Goal: Task Accomplishment & Management: Manage account settings

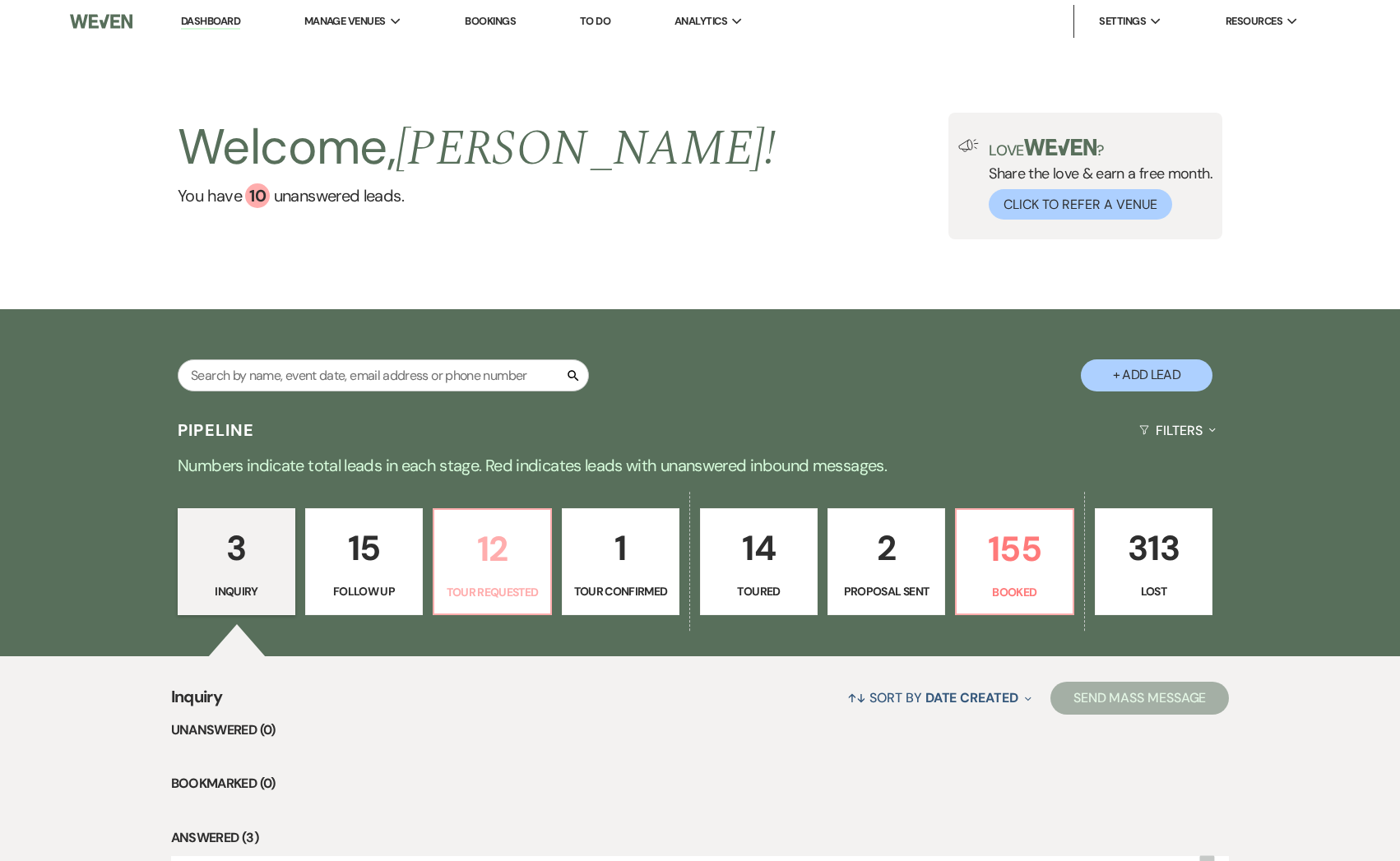
click at [498, 546] on p "12" at bounding box center [492, 549] width 96 height 55
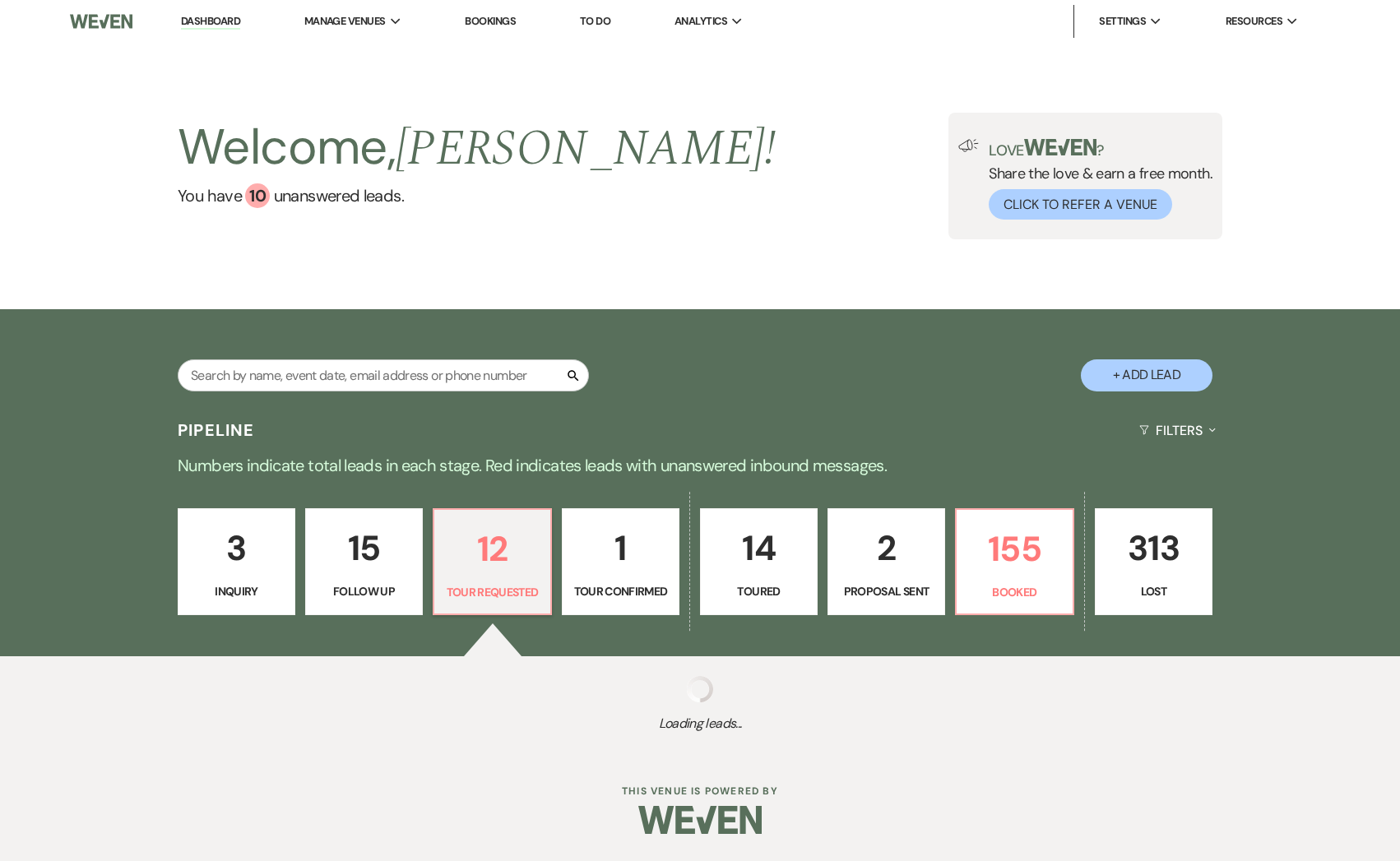
select select "2"
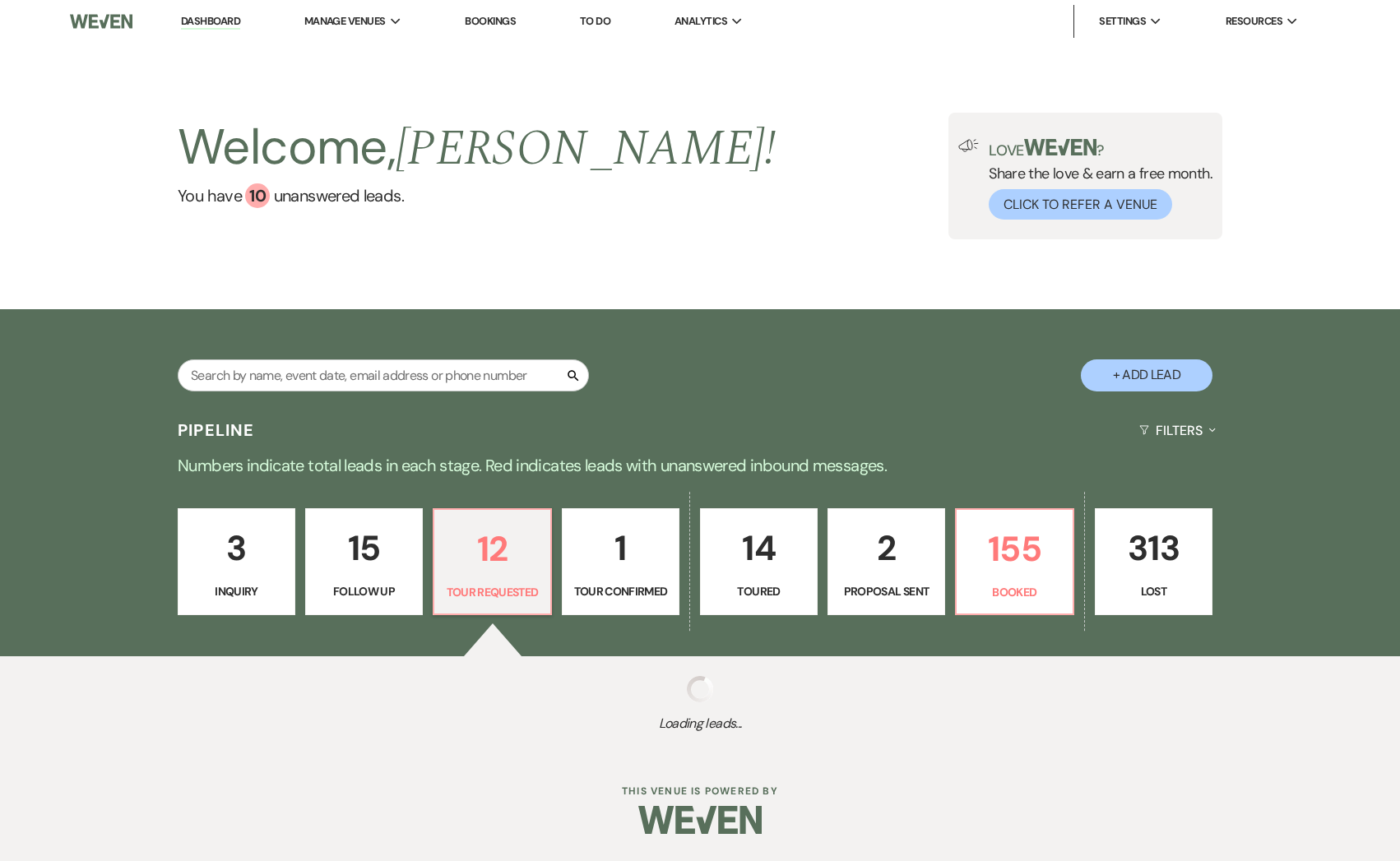
select select "2"
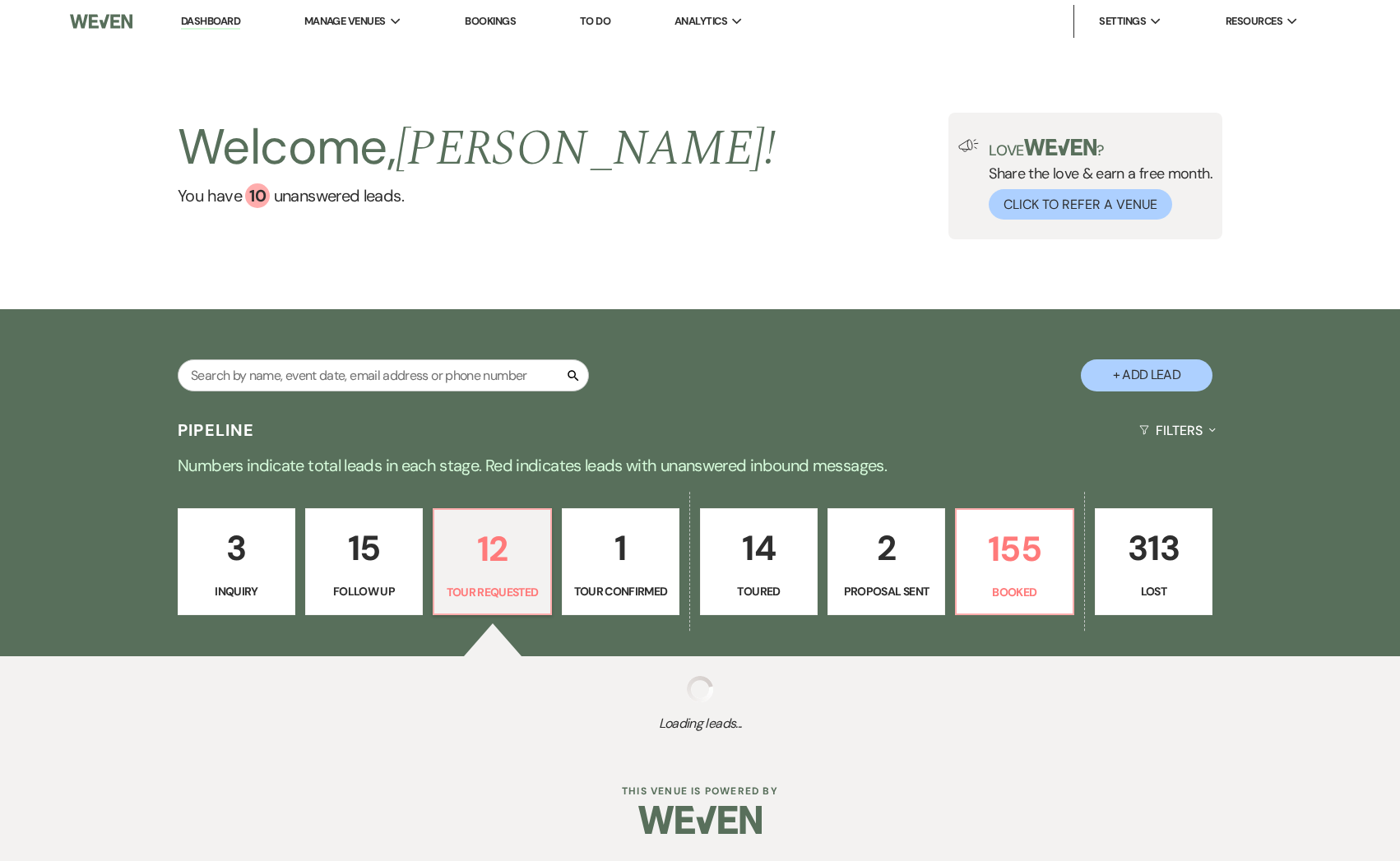
select select "2"
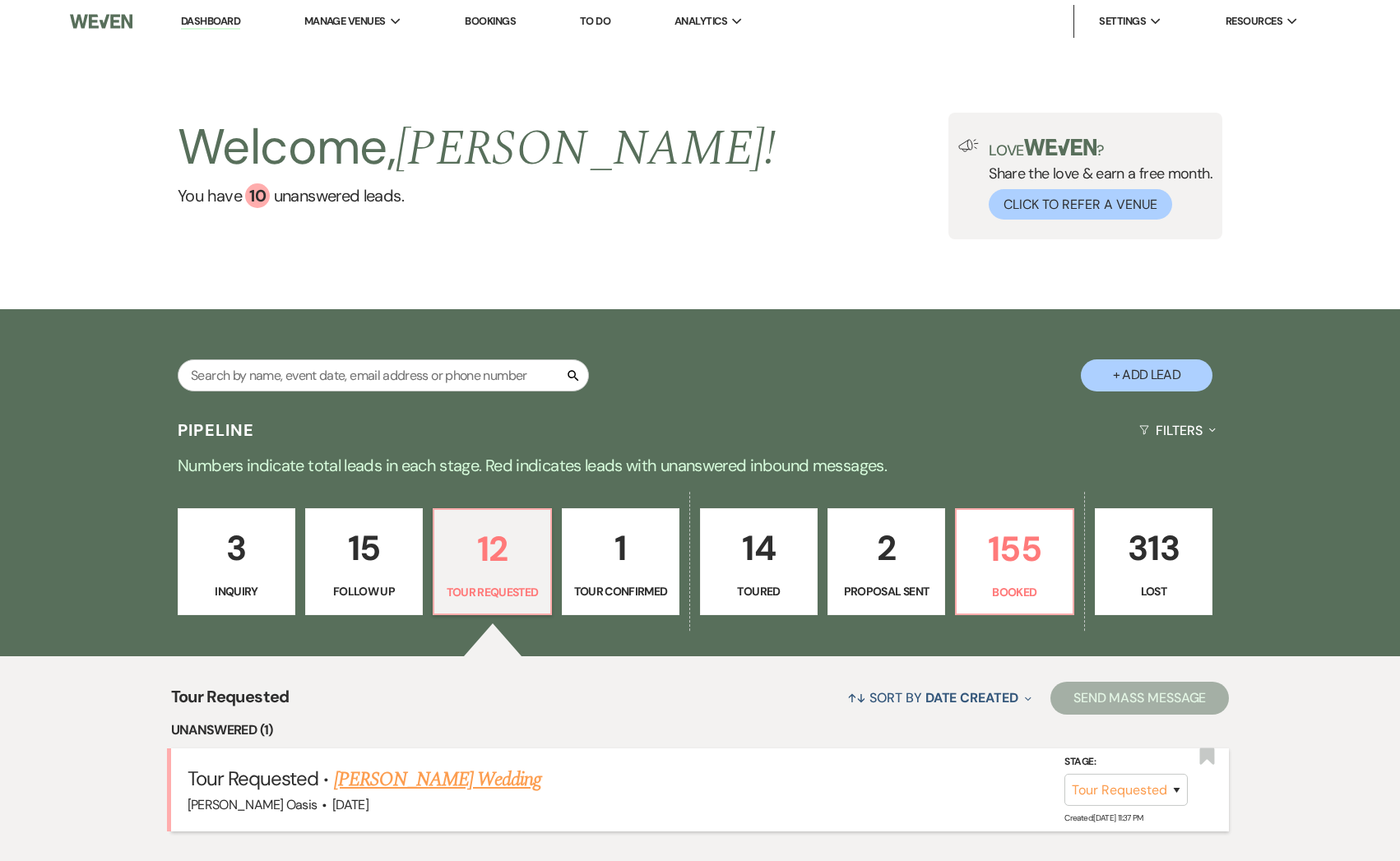
click at [469, 779] on link "[PERSON_NAME] Wedding" at bounding box center [438, 779] width 208 height 30
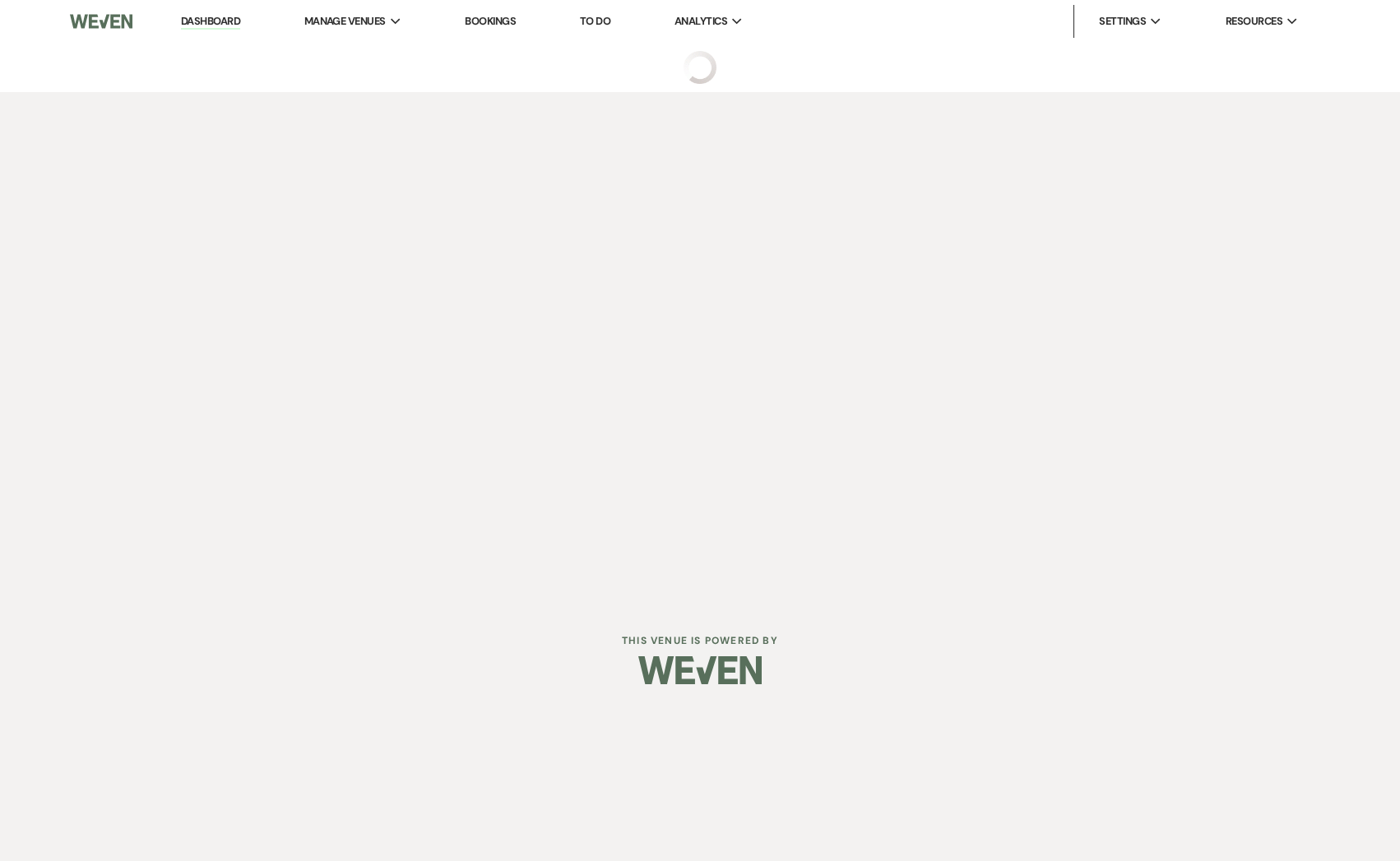
select select "2"
select select "5"
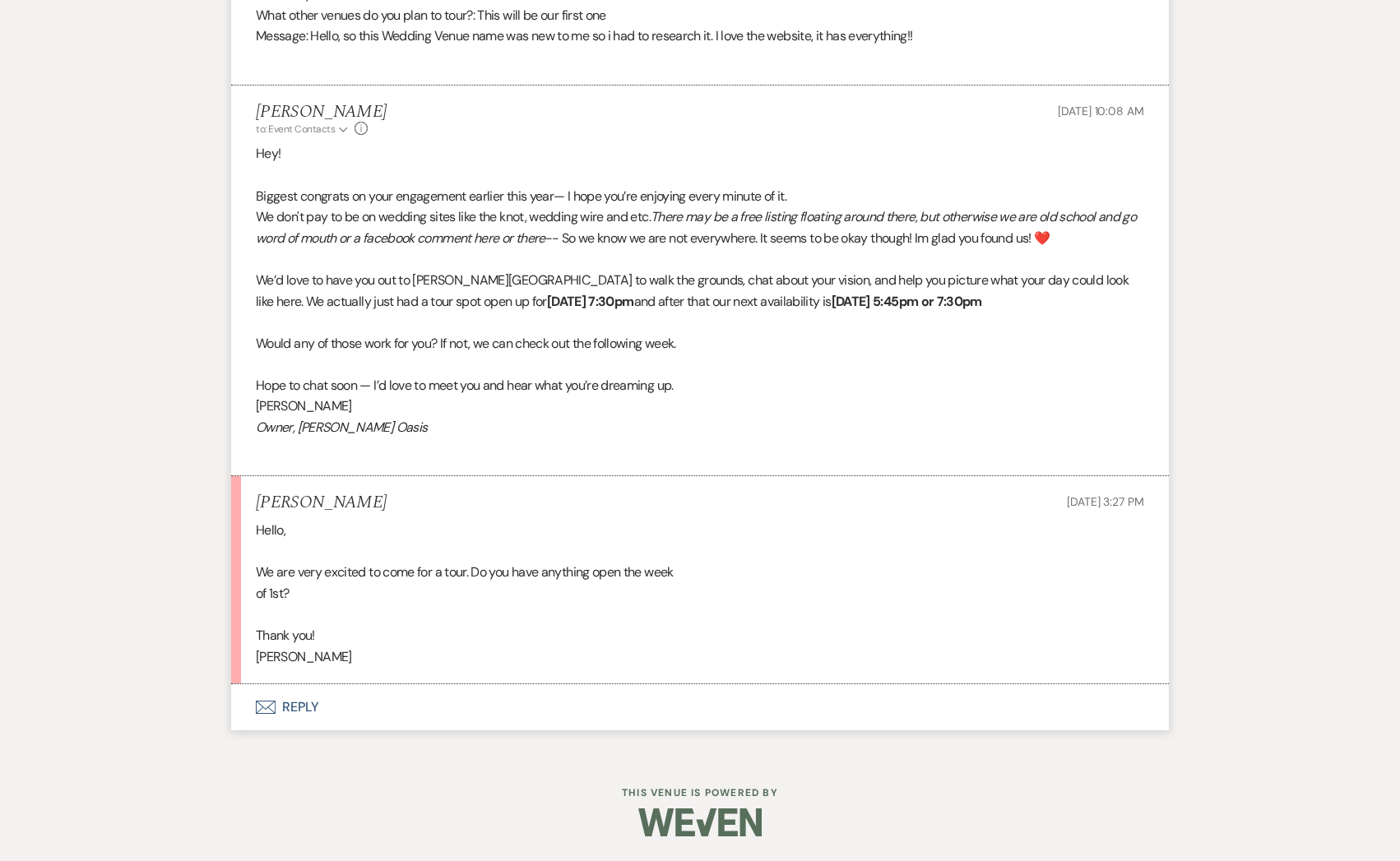
scroll to position [1123, 0]
click at [345, 707] on button "Envelope Reply" at bounding box center [700, 708] width 938 height 46
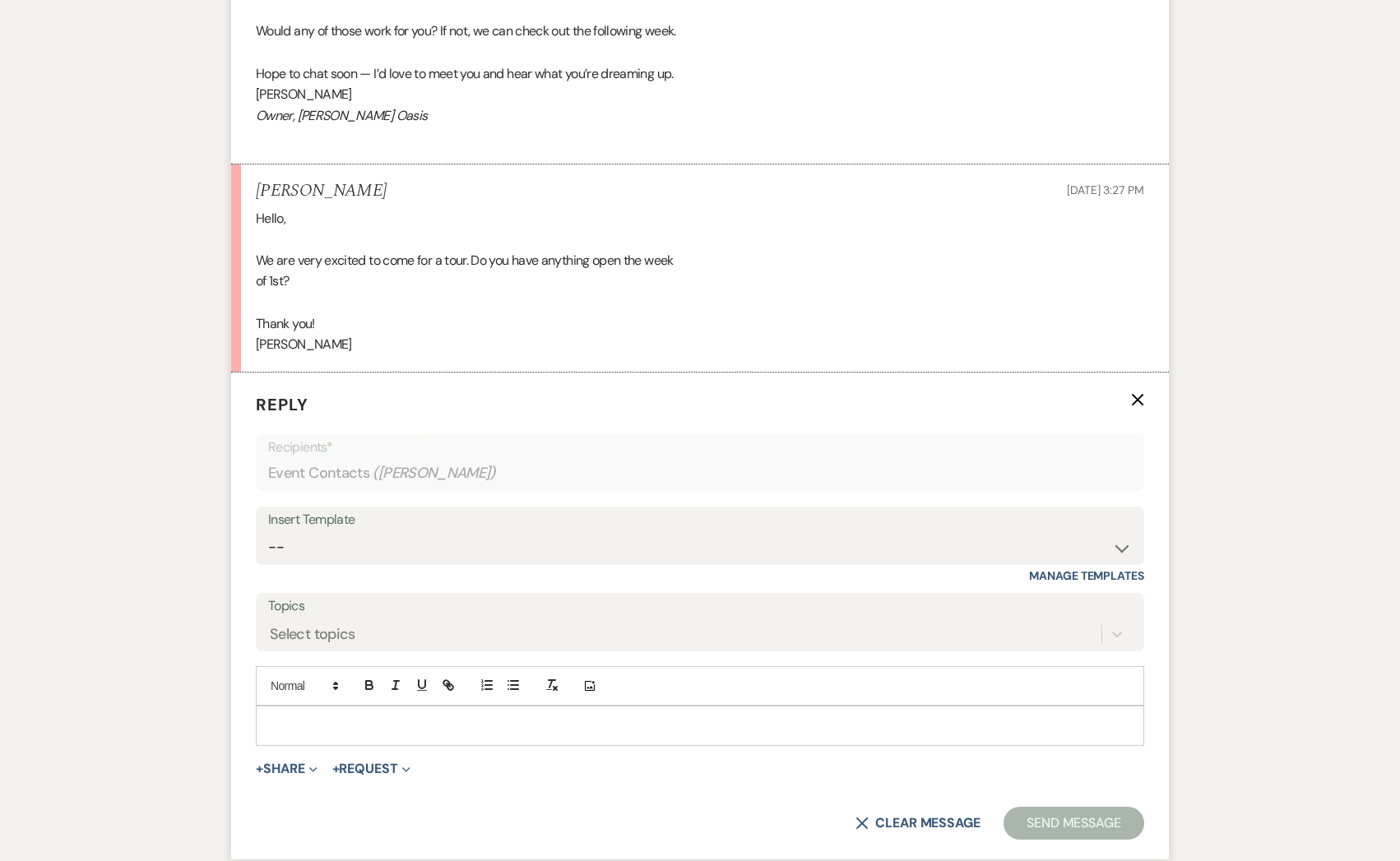
scroll to position [1438, 0]
click at [330, 714] on div at bounding box center [700, 723] width 887 height 38
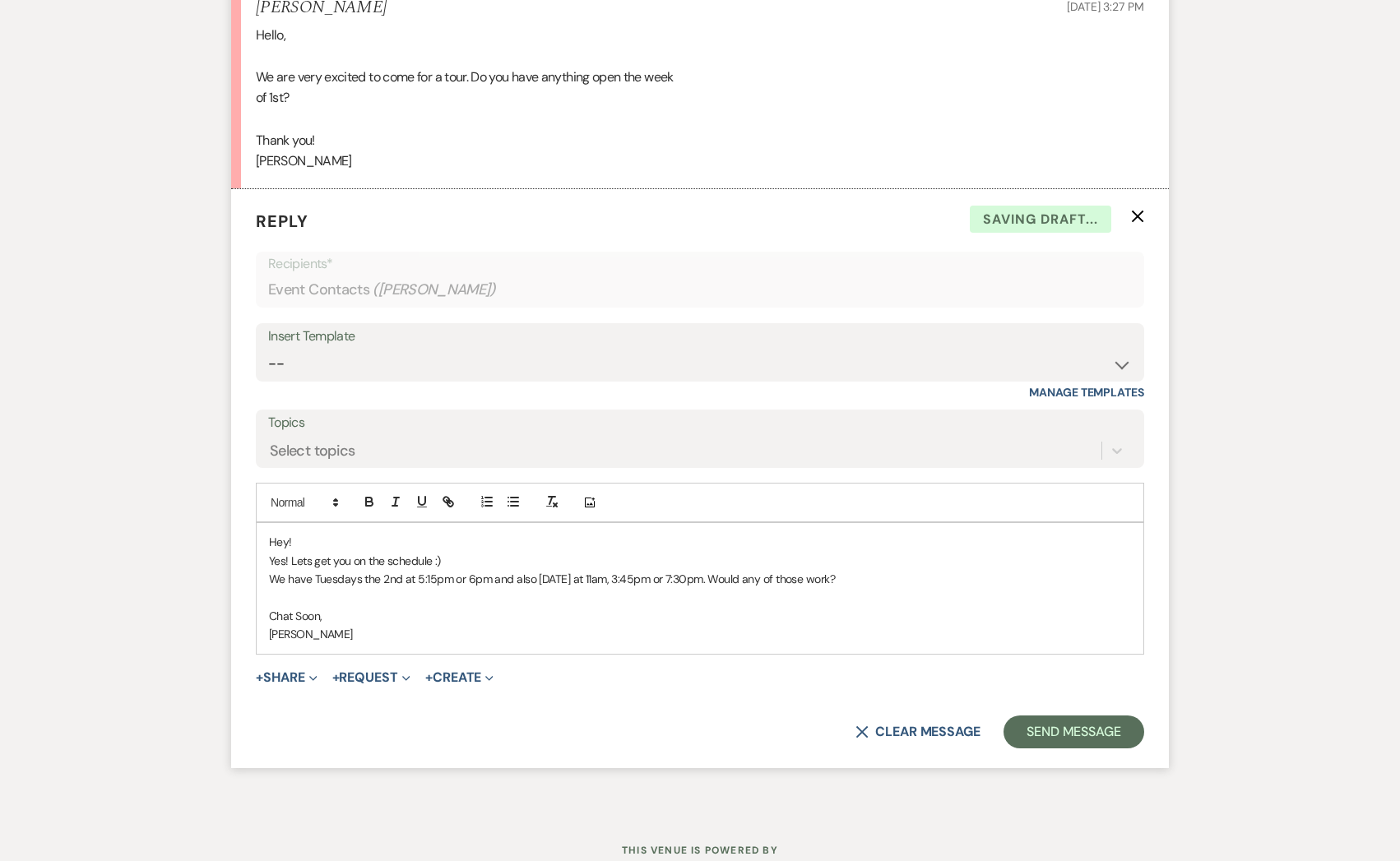
scroll to position [1676, 0]
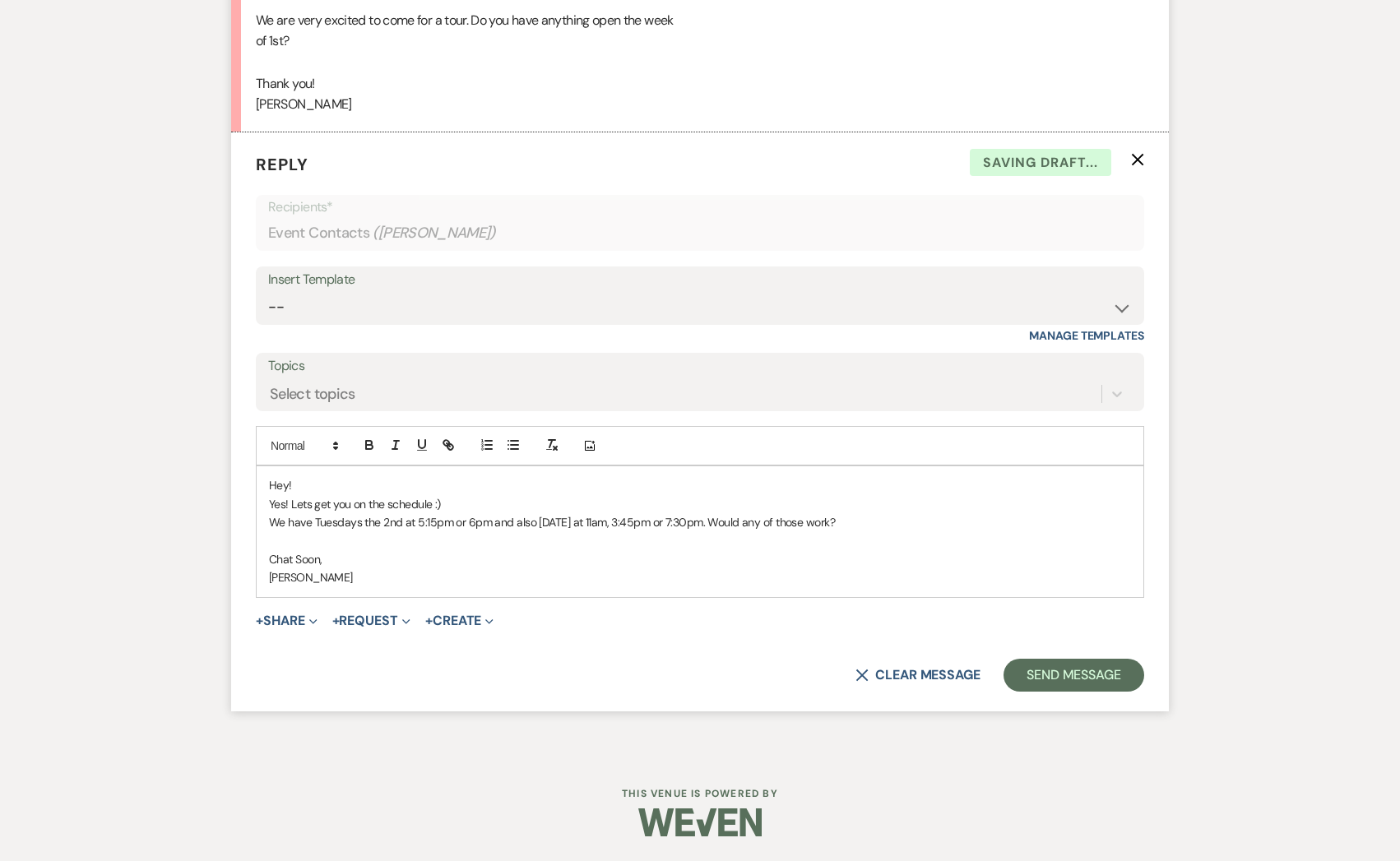
click at [1041, 692] on form "Reply X Saving draft... Recipients* Event Contacts ( [PERSON_NAME] ) Insert Tem…" at bounding box center [700, 422] width 938 height 579
click at [1042, 676] on button "Send Message" at bounding box center [1074, 676] width 141 height 33
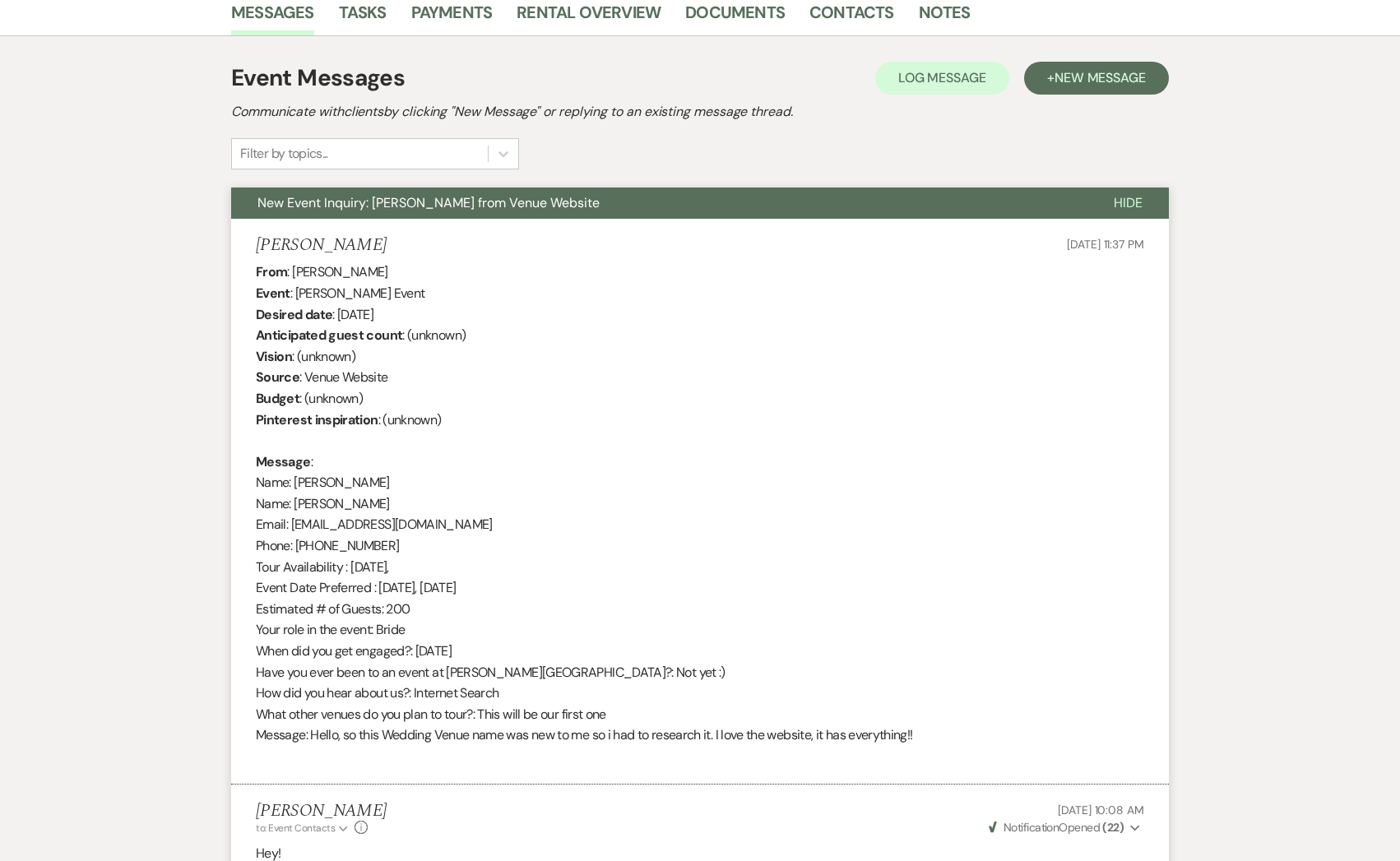
scroll to position [0, 0]
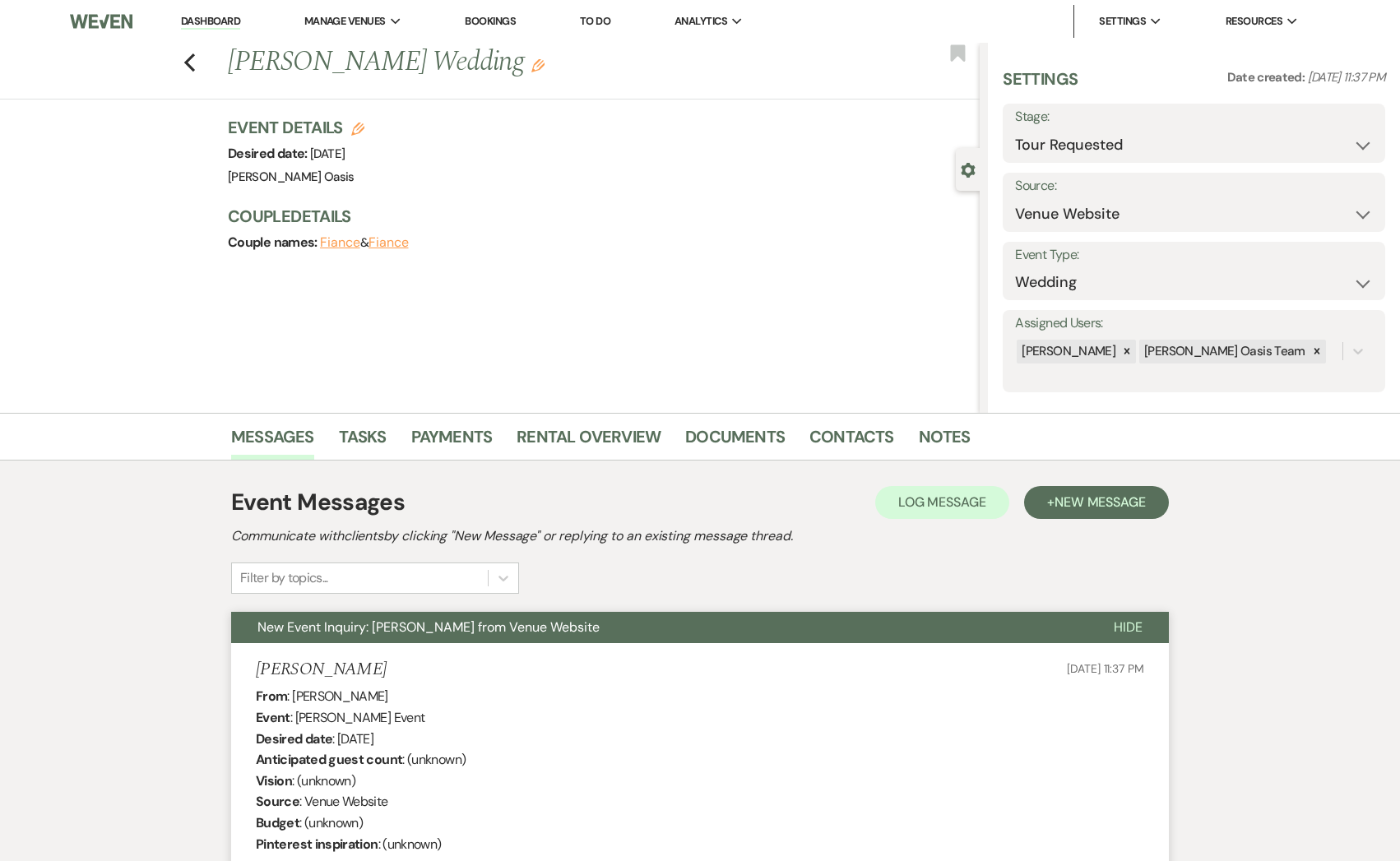
click at [215, 26] on link "Dashboard" at bounding box center [211, 21] width 59 height 16
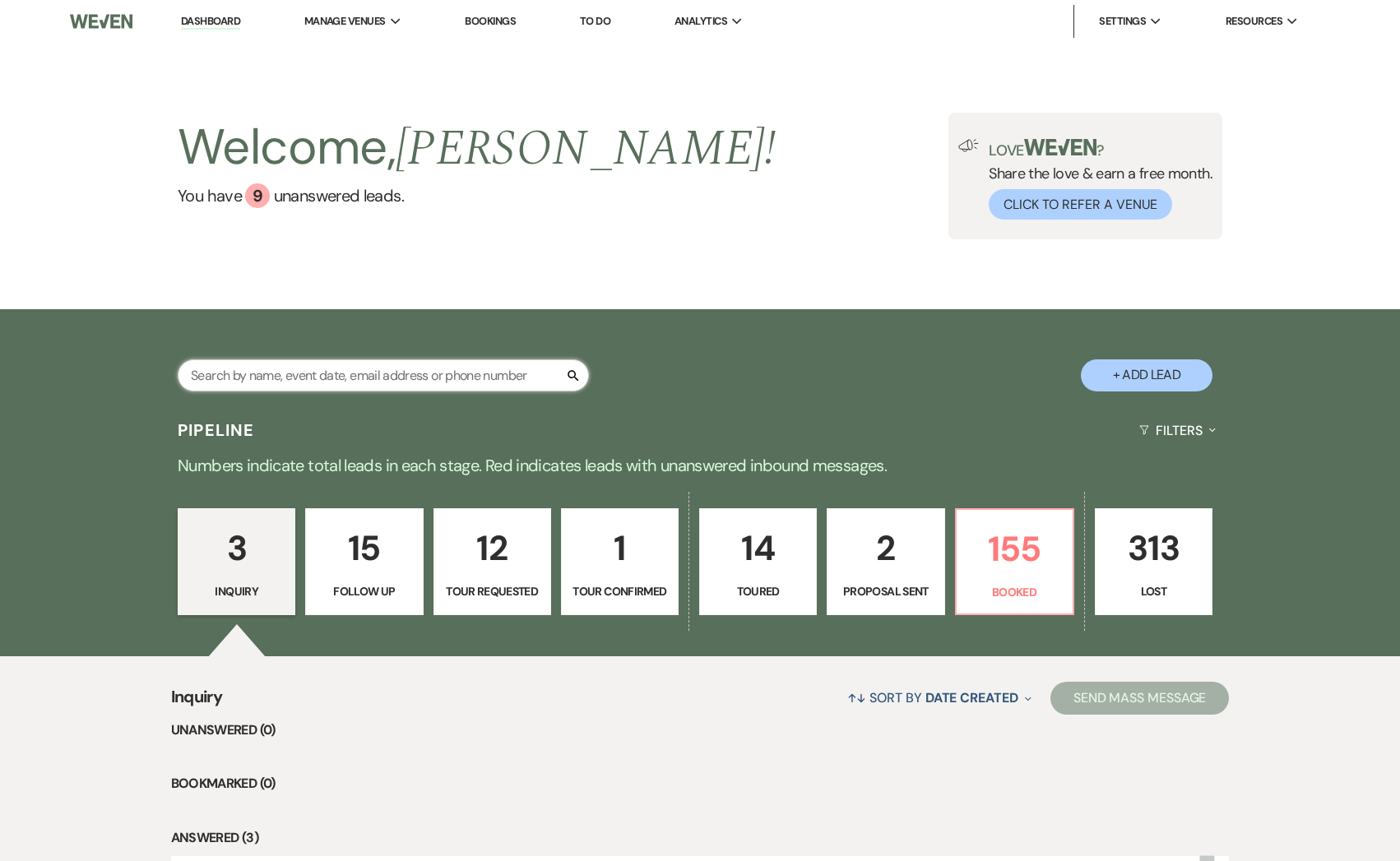
click at [268, 377] on input "text" at bounding box center [383, 375] width 411 height 32
type input "laur"
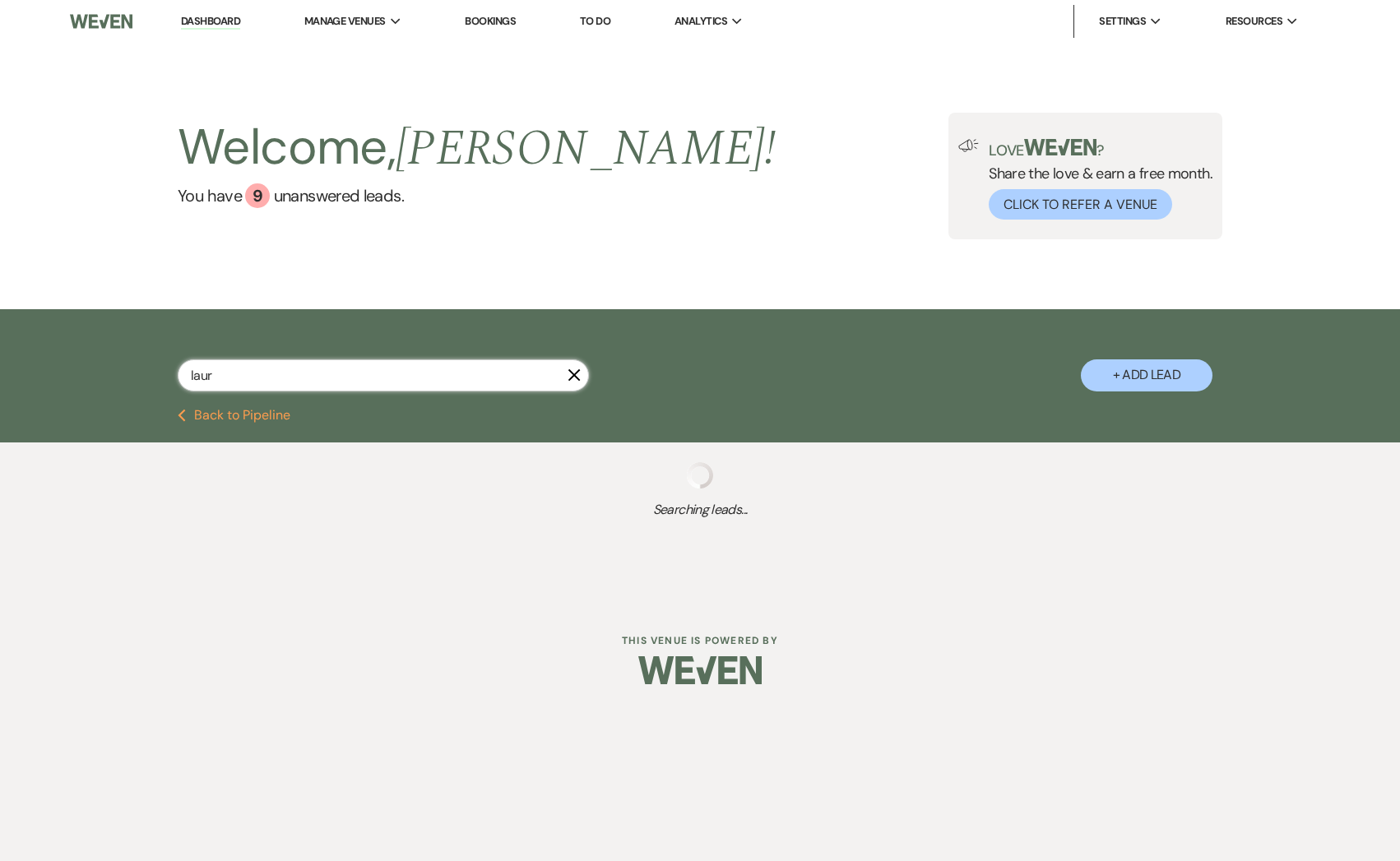
select select "5"
select select "8"
select select "1"
select select "8"
select select "5"
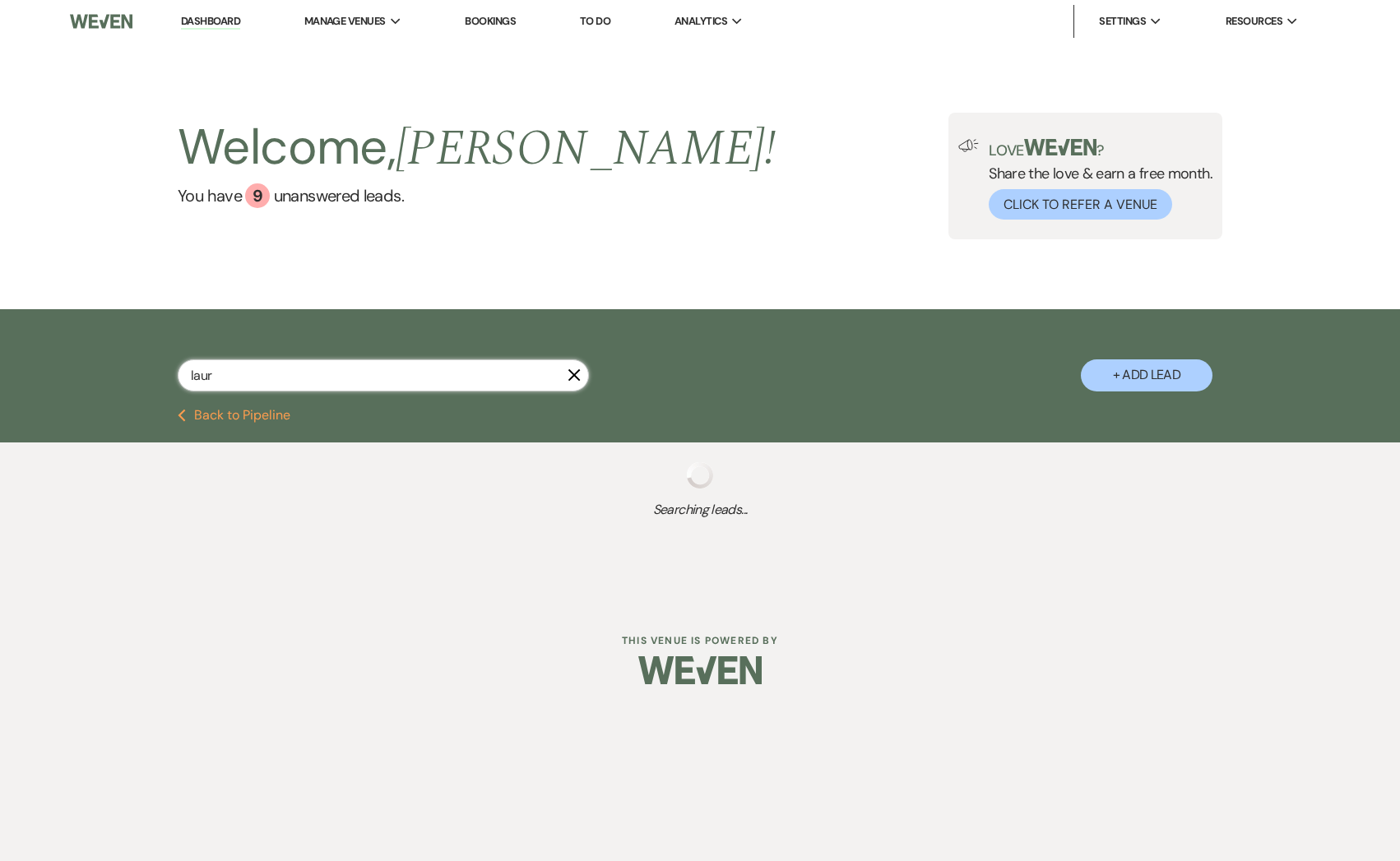
select select "8"
select select "6"
select select "8"
select select "5"
select select "8"
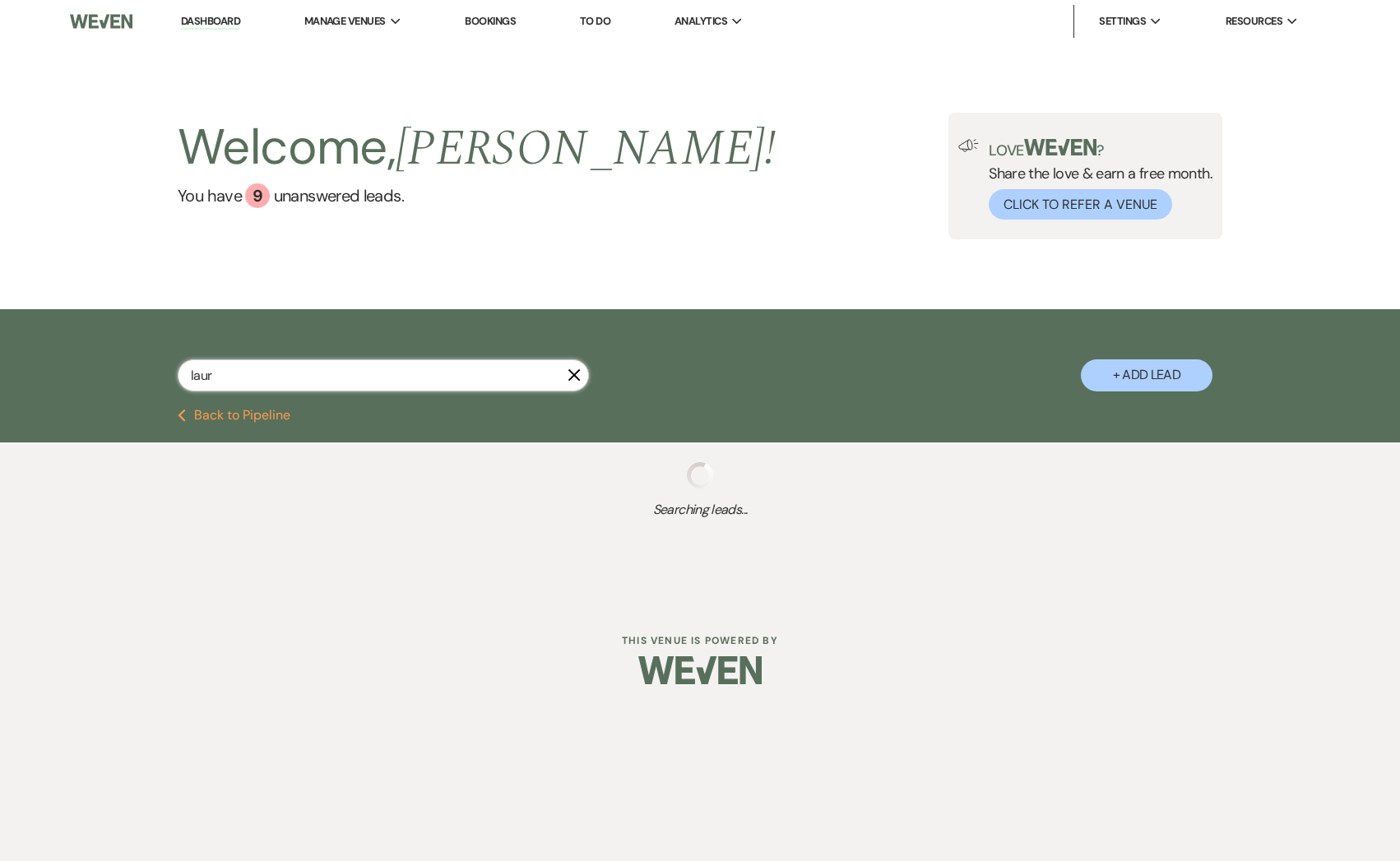
select select "1"
select select "8"
select select "5"
select select "8"
select select "5"
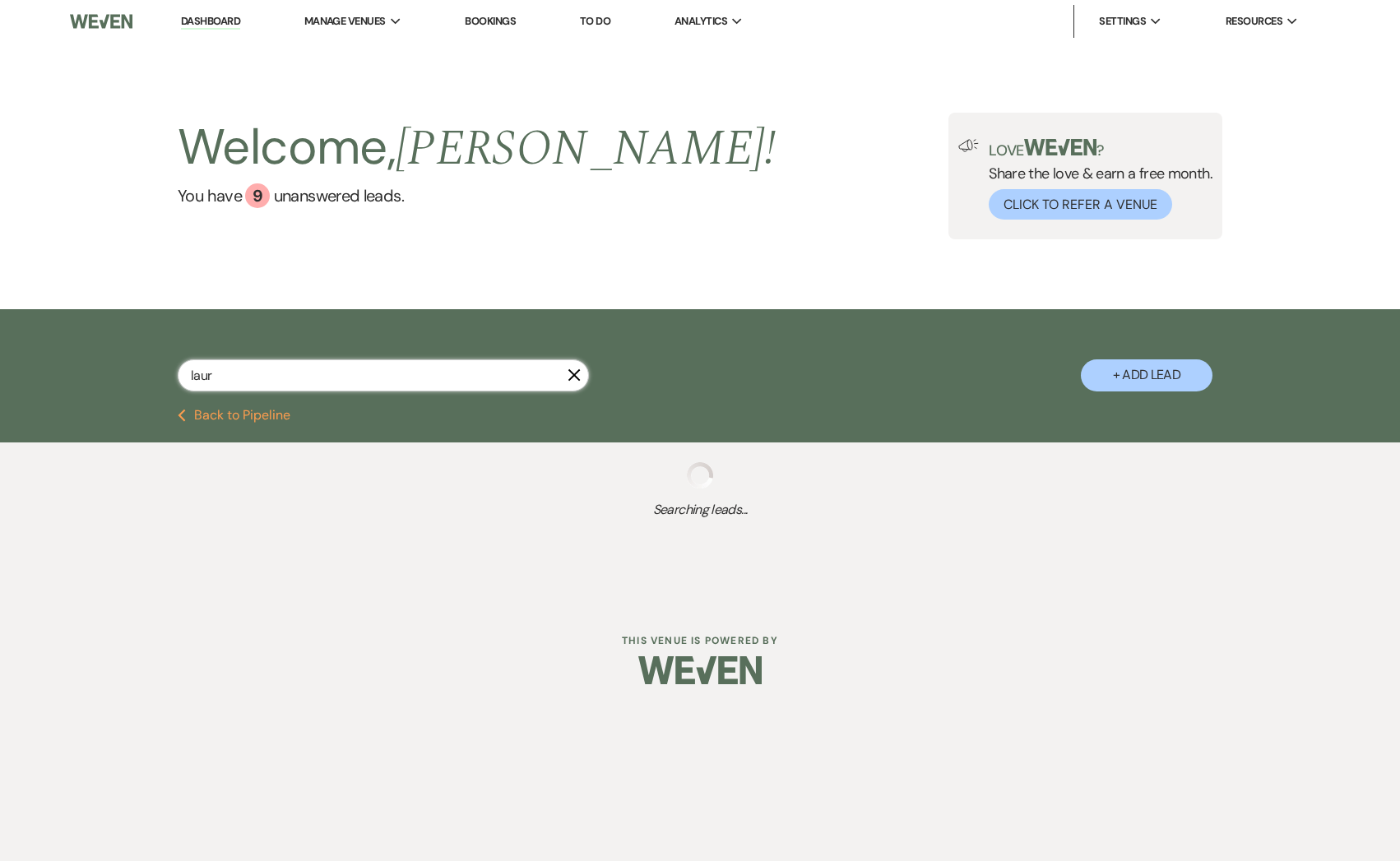
select select "8"
select select "5"
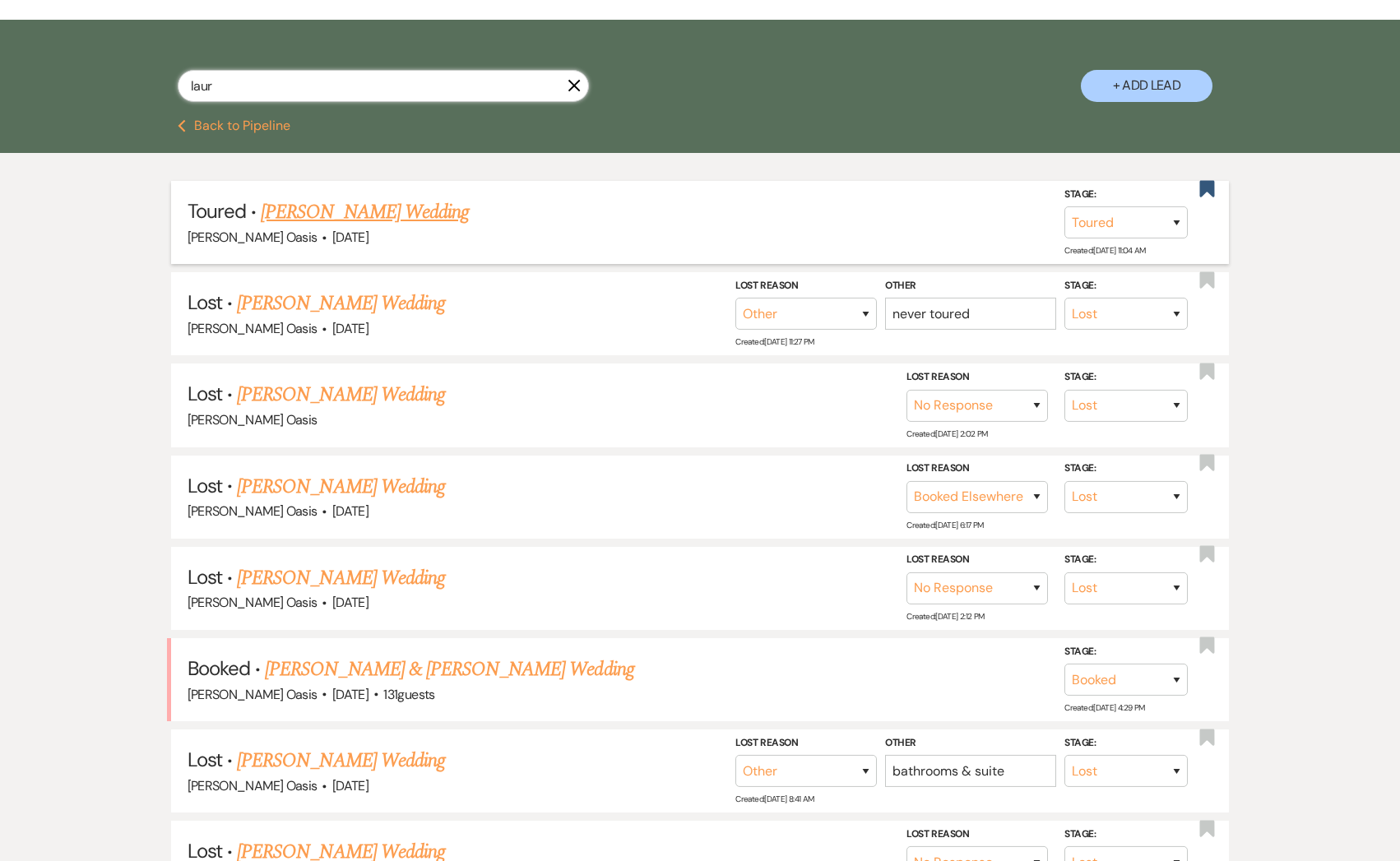
scroll to position [310, 0]
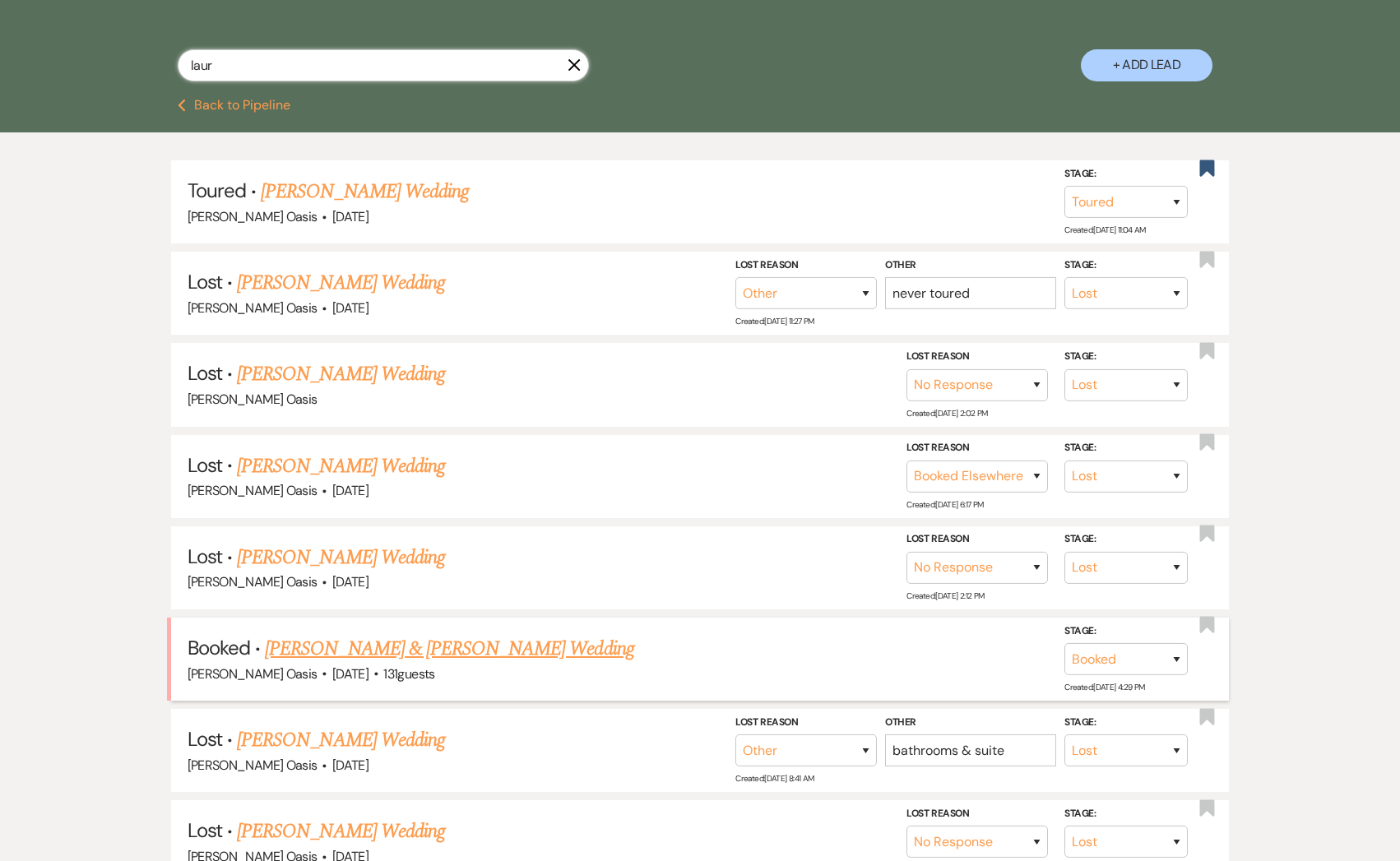
type input "laur"
click at [326, 639] on link "[PERSON_NAME] & [PERSON_NAME] Wedding" at bounding box center [448, 649] width 368 height 30
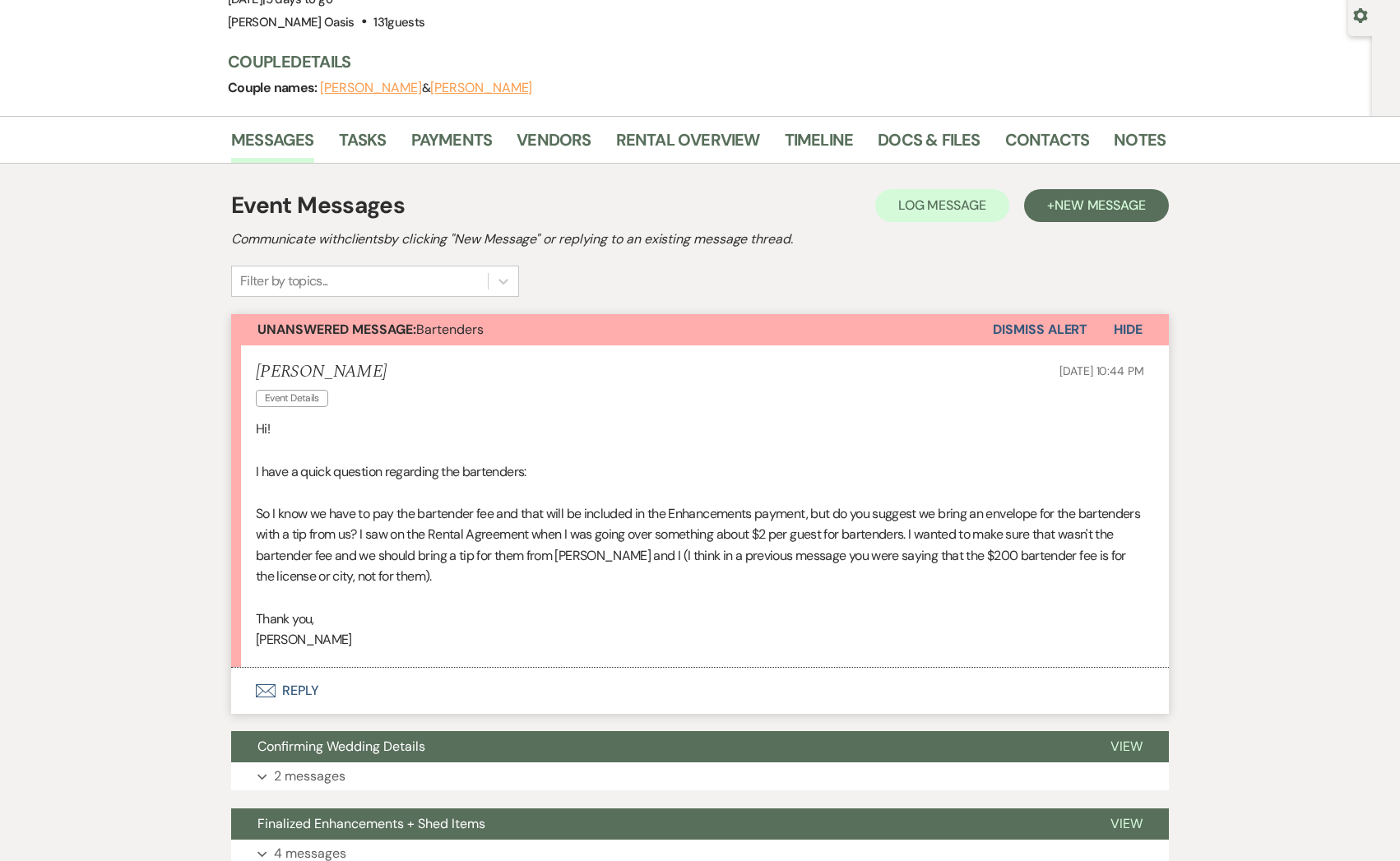
scroll to position [157, 0]
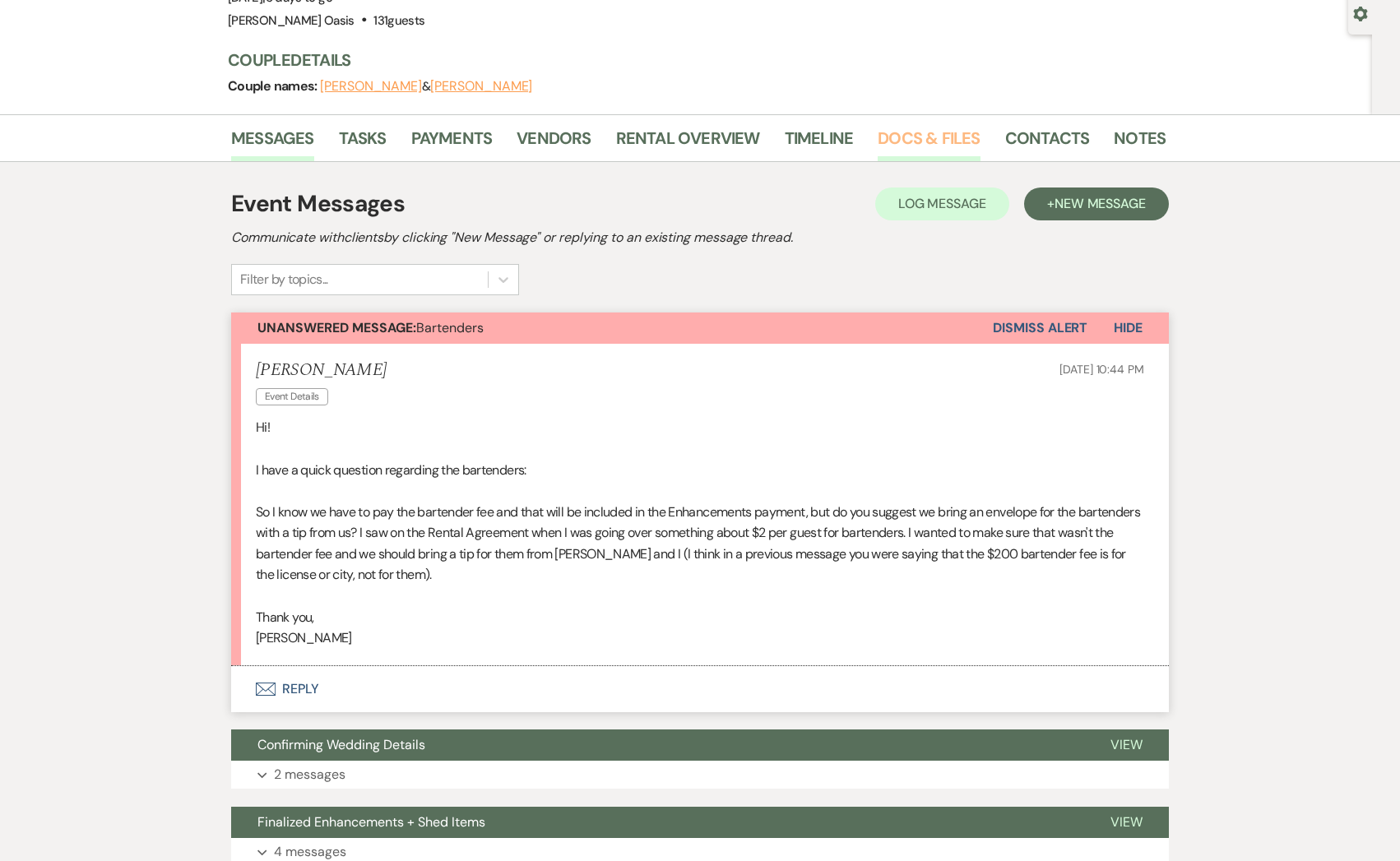
click at [919, 141] on link "Docs & Files" at bounding box center [929, 143] width 102 height 36
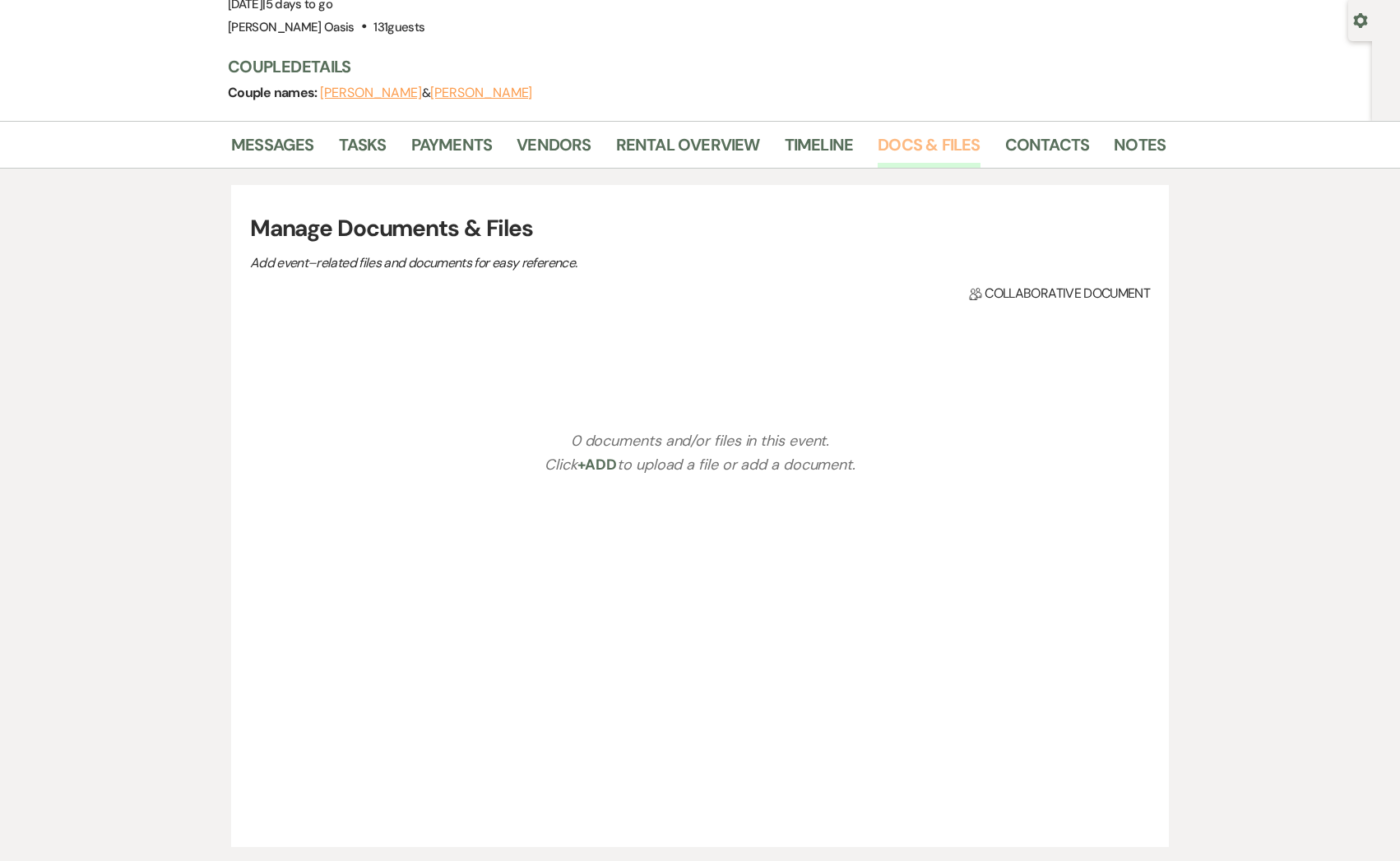
scroll to position [157, 0]
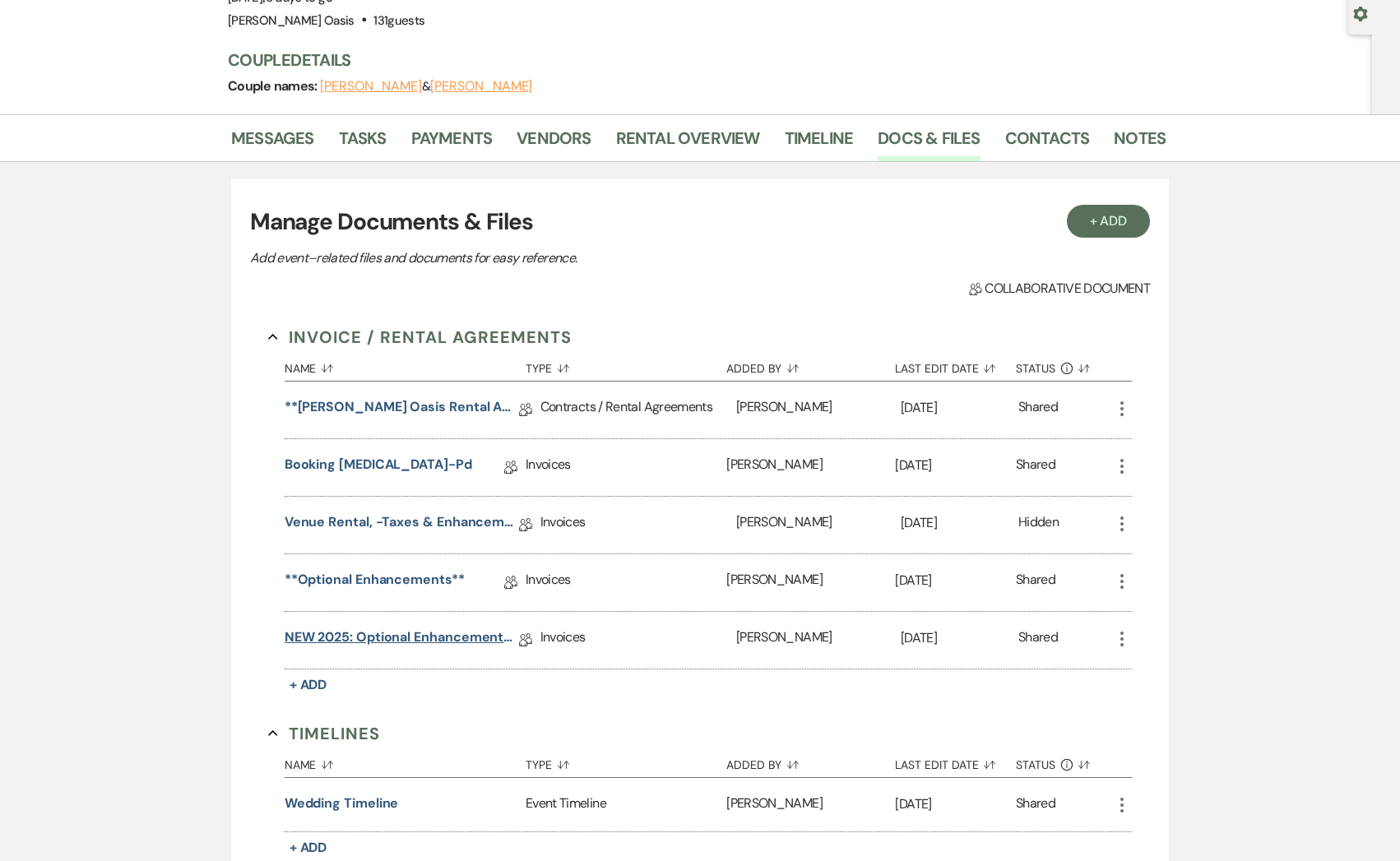
click at [333, 633] on link "NEW 2025: Optional Enhancements + Information" at bounding box center [401, 640] width 234 height 26
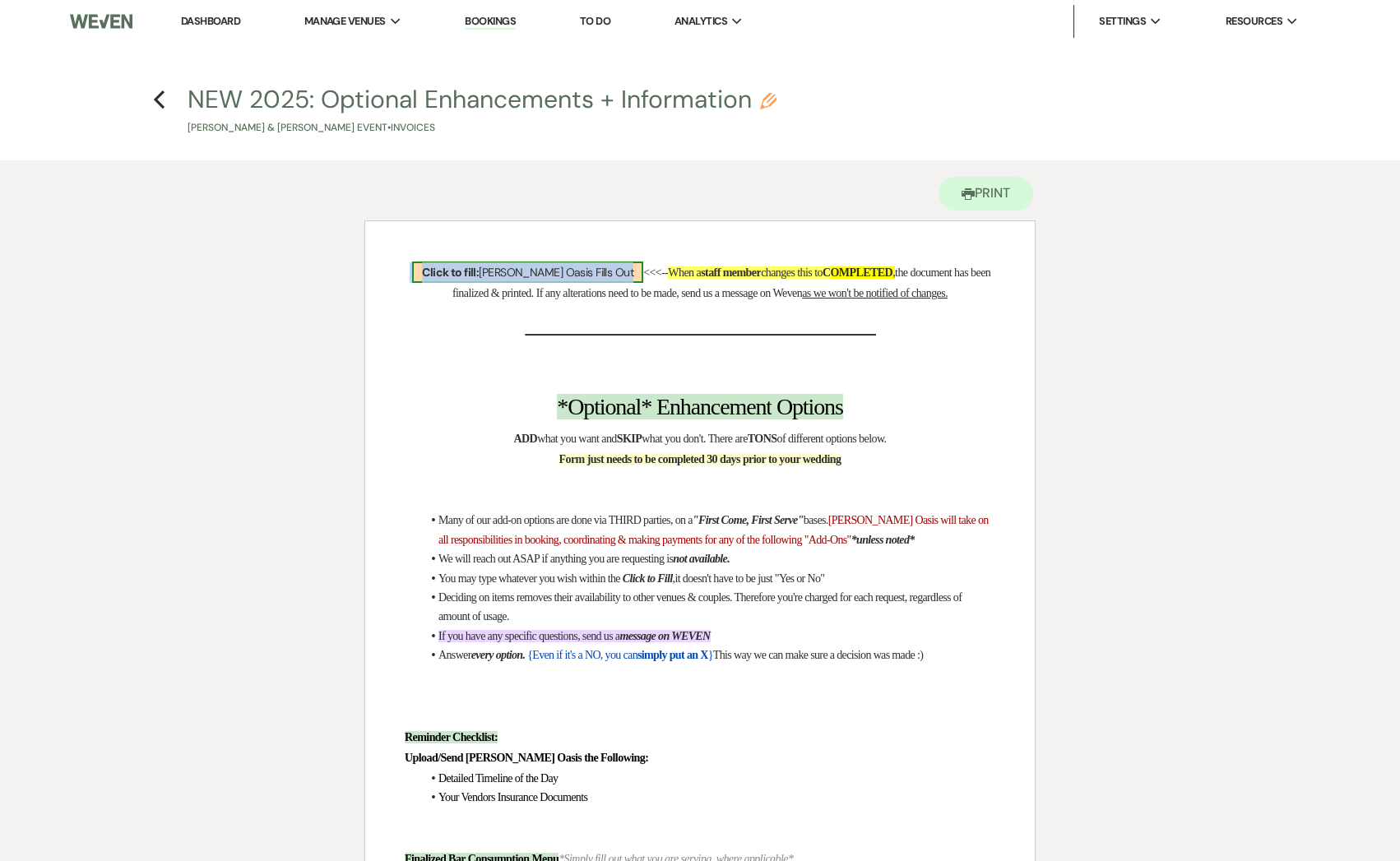
click at [484, 274] on span "Click to fill: [PERSON_NAME] Oasis Fills Out" at bounding box center [527, 272] width 231 height 21
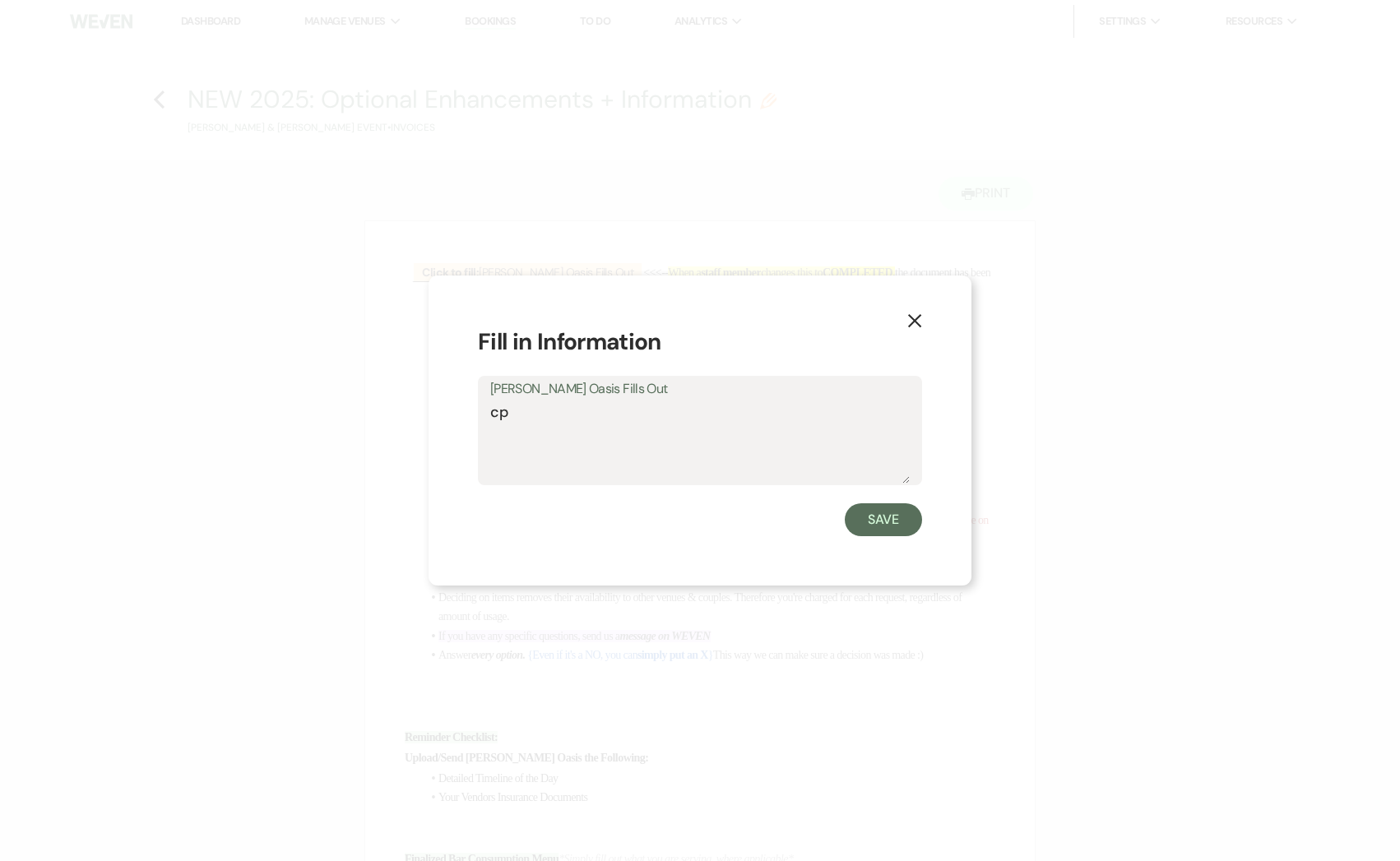
type textarea "c"
type textarea "completed"
click at [906, 523] on button "Save" at bounding box center [883, 520] width 77 height 33
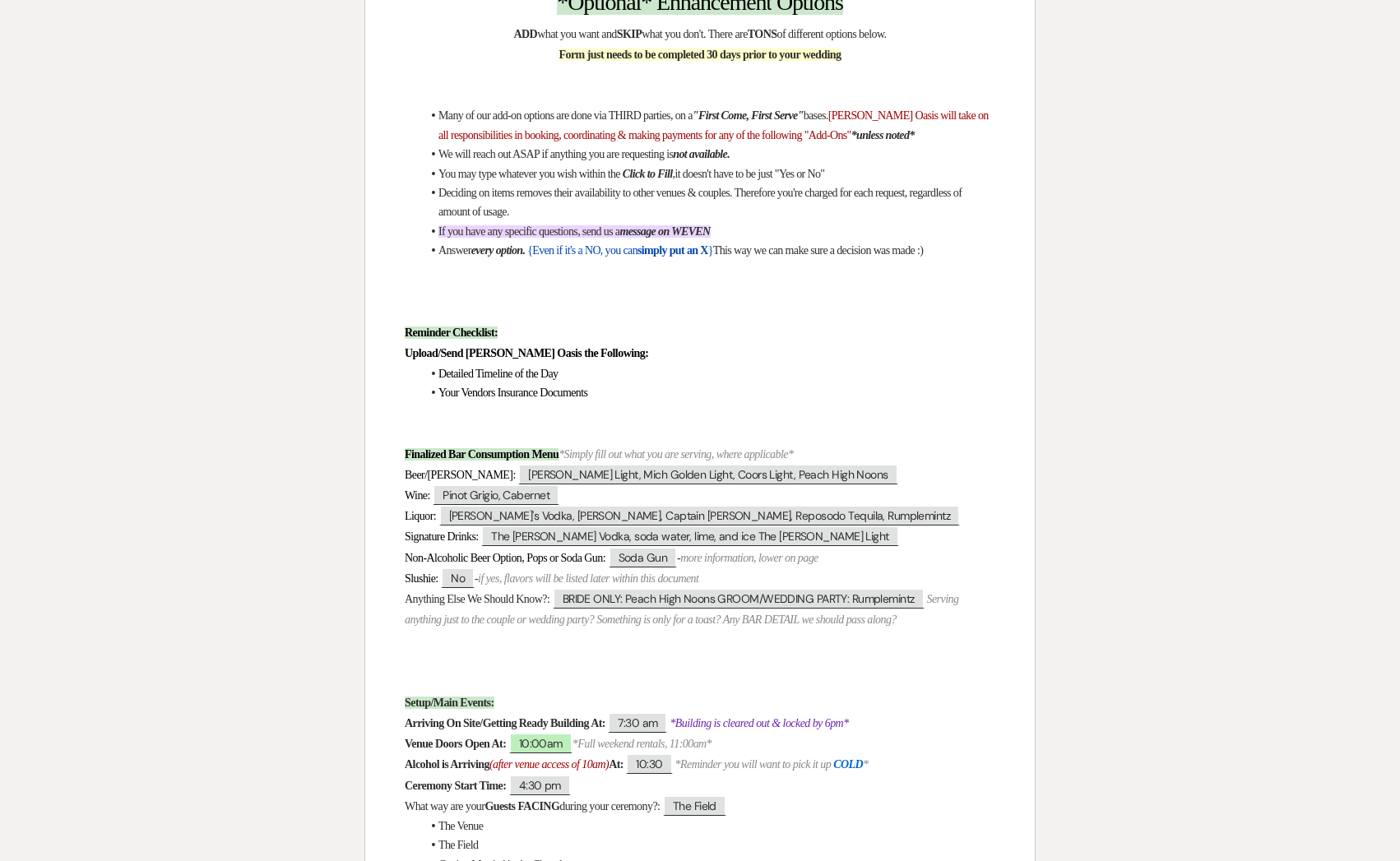
scroll to position [400, 0]
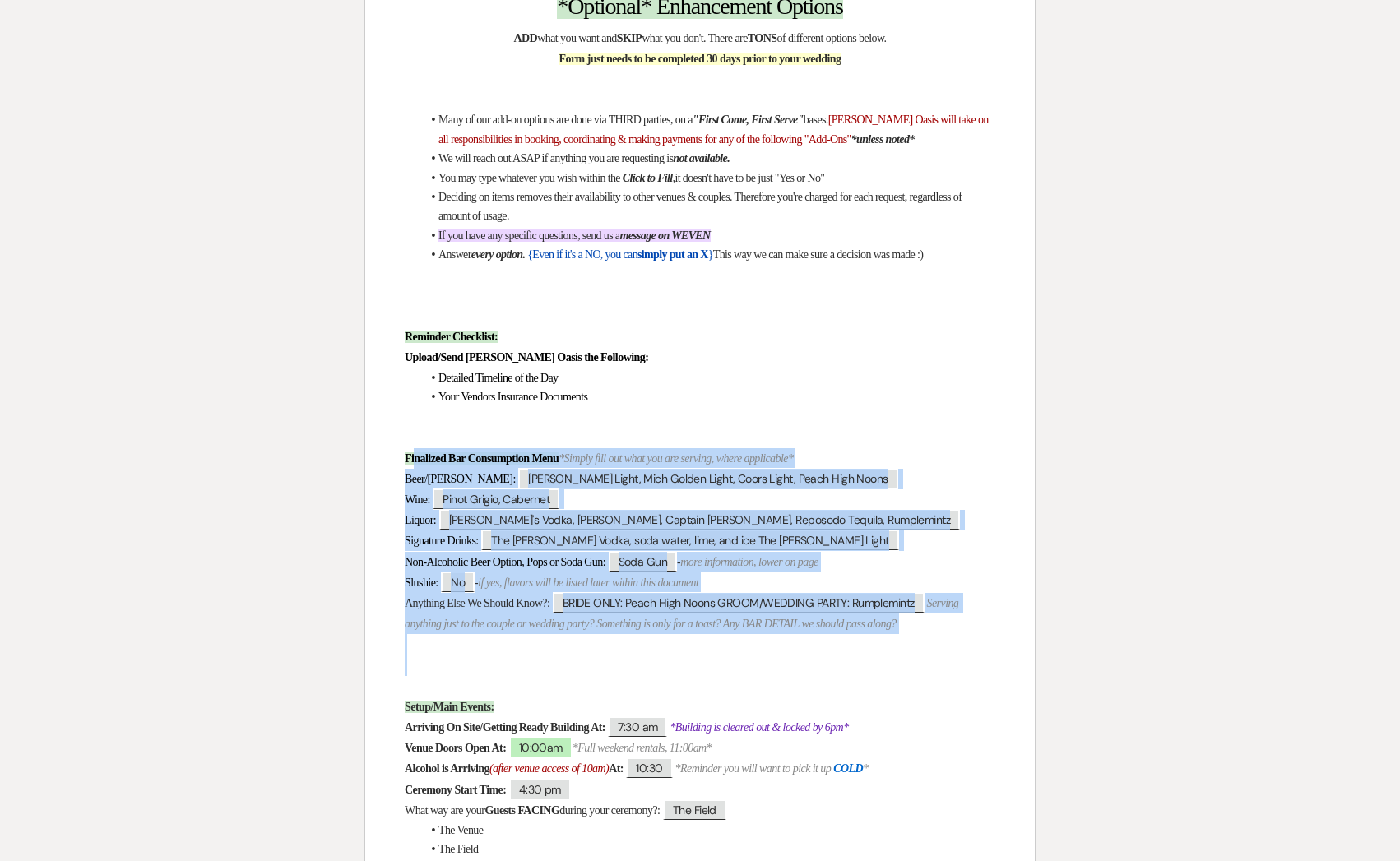
drag, startPoint x: 445, startPoint y: 657, endPoint x: 413, endPoint y: 454, distance: 205.5
copy div "inalized Bar Consumption Menu *Simply fill out what you are serving, where appl…"
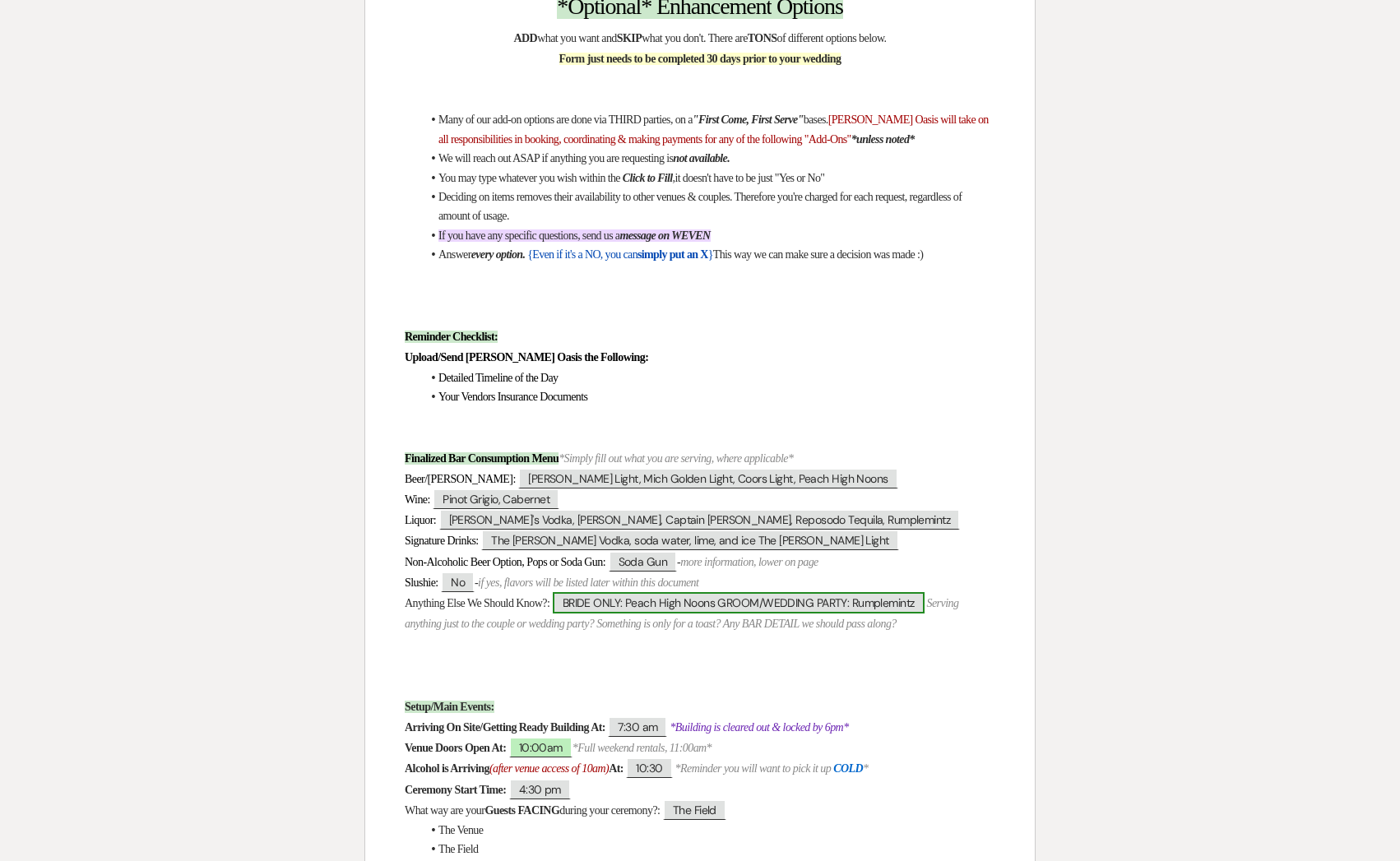
click at [572, 606] on span "BRIDE ONLY: Peach High Noons GROOM/WEDDING PARTY: Rumplemintz" at bounding box center [738, 603] width 372 height 21
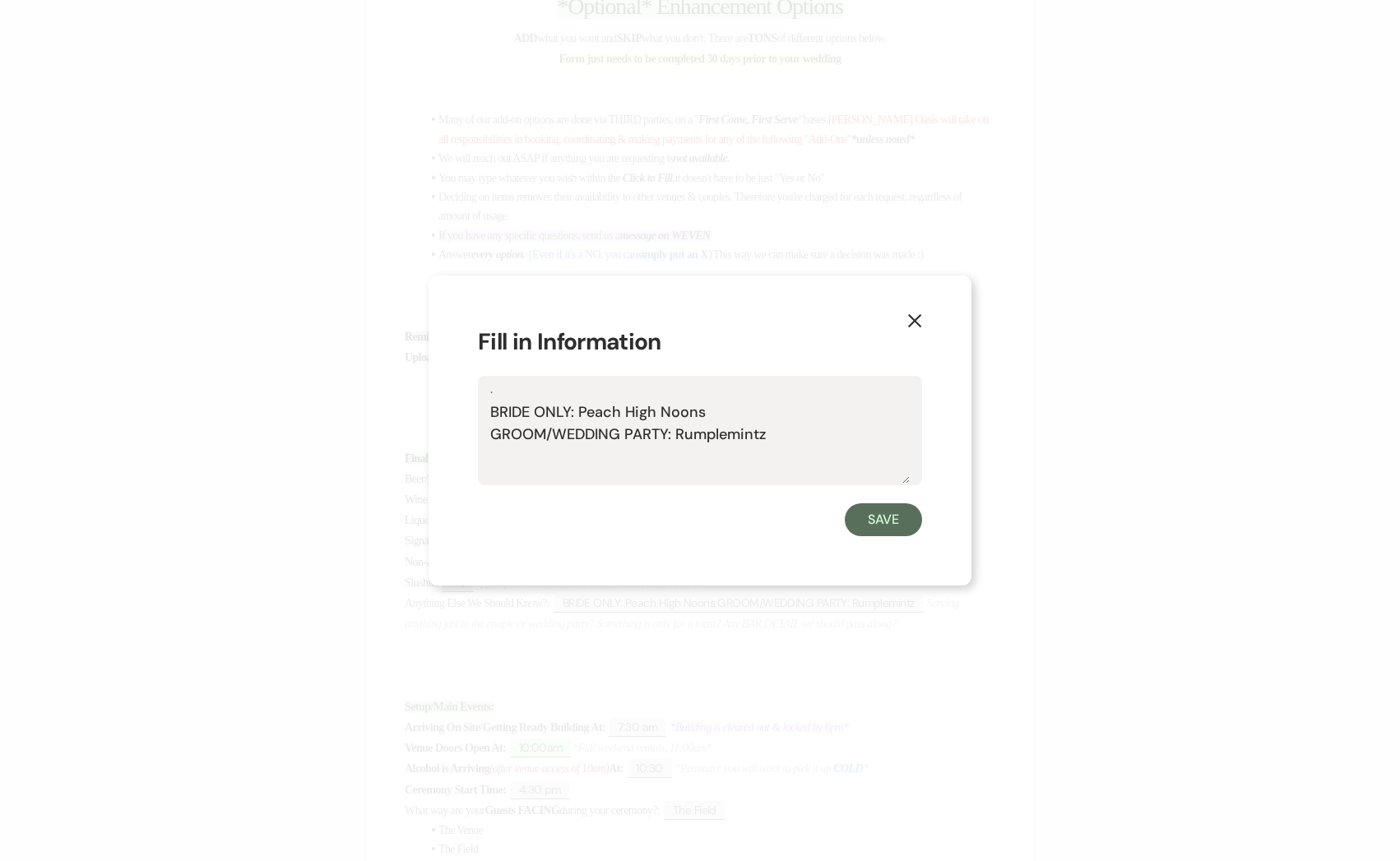
click at [913, 321] on use "button" at bounding box center [915, 321] width 13 height 13
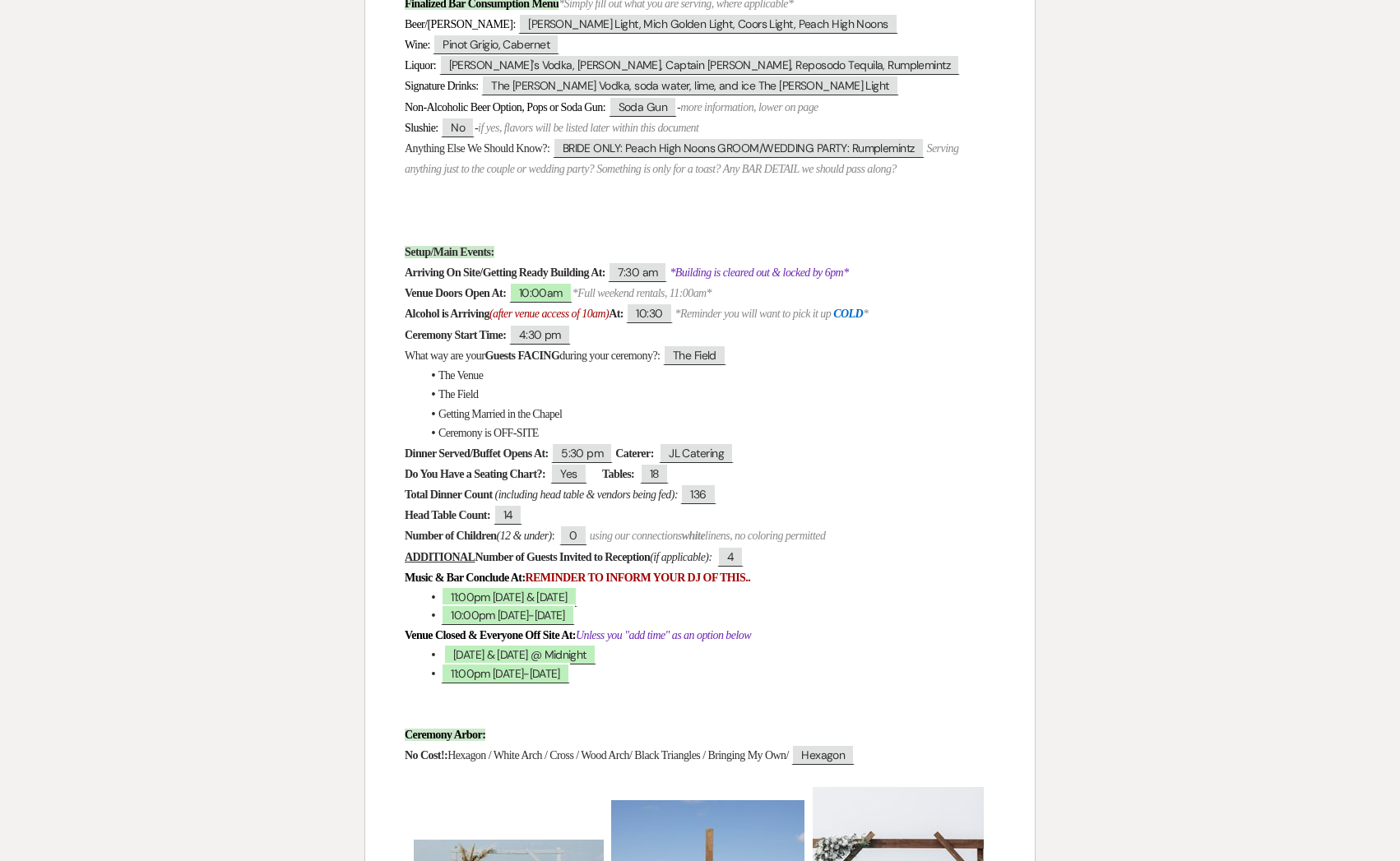
scroll to position [0, 0]
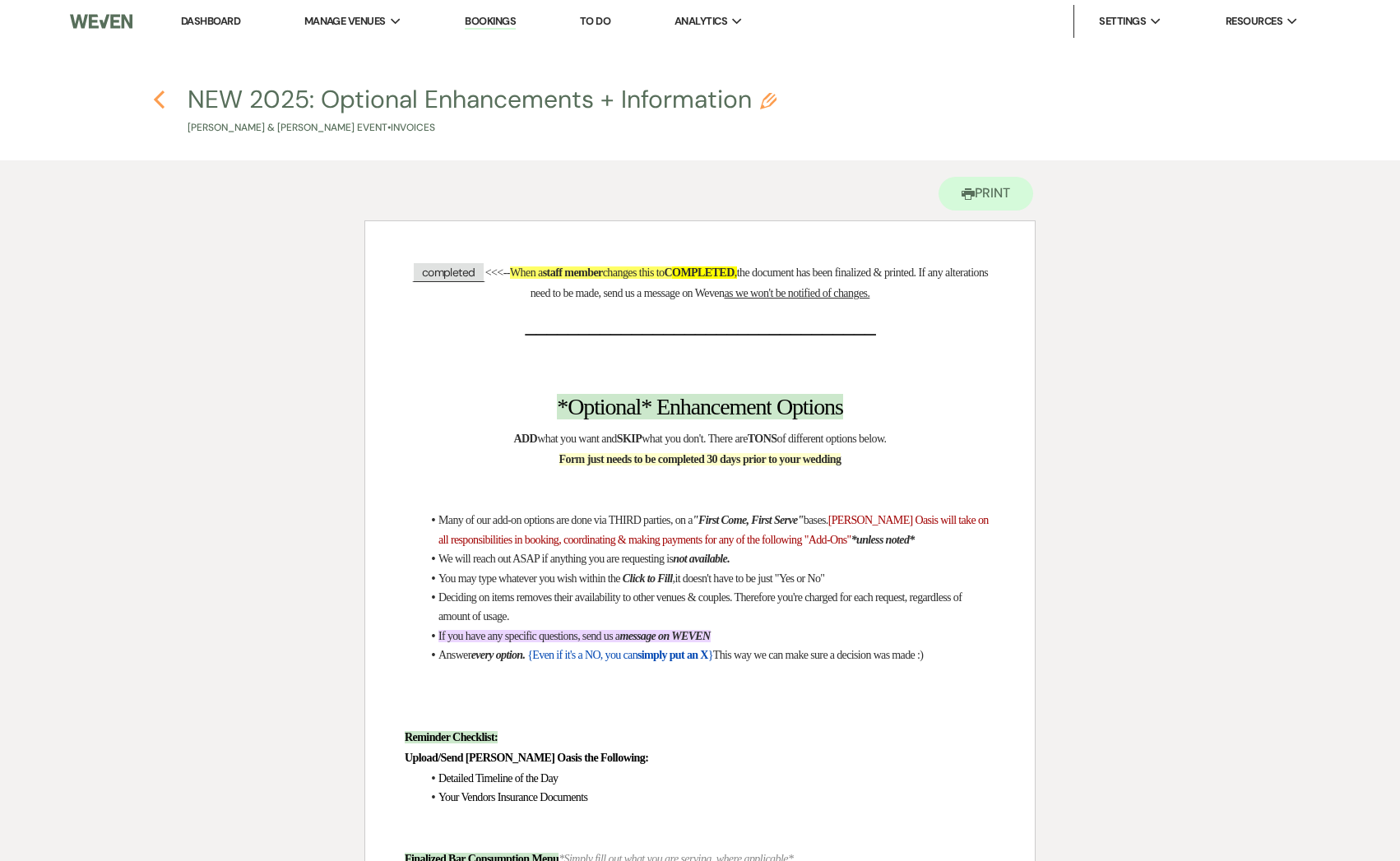
click at [155, 98] on icon "Previous" at bounding box center [159, 100] width 12 height 20
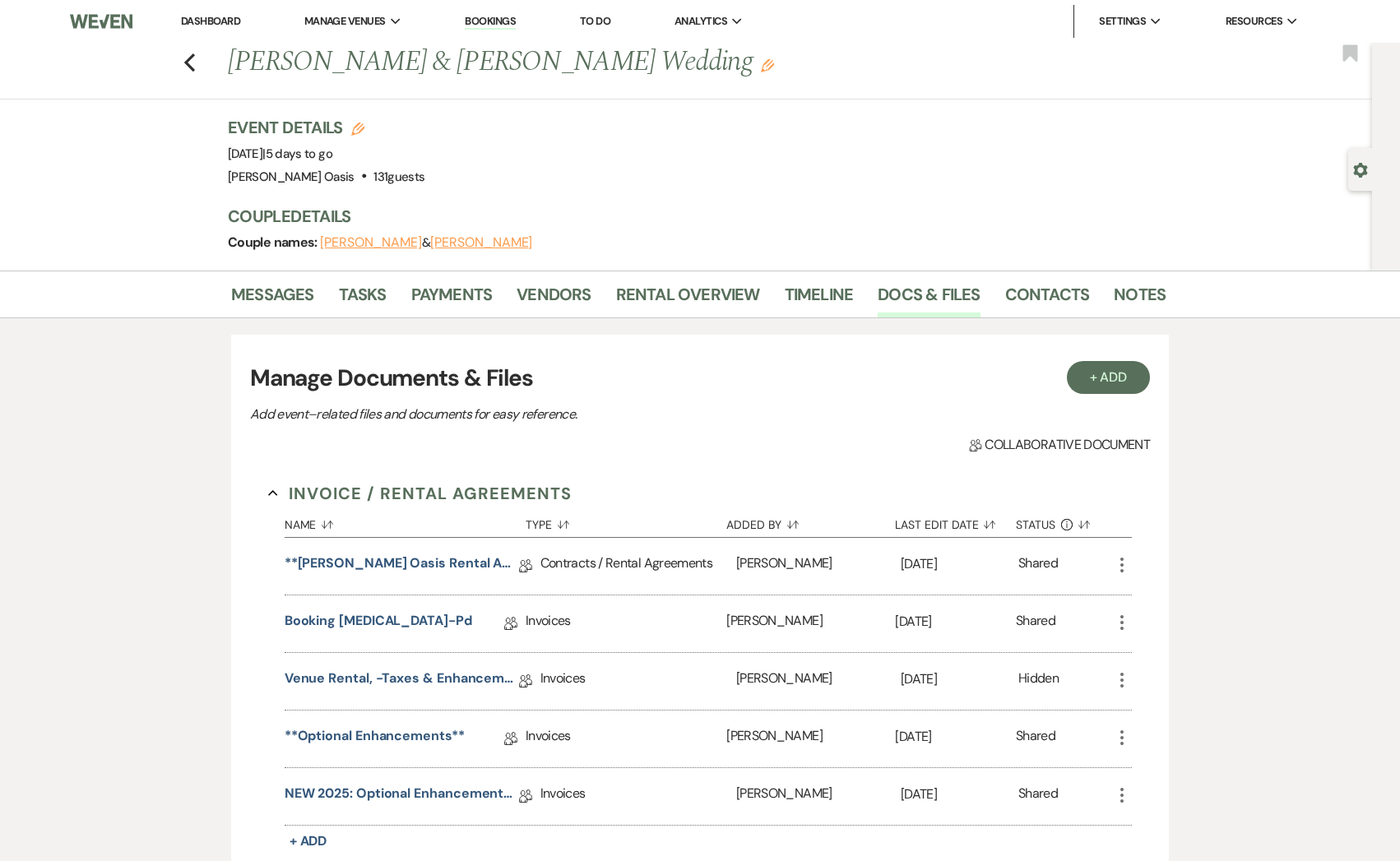
click at [222, 22] on link "Dashboard" at bounding box center [211, 21] width 59 height 14
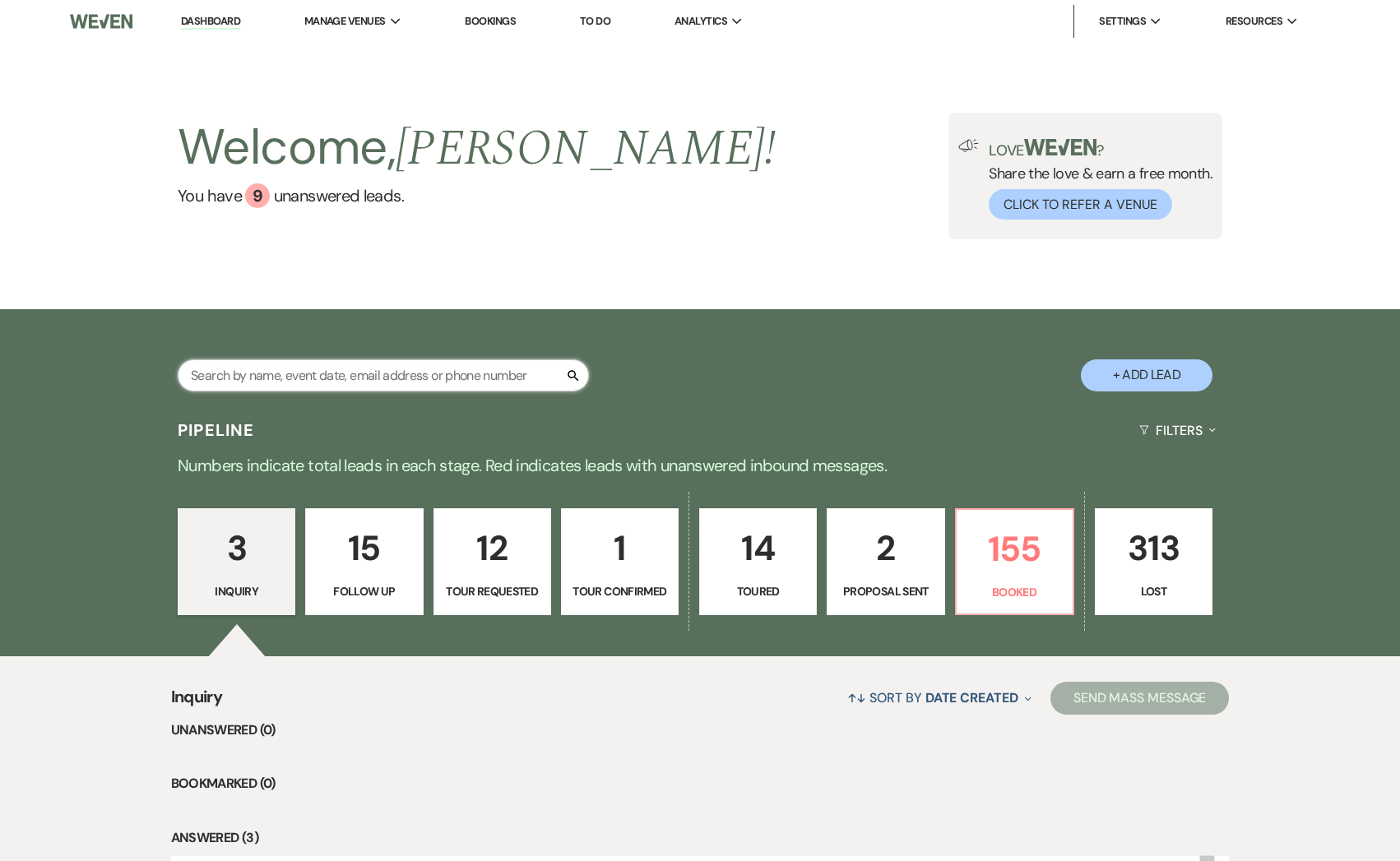
drag, startPoint x: 259, startPoint y: 369, endPoint x: 231, endPoint y: 371, distance: 28.1
click at [259, 369] on input "text" at bounding box center [383, 375] width 411 height 32
type input "[PERSON_NAME]"
select select "5"
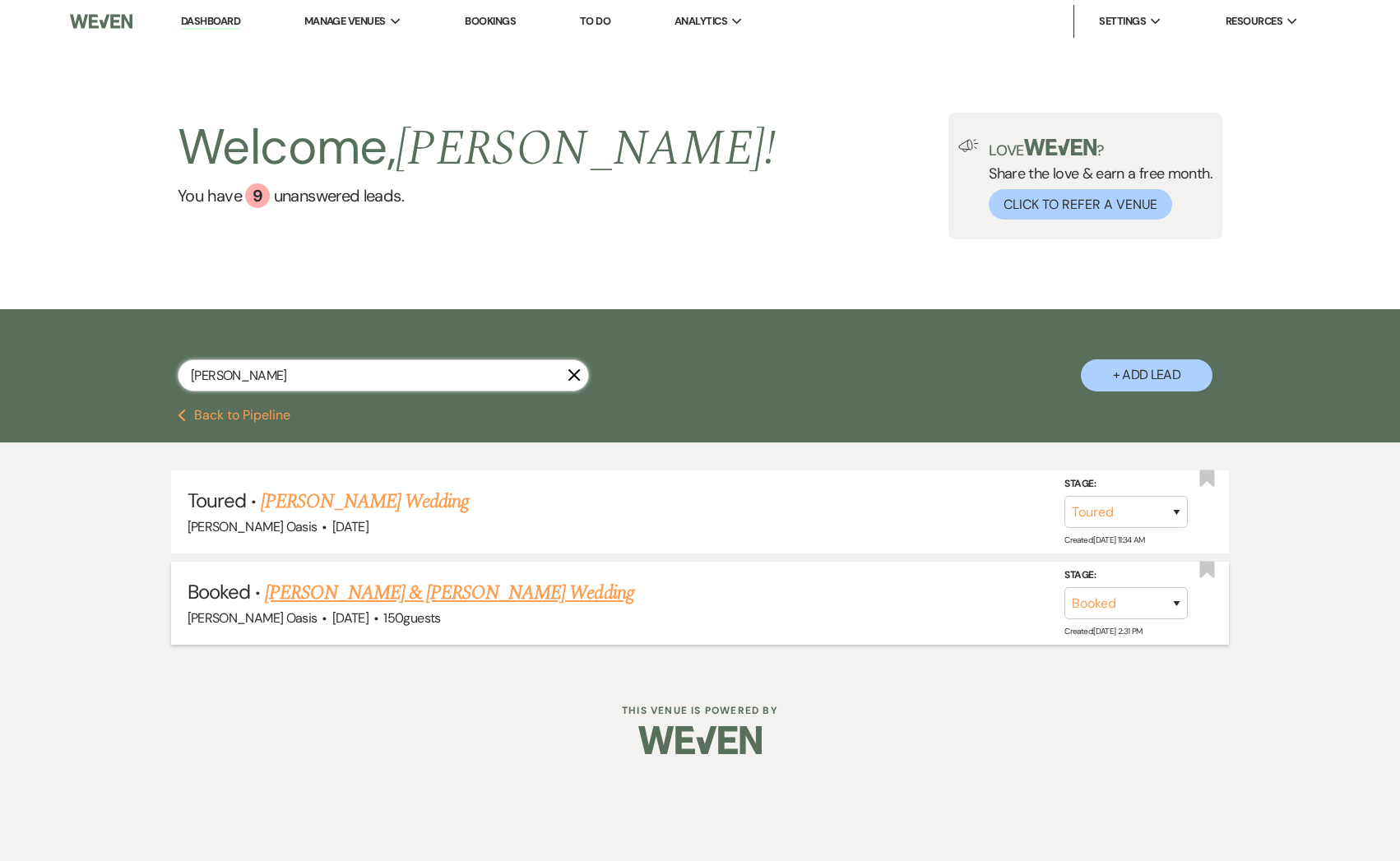
type input "[PERSON_NAME]"
click at [307, 588] on link "[PERSON_NAME] & [PERSON_NAME] Wedding" at bounding box center [448, 593] width 368 height 30
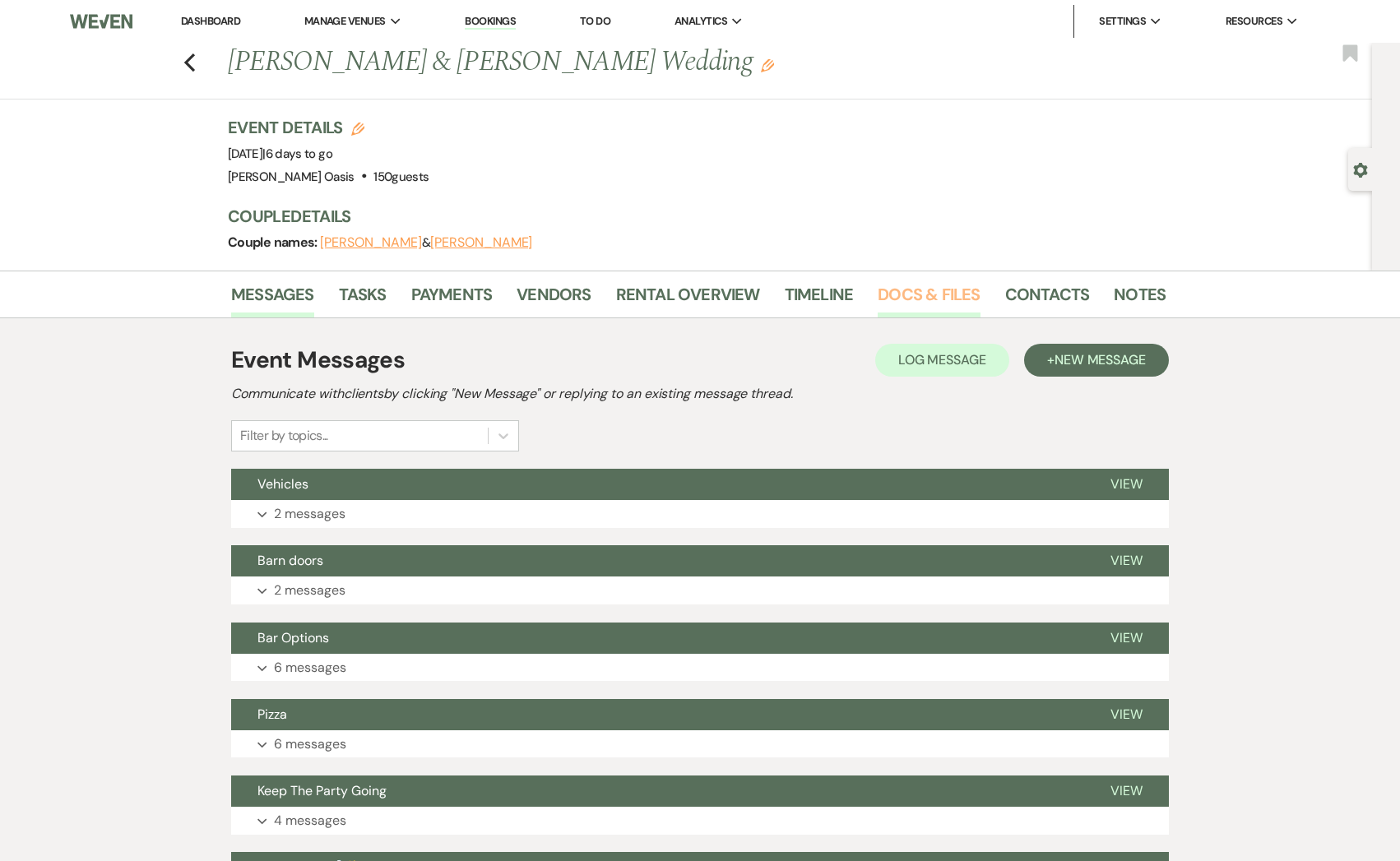
click at [952, 304] on link "Docs & Files" at bounding box center [929, 299] width 102 height 36
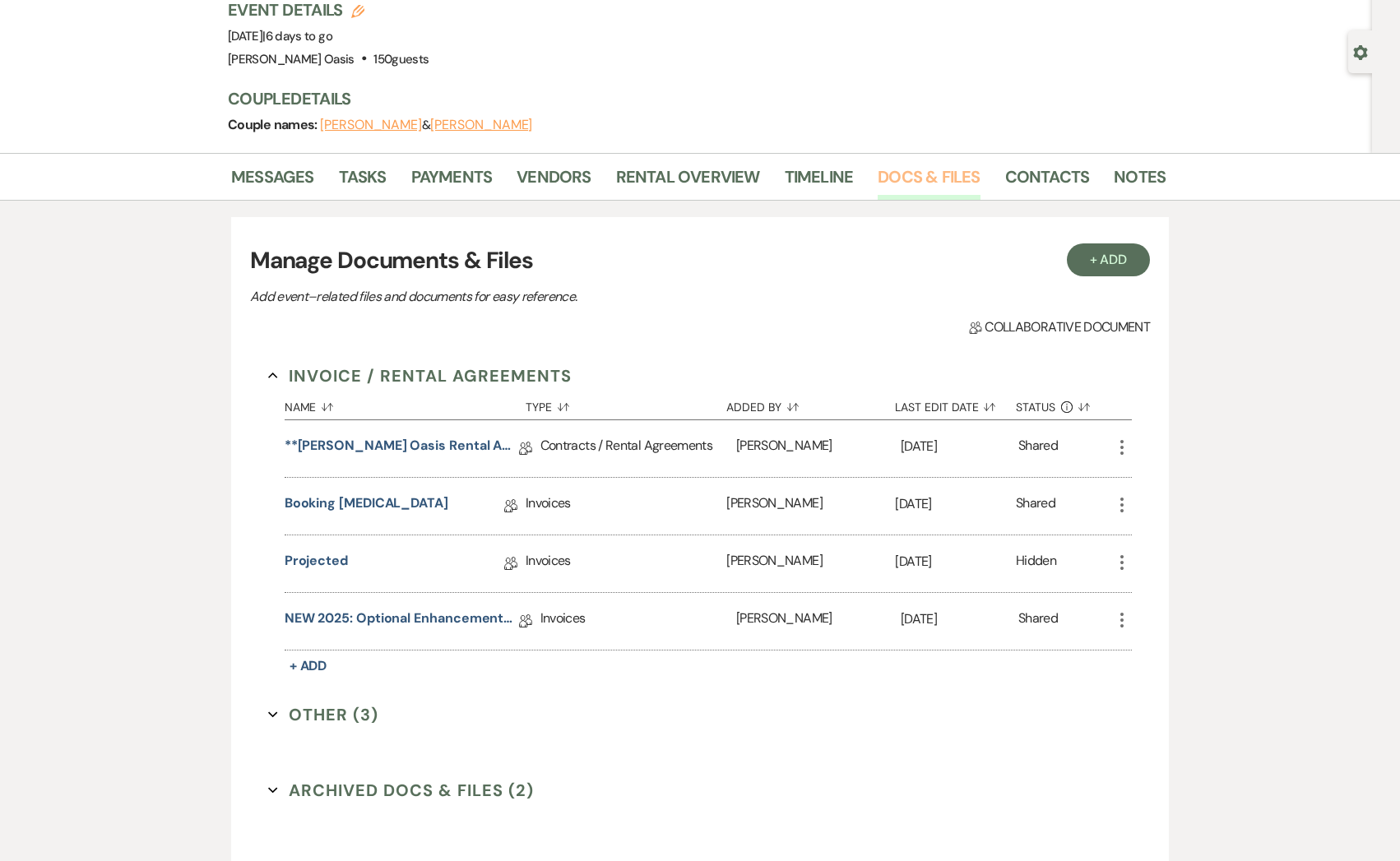
scroll to position [119, 0]
click at [372, 616] on link "NEW 2025: Optional Enhancements + Information" at bounding box center [401, 620] width 234 height 26
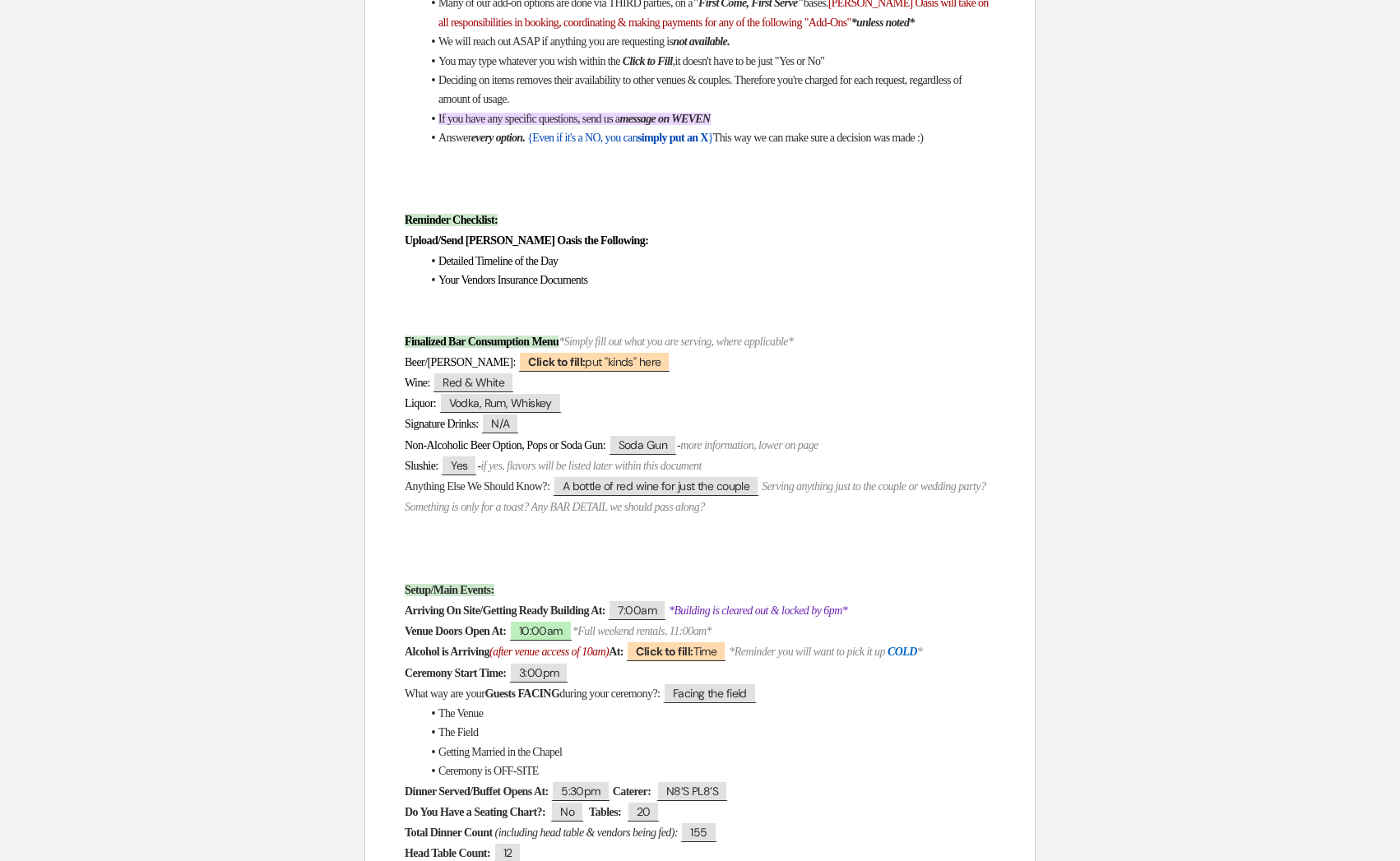
scroll to position [534, 0]
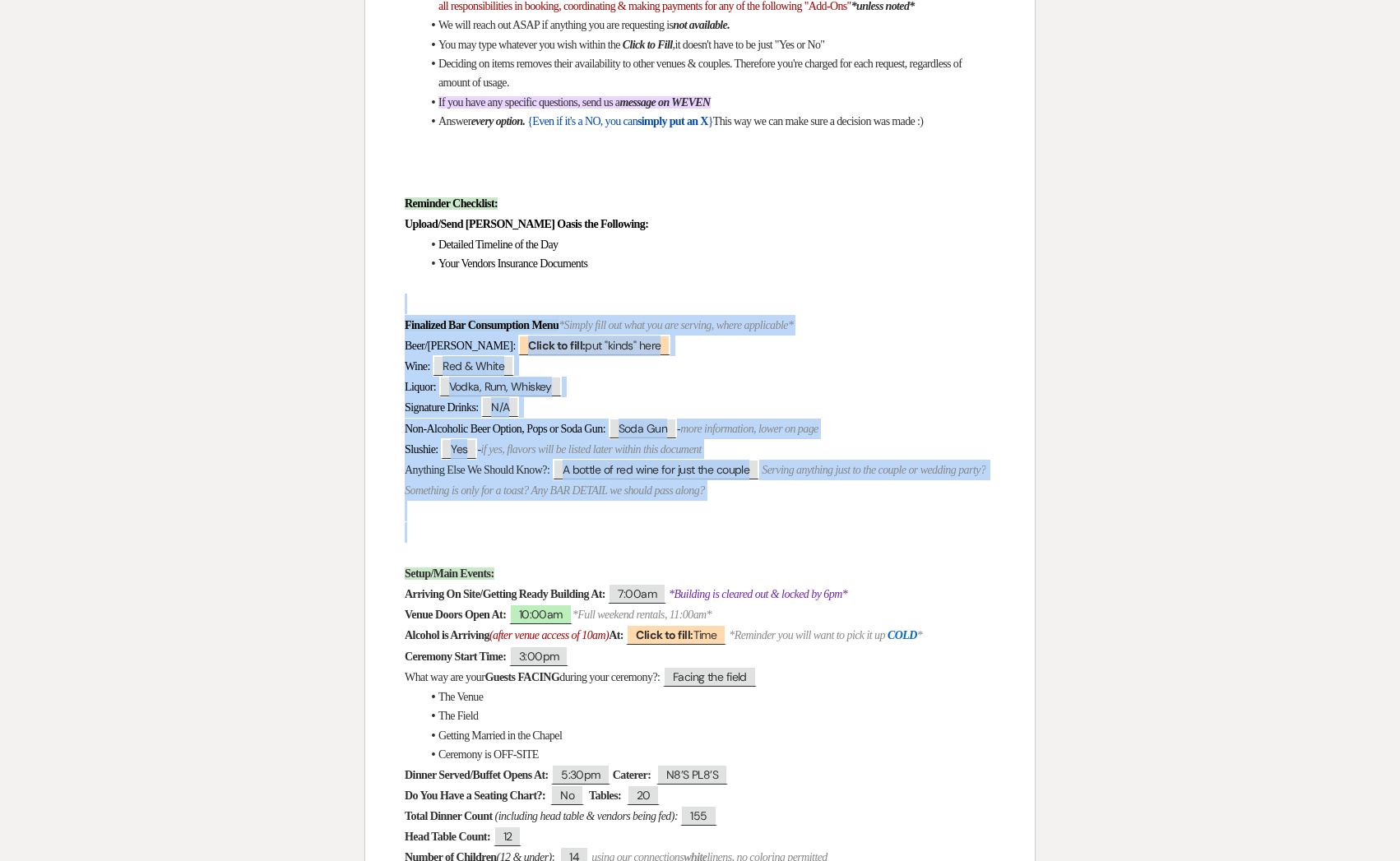
drag, startPoint x: 427, startPoint y: 524, endPoint x: 365, endPoint y: 303, distance: 229.5
copy div "Finalized Bar Consumption Menu *Simply fill out what you are serving, where app…"
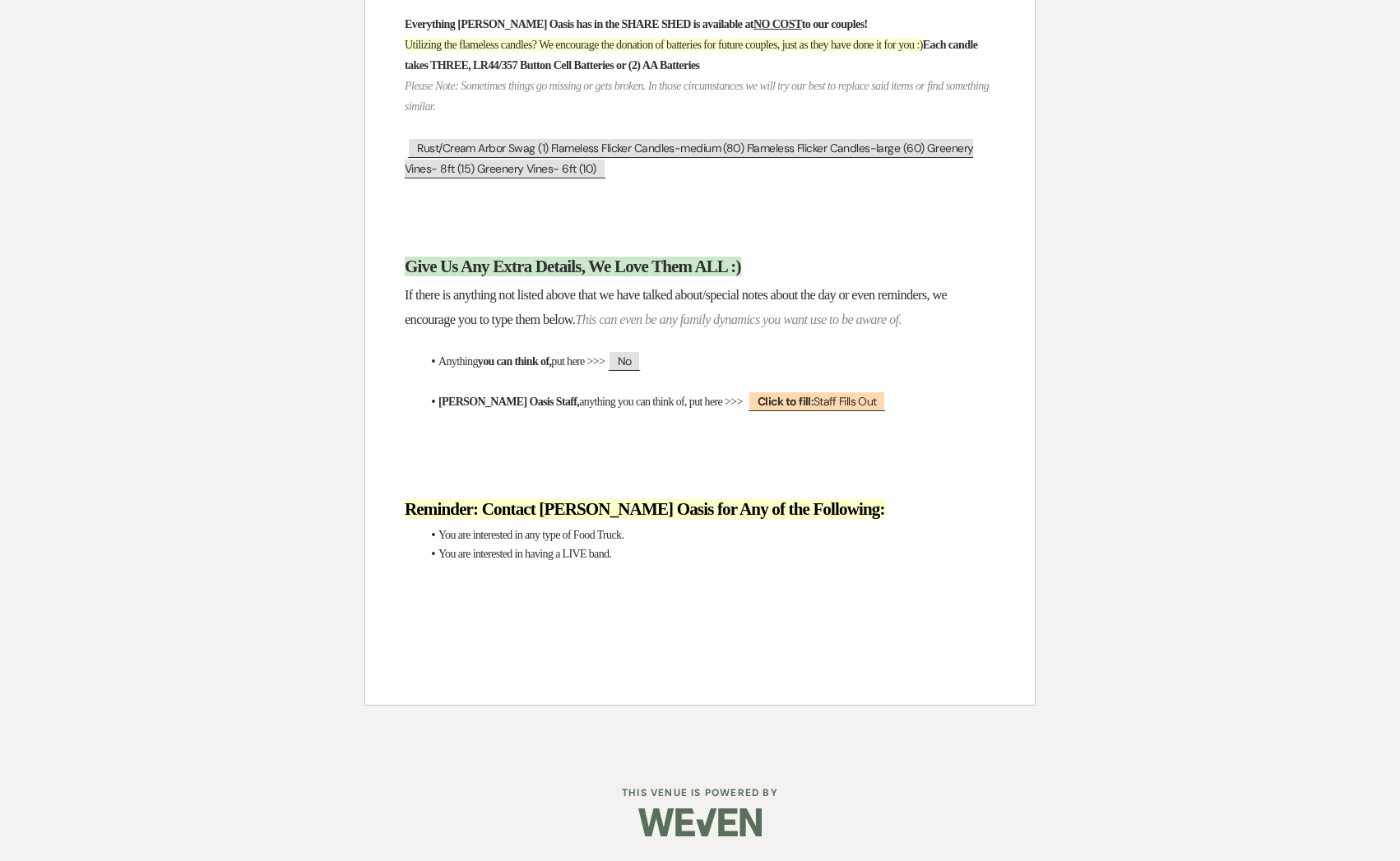
scroll to position [15589, 0]
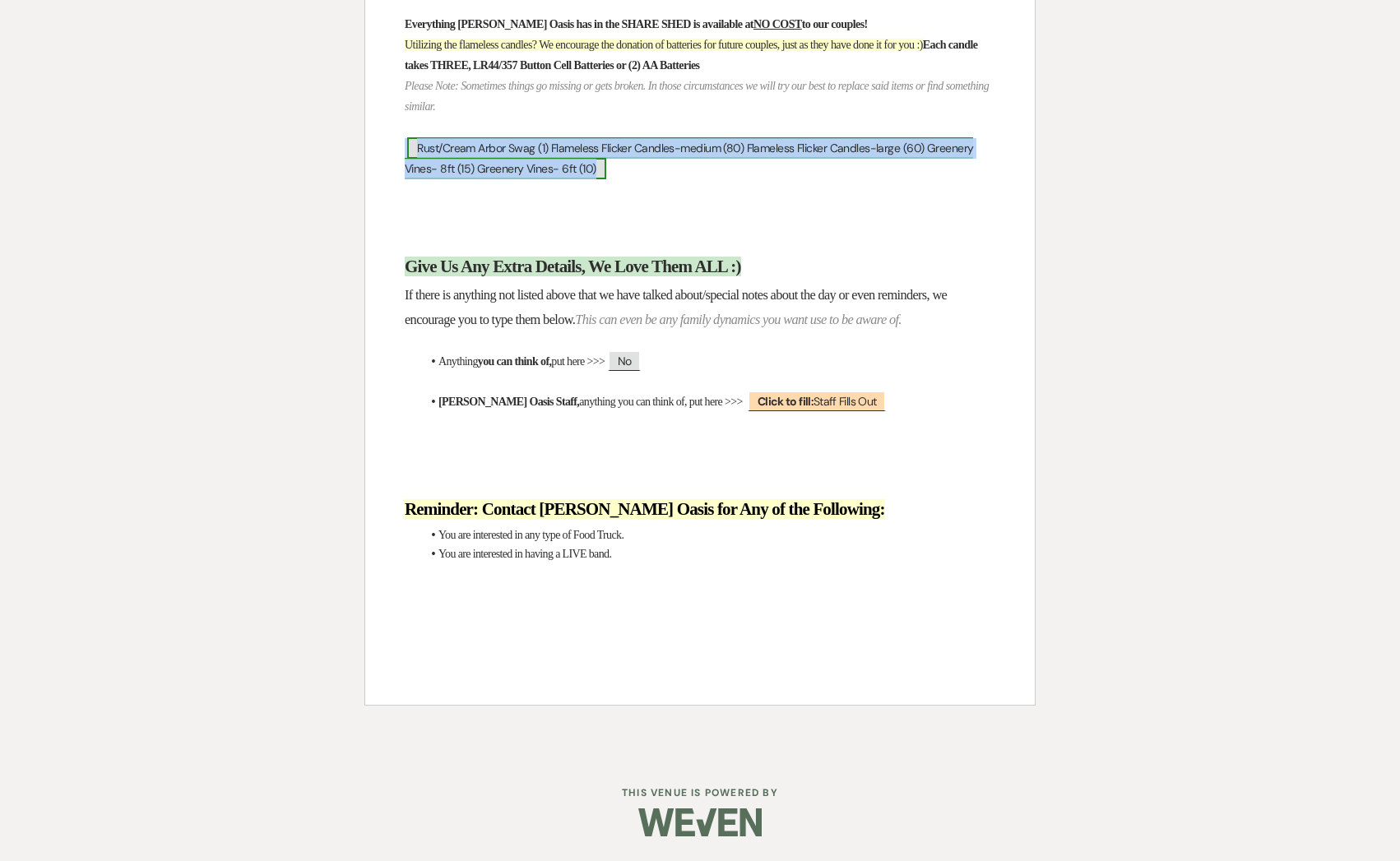
click at [574, 180] on span "Rust/Cream Arbor Swag (1) Flameless Flicker Candles-medium (80) Flameless Flick…" at bounding box center [689, 158] width 569 height 42
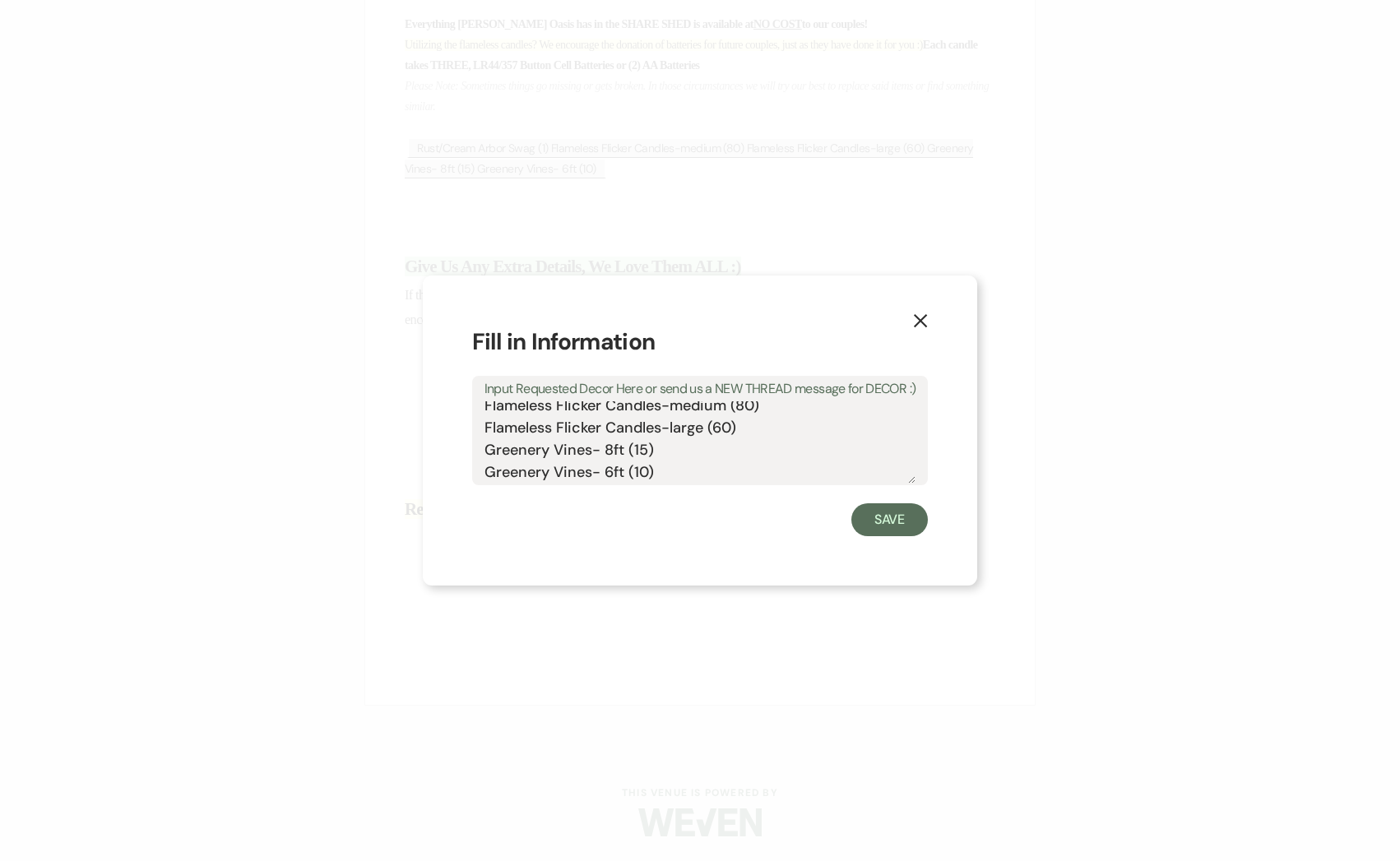
scroll to position [0, 0]
click at [677, 442] on textarea "Rust/Cream Arbor Swag (1) Flameless Flicker Candles-medium (80) Flameless Flick…" at bounding box center [700, 442] width 432 height 82
click at [920, 320] on icon "X" at bounding box center [920, 321] width 15 height 15
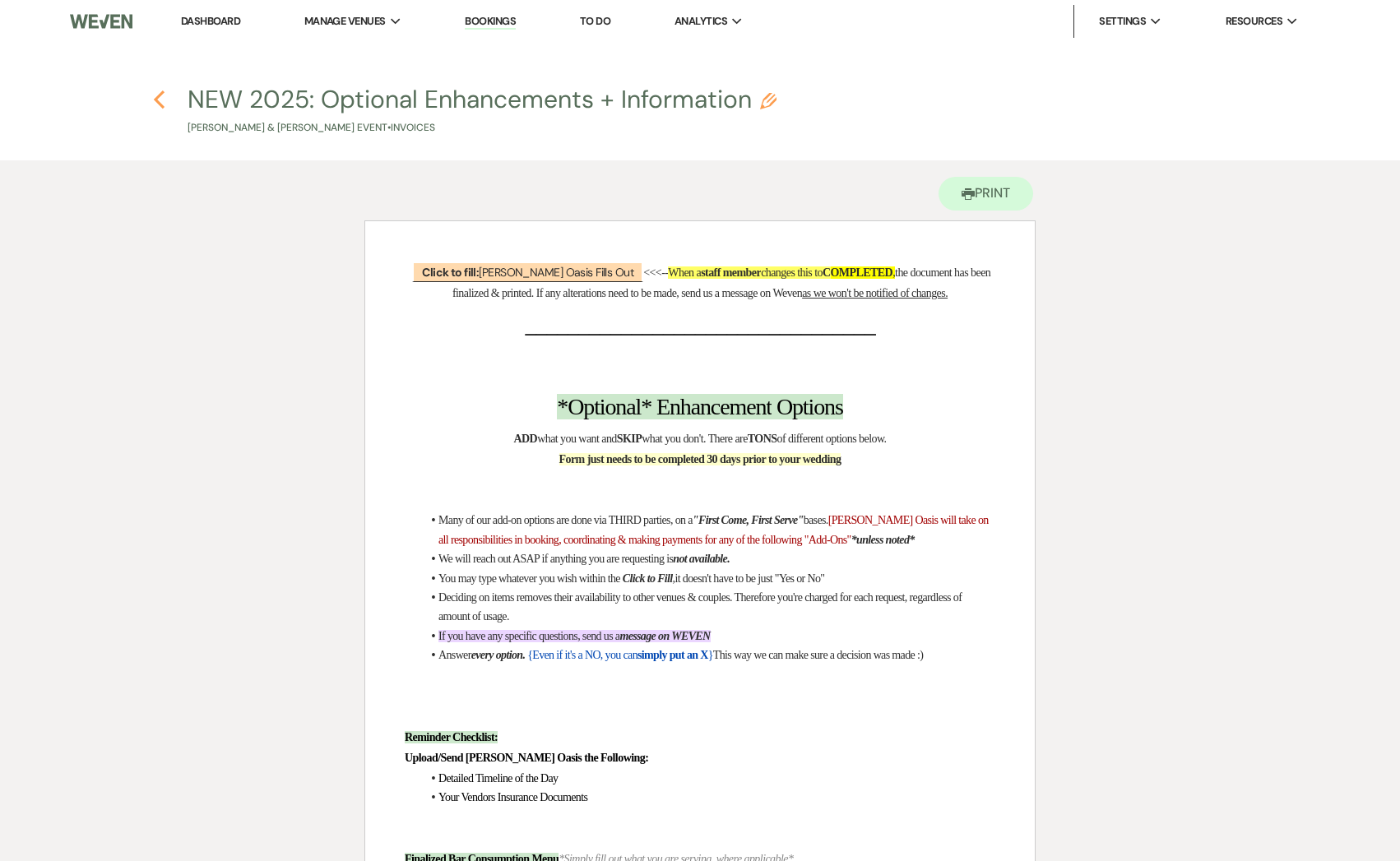
click at [154, 98] on icon "Previous" at bounding box center [159, 100] width 12 height 20
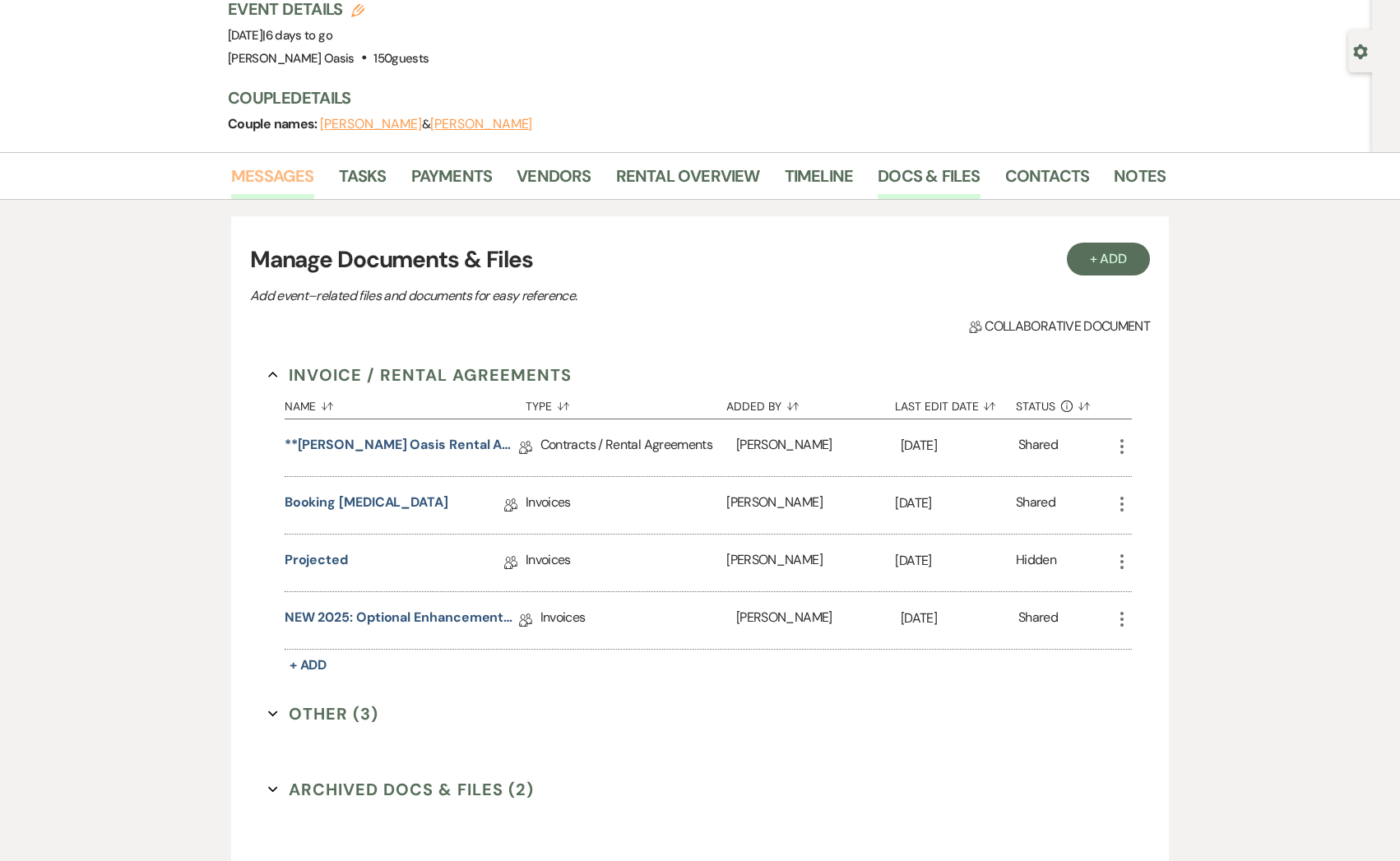
click at [283, 188] on link "Messages" at bounding box center [272, 181] width 83 height 36
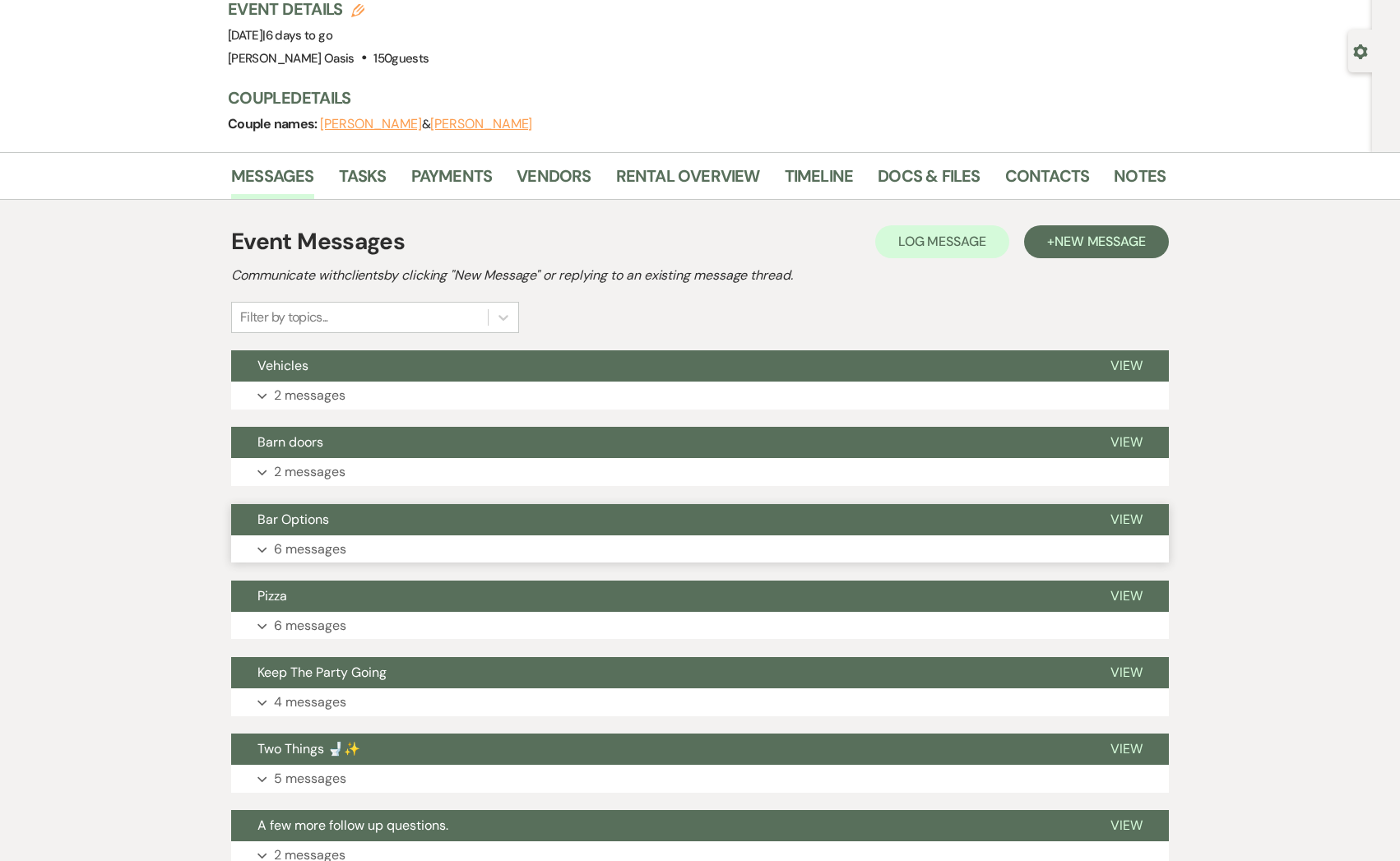
click at [317, 517] on span "Bar Options" at bounding box center [293, 519] width 72 height 17
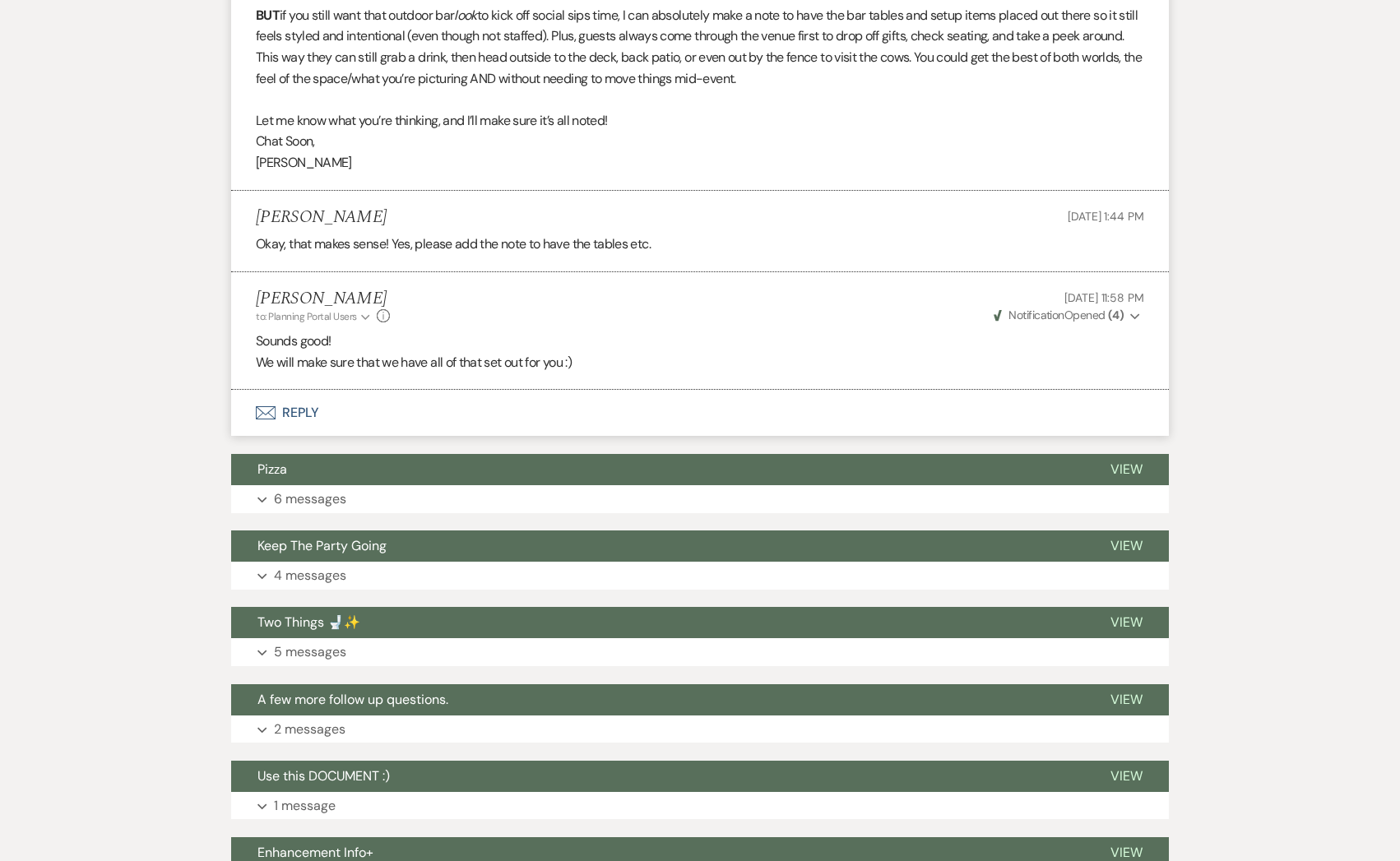
scroll to position [1737, 0]
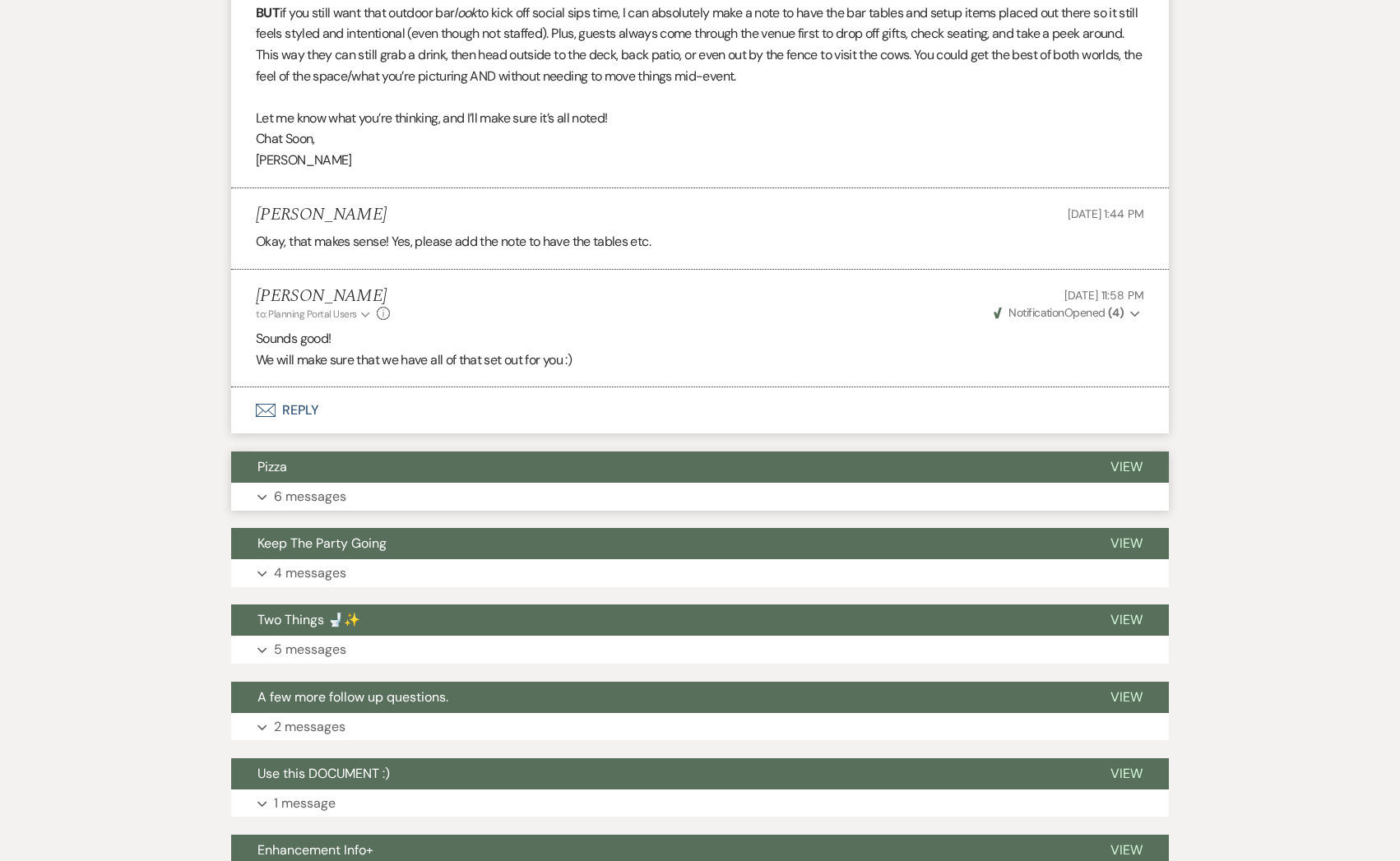
click at [338, 483] on button "Pizza" at bounding box center [657, 467] width 853 height 31
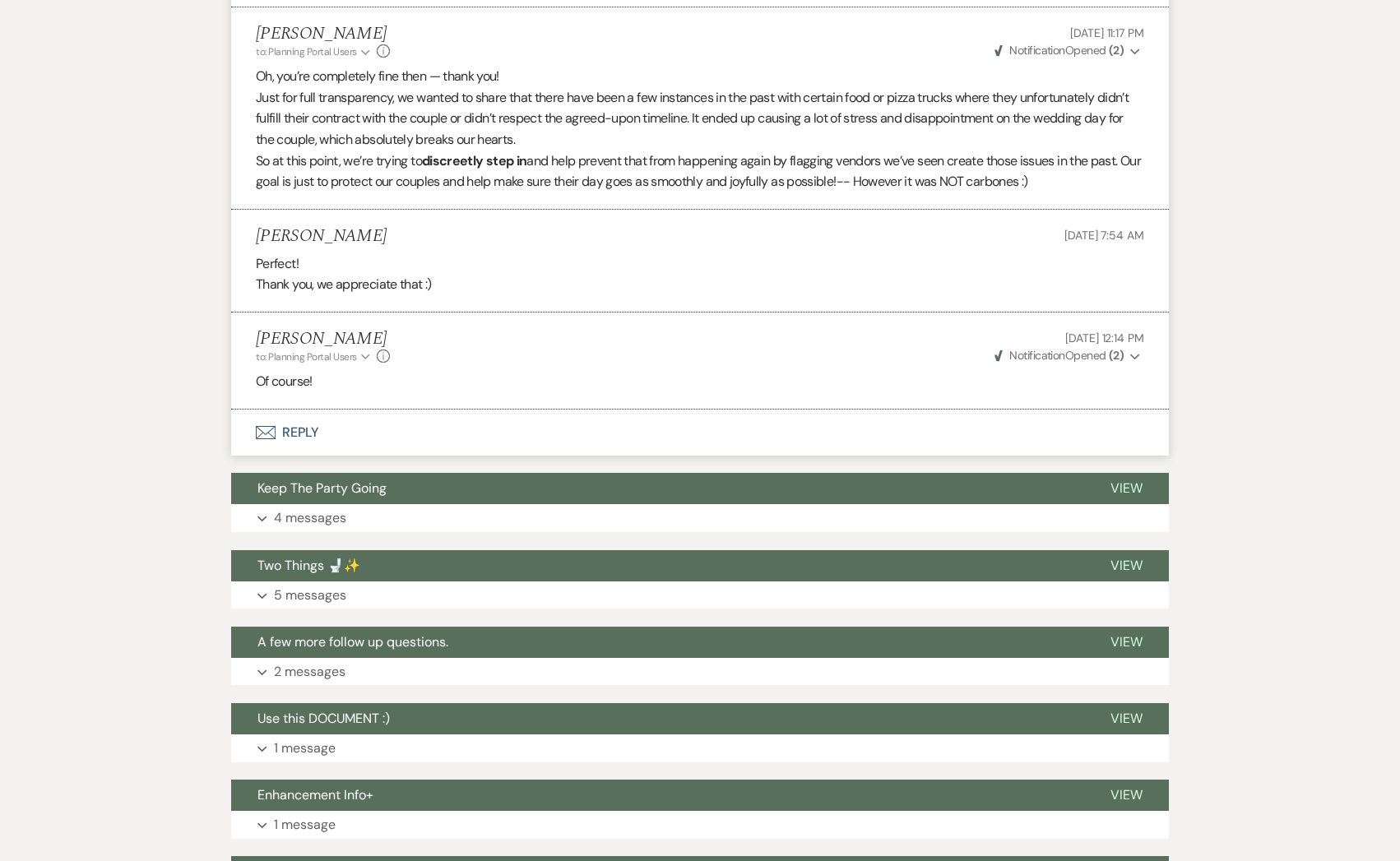
scroll to position [2681, 0]
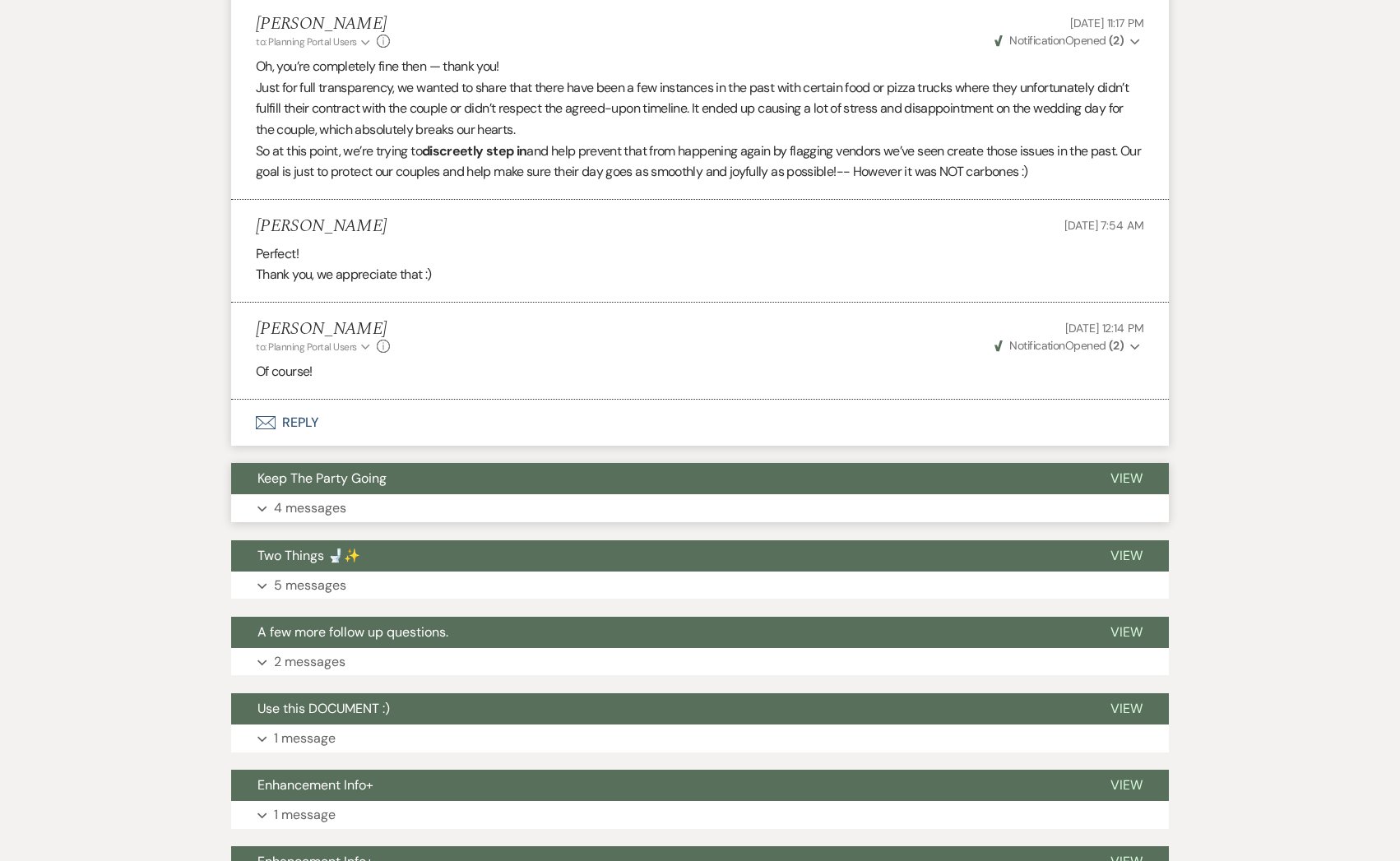
click at [340, 487] on span "Keep The Party Going" at bounding box center [321, 478] width 129 height 17
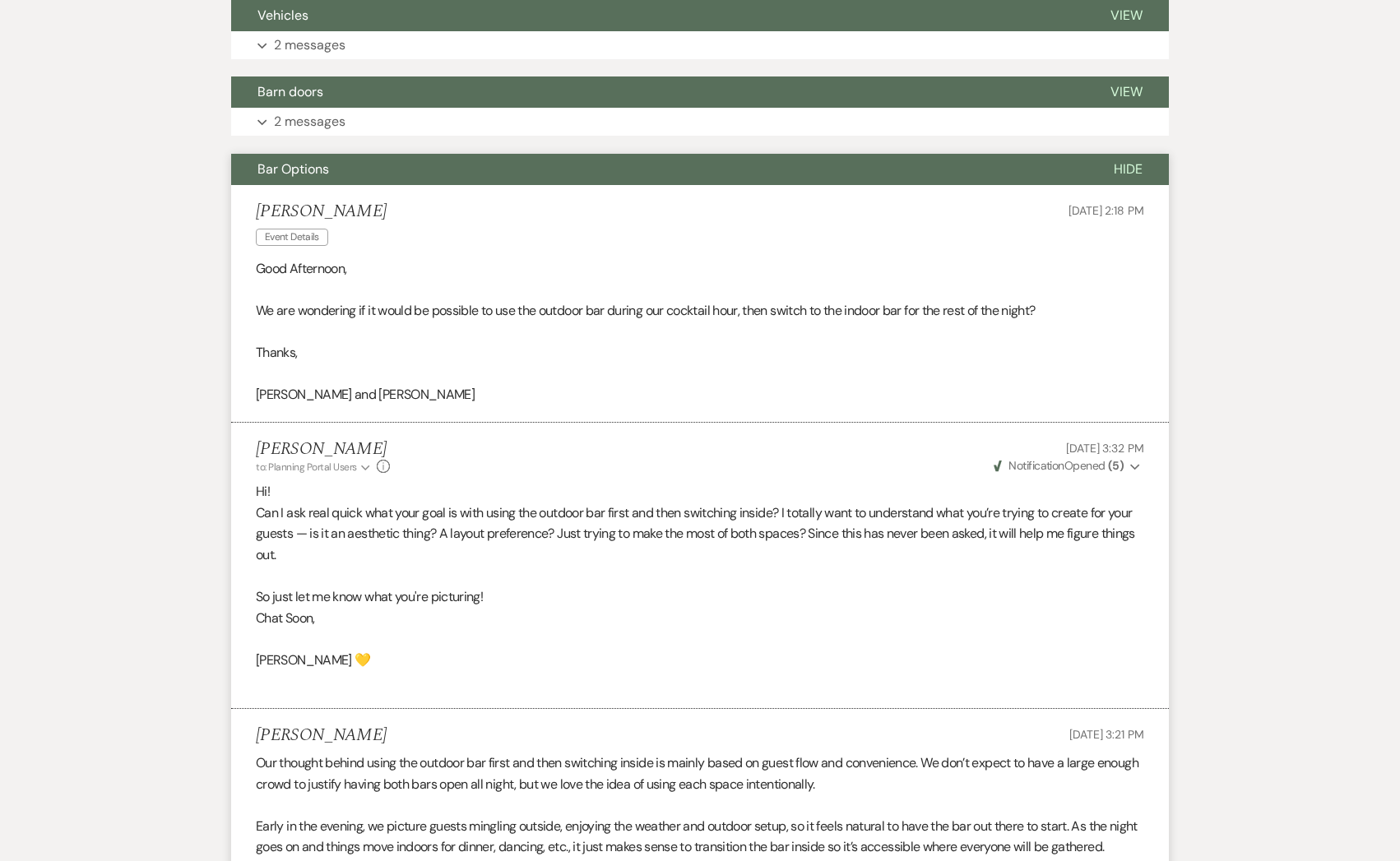
scroll to position [0, 0]
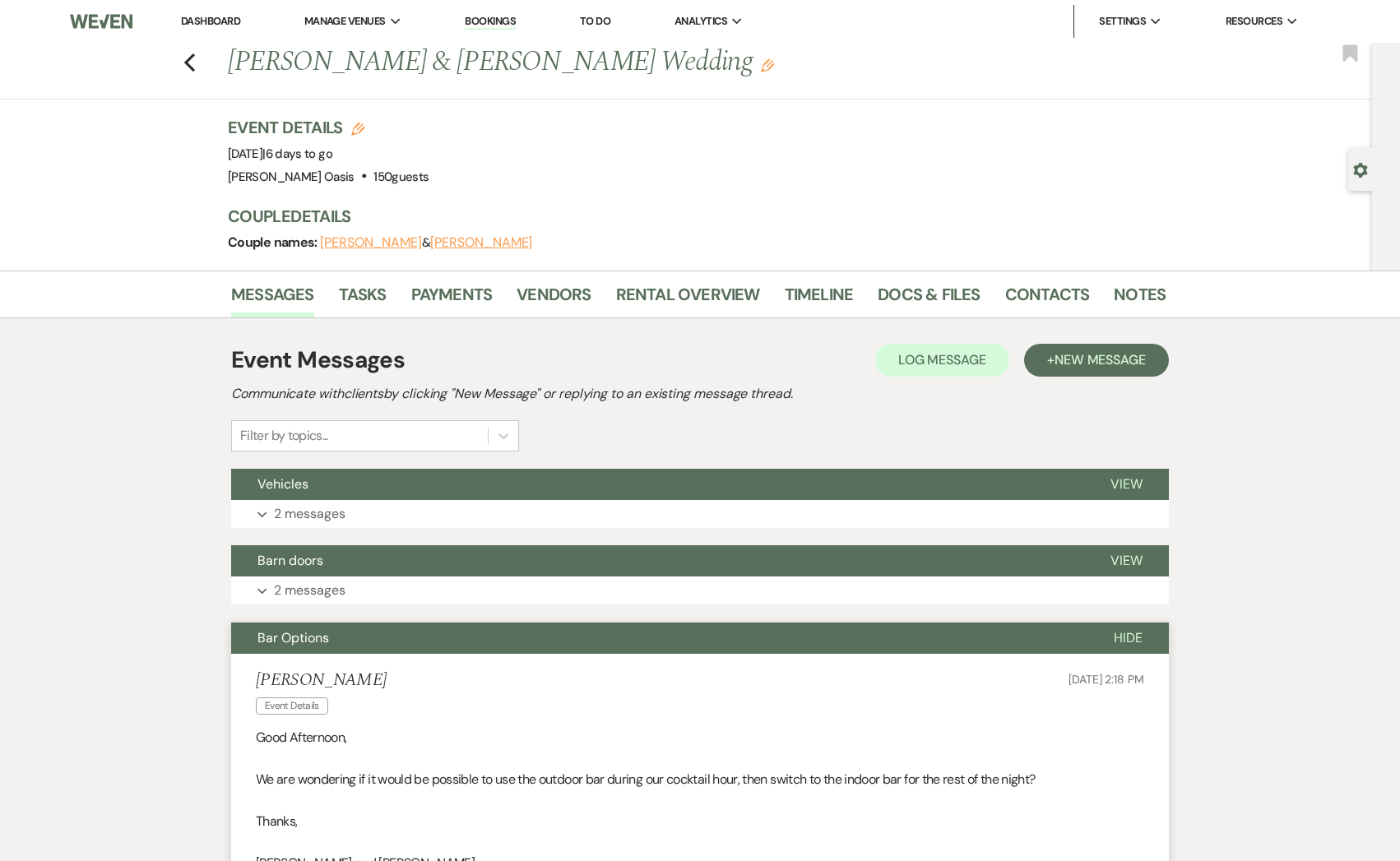
click at [337, 634] on button "Bar Options" at bounding box center [658, 639] width 856 height 31
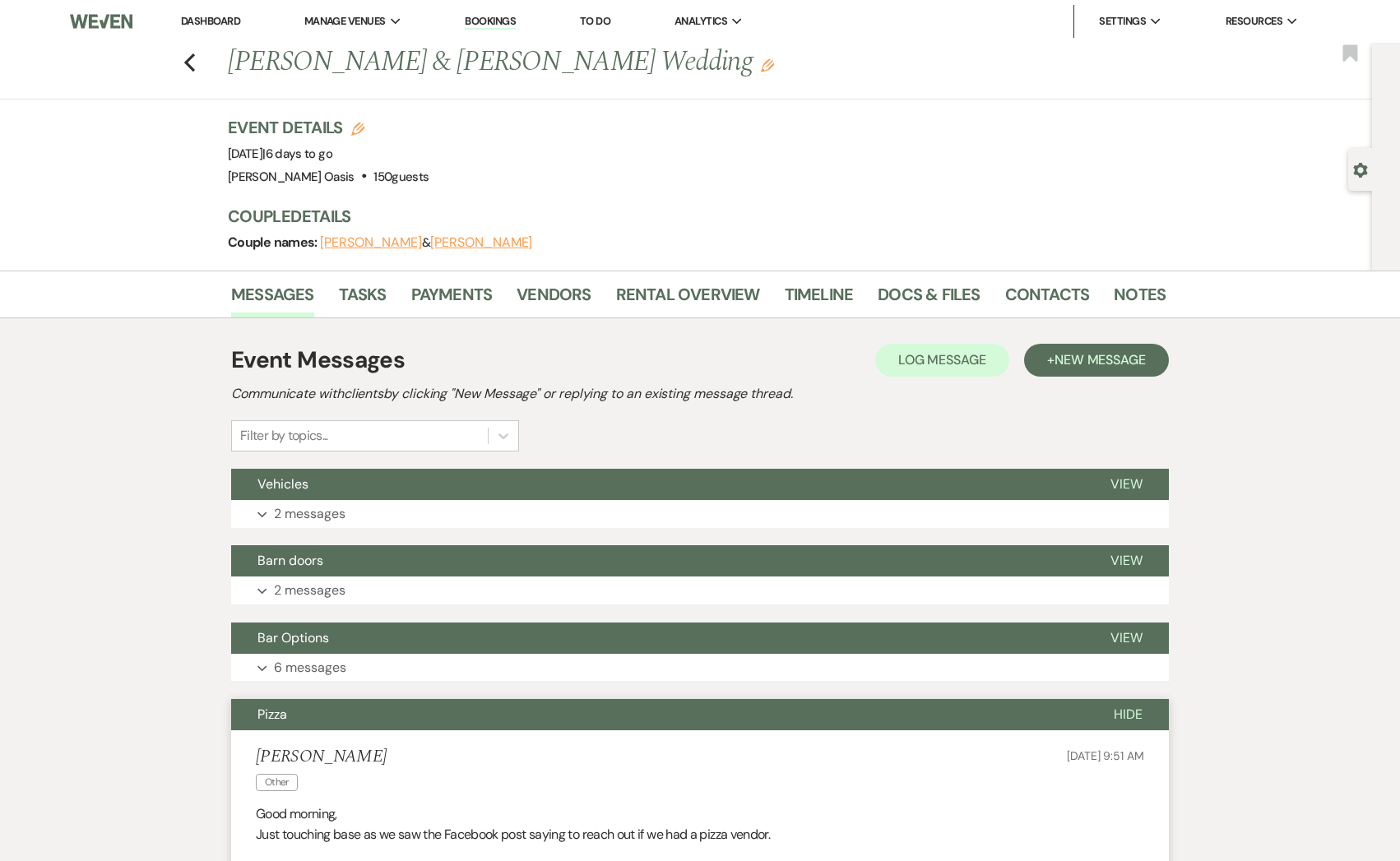
click at [321, 720] on button "Pizza" at bounding box center [658, 714] width 856 height 31
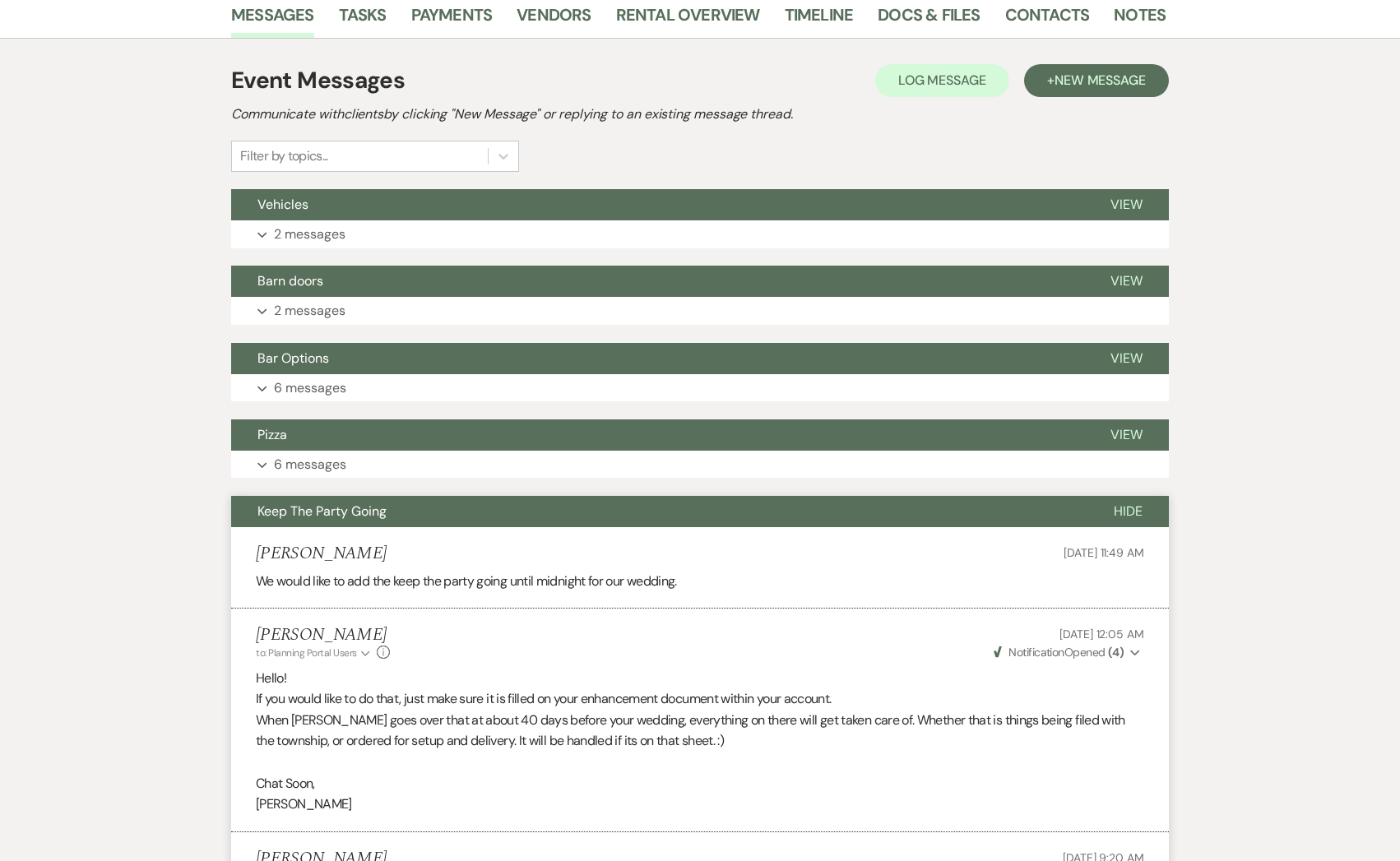
scroll to position [281, 0]
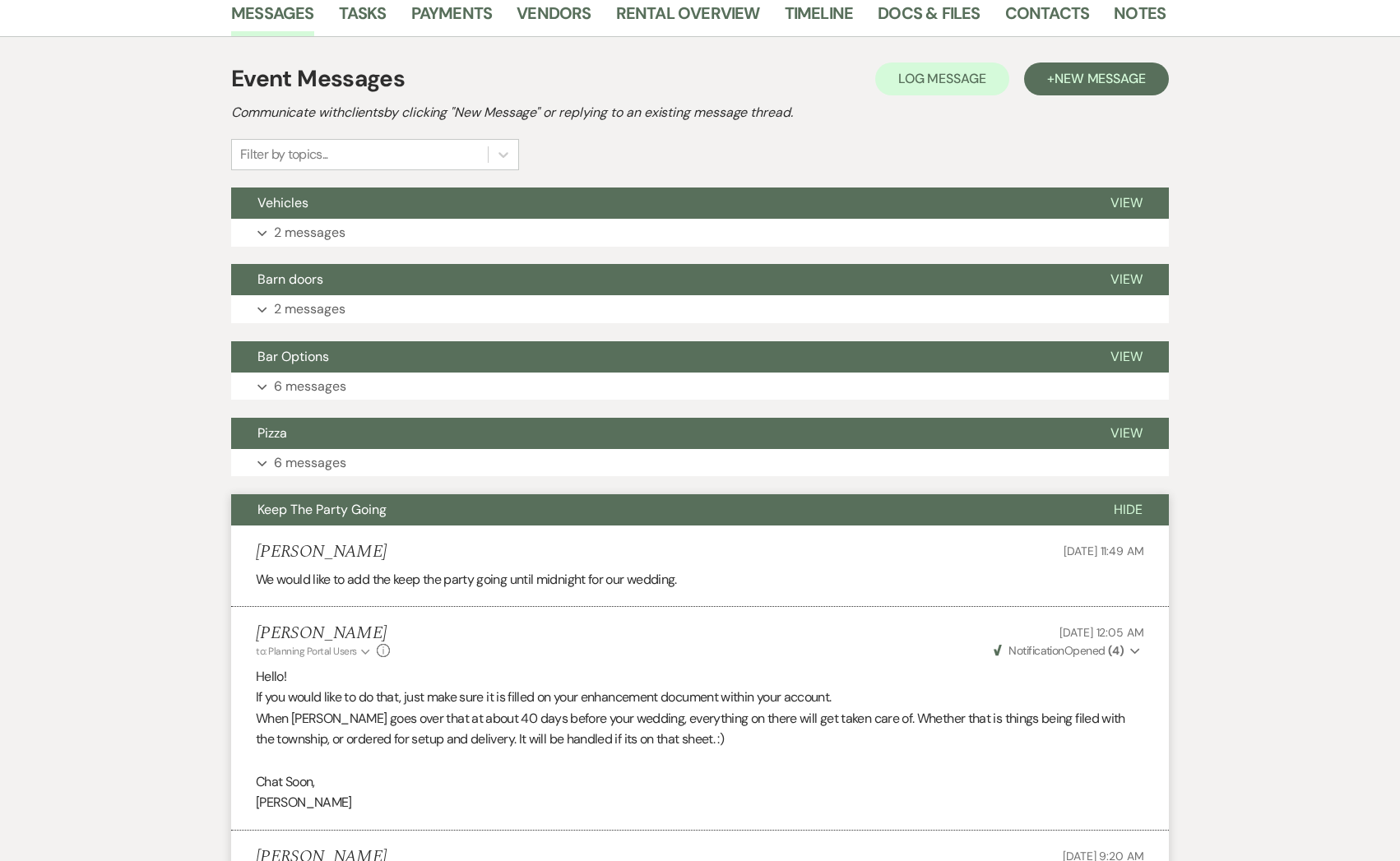
click at [364, 516] on span "Keep The Party Going" at bounding box center [321, 509] width 129 height 17
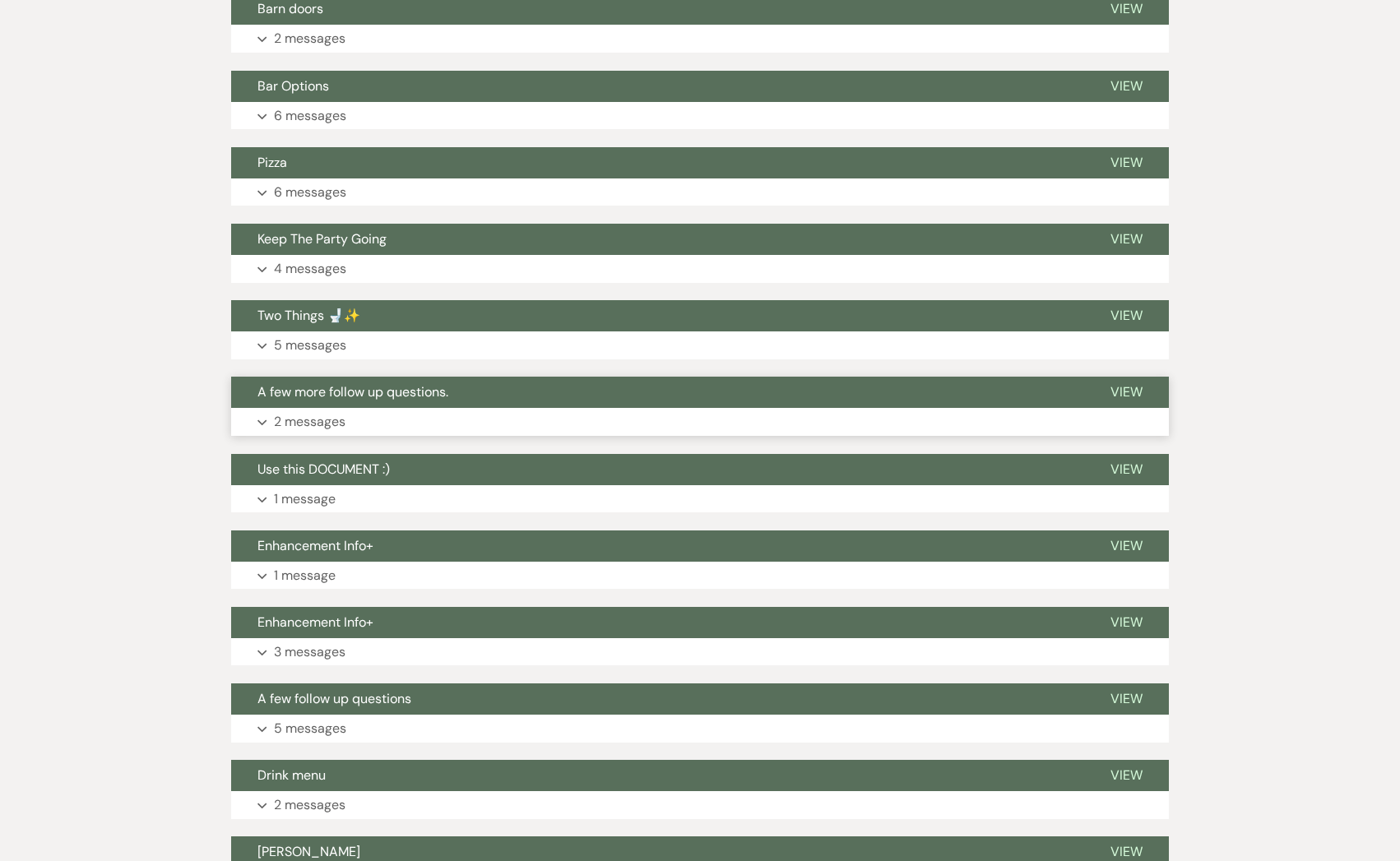
scroll to position [599, 0]
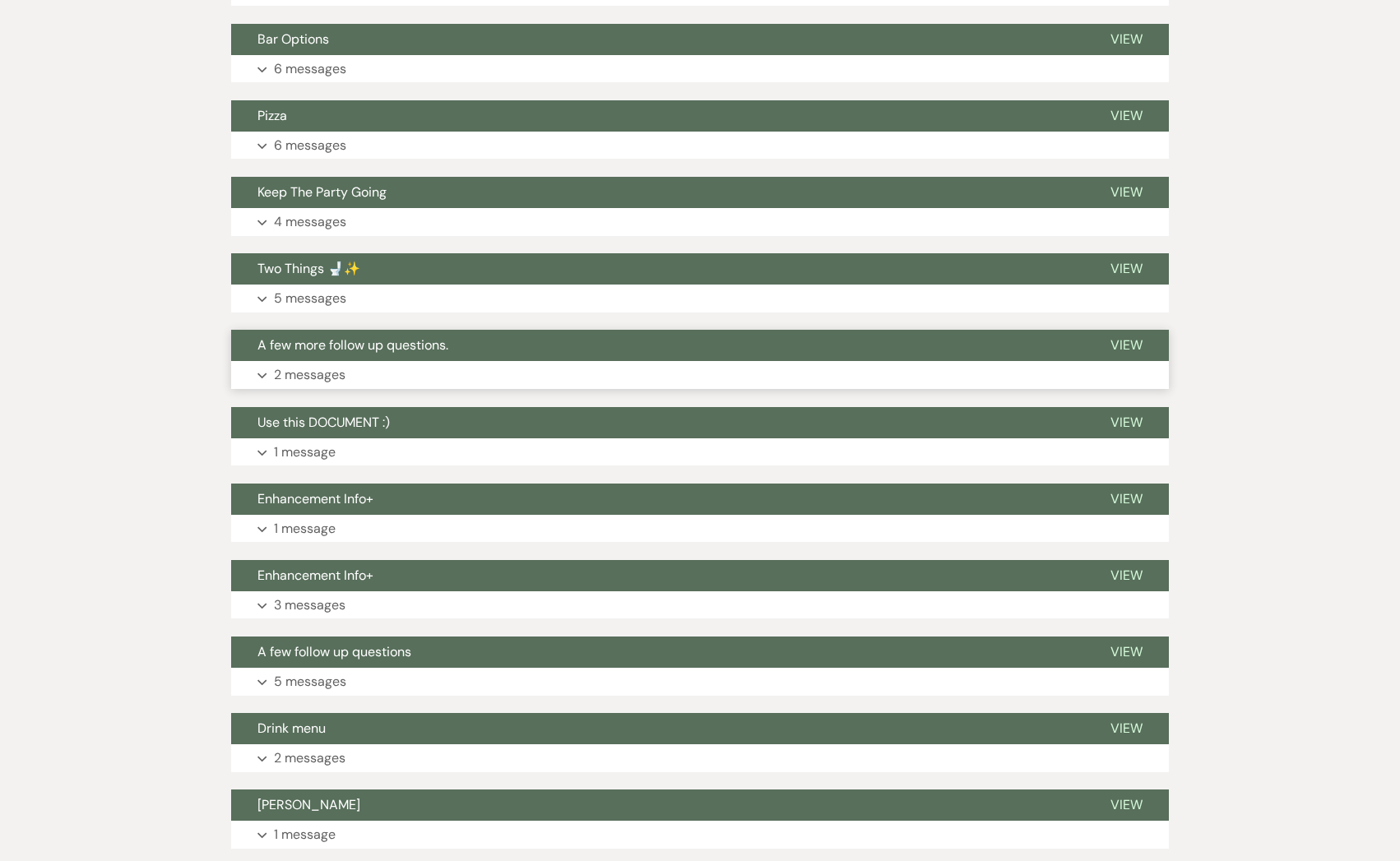
click at [349, 349] on span "A few more follow up questions." at bounding box center [353, 344] width 191 height 17
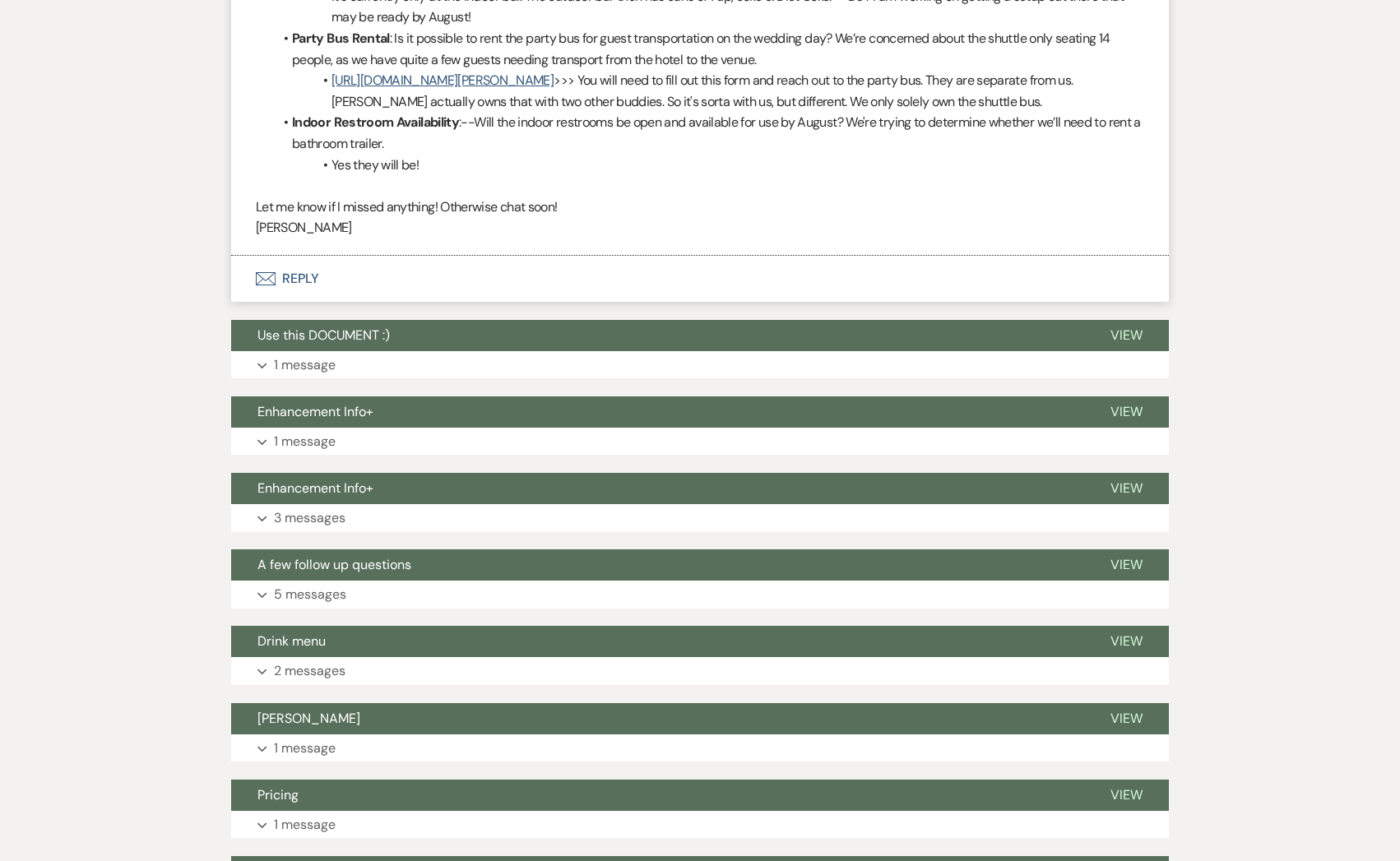
scroll to position [1750, 0]
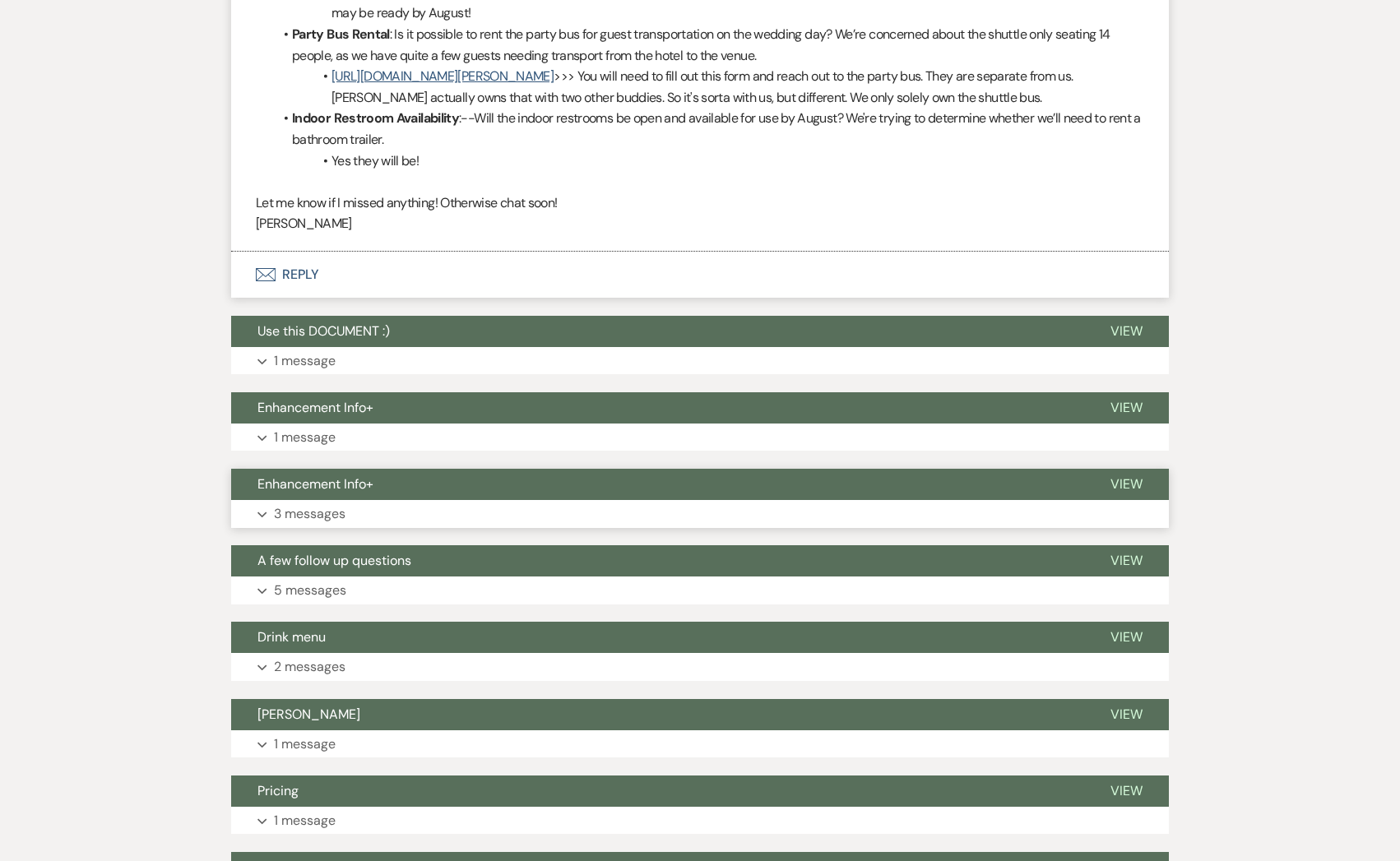
click at [332, 488] on span "Enhancement Info+" at bounding box center [315, 484] width 116 height 17
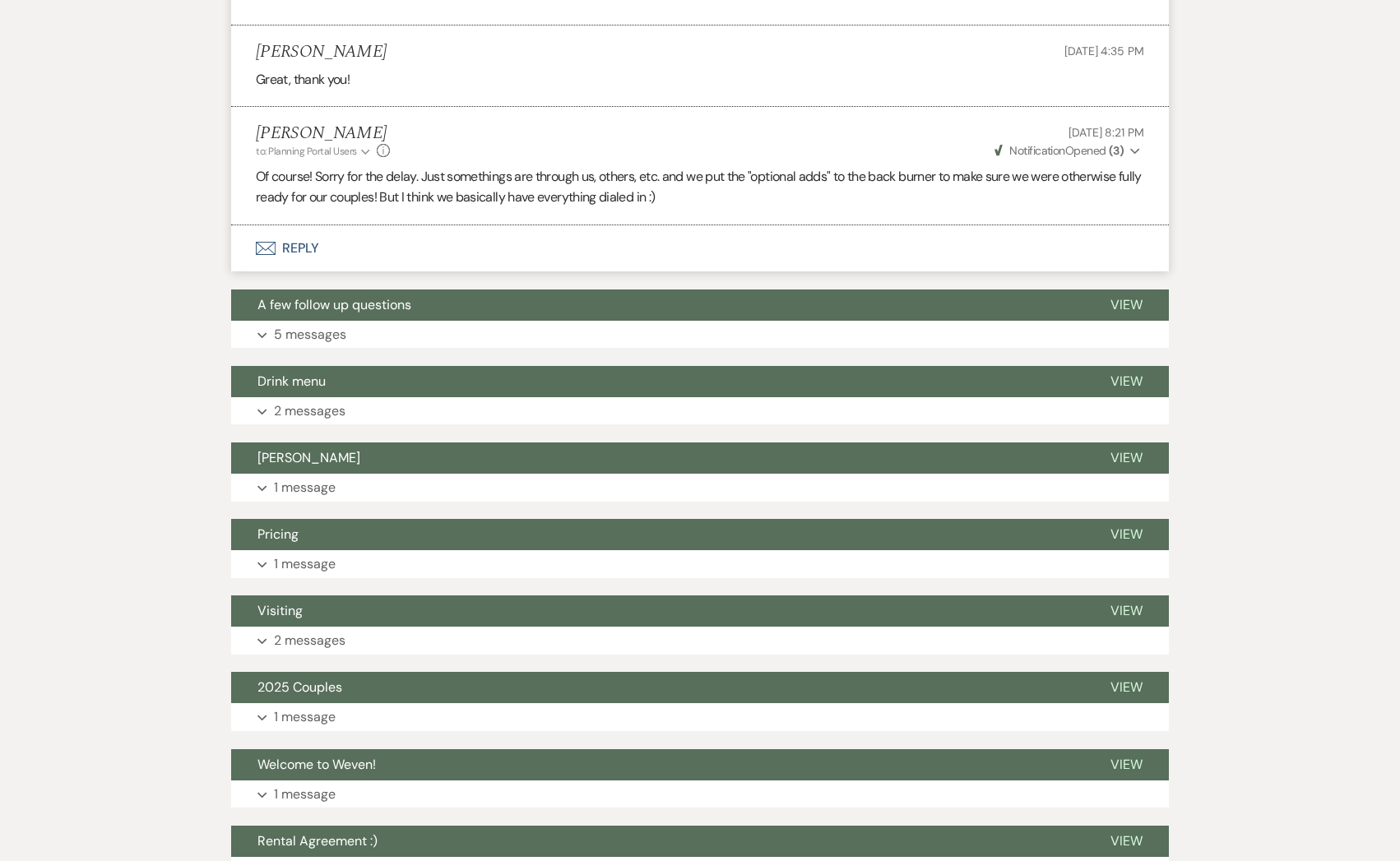
scroll to position [2720, 0]
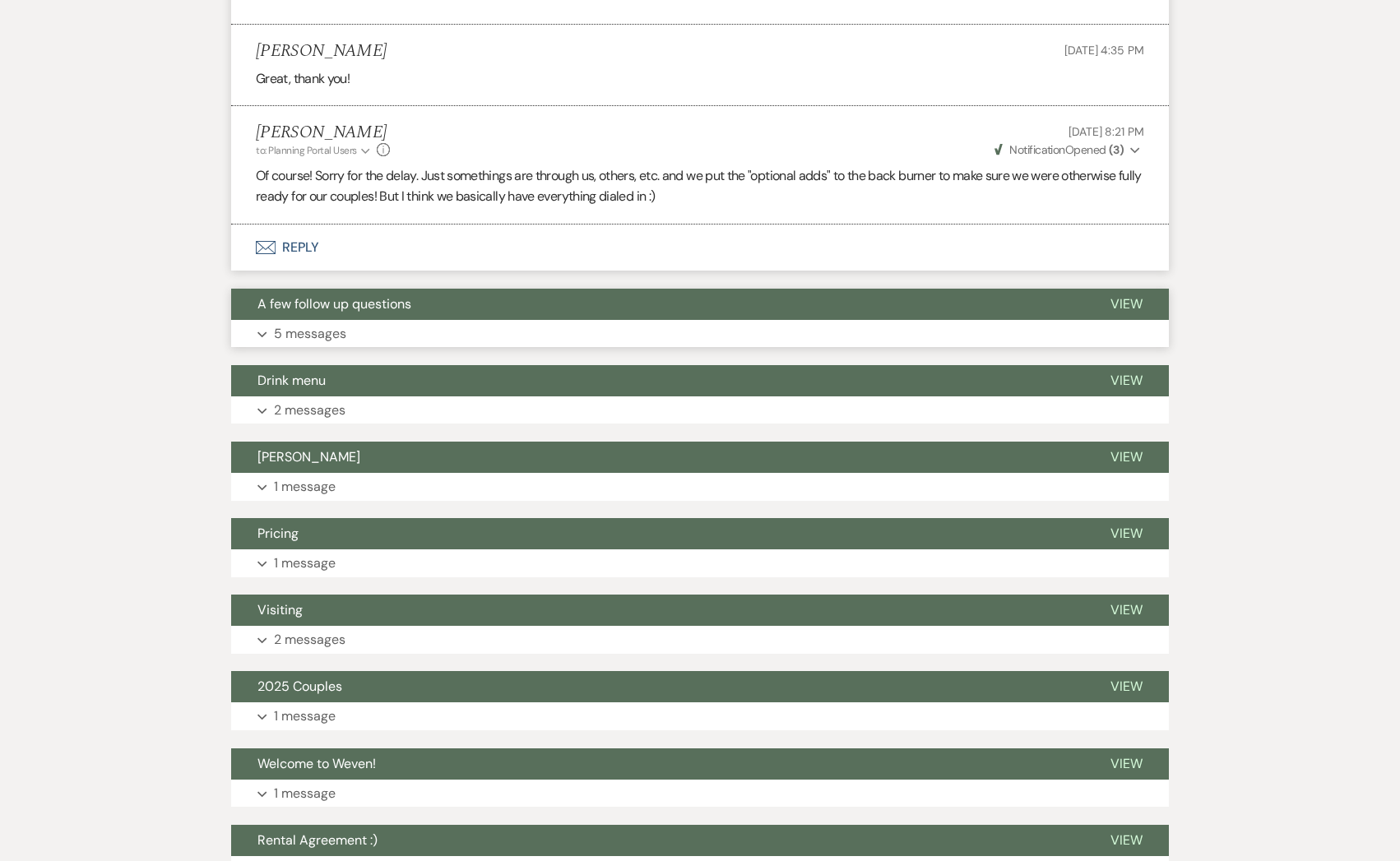
click at [423, 306] on button "A few follow up questions" at bounding box center [657, 304] width 853 height 31
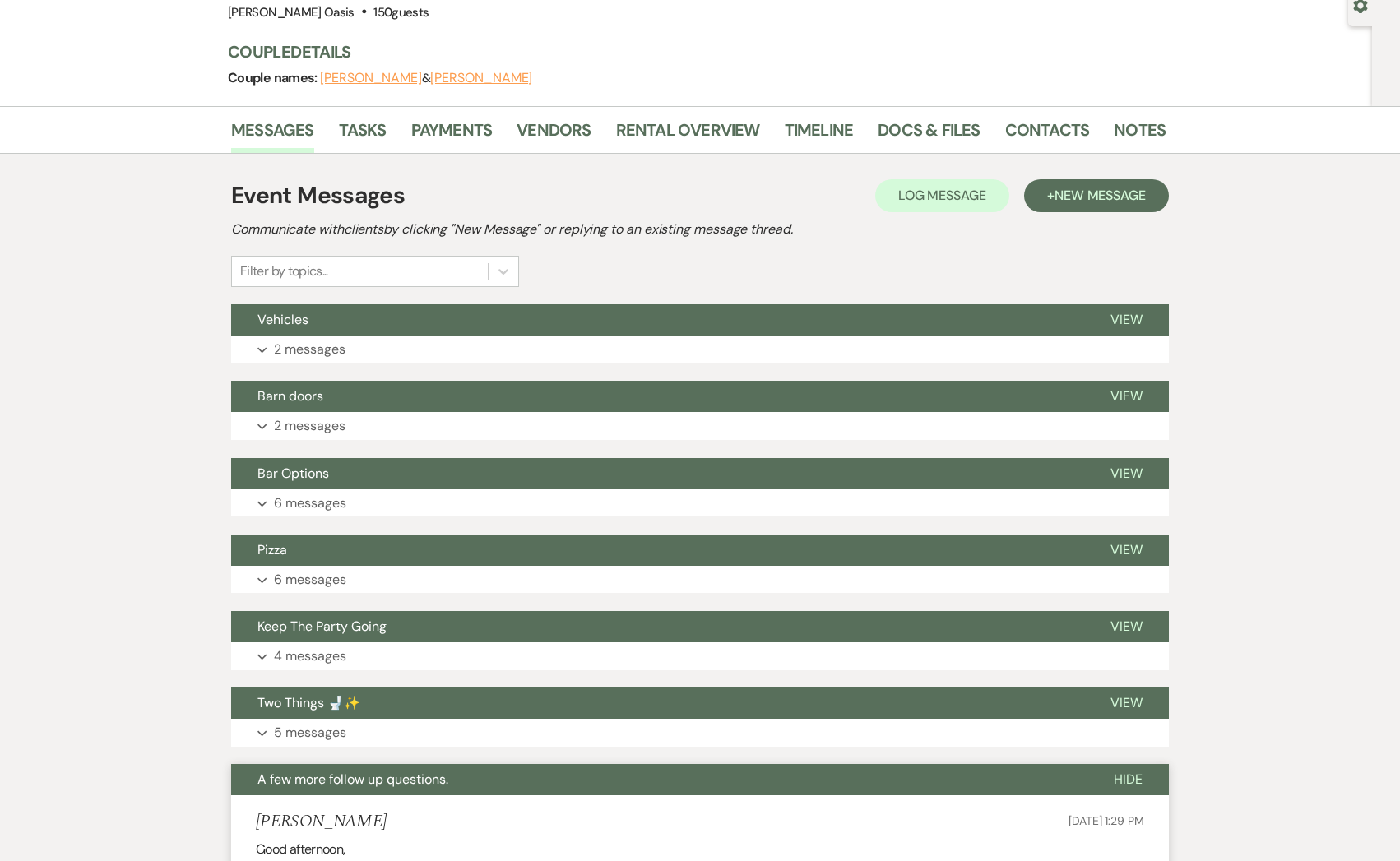
scroll to position [0, 0]
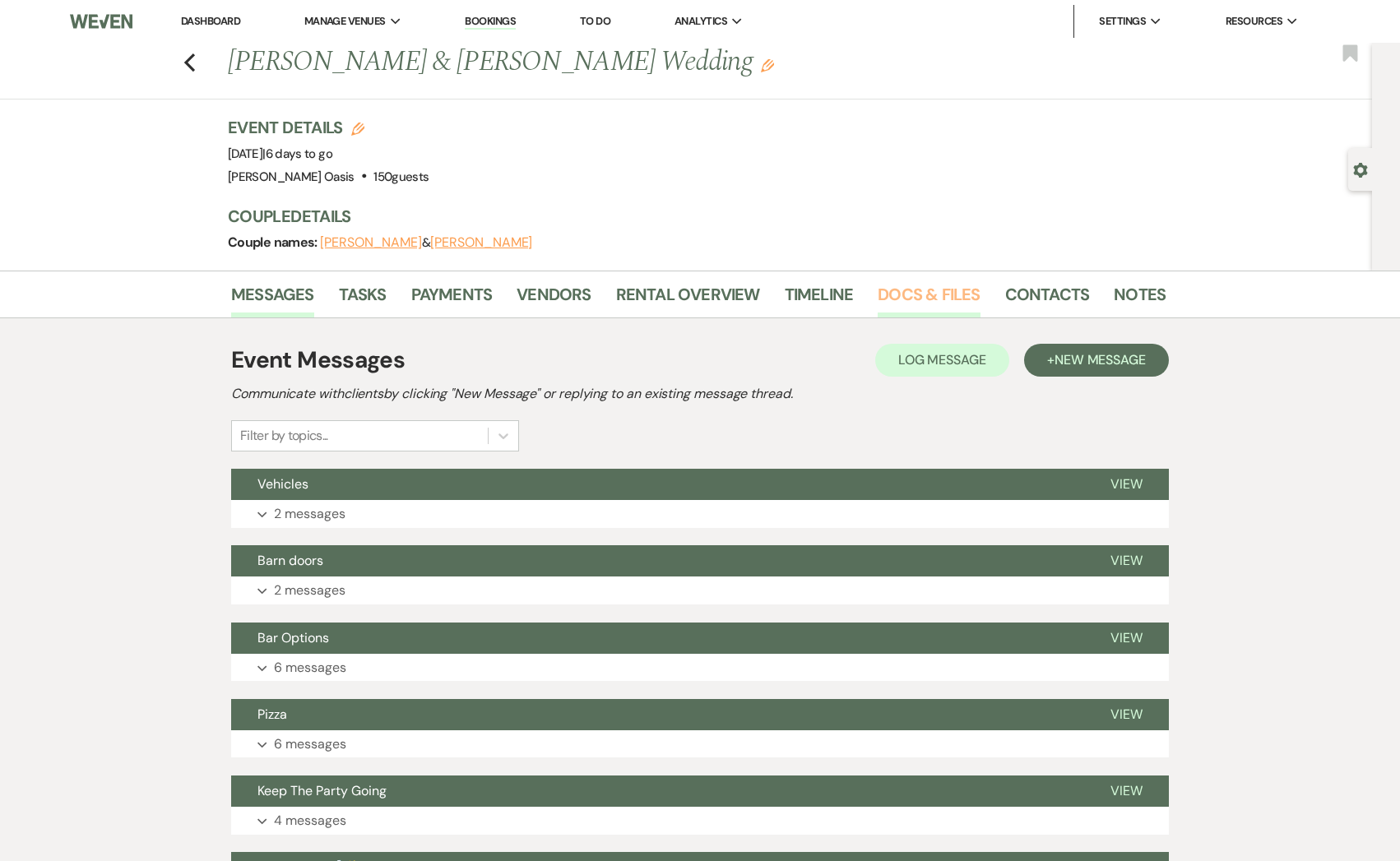
click at [884, 302] on link "Docs & Files" at bounding box center [929, 299] width 102 height 36
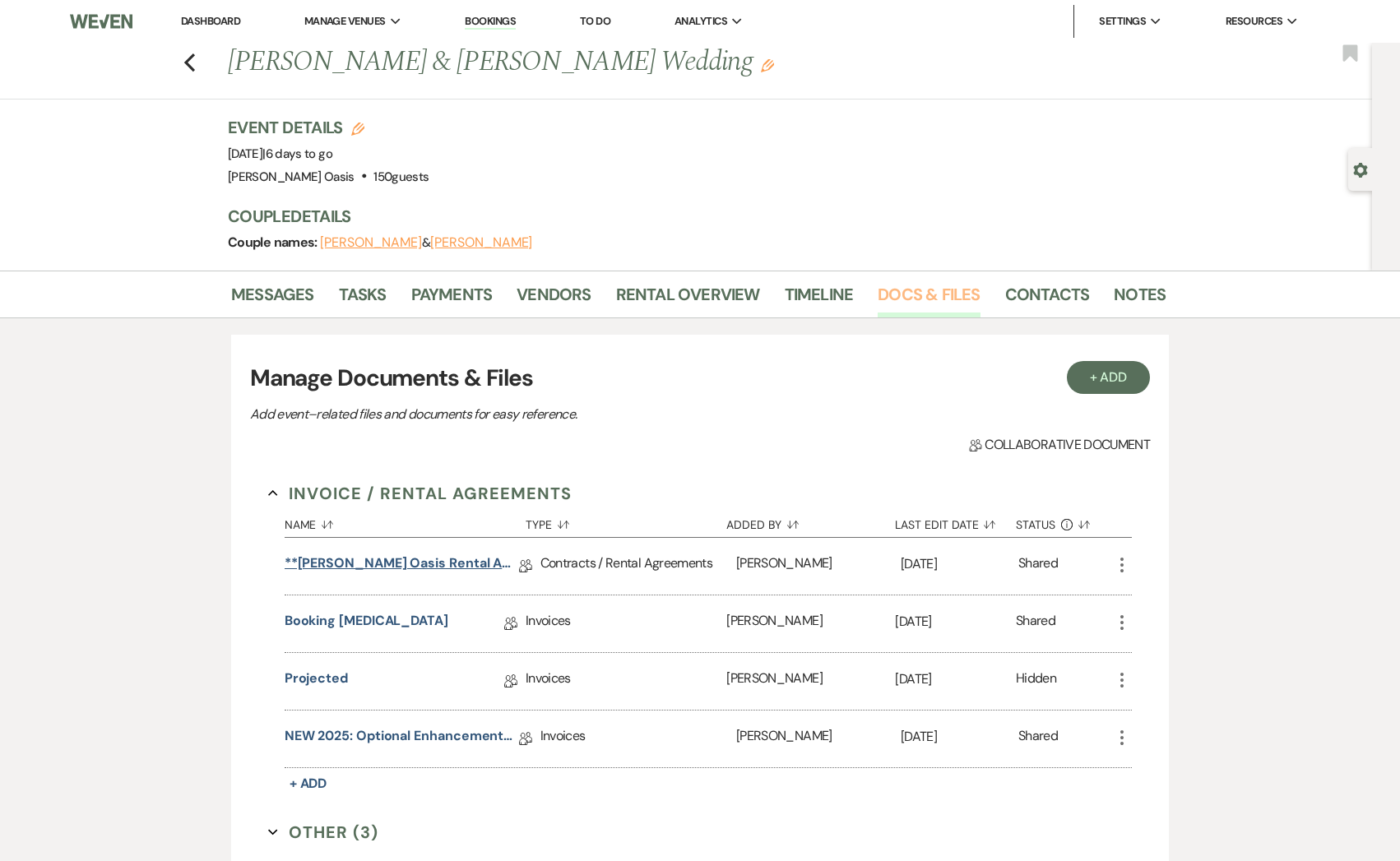
scroll to position [260, 0]
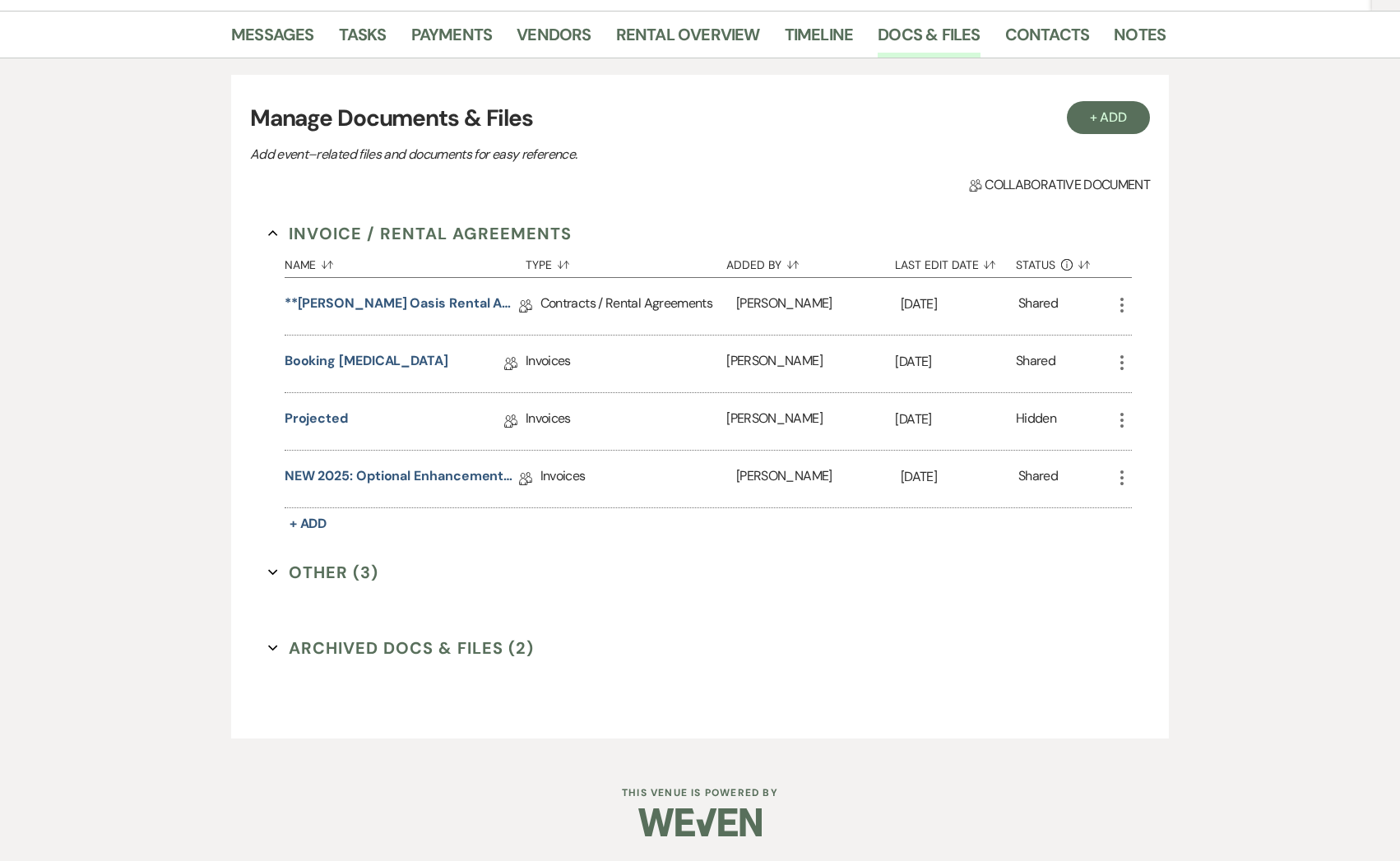
click at [345, 654] on button "Archived Docs & Files (2) Expand" at bounding box center [400, 648] width 265 height 25
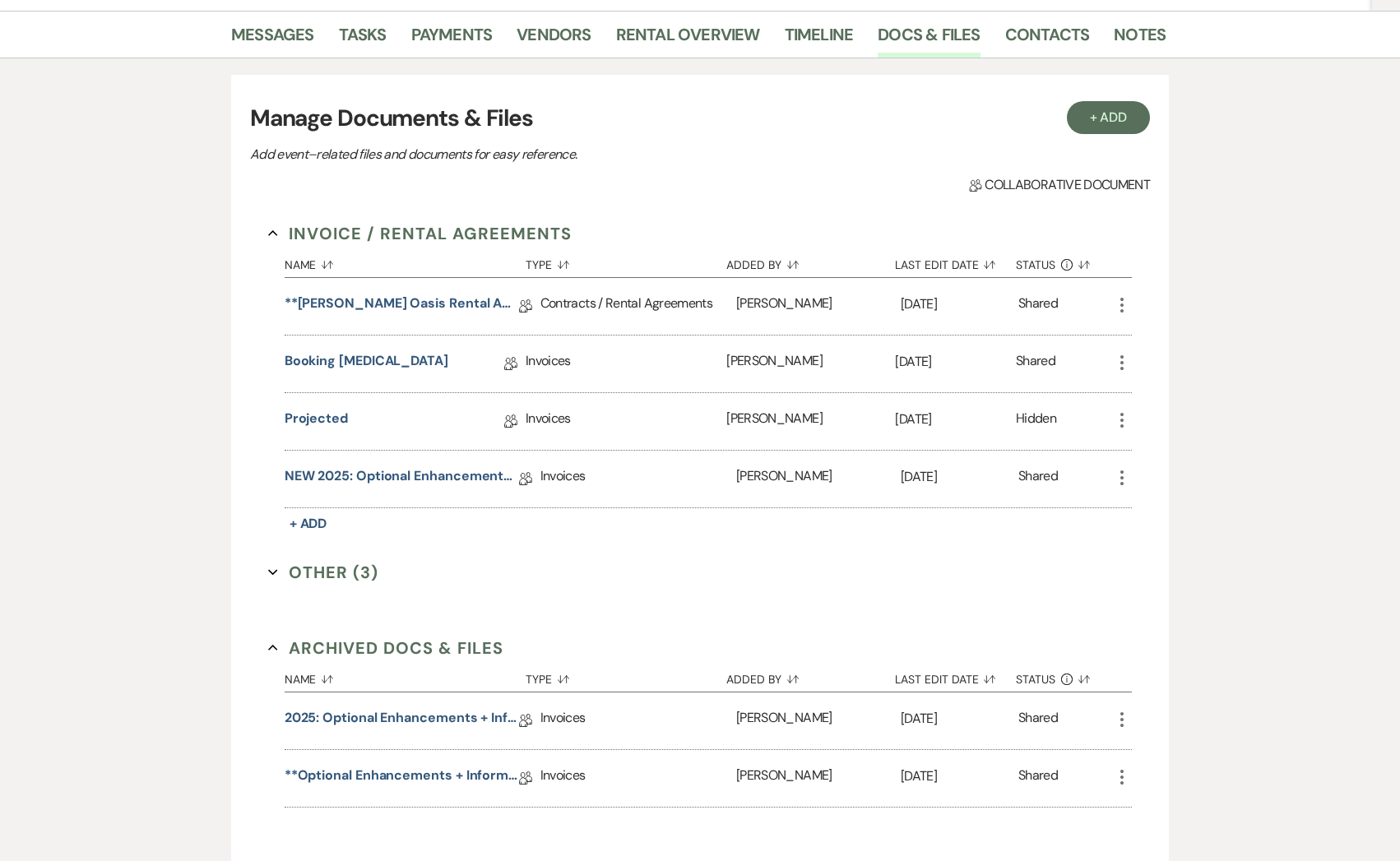
scroll to position [387, 0]
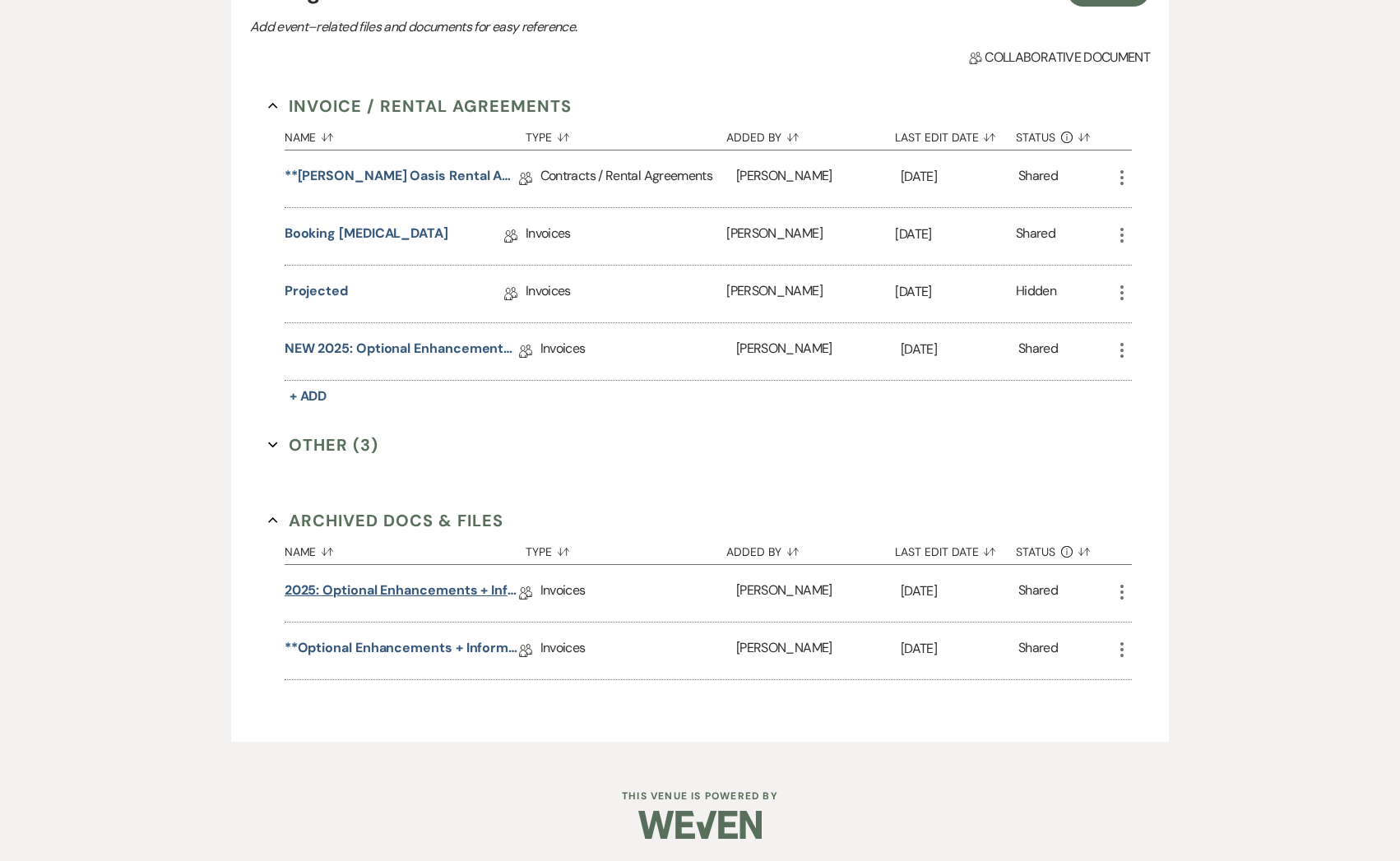
click at [367, 587] on link "2025: Optional Enhancements + Information" at bounding box center [401, 593] width 234 height 26
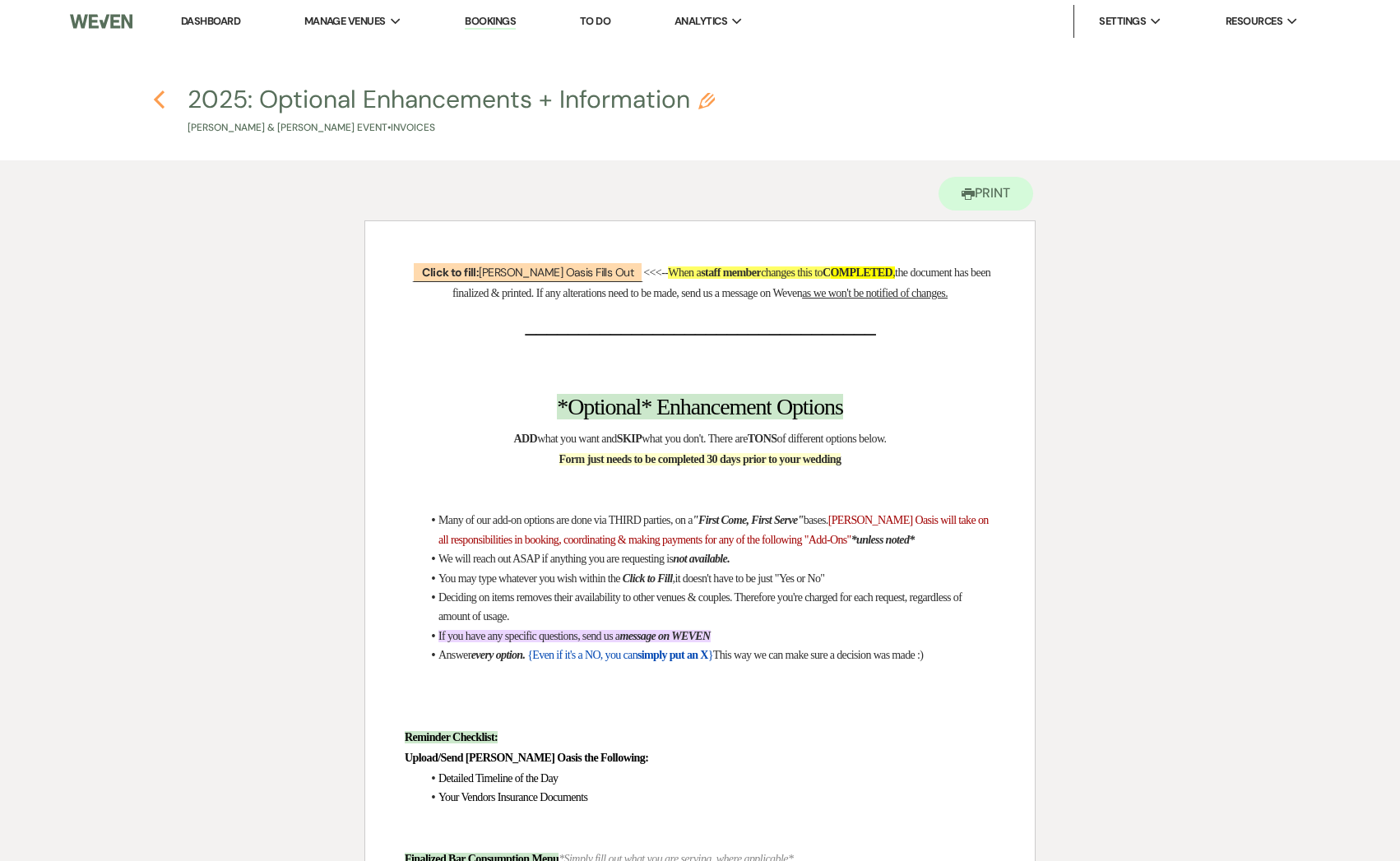
click at [155, 100] on use "button" at bounding box center [159, 100] width 11 height 18
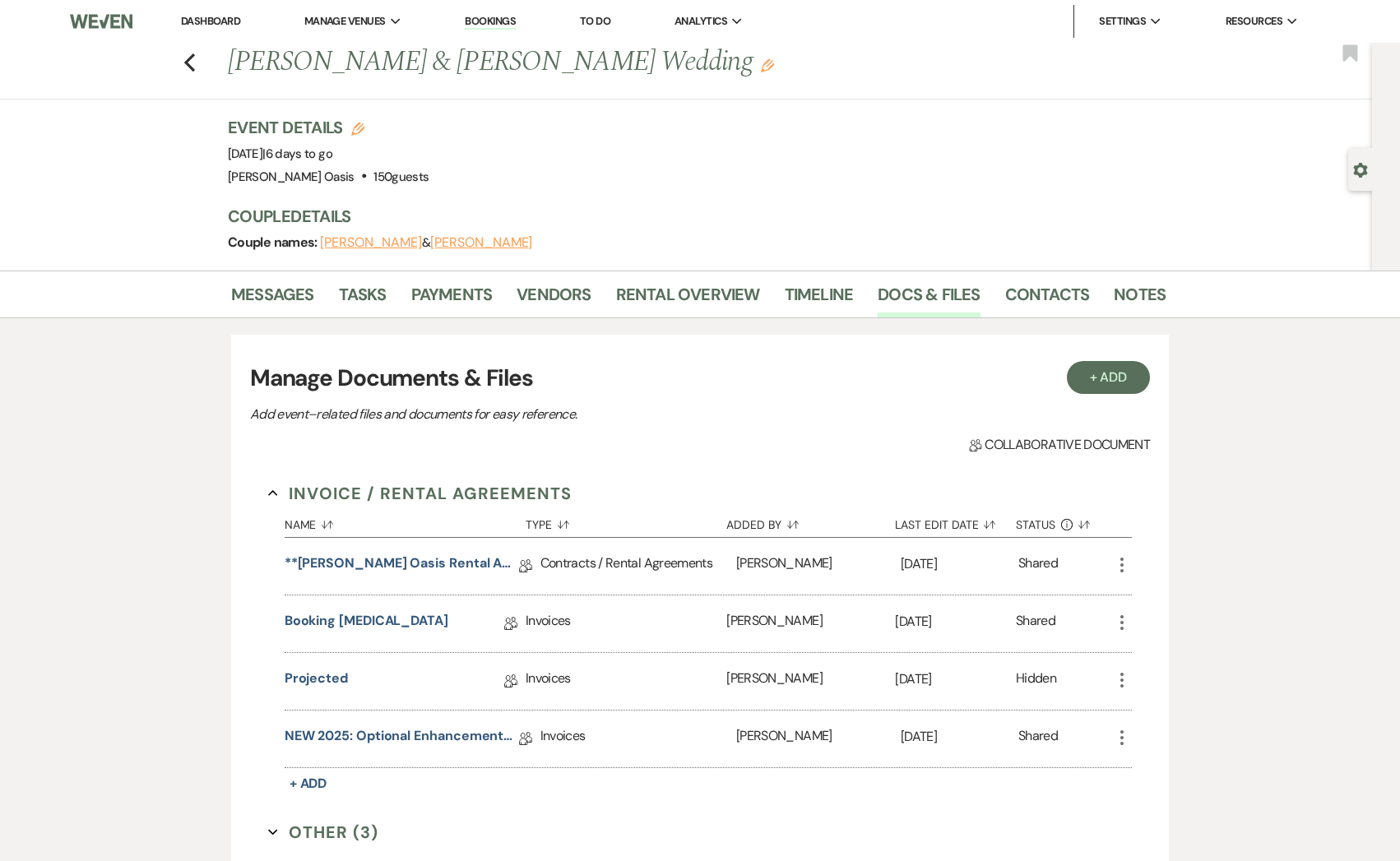
scroll to position [260, 0]
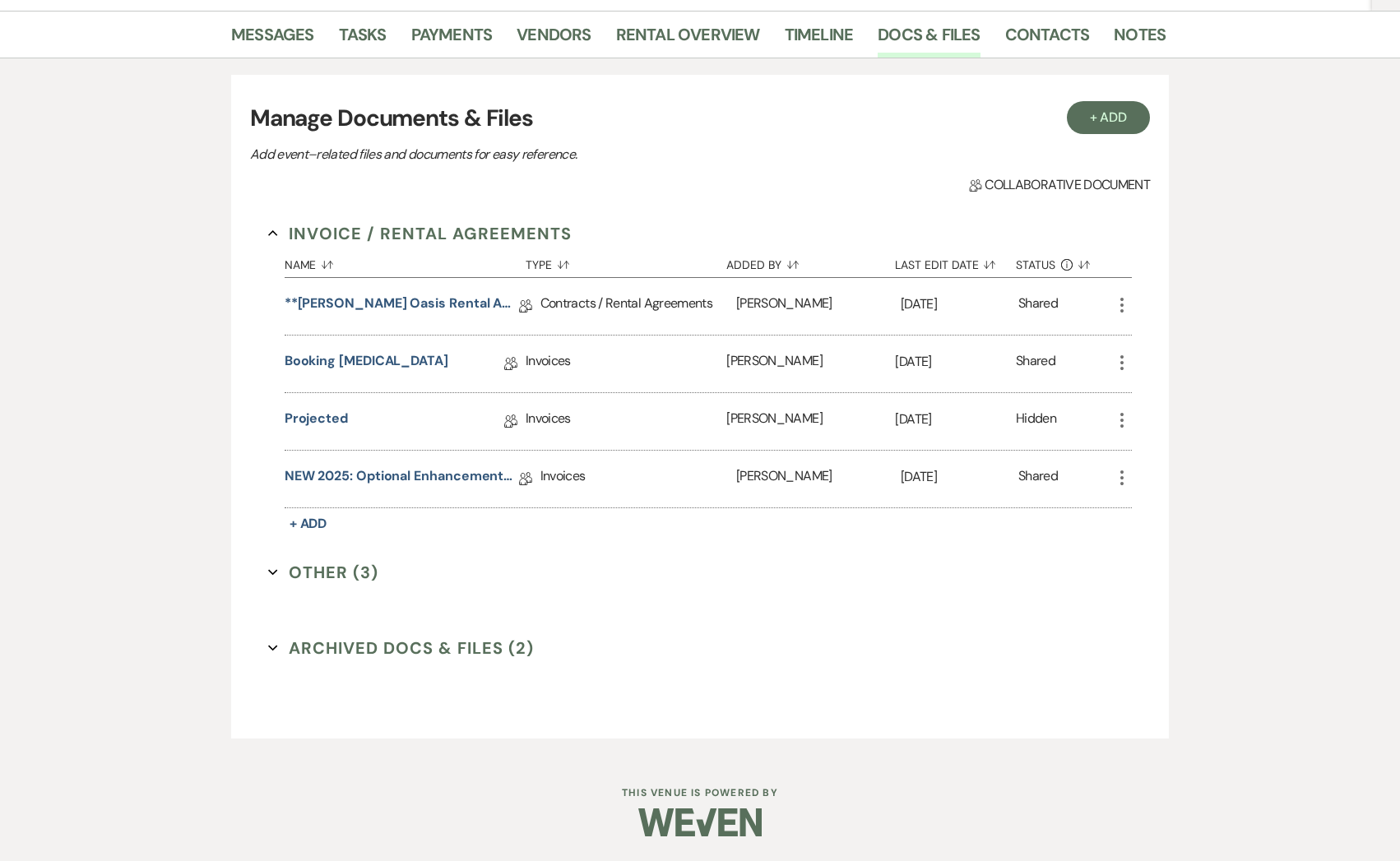
click at [478, 642] on button "Archived Docs & Files (2) Expand" at bounding box center [400, 648] width 265 height 25
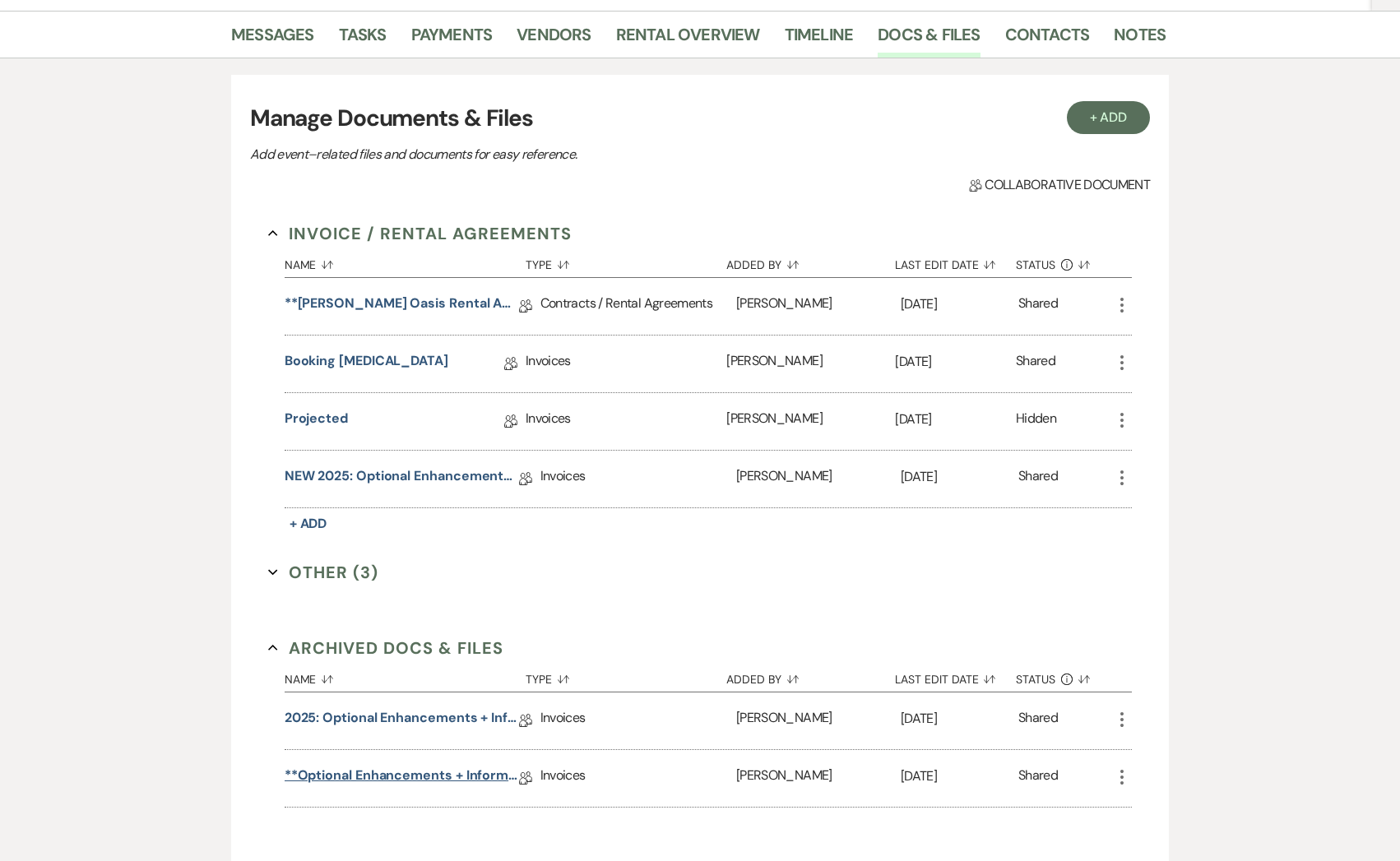
click at [450, 769] on link "**Optional Enhancements + Information**" at bounding box center [401, 778] width 234 height 26
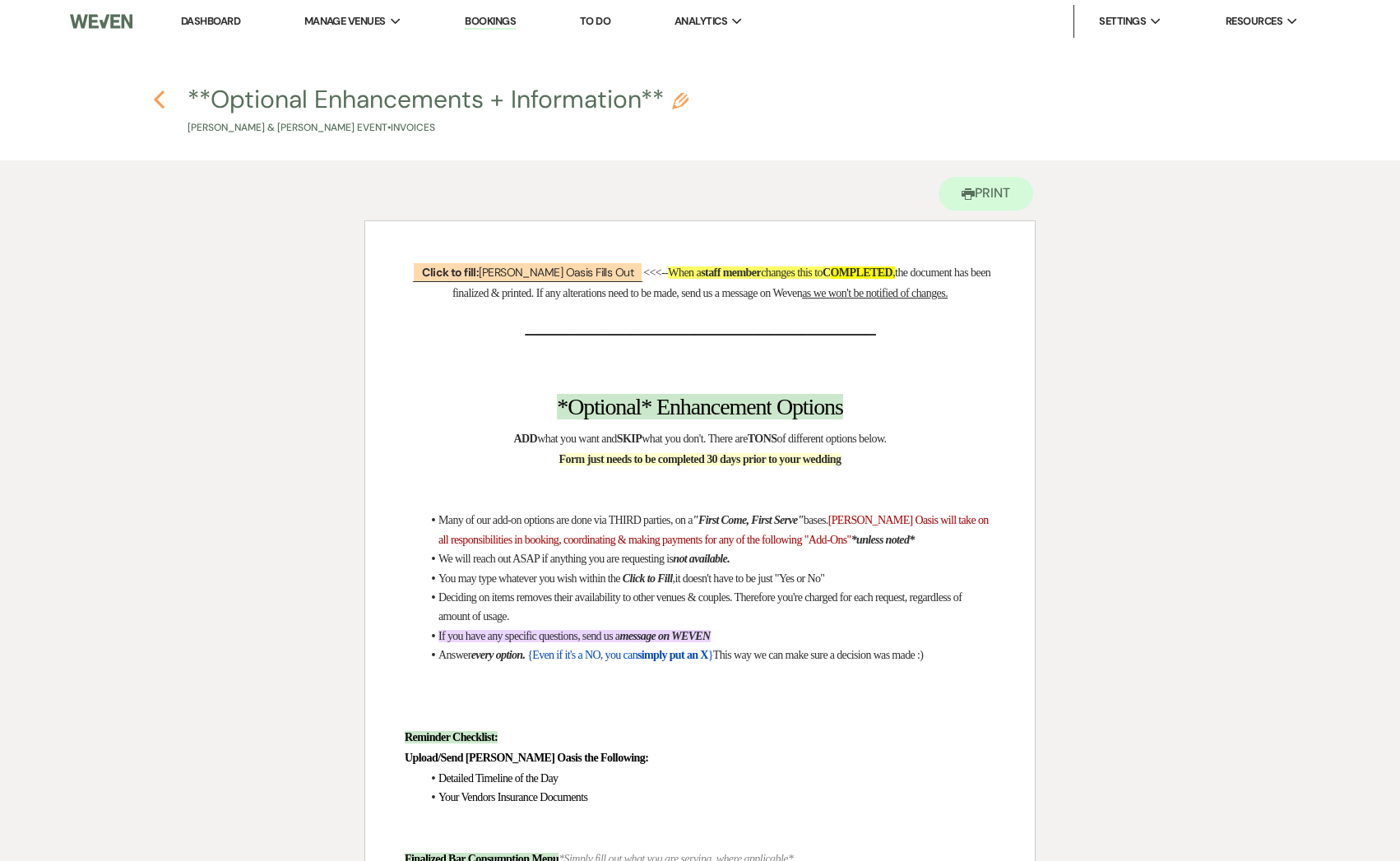
click at [162, 104] on use "button" at bounding box center [159, 100] width 11 height 18
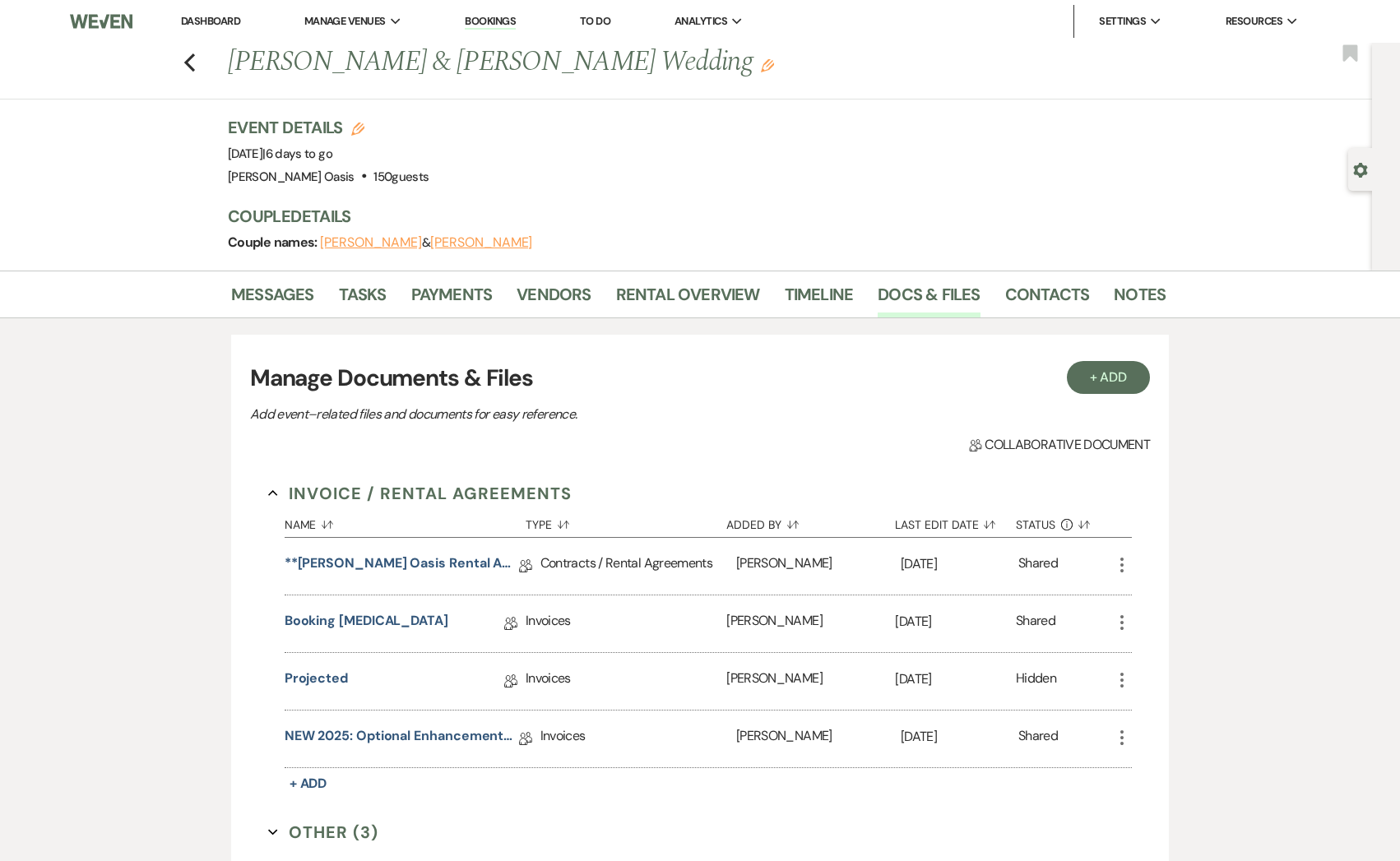
scroll to position [260, 0]
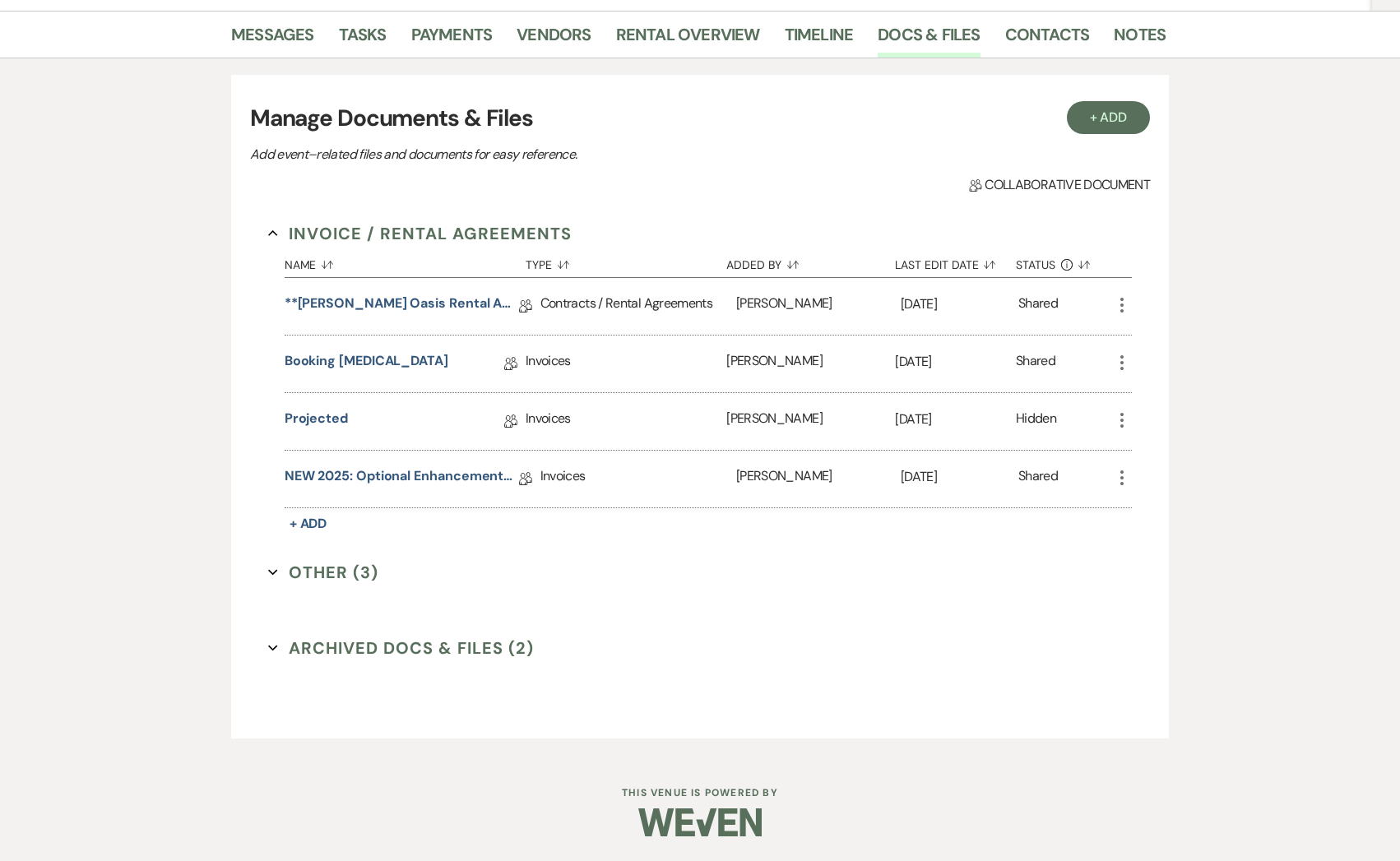
click at [442, 627] on div "Invoice / Rental Agreements Collapse Name Sort Default Type Sort Default Added …" at bounding box center [700, 461] width 900 height 517
click at [438, 650] on button "Archived Docs & Files (2) Expand" at bounding box center [400, 648] width 265 height 25
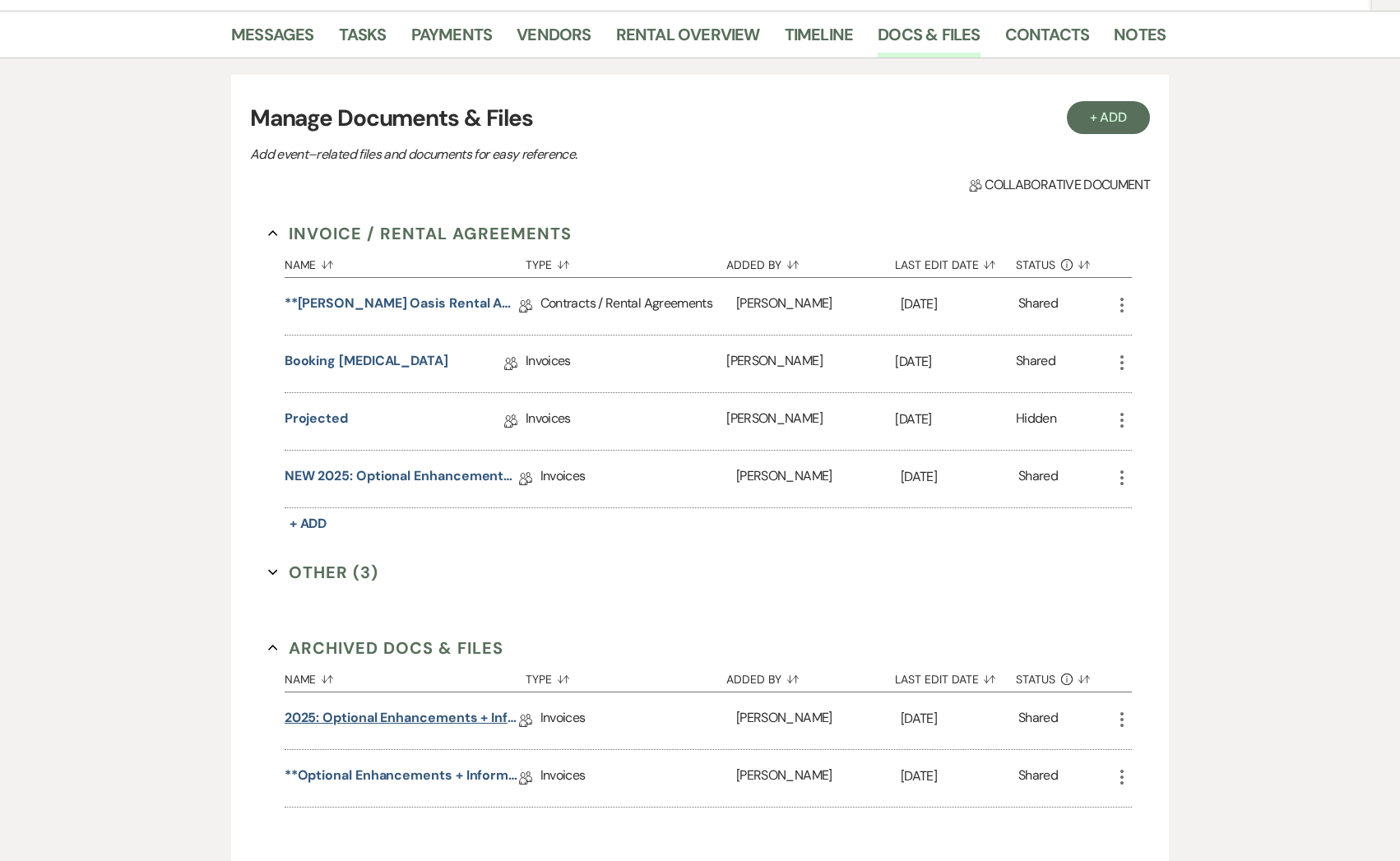
click at [408, 712] on link "2025: Optional Enhancements + Information" at bounding box center [401, 720] width 234 height 26
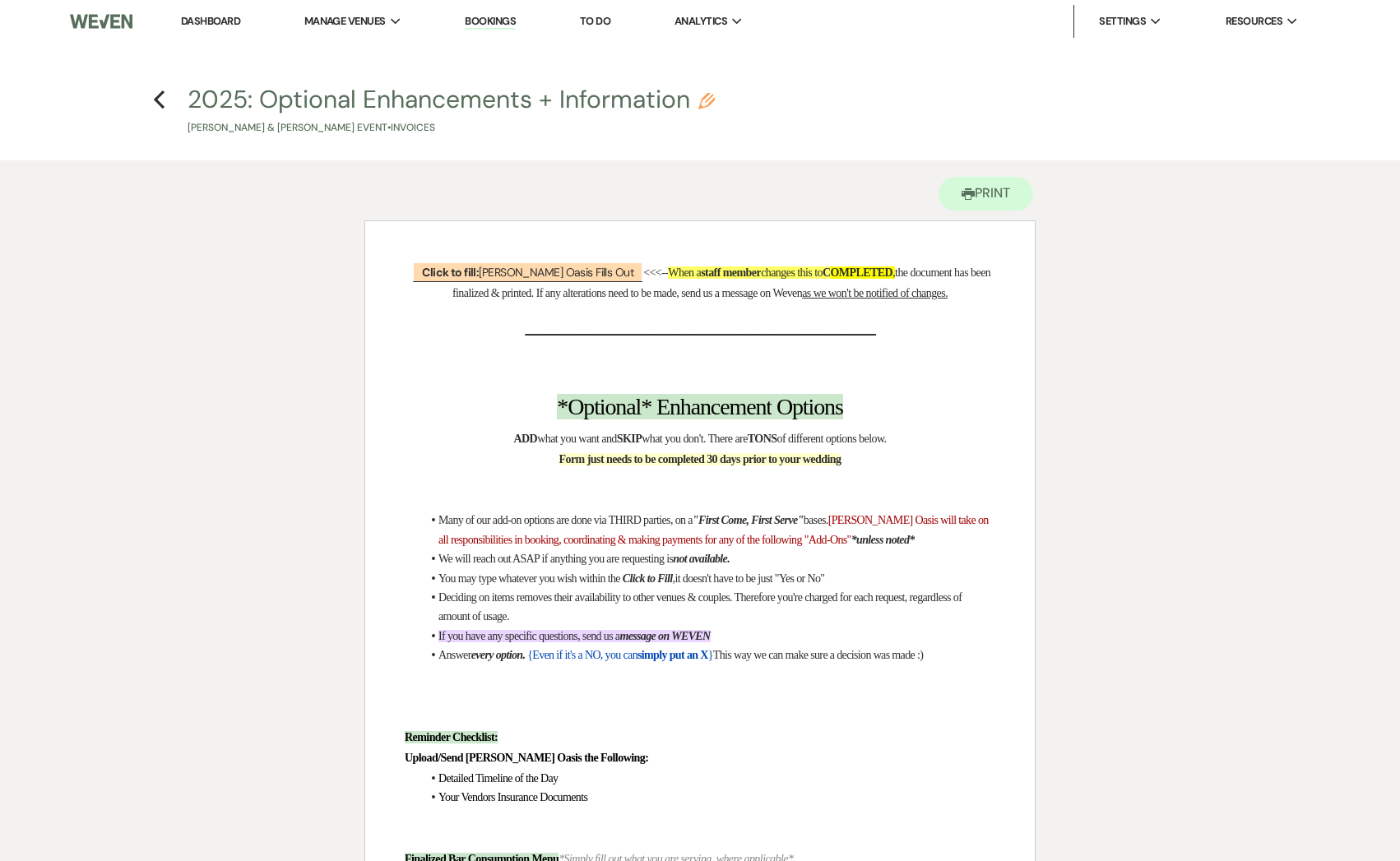
click at [165, 110] on h4 "Previous 2025: Optional Enhancements + Information [PERSON_NAME] & [PERSON_NAME…" at bounding box center [700, 109] width 1184 height 54
click at [153, 97] on icon "Previous" at bounding box center [159, 100] width 12 height 20
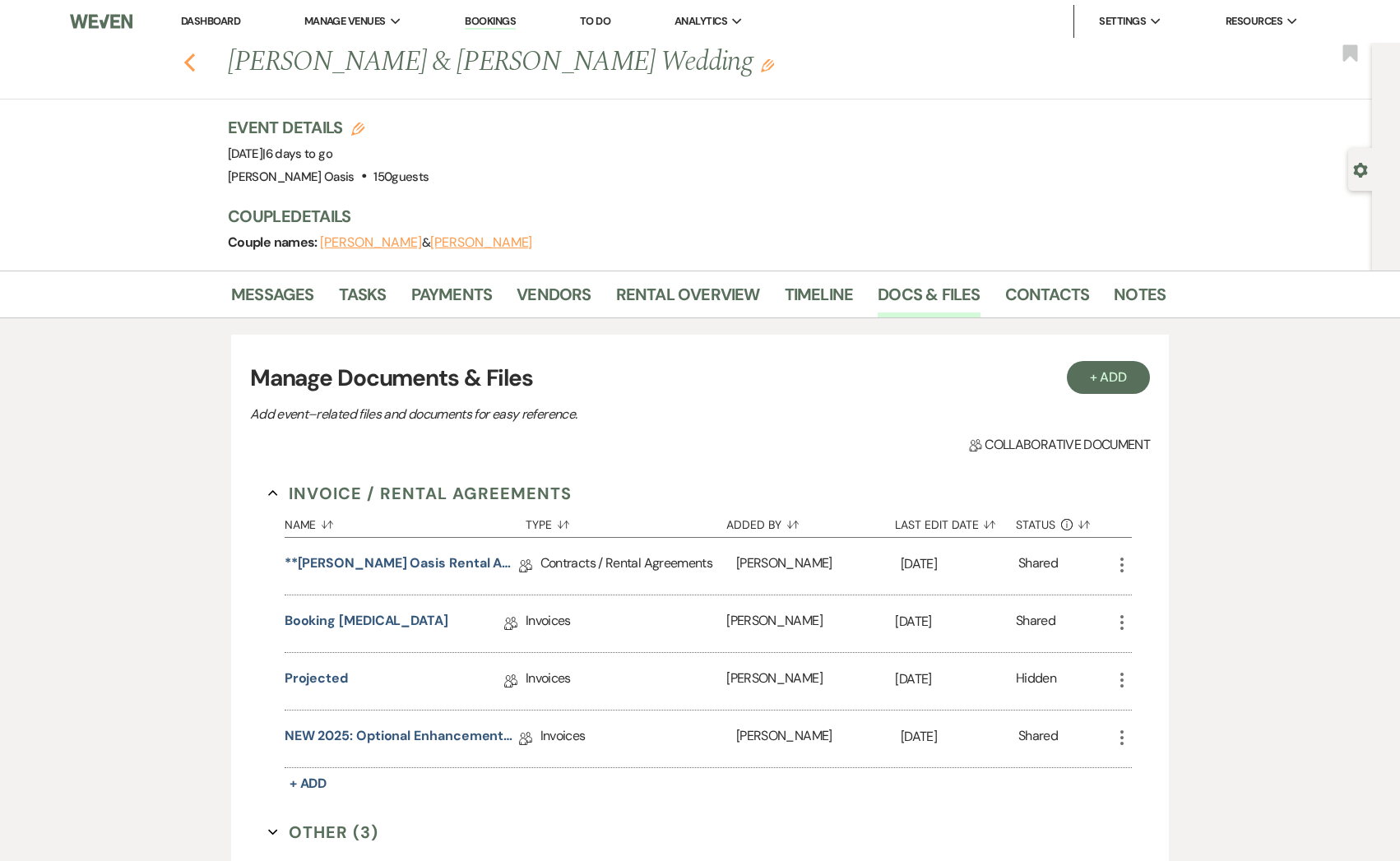
click at [189, 57] on icon "Previous" at bounding box center [190, 63] width 12 height 20
select select "5"
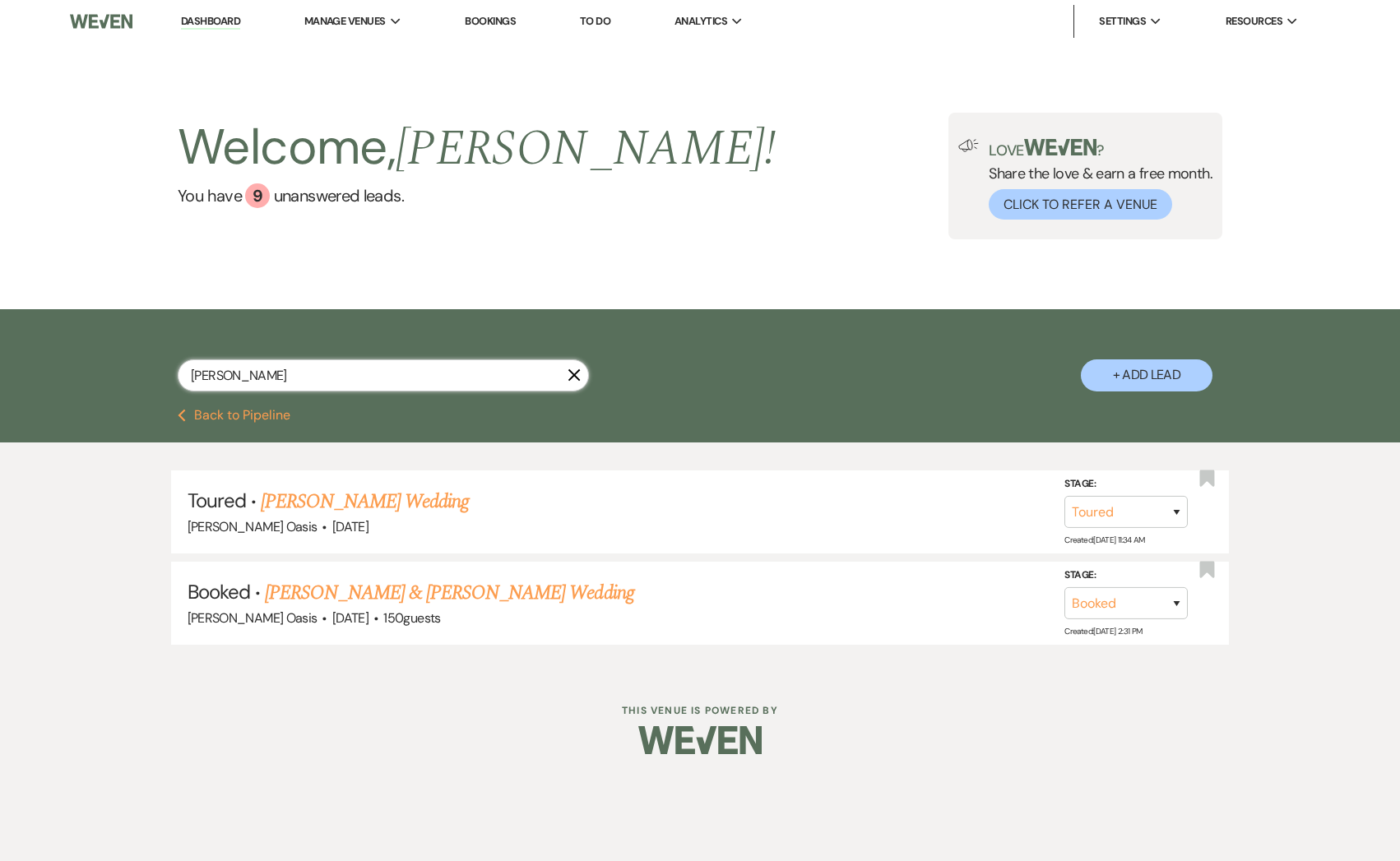
drag, startPoint x: 246, startPoint y: 372, endPoint x: 153, endPoint y: 370, distance: 93.0
click at [153, 370] on div "[PERSON_NAME] X + Add Lead" at bounding box center [700, 361] width 1184 height 87
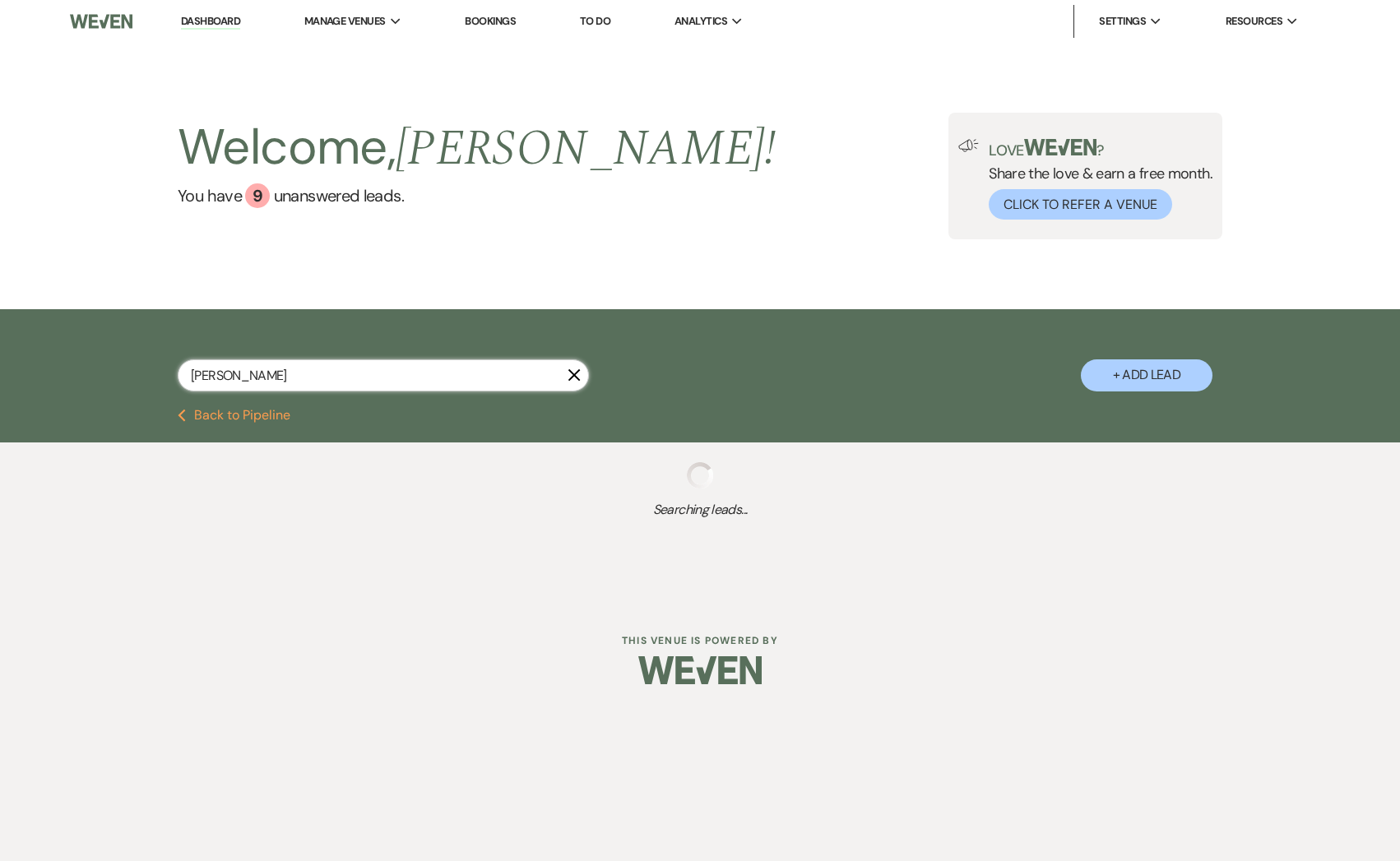
type input "[PERSON_NAME]"
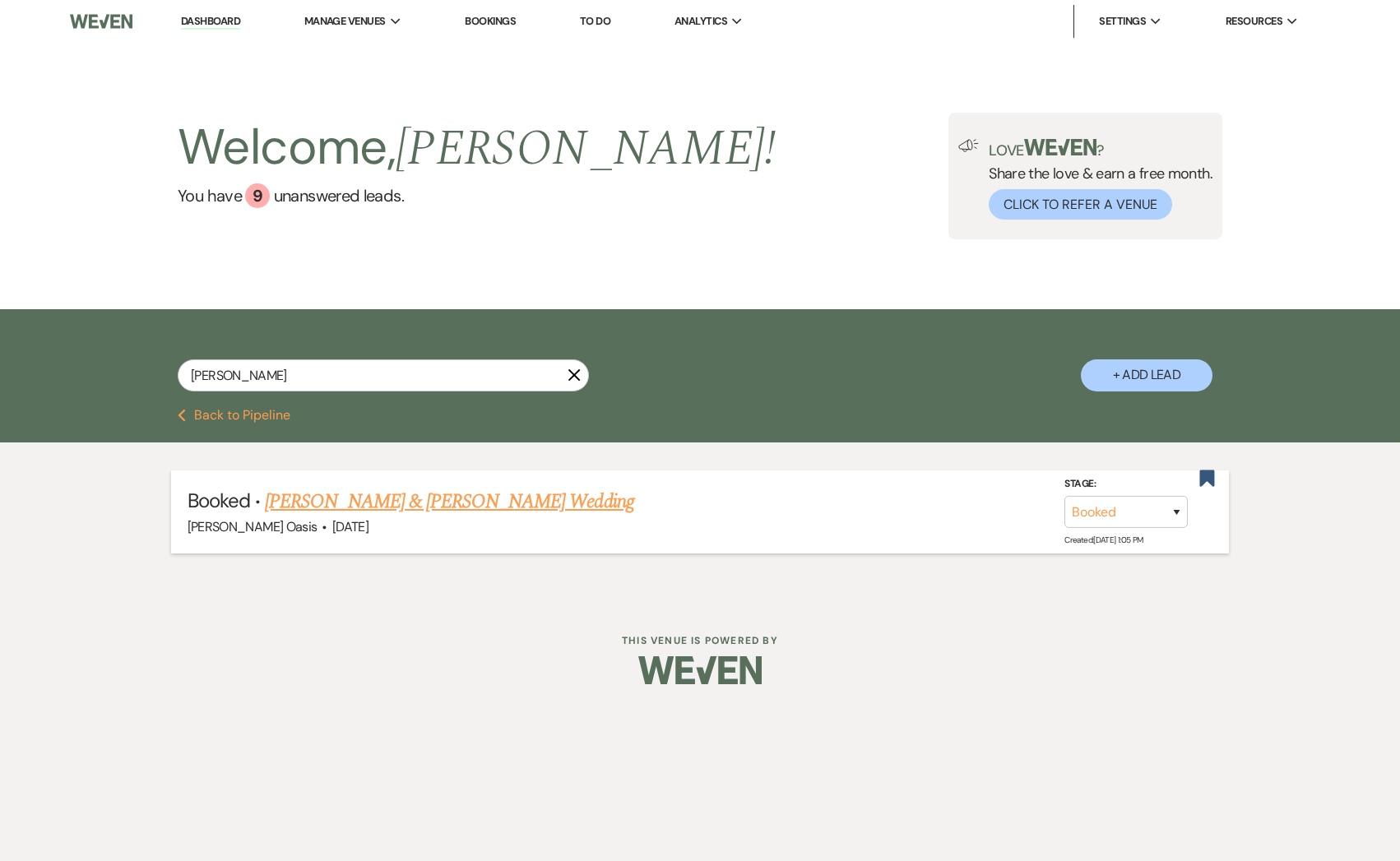
click at [287, 512] on link "[PERSON_NAME] & [PERSON_NAME] Wedding" at bounding box center [448, 502] width 368 height 30
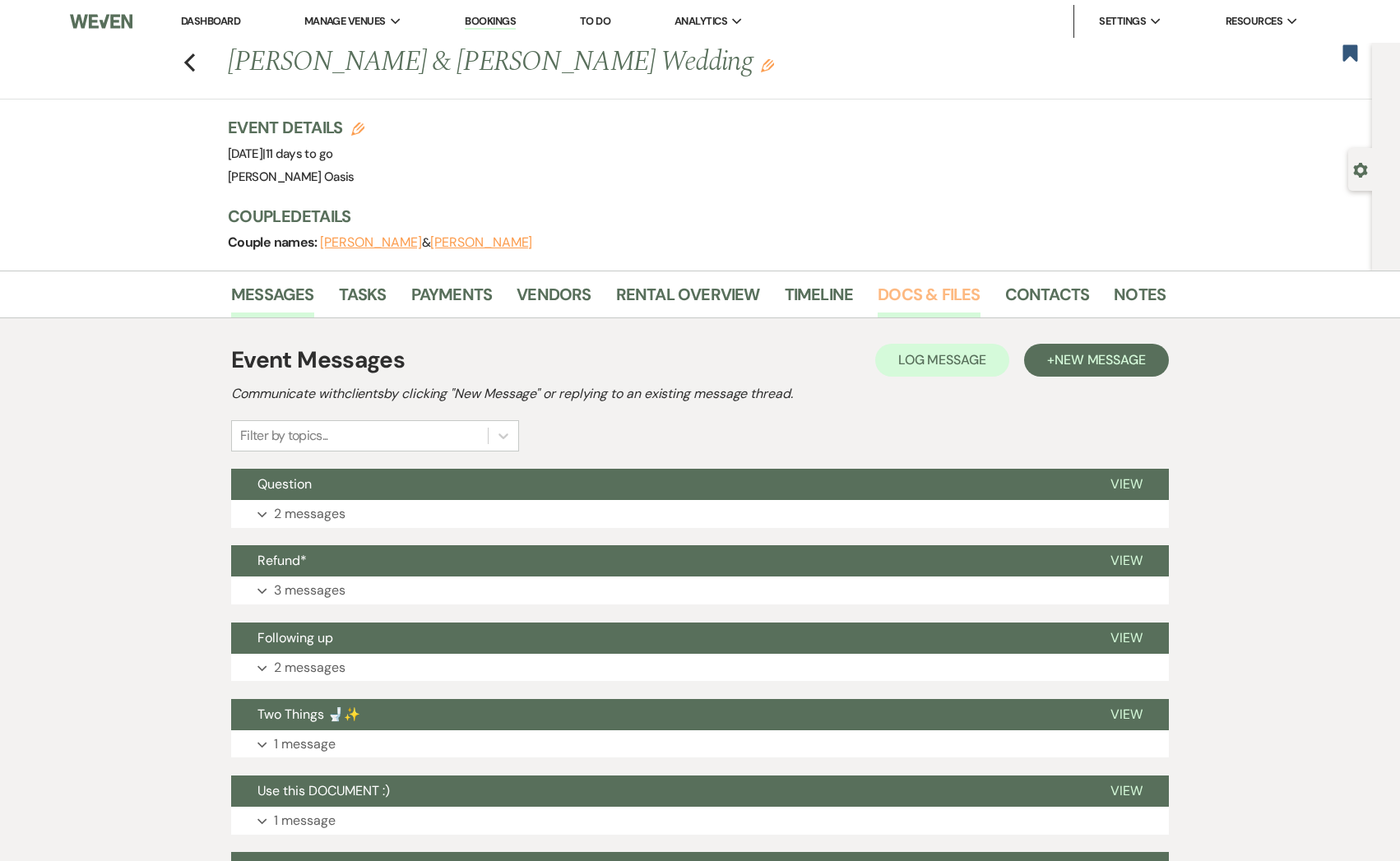
click at [944, 312] on link "Docs & Files" at bounding box center [929, 299] width 102 height 36
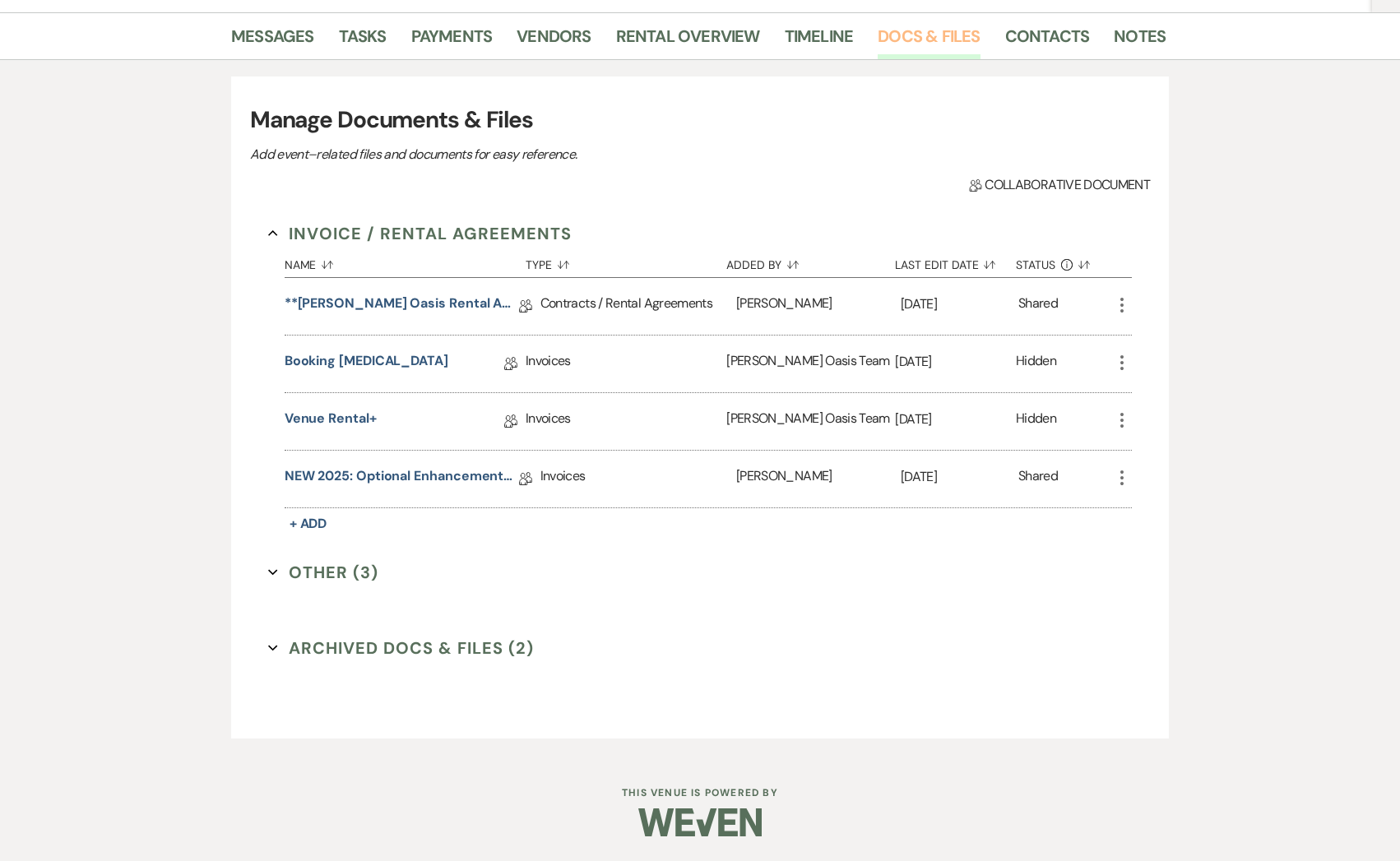
scroll to position [260, 0]
click at [386, 474] on link "NEW 2025: Optional Enhancements + Information" at bounding box center [401, 479] width 234 height 26
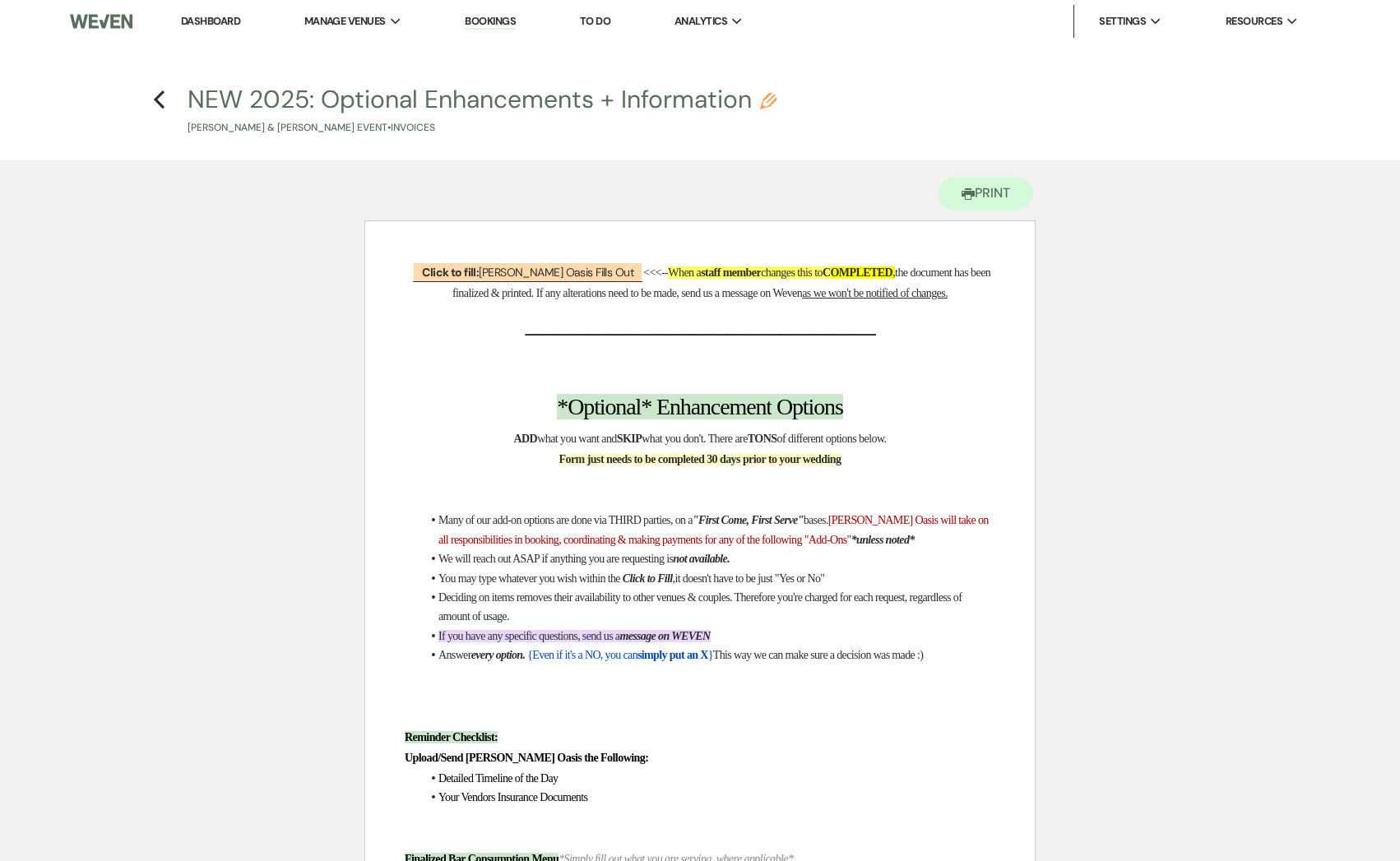
click at [166, 106] on h4 "Previous NEW 2025: Optional Enhancements + Information Pencil [PERSON_NAME] & […" at bounding box center [700, 109] width 1184 height 54
click at [163, 102] on icon "Previous" at bounding box center [159, 100] width 12 height 20
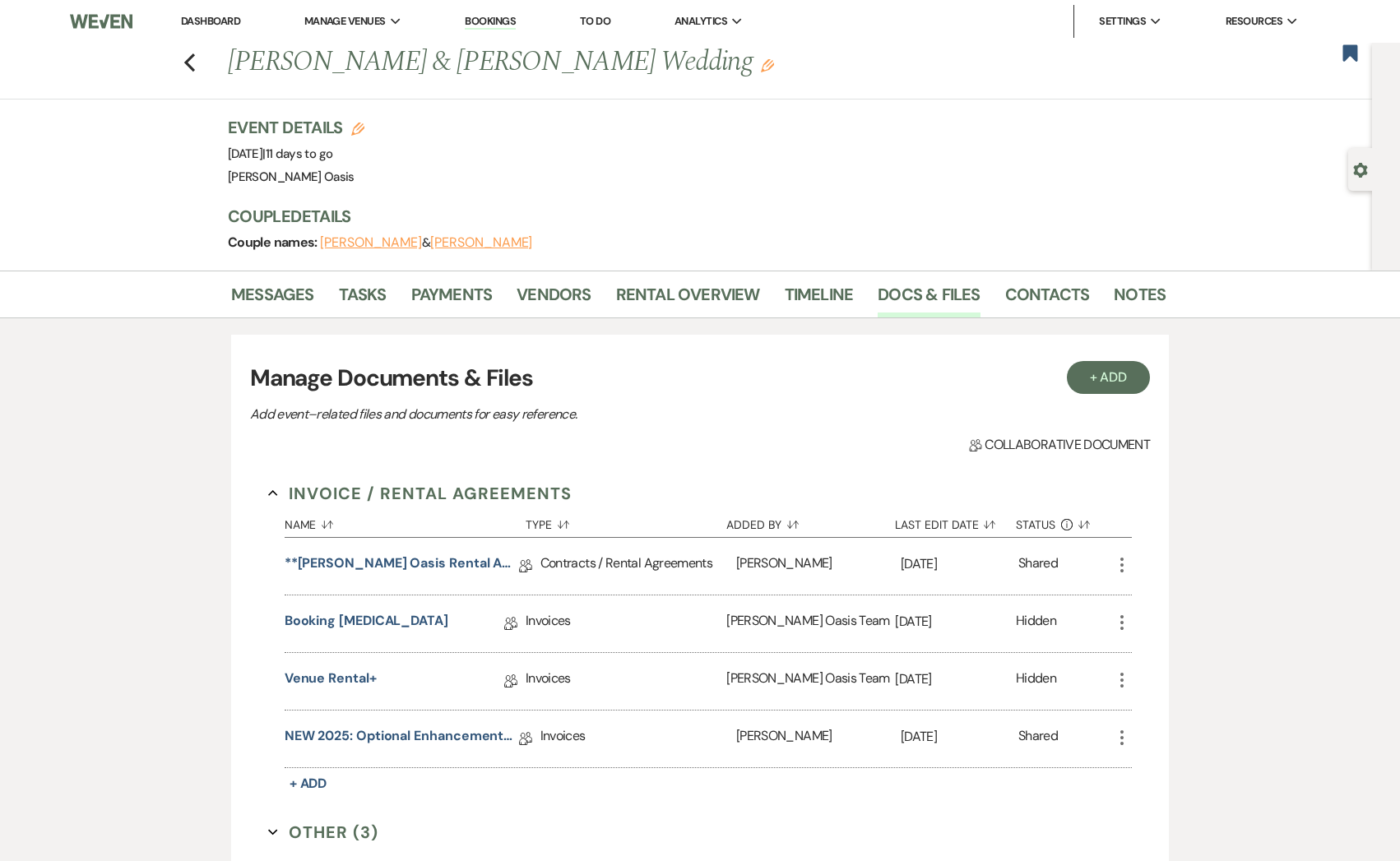
scroll to position [260, 0]
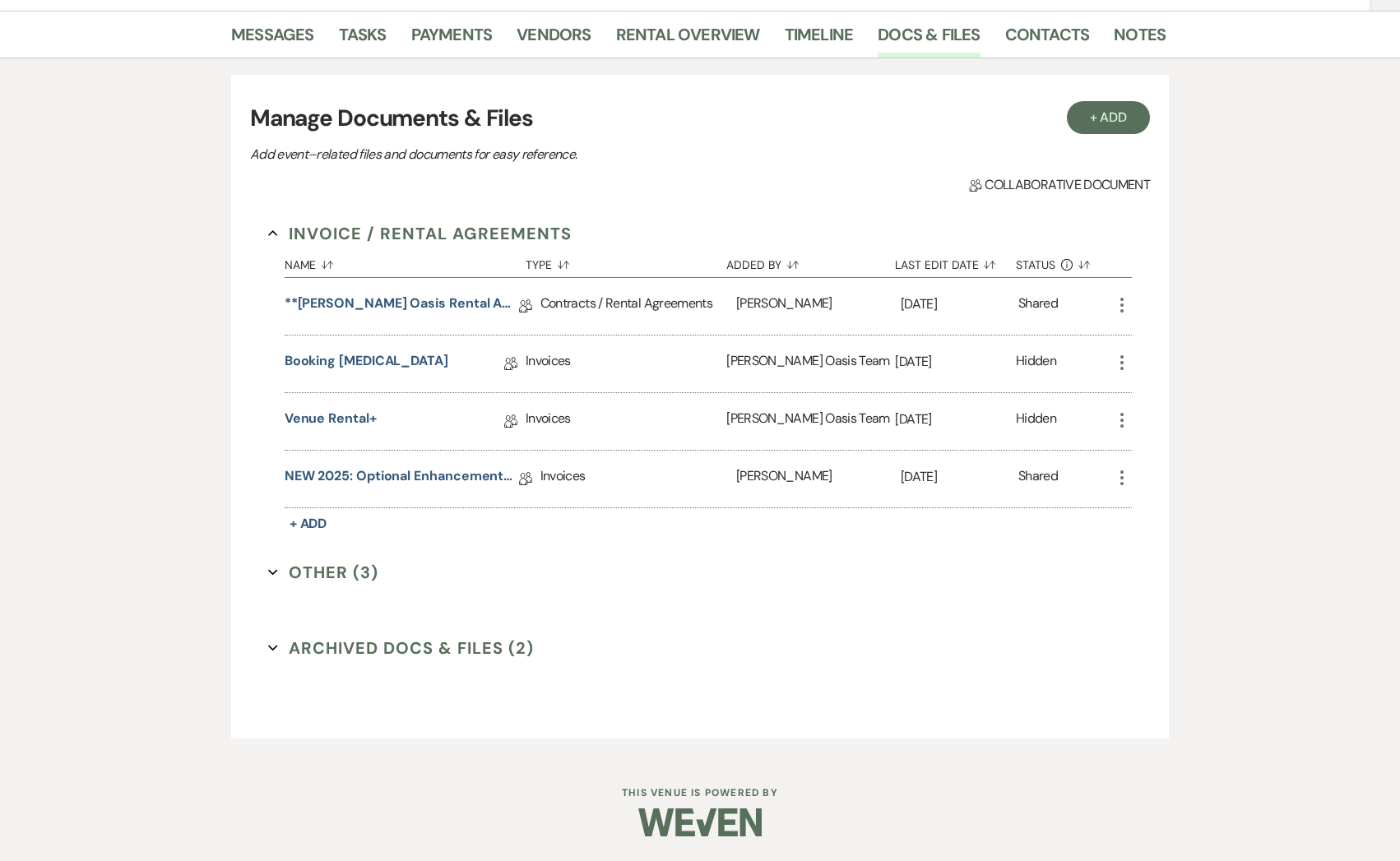
click at [357, 638] on button "Archived Docs & Files (2) Expand" at bounding box center [400, 648] width 265 height 25
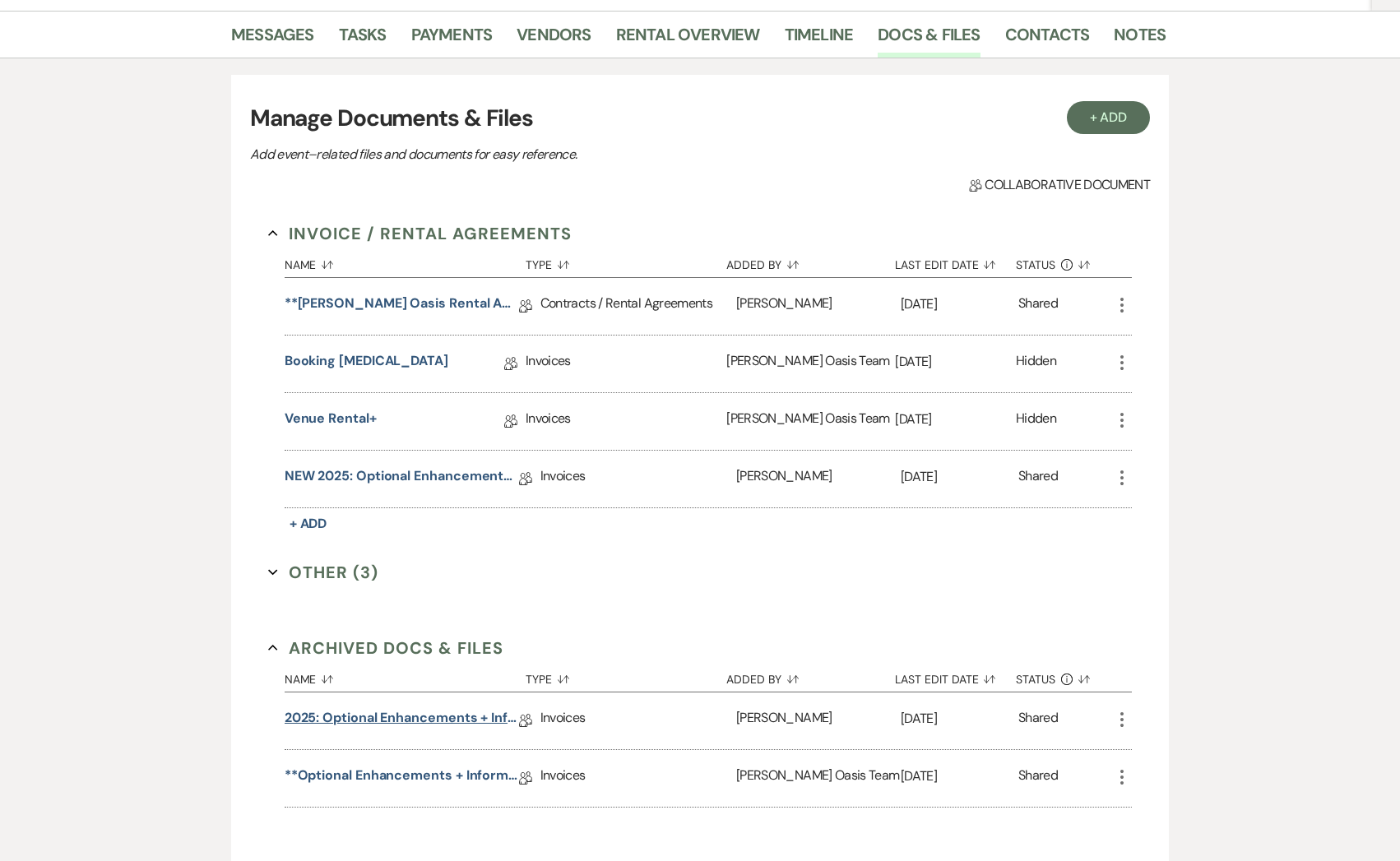
click at [354, 709] on link "2025: Optional Enhancements + Information" at bounding box center [401, 720] width 234 height 26
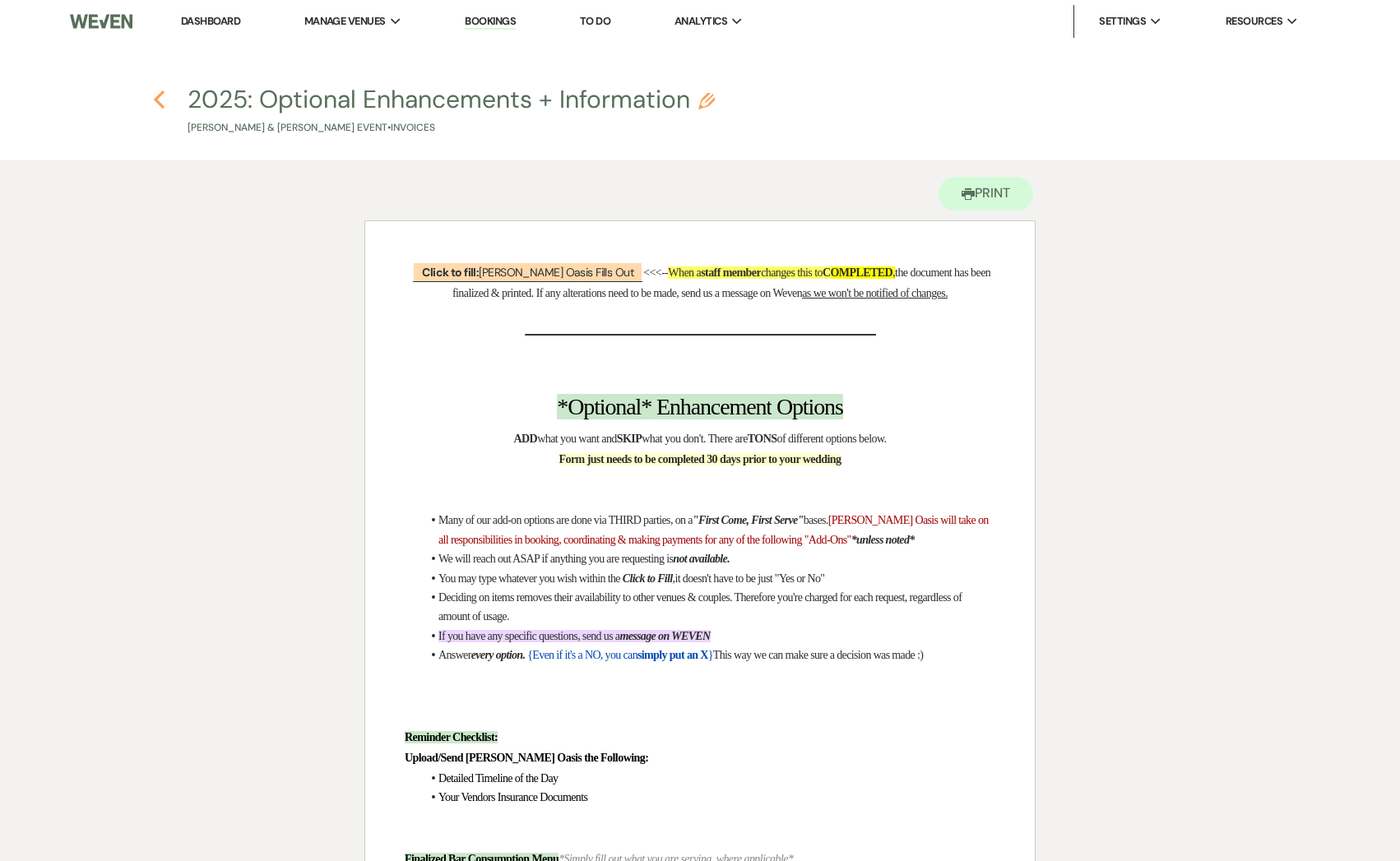
click at [160, 101] on icon "Previous" at bounding box center [159, 100] width 12 height 20
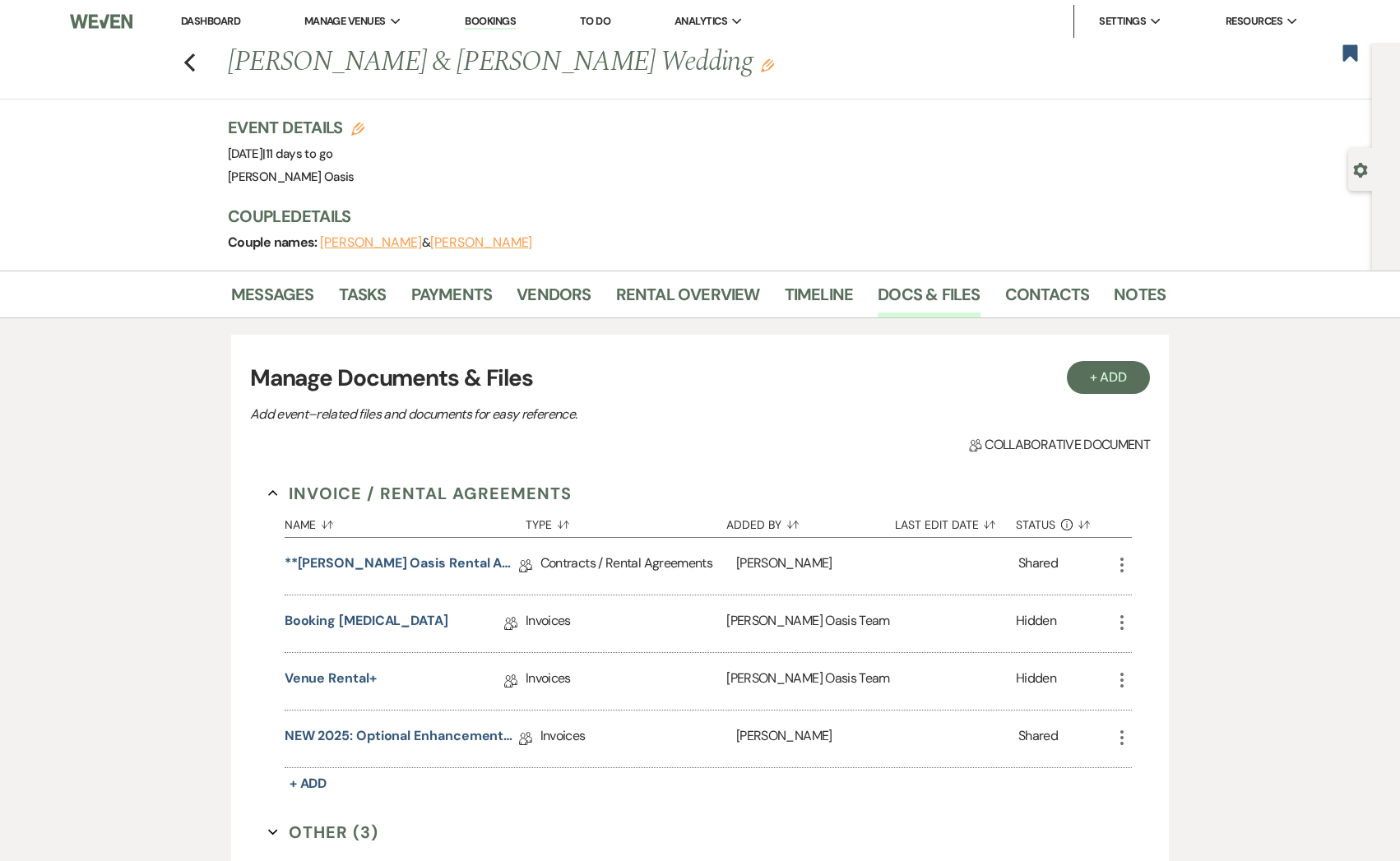
scroll to position [260, 0]
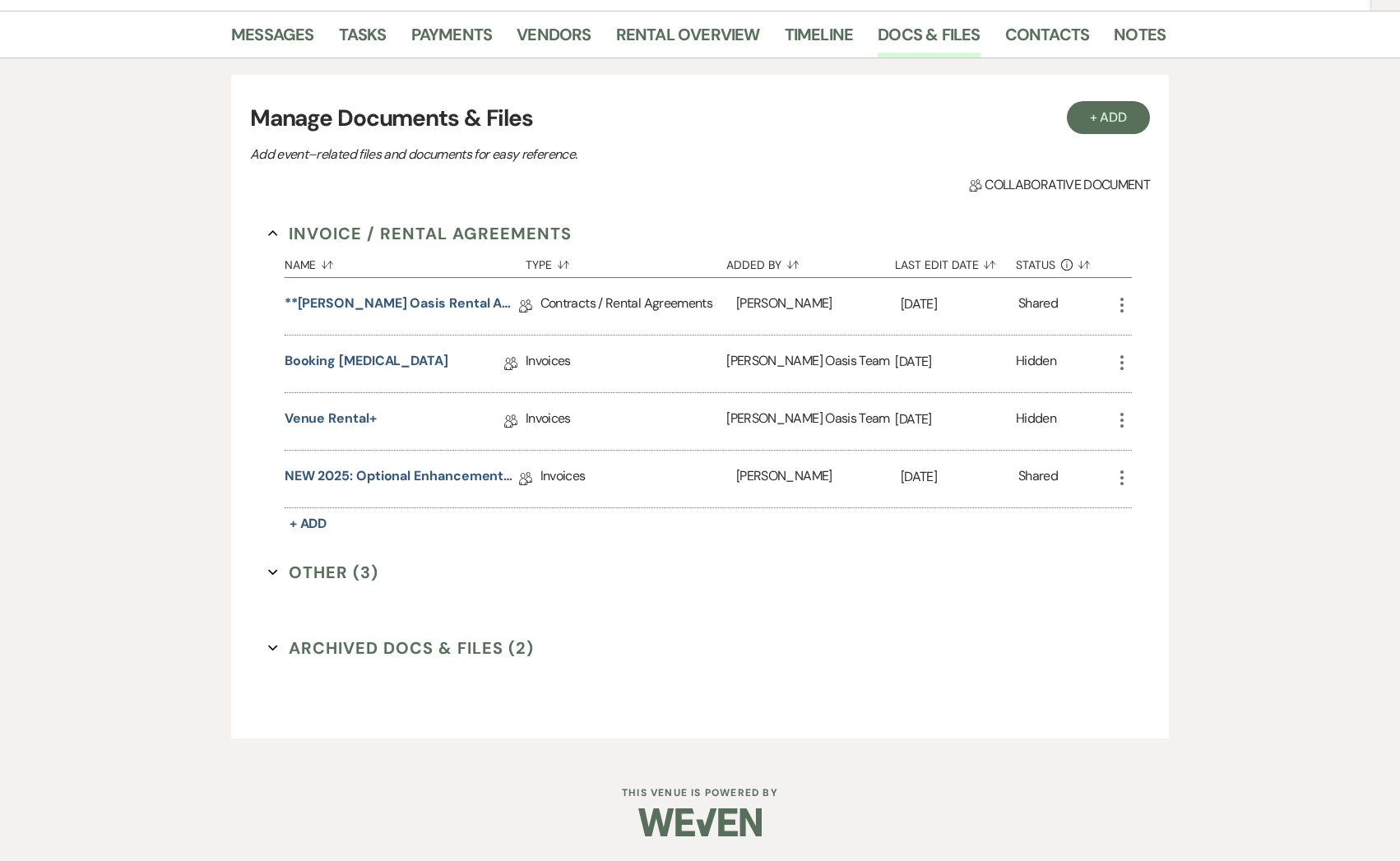
click at [507, 644] on button "Archived Docs & Files (2) Expand" at bounding box center [400, 648] width 265 height 25
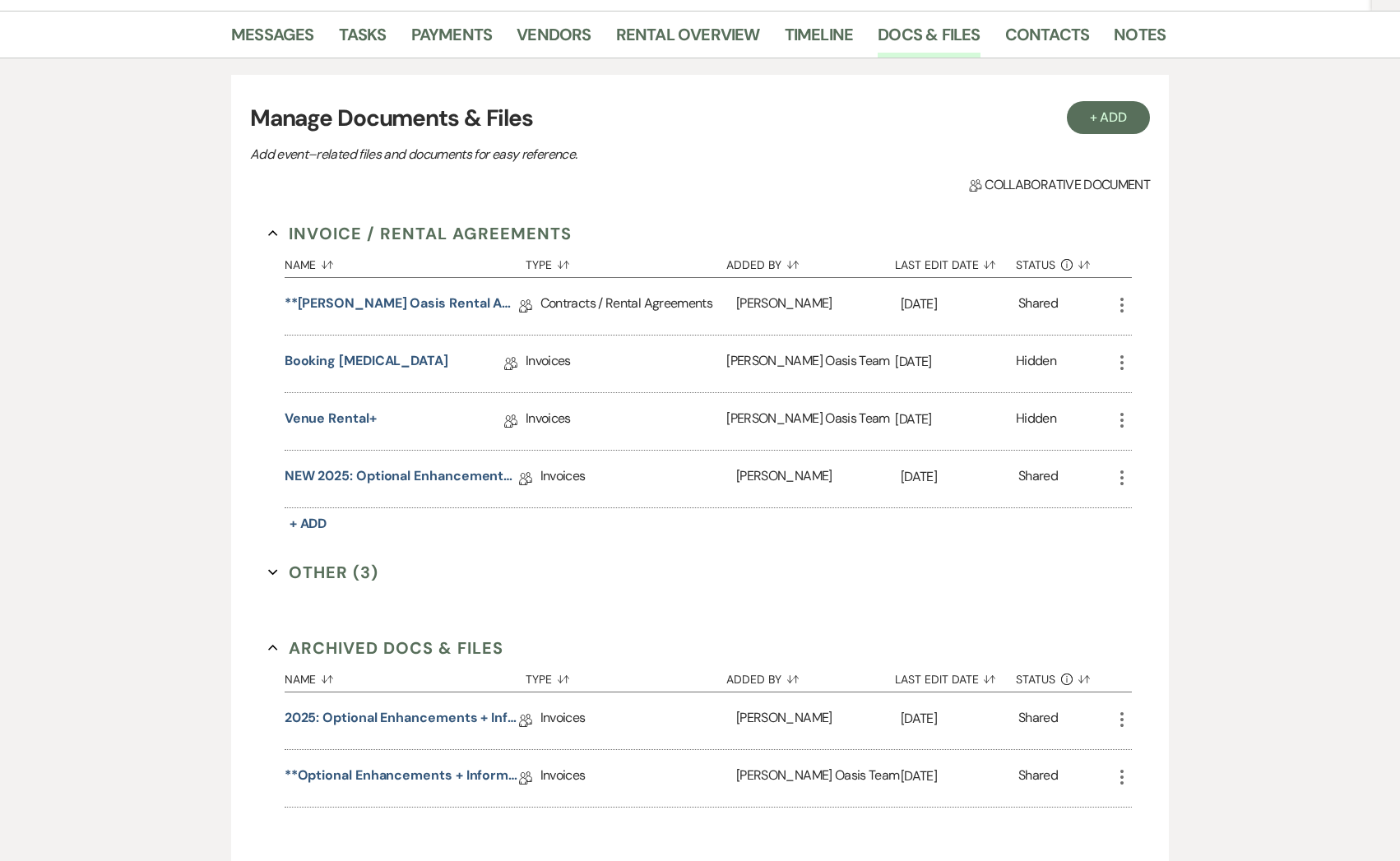
click at [1121, 721] on icon "More" at bounding box center [1121, 719] width 20 height 20
click at [417, 770] on link "**Optional Enhancements + Information**" at bounding box center [401, 778] width 234 height 26
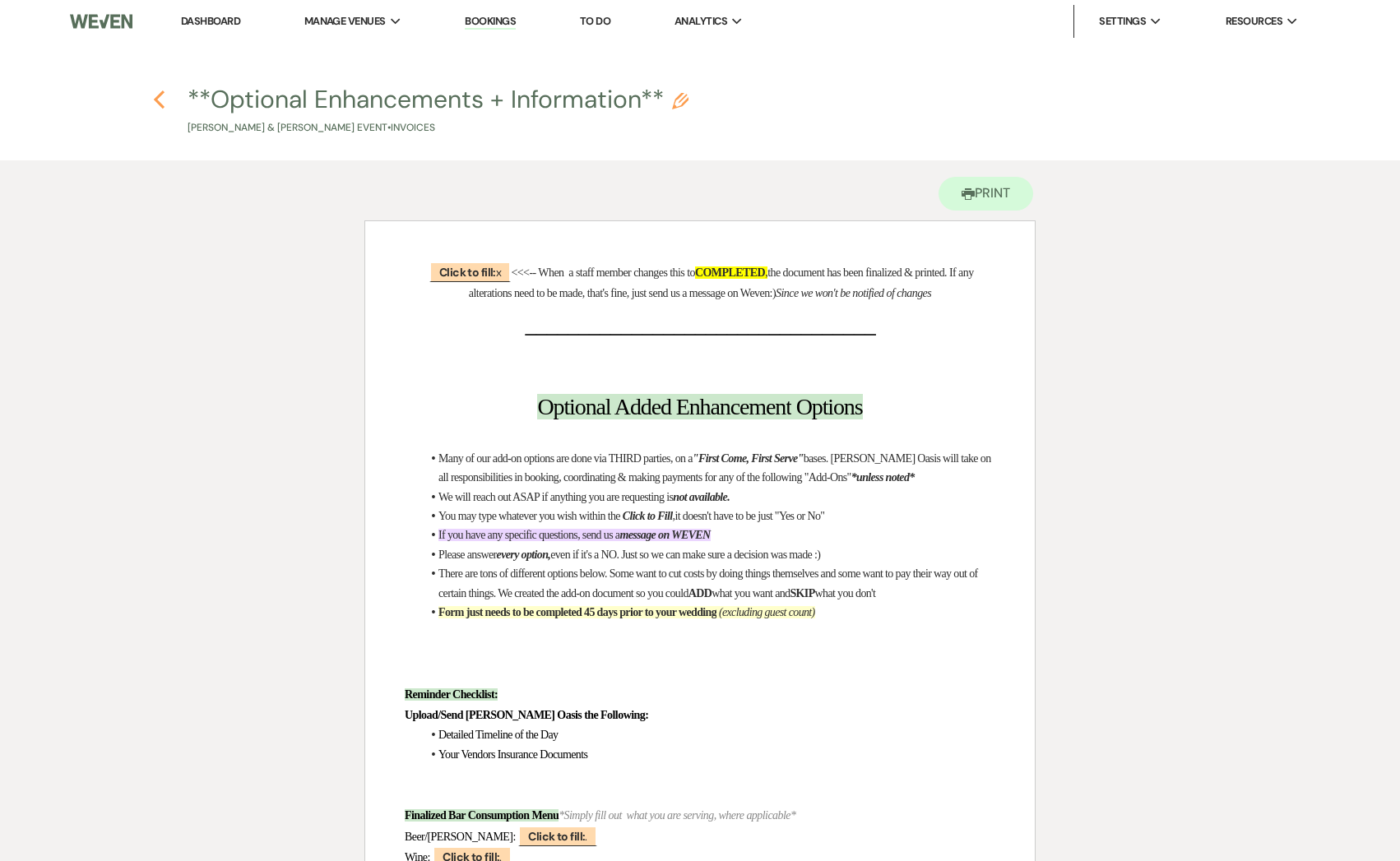
click at [158, 103] on use "button" at bounding box center [159, 100] width 11 height 18
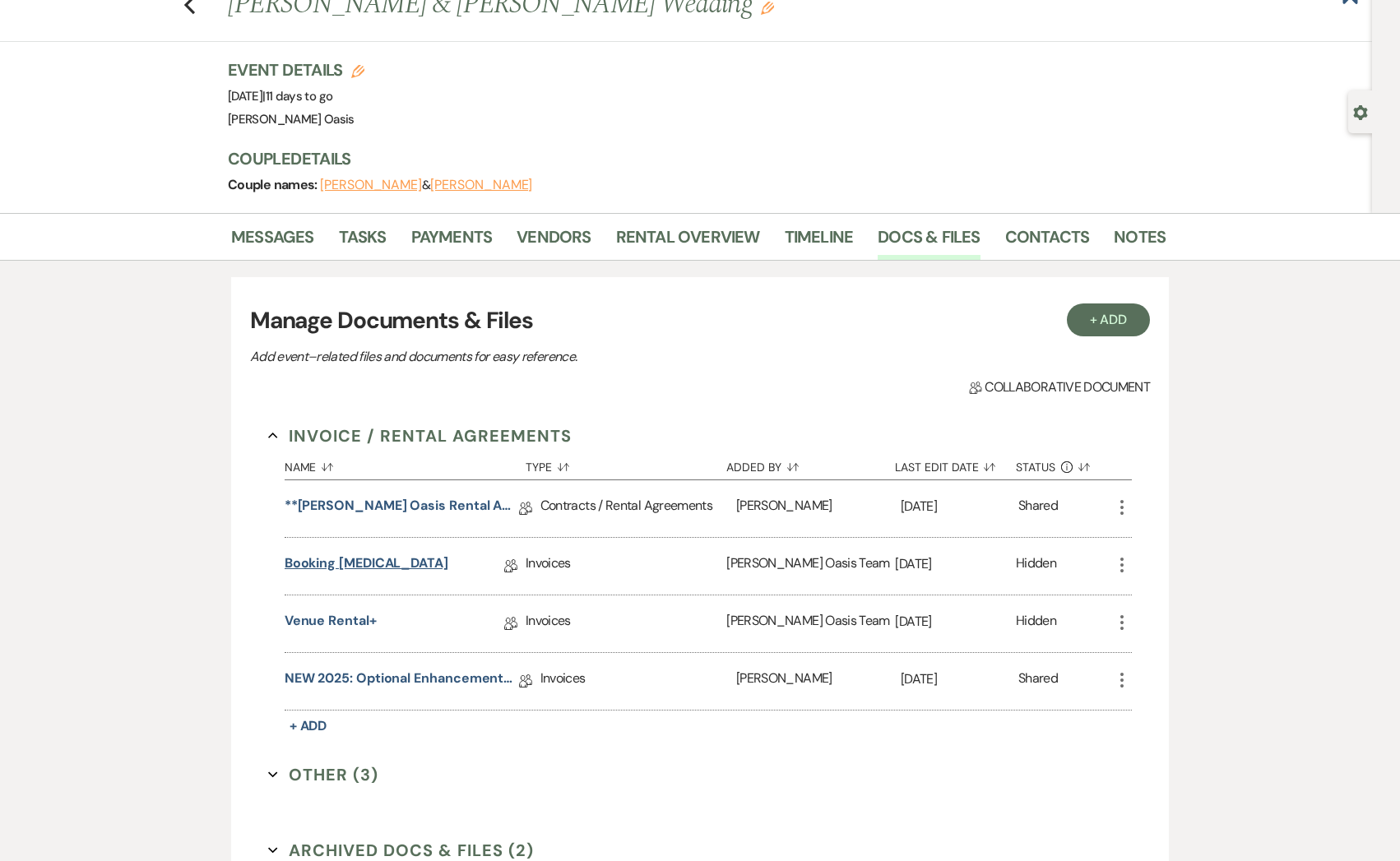
scroll to position [52, 0]
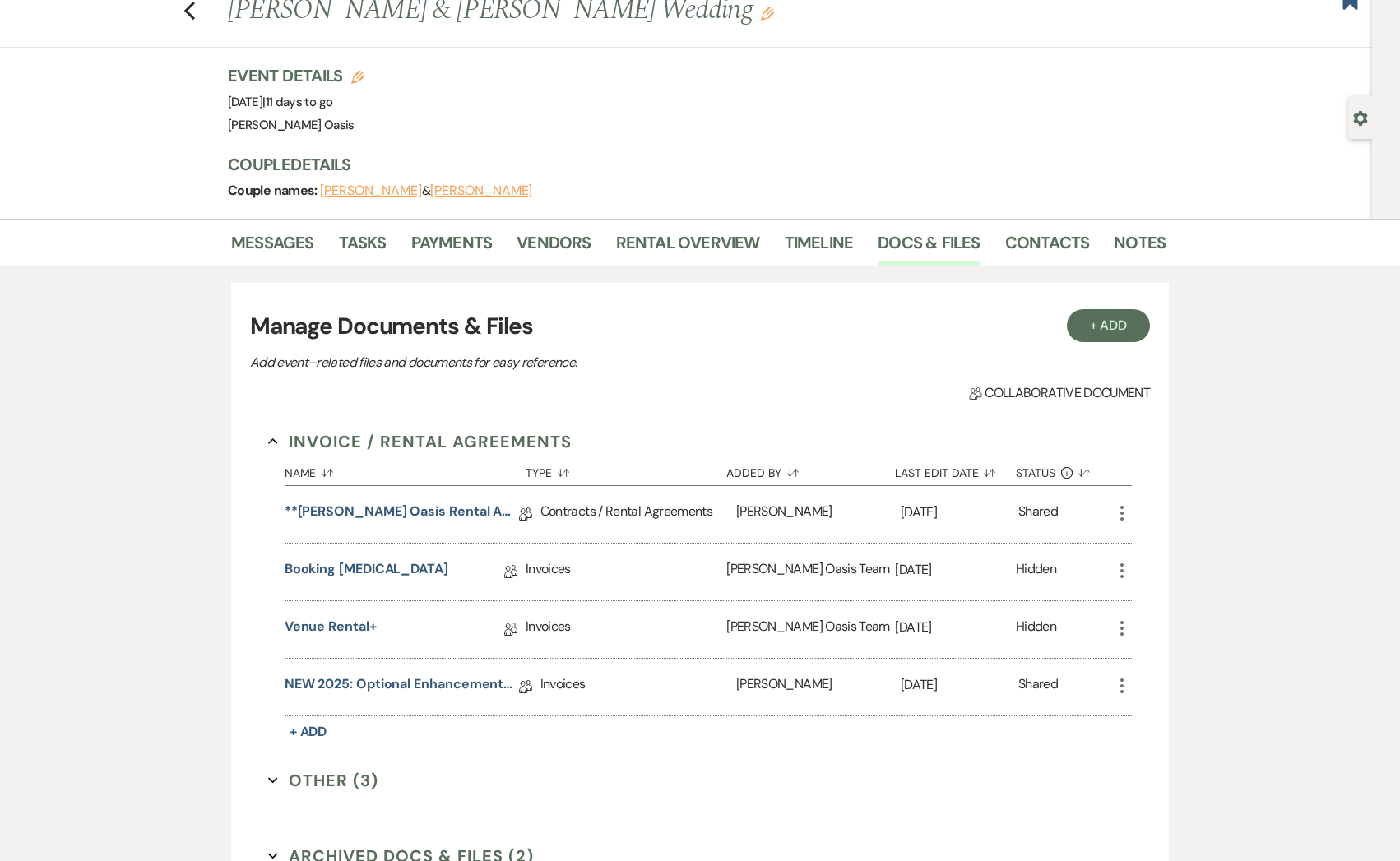
click at [314, 233] on li "Messages" at bounding box center [284, 246] width 108 height 40
click at [463, 676] on link "NEW 2025: Optional Enhancements + Information" at bounding box center [401, 686] width 234 height 26
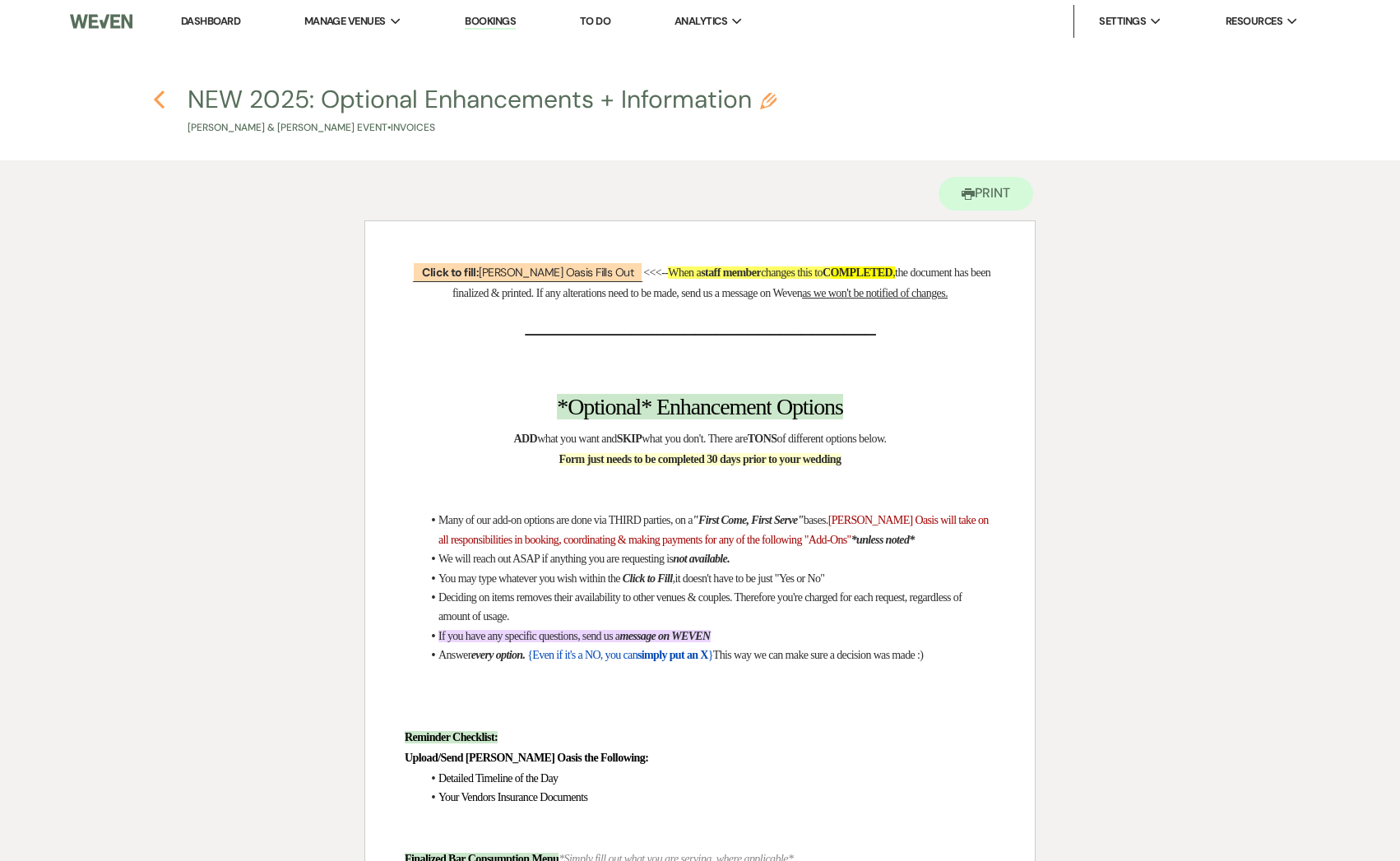
click at [157, 101] on use "button" at bounding box center [159, 100] width 11 height 18
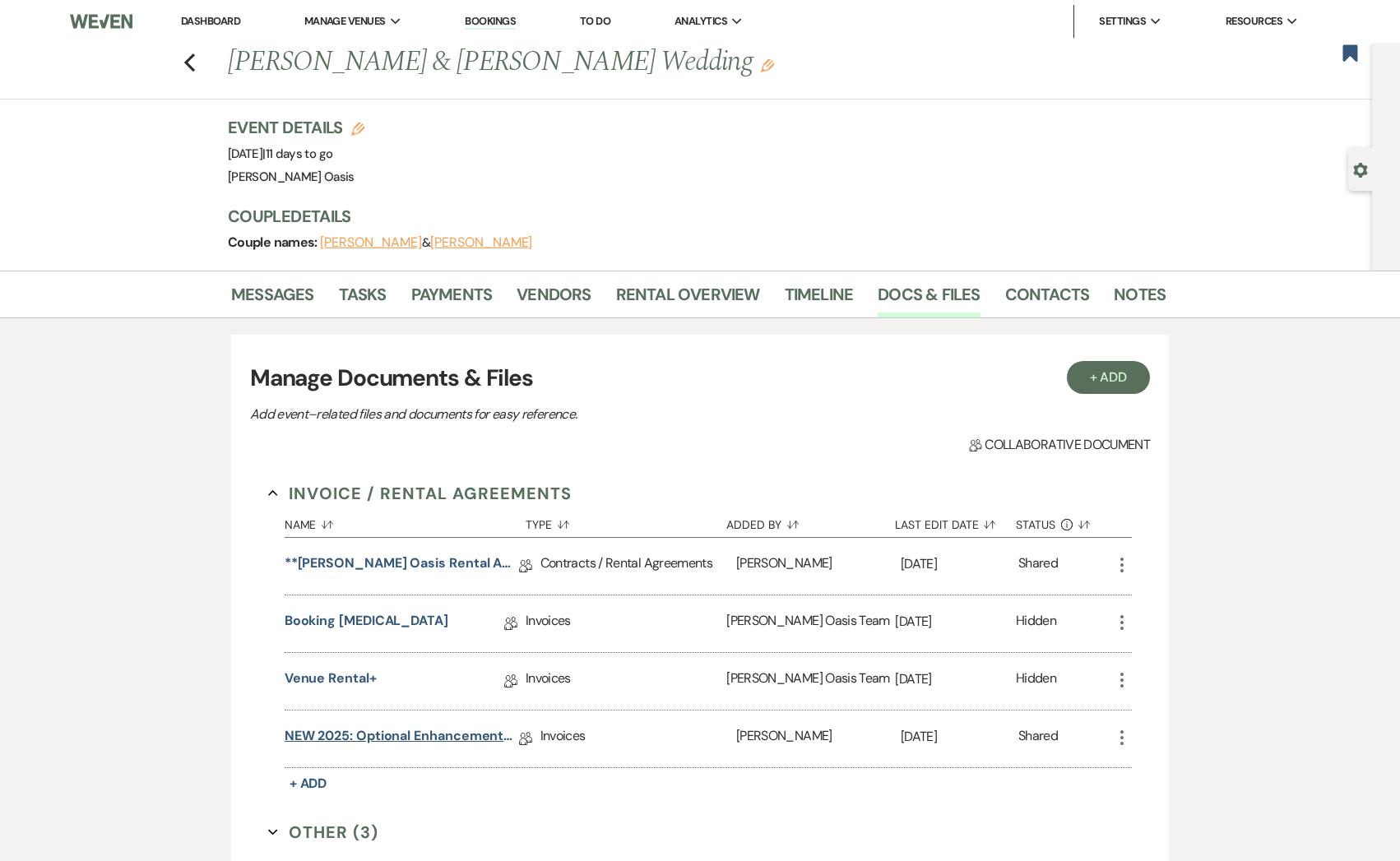
click at [412, 740] on link "NEW 2025: Optional Enhancements + Information" at bounding box center [401, 738] width 234 height 26
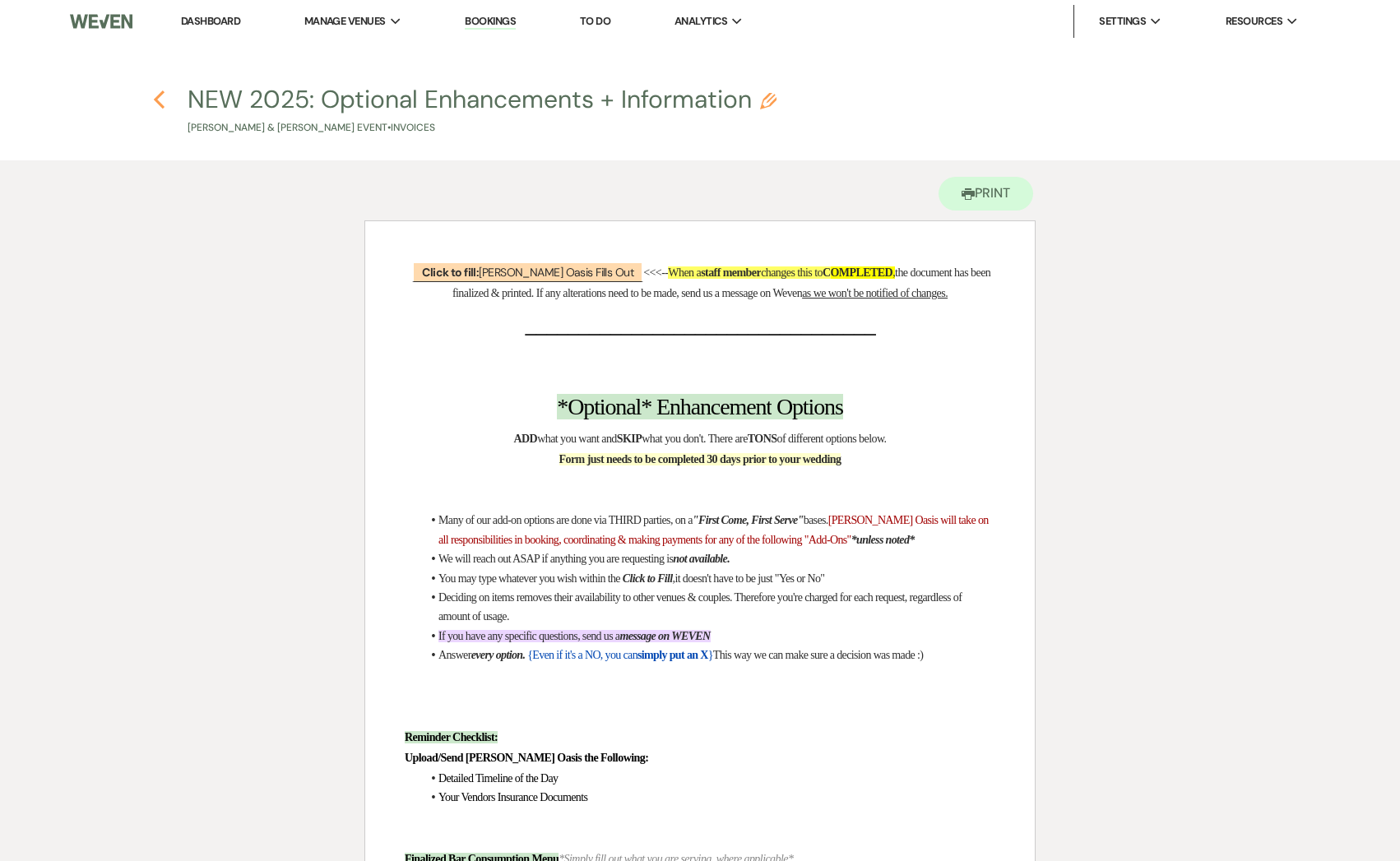
click at [155, 92] on icon "Previous" at bounding box center [159, 100] width 12 height 20
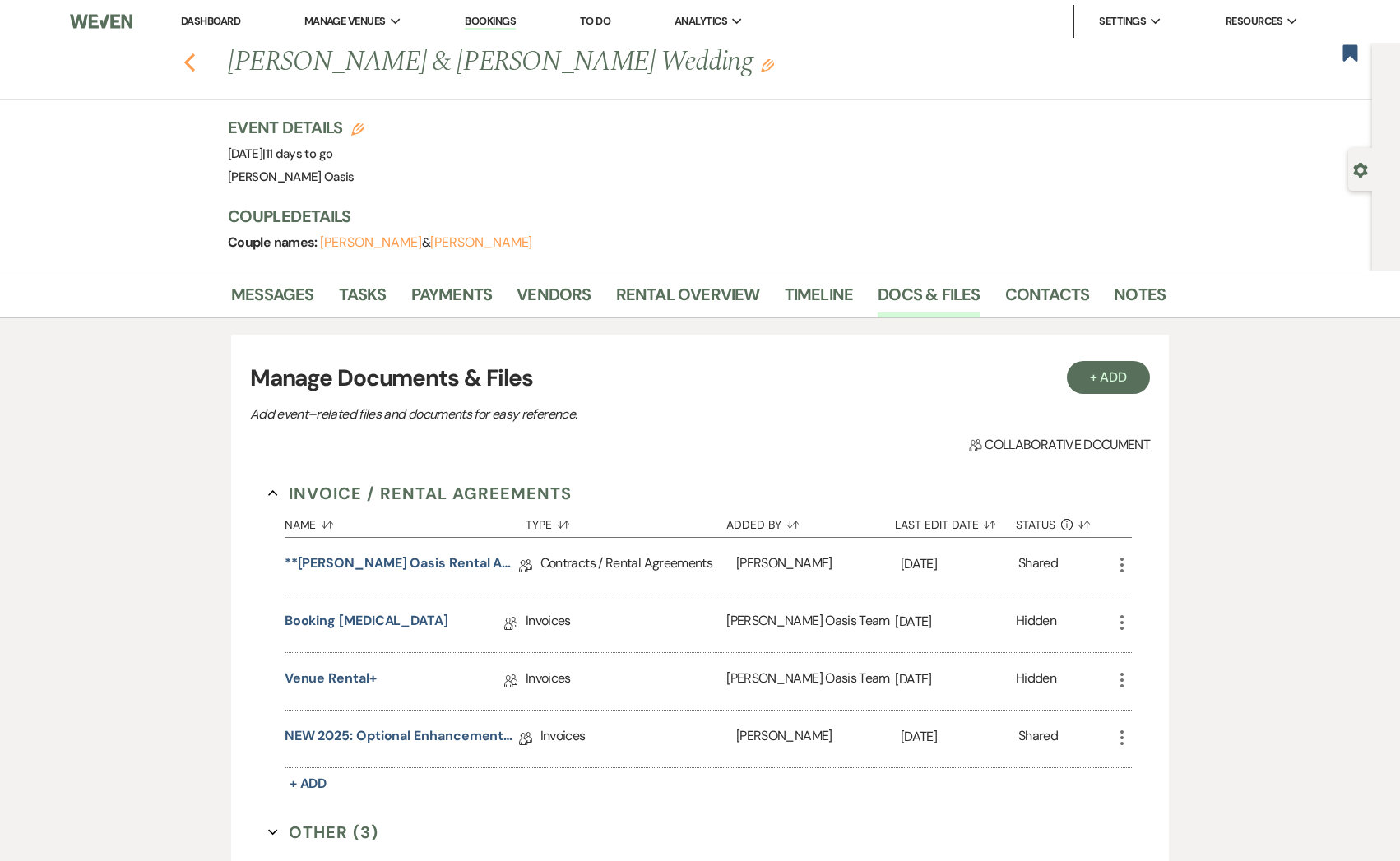
click at [187, 65] on use "button" at bounding box center [190, 63] width 11 height 18
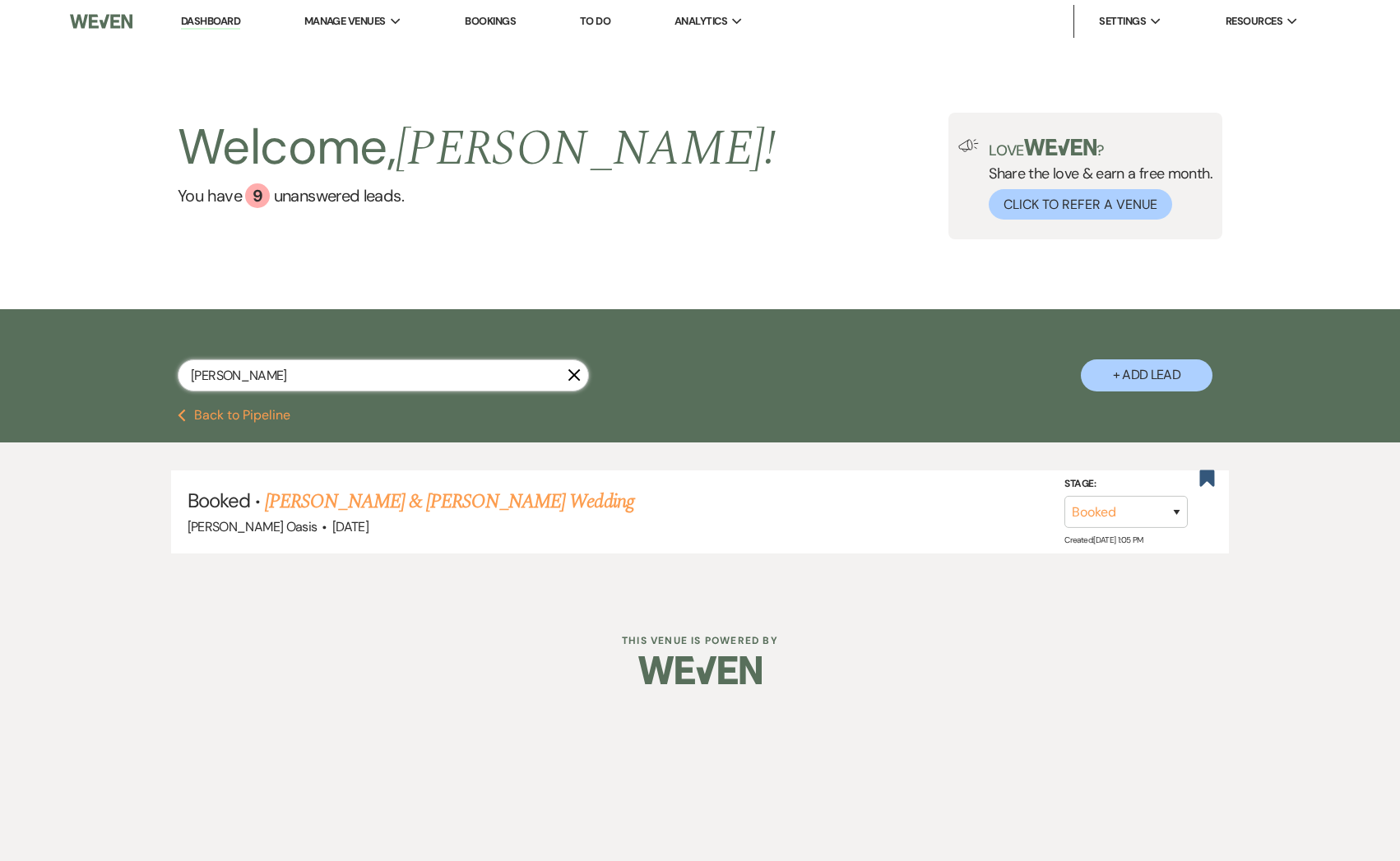
drag, startPoint x: 295, startPoint y: 390, endPoint x: 282, endPoint y: 387, distance: 13.3
click at [282, 387] on input "[PERSON_NAME]" at bounding box center [383, 375] width 411 height 32
drag, startPoint x: 282, startPoint y: 387, endPoint x: 86, endPoint y: 357, distance: 198.3
click at [86, 357] on div "[PERSON_NAME] X + Add Lead" at bounding box center [700, 358] width 1400 height 100
type input "[PERSON_NAME]"
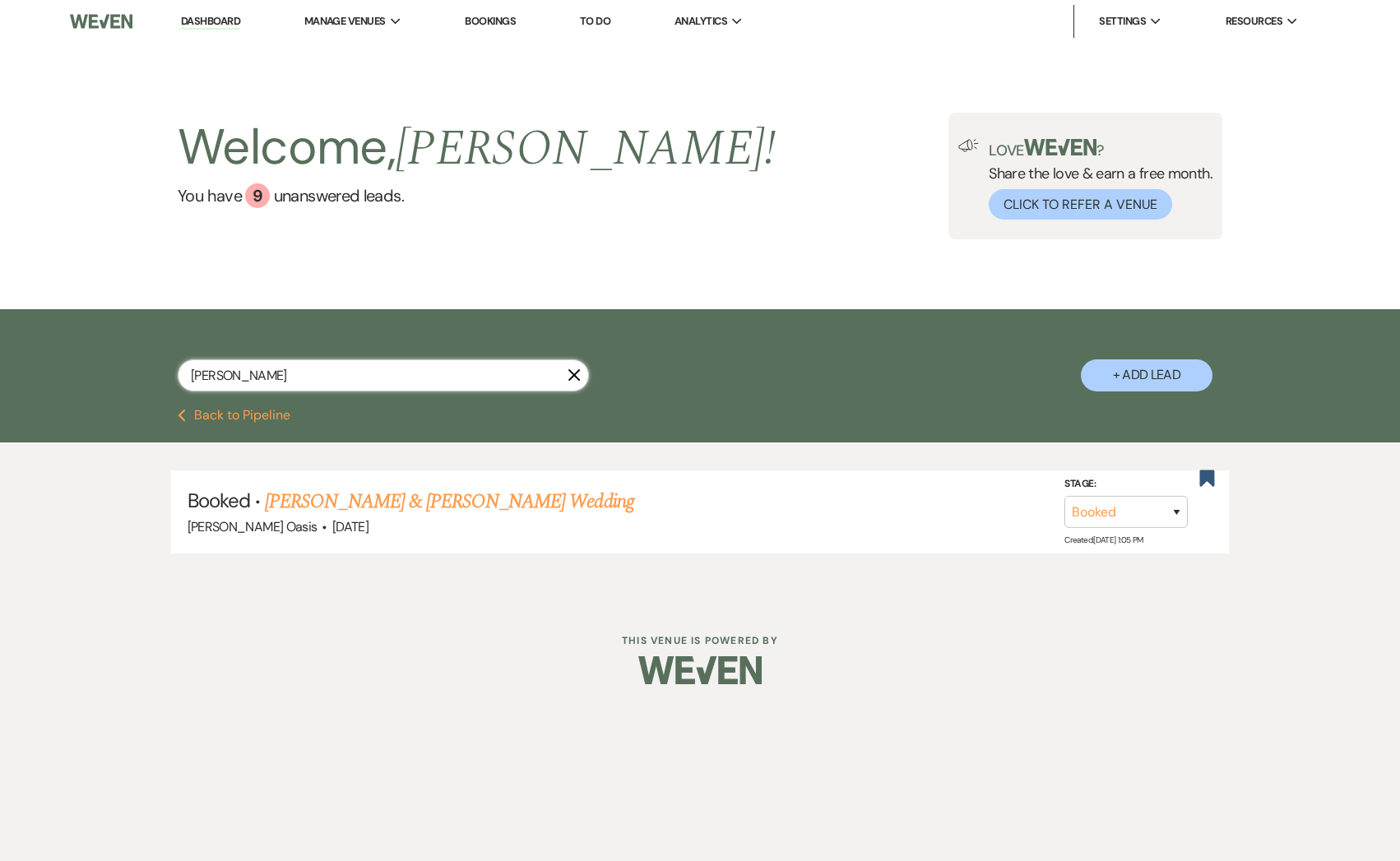
select select "8"
select select "1"
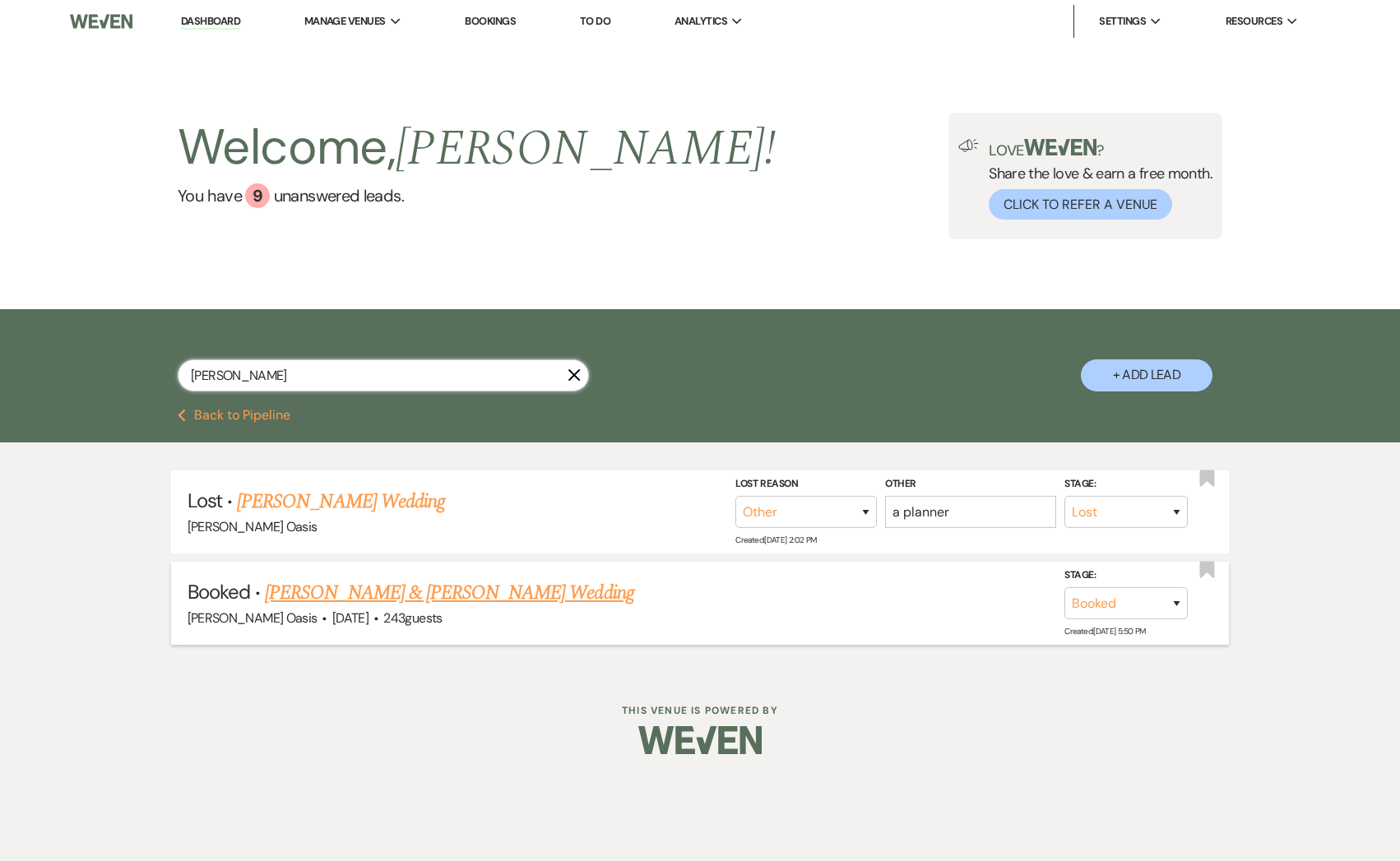
type input "[PERSON_NAME]"
click at [334, 593] on link "[PERSON_NAME] & [PERSON_NAME] Wedding" at bounding box center [448, 593] width 368 height 30
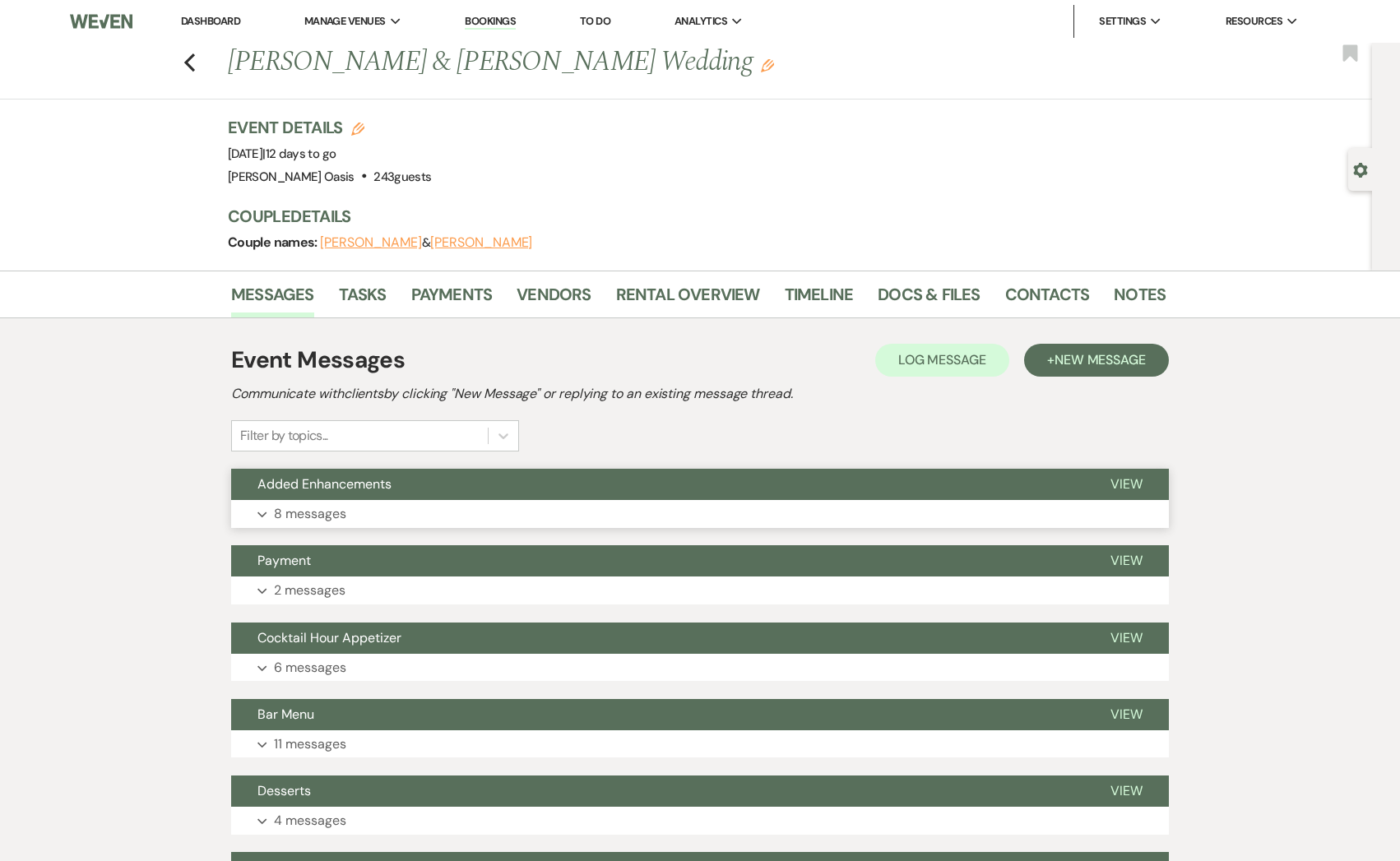
click at [362, 494] on button "Added Enhancements" at bounding box center [657, 484] width 853 height 31
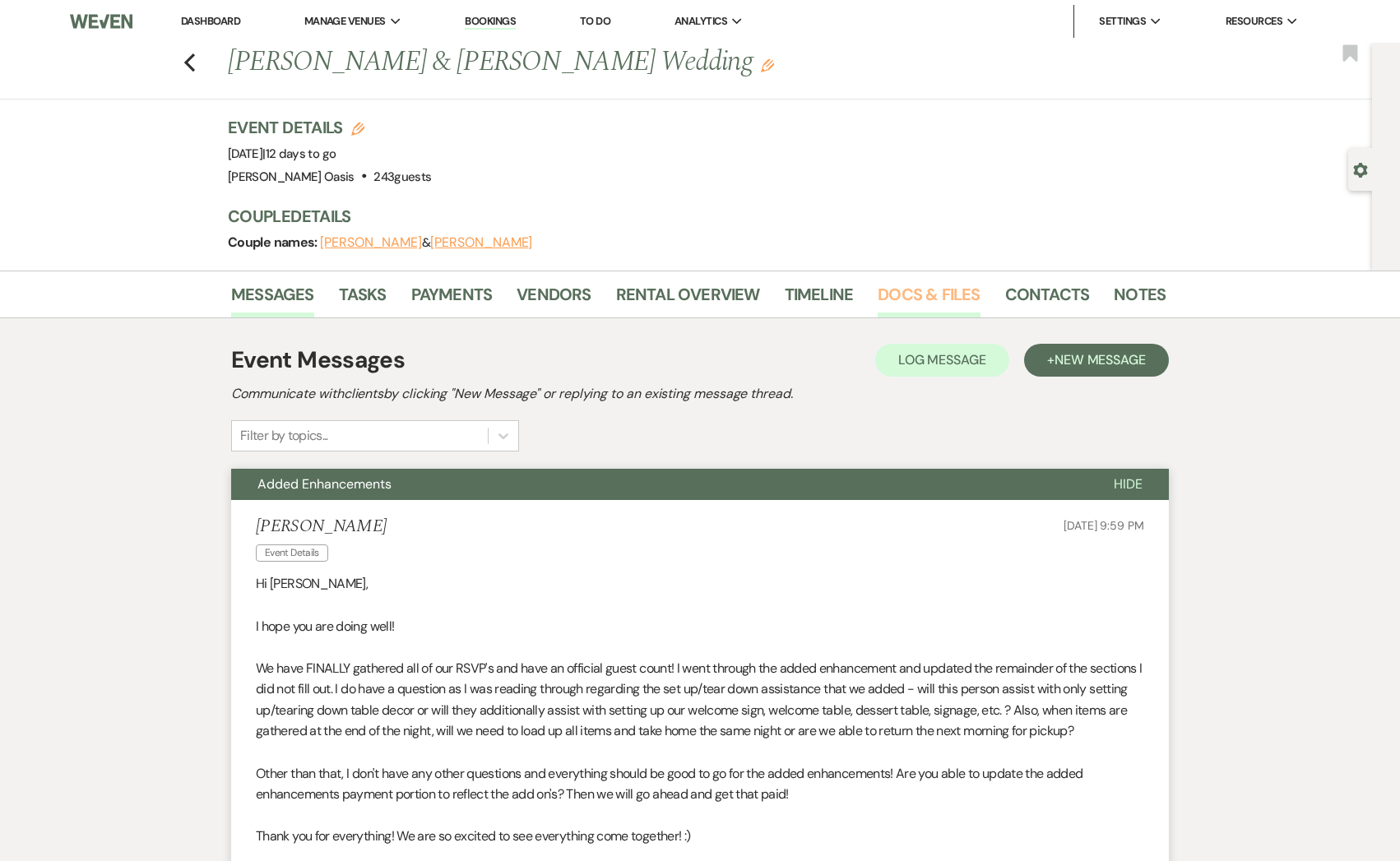
click at [946, 294] on link "Docs & Files" at bounding box center [929, 299] width 102 height 36
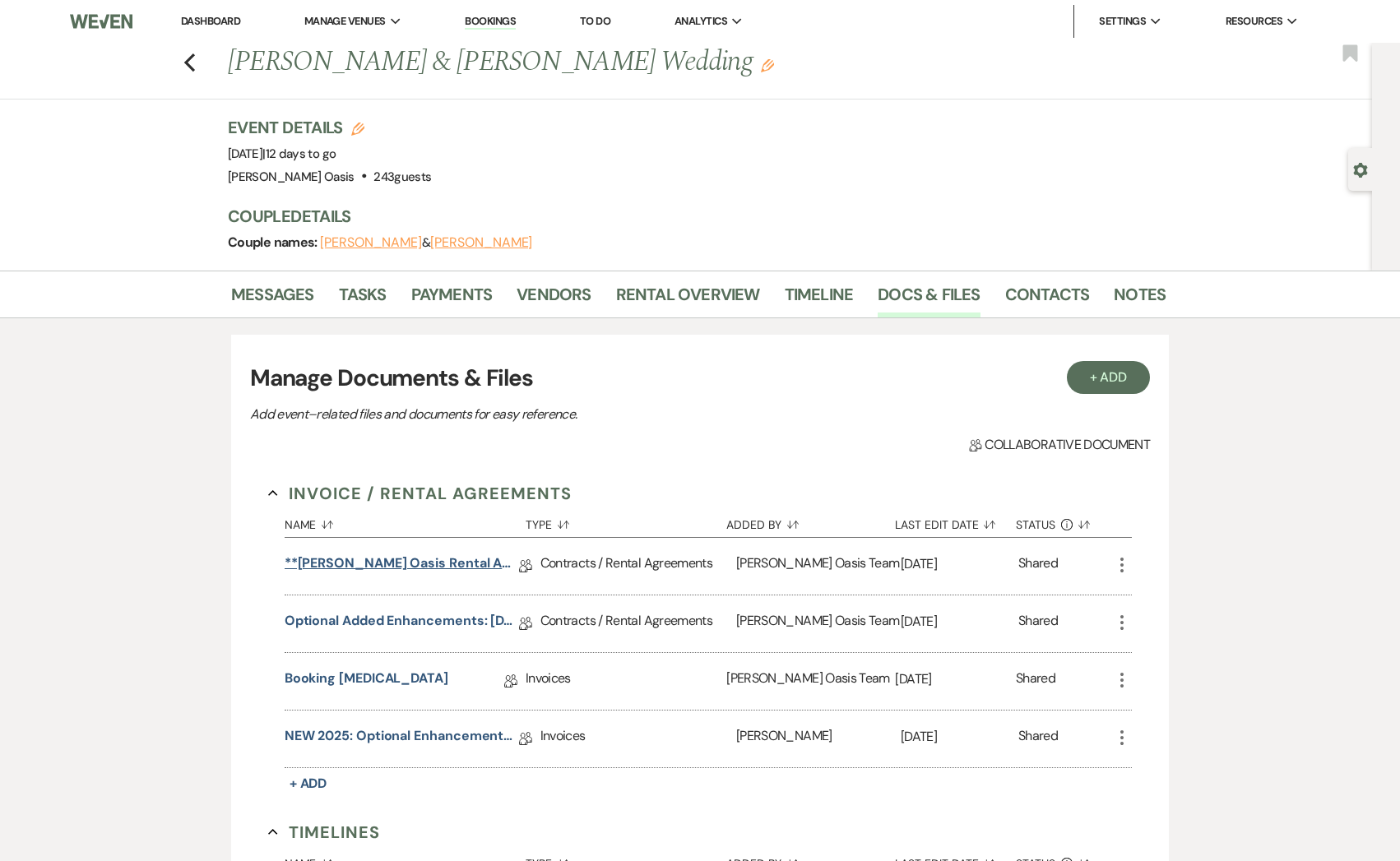
click at [402, 564] on link "**[PERSON_NAME] Oasis Rental Agreement**" at bounding box center [401, 566] width 234 height 26
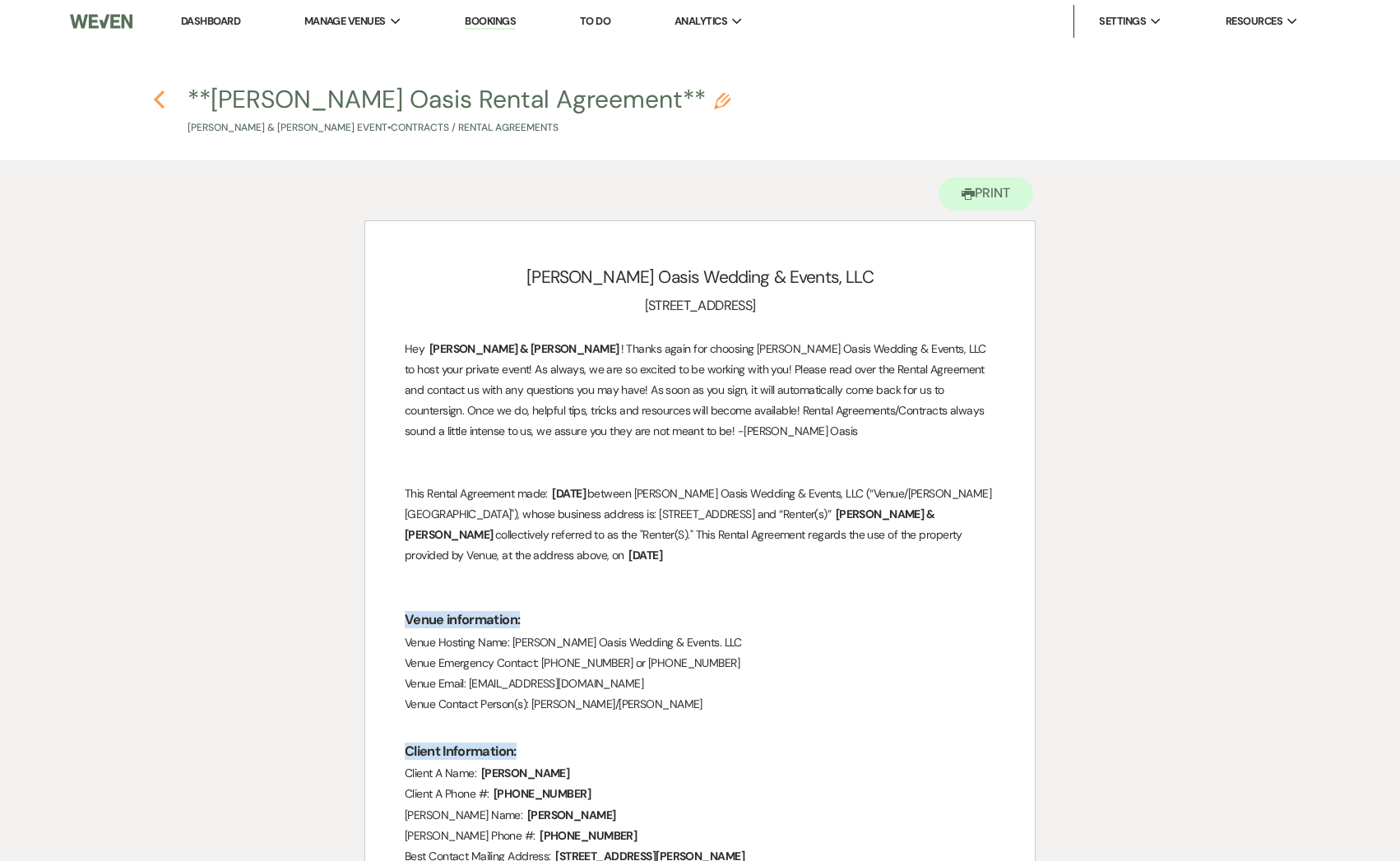
click at [163, 105] on icon "Previous" at bounding box center [159, 100] width 12 height 20
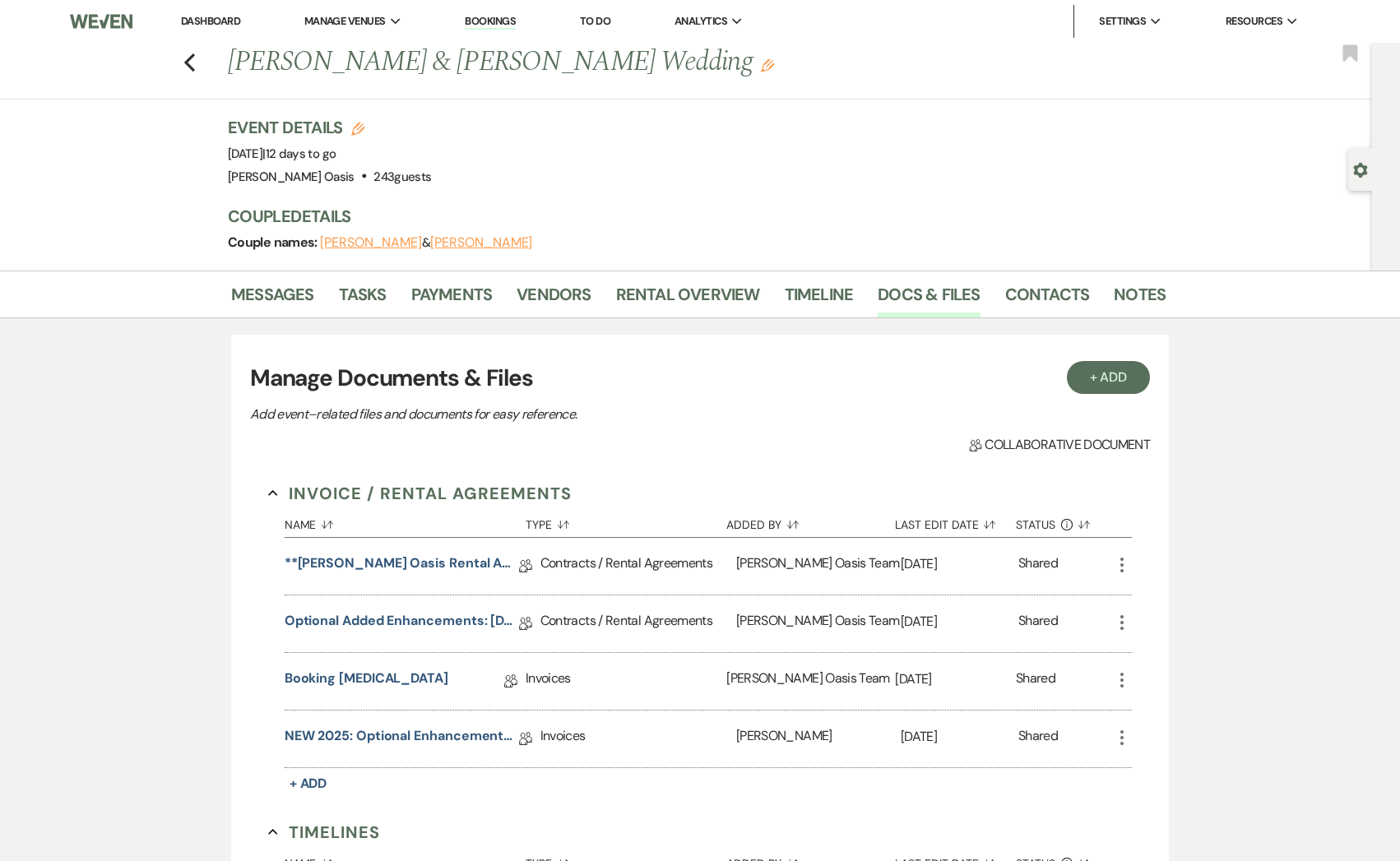
click at [1121, 569] on icon "More" at bounding box center [1121, 565] width 20 height 20
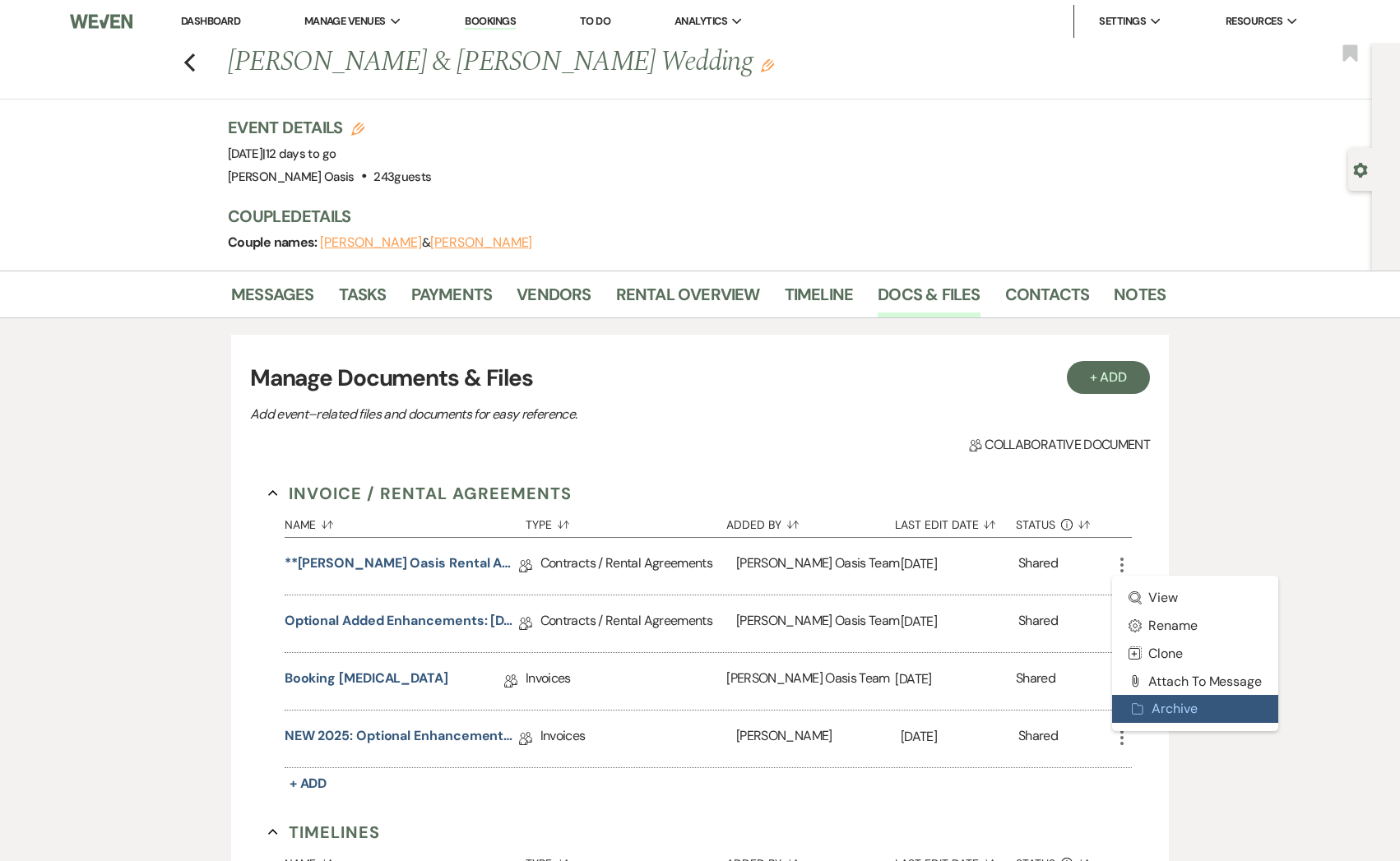
click at [1140, 712] on use "button" at bounding box center [1137, 709] width 11 height 11
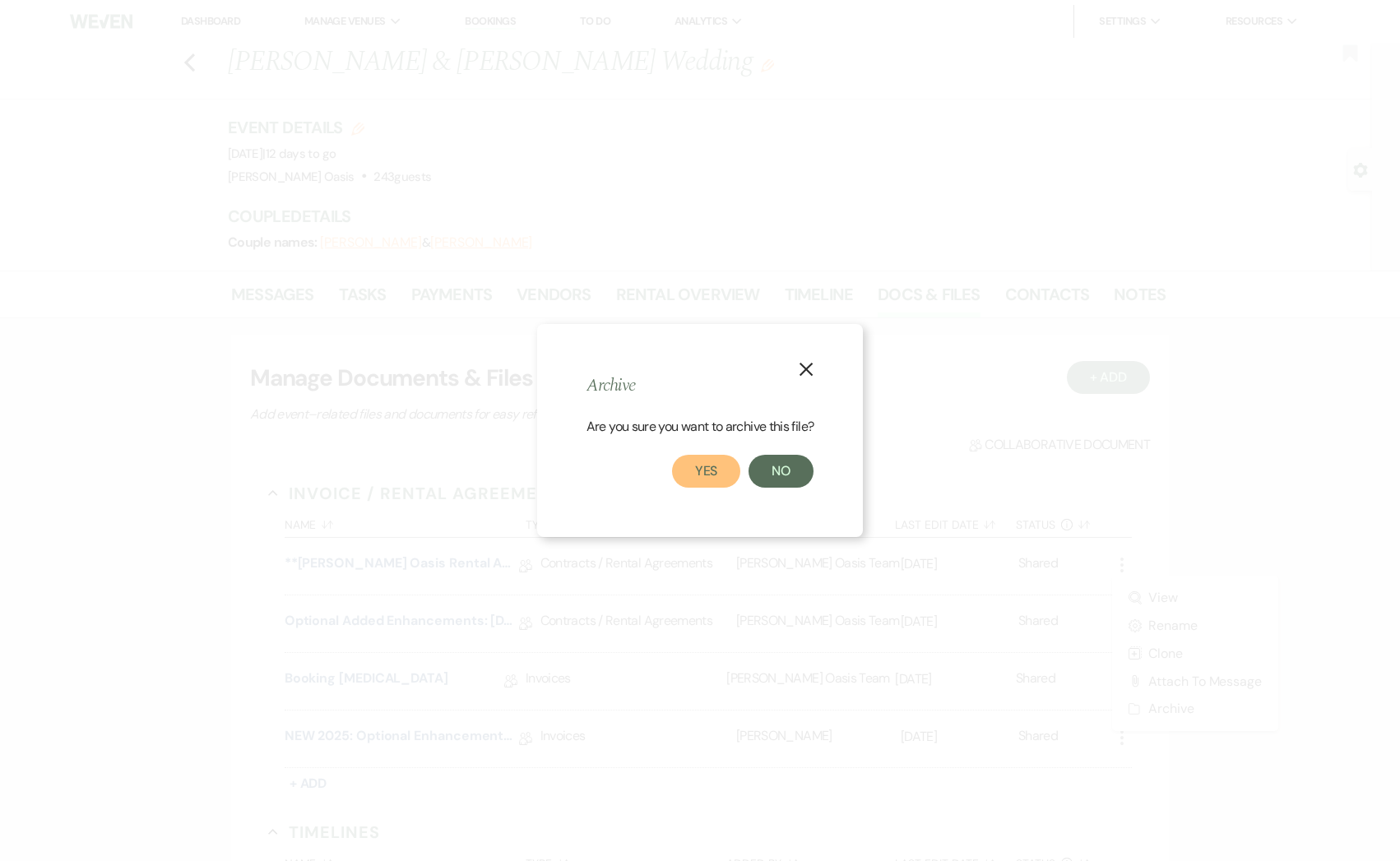
click at [712, 467] on button "Yes" at bounding box center [706, 471] width 69 height 33
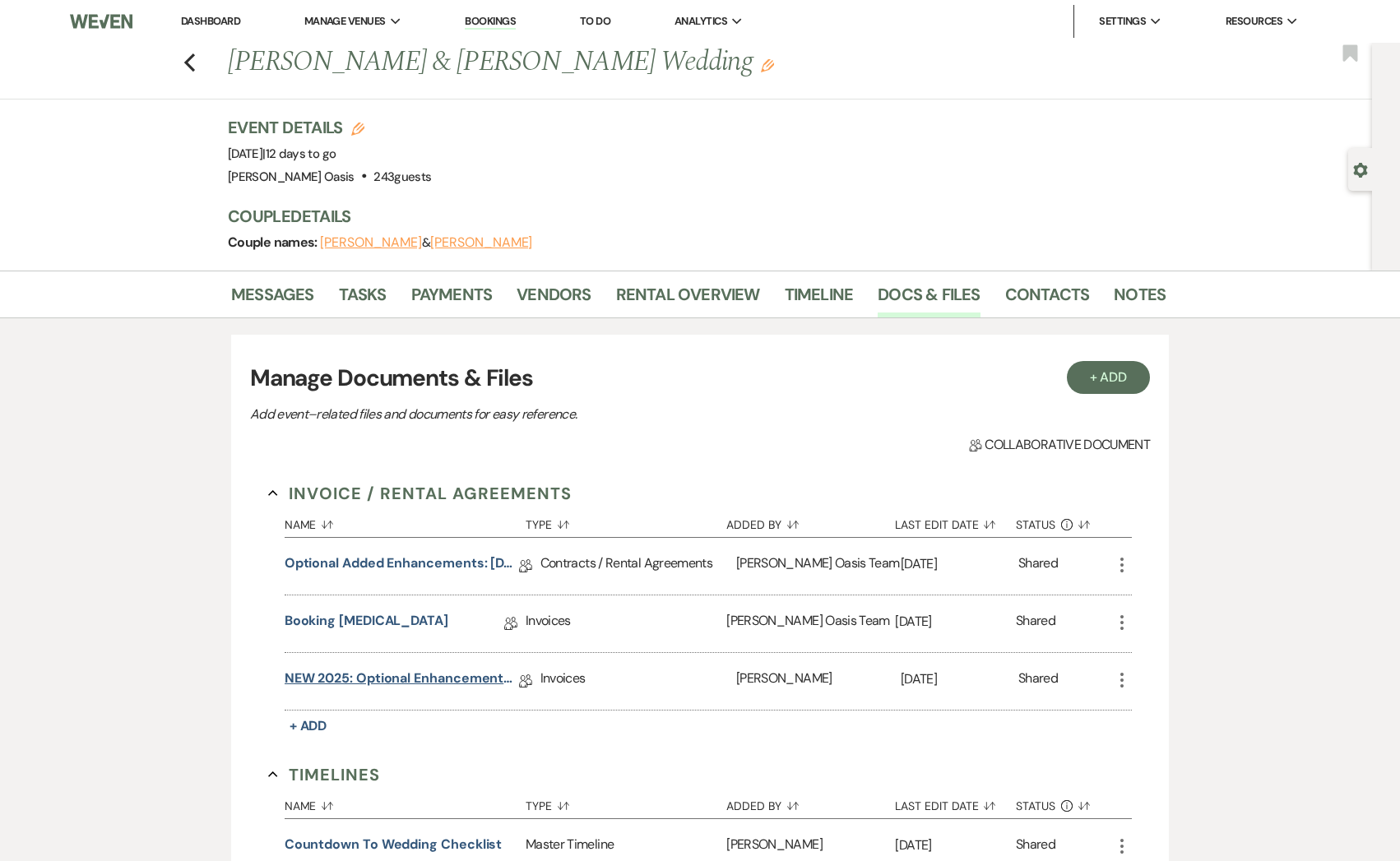
click at [419, 677] on link "NEW 2025: Optional Enhancements + Information" at bounding box center [401, 681] width 234 height 26
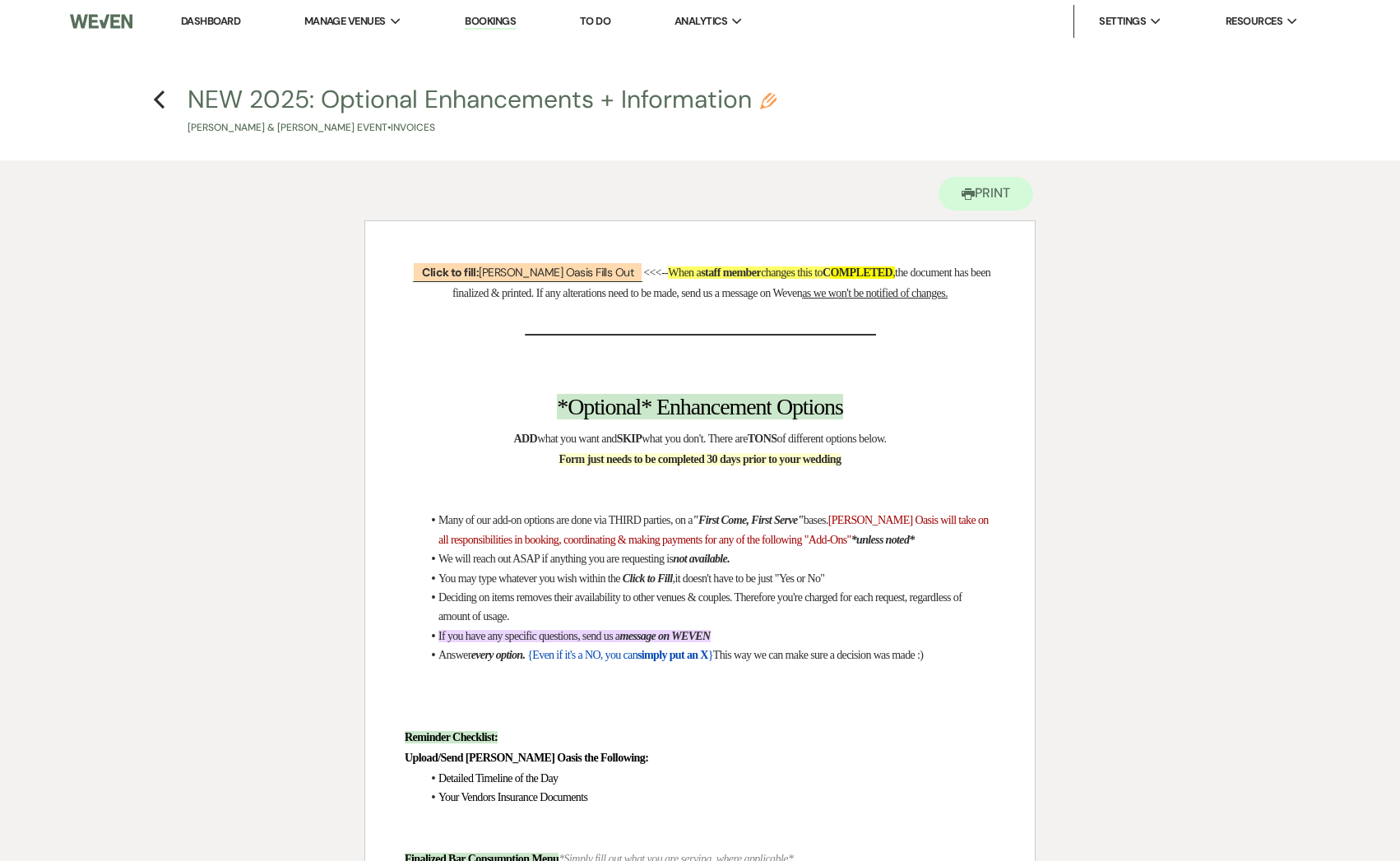
click at [152, 97] on h4 "Previous NEW 2025: Optional Enhancements + Information Pencil [PERSON_NAME] & […" at bounding box center [700, 109] width 1184 height 54
click at [159, 97] on use "button" at bounding box center [159, 100] width 11 height 18
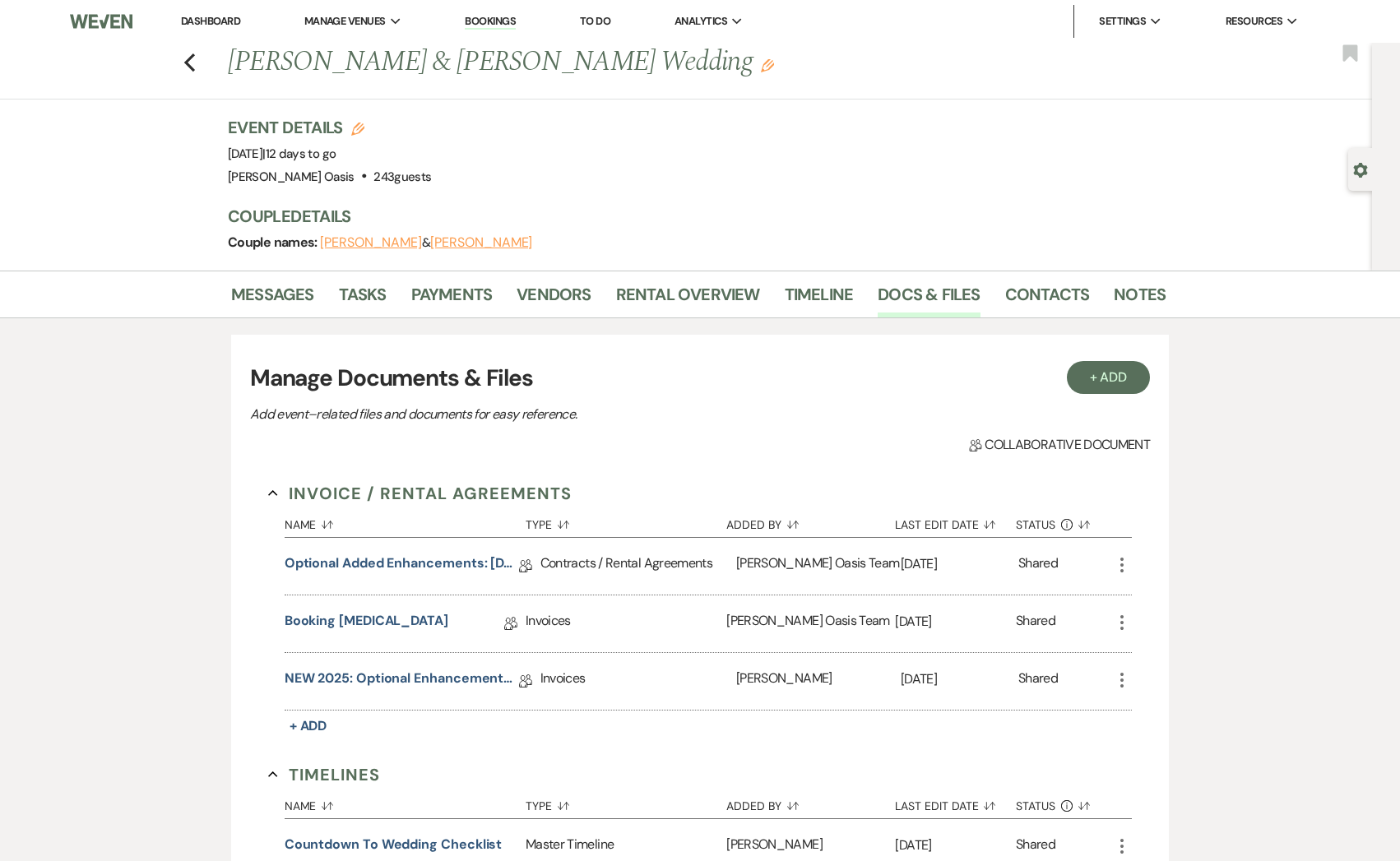
click at [1117, 561] on icon "More" at bounding box center [1121, 565] width 20 height 20
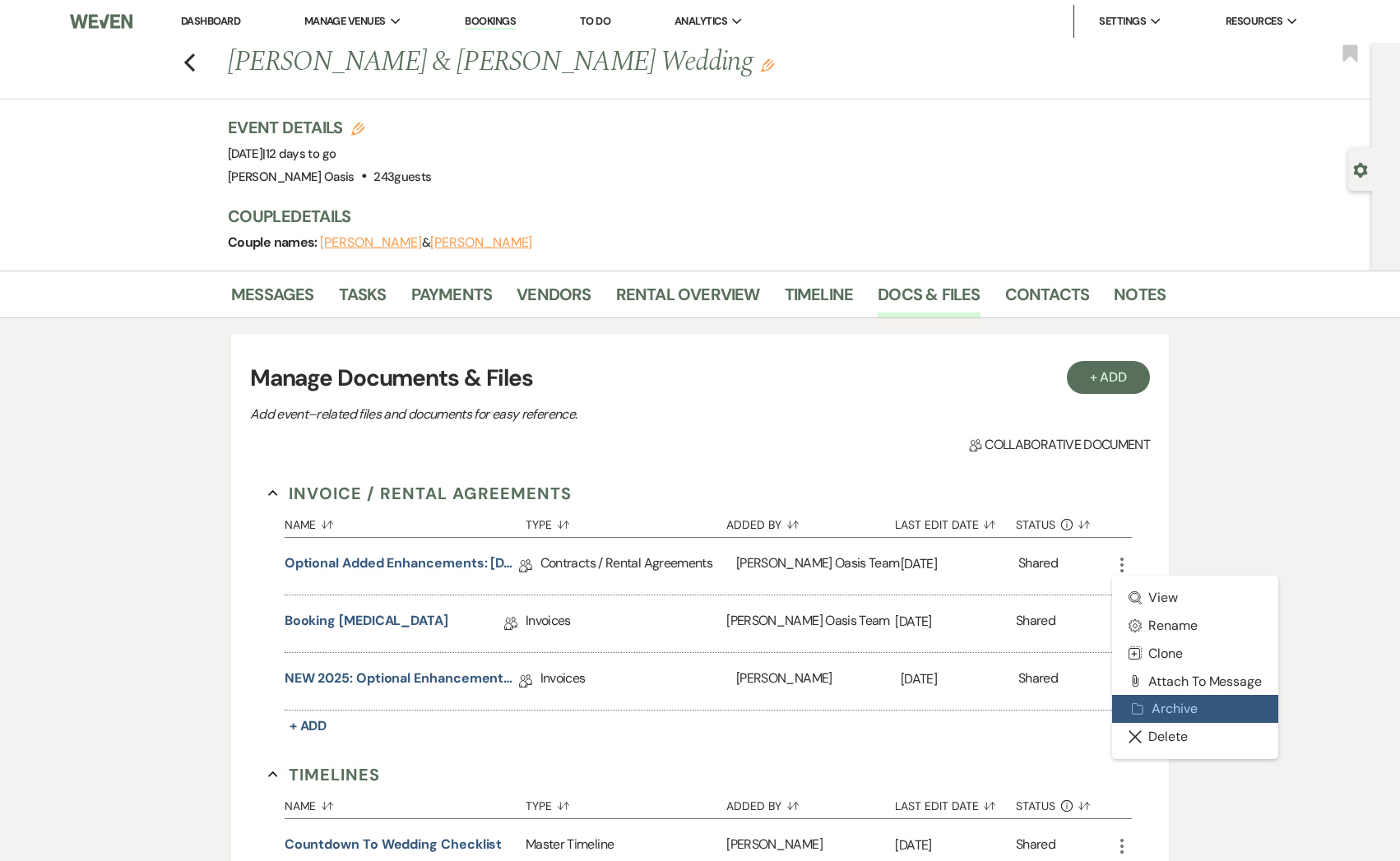
click at [1171, 703] on button "Archive Archive" at bounding box center [1195, 709] width 166 height 28
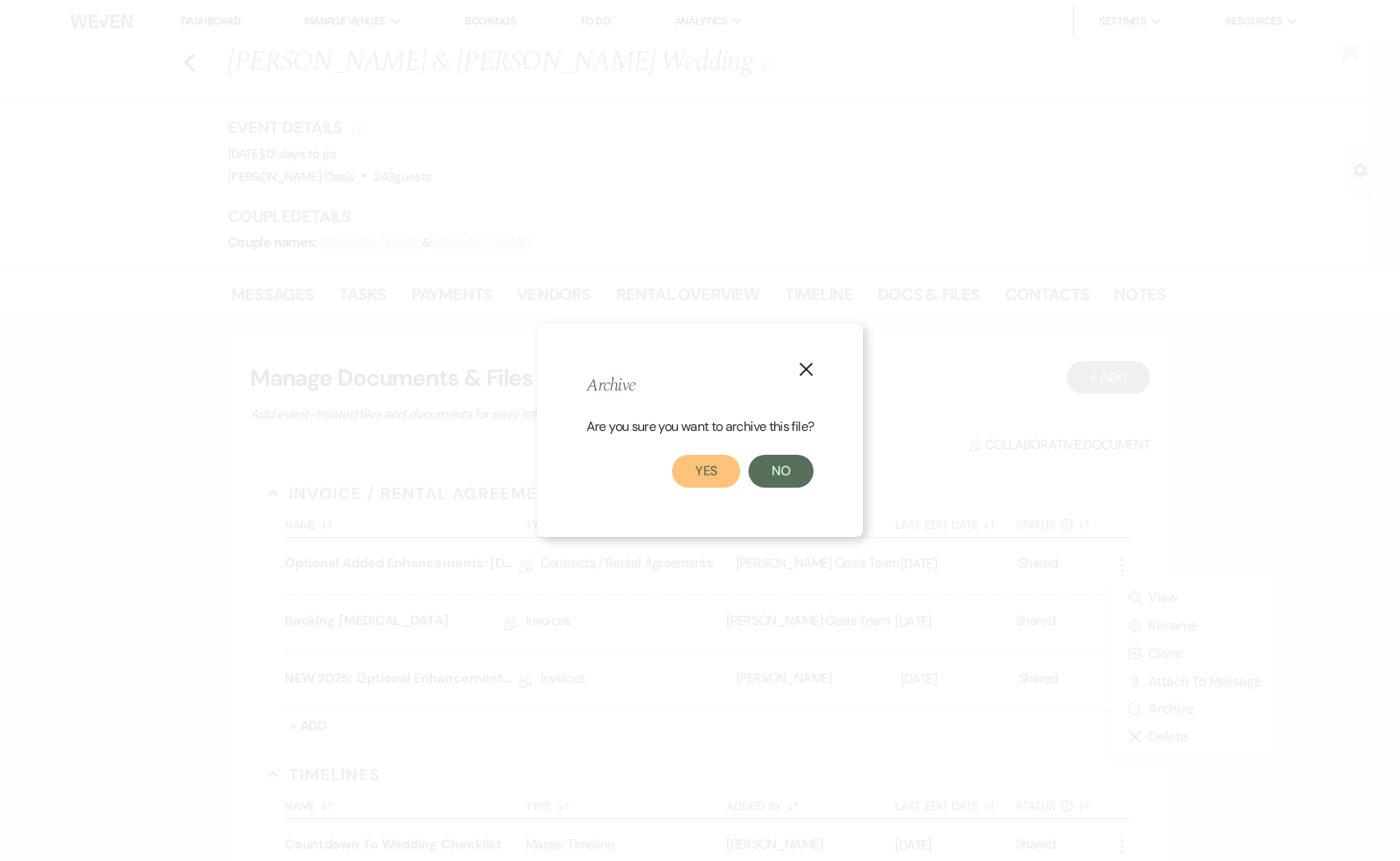
click at [715, 473] on button "Yes" at bounding box center [706, 471] width 69 height 33
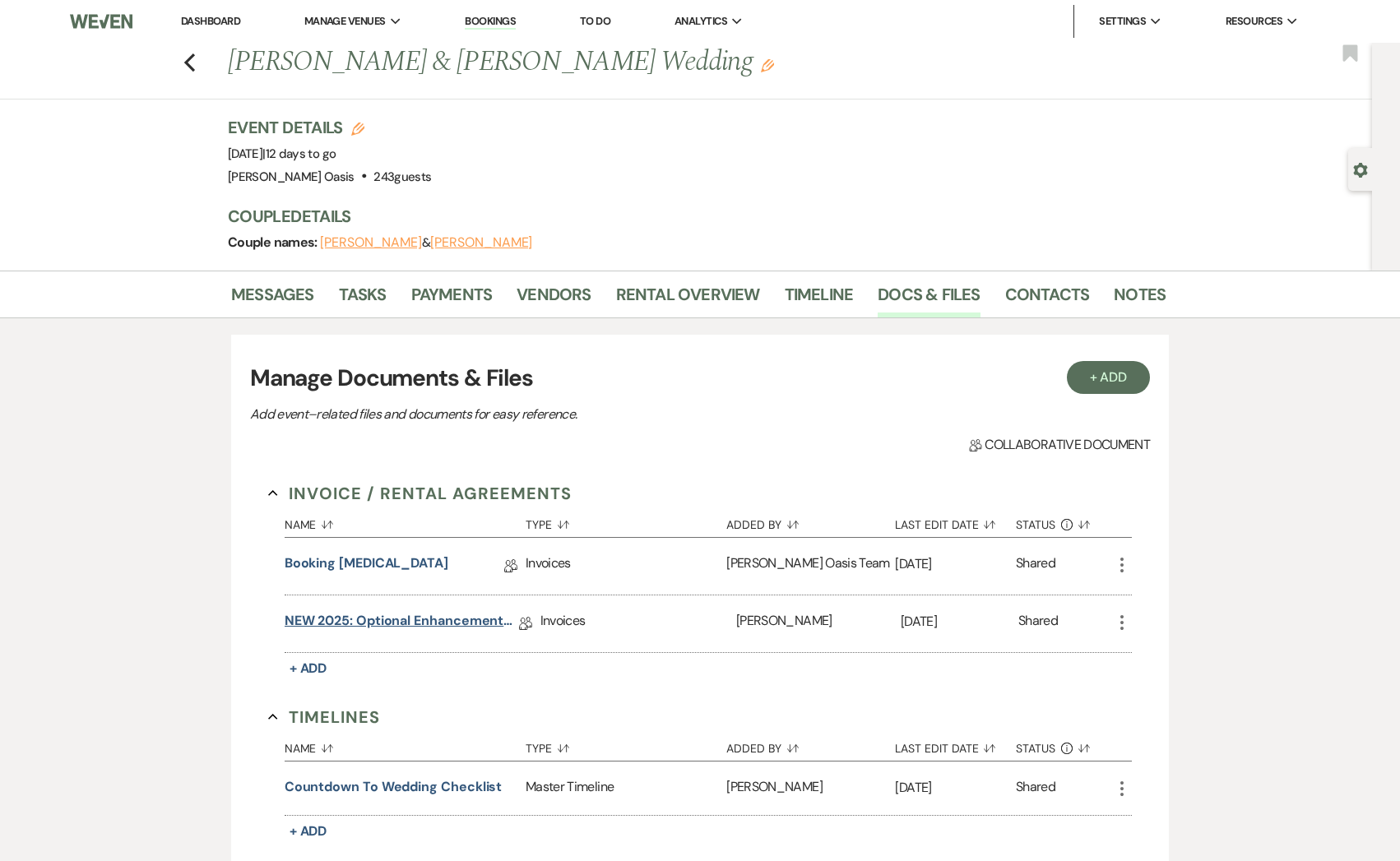
click at [461, 611] on link "NEW 2025: Optional Enhancements + Information" at bounding box center [401, 624] width 234 height 26
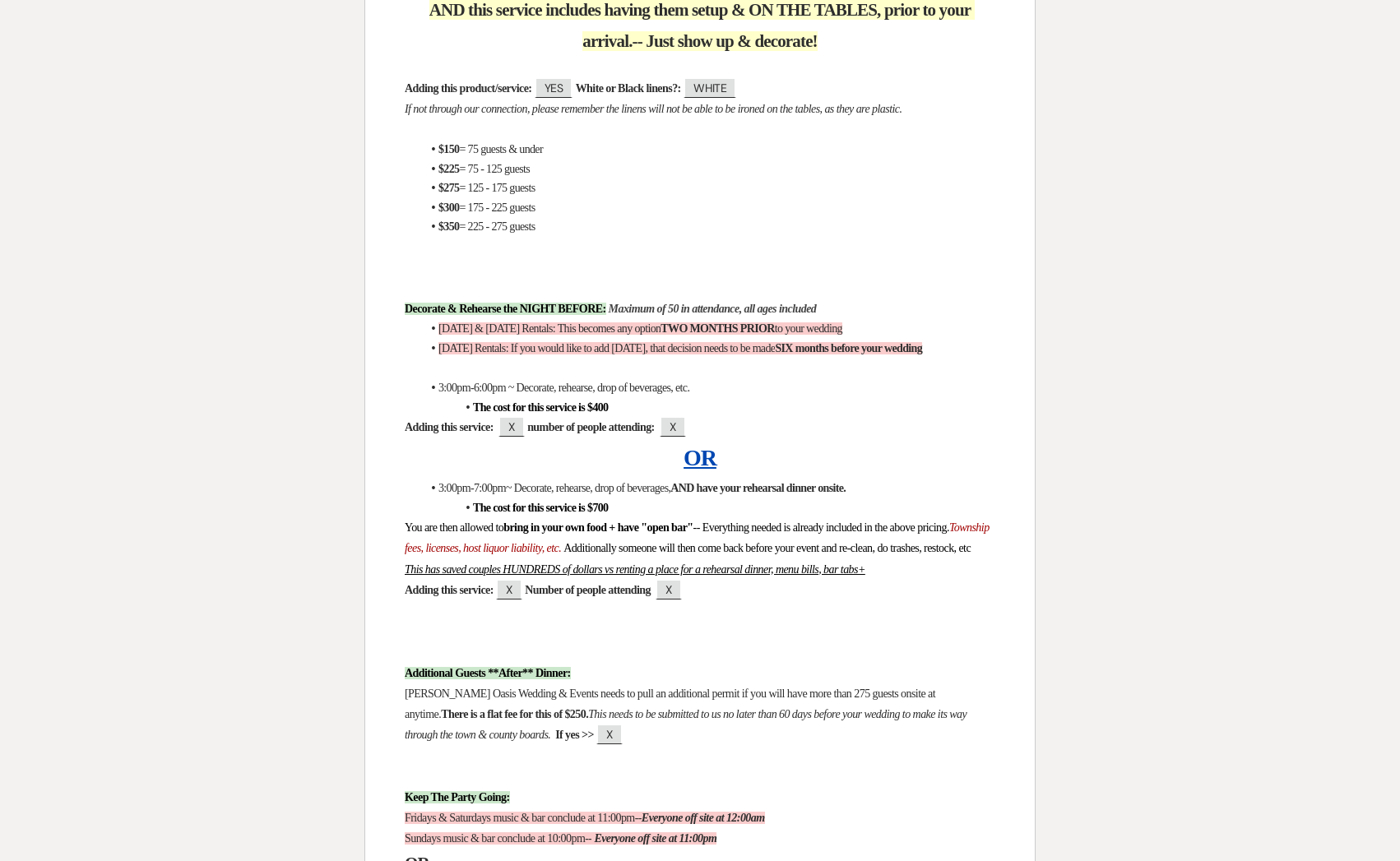
scroll to position [2621, 0]
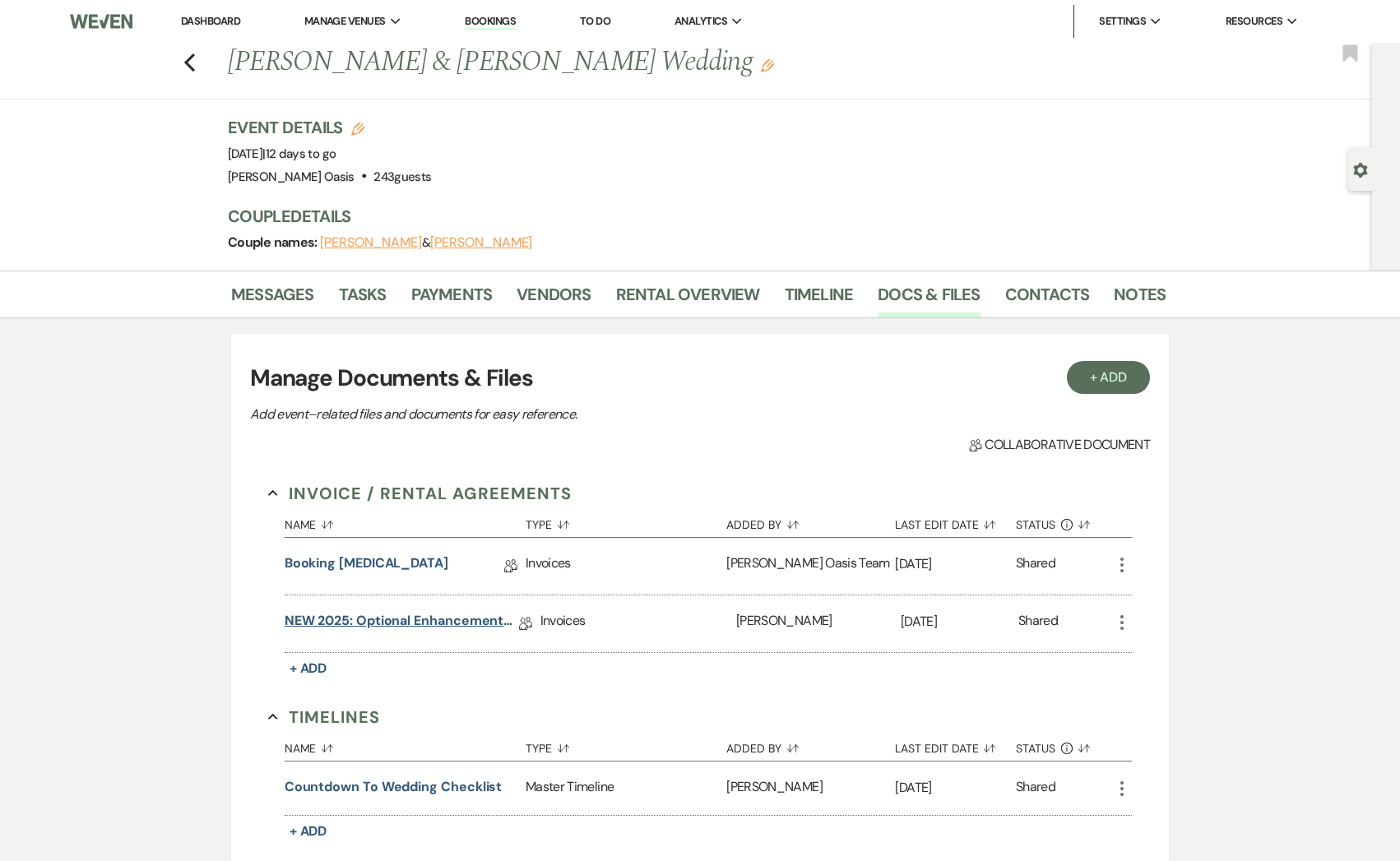
click at [397, 615] on link "NEW 2025: Optional Enhancements + Information" at bounding box center [401, 624] width 234 height 26
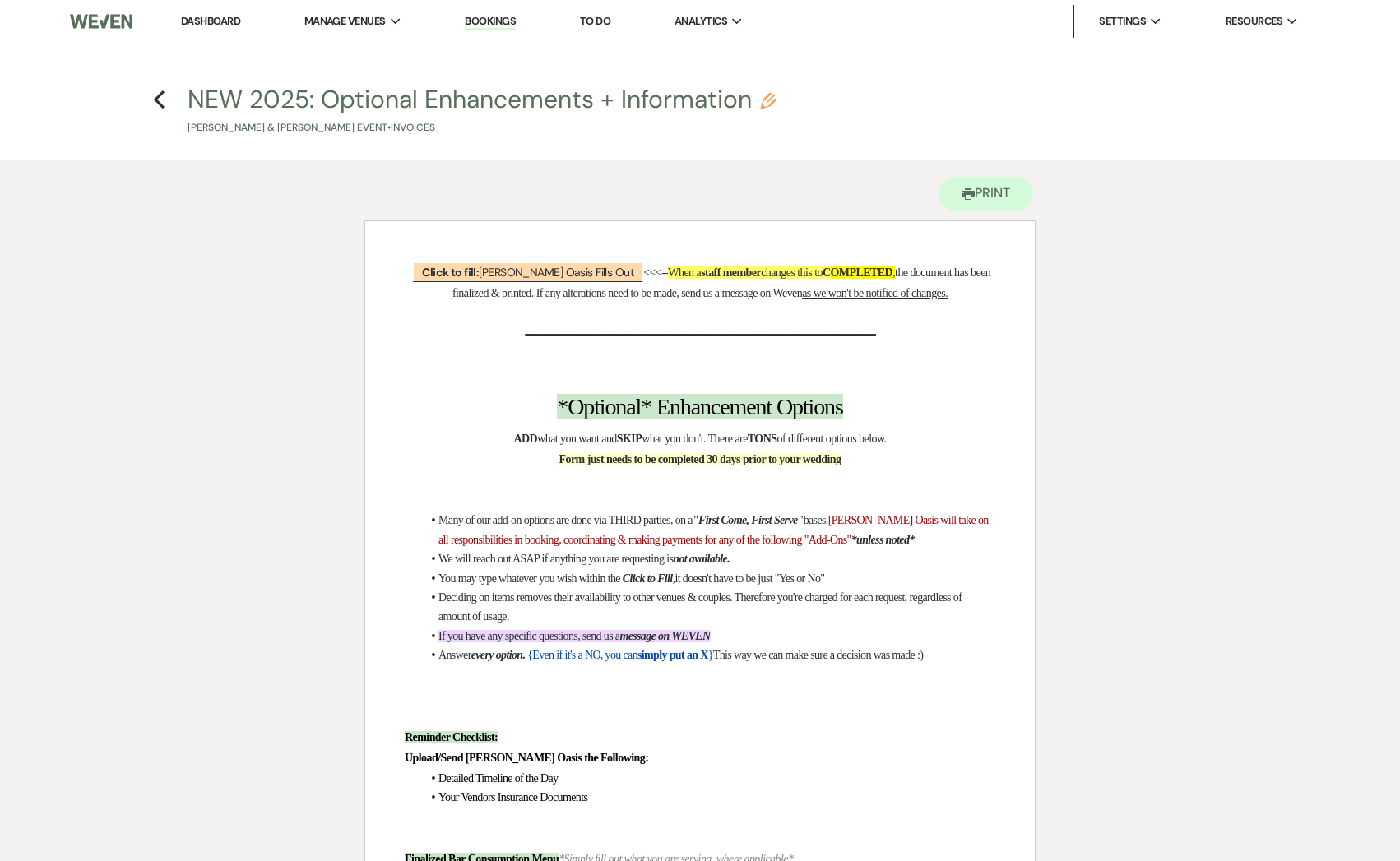
click at [166, 97] on h4 "Previous NEW 2025: Optional Enhancements + Information Pencil [PERSON_NAME] & […" at bounding box center [700, 109] width 1184 height 54
click at [162, 95] on icon "Previous" at bounding box center [159, 100] width 12 height 20
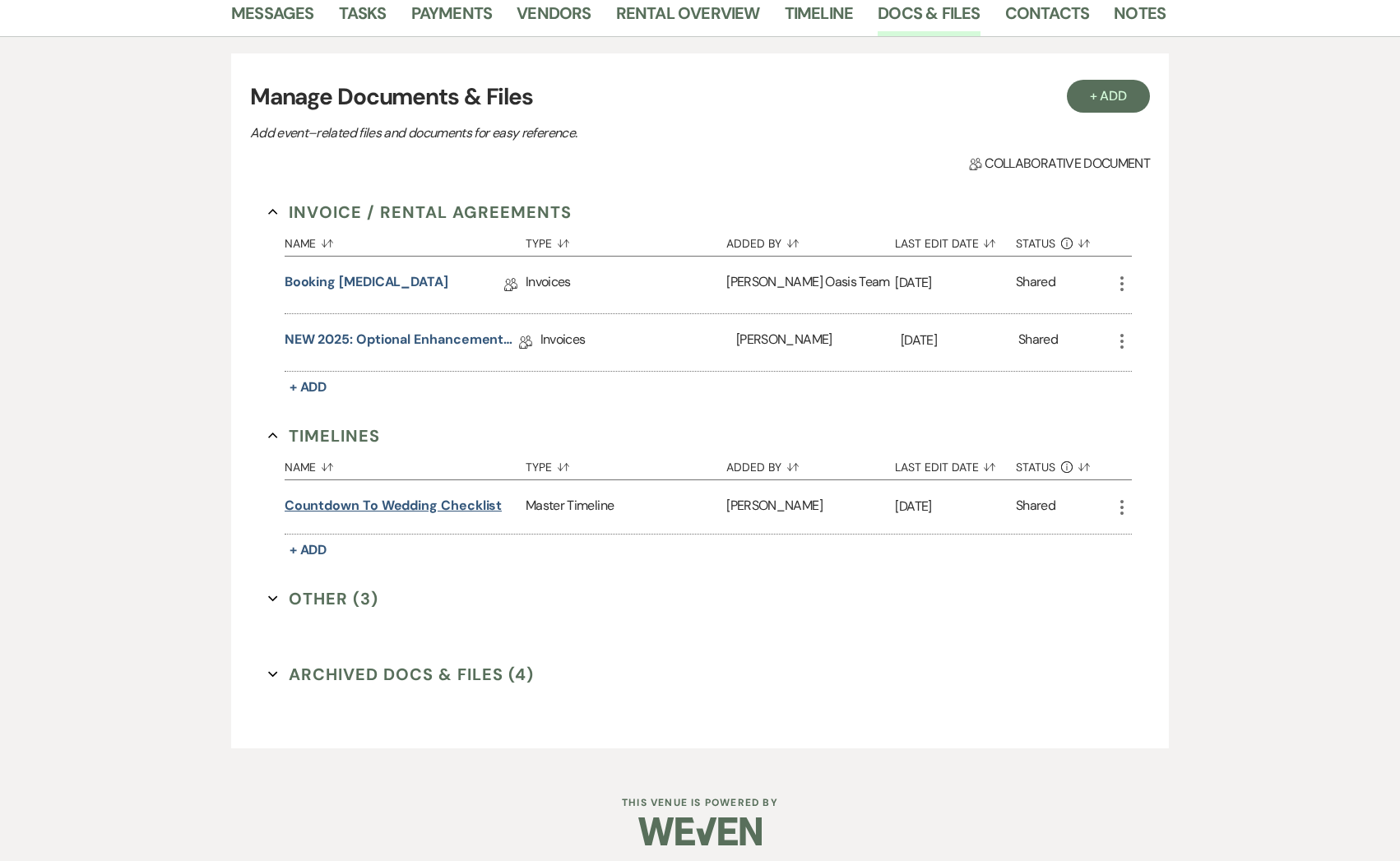
scroll to position [284, 0]
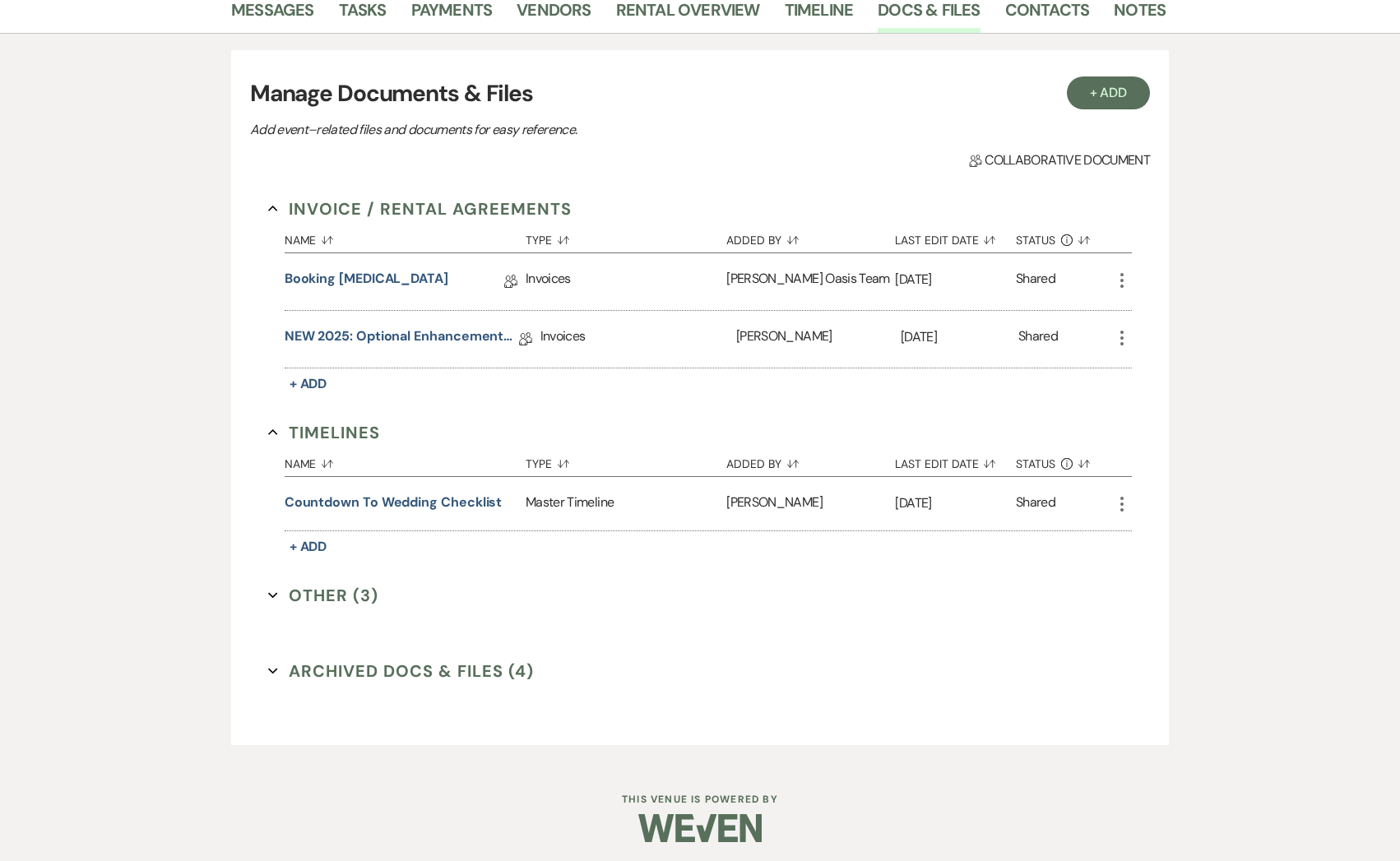
click at [330, 600] on button "Other (3) Expand" at bounding box center [323, 596] width 110 height 25
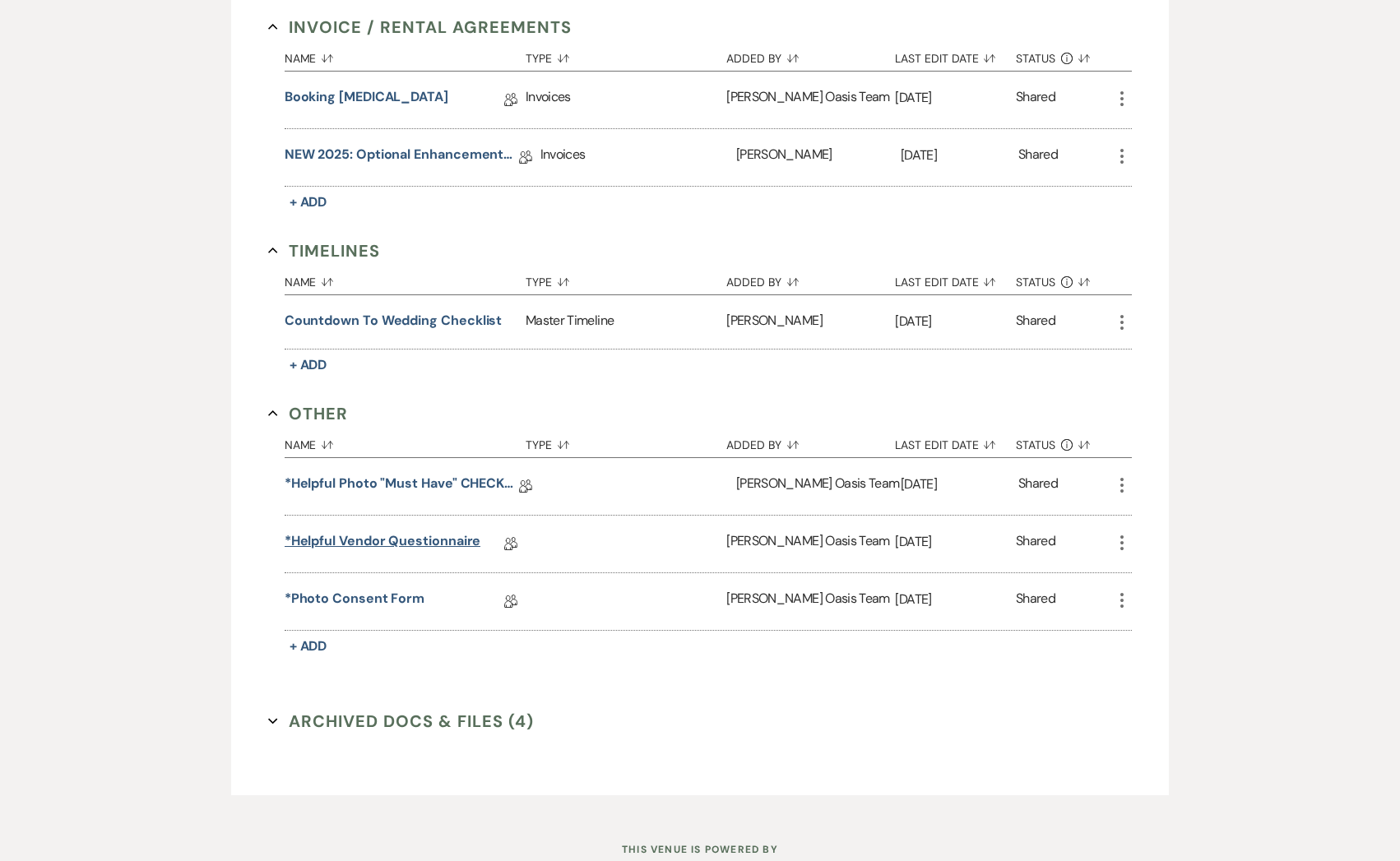
scroll to position [0, 0]
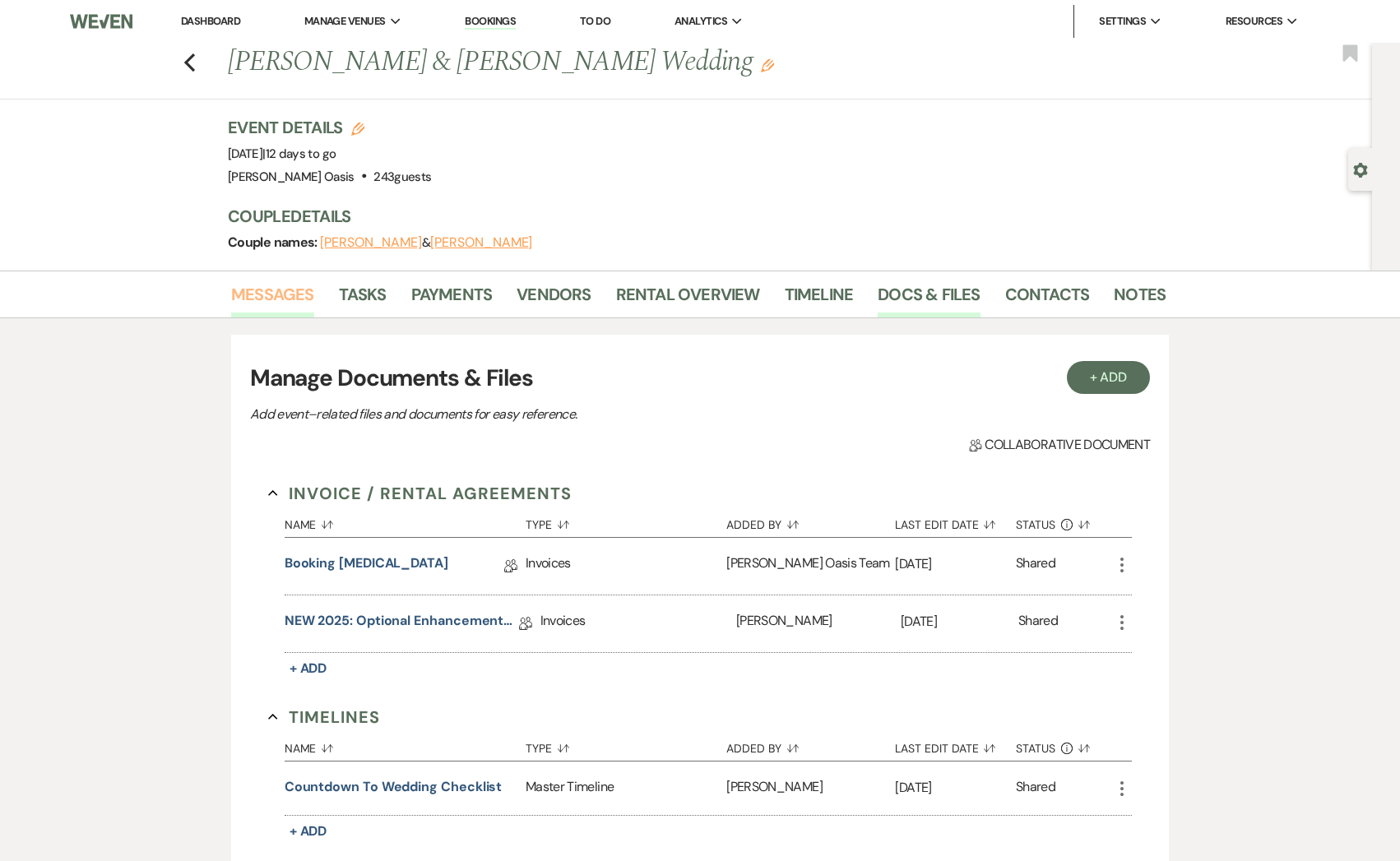
click at [258, 305] on link "Messages" at bounding box center [272, 299] width 83 height 36
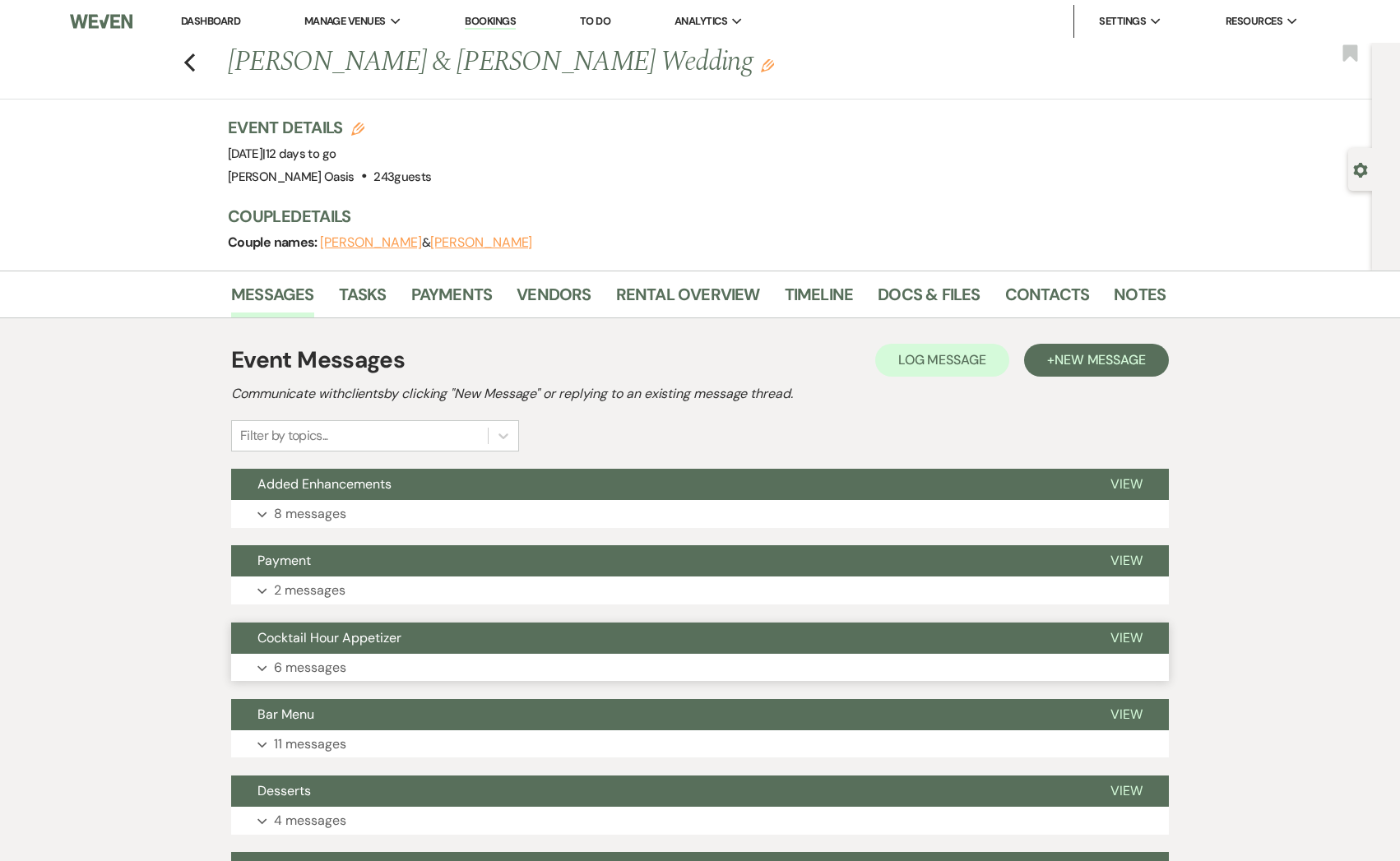
click at [368, 639] on span "Cocktail Hour Appetizer" at bounding box center [329, 638] width 144 height 17
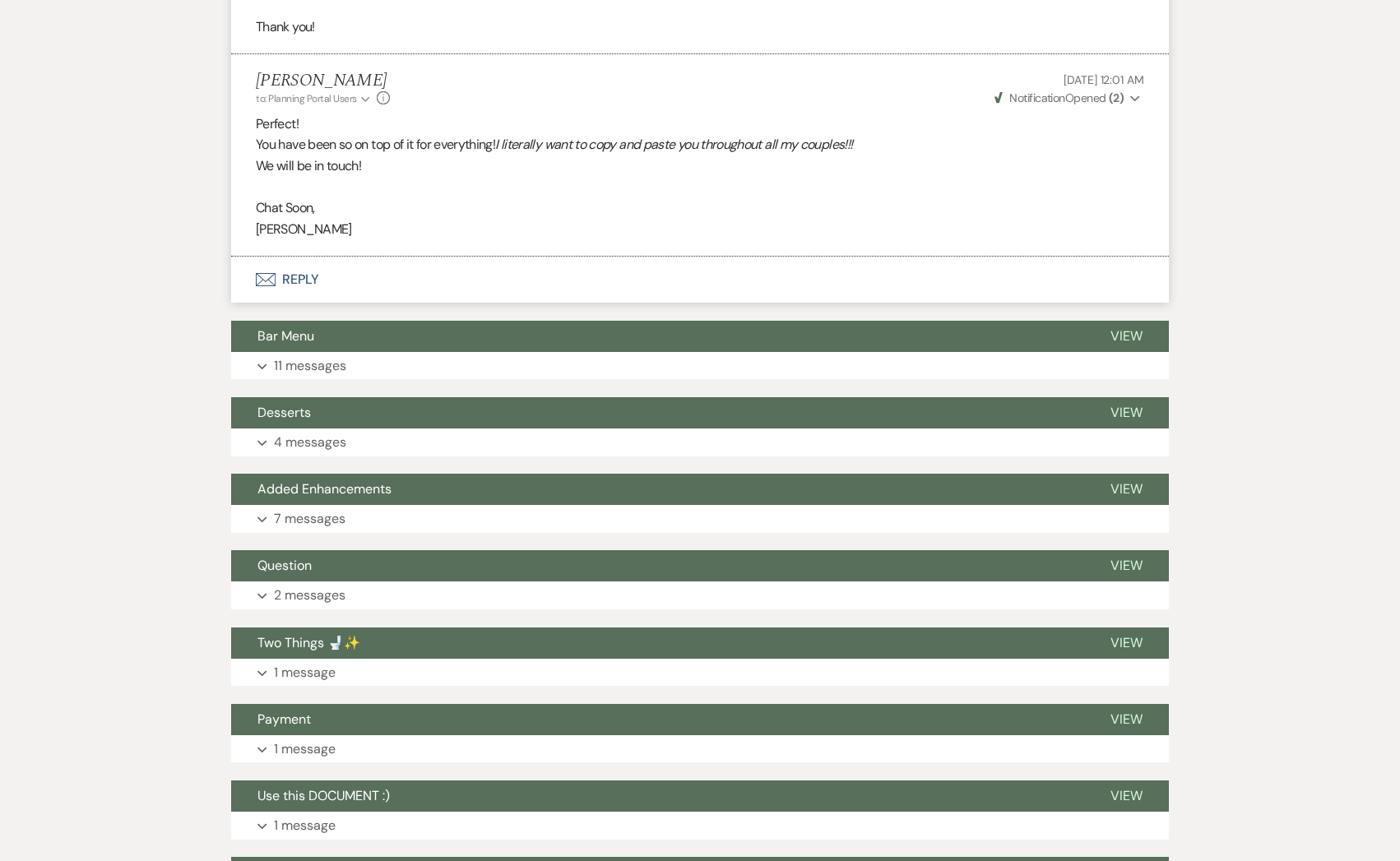
scroll to position [1832, 0]
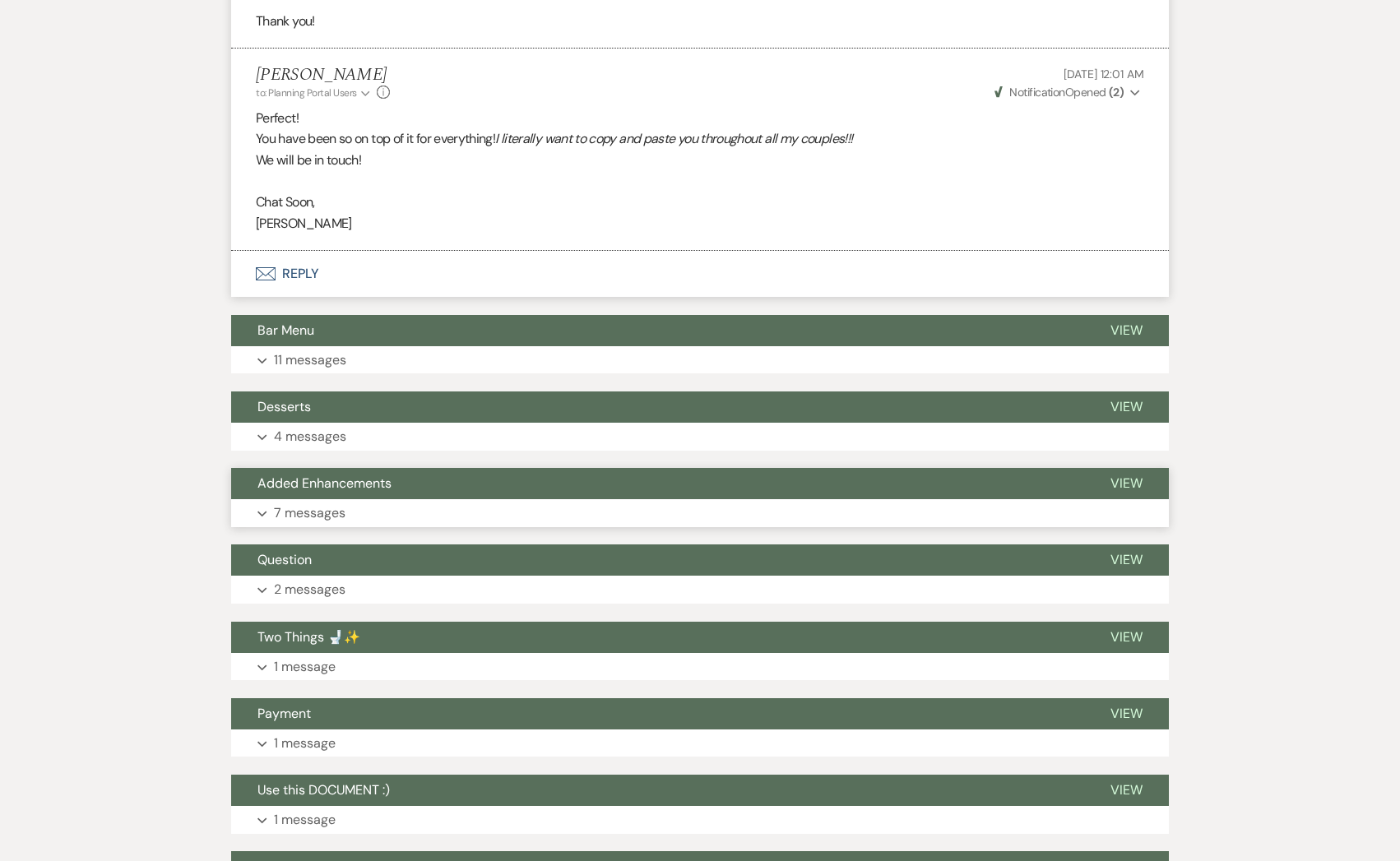
click at [346, 474] on button "Added Enhancements" at bounding box center [657, 484] width 853 height 31
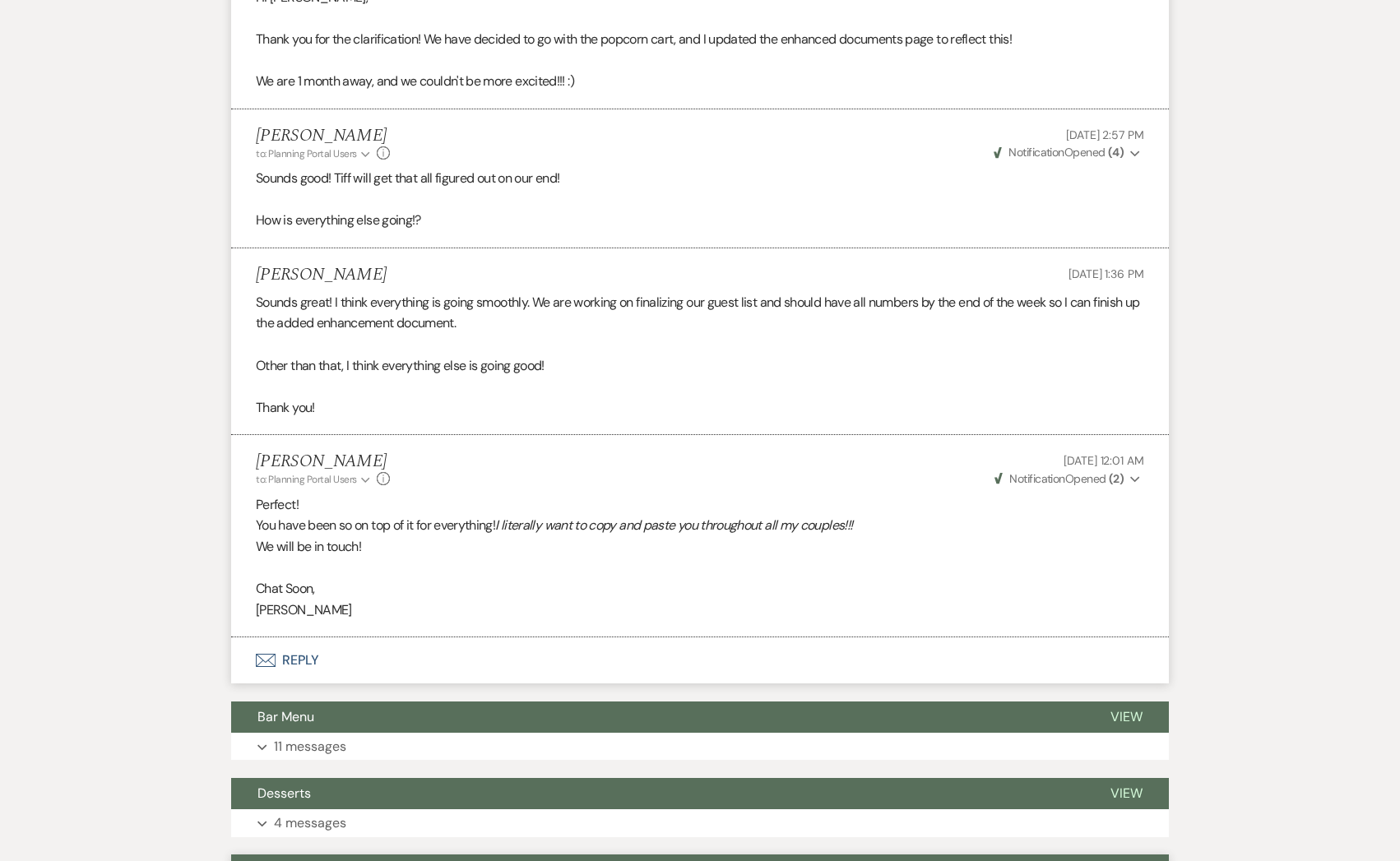
scroll to position [0, 0]
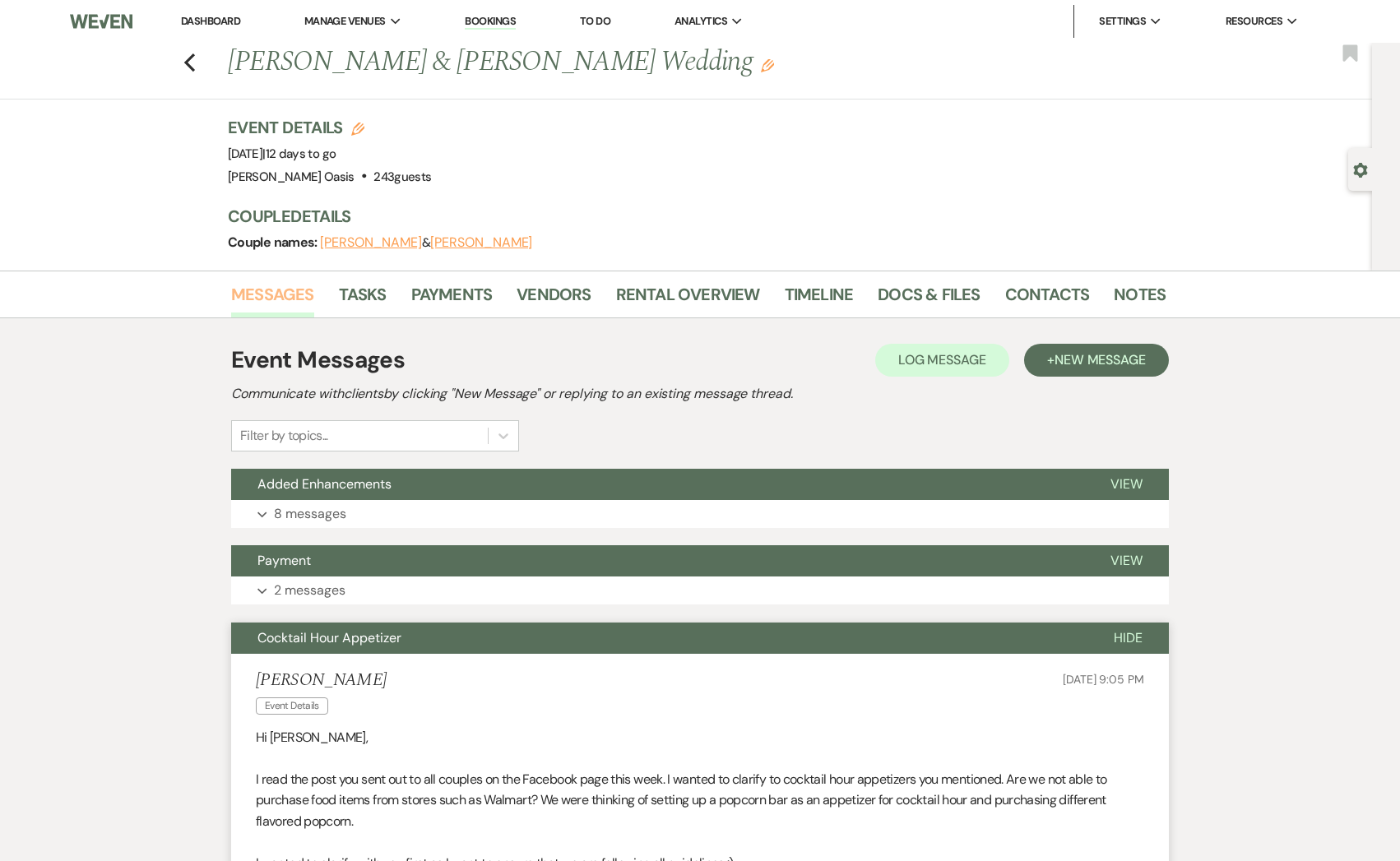
click at [289, 293] on link "Messages" at bounding box center [272, 299] width 83 height 36
click at [569, 289] on link "Vendors" at bounding box center [554, 299] width 74 height 36
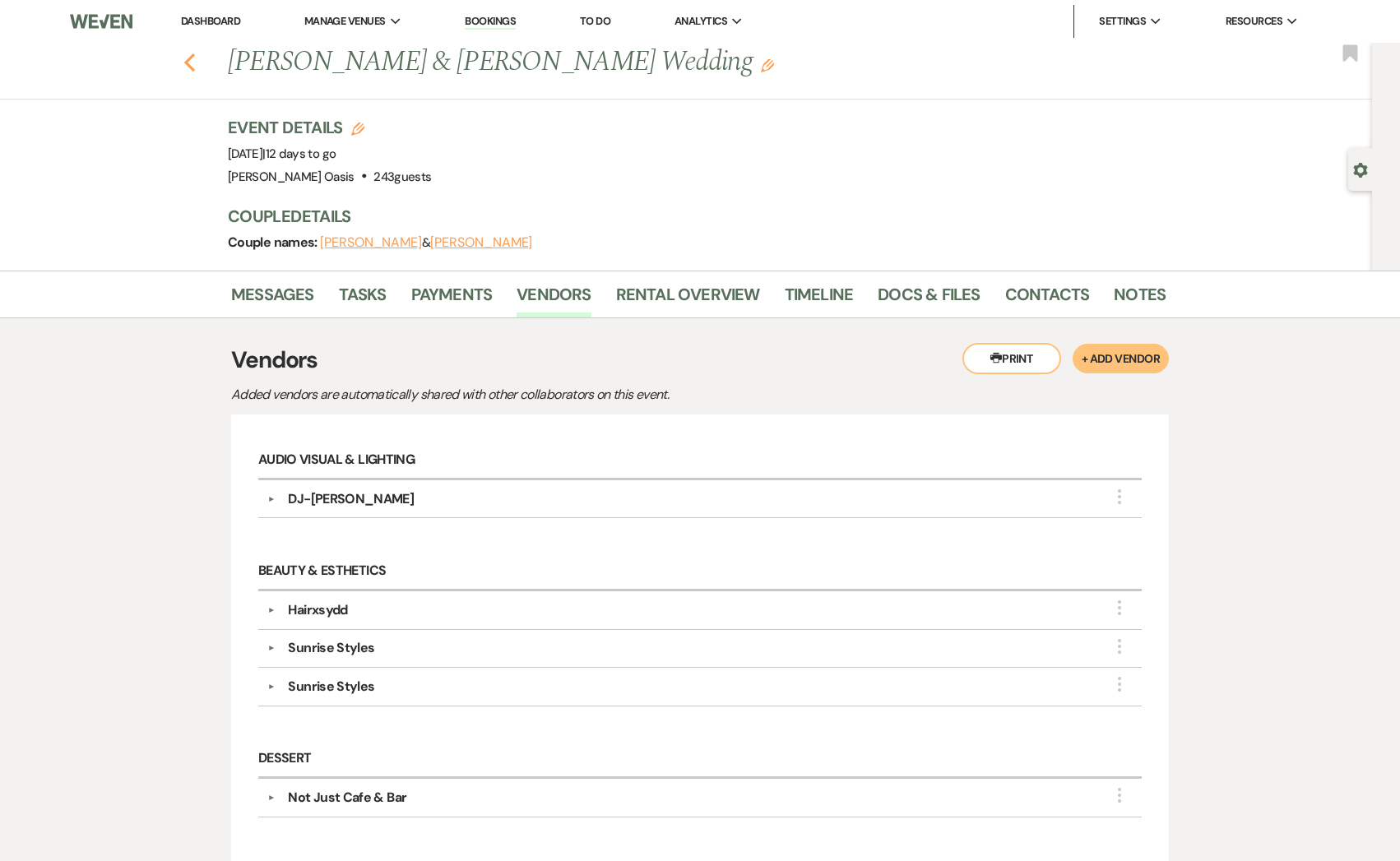
click at [190, 63] on icon "Previous" at bounding box center [190, 63] width 12 height 20
select select "8"
select select "1"
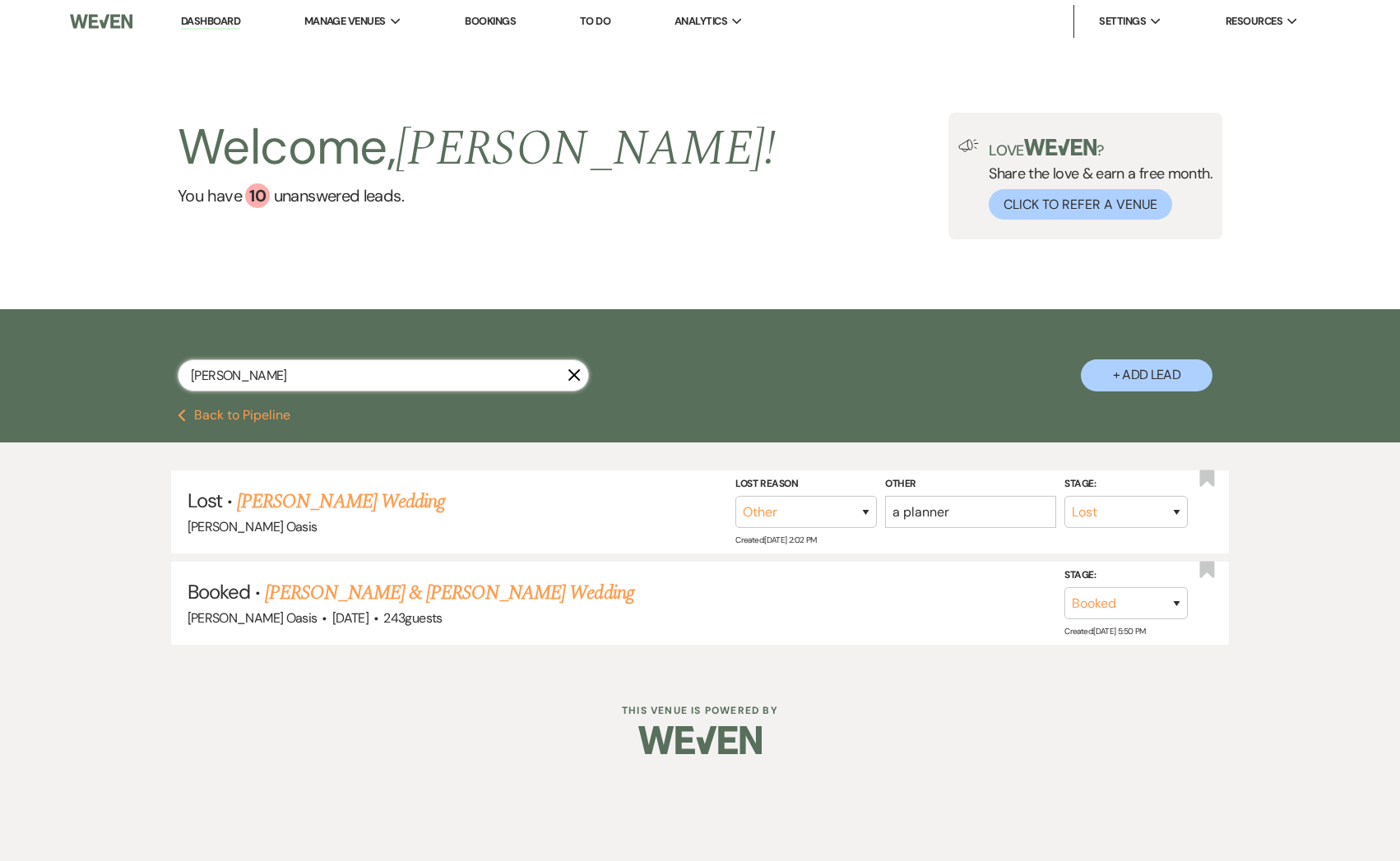
drag, startPoint x: 241, startPoint y: 374, endPoint x: 47, endPoint y: 372, distance: 194.0
click at [47, 372] on div "[PERSON_NAME] + Add Lead" at bounding box center [700, 358] width 1400 height 100
type input "[PERSON_NAME]"
select select "5"
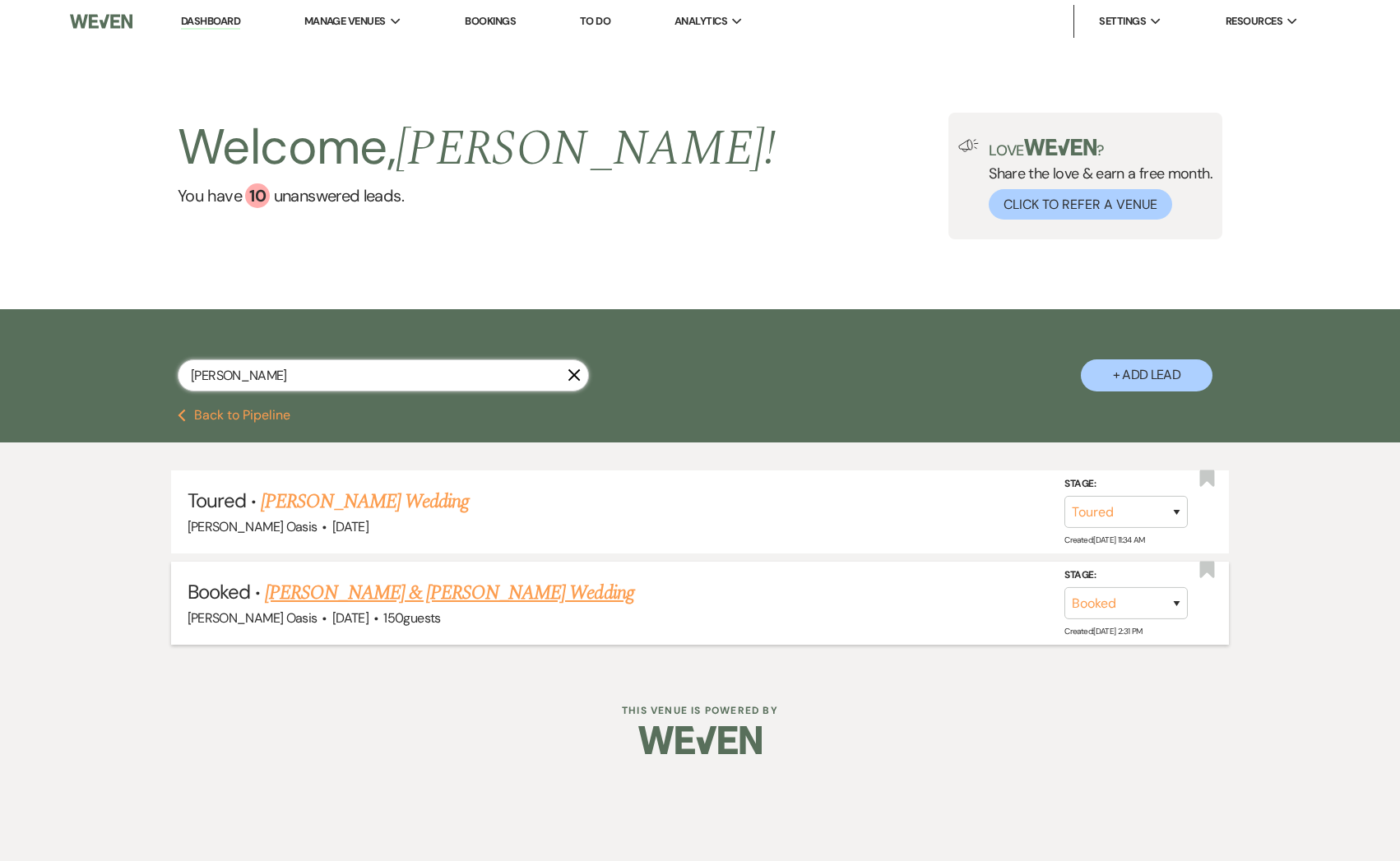
type input "[PERSON_NAME]"
click at [349, 593] on link "[PERSON_NAME] & [PERSON_NAME] Wedding" at bounding box center [448, 593] width 368 height 30
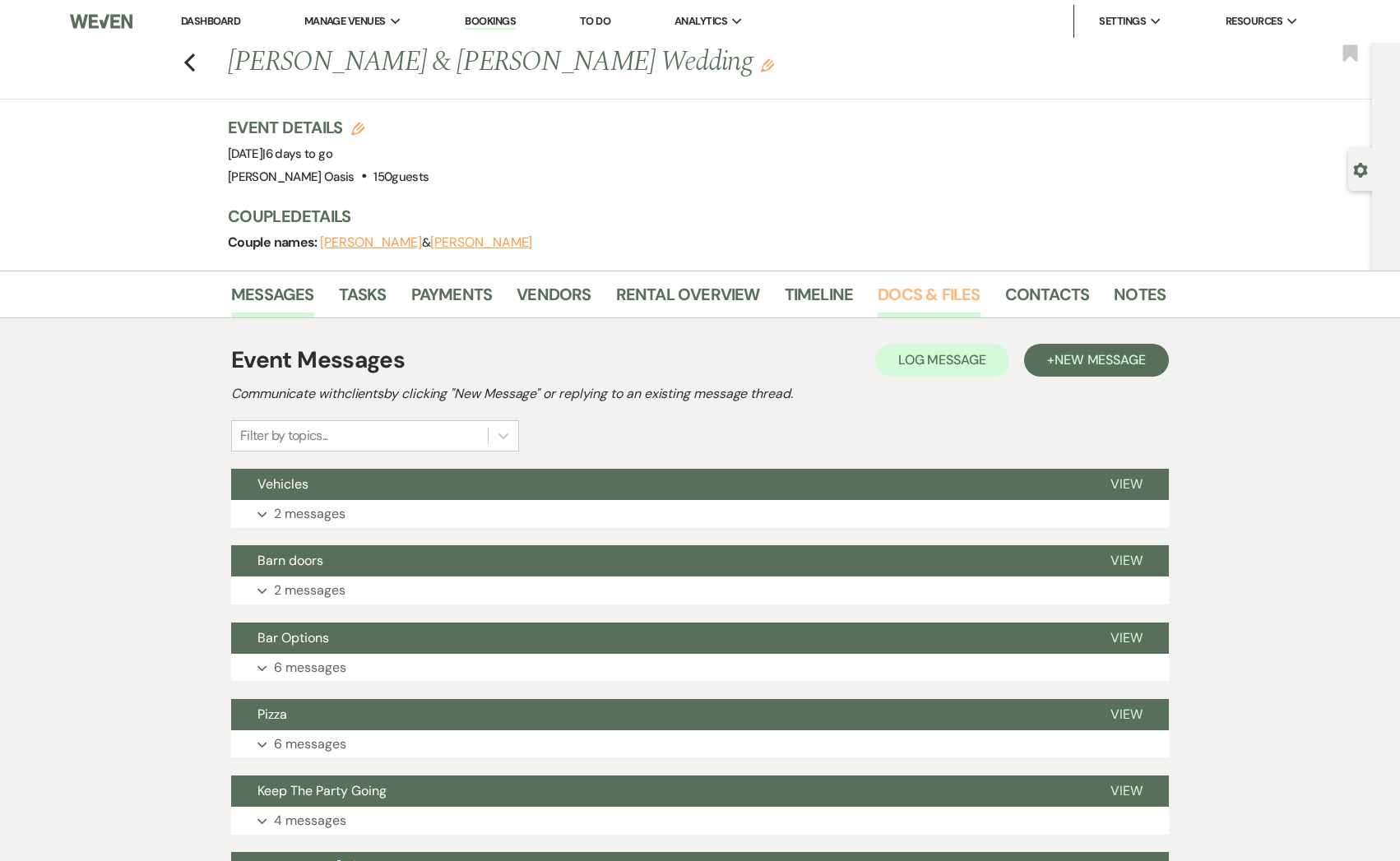
click at [929, 295] on link "Docs & Files" at bounding box center [929, 299] width 102 height 36
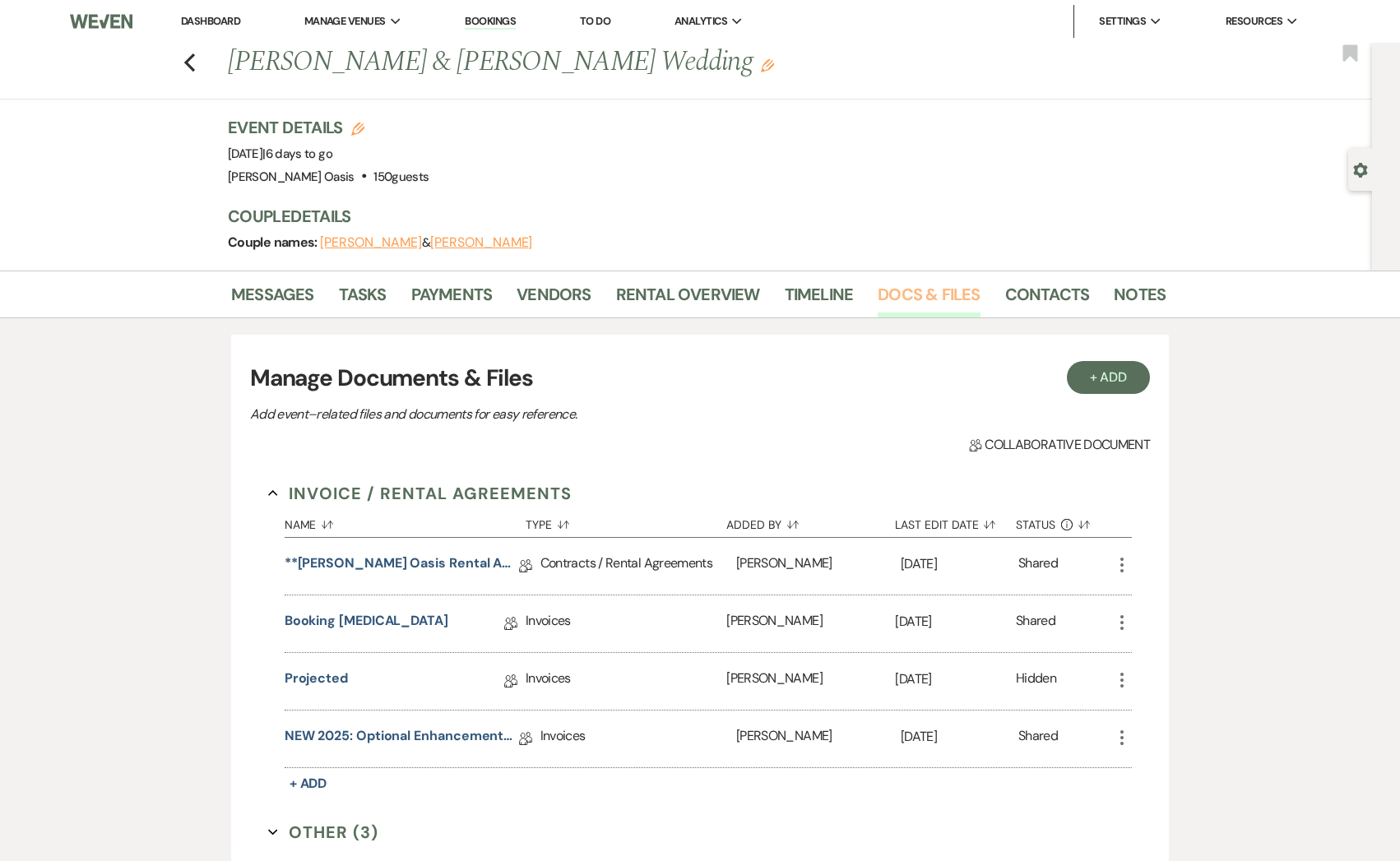
scroll to position [260, 0]
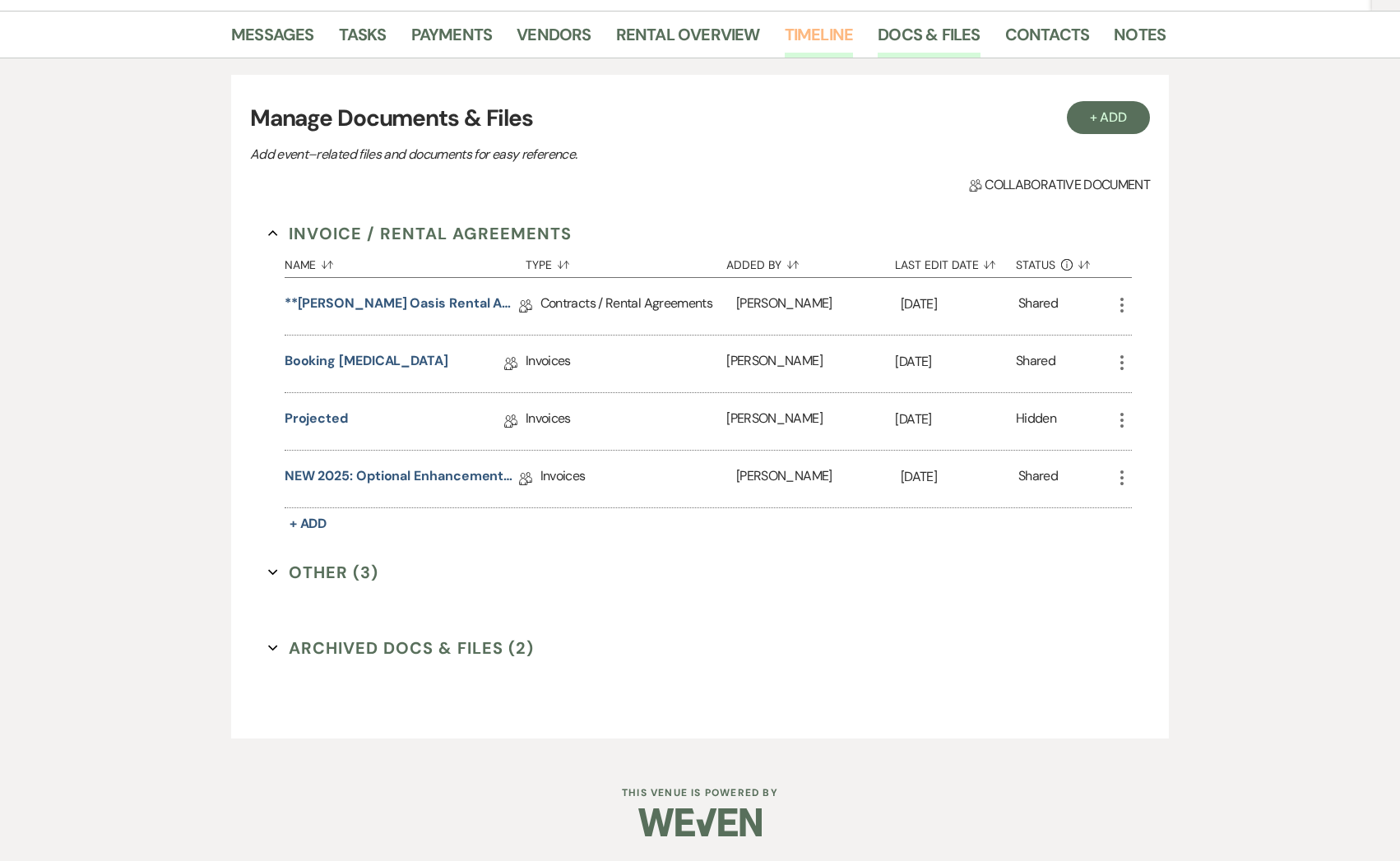
click at [810, 35] on link "Timeline" at bounding box center [819, 40] width 69 height 36
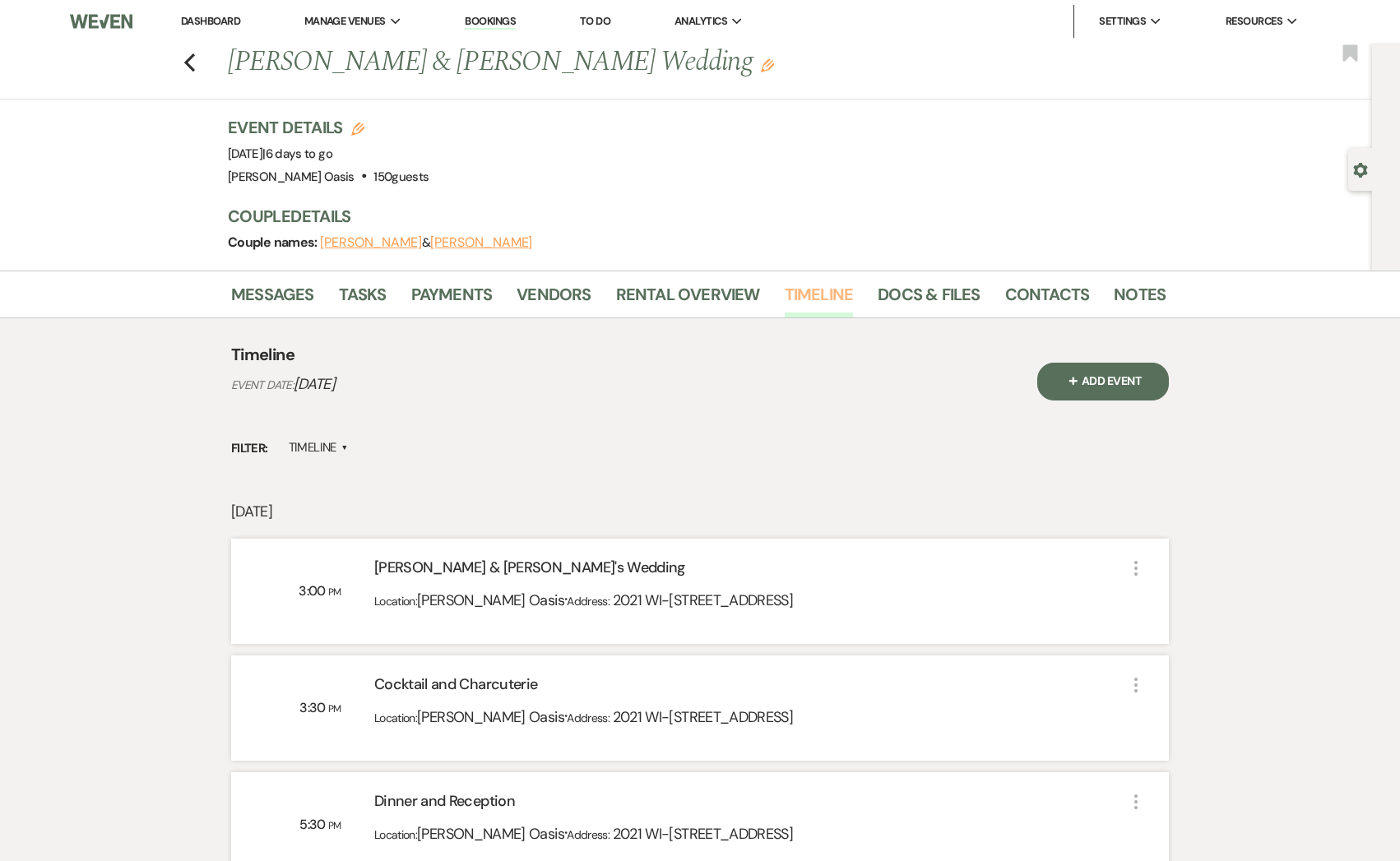
scroll to position [218, 0]
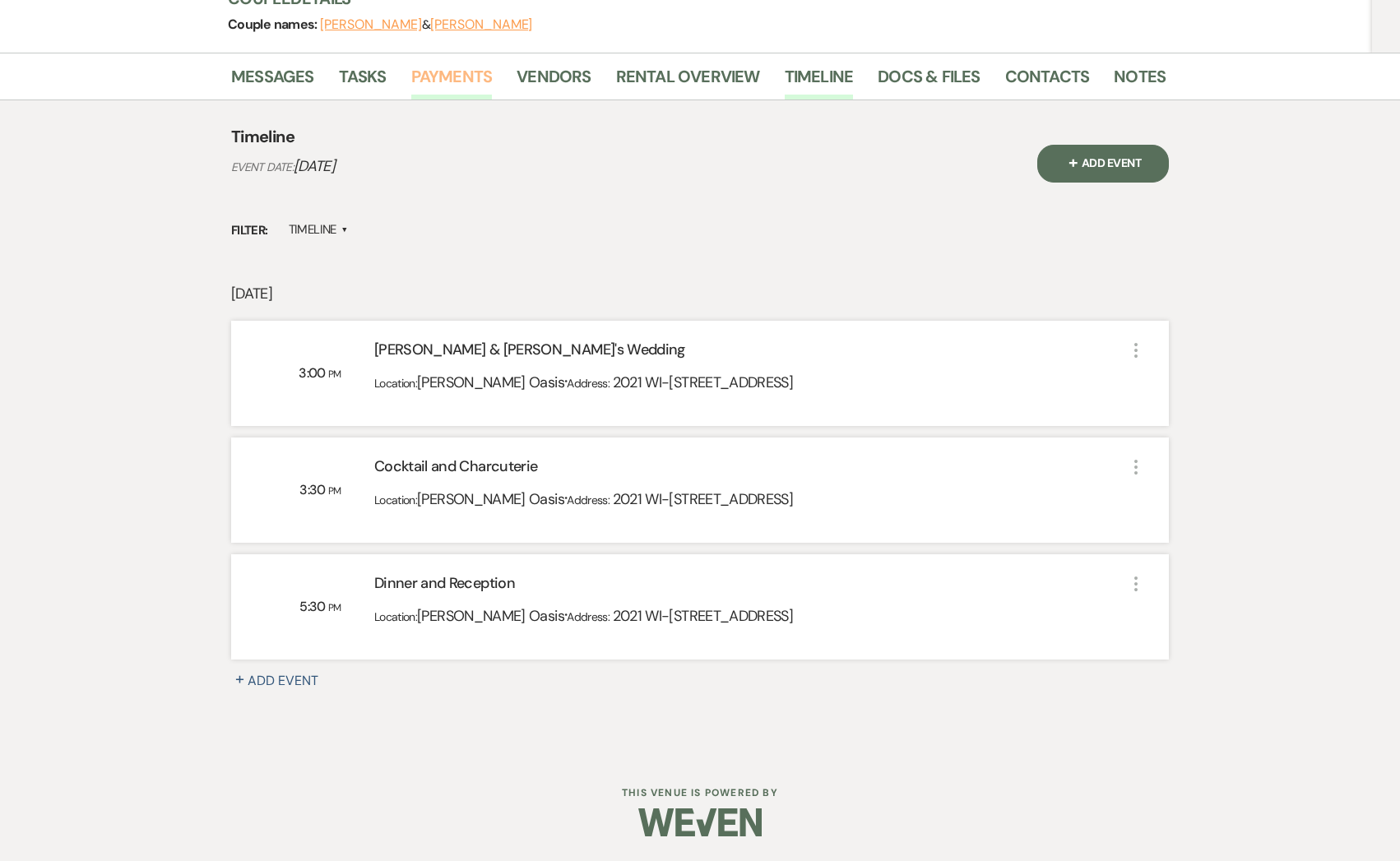
click at [457, 75] on link "Payments" at bounding box center [452, 82] width 82 height 36
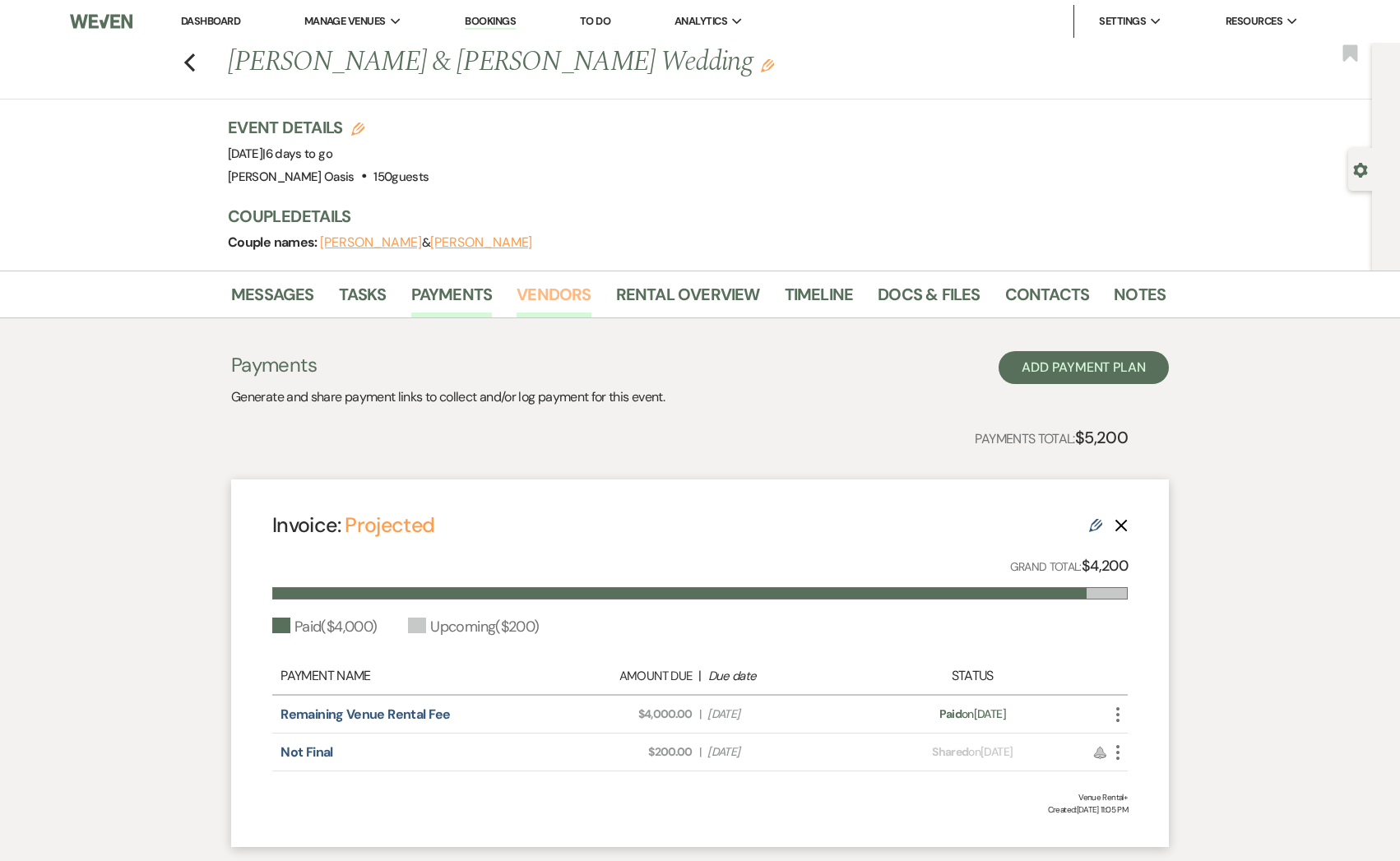
click at [579, 288] on link "Vendors" at bounding box center [554, 299] width 74 height 36
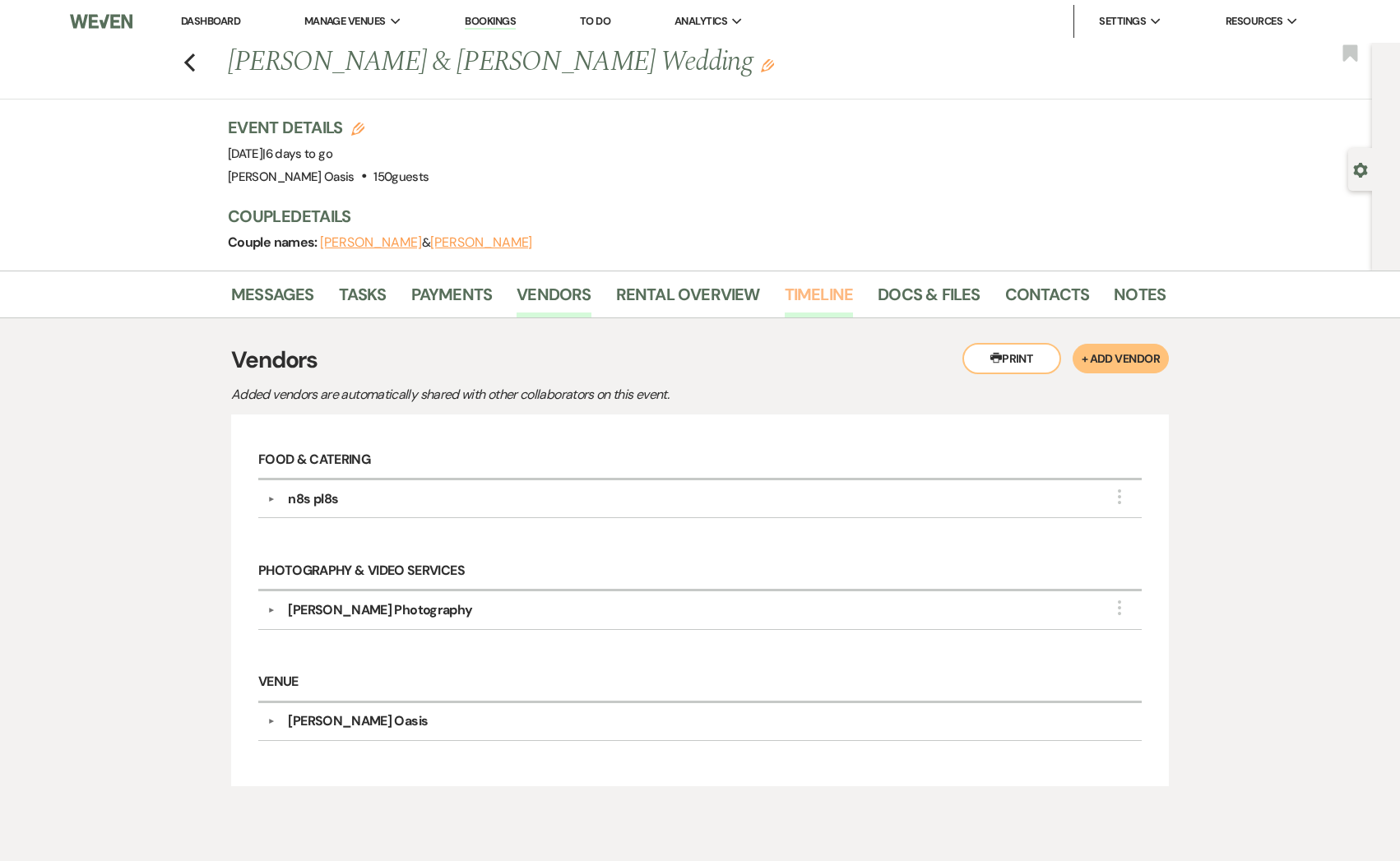
click at [822, 290] on link "Timeline" at bounding box center [819, 299] width 69 height 36
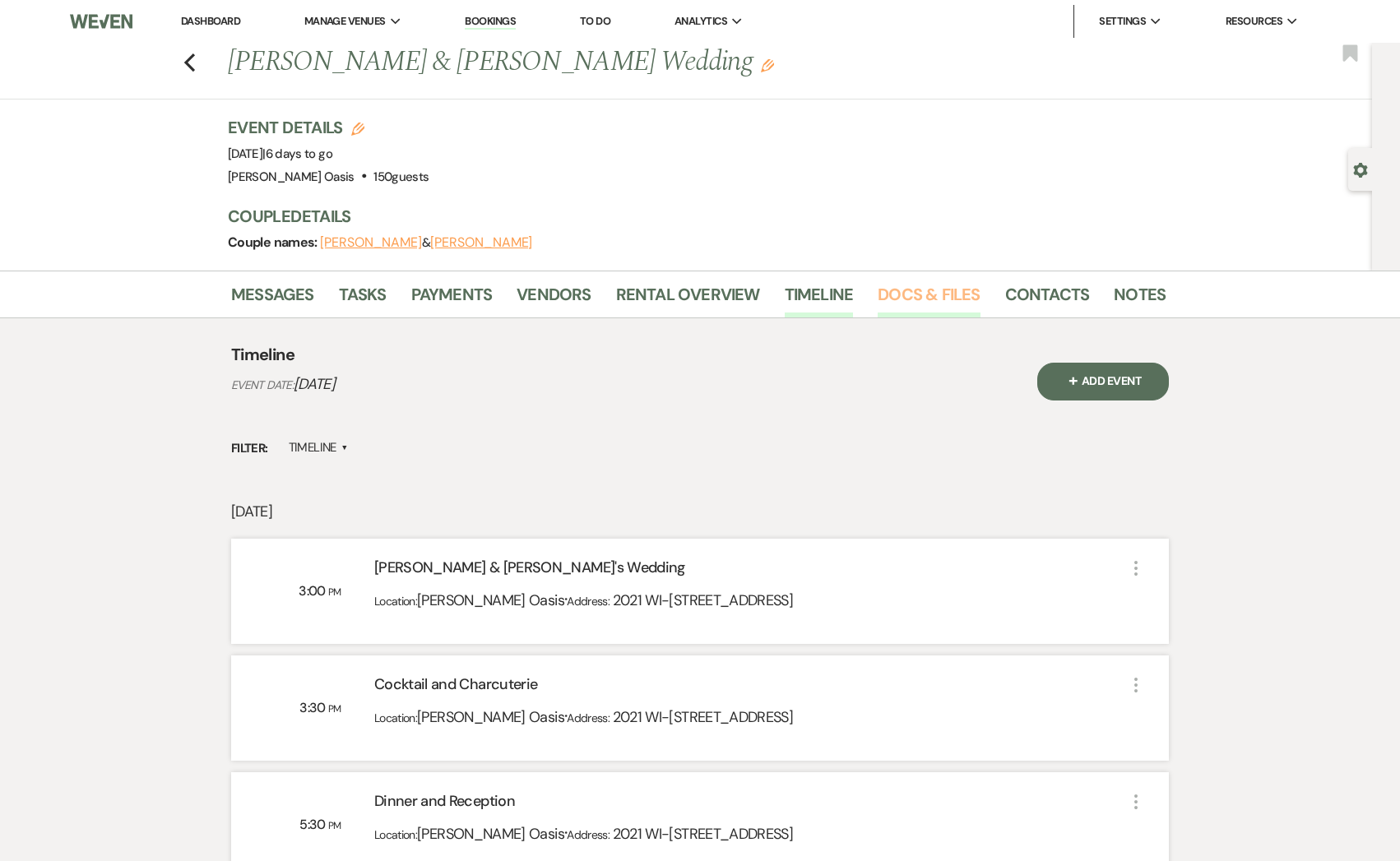
click at [906, 291] on link "Docs & Files" at bounding box center [929, 299] width 102 height 36
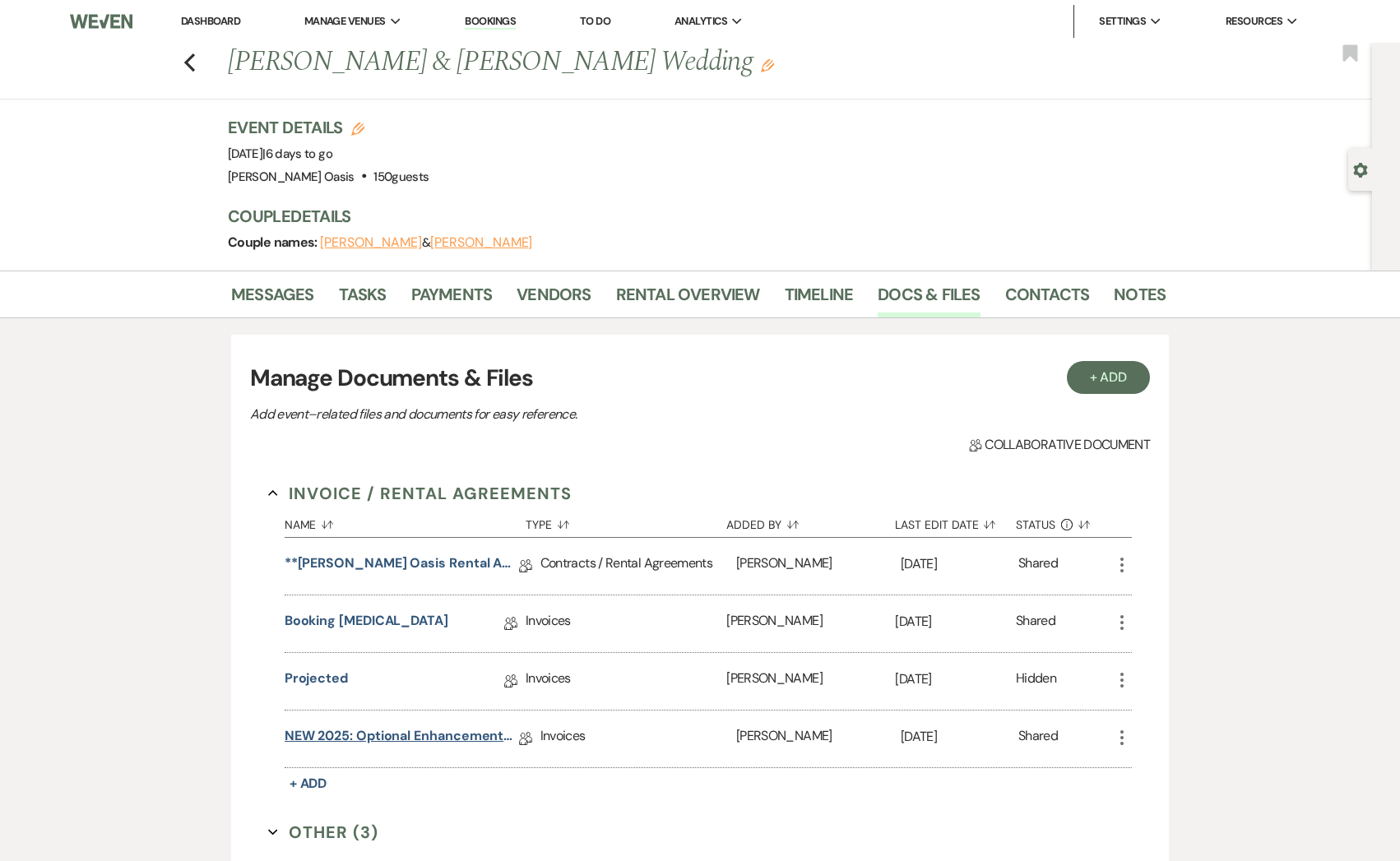
click at [411, 742] on link "NEW 2025: Optional Enhancements + Information" at bounding box center [401, 738] width 234 height 26
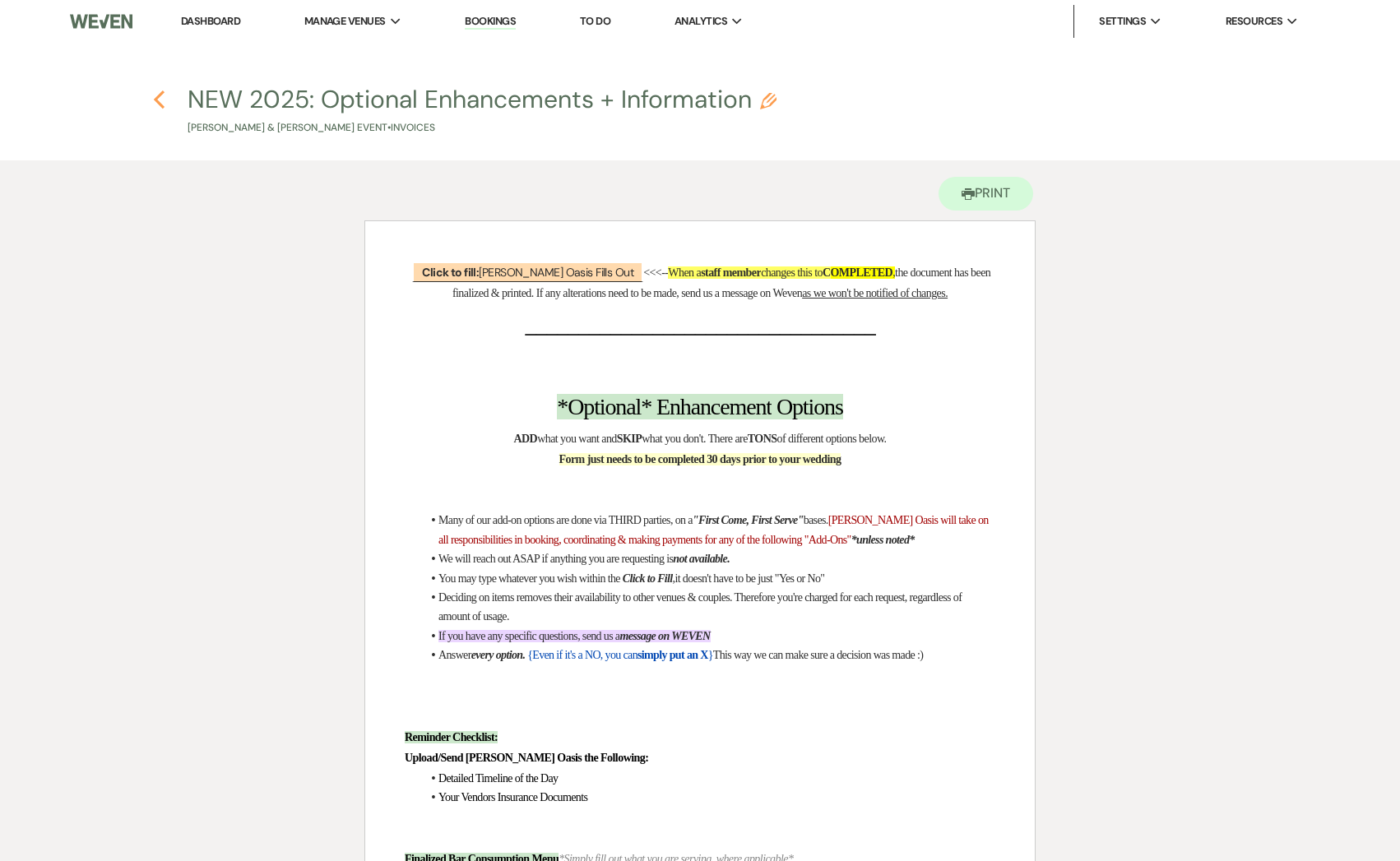
click at [155, 96] on icon "Previous" at bounding box center [159, 100] width 12 height 20
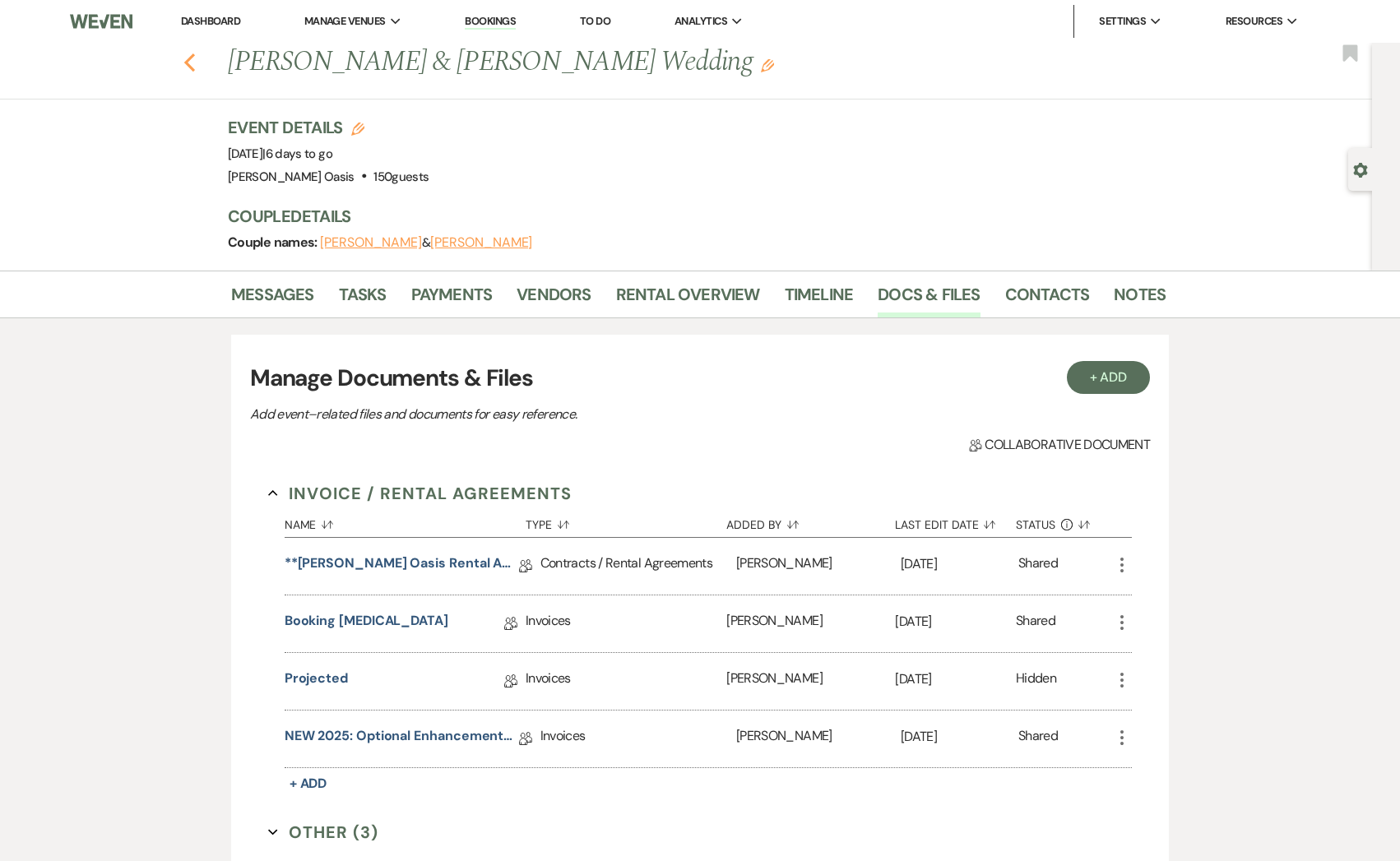
click at [189, 60] on use "button" at bounding box center [190, 63] width 11 height 18
select select "5"
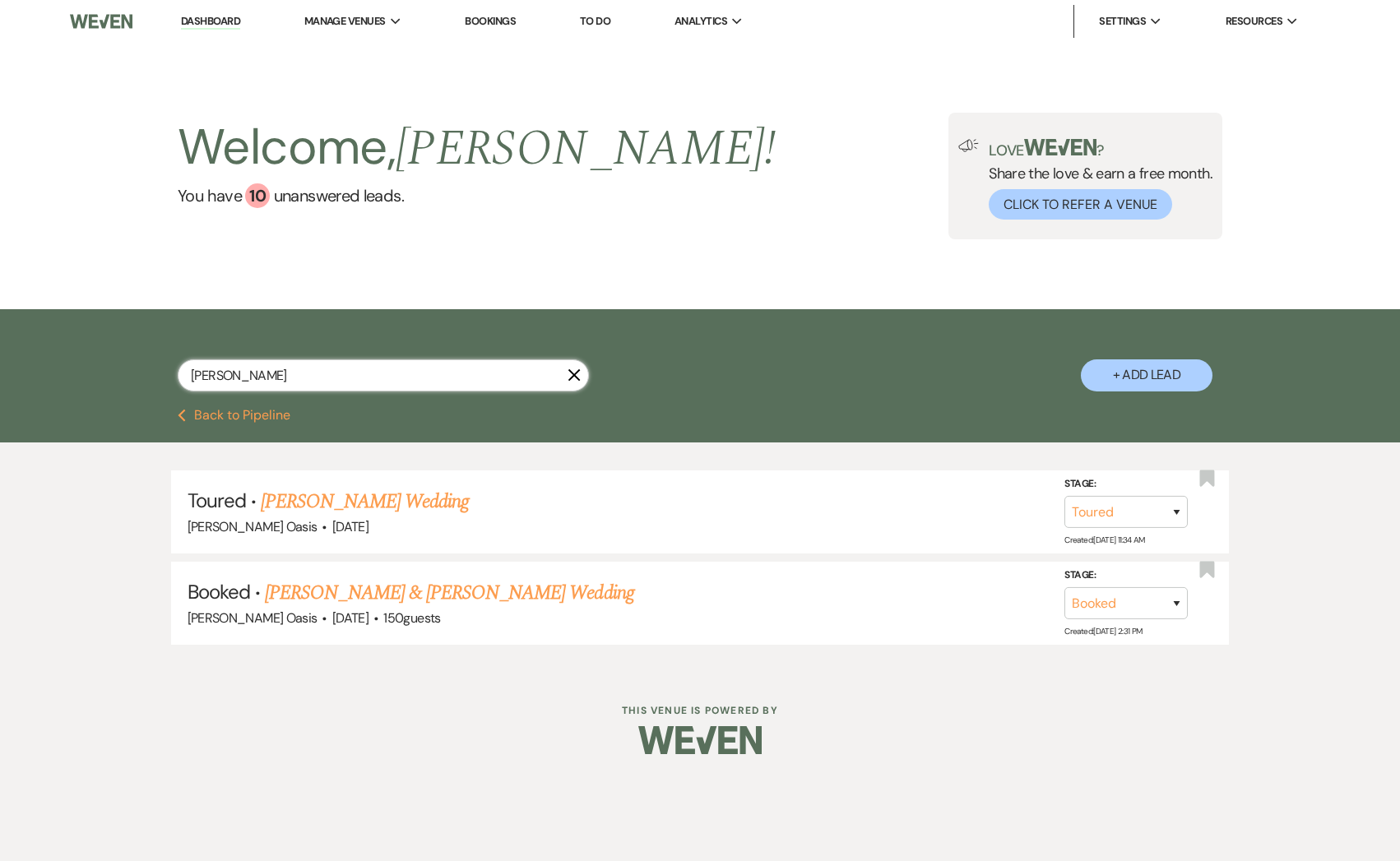
drag, startPoint x: 269, startPoint y: 372, endPoint x: 125, endPoint y: 372, distance: 144.0
click at [125, 372] on div "[PERSON_NAME] X + Add Lead" at bounding box center [700, 361] width 1184 height 87
type input "madd"
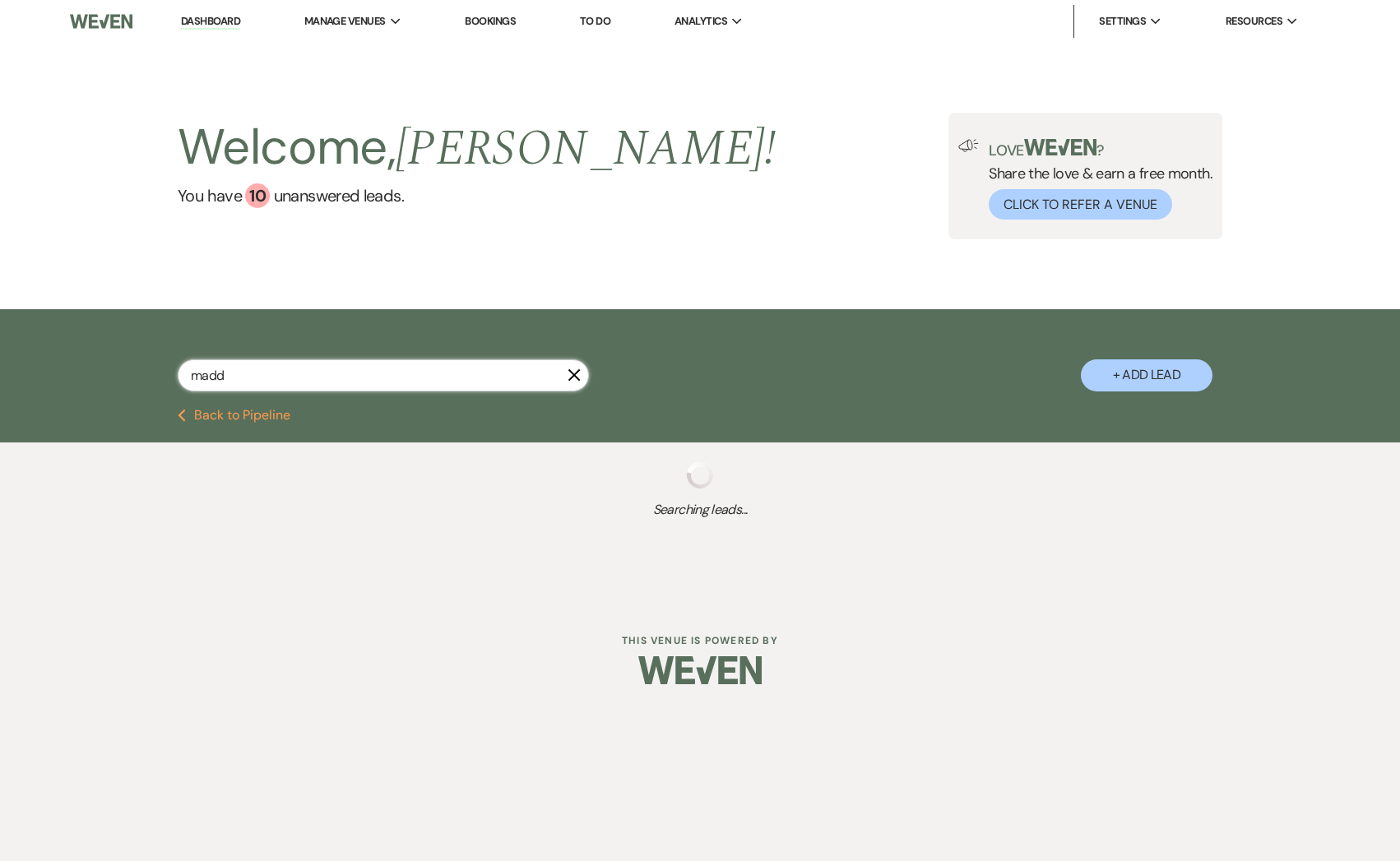
select select "8"
select select "6"
select select "9"
select select "8"
select select "6"
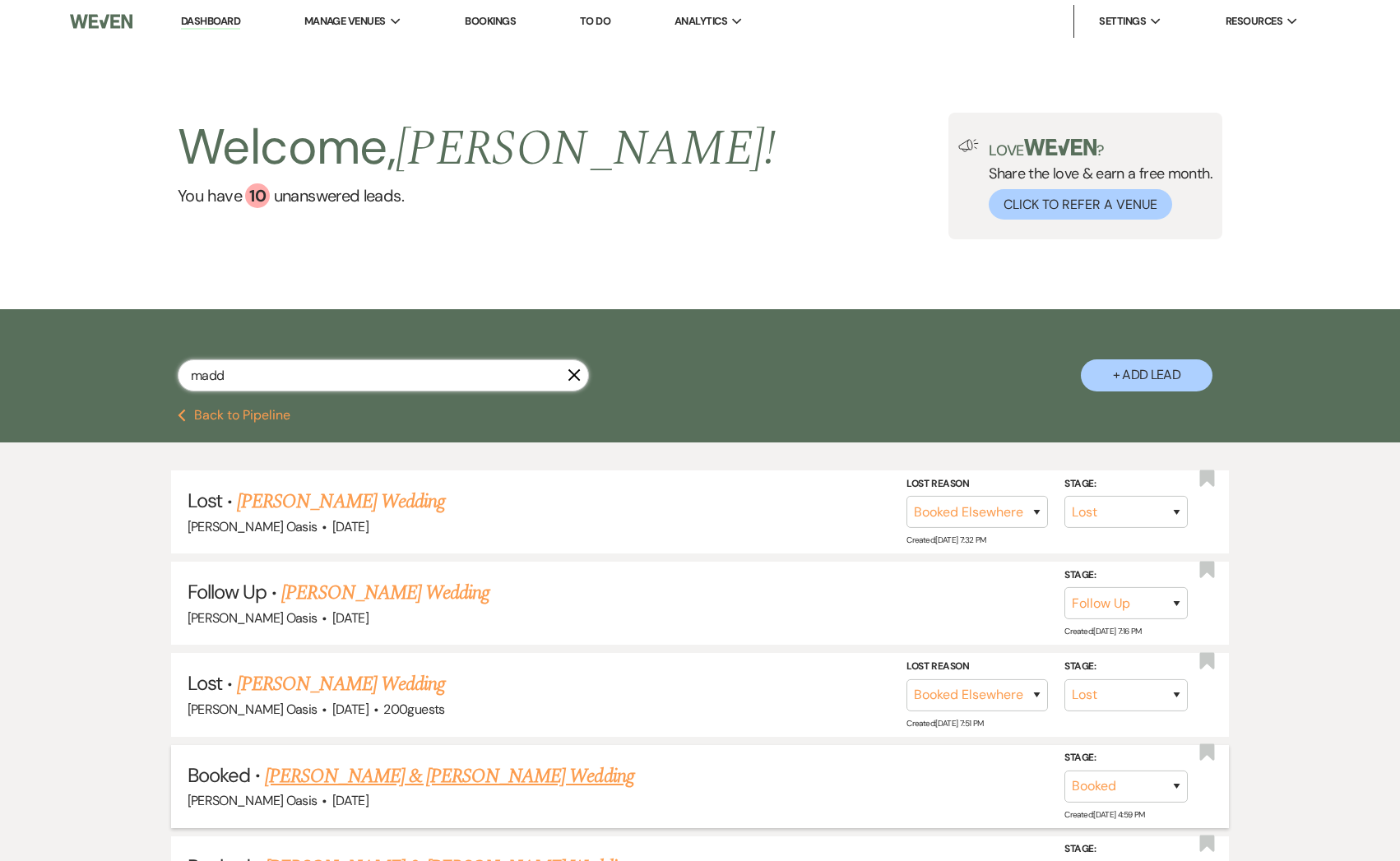
type input "madd"
click at [350, 775] on link "[PERSON_NAME] & [PERSON_NAME] Wedding" at bounding box center [448, 776] width 368 height 30
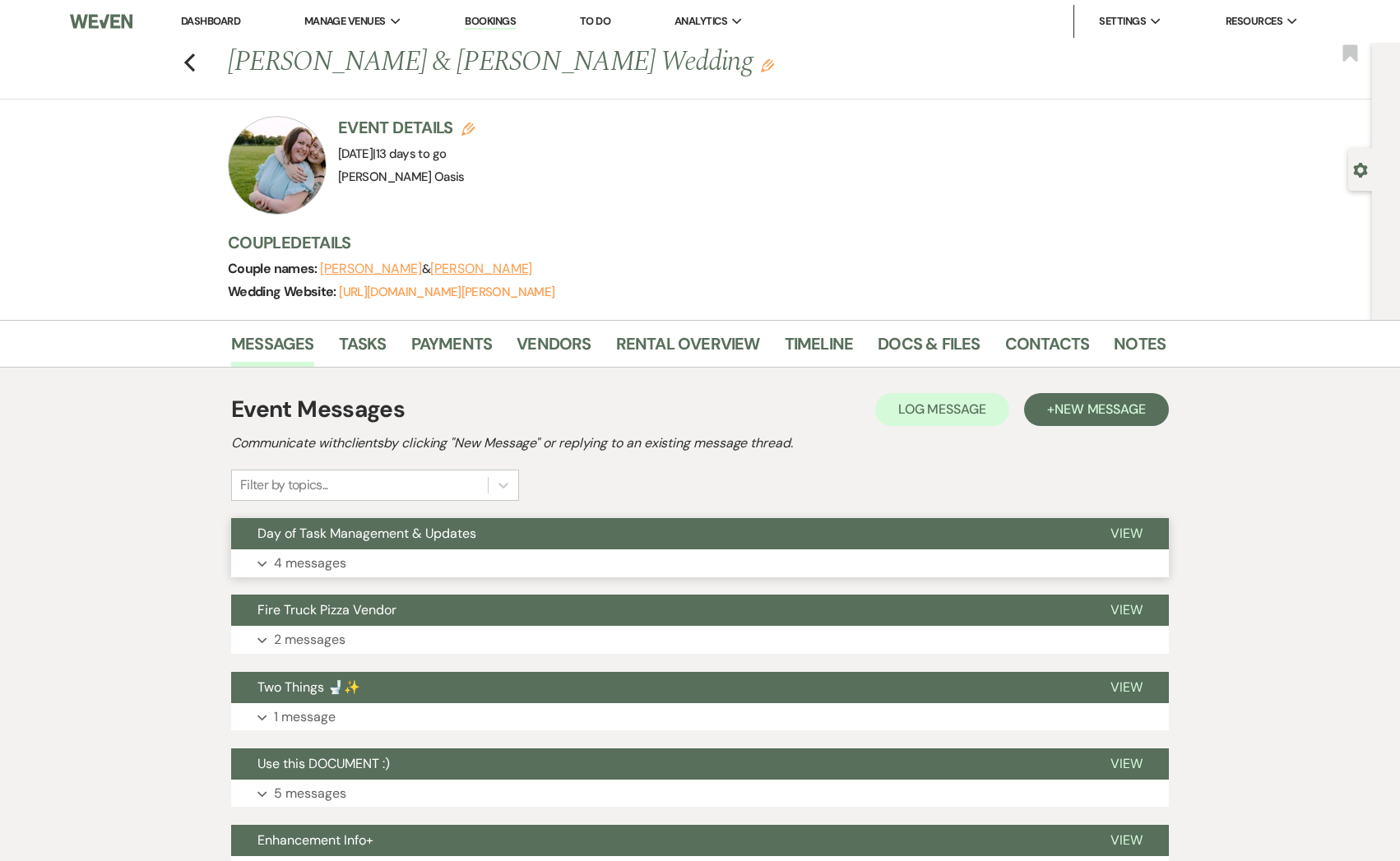
click at [441, 545] on button "Day of Task Management & Updates" at bounding box center [657, 534] width 853 height 31
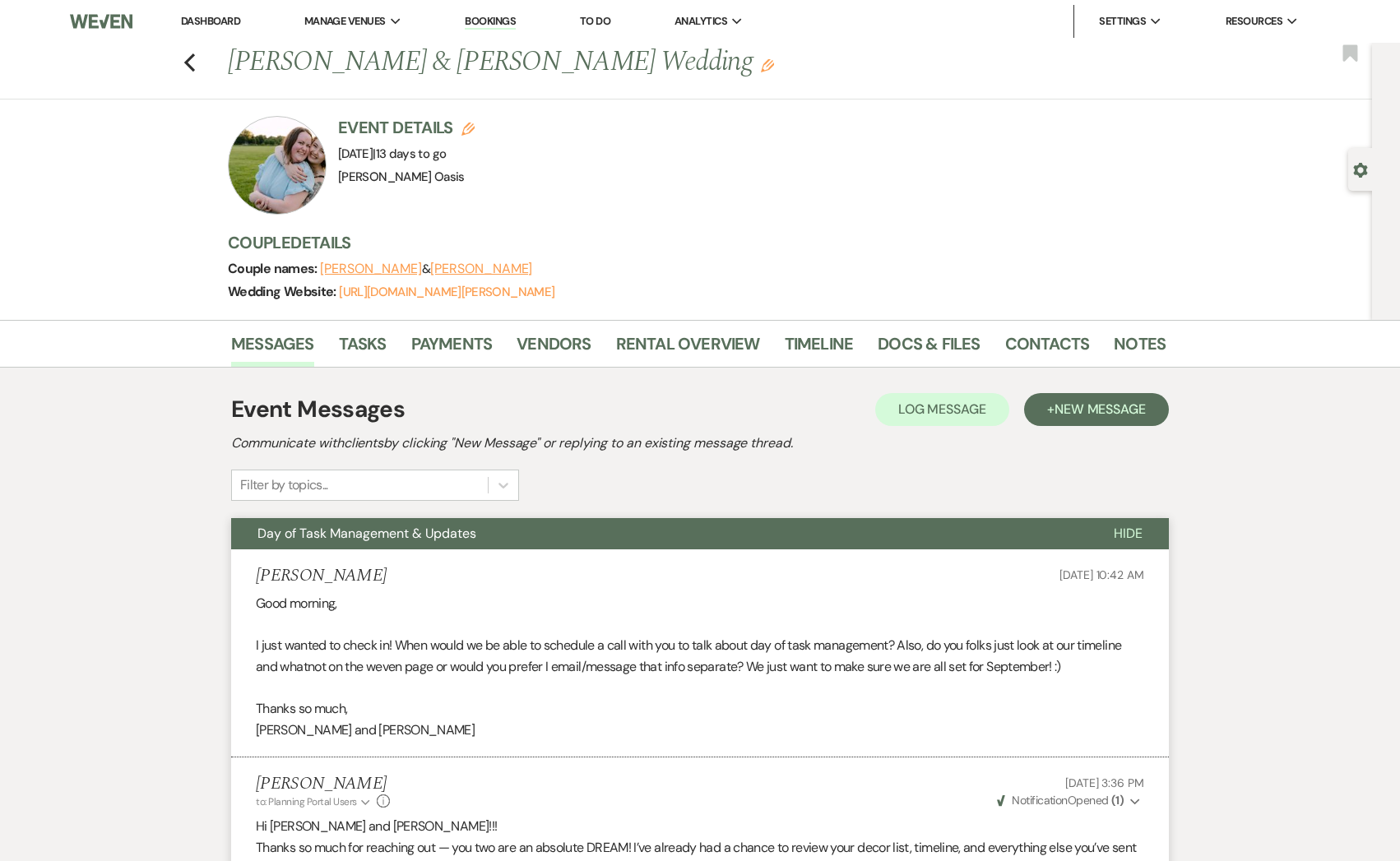
click at [564, 358] on link "Vendors" at bounding box center [554, 349] width 74 height 36
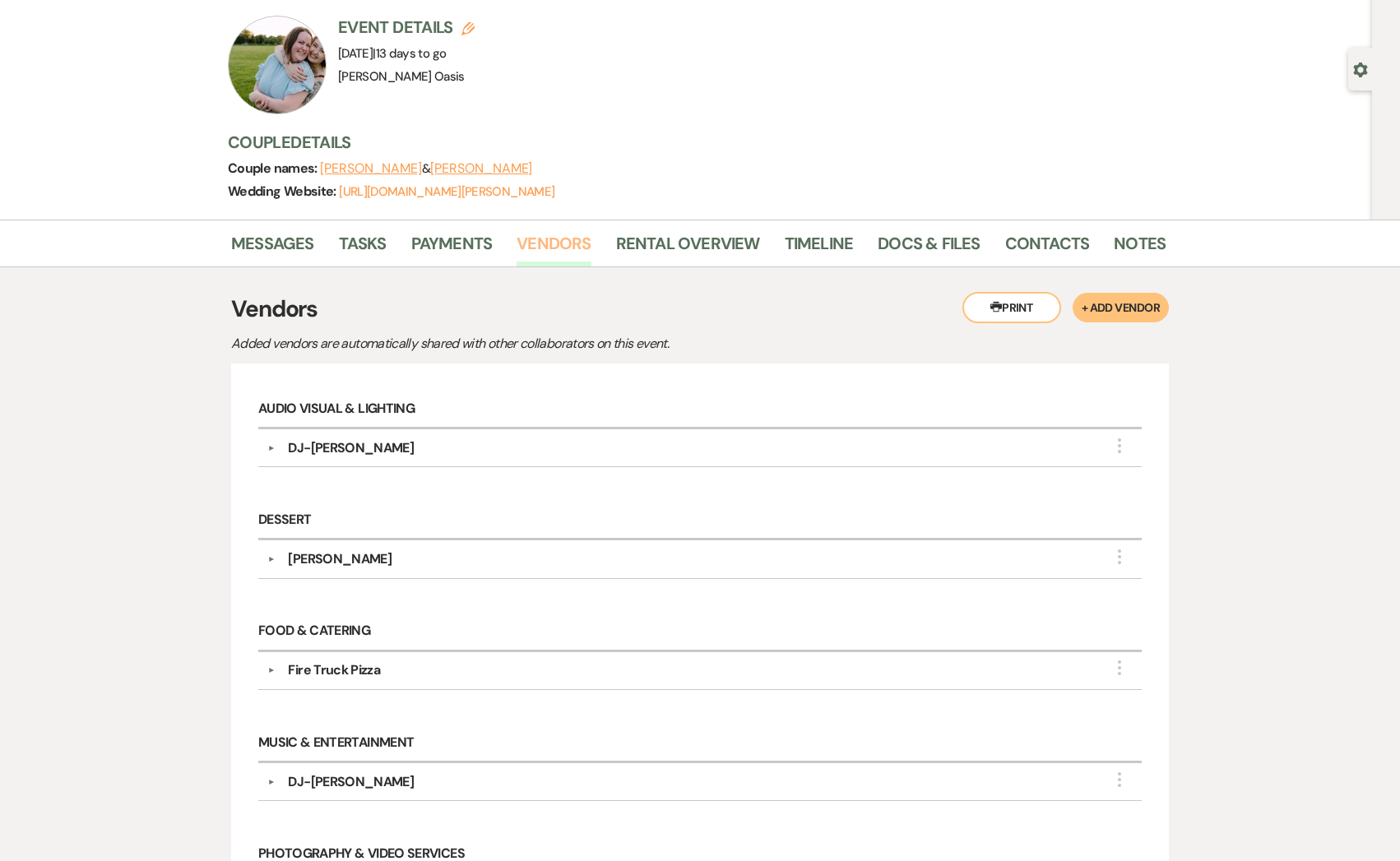
scroll to position [114, 0]
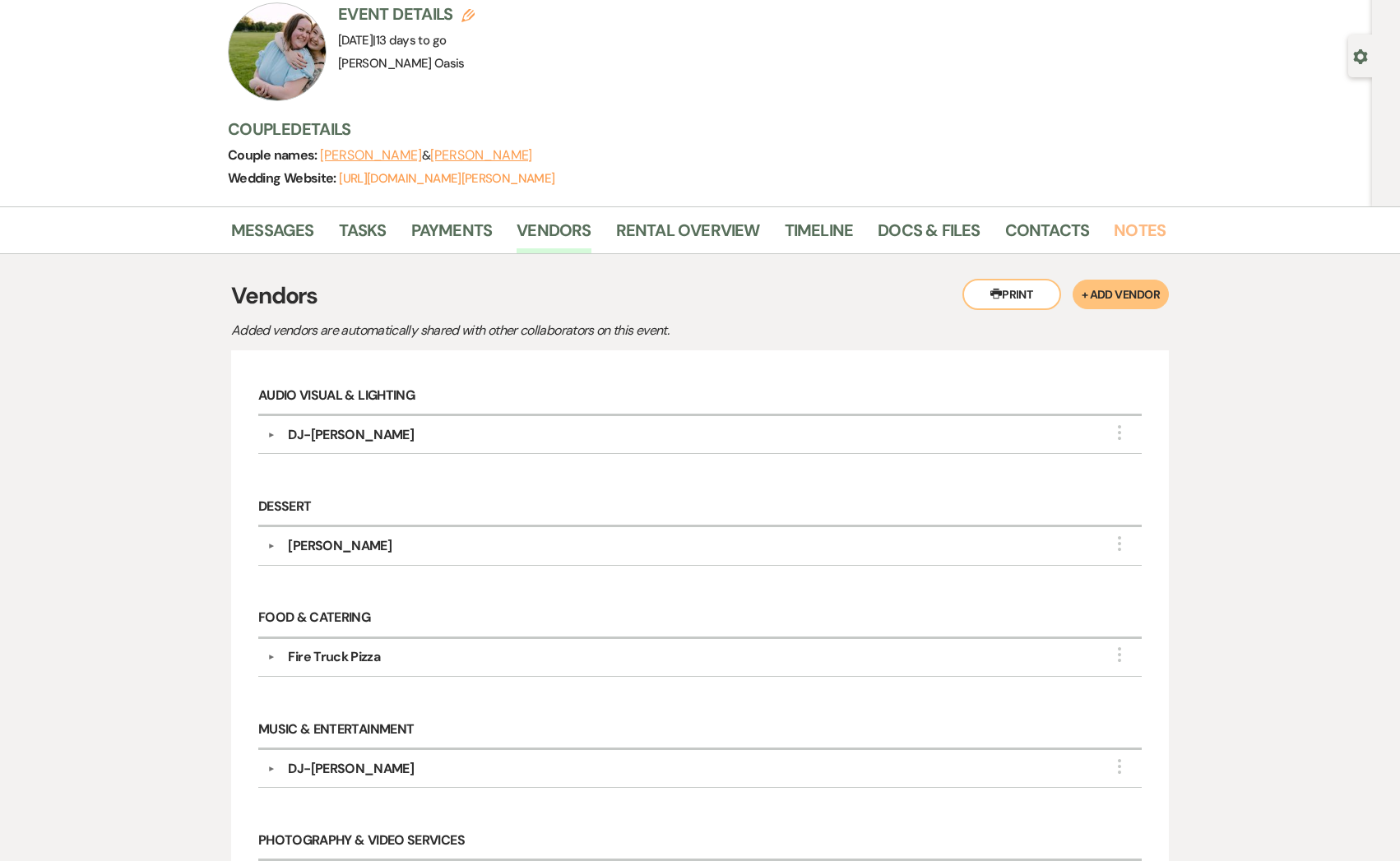
click at [1154, 231] on link "Notes" at bounding box center [1139, 236] width 52 height 36
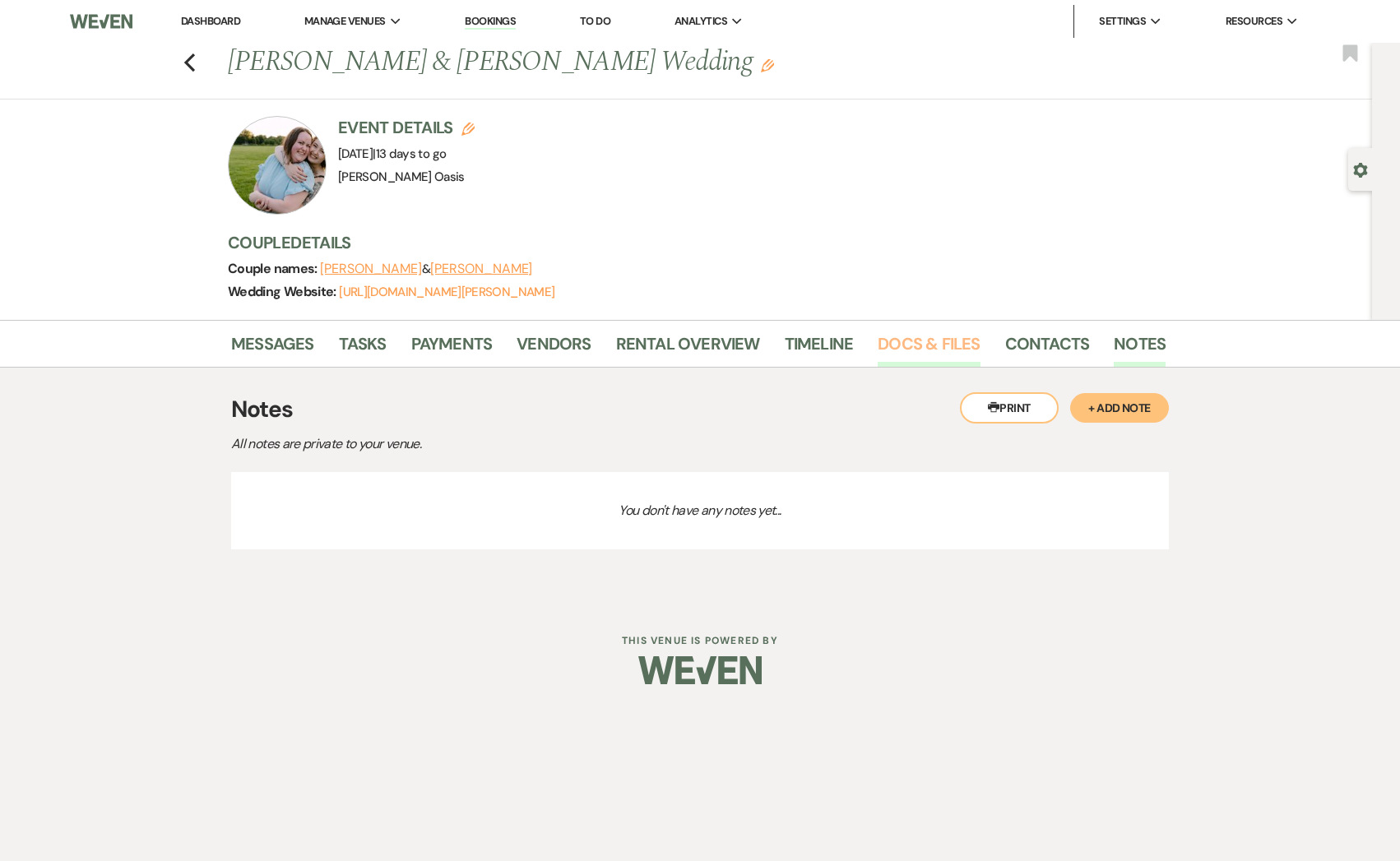
click at [901, 335] on link "Docs & Files" at bounding box center [929, 349] width 102 height 36
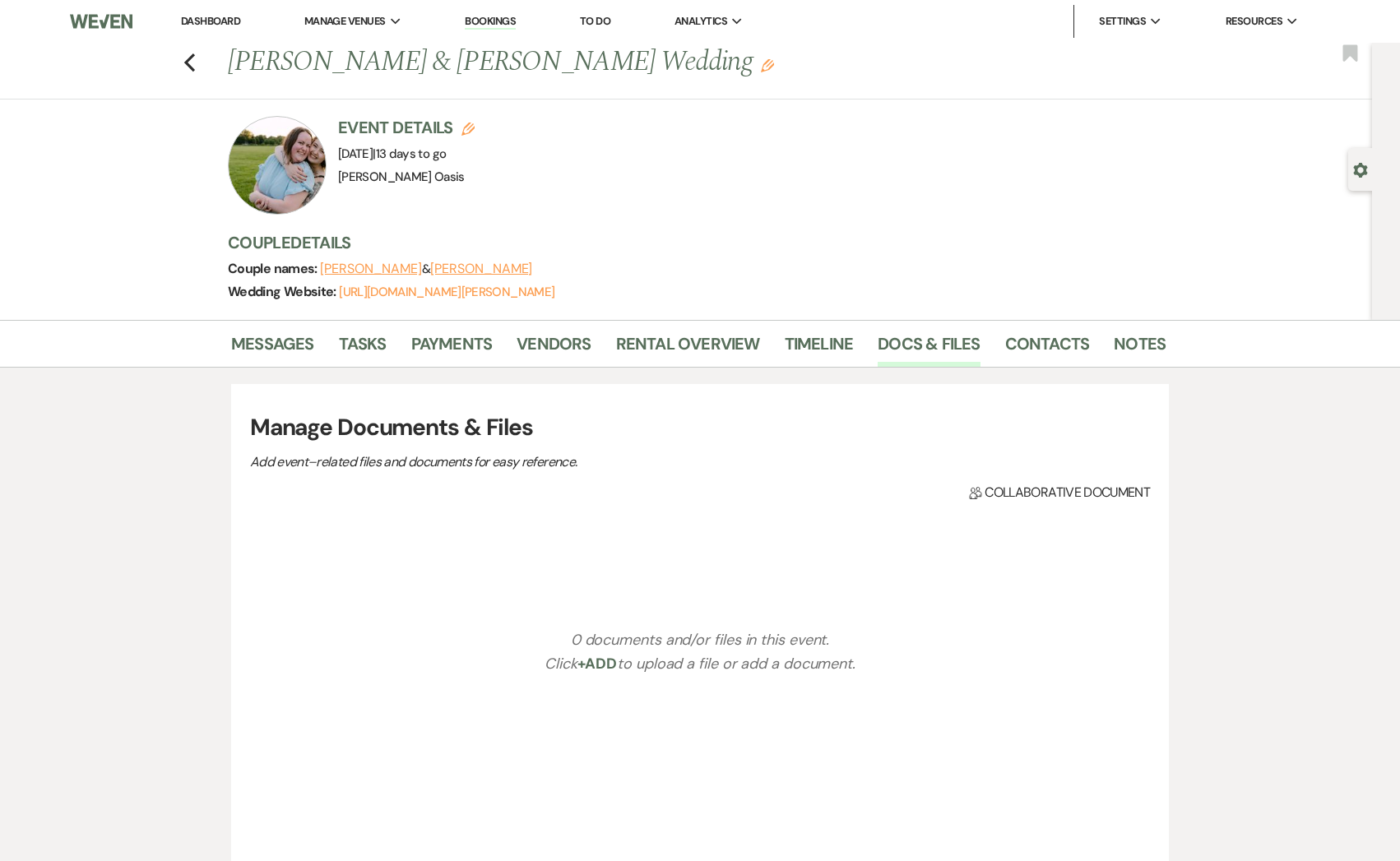
click at [828, 329] on li "Timeline" at bounding box center [831, 347] width 94 height 40
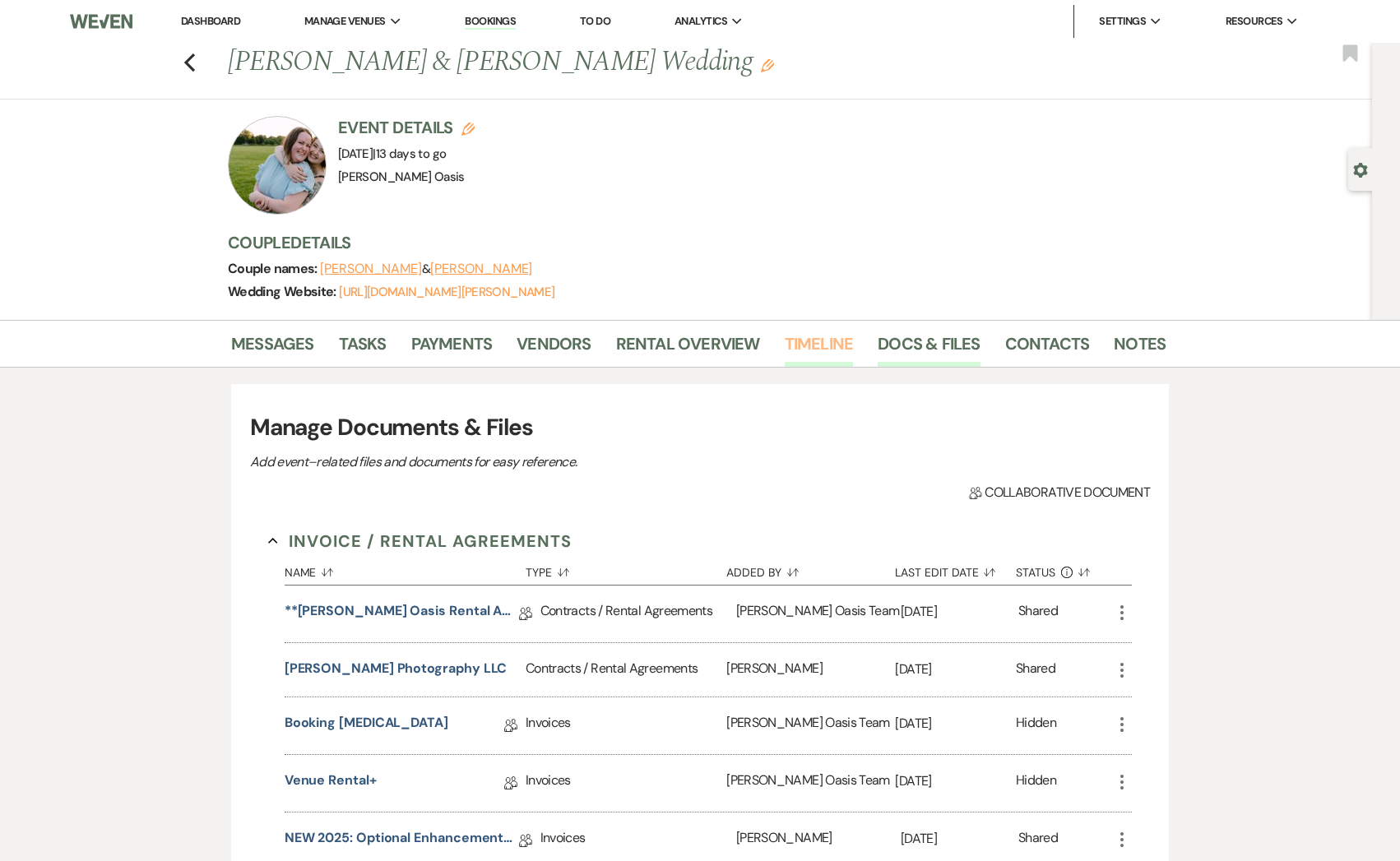
click at [814, 342] on link "Timeline" at bounding box center [819, 349] width 69 height 36
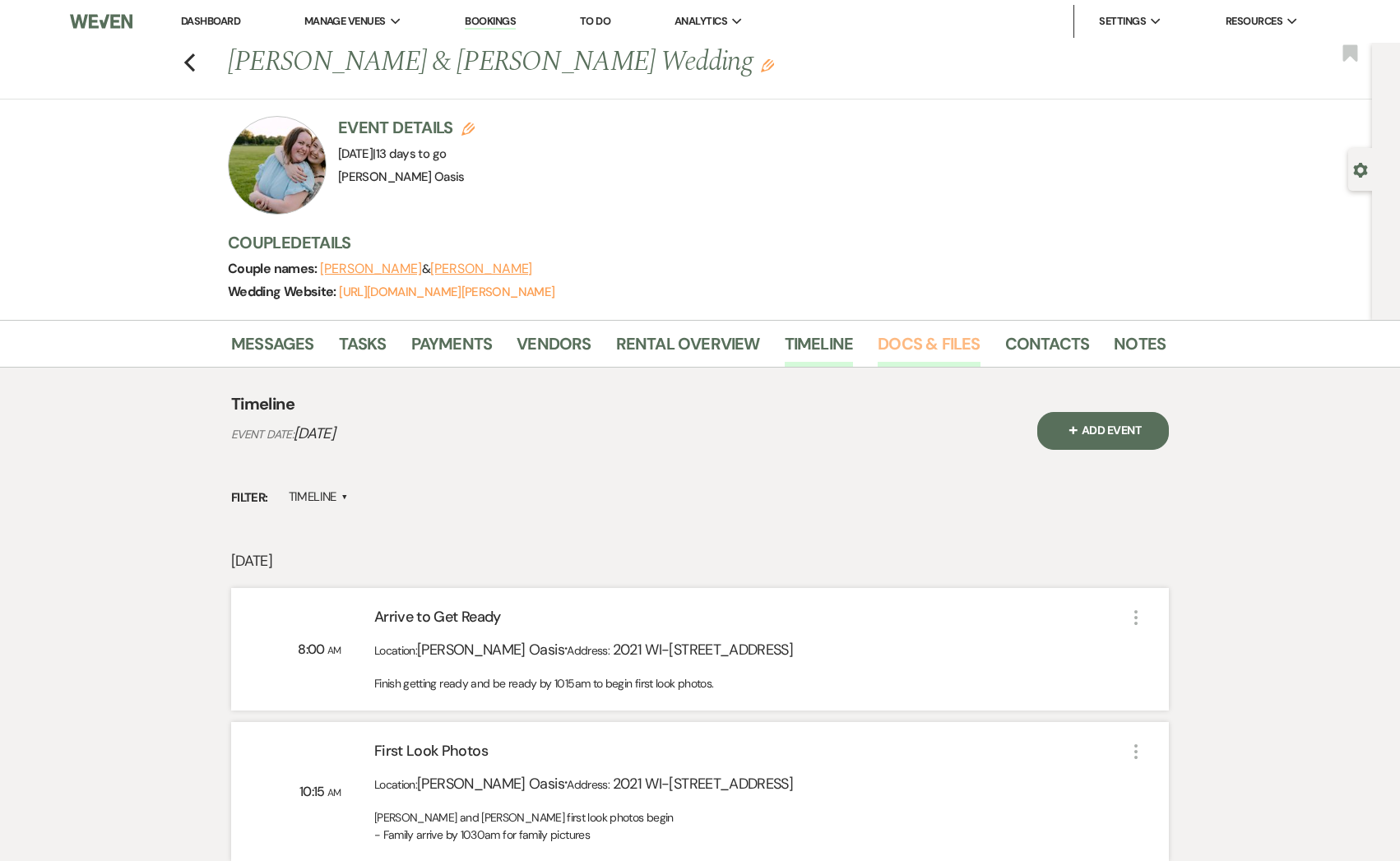
click at [945, 357] on link "Docs & Files" at bounding box center [929, 349] width 102 height 36
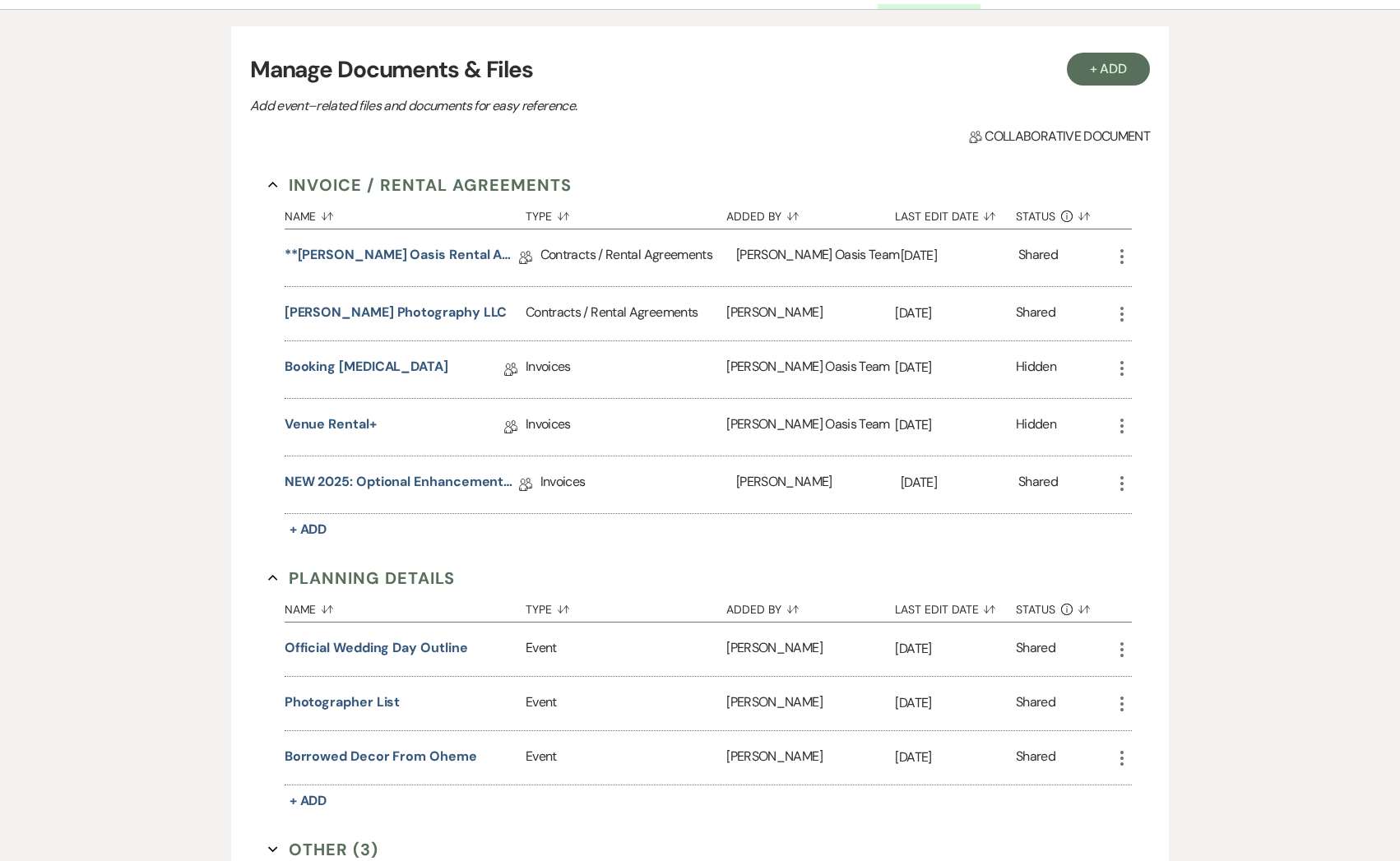
scroll to position [360, 0]
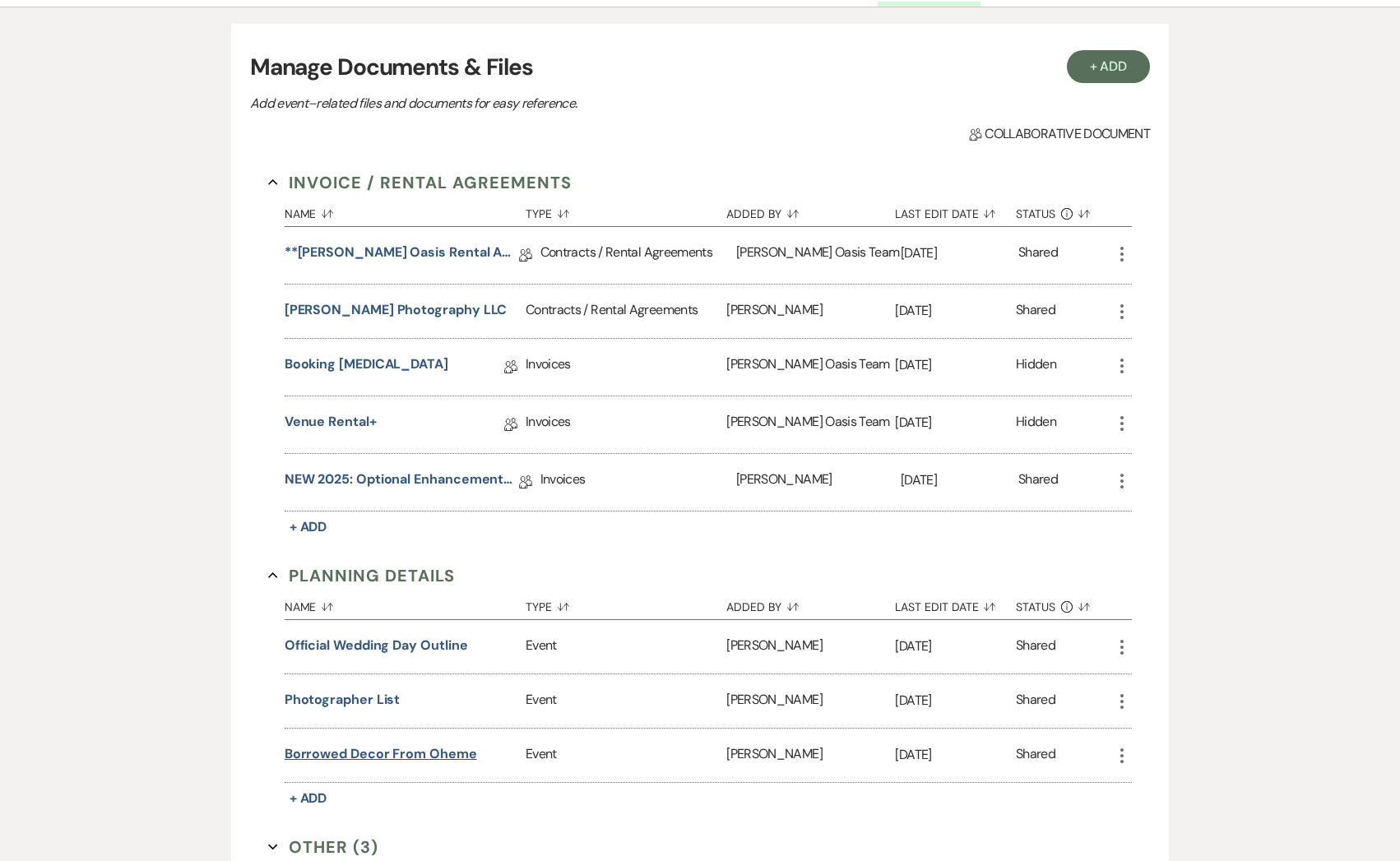
click at [407, 752] on button "Borrowed Decor from Oheme" at bounding box center [381, 754] width 193 height 20
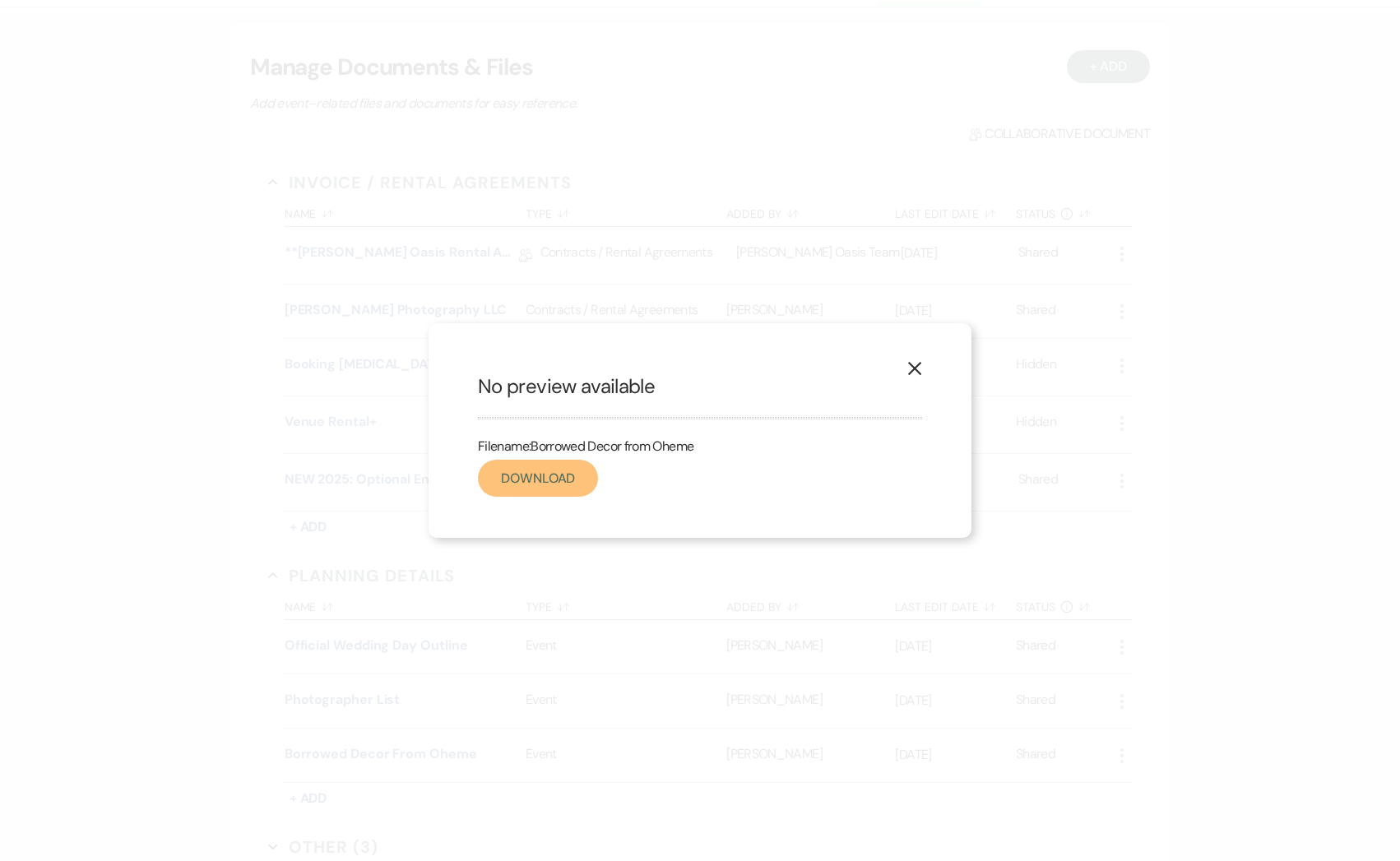
click at [522, 489] on link "Download" at bounding box center [538, 478] width 120 height 37
click at [559, 463] on link "Download" at bounding box center [538, 478] width 120 height 37
click at [907, 366] on icon "X" at bounding box center [915, 368] width 15 height 15
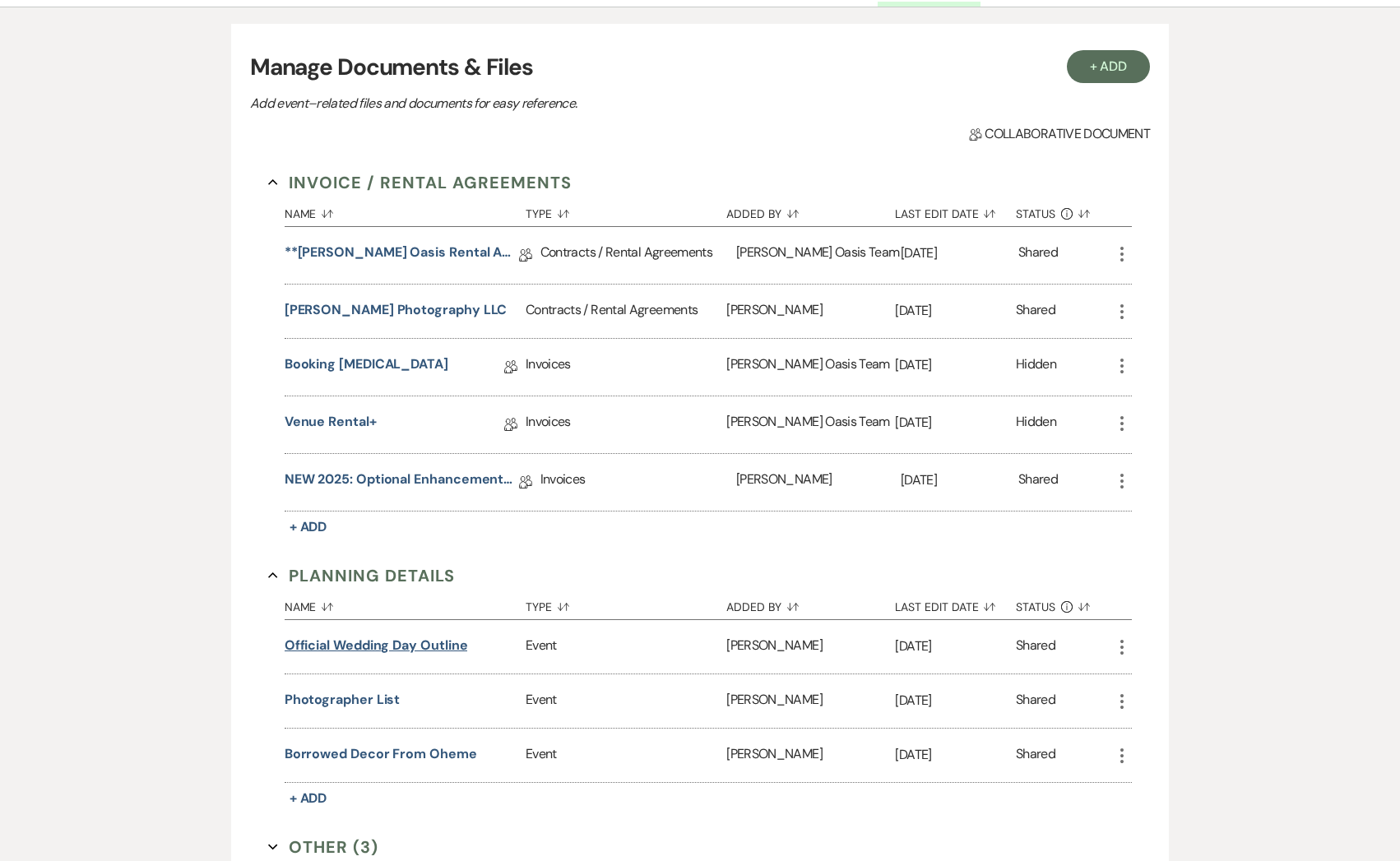
click at [428, 648] on button "Official Wedding Day Outline" at bounding box center [376, 646] width 184 height 20
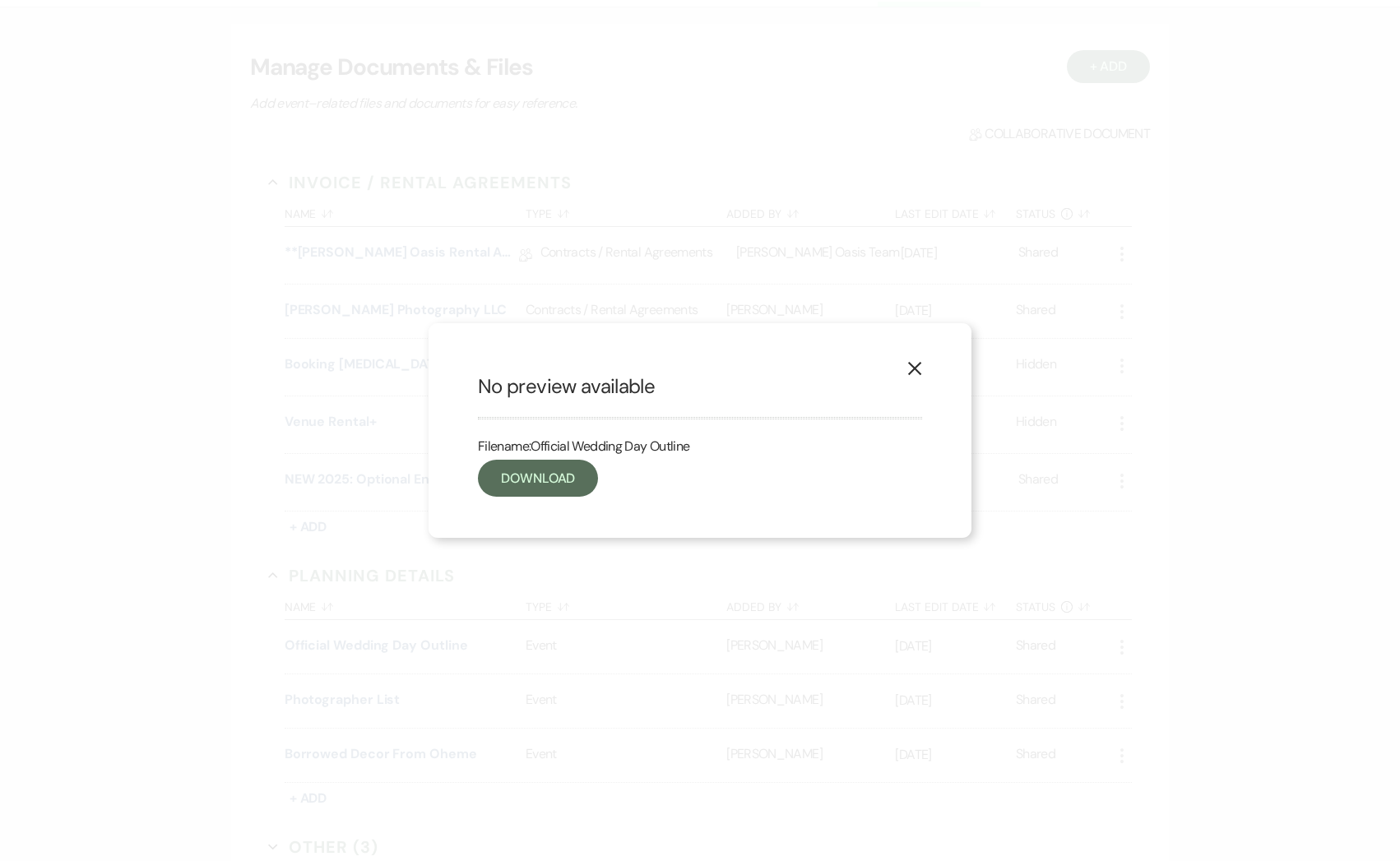
click at [919, 369] on icon "X" at bounding box center [915, 368] width 15 height 15
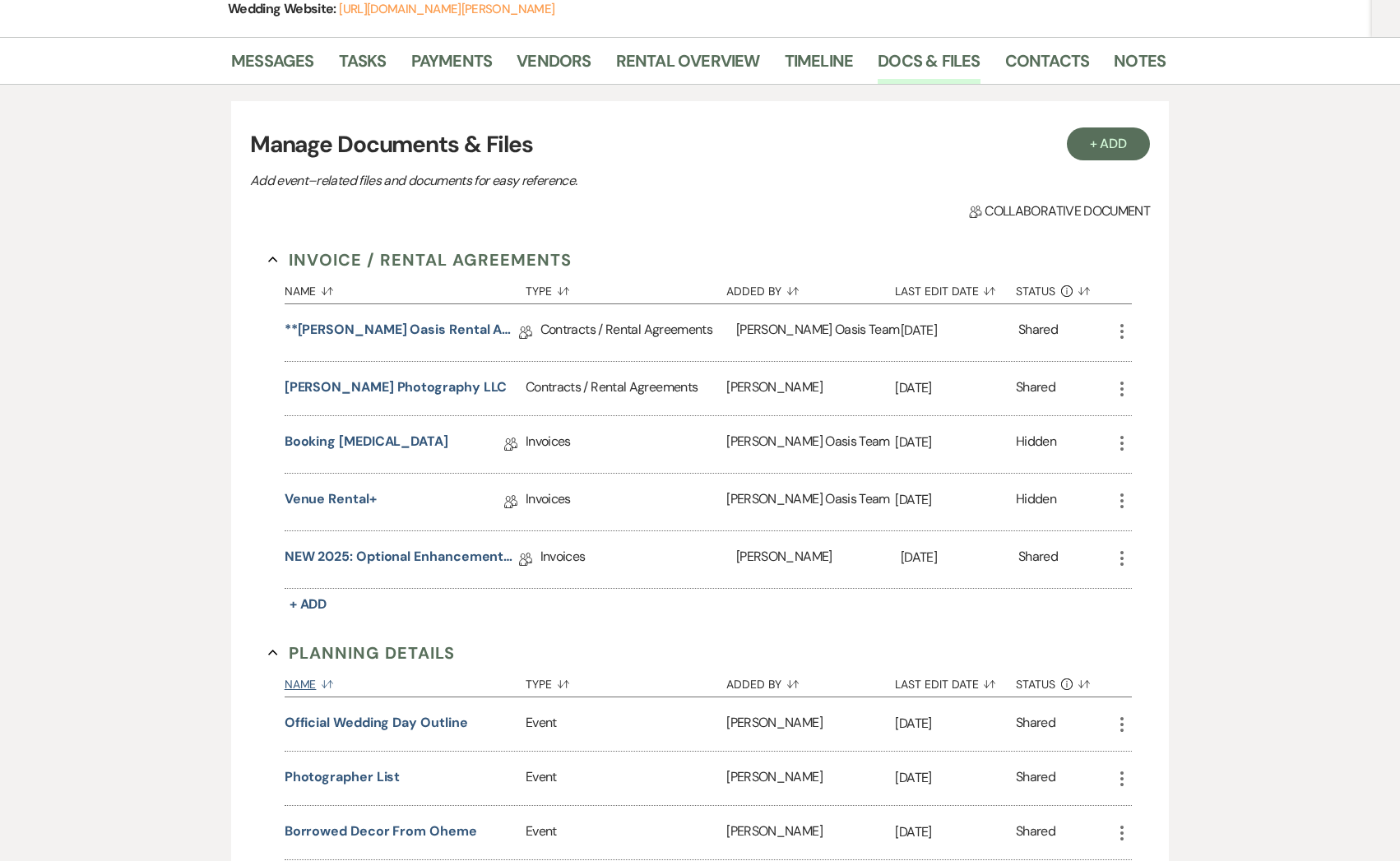
scroll to position [378, 0]
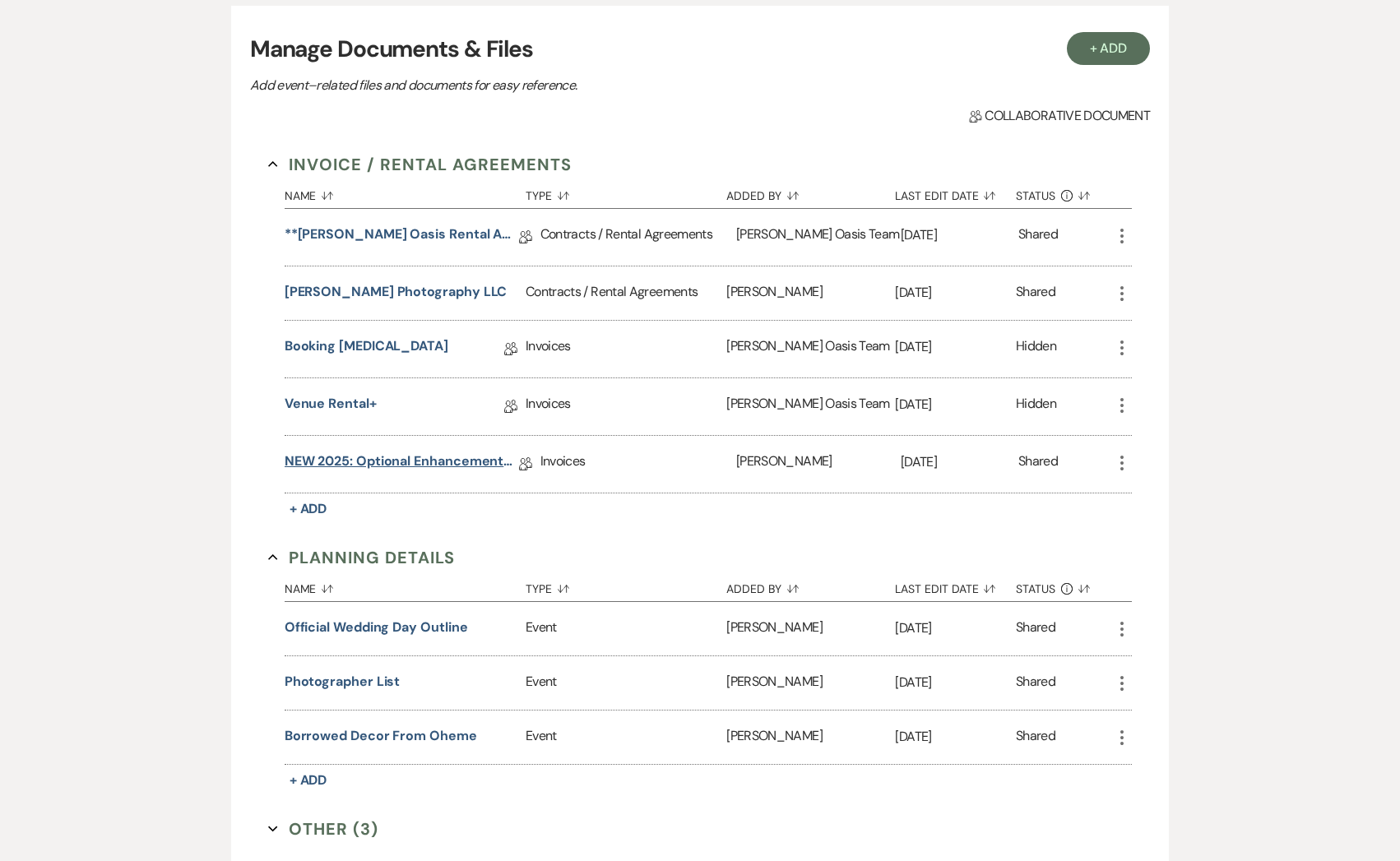
click at [437, 463] on link "NEW 2025: Optional Enhancements + Information" at bounding box center [401, 464] width 234 height 26
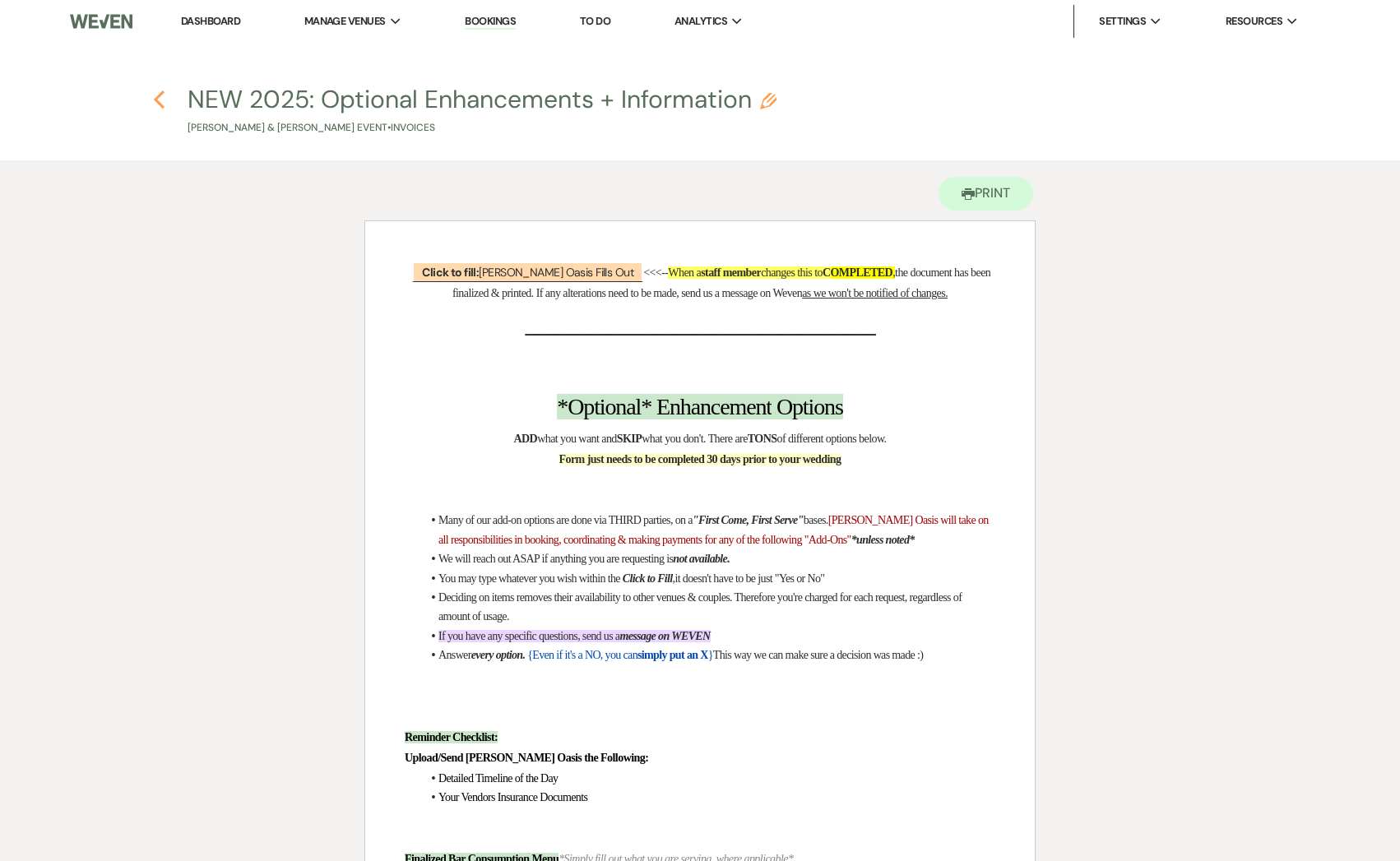
click at [158, 102] on use "button" at bounding box center [159, 100] width 11 height 18
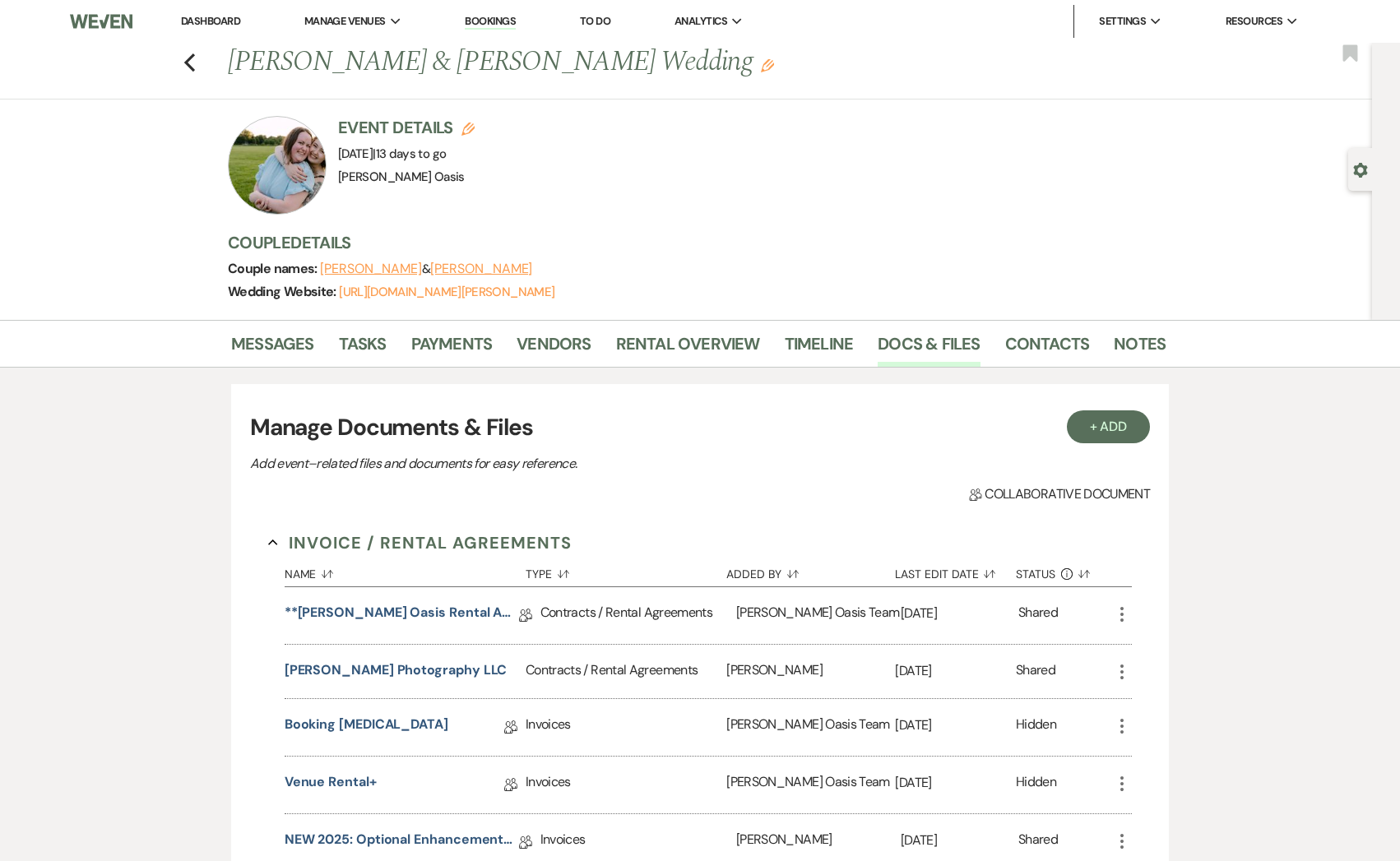
click at [193, 73] on div "Previous [PERSON_NAME] & [PERSON_NAME] Wedding Edit Bookmark" at bounding box center [681, 71] width 1380 height 57
click at [191, 65] on icon "Previous" at bounding box center [190, 63] width 12 height 20
select select "8"
select select "6"
select select "9"
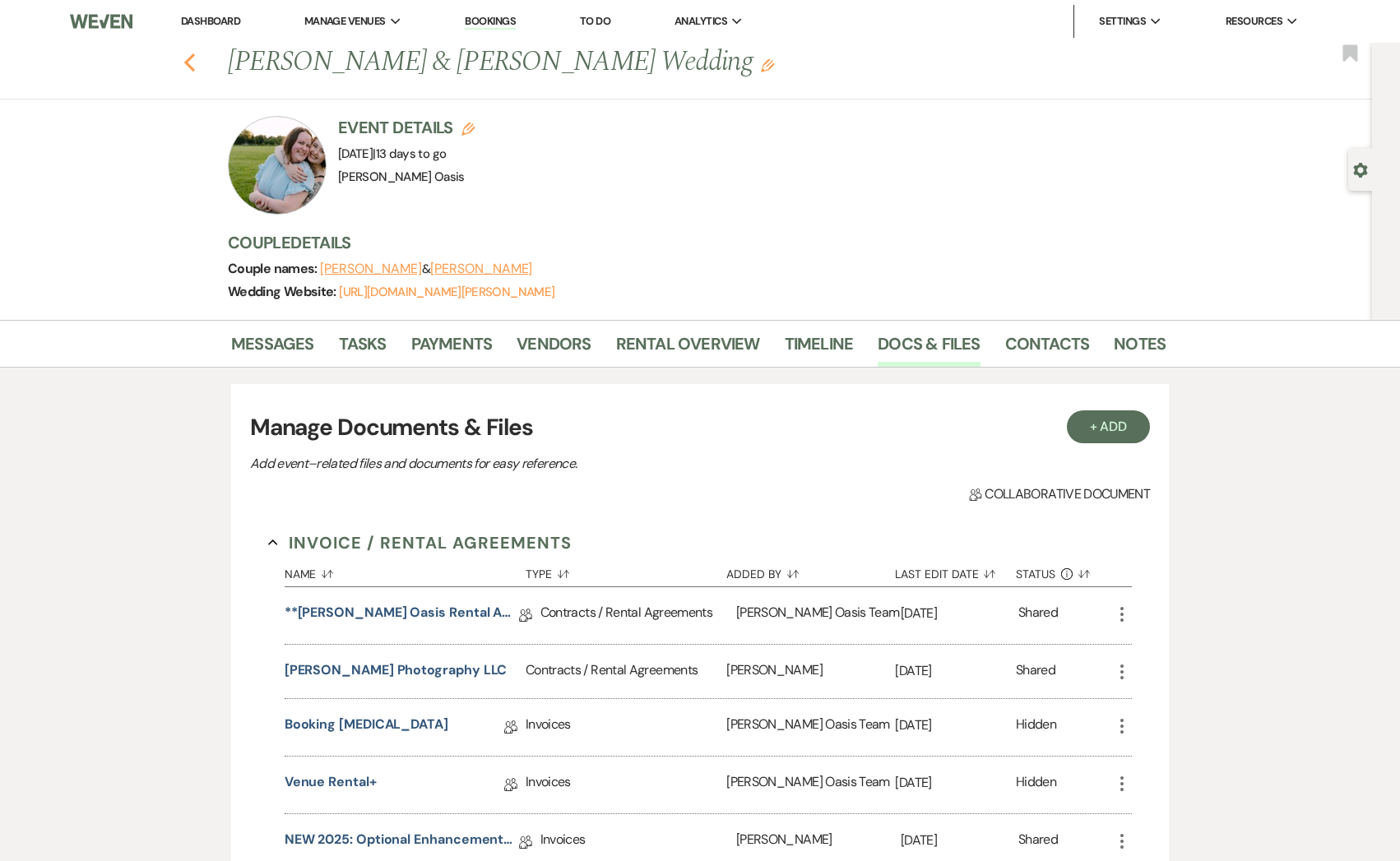
select select "8"
select select "6"
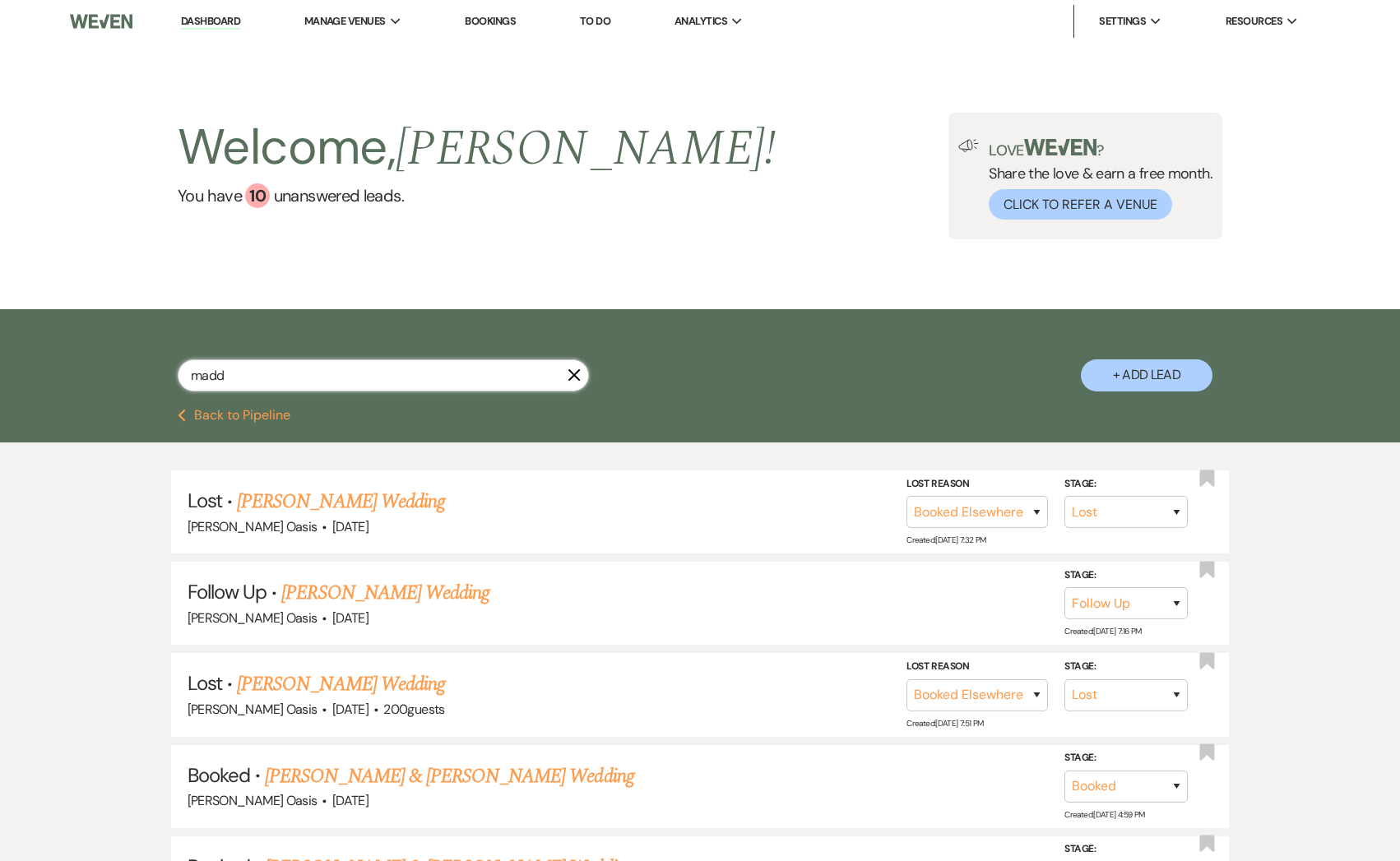
drag, startPoint x: 237, startPoint y: 370, endPoint x: 109, endPoint y: 366, distance: 128.1
click at [109, 367] on div "madd X + Add Lead" at bounding box center [700, 361] width 1184 height 87
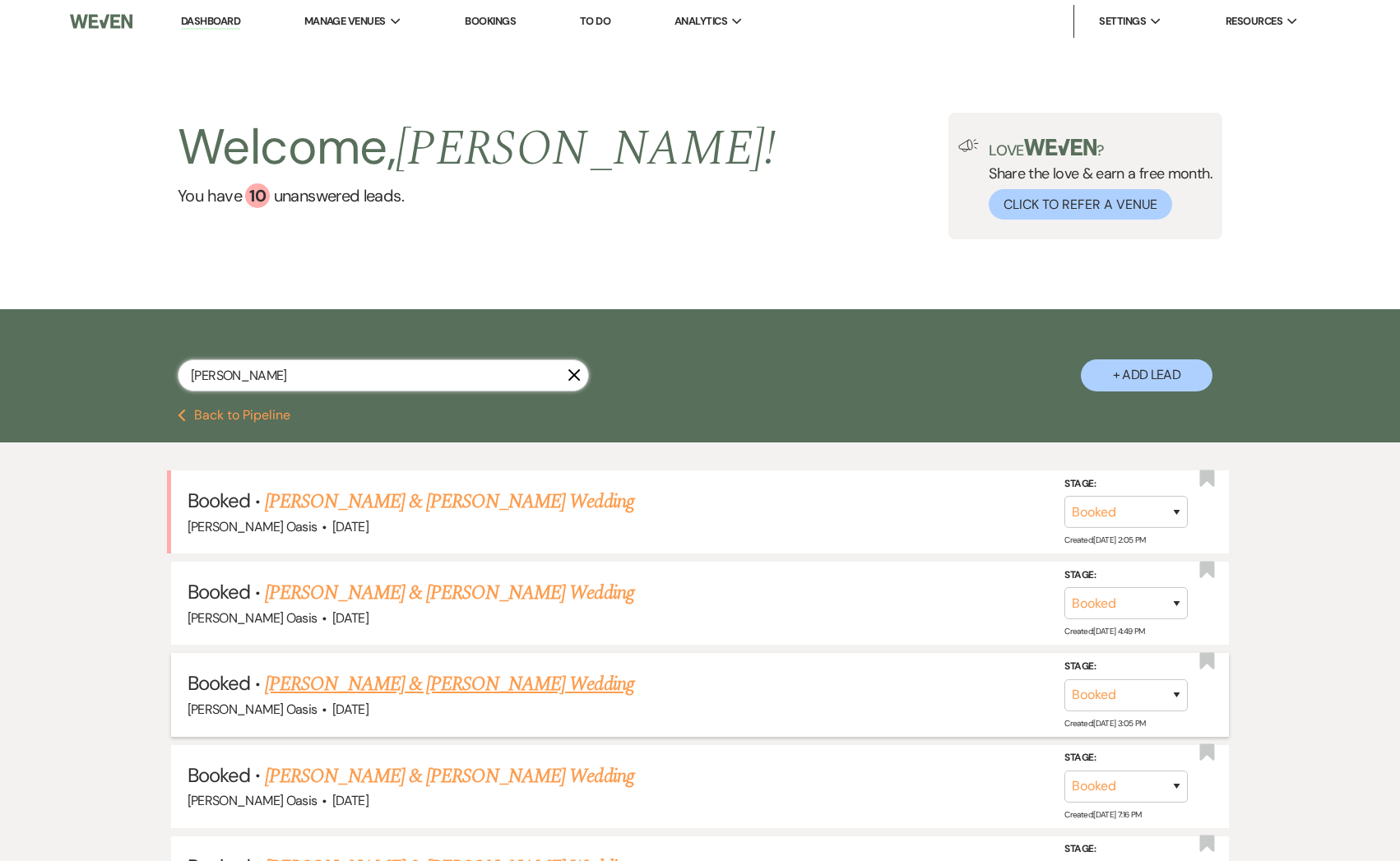
type input "[PERSON_NAME]"
click at [371, 687] on link "[PERSON_NAME] & [PERSON_NAME] Wedding" at bounding box center [448, 684] width 368 height 30
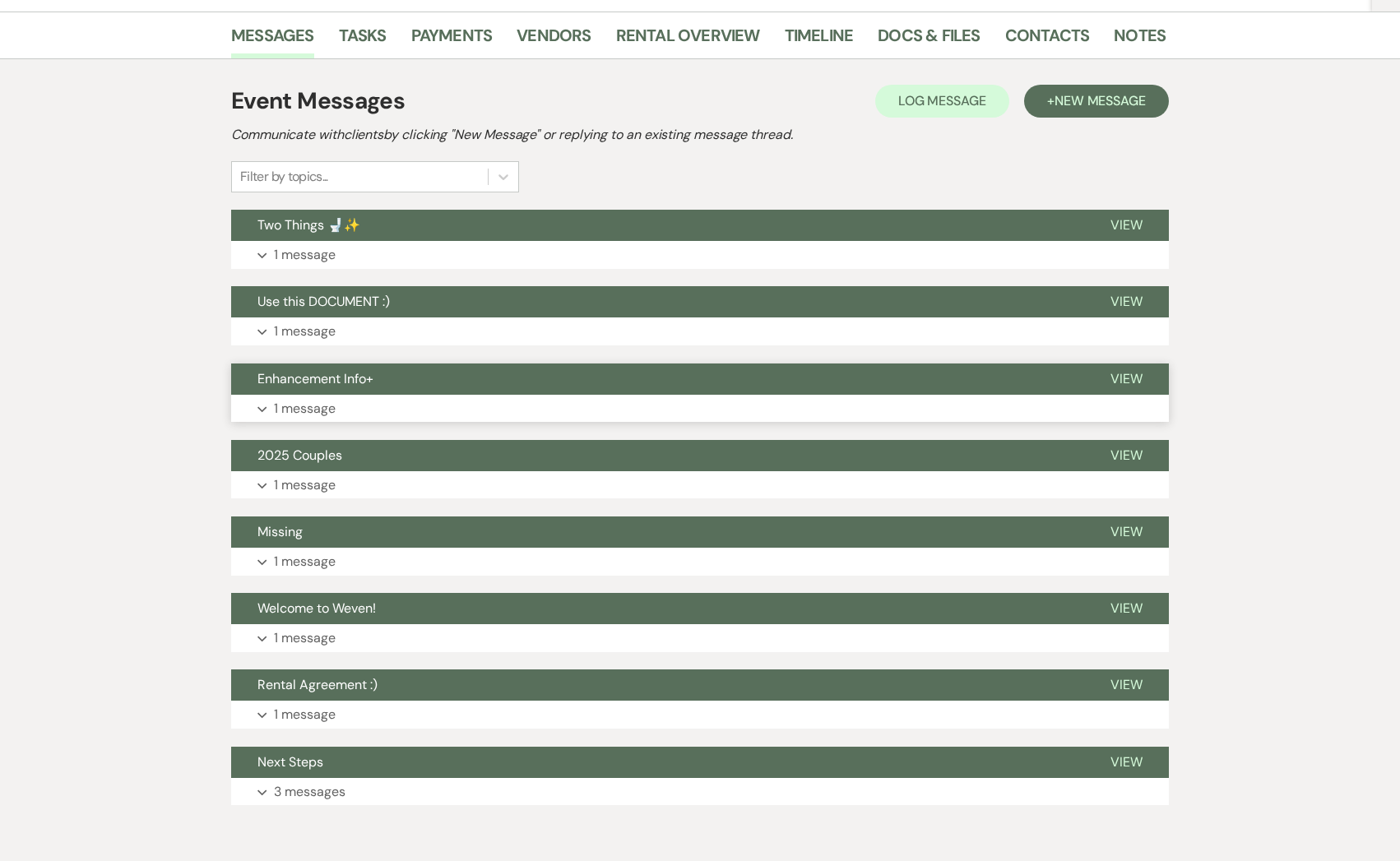
scroll to position [260, 0]
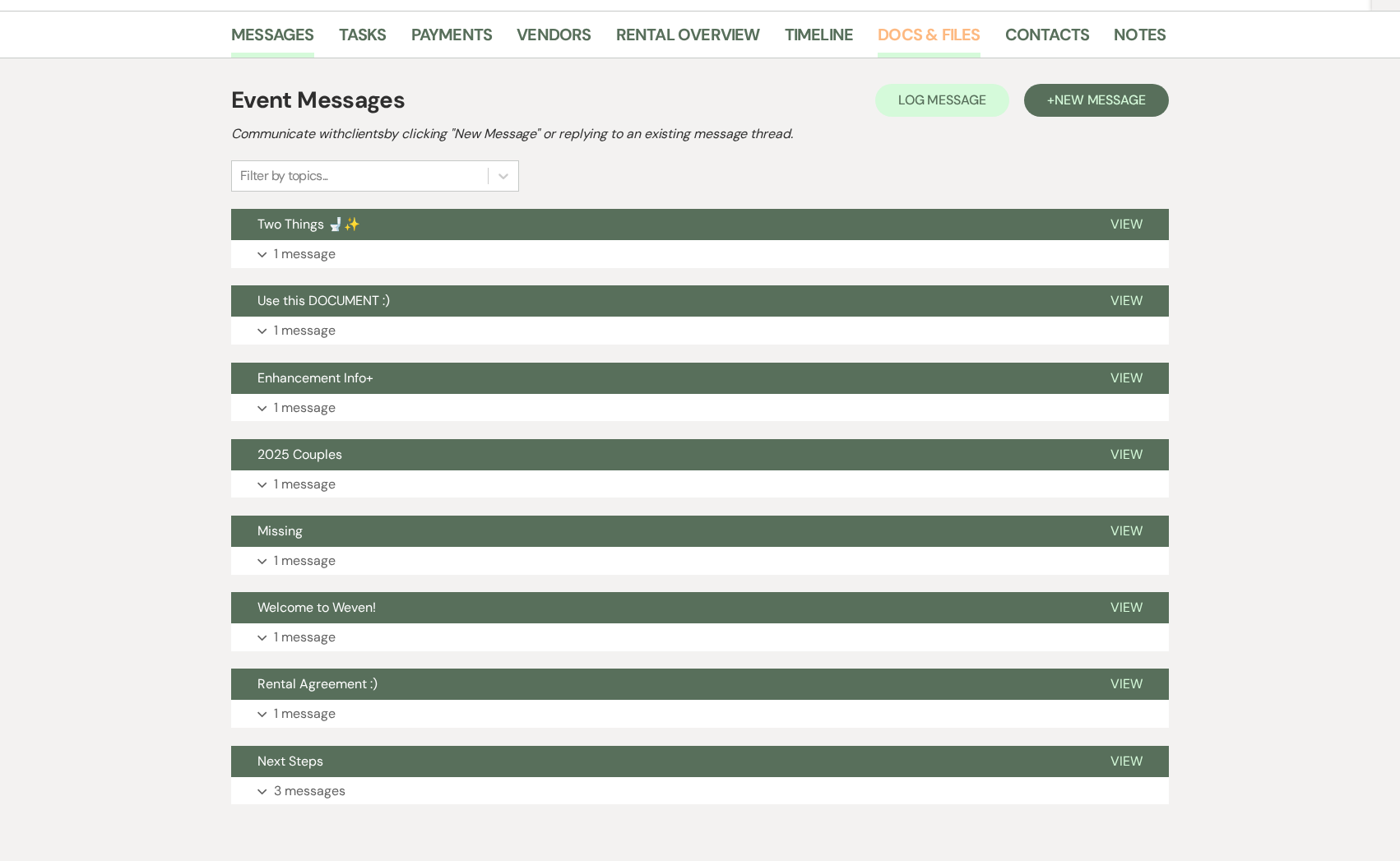
click at [955, 31] on link "Docs & Files" at bounding box center [929, 40] width 102 height 36
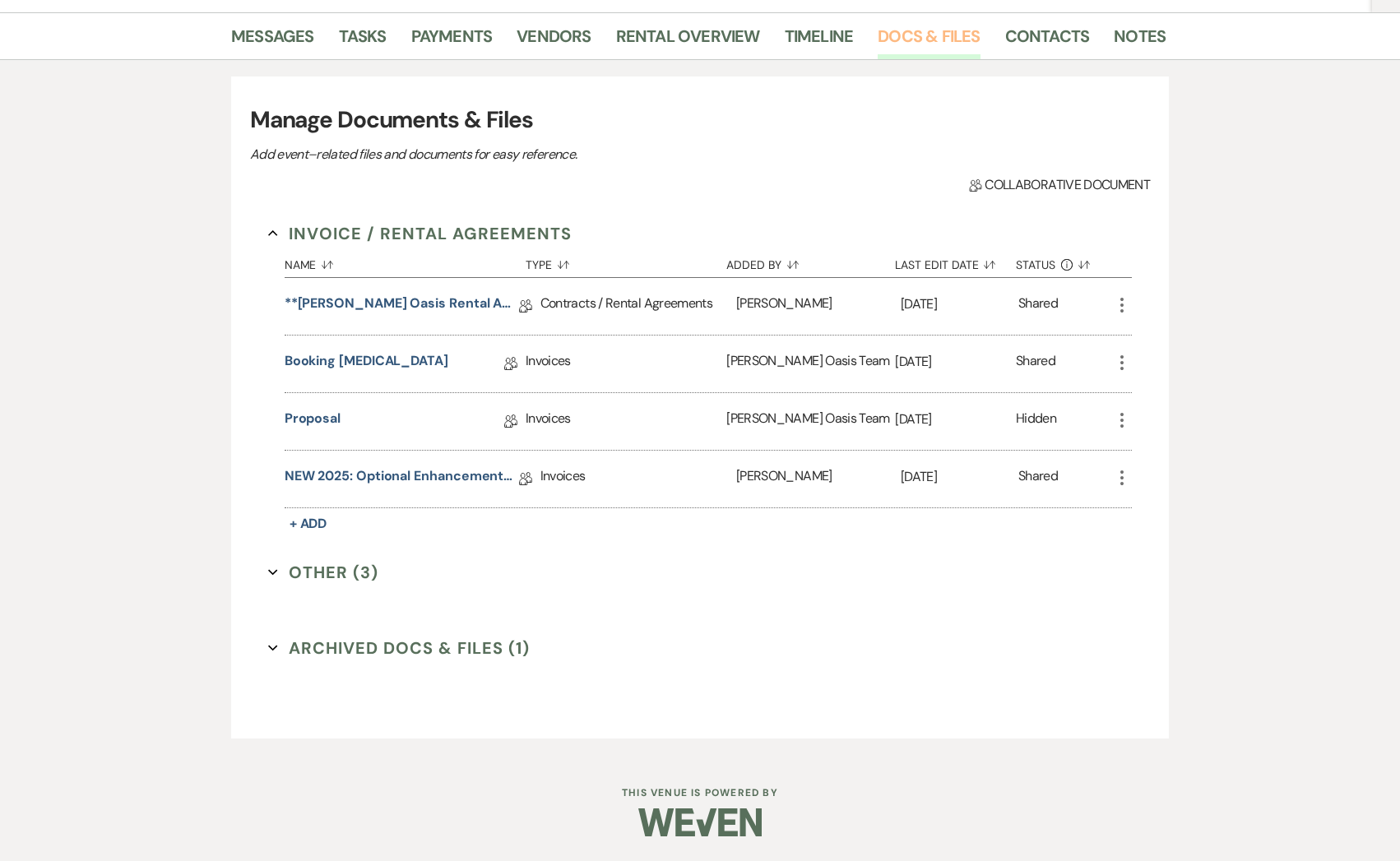
scroll to position [260, 0]
click at [447, 477] on link "NEW 2025: Optional Enhancements + Information" at bounding box center [401, 479] width 234 height 26
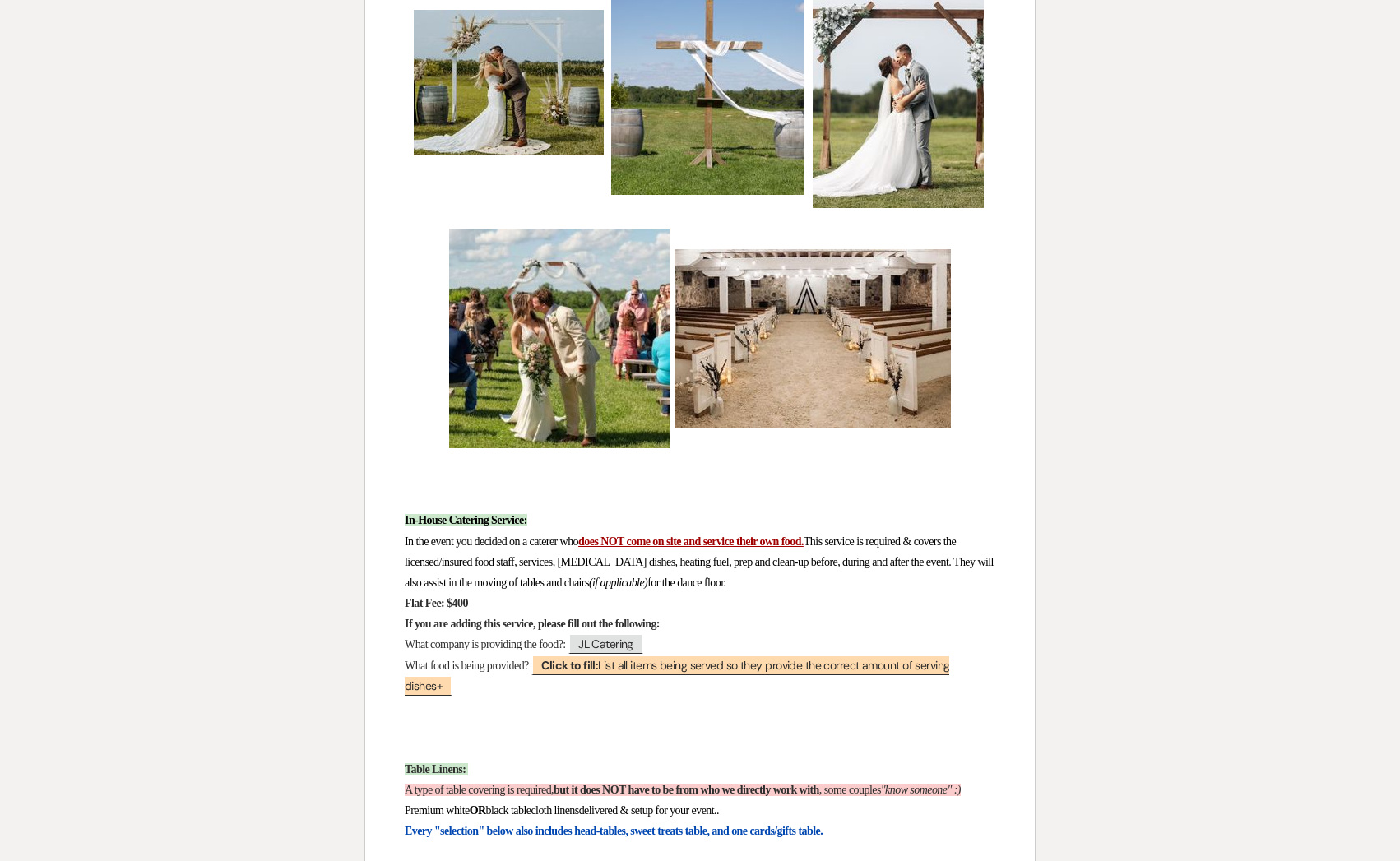
scroll to position [1691, 0]
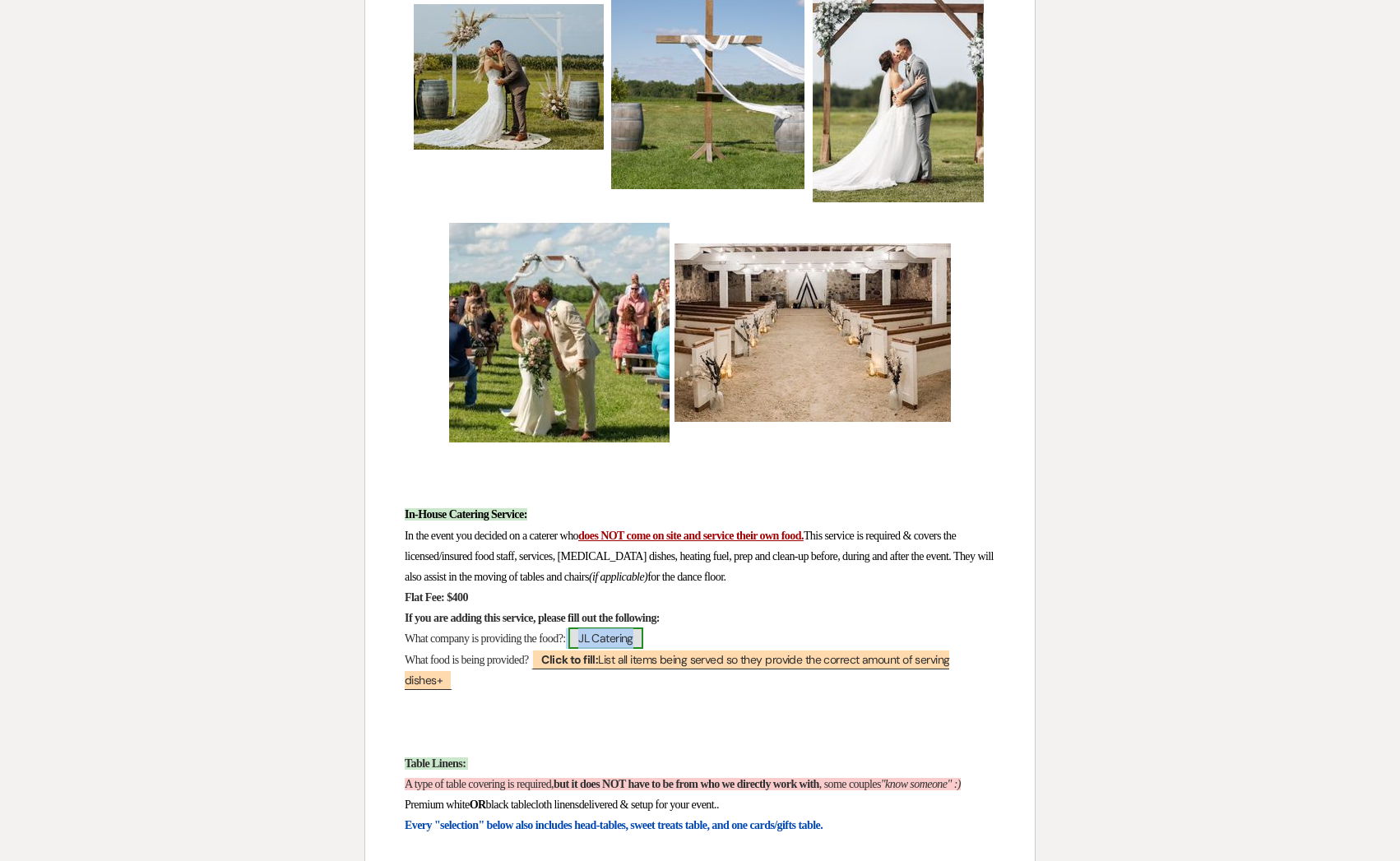
click at [633, 645] on span "JL Catering" at bounding box center [606, 639] width 75 height 21
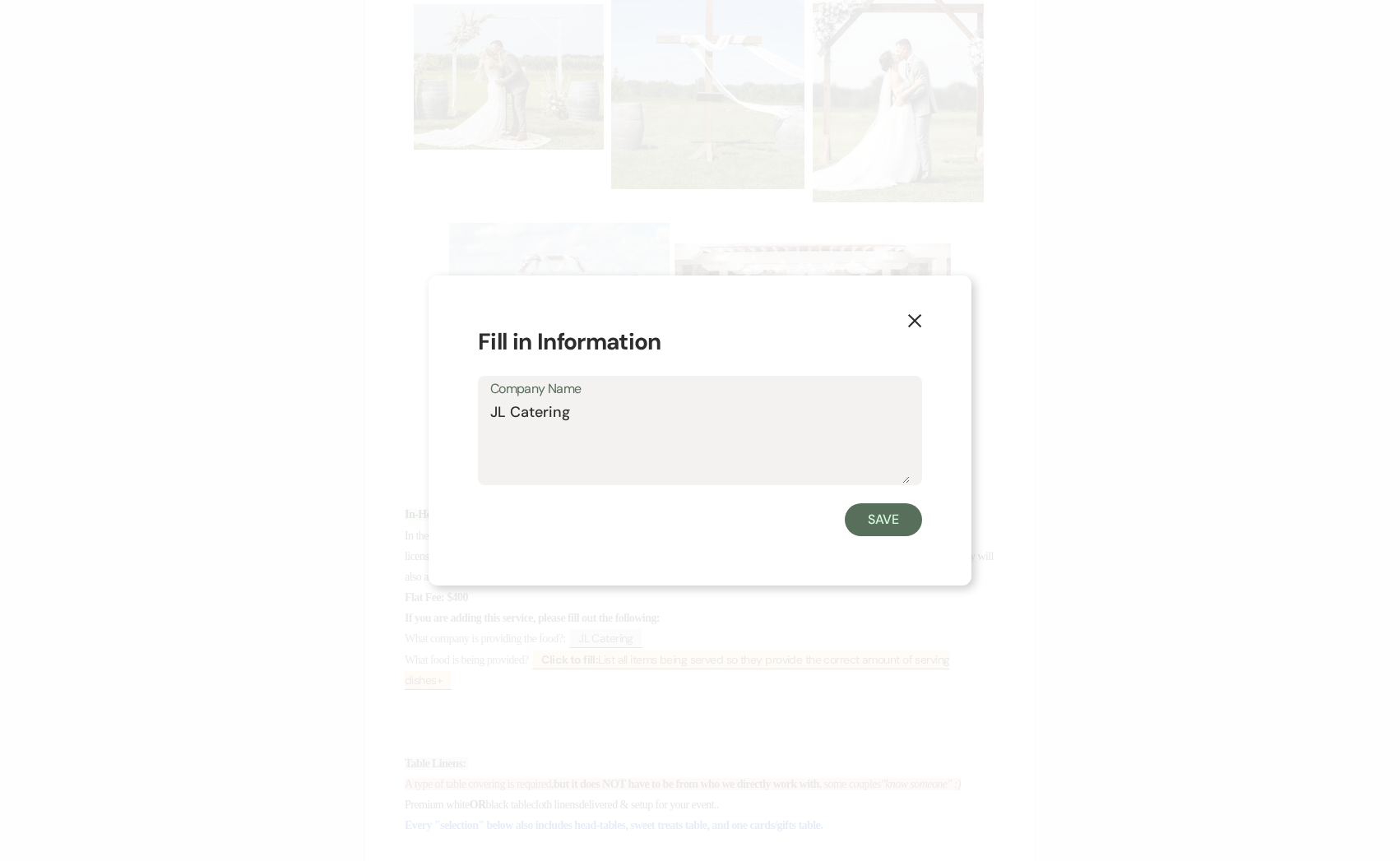
drag, startPoint x: 591, startPoint y: 422, endPoint x: 419, endPoint y: 416, distance: 172.1
click at [419, 416] on div "X Fill in Information Company Name JL Catering Save" at bounding box center [700, 430] width 1400 height 861
type textarea "x"
click at [881, 522] on button "Save" at bounding box center [883, 520] width 77 height 33
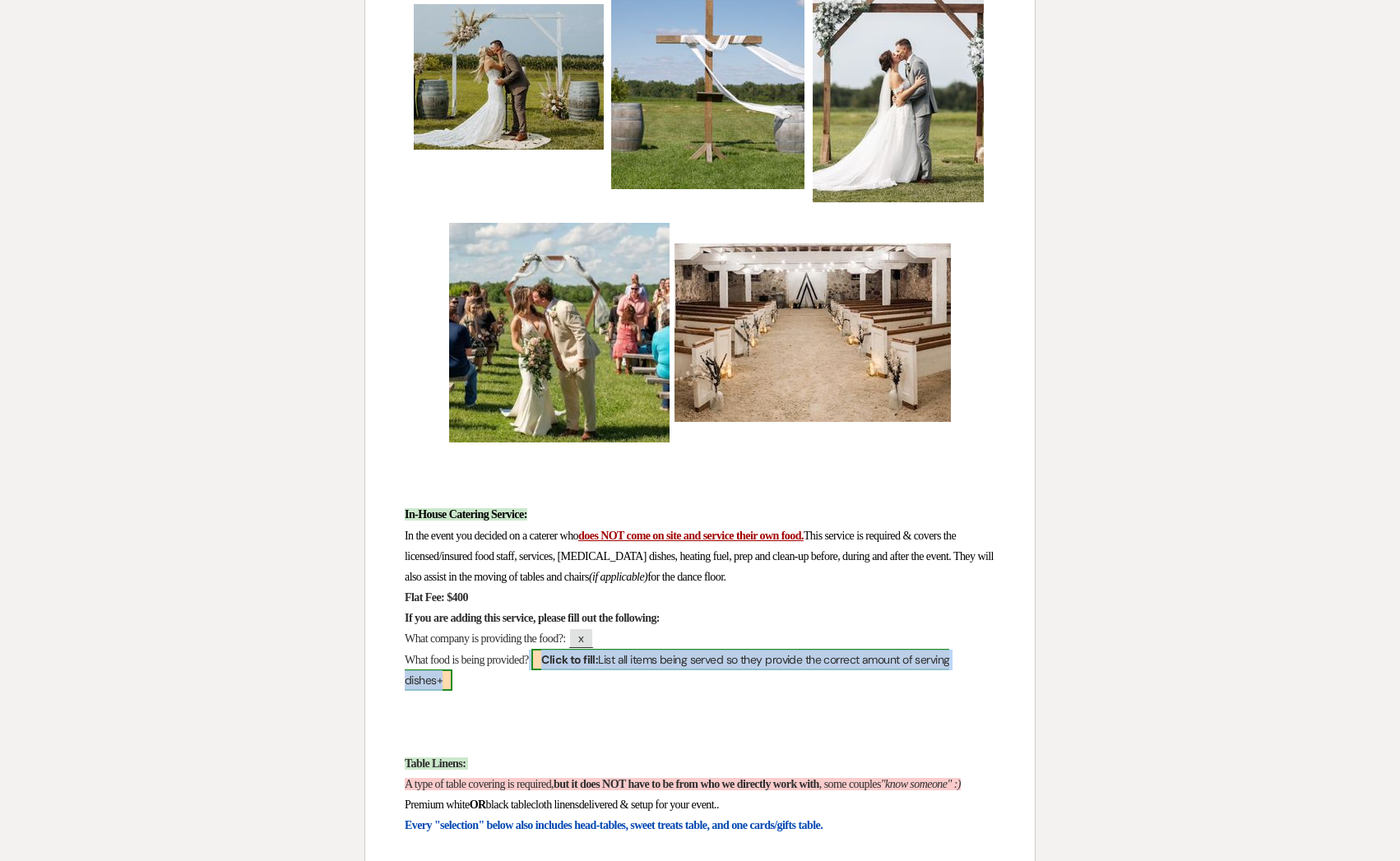
click at [598, 667] on b "Click to fill:" at bounding box center [569, 660] width 57 height 15
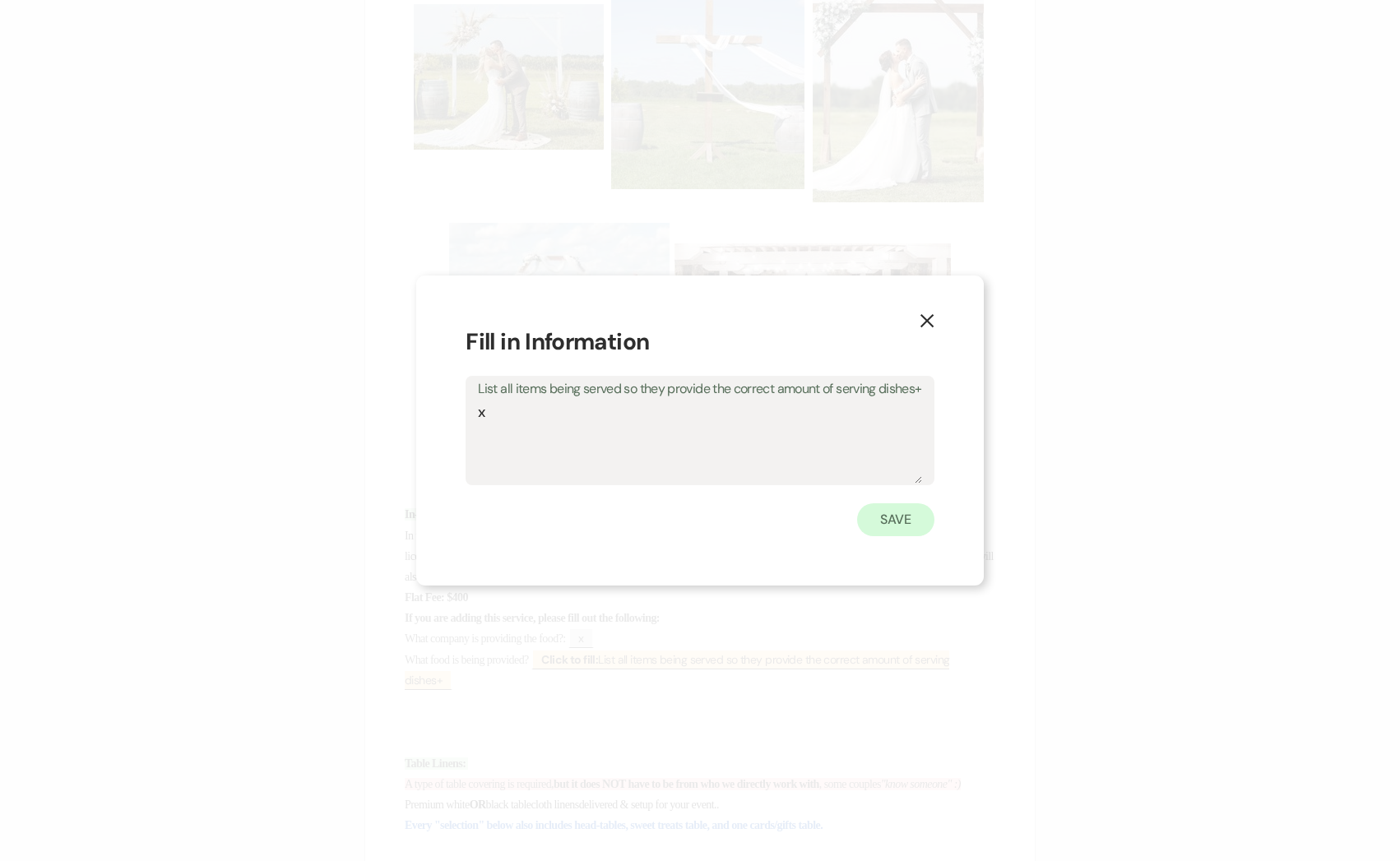
type textarea "x"
click at [887, 528] on button "Save" at bounding box center [896, 520] width 77 height 33
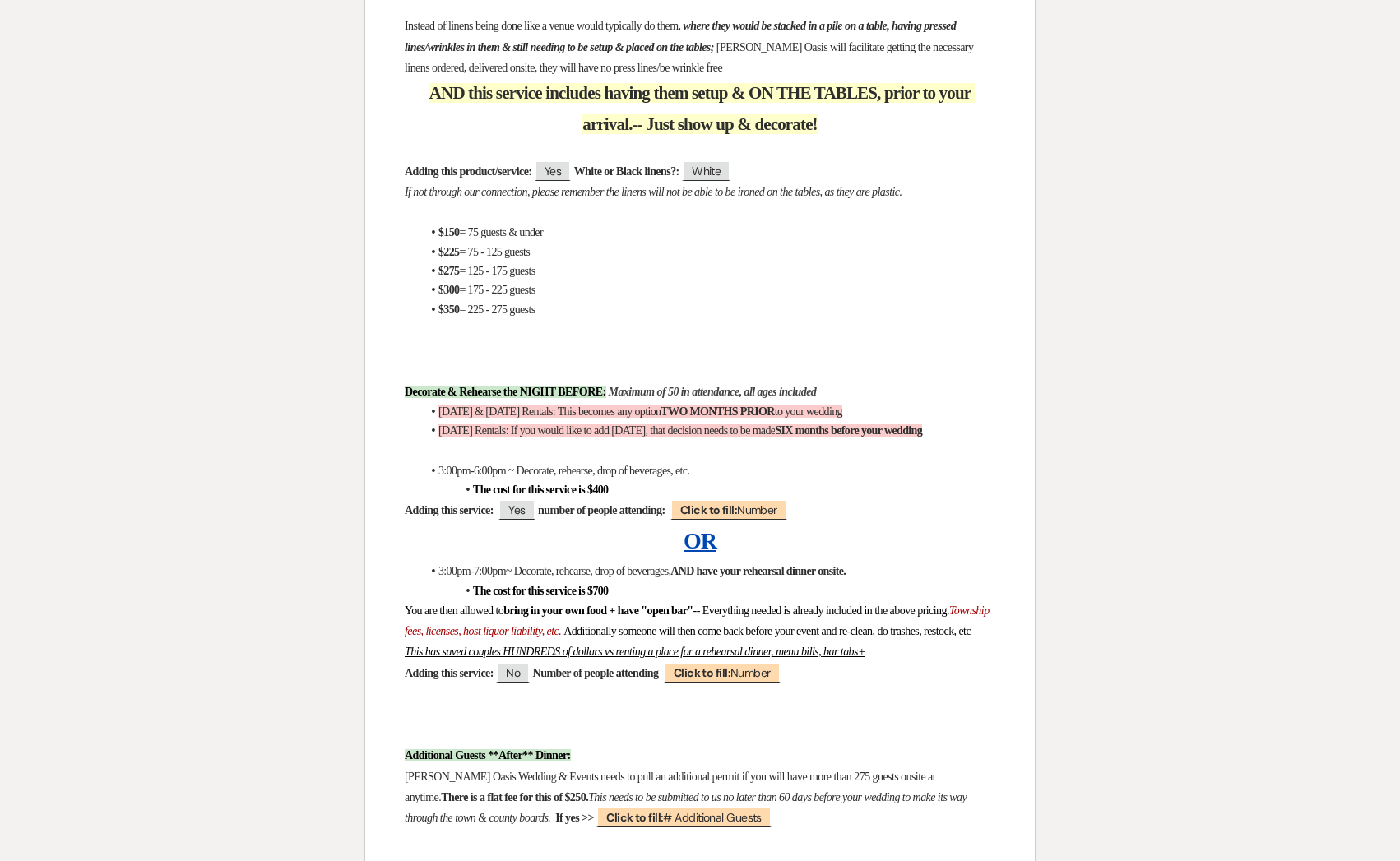
scroll to position [2511, 0]
click at [730, 679] on b "Click to fill:" at bounding box center [701, 672] width 57 height 15
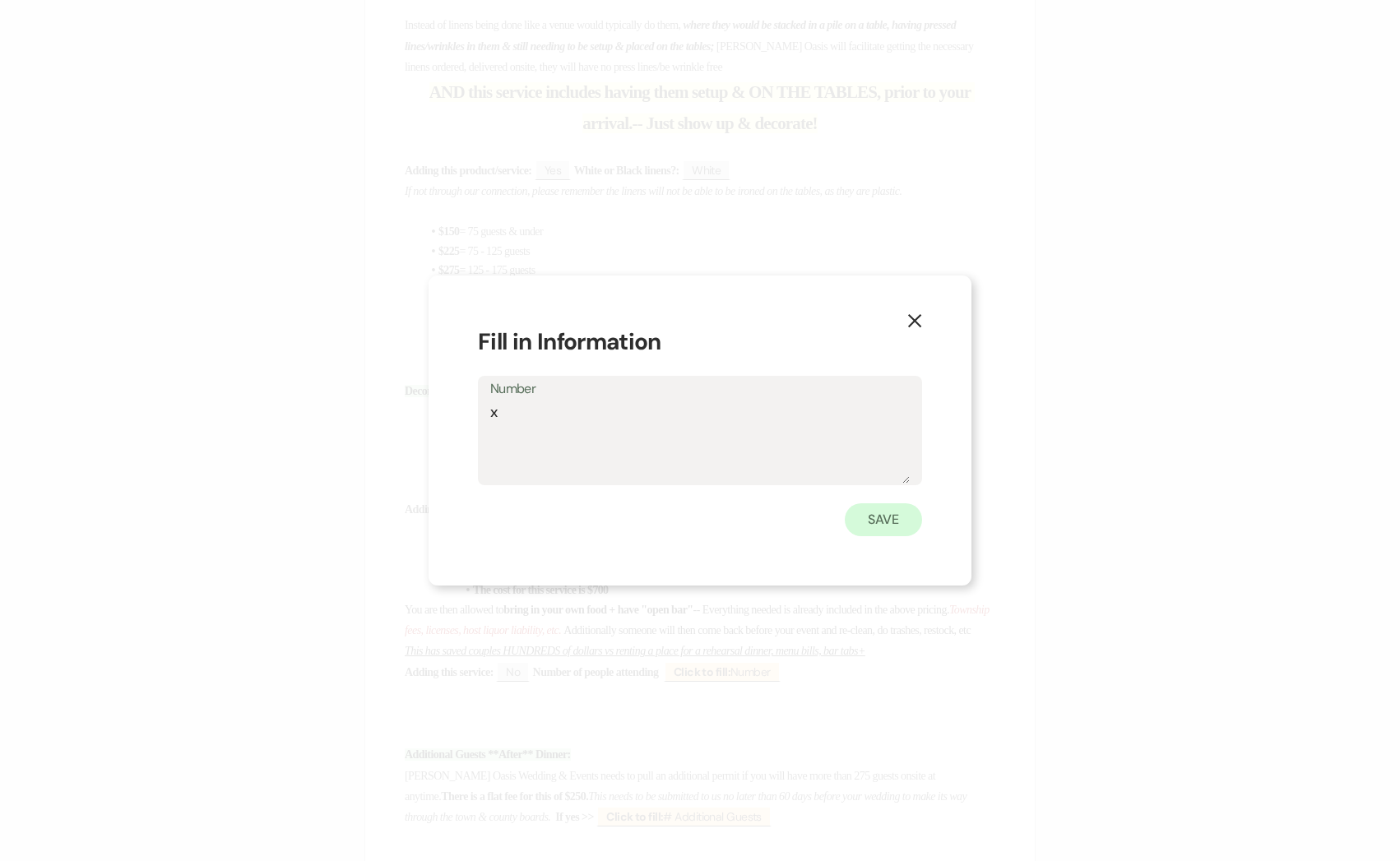
type textarea "x"
click at [911, 521] on button "Save" at bounding box center [883, 520] width 77 height 33
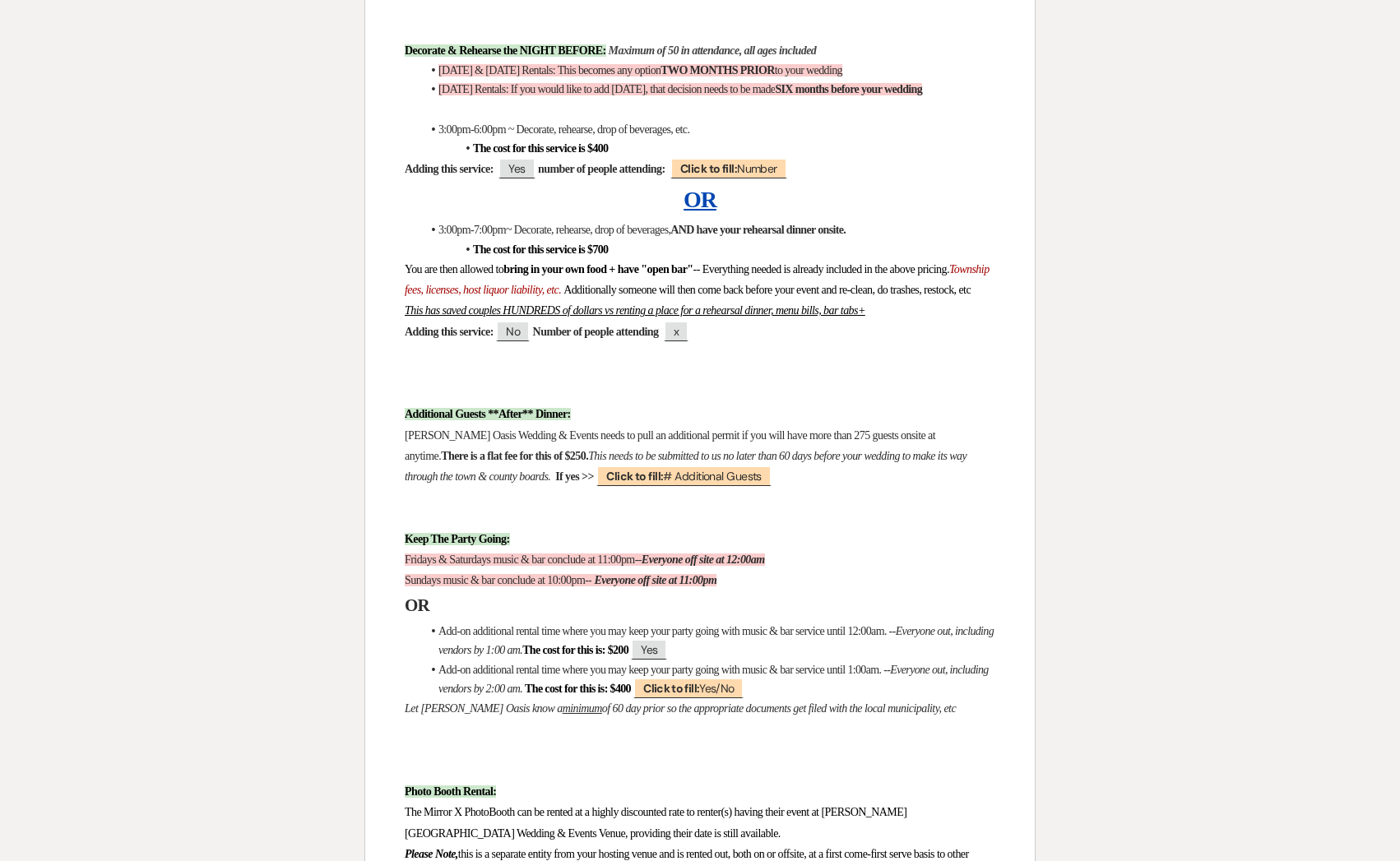
scroll to position [2853, 0]
click at [743, 698] on span "Click to fill: Yes/No" at bounding box center [689, 687] width 110 height 21
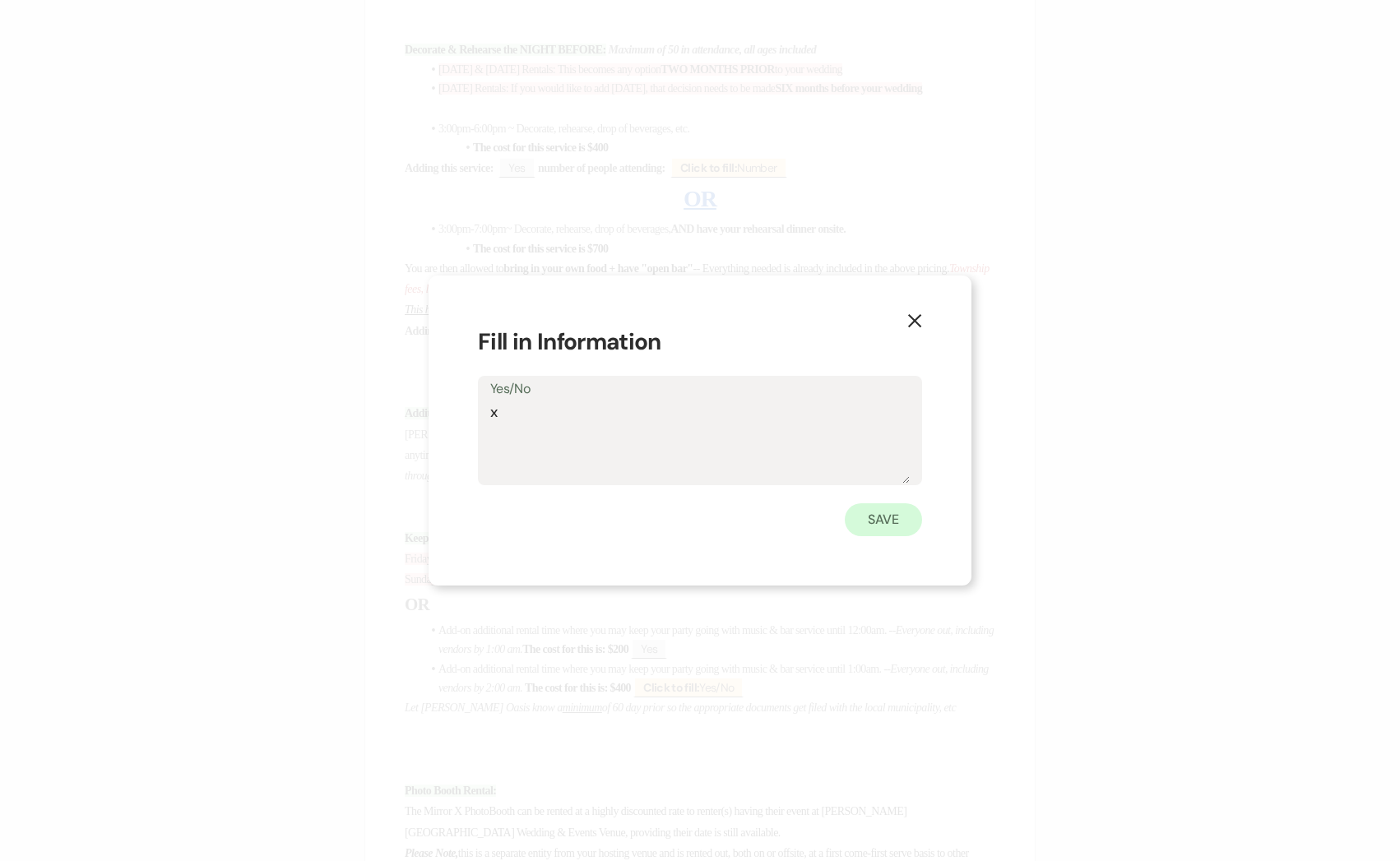
type textarea "x"
click at [869, 522] on button "Save" at bounding box center [883, 520] width 77 height 33
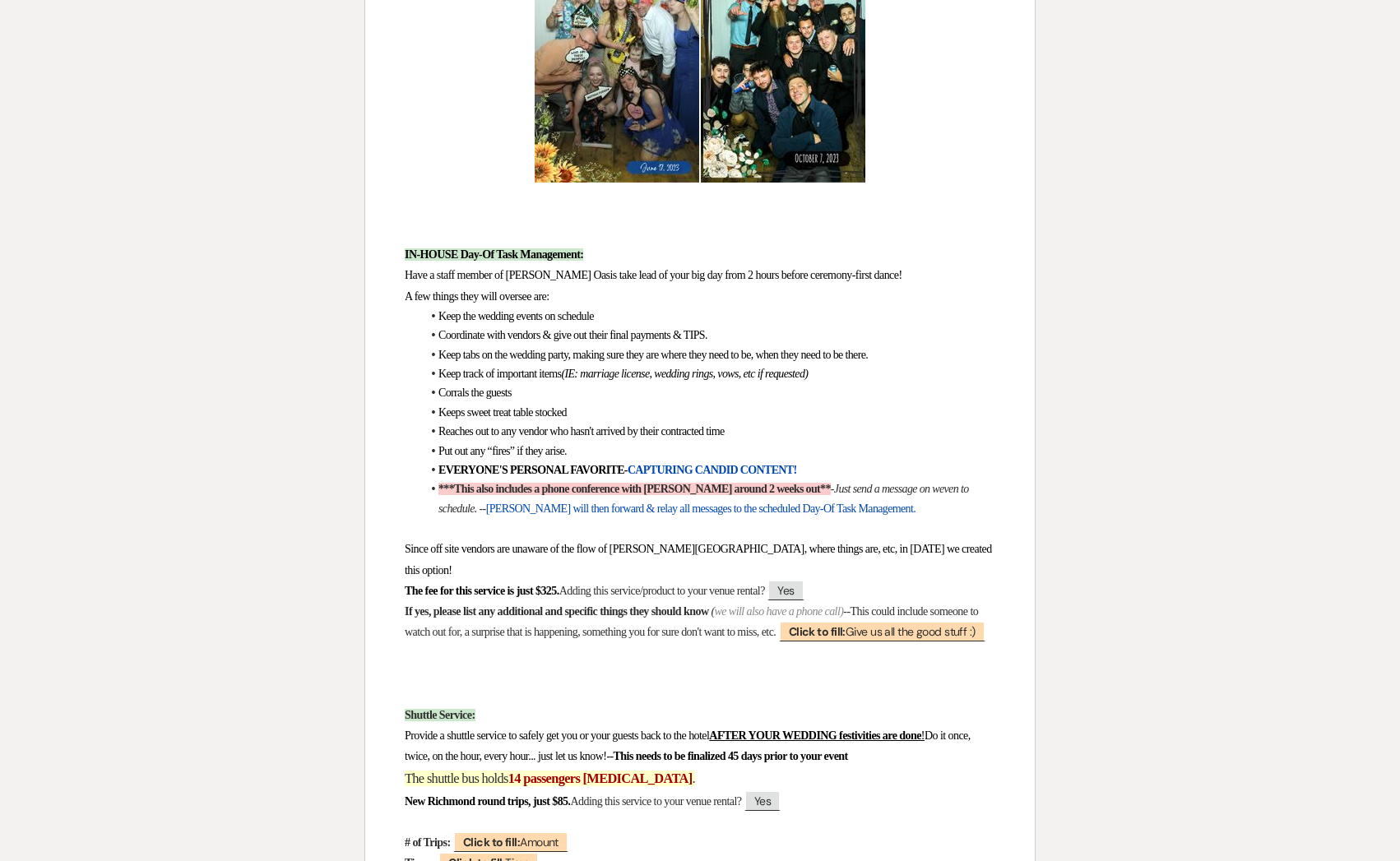
scroll to position [4344, 0]
click at [845, 638] on b "Click to fill:" at bounding box center [817, 630] width 57 height 15
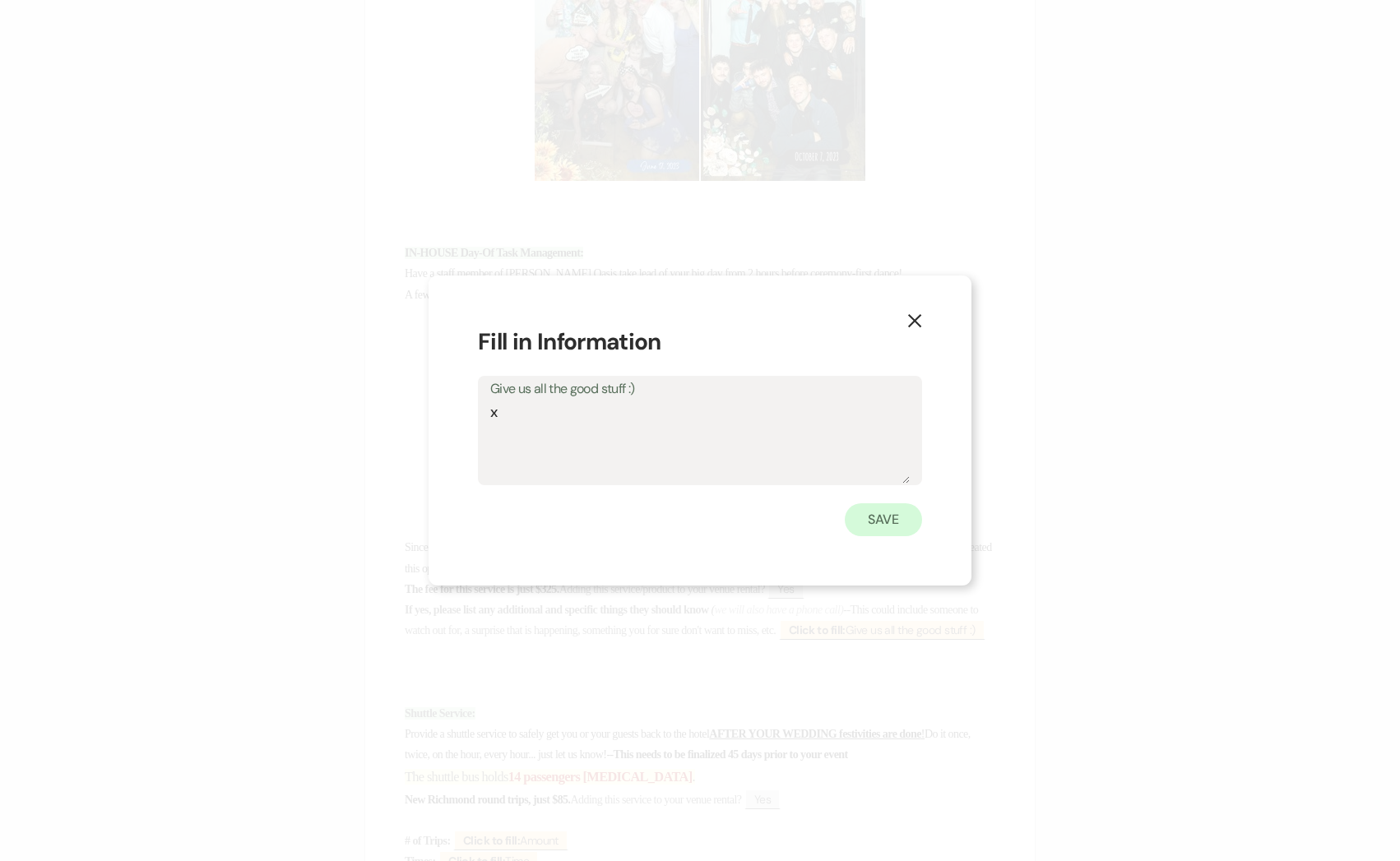
type textarea "x"
click at [882, 517] on button "Save" at bounding box center [883, 520] width 77 height 33
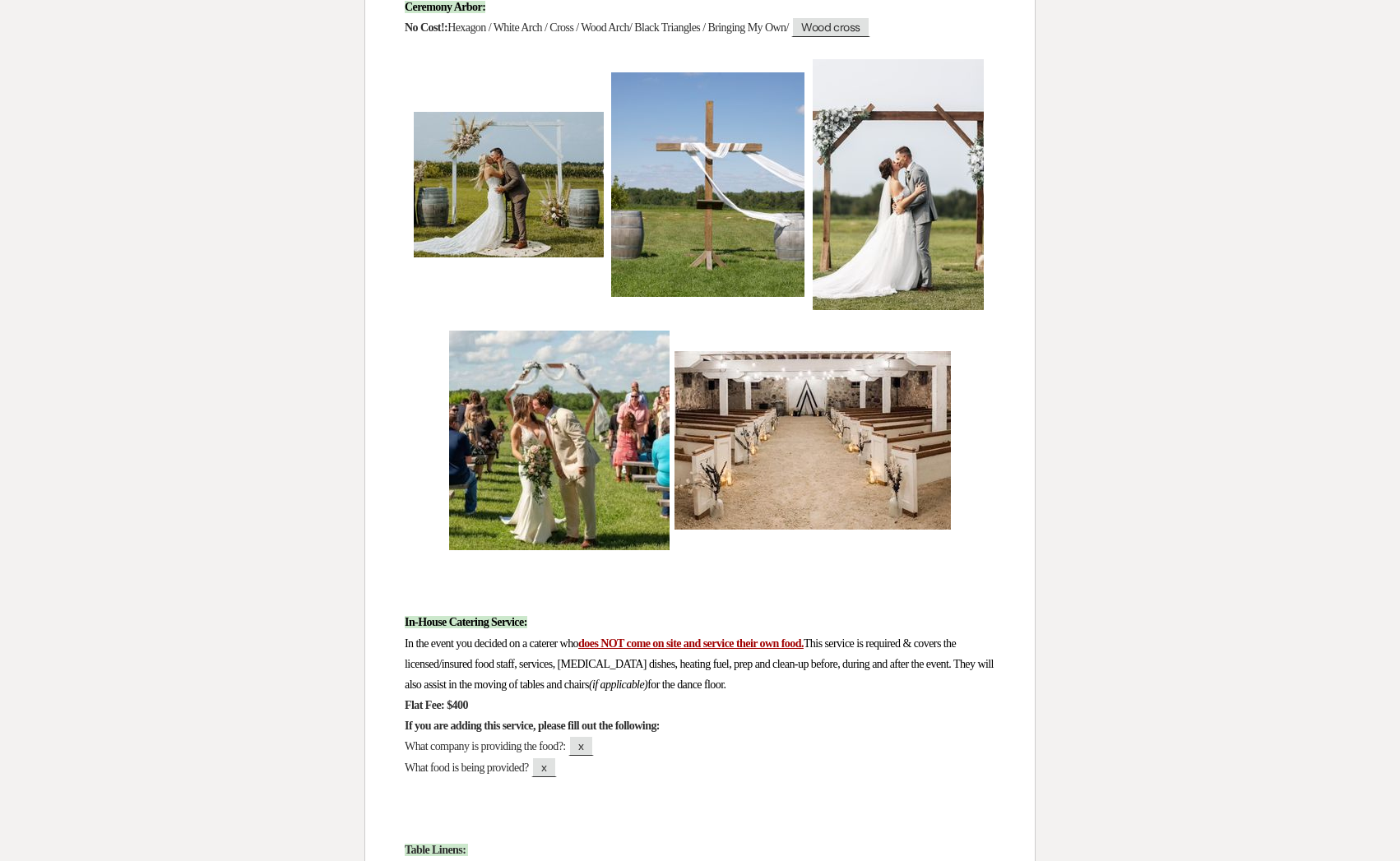
scroll to position [0, 0]
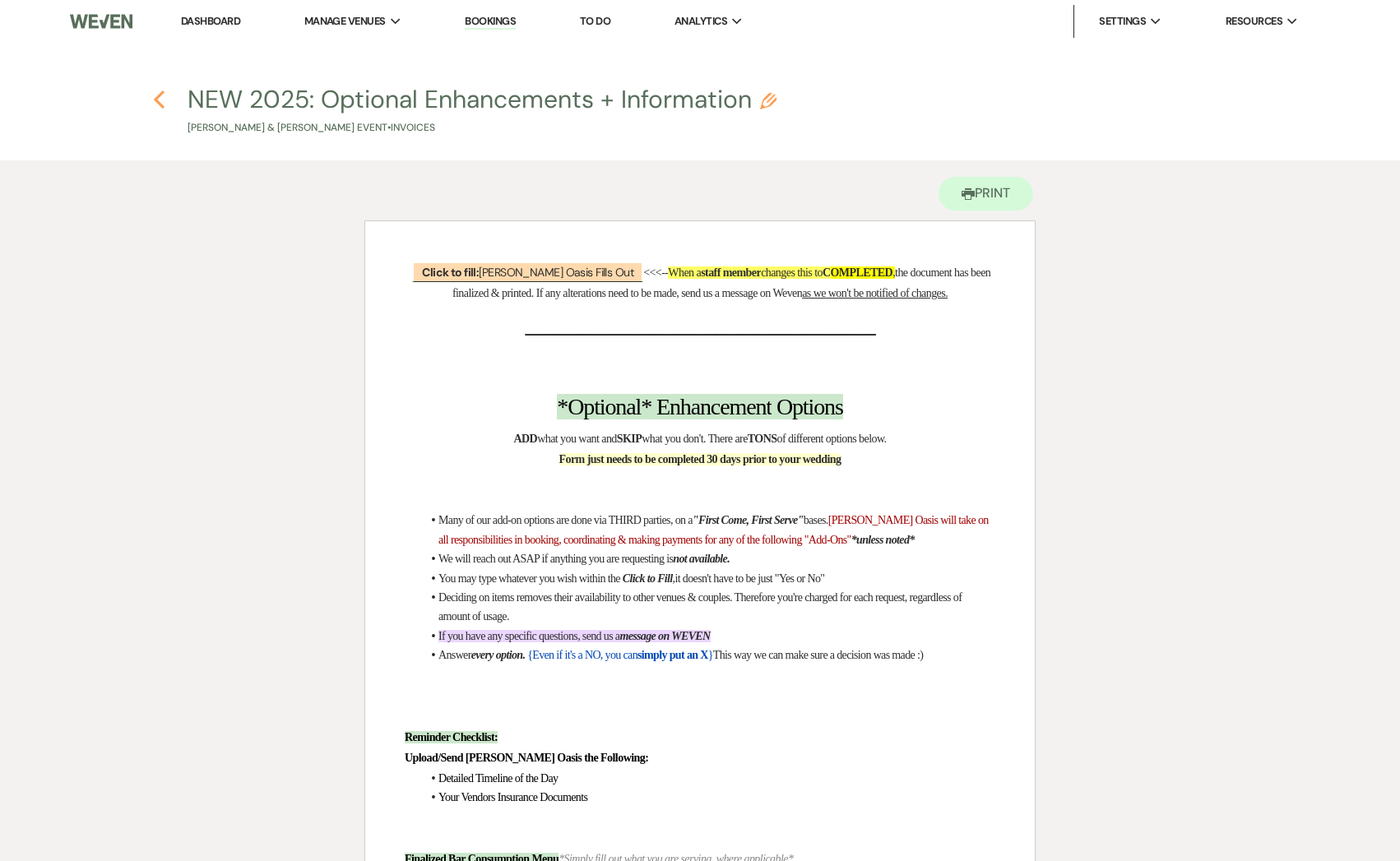
click at [160, 99] on icon "Previous" at bounding box center [159, 100] width 12 height 20
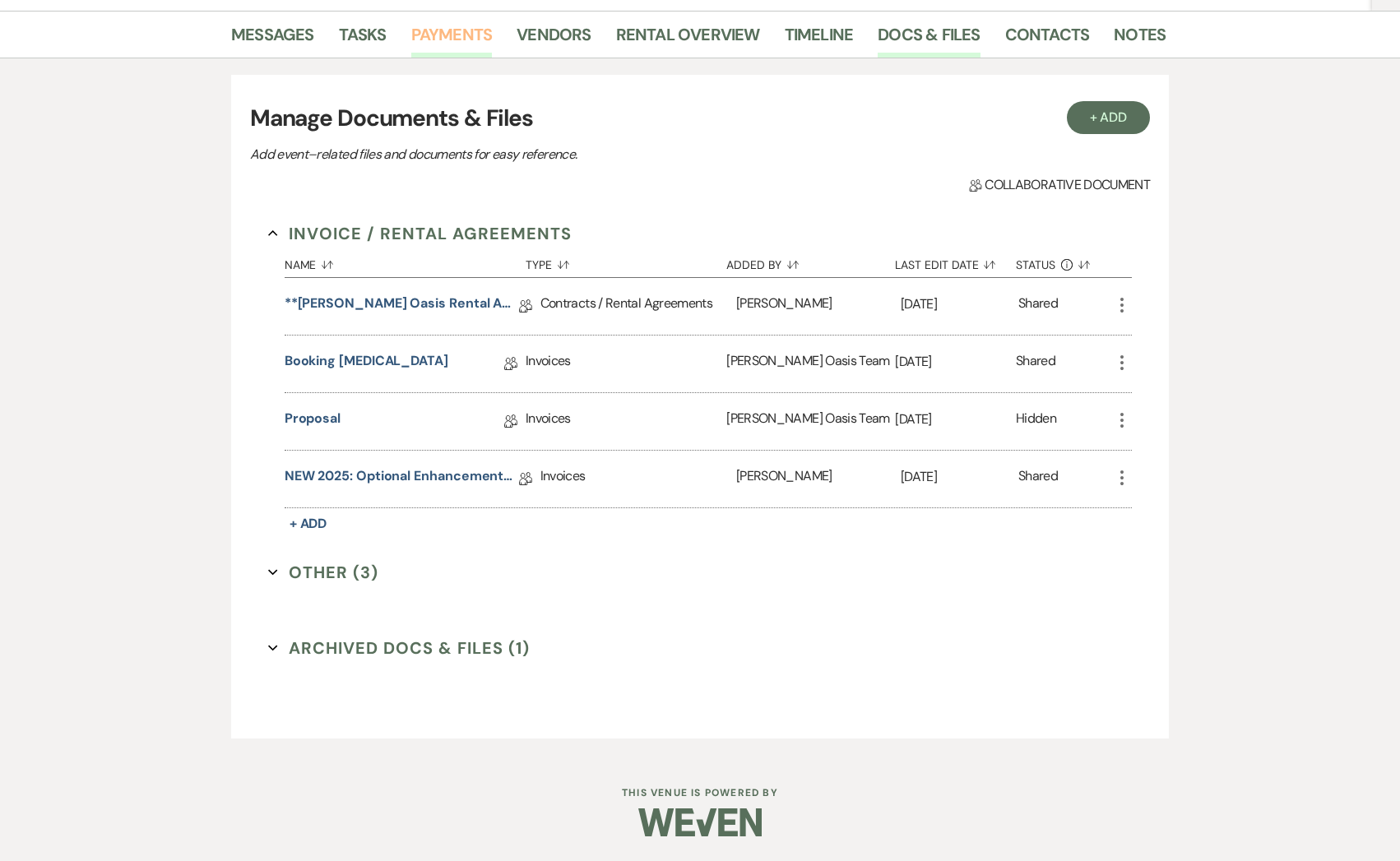
click at [475, 34] on link "Payments" at bounding box center [452, 40] width 82 height 36
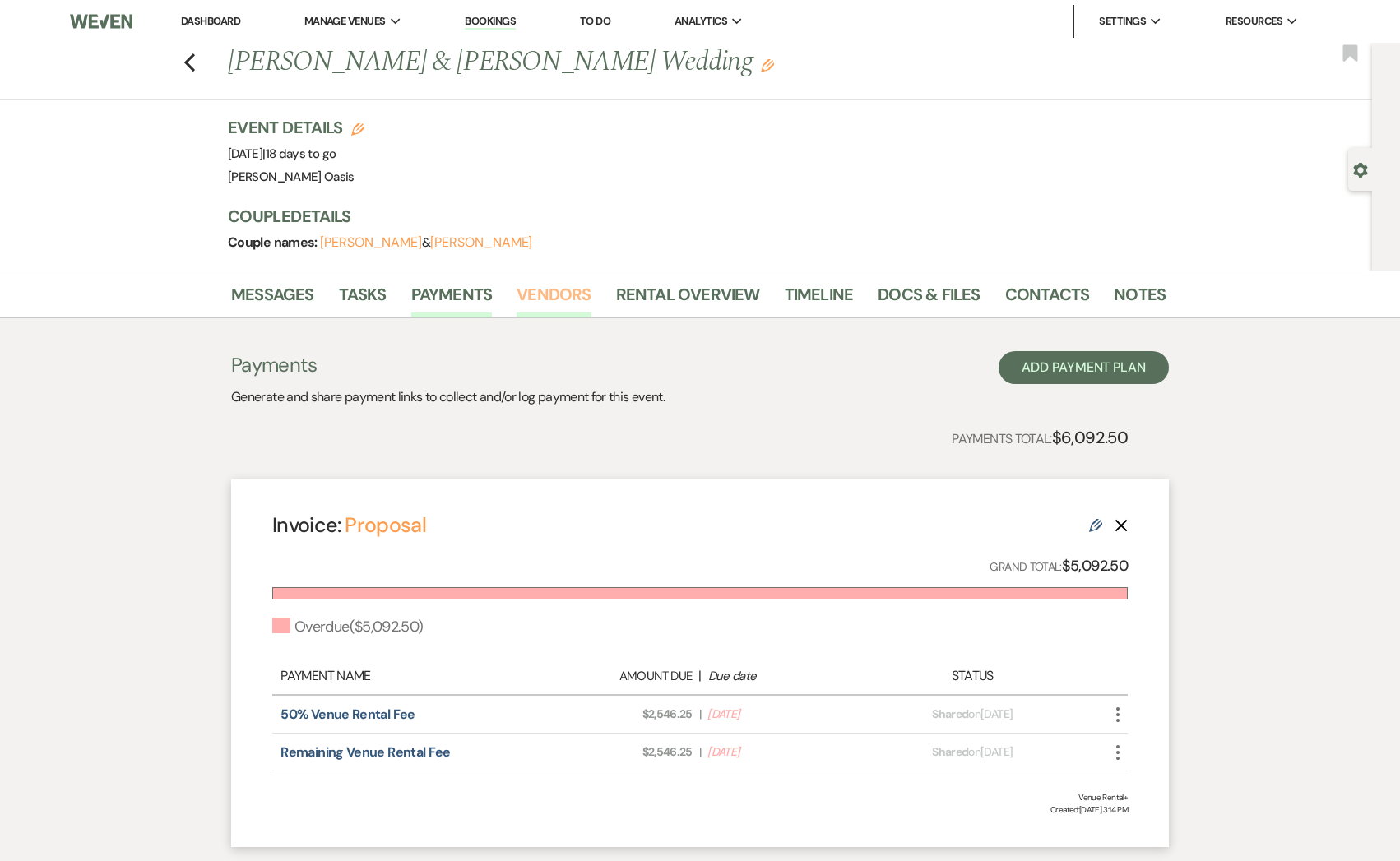
click at [534, 301] on link "Vendors" at bounding box center [554, 299] width 74 height 36
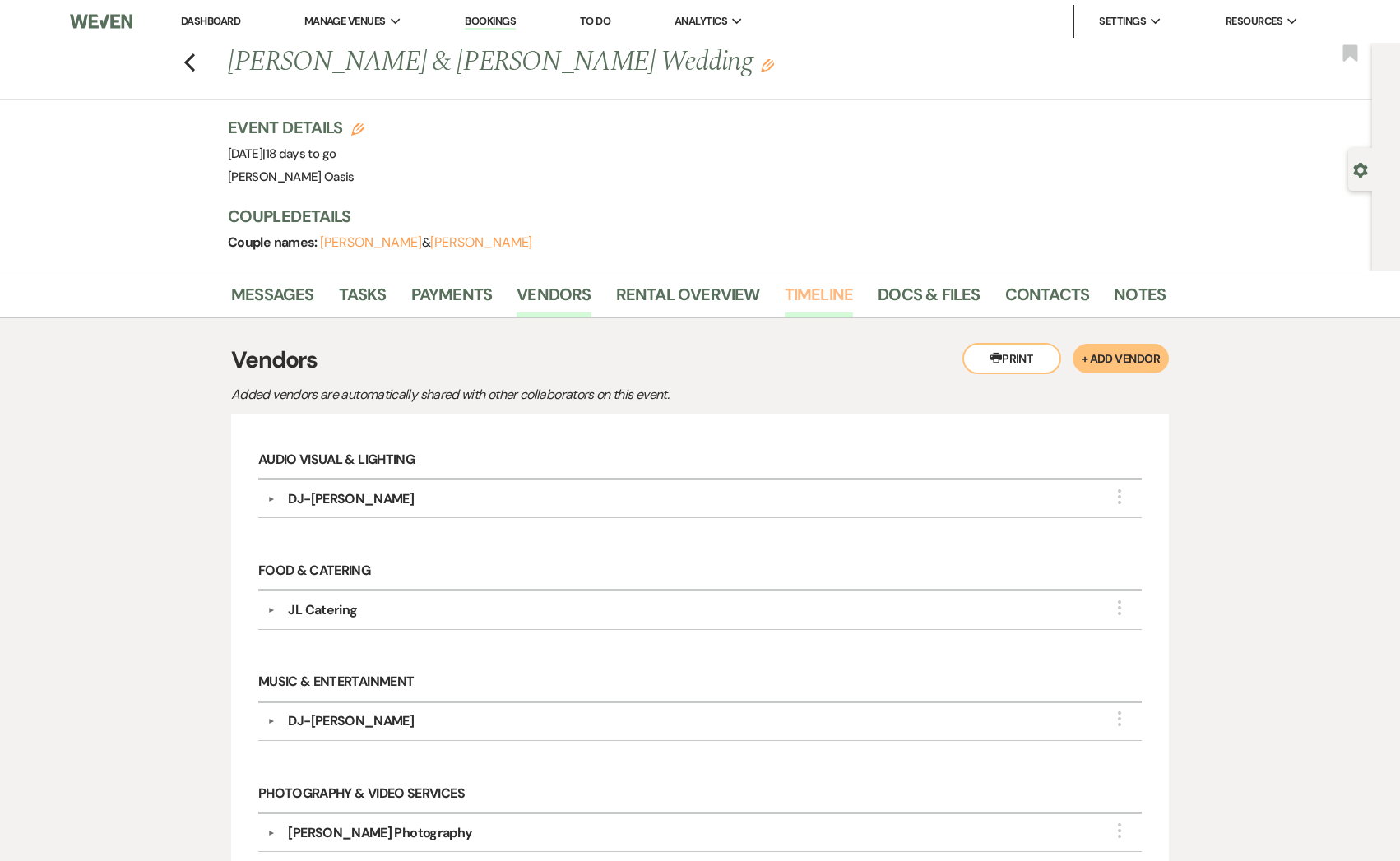
click at [827, 292] on link "Timeline" at bounding box center [819, 299] width 69 height 36
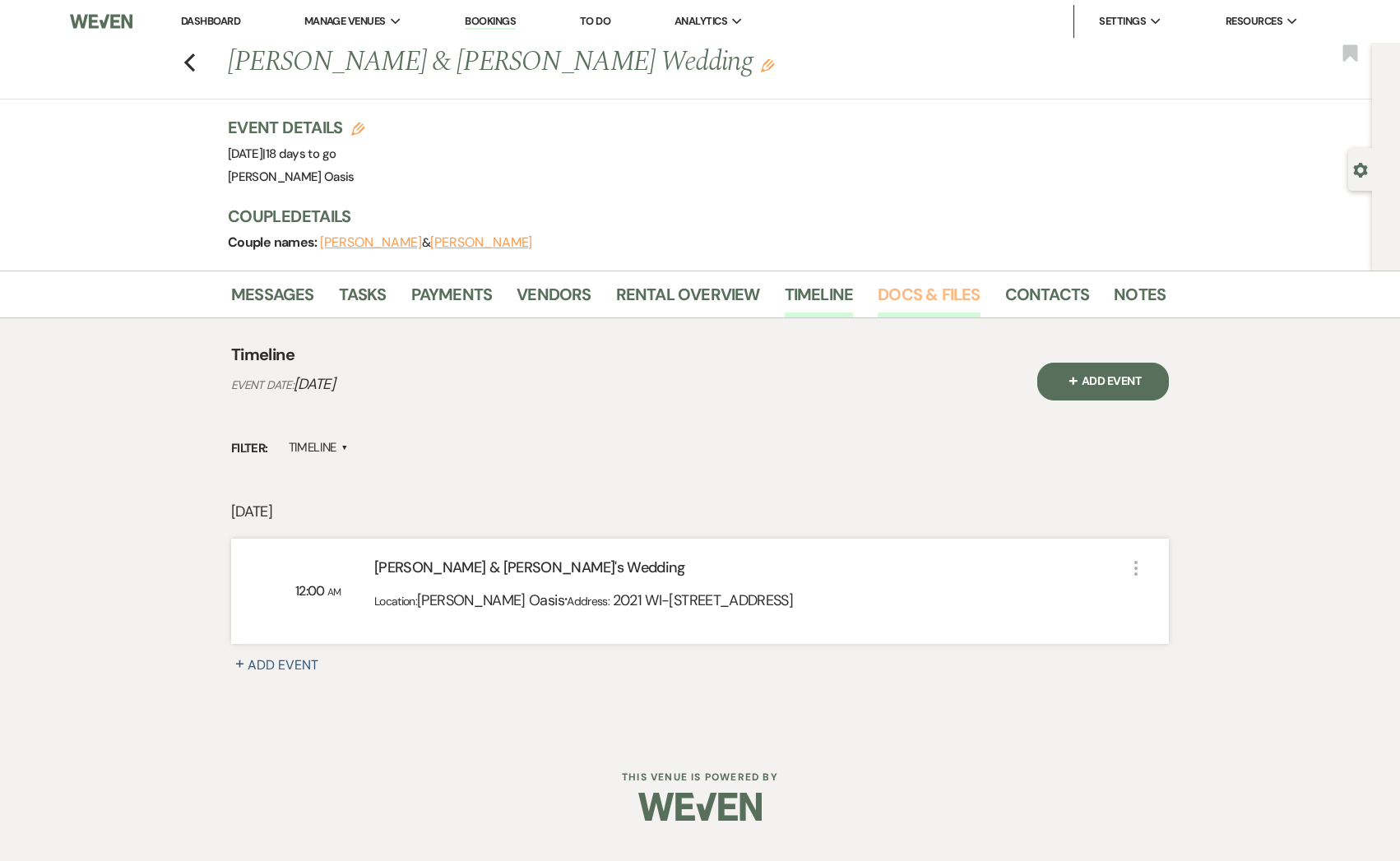
click at [904, 295] on link "Docs & Files" at bounding box center [929, 299] width 102 height 36
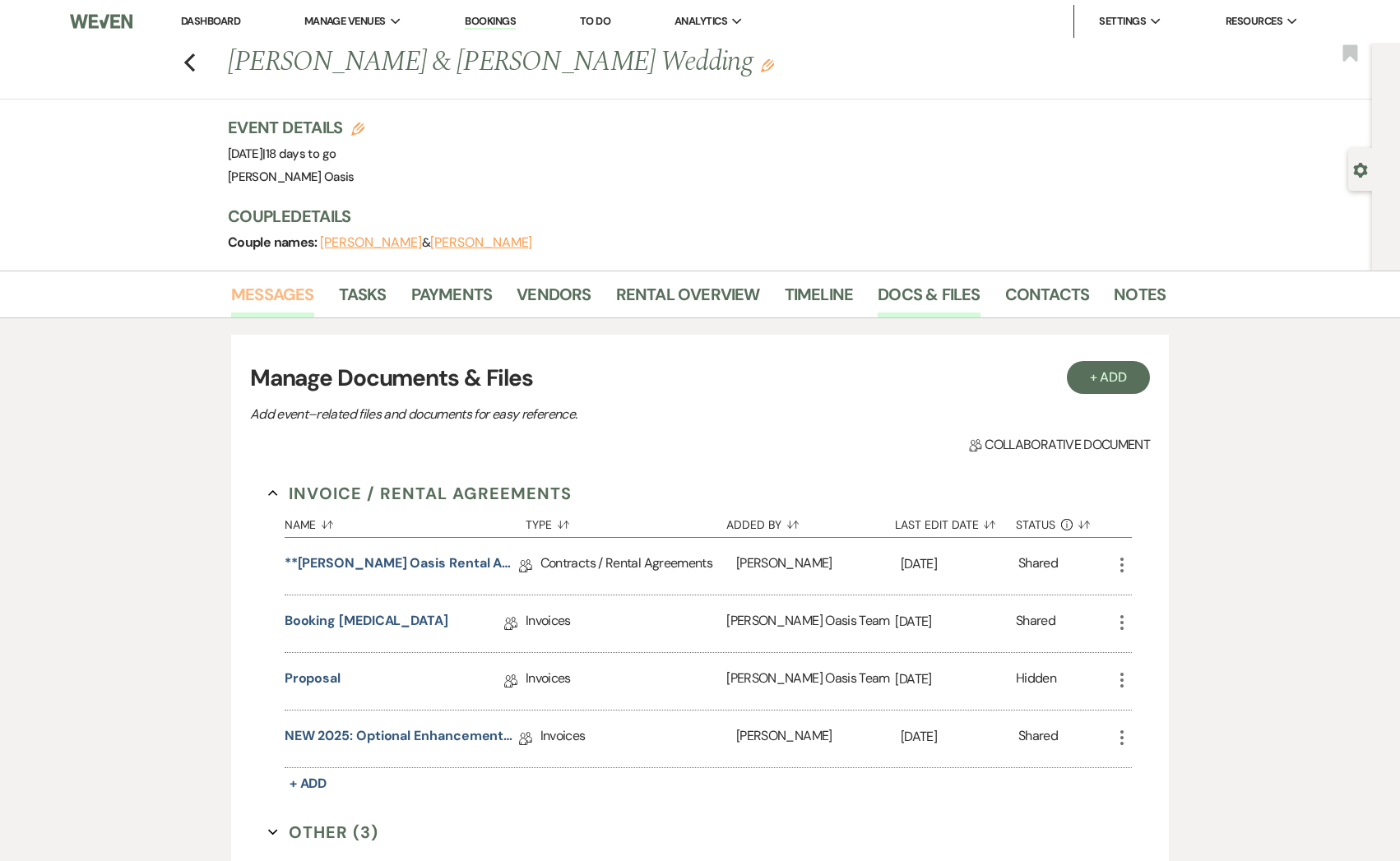
click at [283, 299] on link "Messages" at bounding box center [272, 299] width 83 height 36
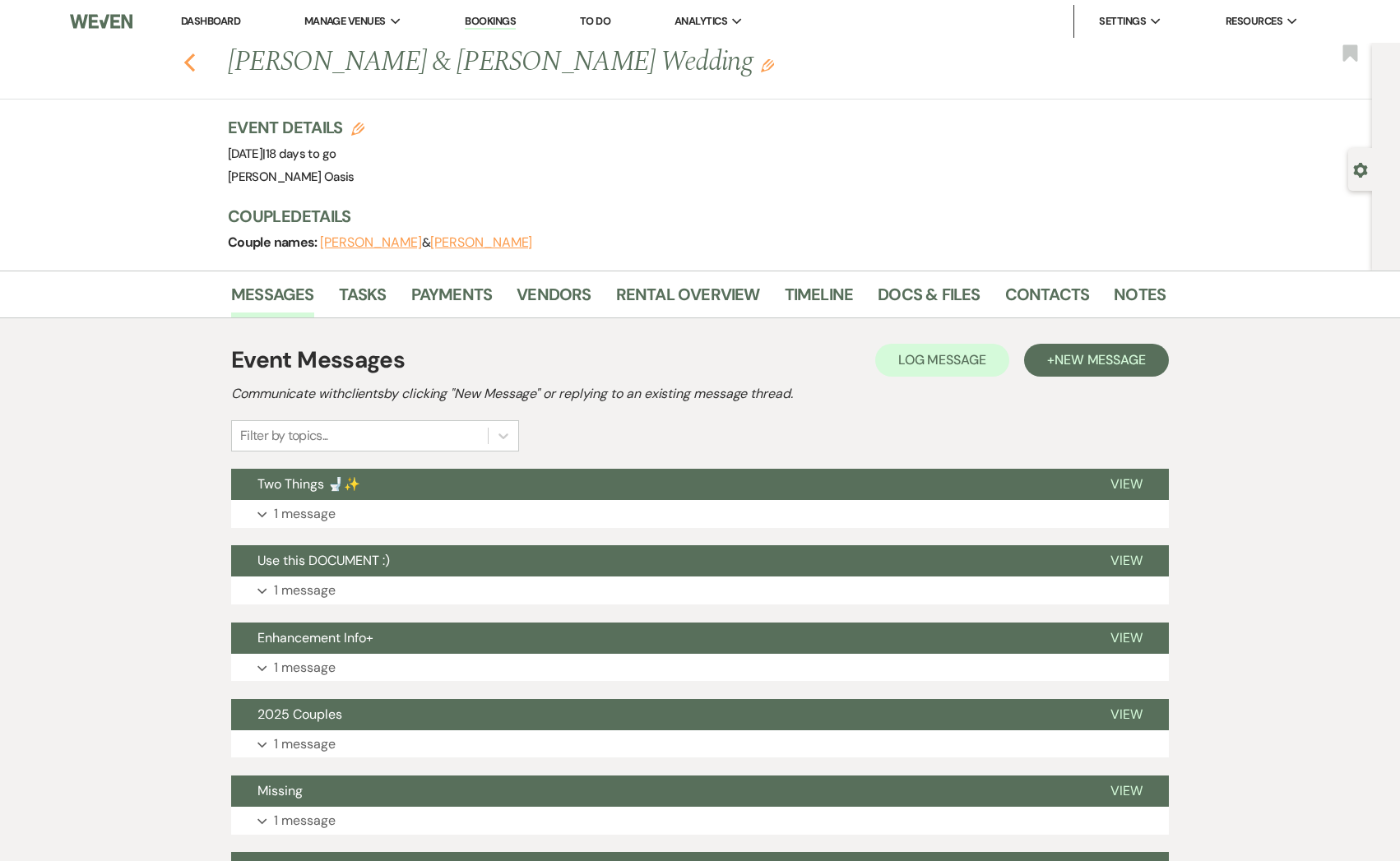
click at [186, 66] on icon "Previous" at bounding box center [190, 63] width 12 height 20
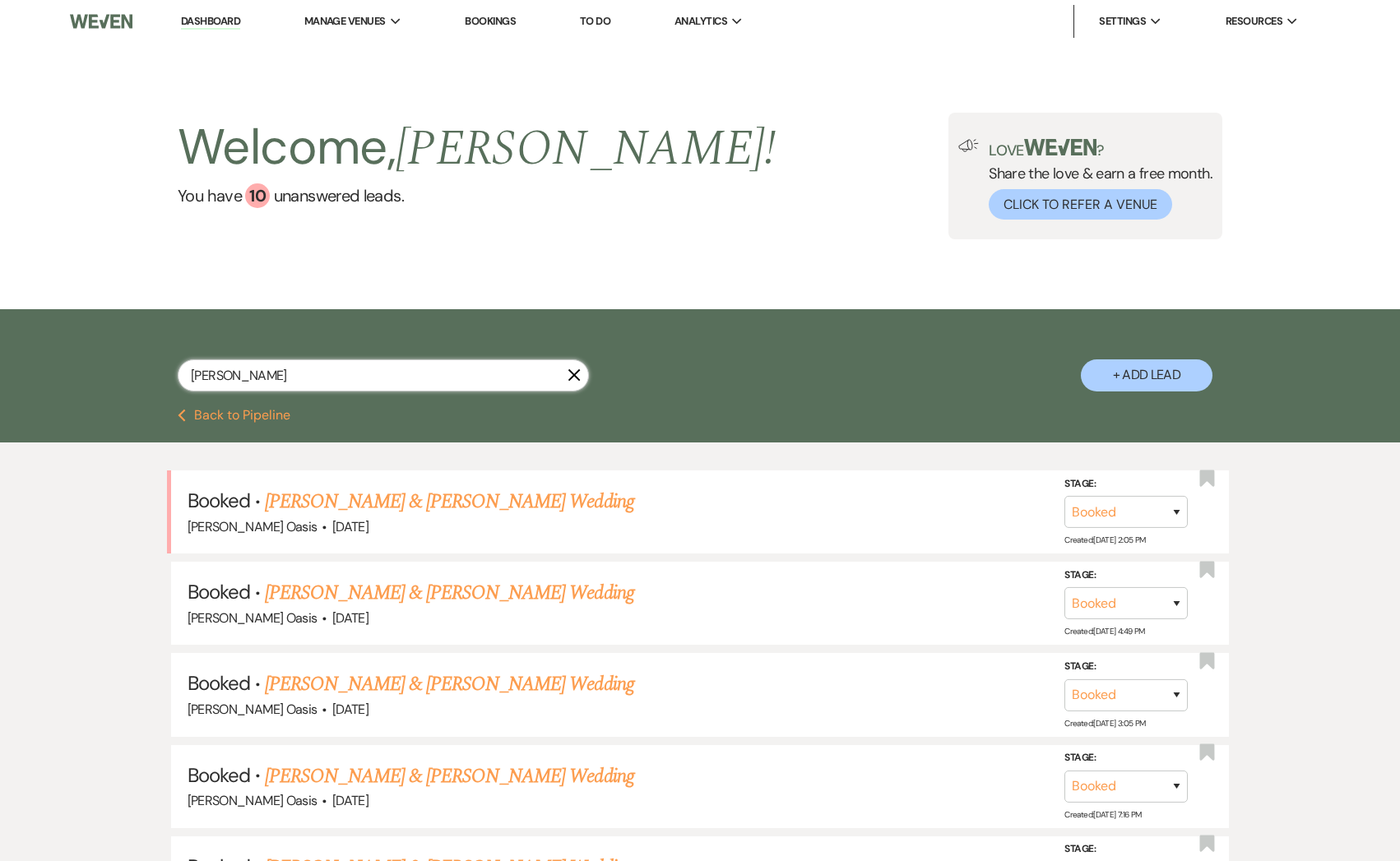
drag, startPoint x: 241, startPoint y: 367, endPoint x: 14, endPoint y: 362, distance: 227.1
click at [19, 364] on div "[PERSON_NAME] + Add Lead" at bounding box center [700, 358] width 1400 height 100
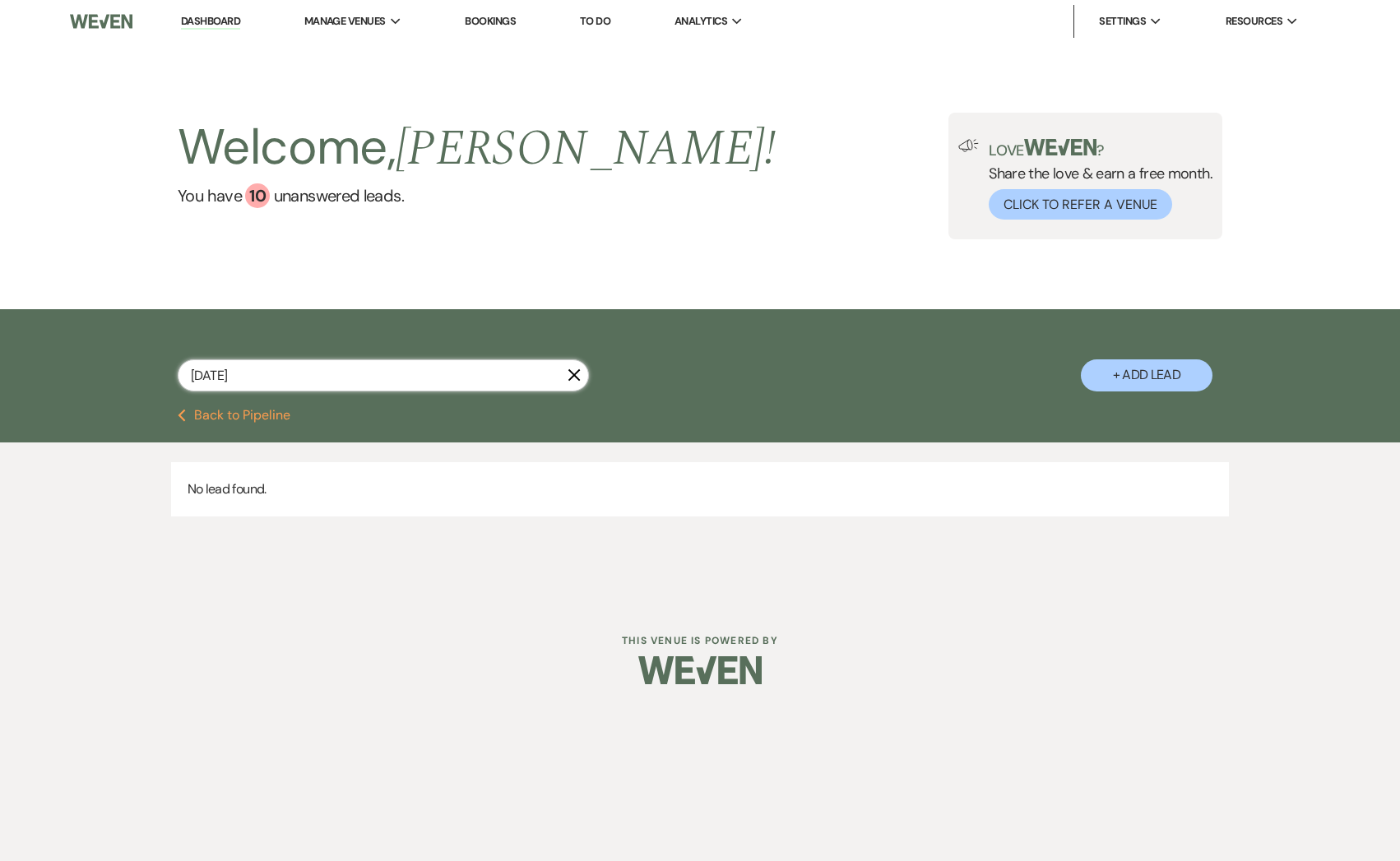
type input "[DATE]"
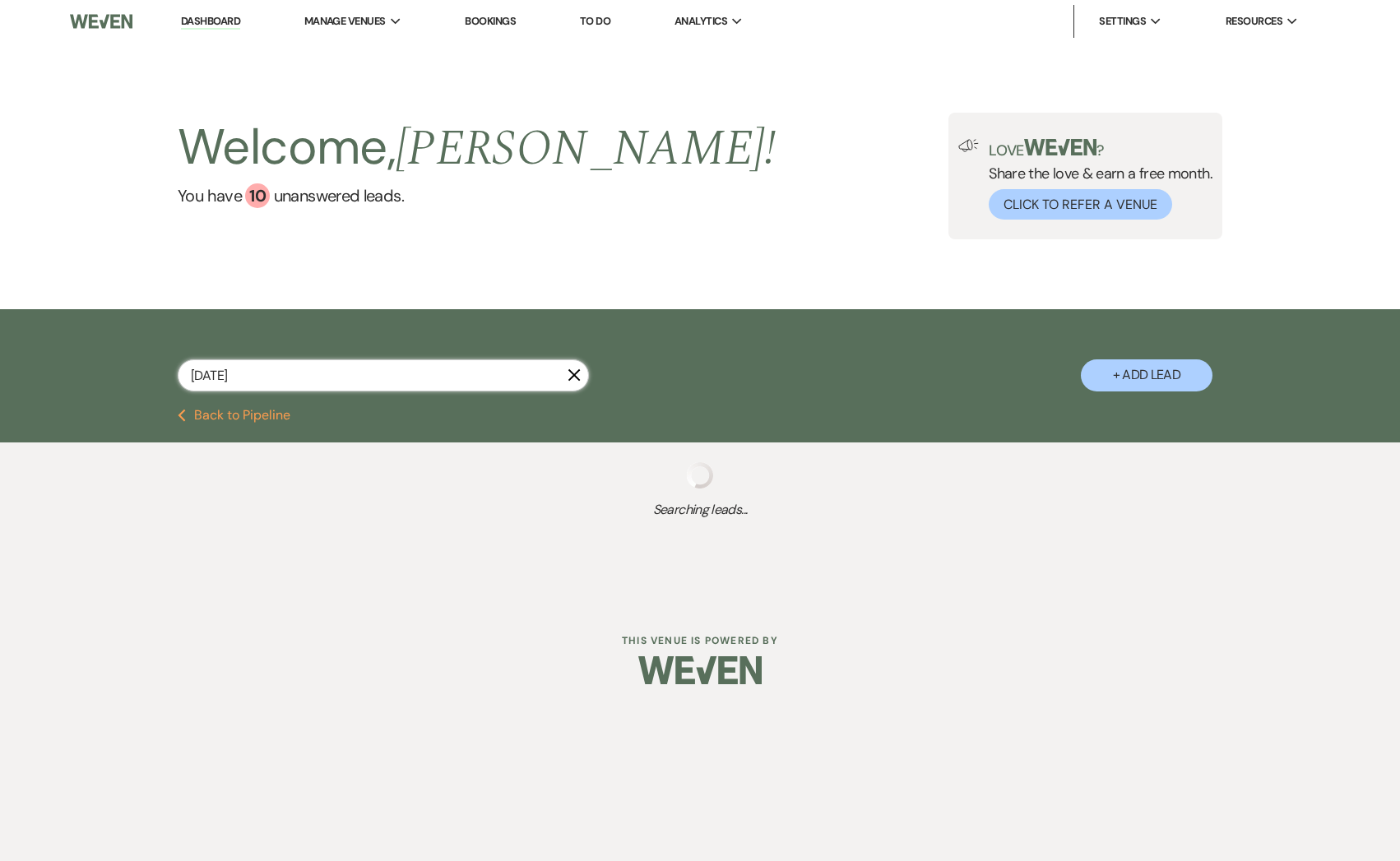
select select "8"
select select "5"
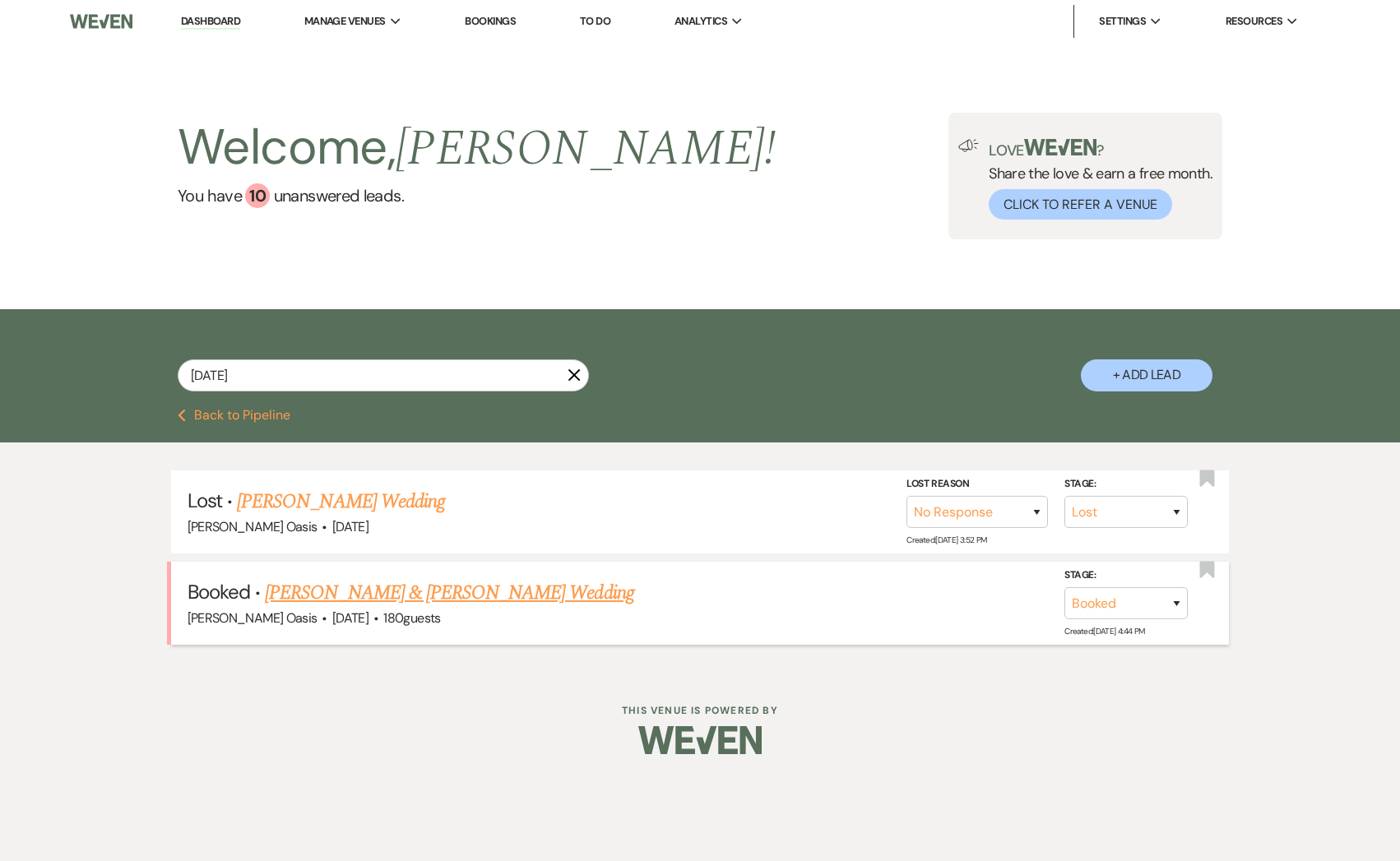
click at [355, 583] on link "[PERSON_NAME] & [PERSON_NAME] Wedding" at bounding box center [448, 593] width 368 height 30
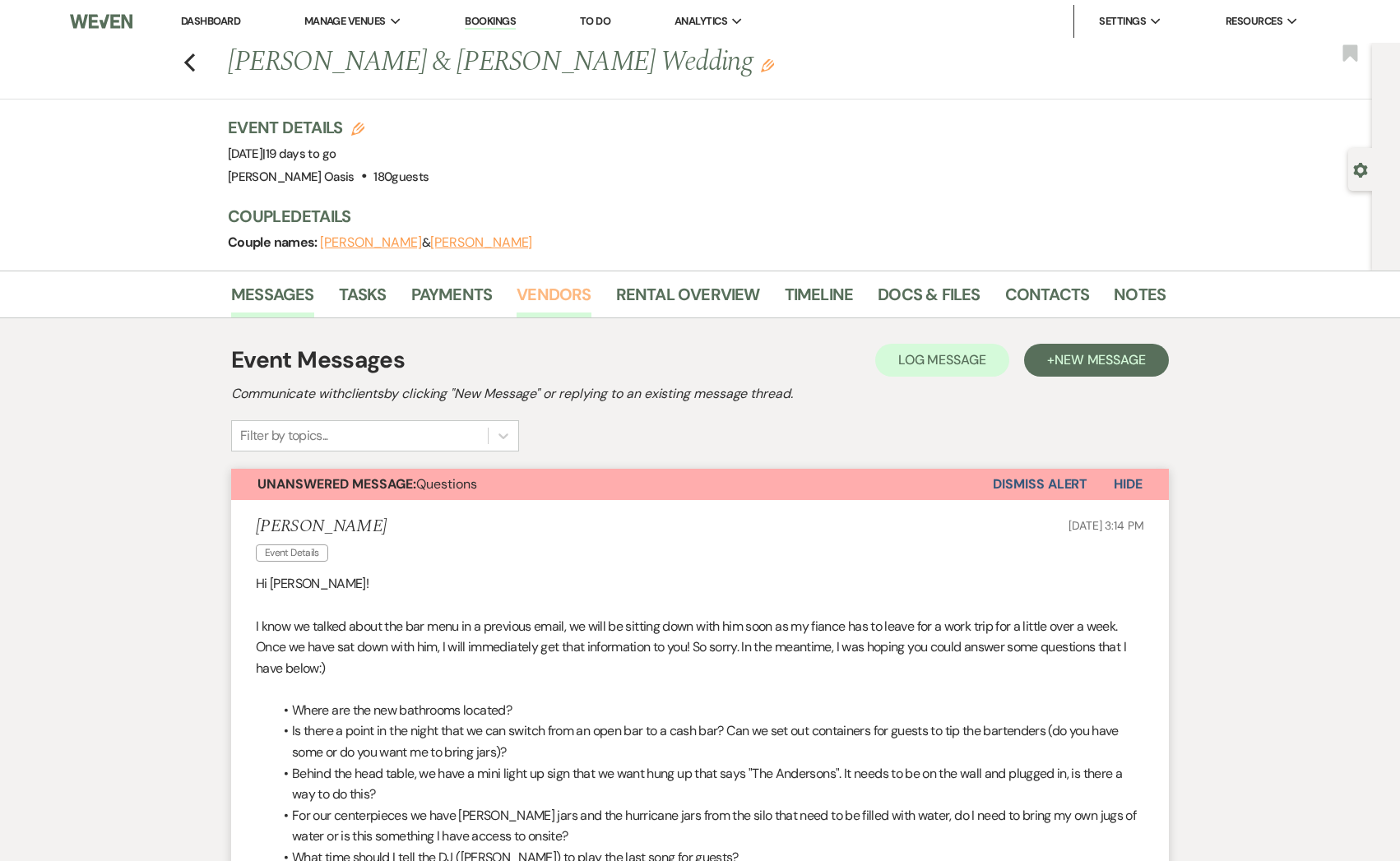
click at [569, 297] on link "Vendors" at bounding box center [554, 299] width 74 height 36
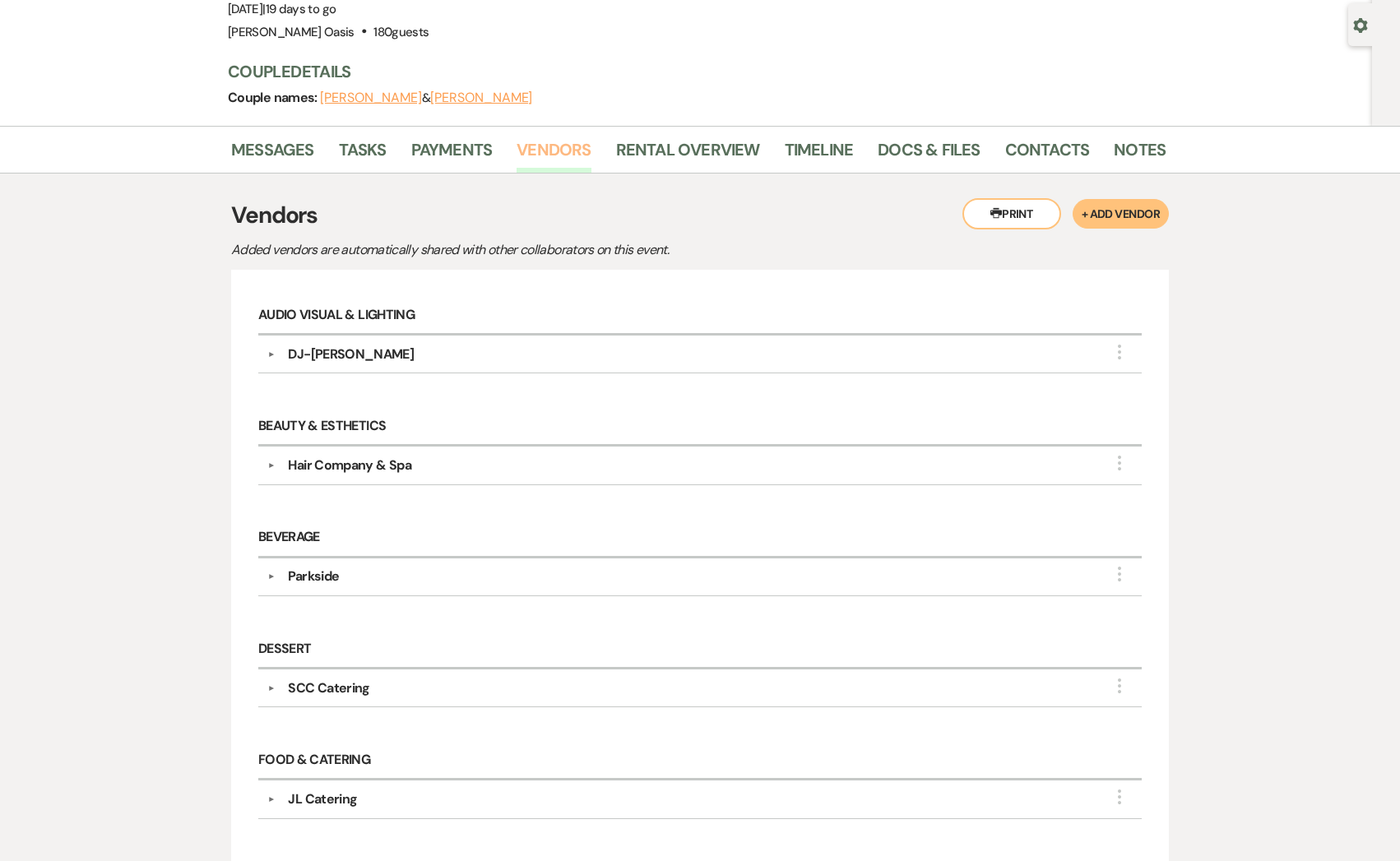
scroll to position [148, 0]
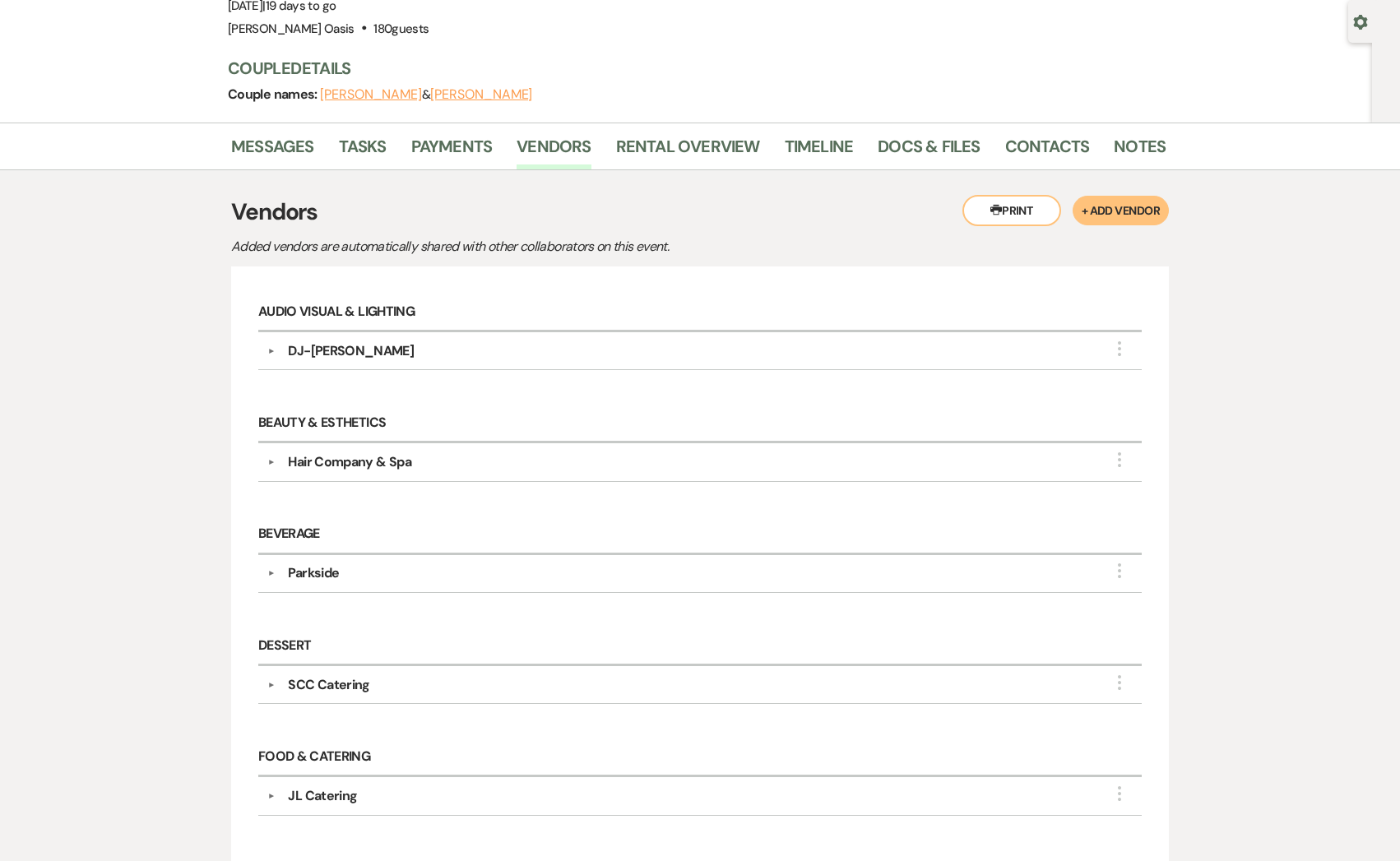
click at [335, 681] on div "SCC Catering" at bounding box center [328, 685] width 82 height 20
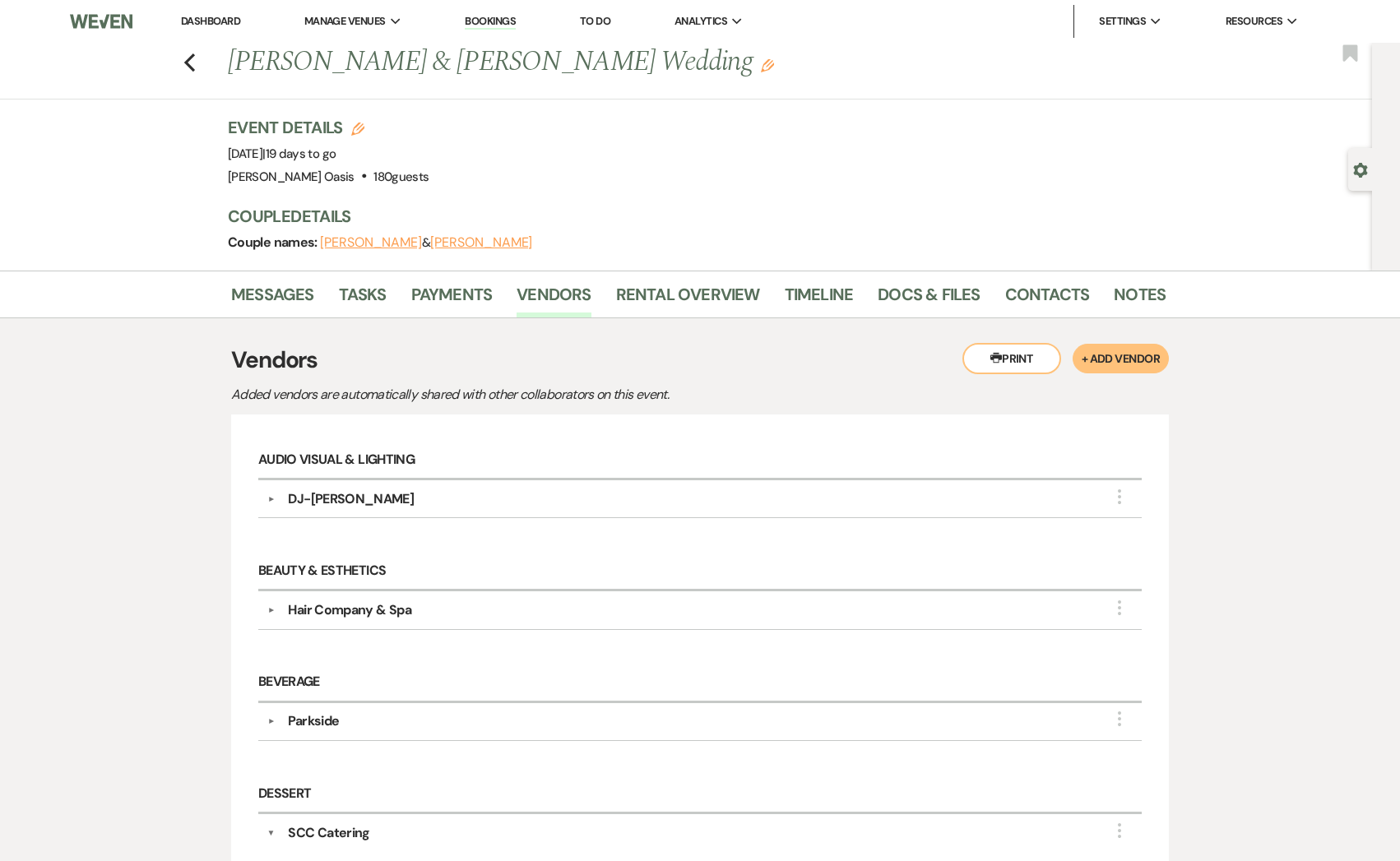
click at [850, 297] on li "Timeline" at bounding box center [831, 297] width 94 height 40
click at [829, 297] on link "Timeline" at bounding box center [819, 299] width 69 height 36
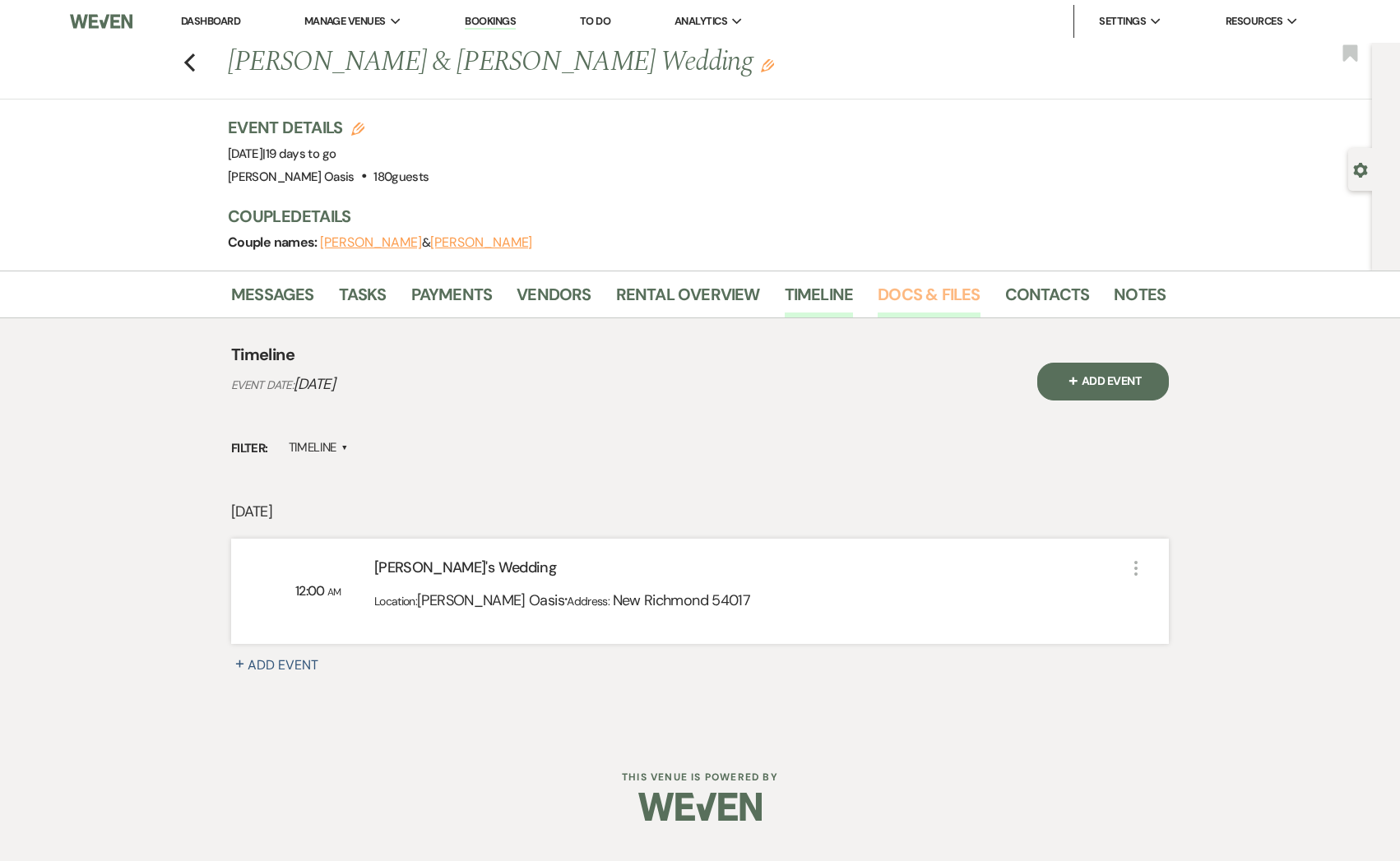
click at [936, 301] on link "Docs & Files" at bounding box center [929, 299] width 102 height 36
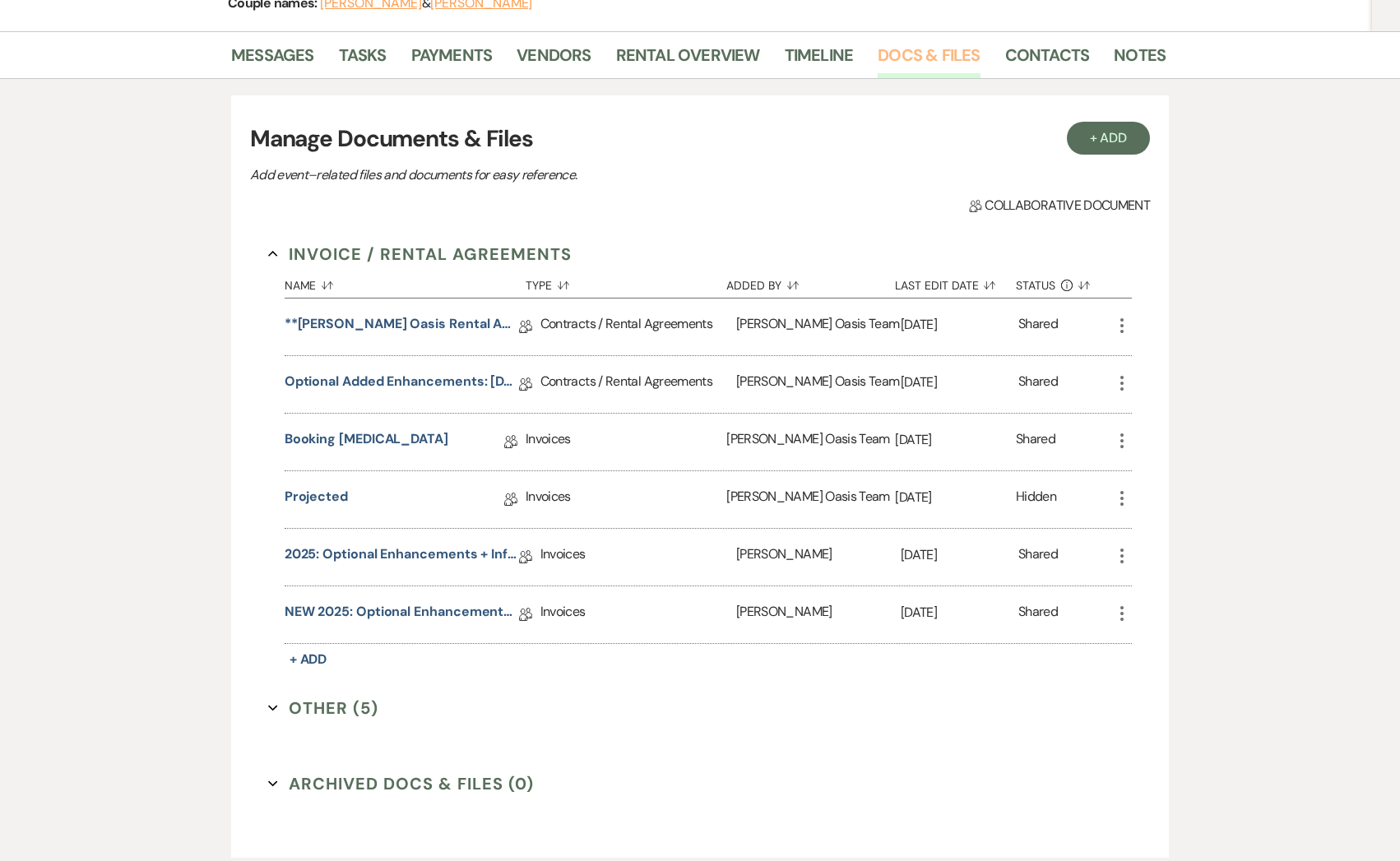
scroll to position [241, 0]
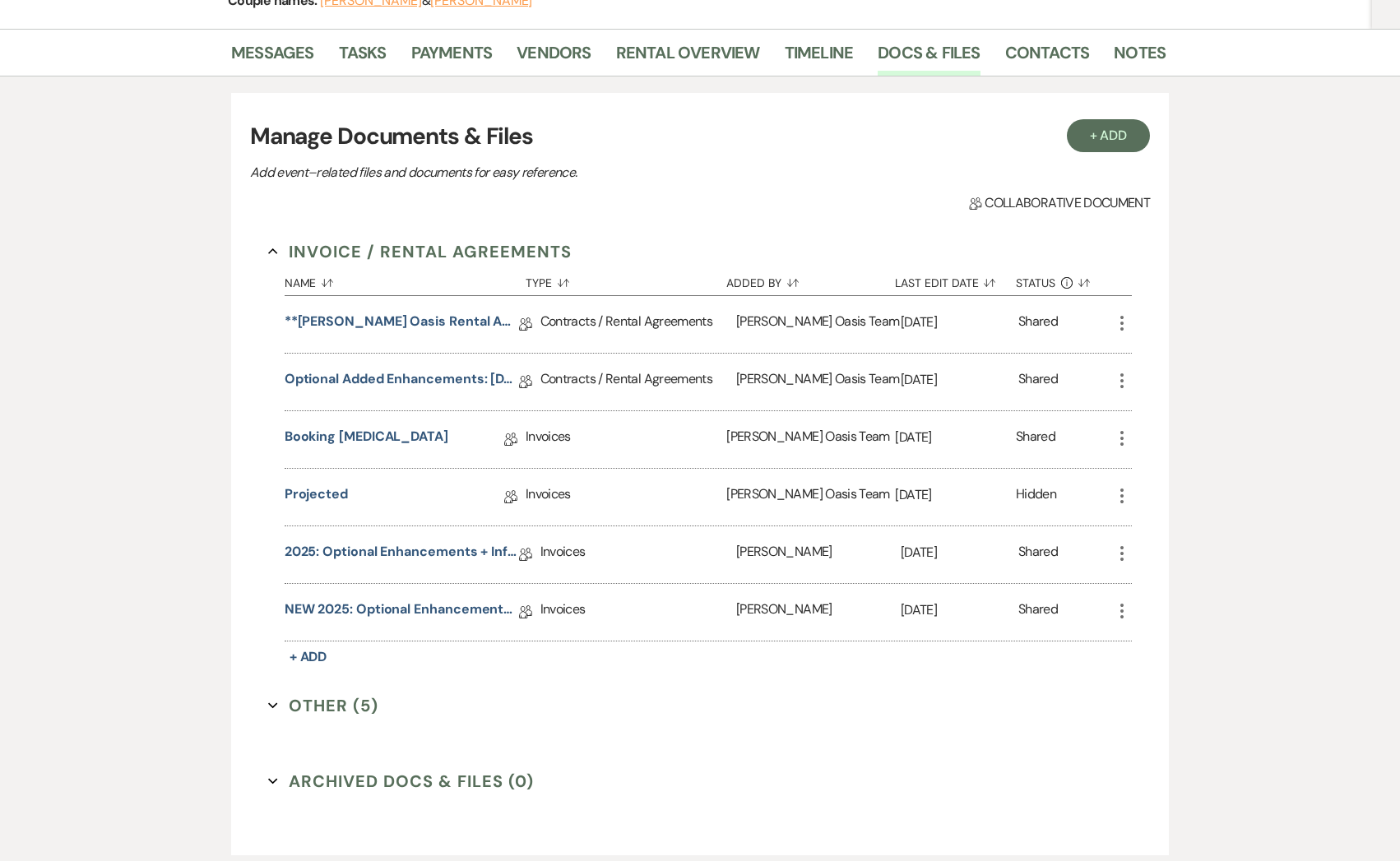
click at [344, 697] on button "Other (5) Expand" at bounding box center [323, 705] width 110 height 25
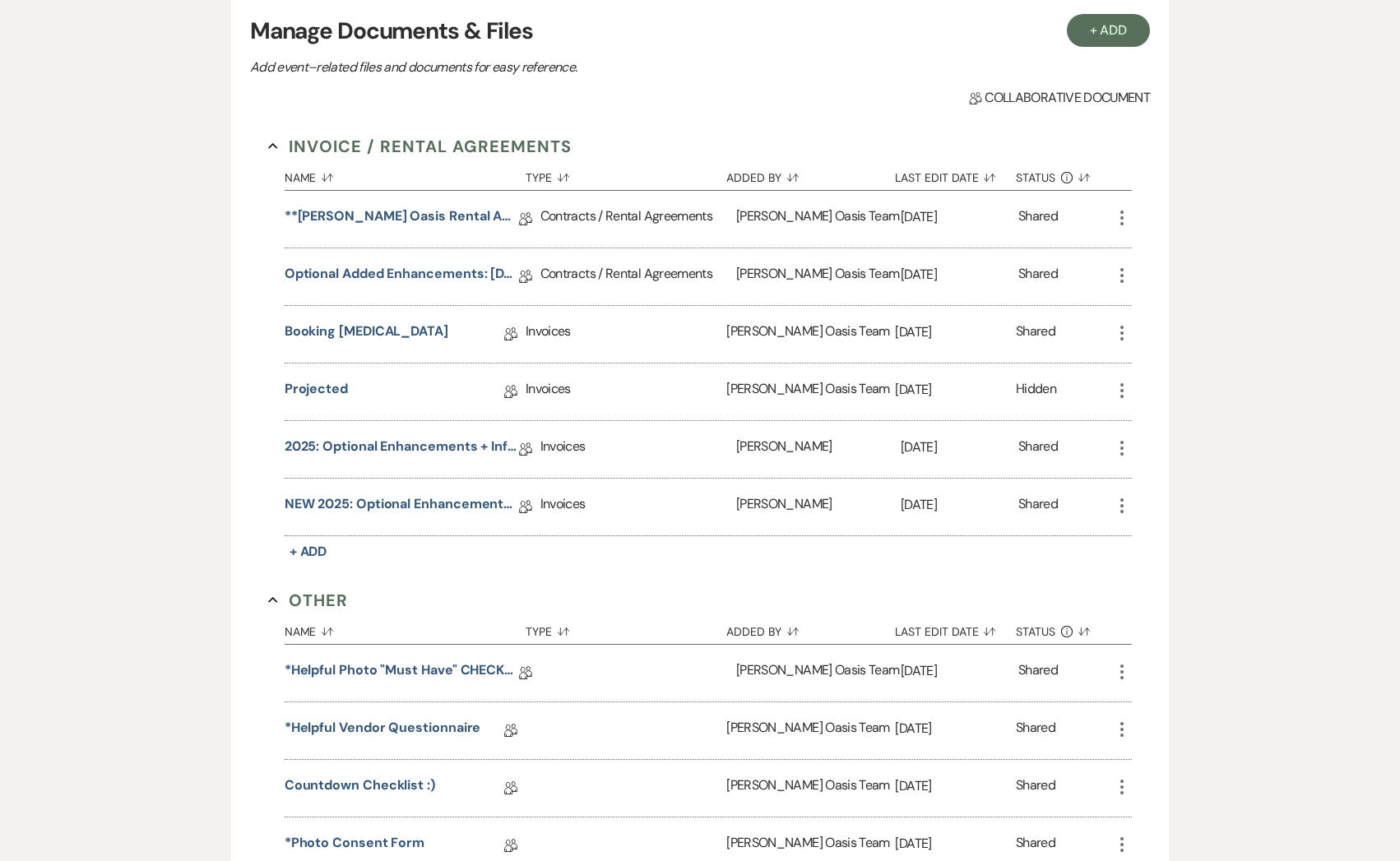
scroll to position [338, 0]
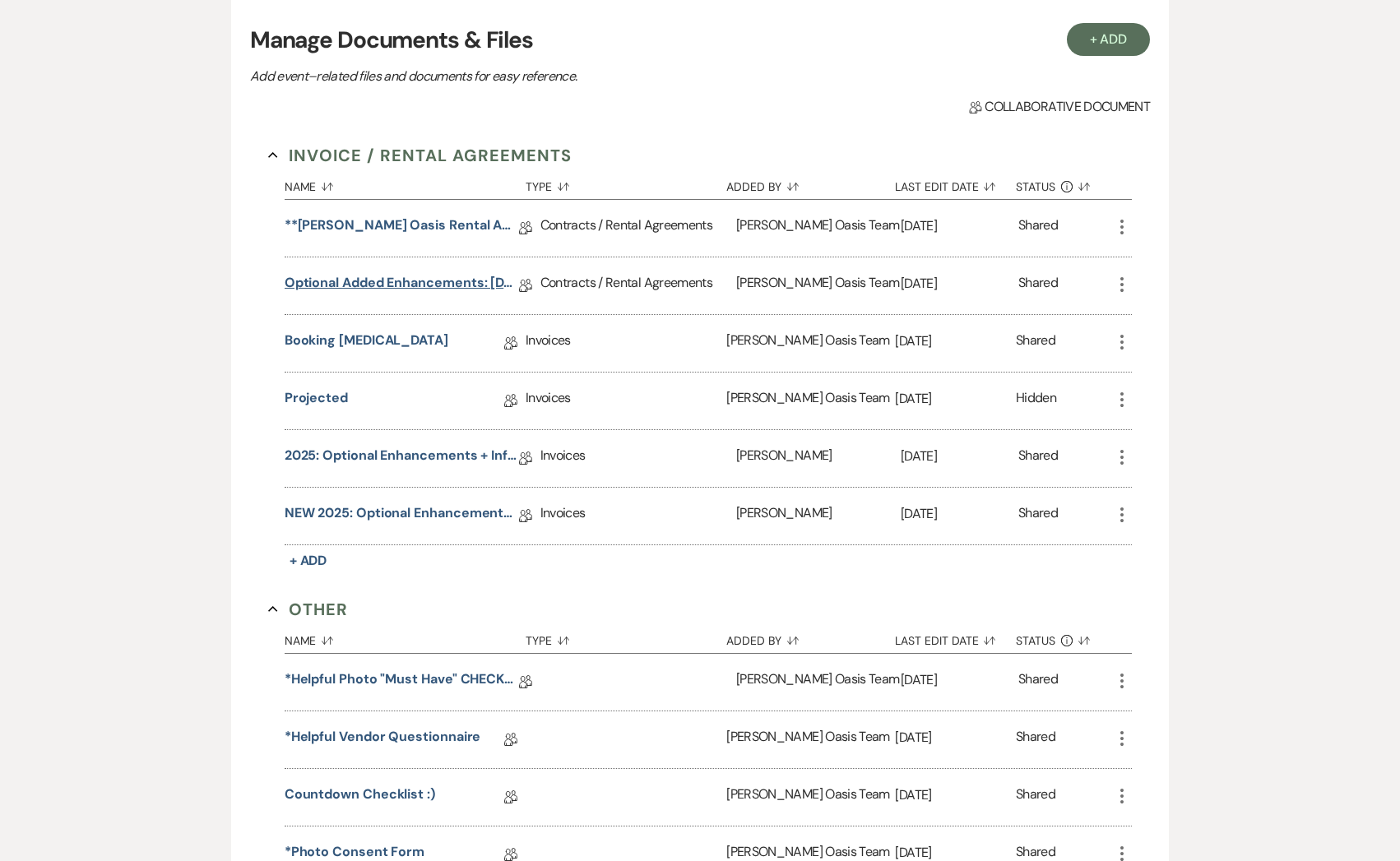
click at [428, 274] on link "Optional Added Enhancements: [DATE] ONLY RENTALS" at bounding box center [401, 285] width 234 height 26
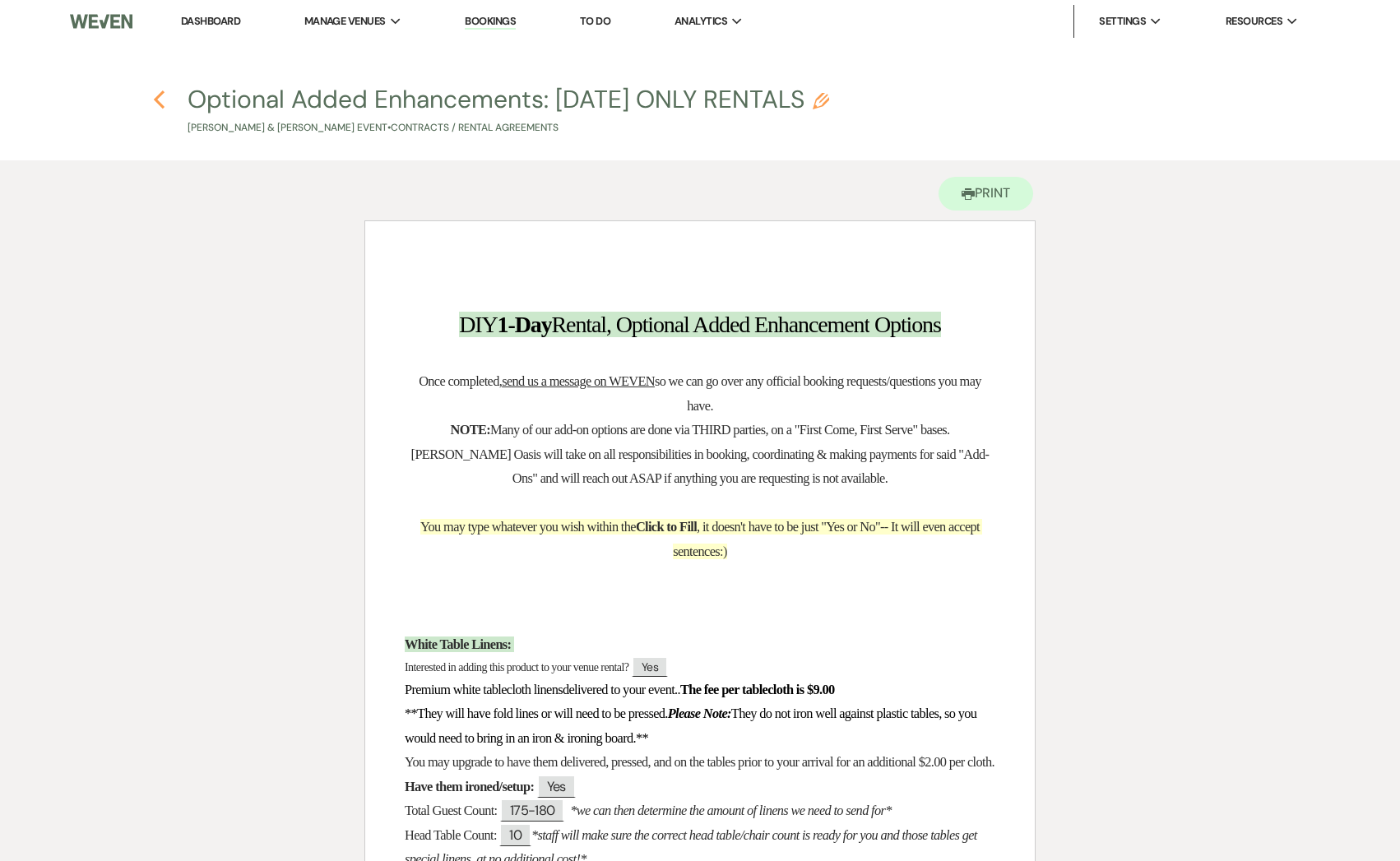
click at [161, 104] on use "button" at bounding box center [159, 100] width 11 height 18
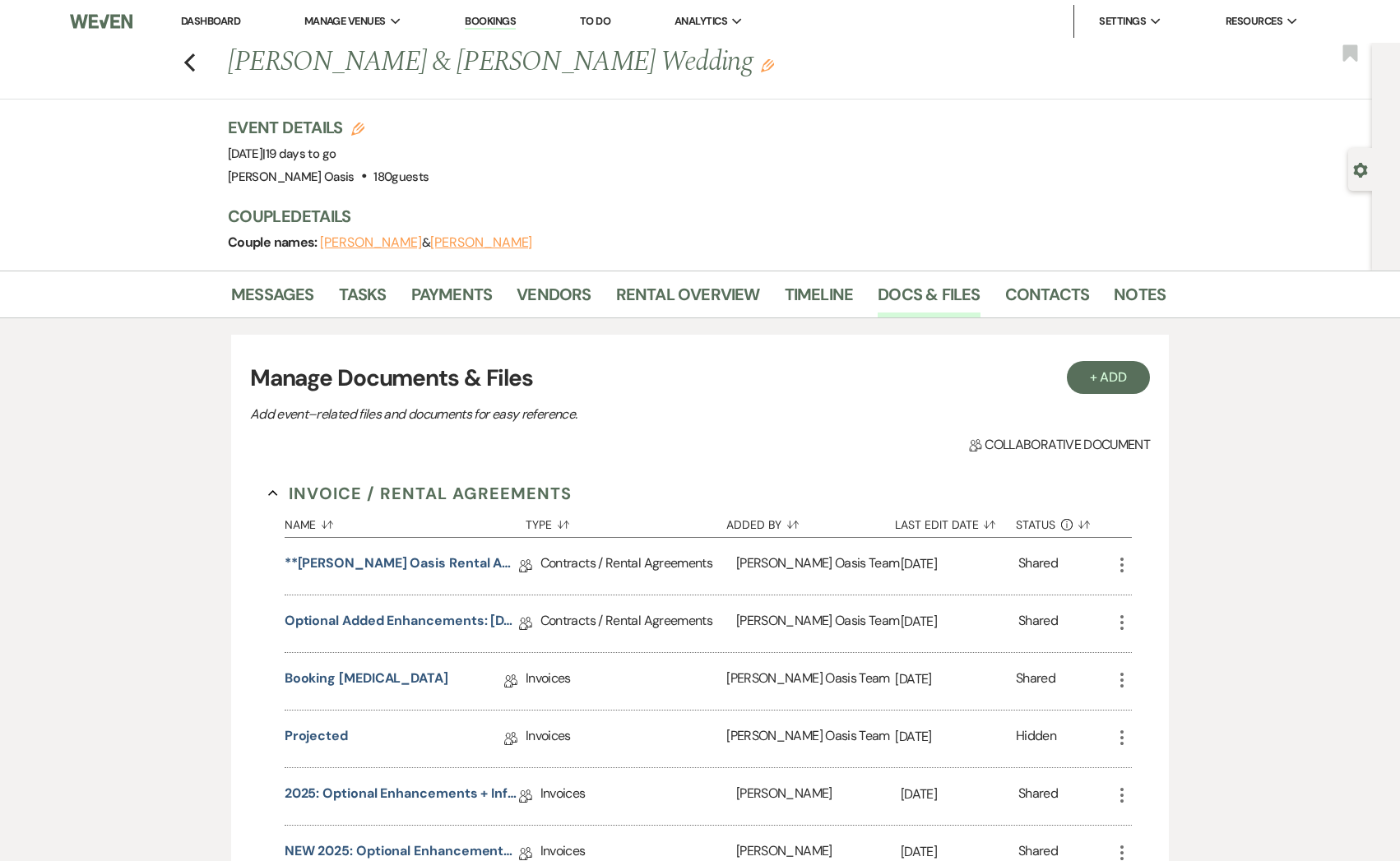
scroll to position [338, 0]
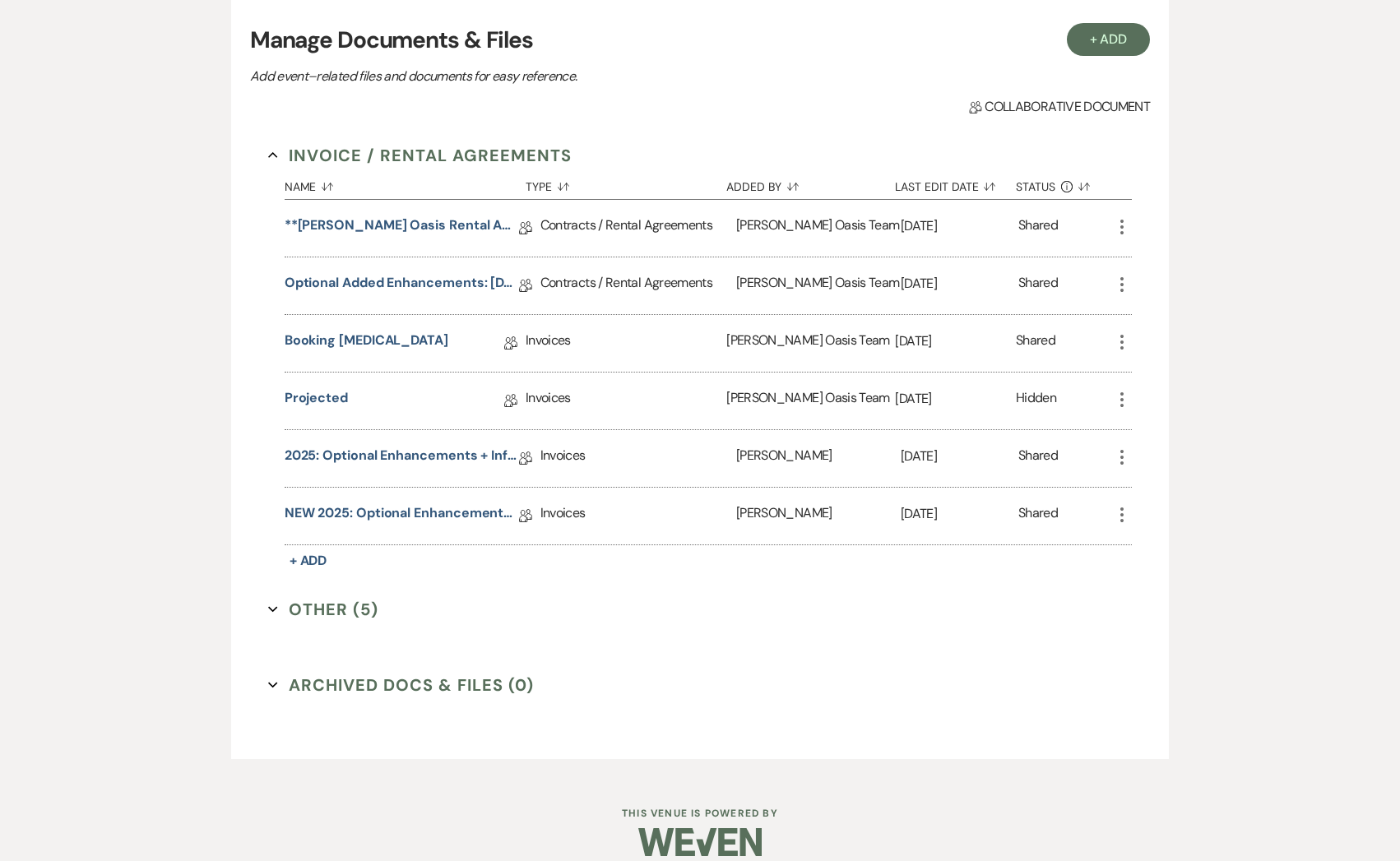
click at [1117, 282] on icon "More" at bounding box center [1121, 284] width 20 height 20
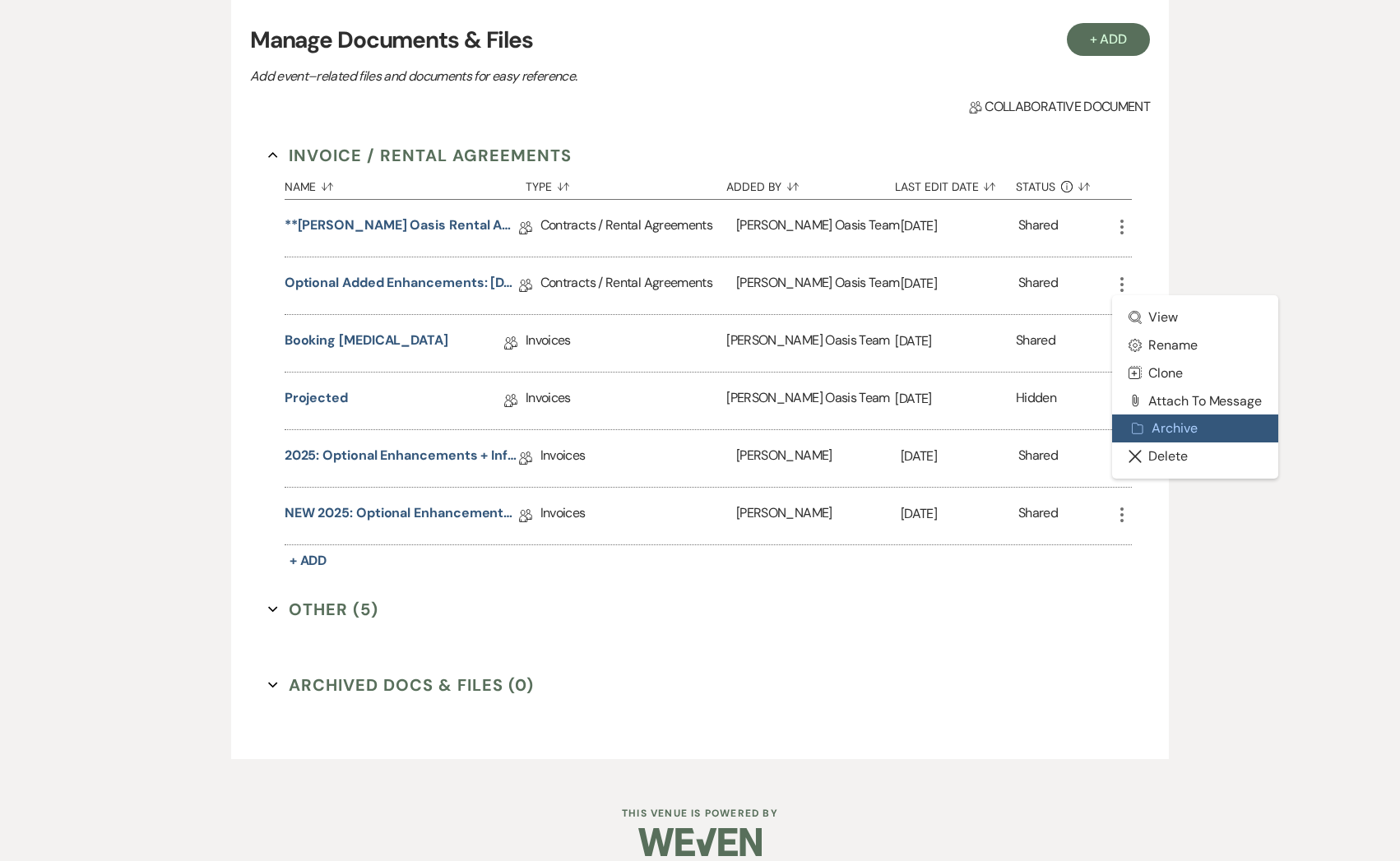
click at [1151, 430] on button "Archive Archive" at bounding box center [1195, 428] width 166 height 28
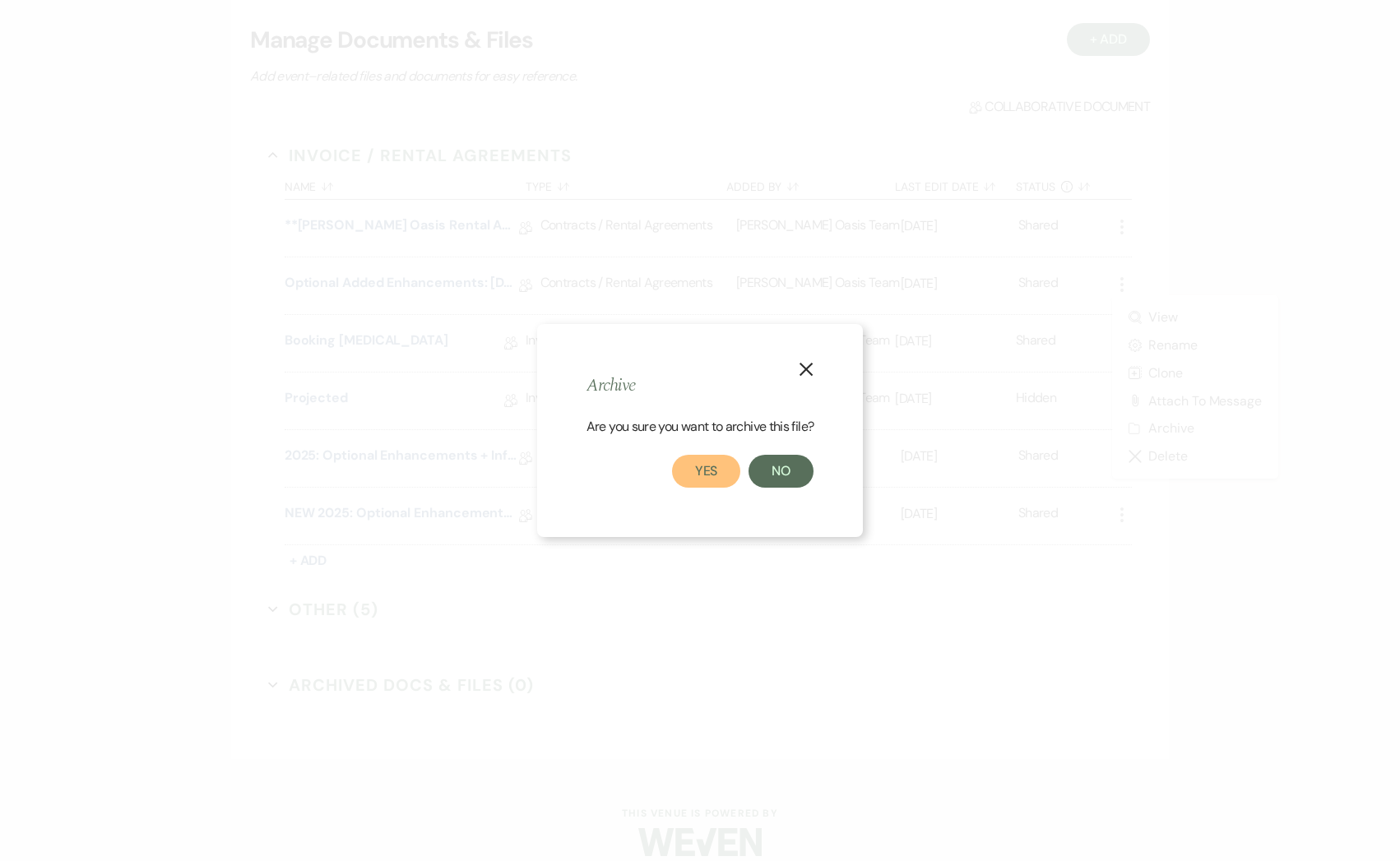
click at [679, 479] on button "Yes" at bounding box center [706, 471] width 69 height 33
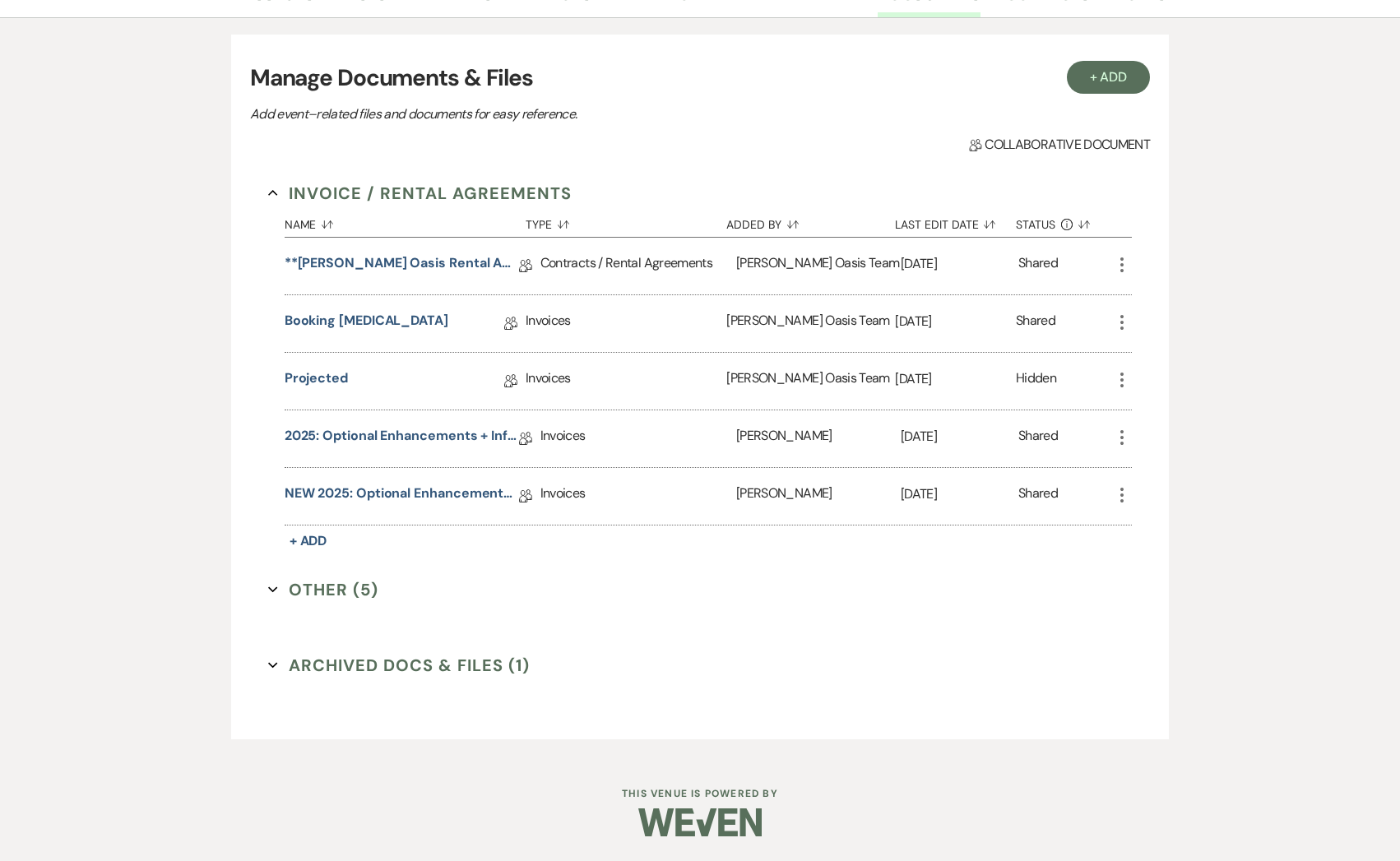
scroll to position [298, 0]
click at [373, 442] on link "2025: Optional Enhancements + Information" at bounding box center [401, 440] width 234 height 26
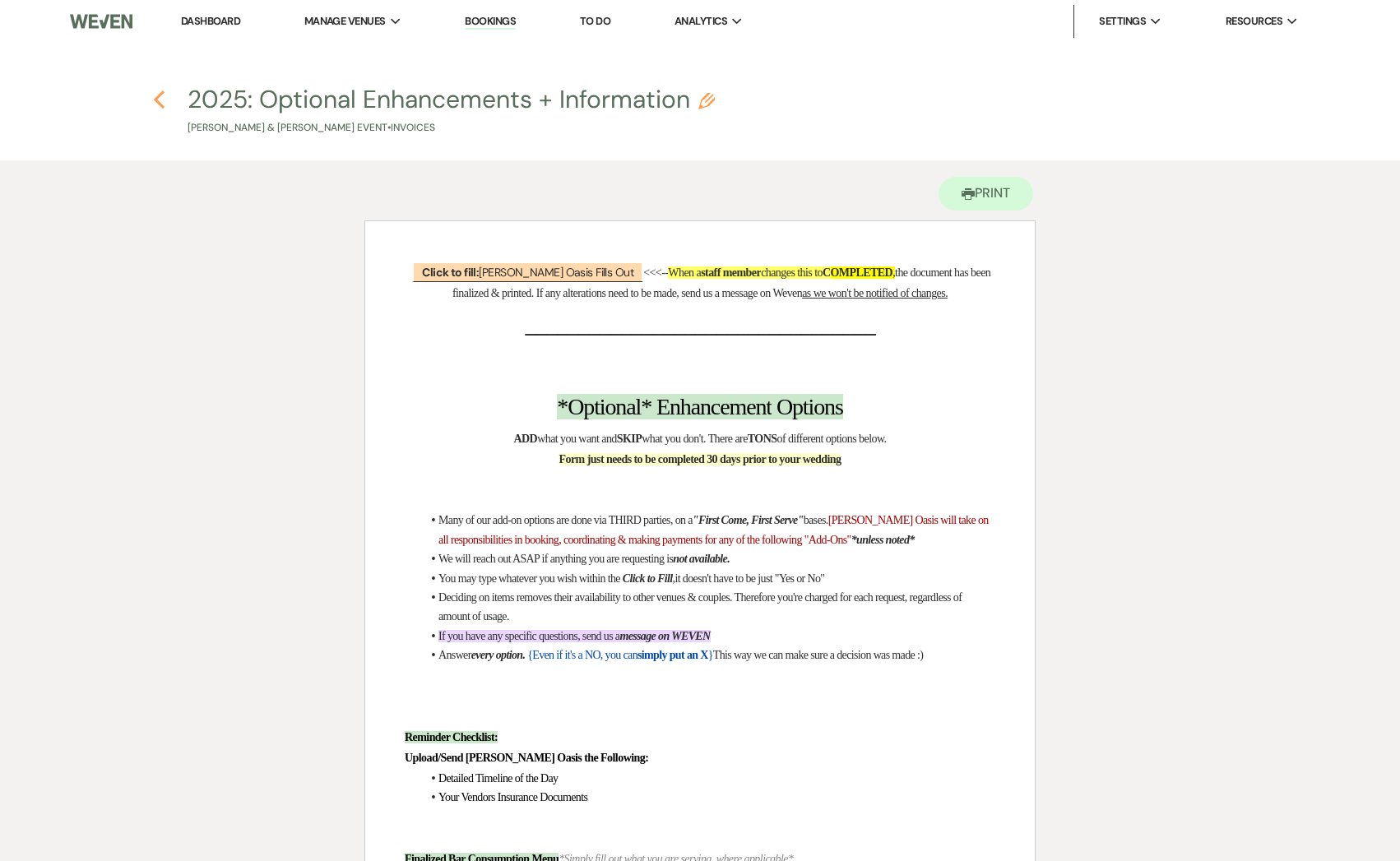
click at [162, 108] on icon "Previous" at bounding box center [159, 100] width 12 height 20
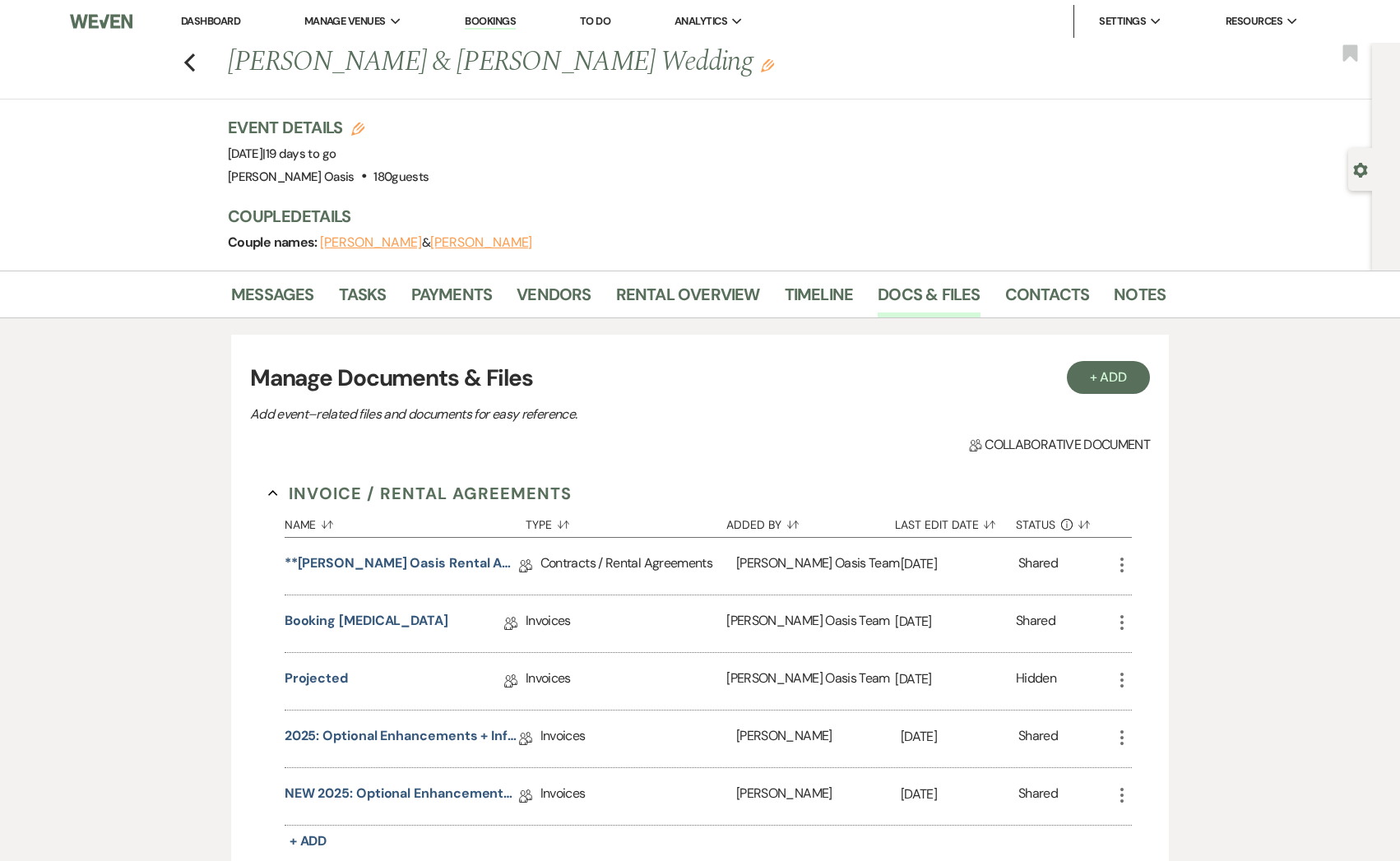
scroll to position [298, 0]
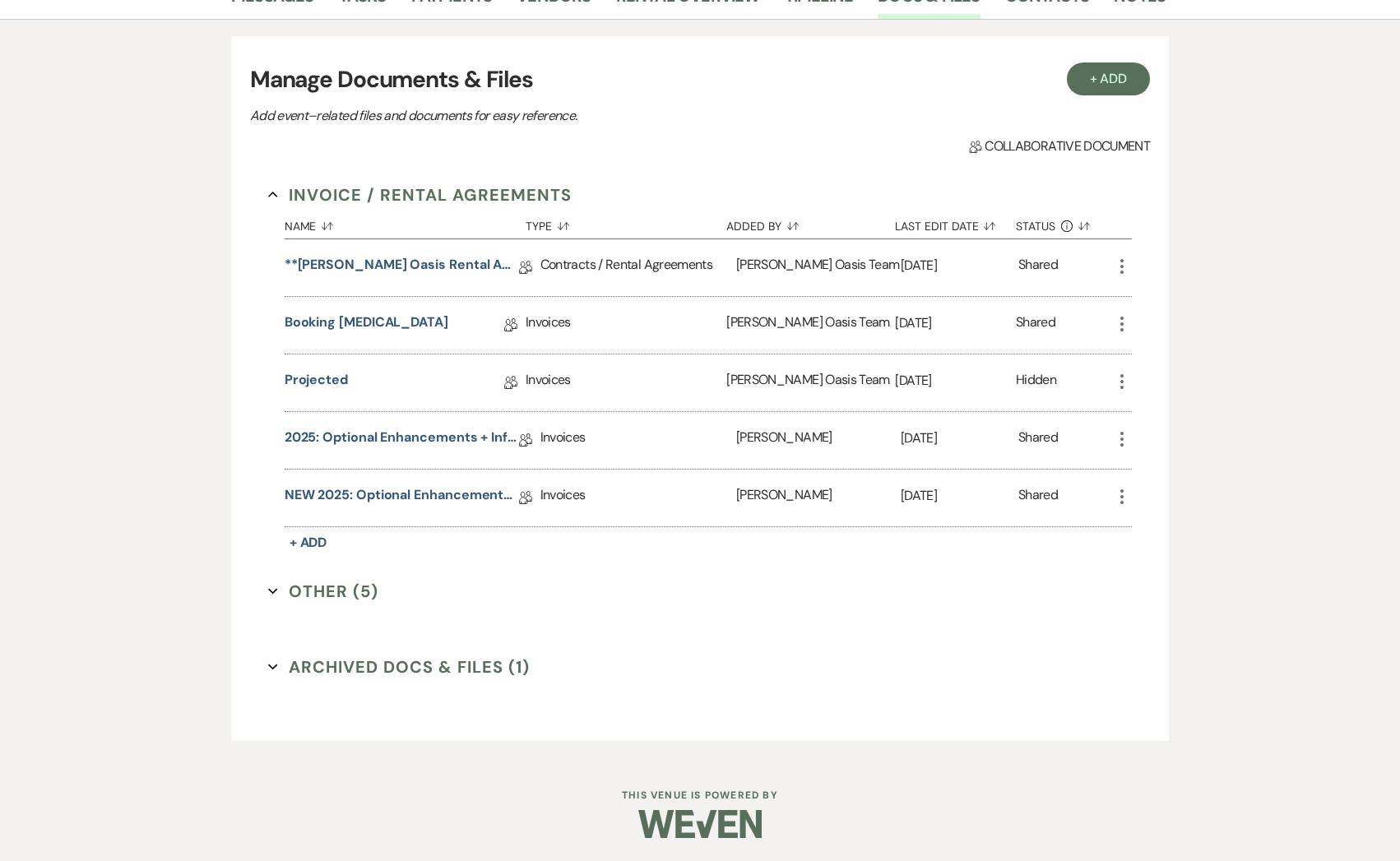
click at [1121, 438] on use "button" at bounding box center [1121, 439] width 3 height 15
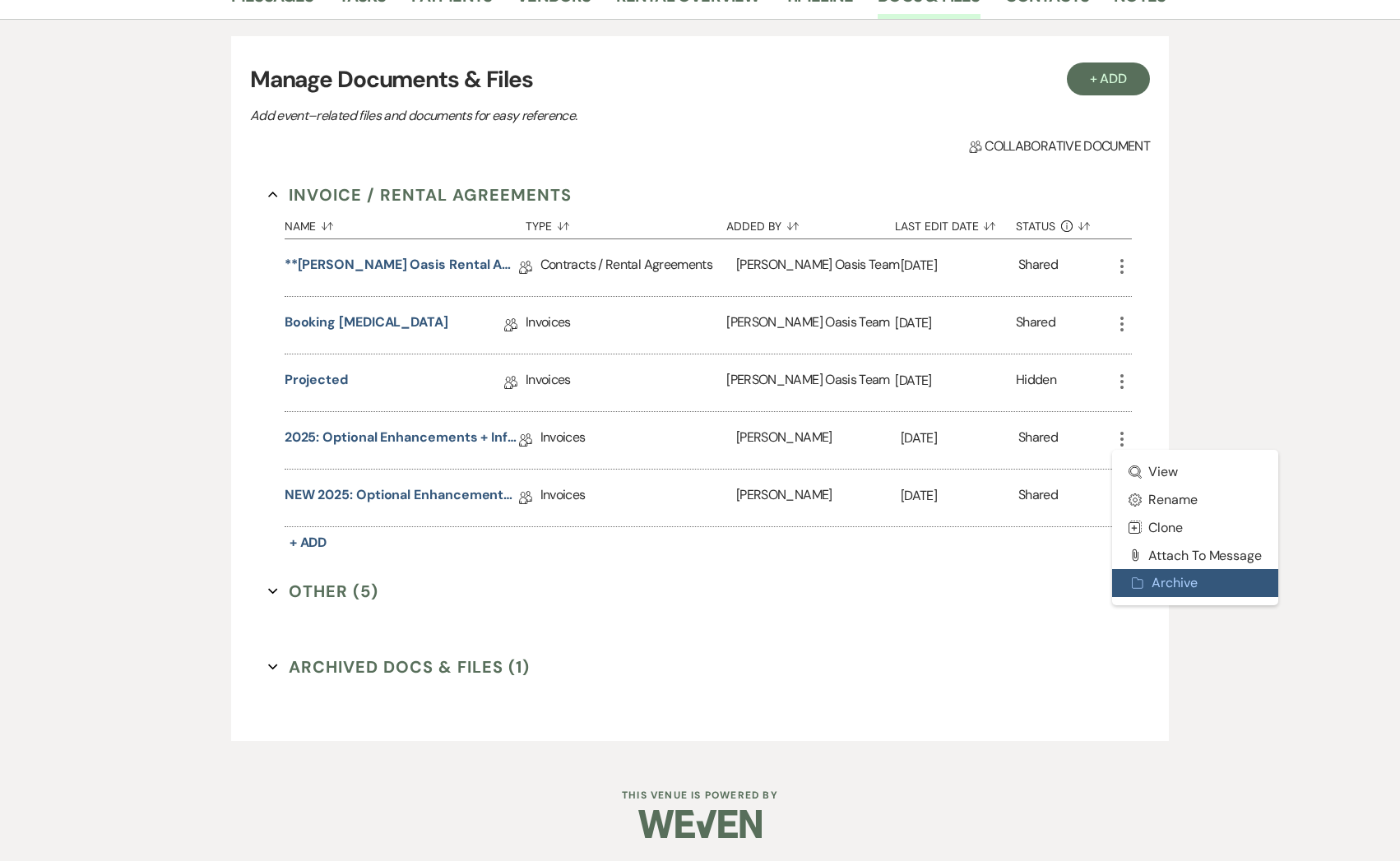
click at [1135, 589] on button "Archive Archive" at bounding box center [1195, 583] width 166 height 28
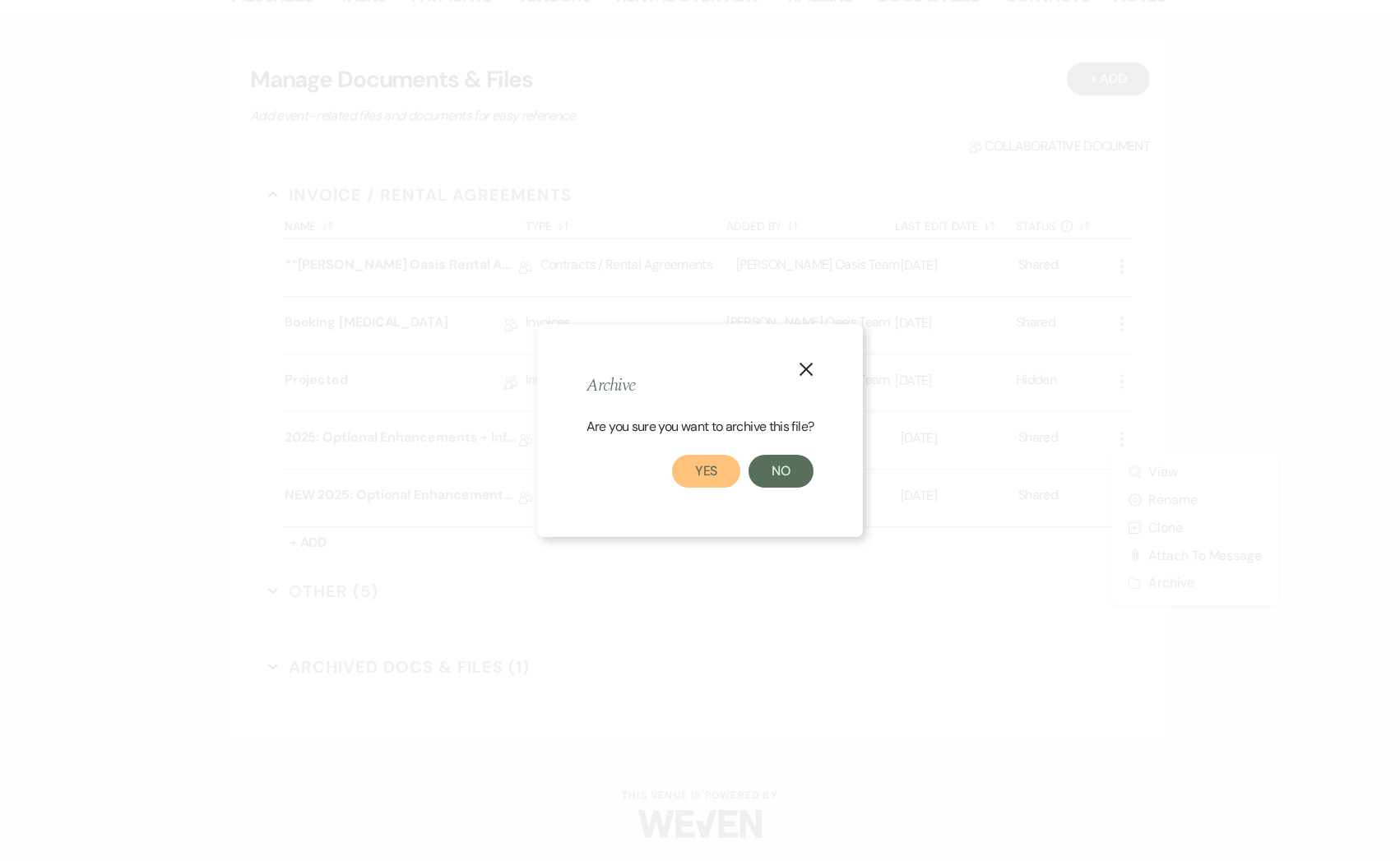
click at [700, 479] on button "Yes" at bounding box center [706, 471] width 69 height 33
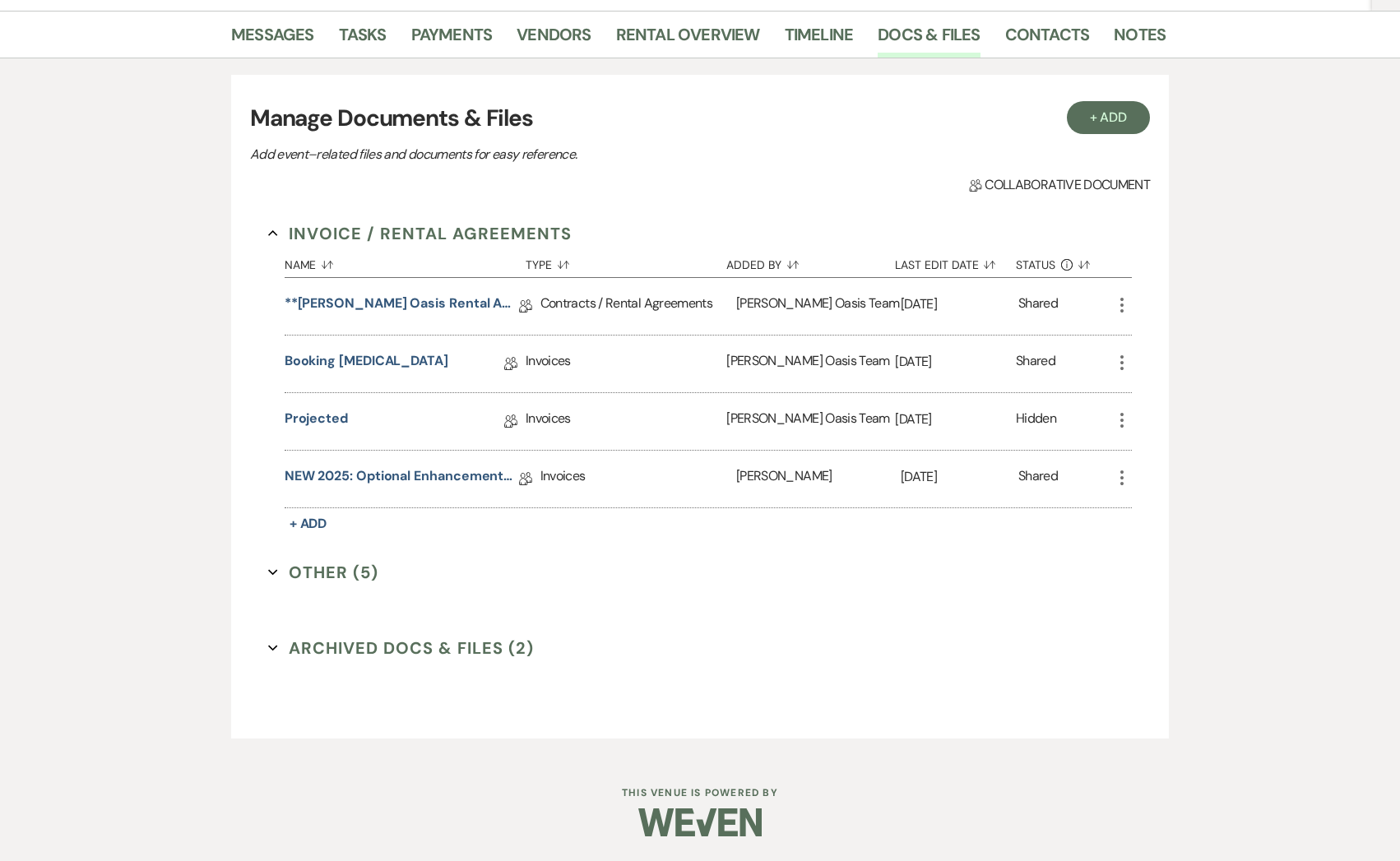
scroll to position [260, 0]
click at [310, 483] on link "NEW 2025: Optional Enhancements + Information" at bounding box center [401, 479] width 234 height 26
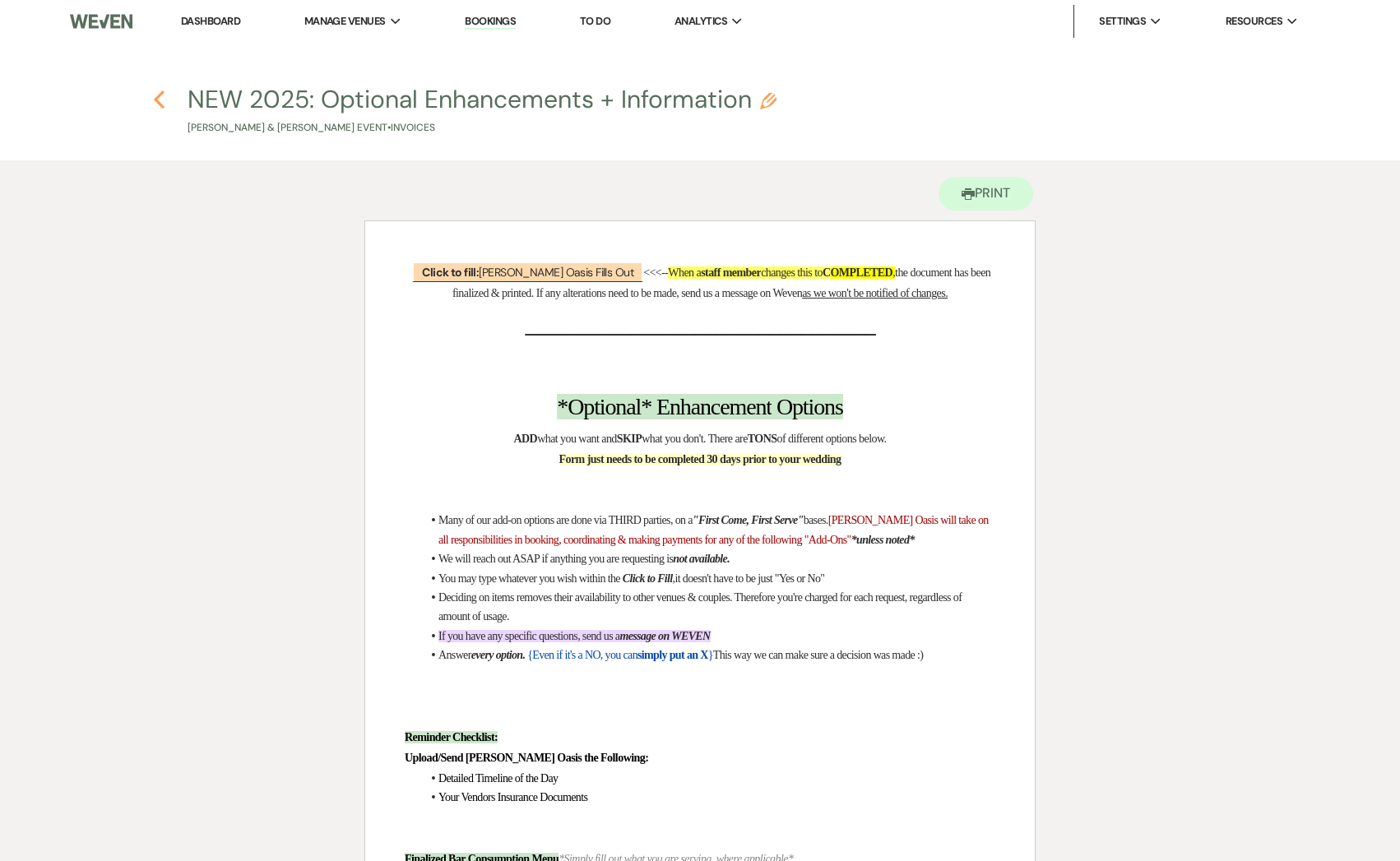
click at [159, 93] on icon "Previous" at bounding box center [159, 100] width 12 height 20
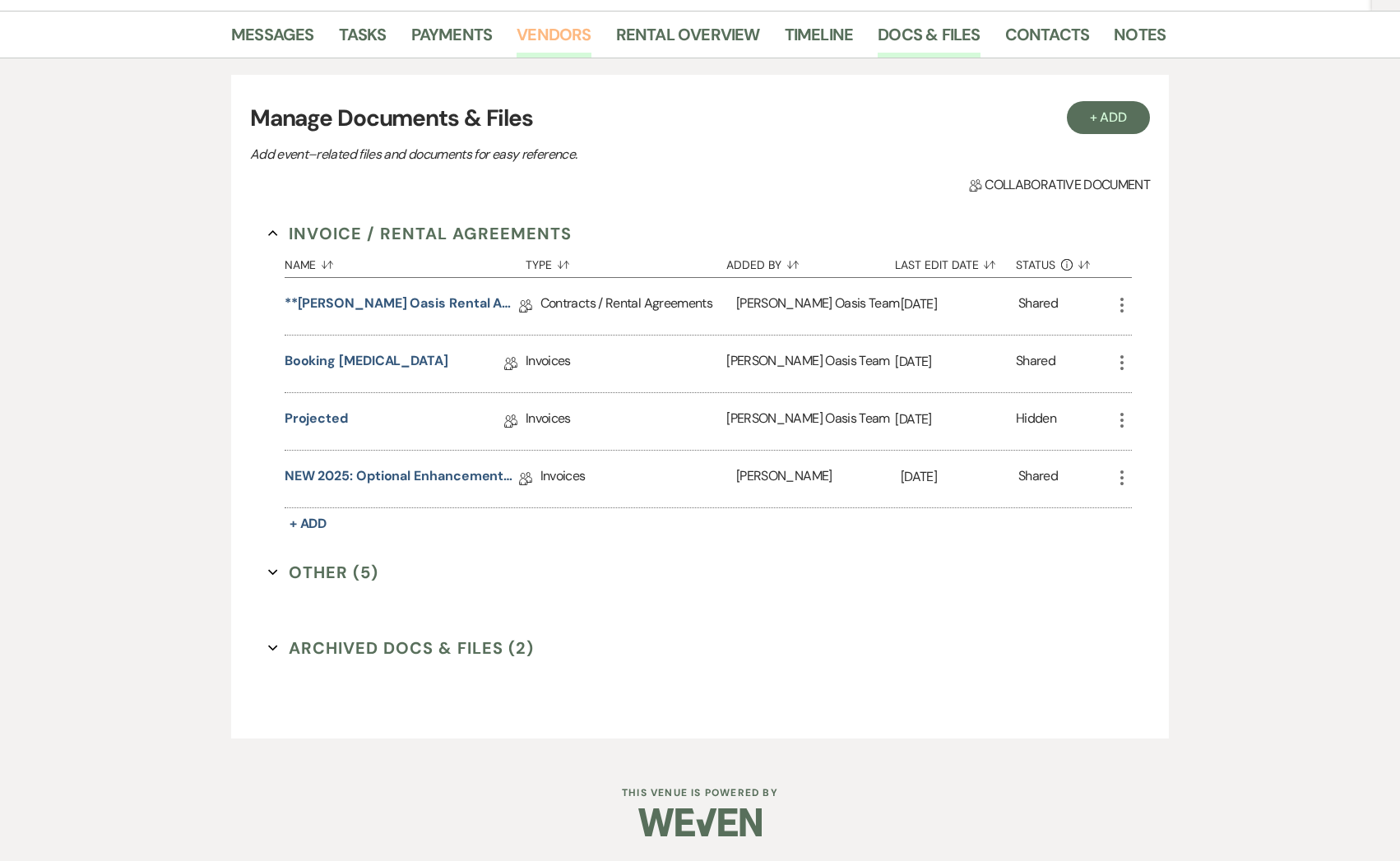
click at [527, 21] on link "Vendors" at bounding box center [554, 40] width 74 height 36
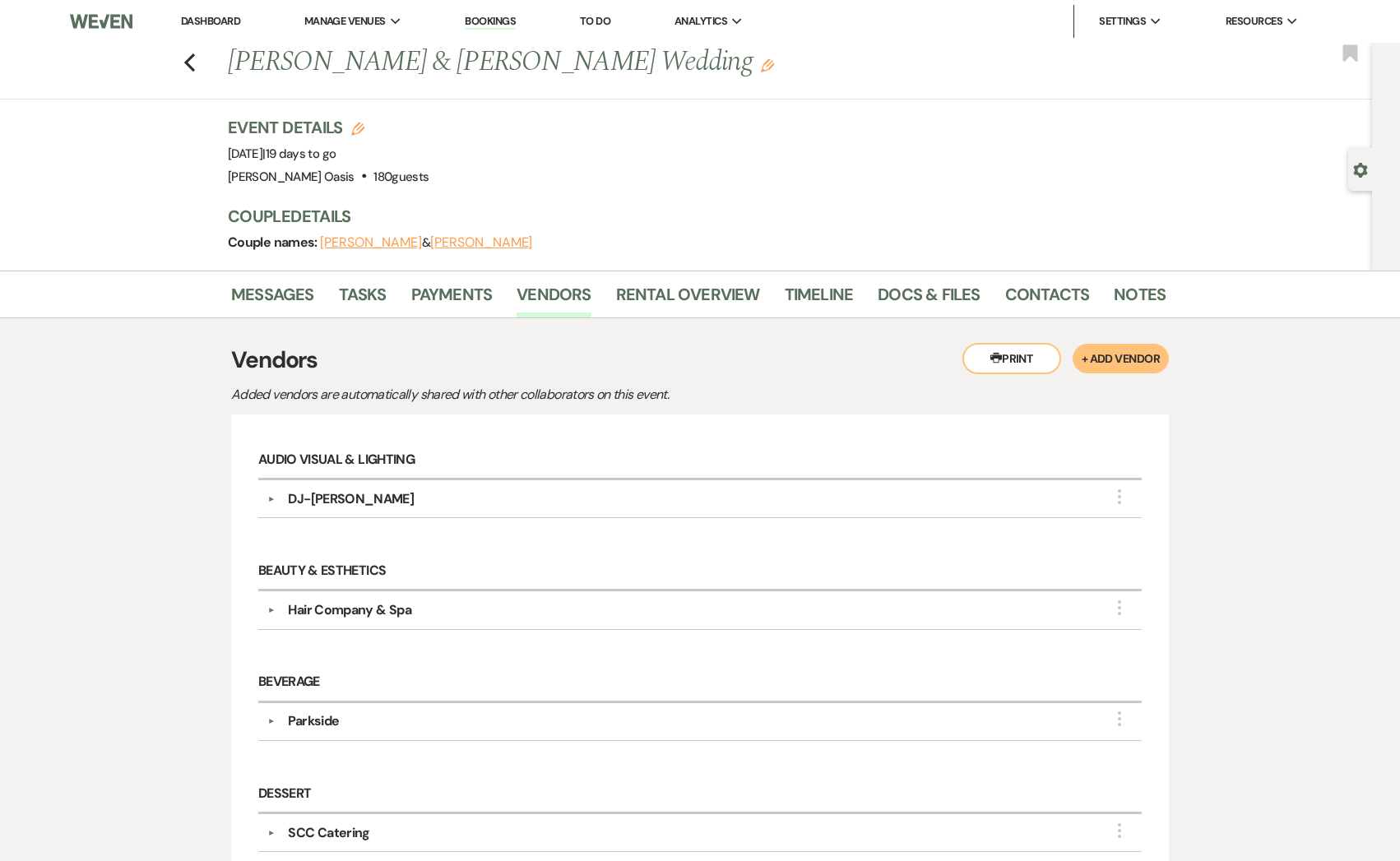
click at [346, 614] on div "Hair Company & Spa" at bounding box center [349, 611] width 123 height 20
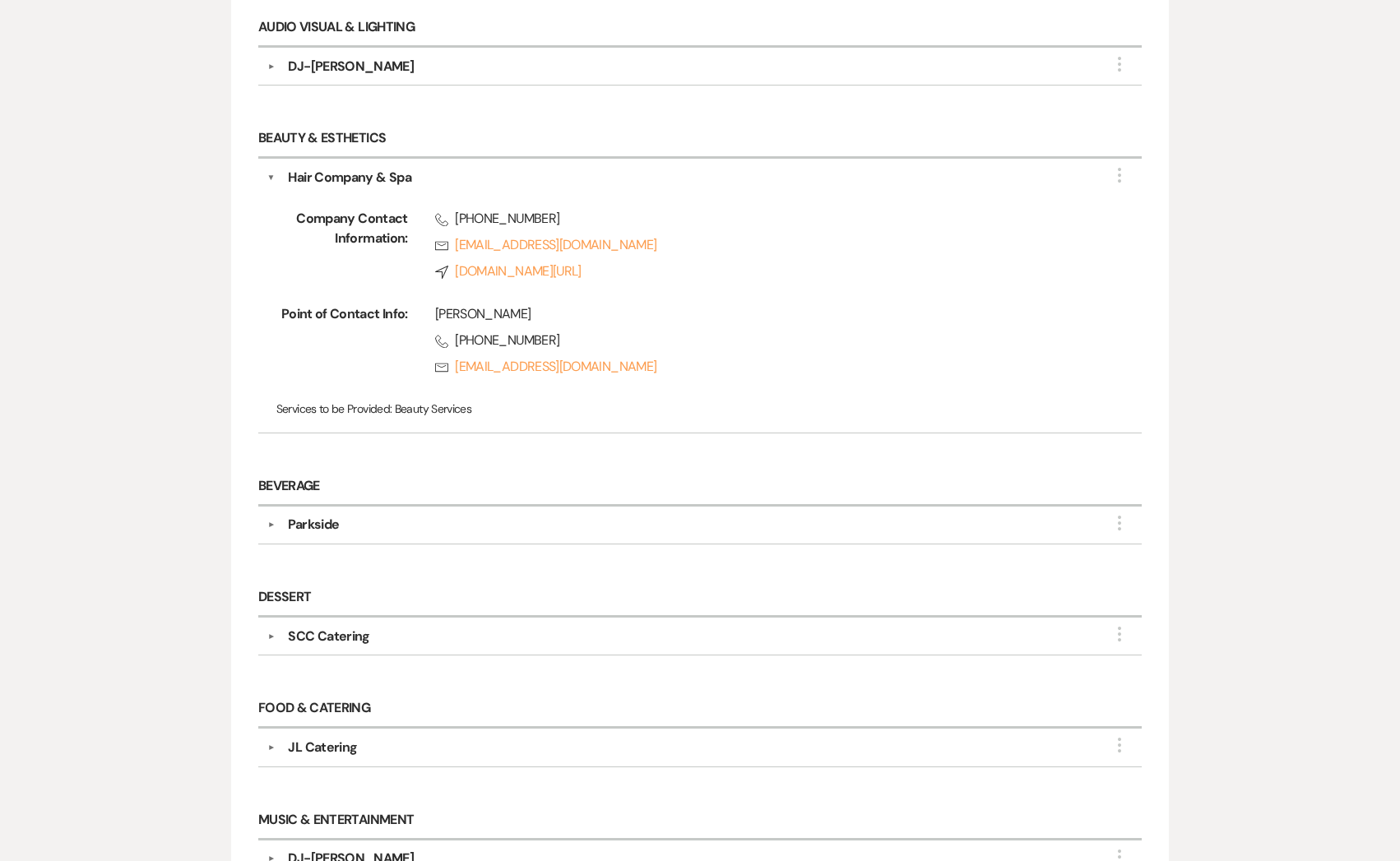
scroll to position [438, 0]
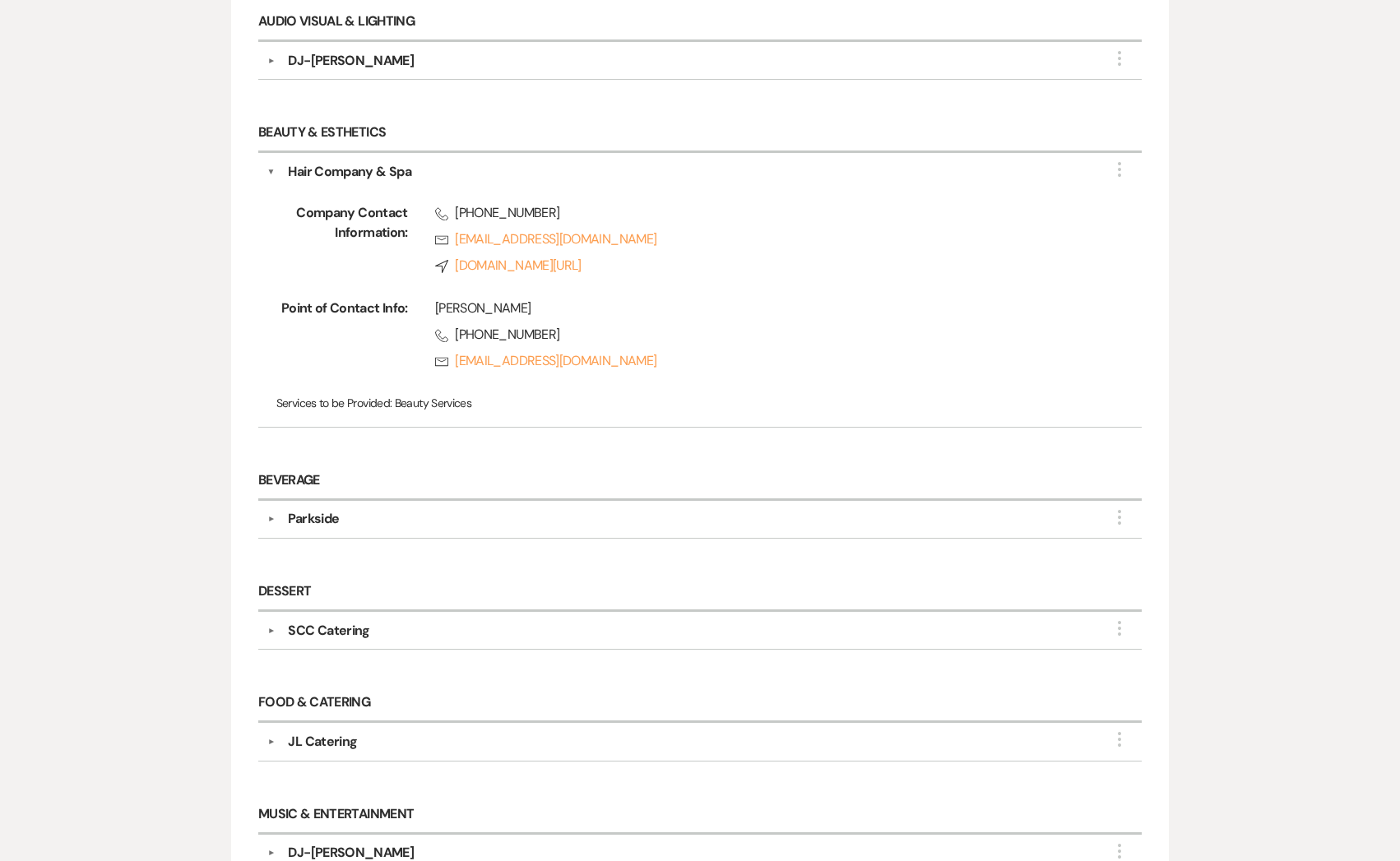
click at [325, 516] on div "Parkside" at bounding box center [313, 519] width 51 height 20
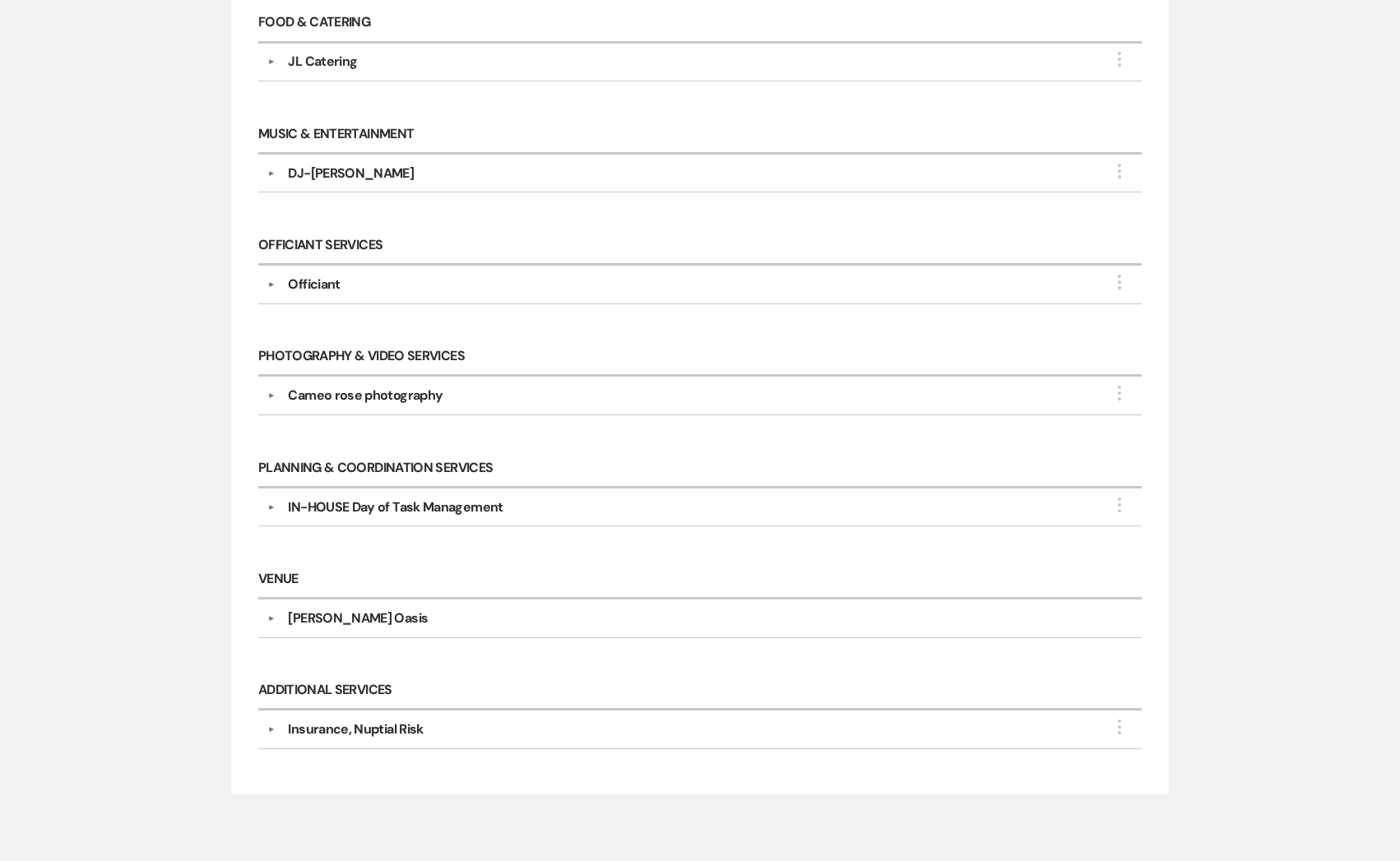
scroll to position [0, 0]
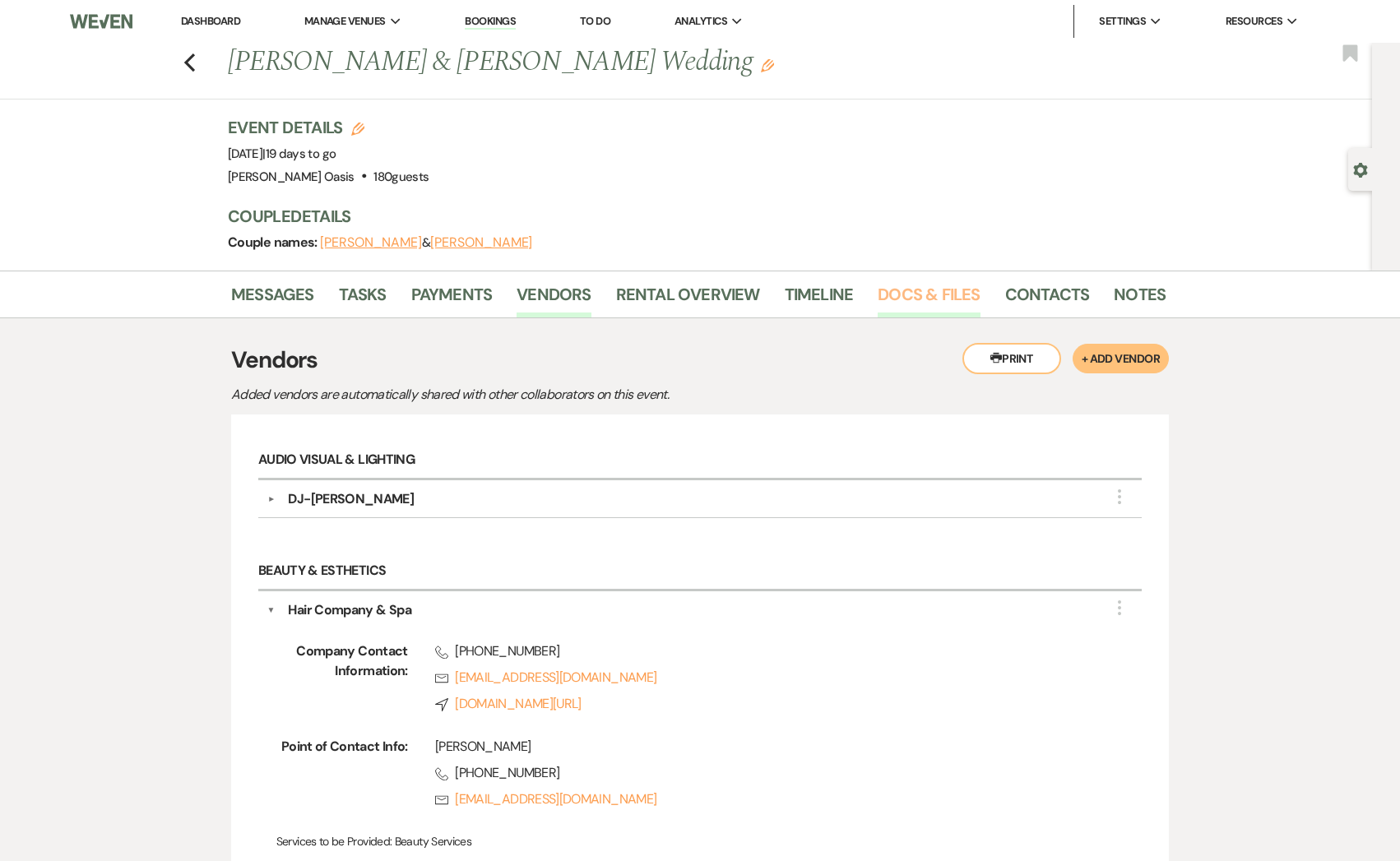
click at [938, 289] on link "Docs & Files" at bounding box center [929, 299] width 102 height 36
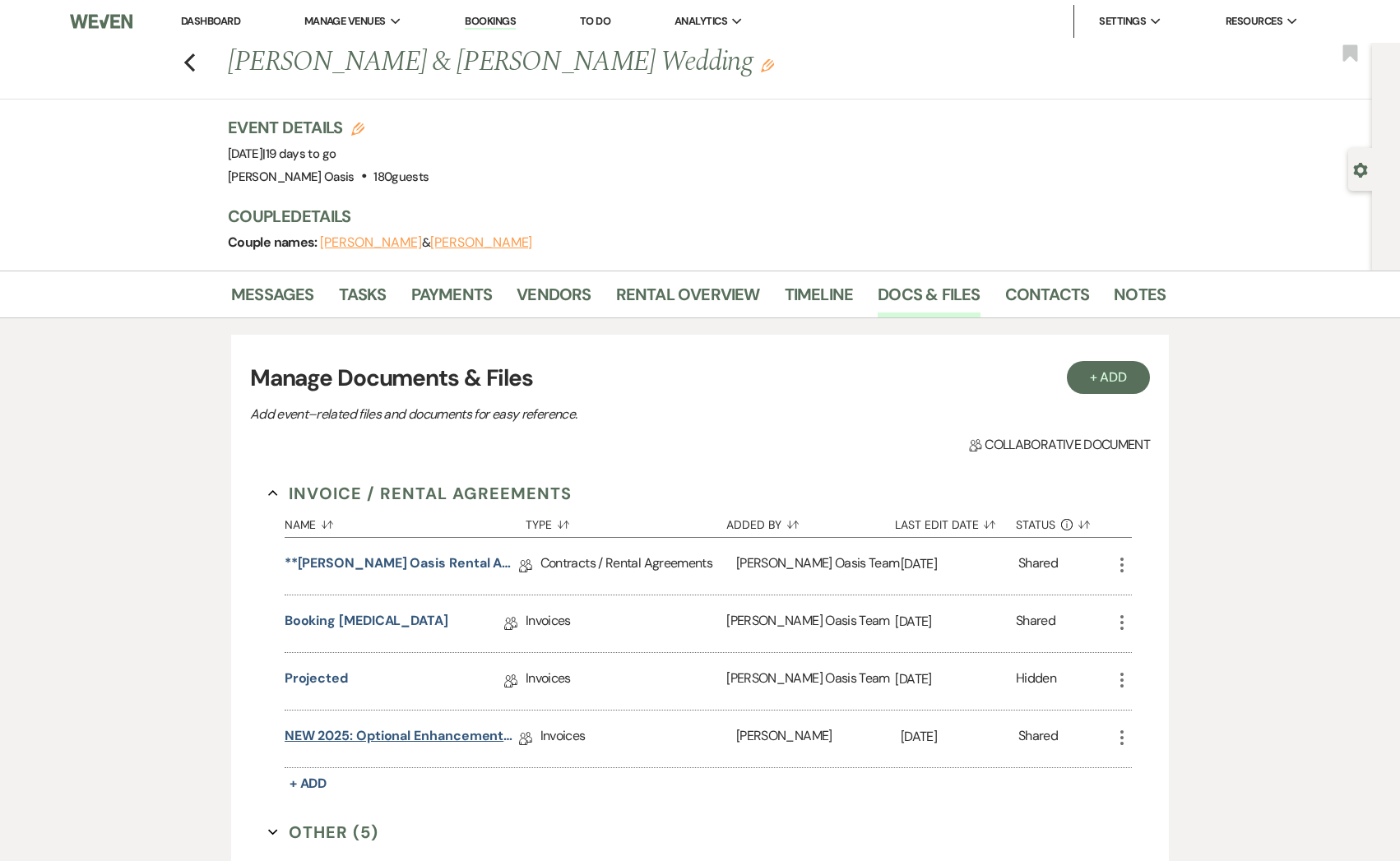
click at [403, 742] on link "NEW 2025: Optional Enhancements + Information" at bounding box center [401, 738] width 234 height 26
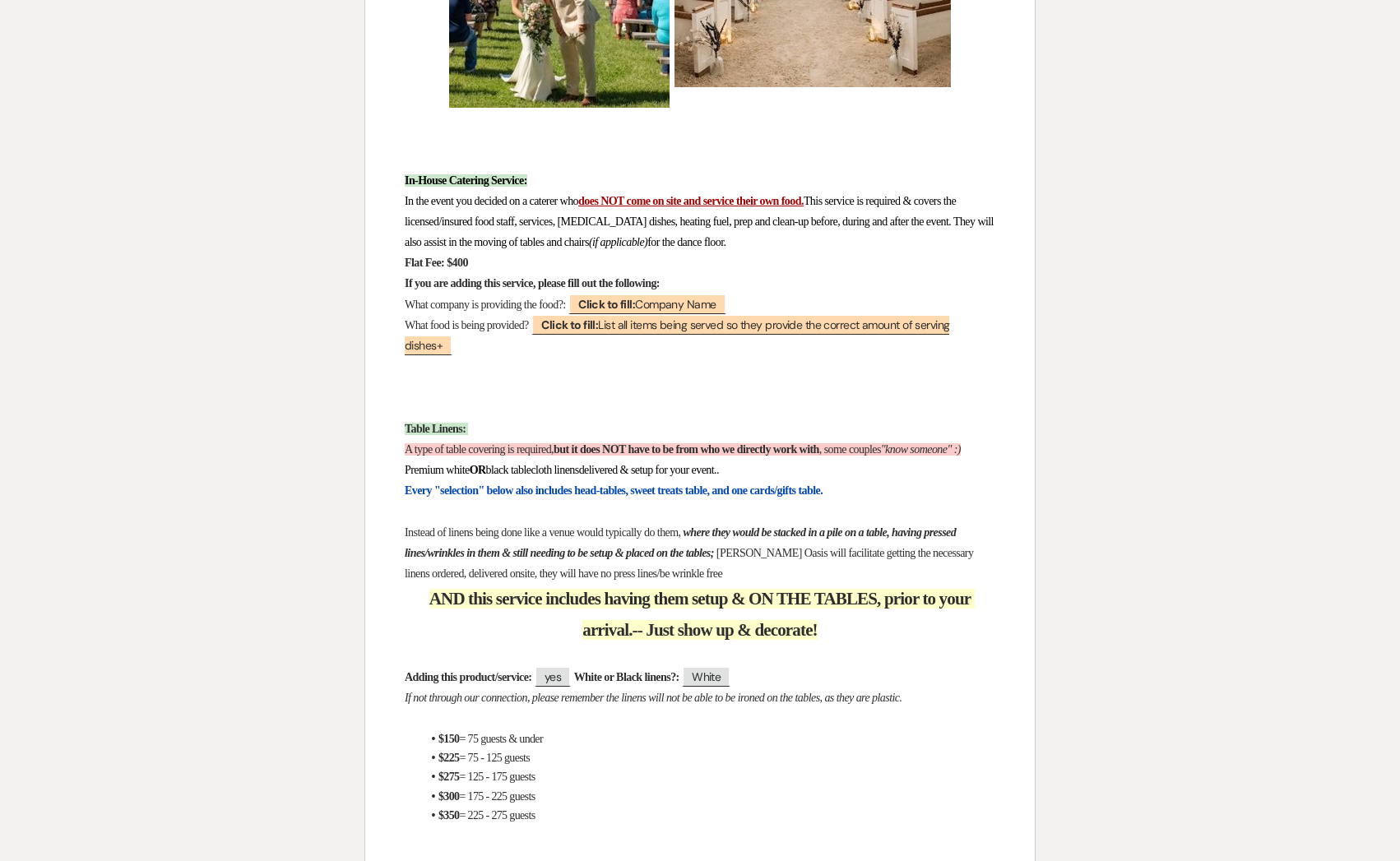
scroll to position [2253, 0]
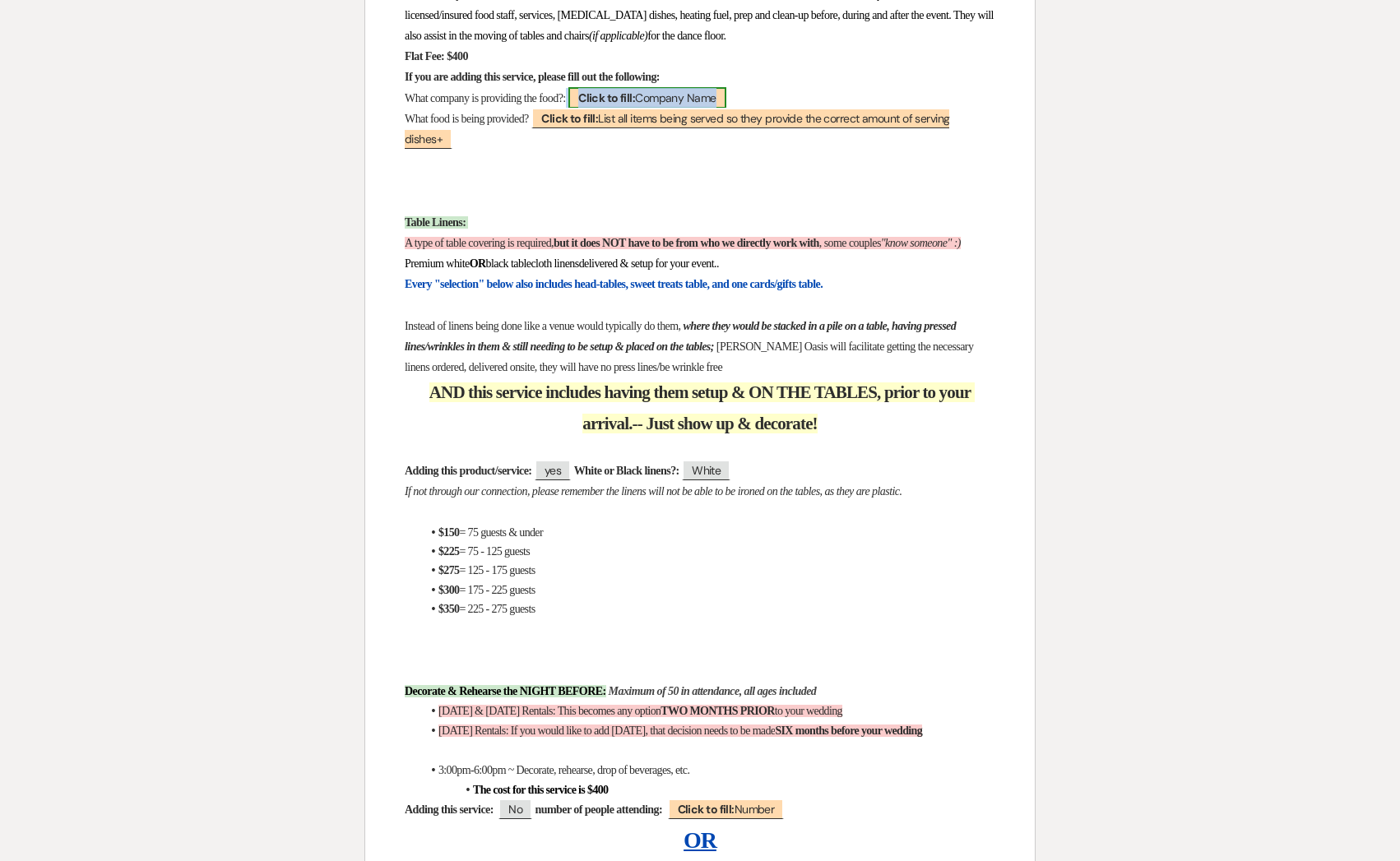
click at [667, 109] on span "Click to fill: Company Name" at bounding box center [647, 98] width 157 height 21
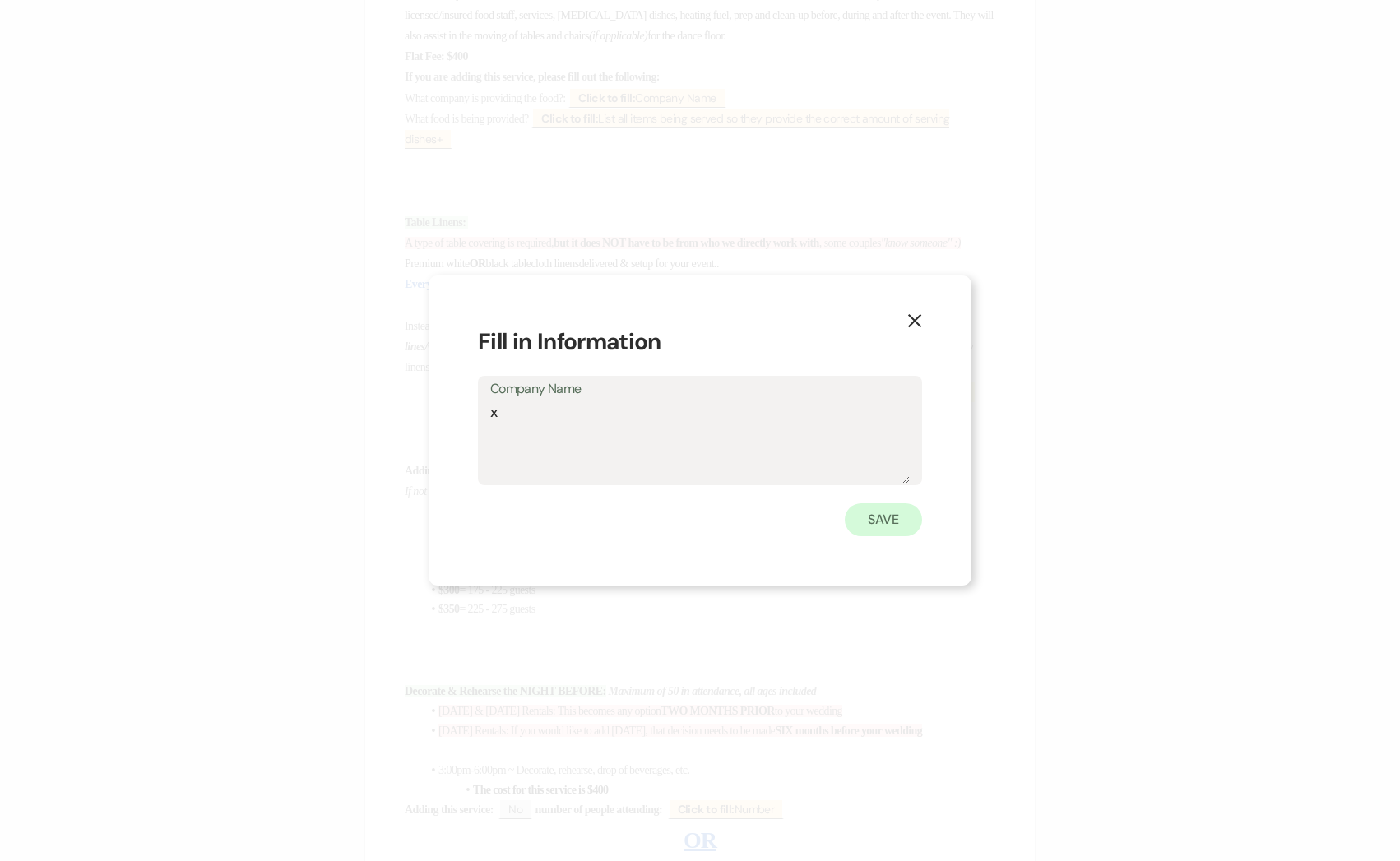
type textarea "x"
click at [898, 522] on button "Save" at bounding box center [883, 520] width 77 height 33
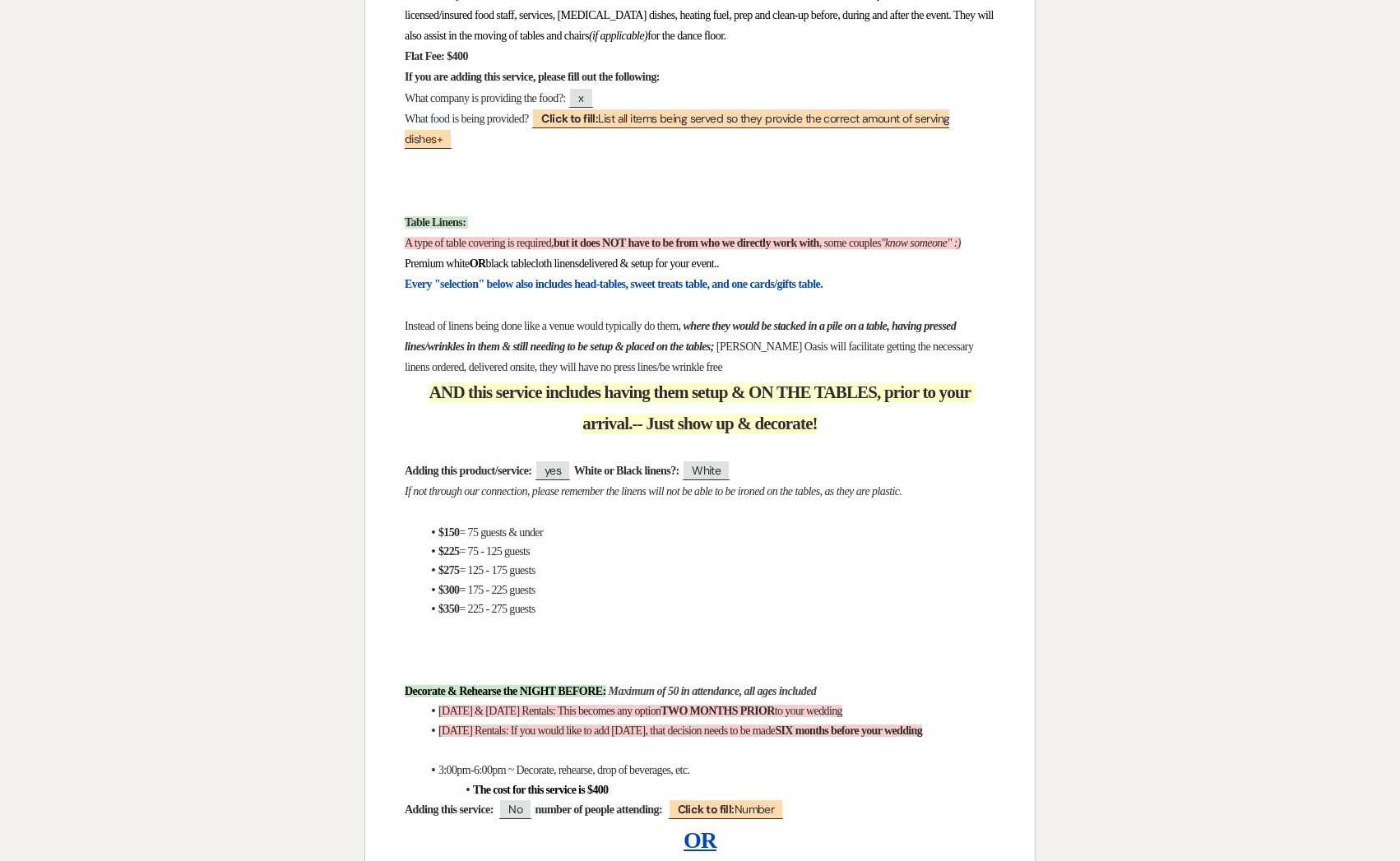
click at [732, 137] on p "What food is being provided? ﻿ Click to fill: List all items being served so th…" at bounding box center [700, 129] width 591 height 41
click at [732, 125] on span "Click to fill: List all items being served so they provide the correct amount o…" at bounding box center [677, 129] width 545 height 42
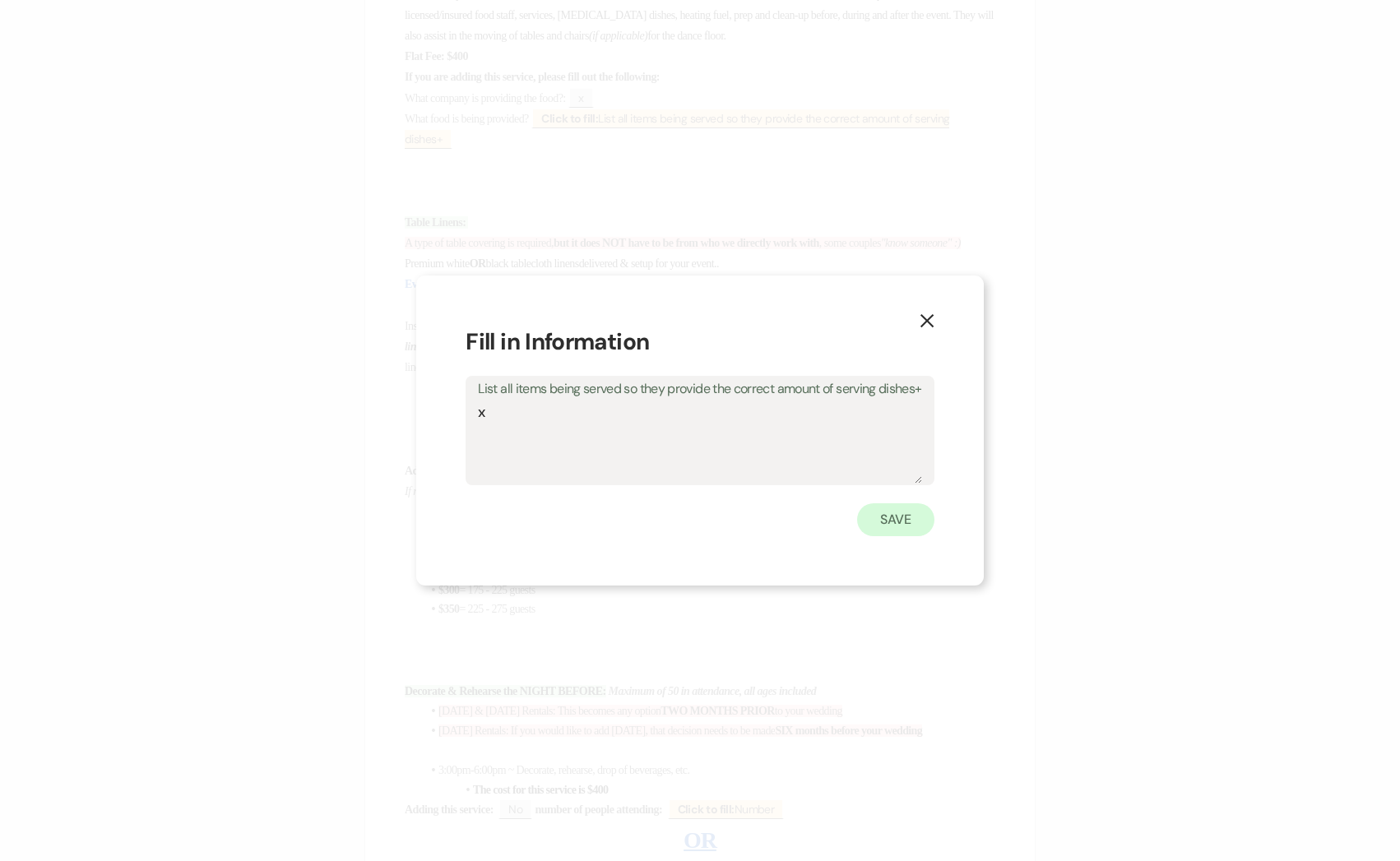
type textarea "x"
click at [888, 521] on button "Save" at bounding box center [896, 520] width 77 height 33
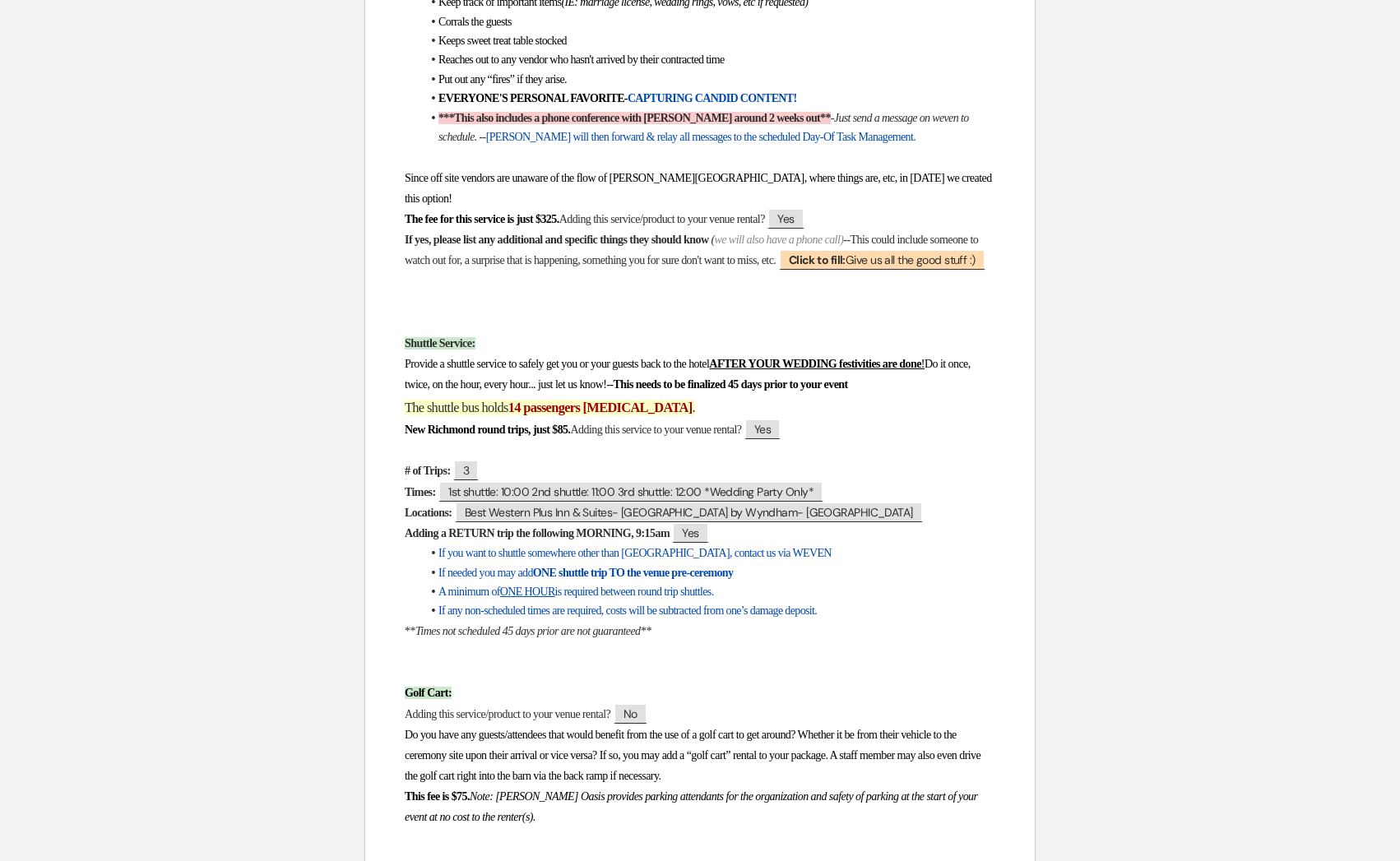
scroll to position [4744, 0]
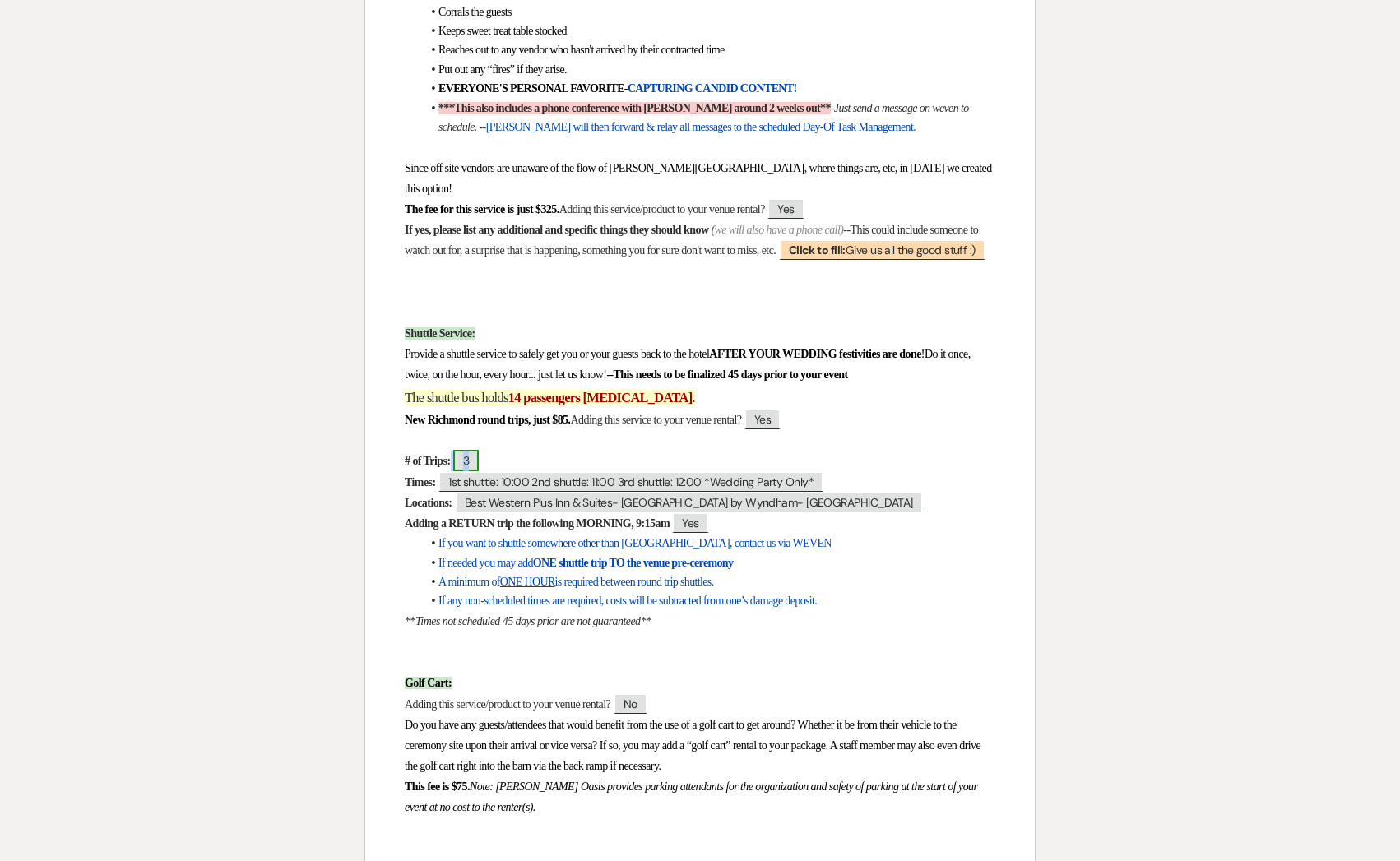
click at [479, 471] on span "3" at bounding box center [466, 461] width 26 height 21
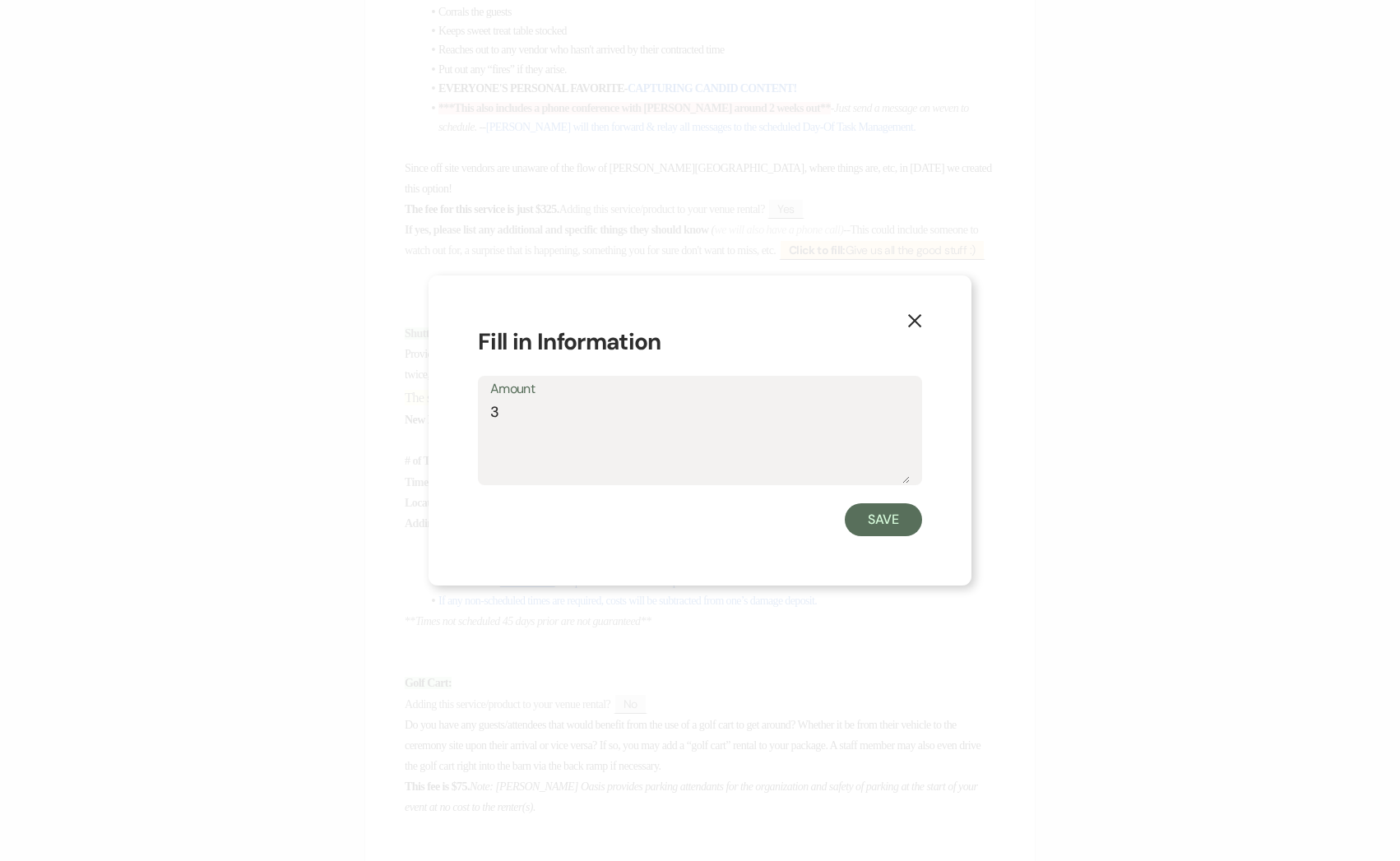
drag, startPoint x: 546, startPoint y: 417, endPoint x: 433, endPoint y: 415, distance: 113.0
click at [433, 415] on div "X Fill in Information Amount 3 Save" at bounding box center [700, 430] width 543 height 310
type textarea "4"
click at [898, 520] on button "Save" at bounding box center [883, 520] width 77 height 33
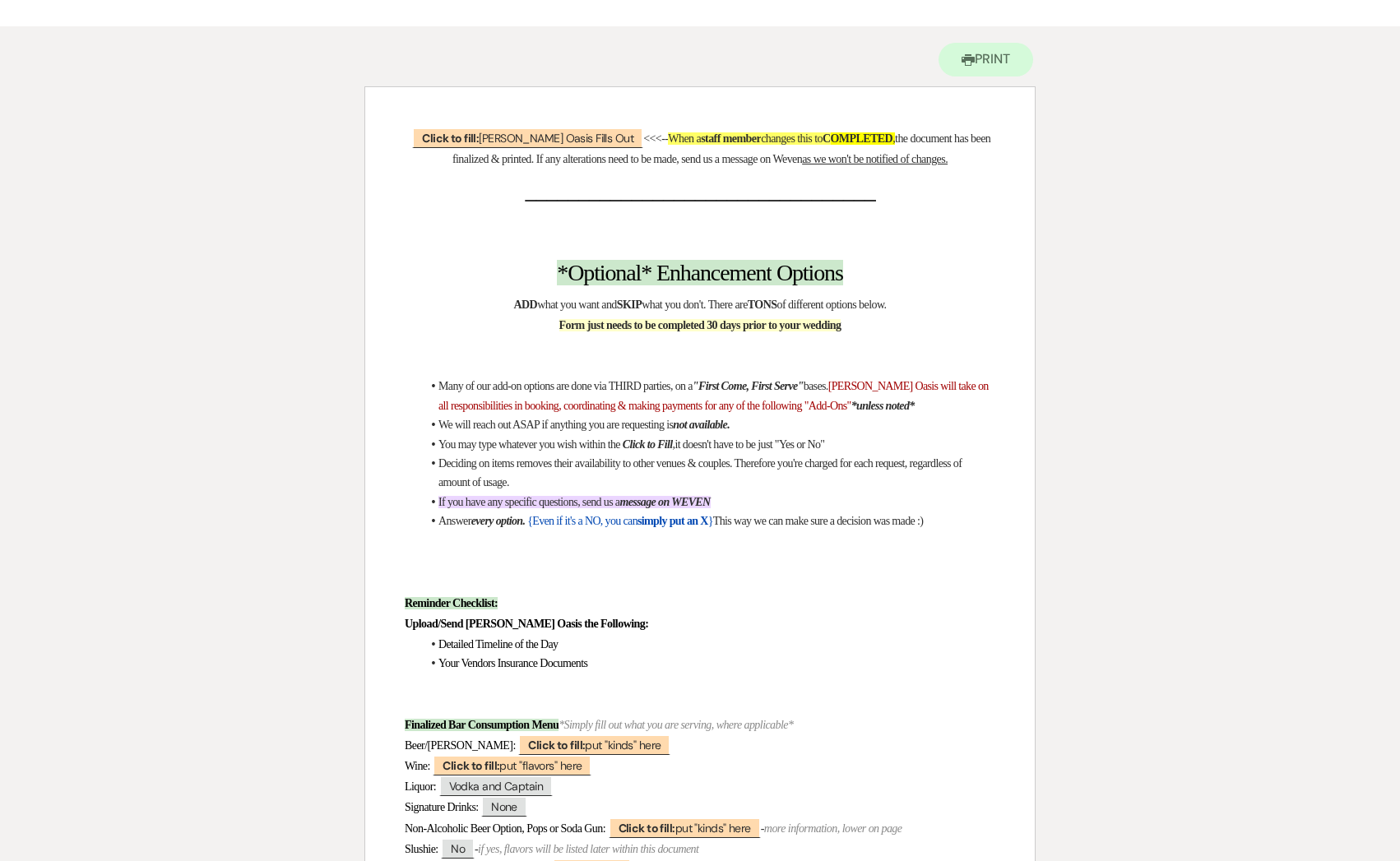
scroll to position [0, 0]
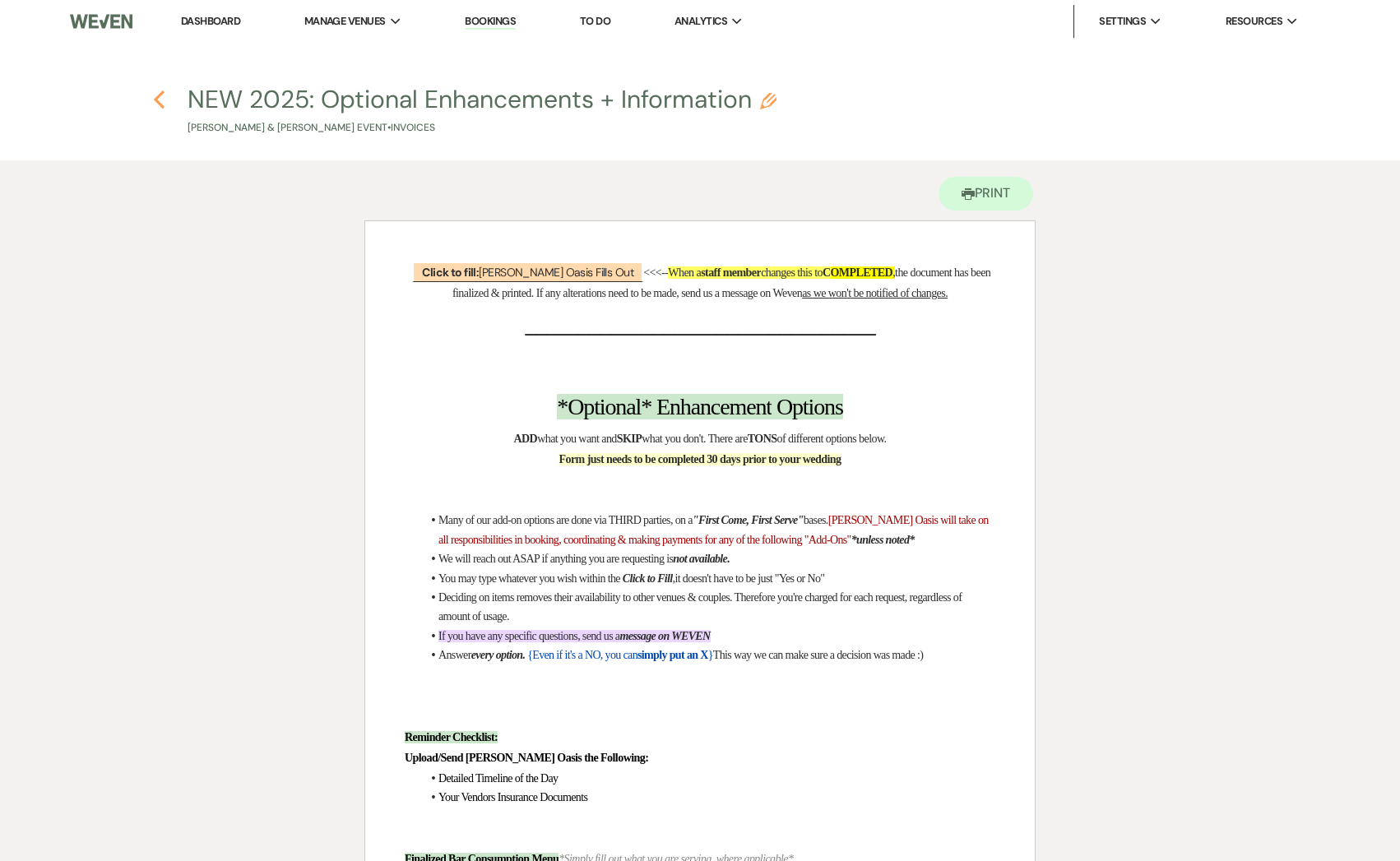
click at [159, 98] on icon "Previous" at bounding box center [159, 100] width 12 height 20
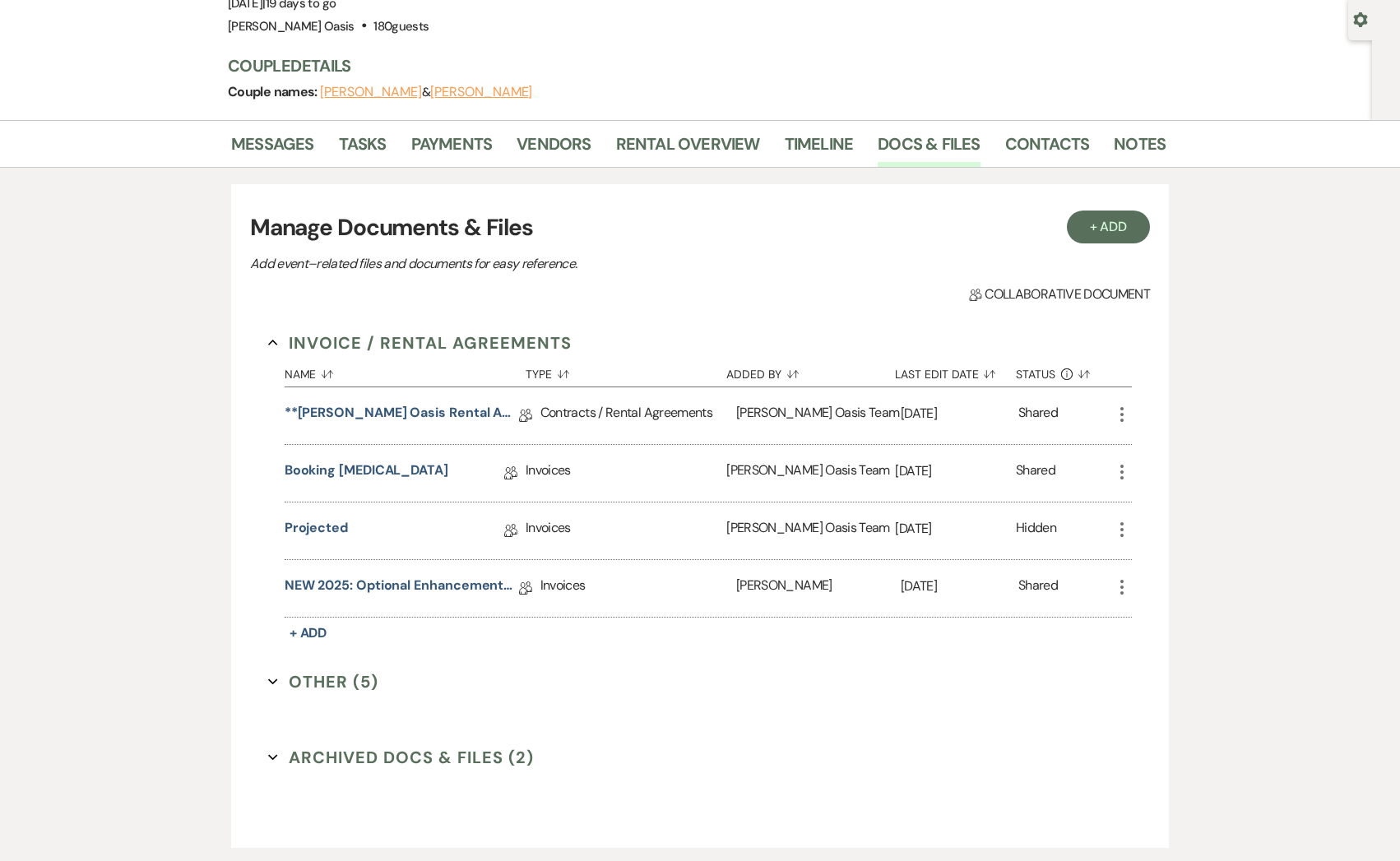
scroll to position [178, 0]
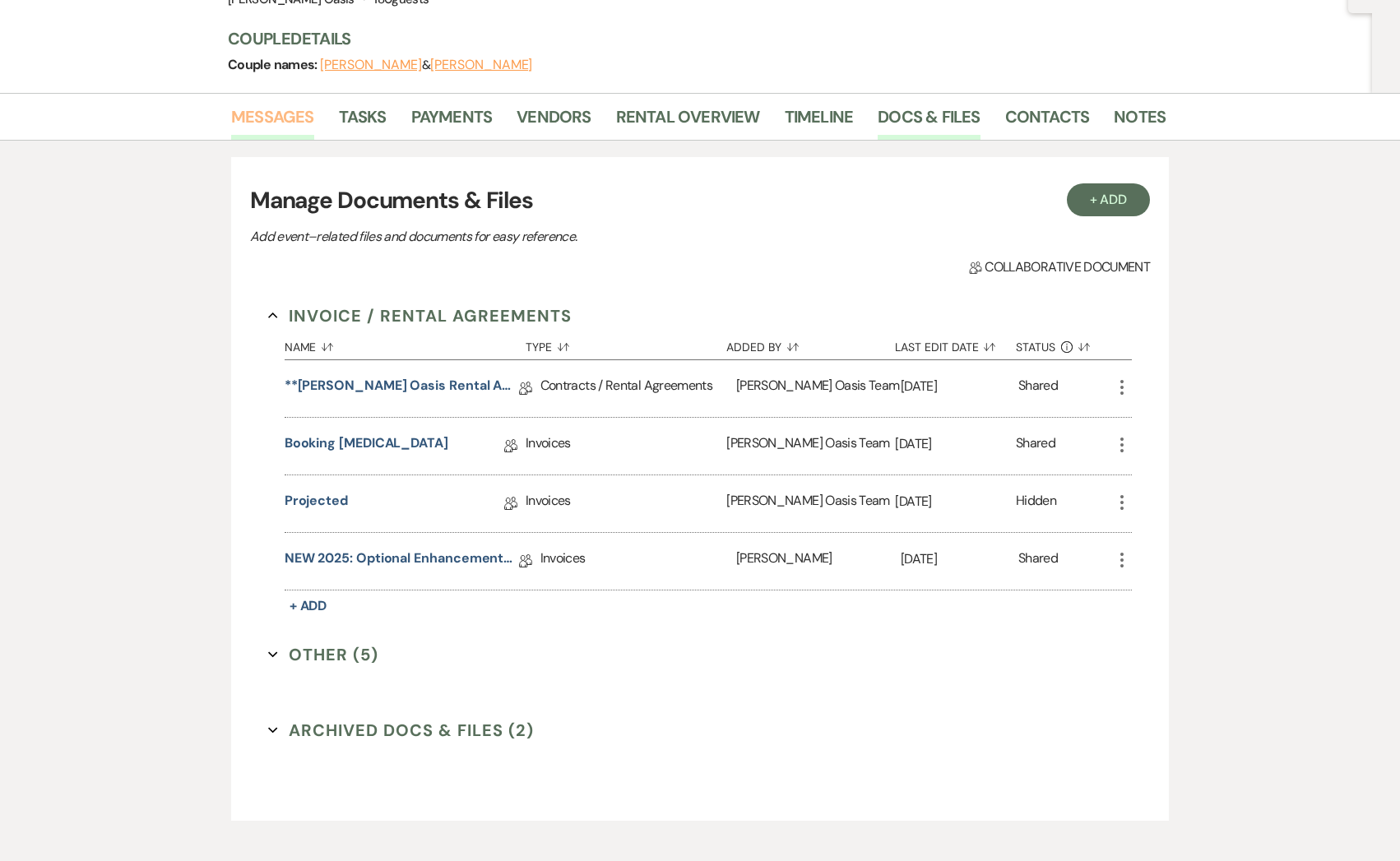
click at [286, 114] on link "Messages" at bounding box center [272, 122] width 83 height 36
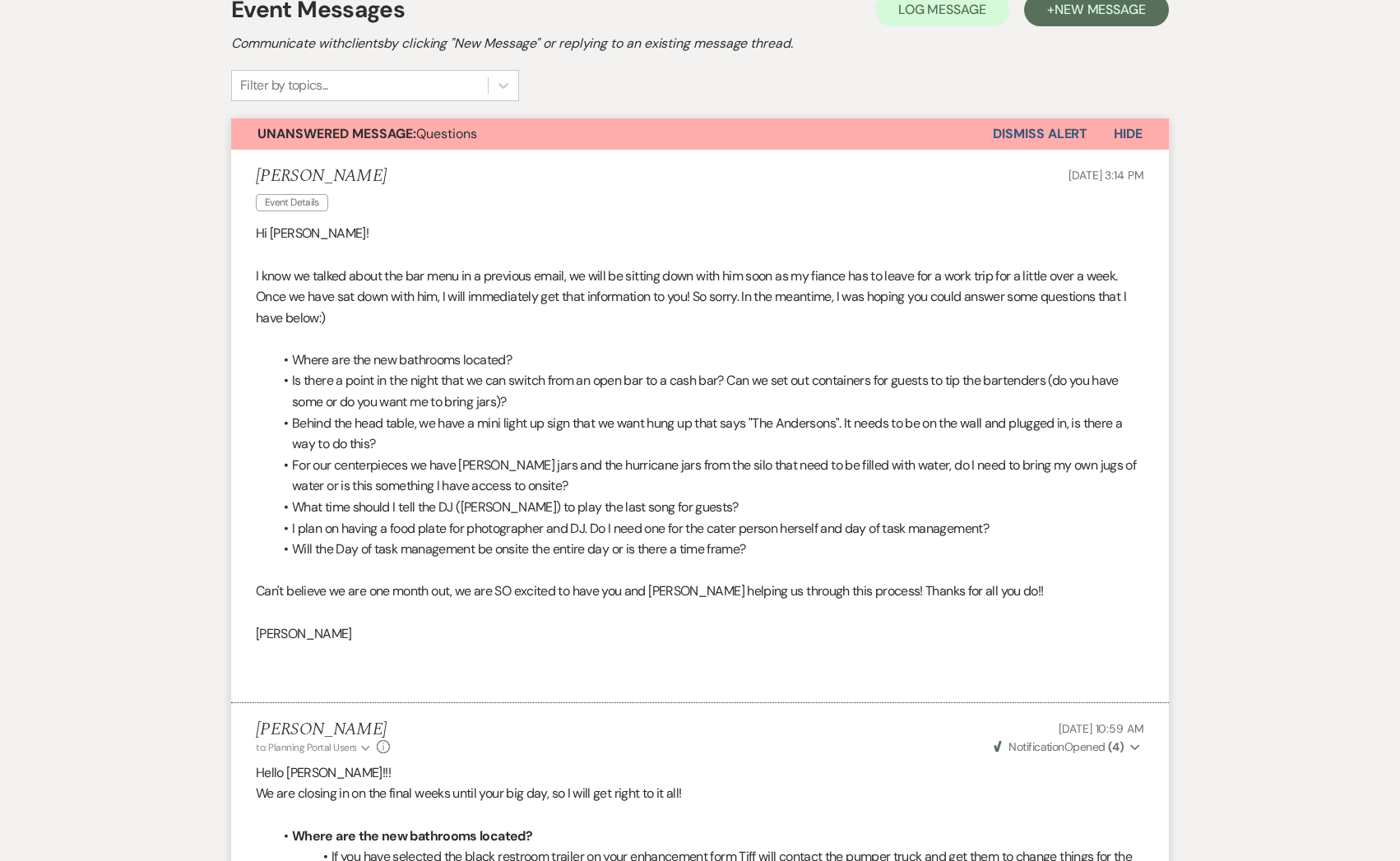
scroll to position [309, 0]
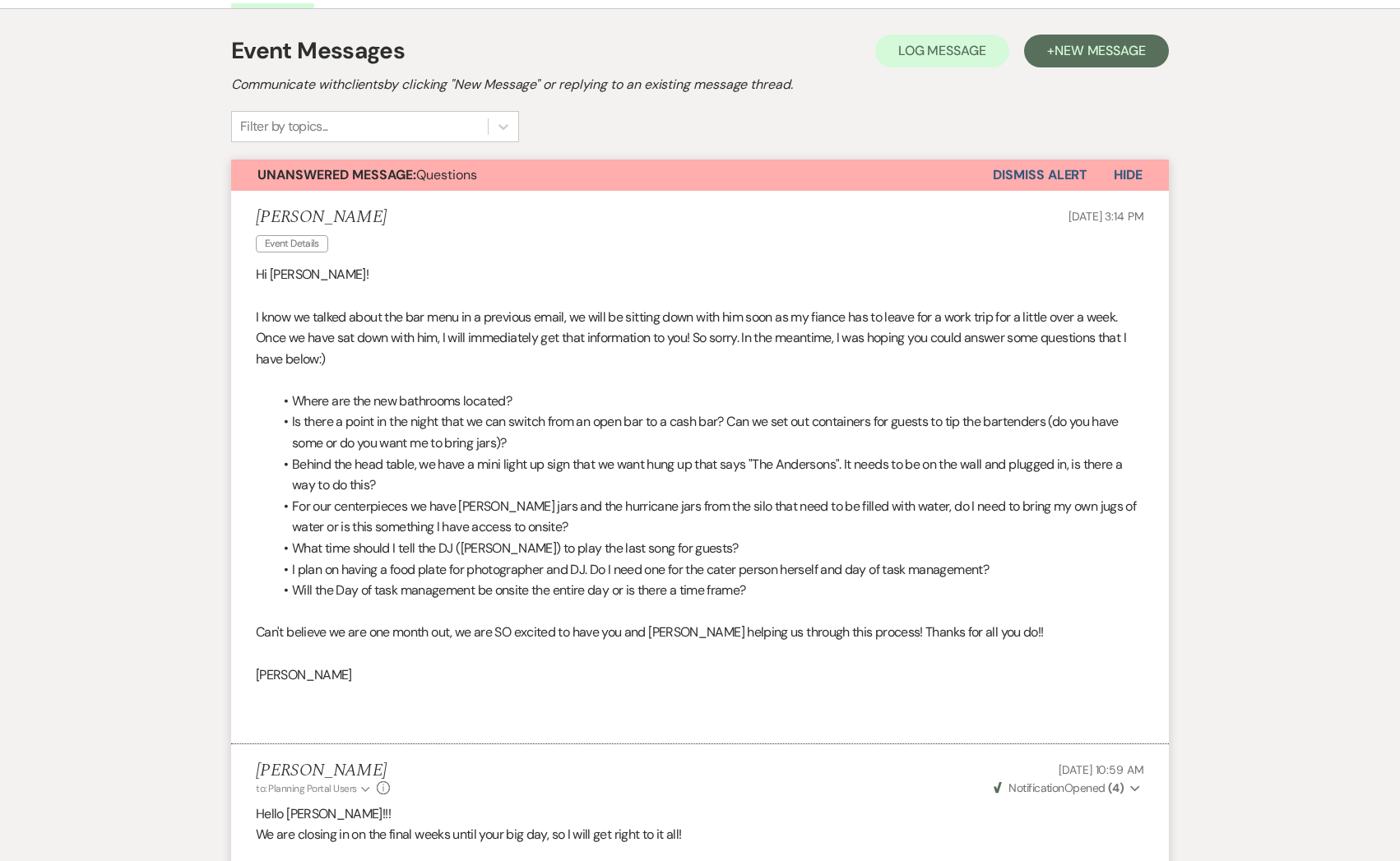
click at [404, 167] on strong "Unanswered Message:" at bounding box center [336, 175] width 159 height 17
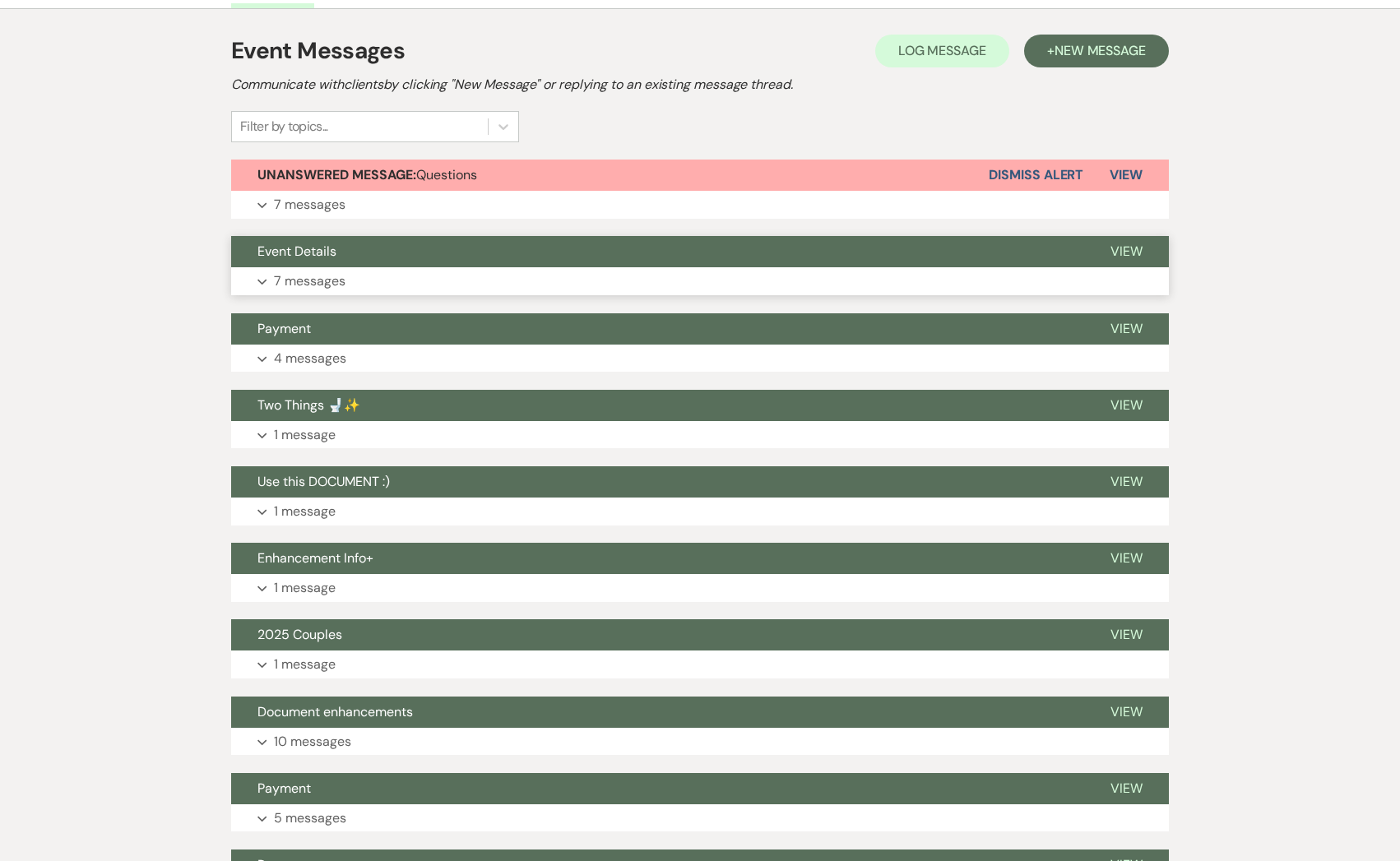
click at [384, 255] on button "Event Details" at bounding box center [657, 251] width 853 height 31
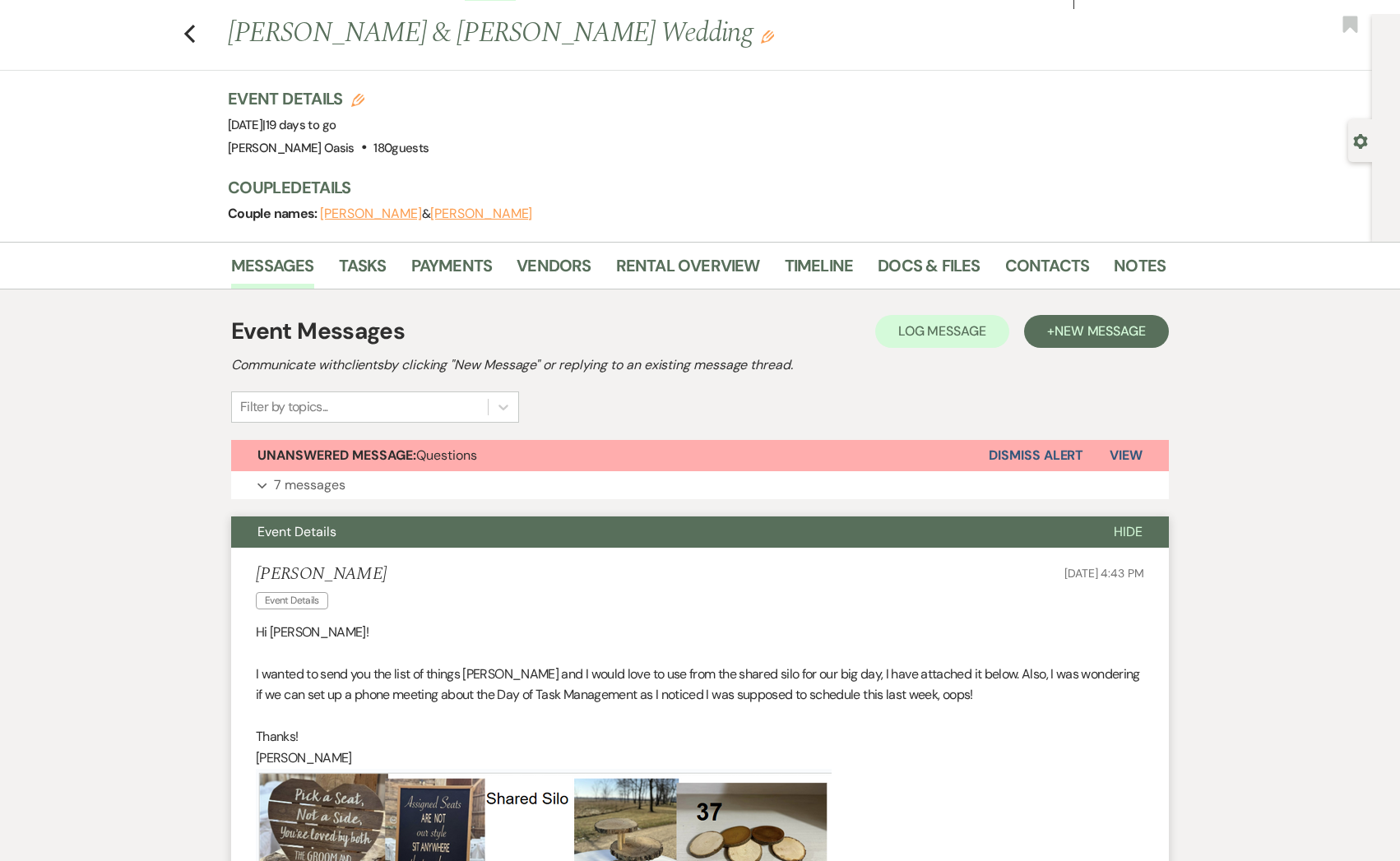
scroll to position [0, 0]
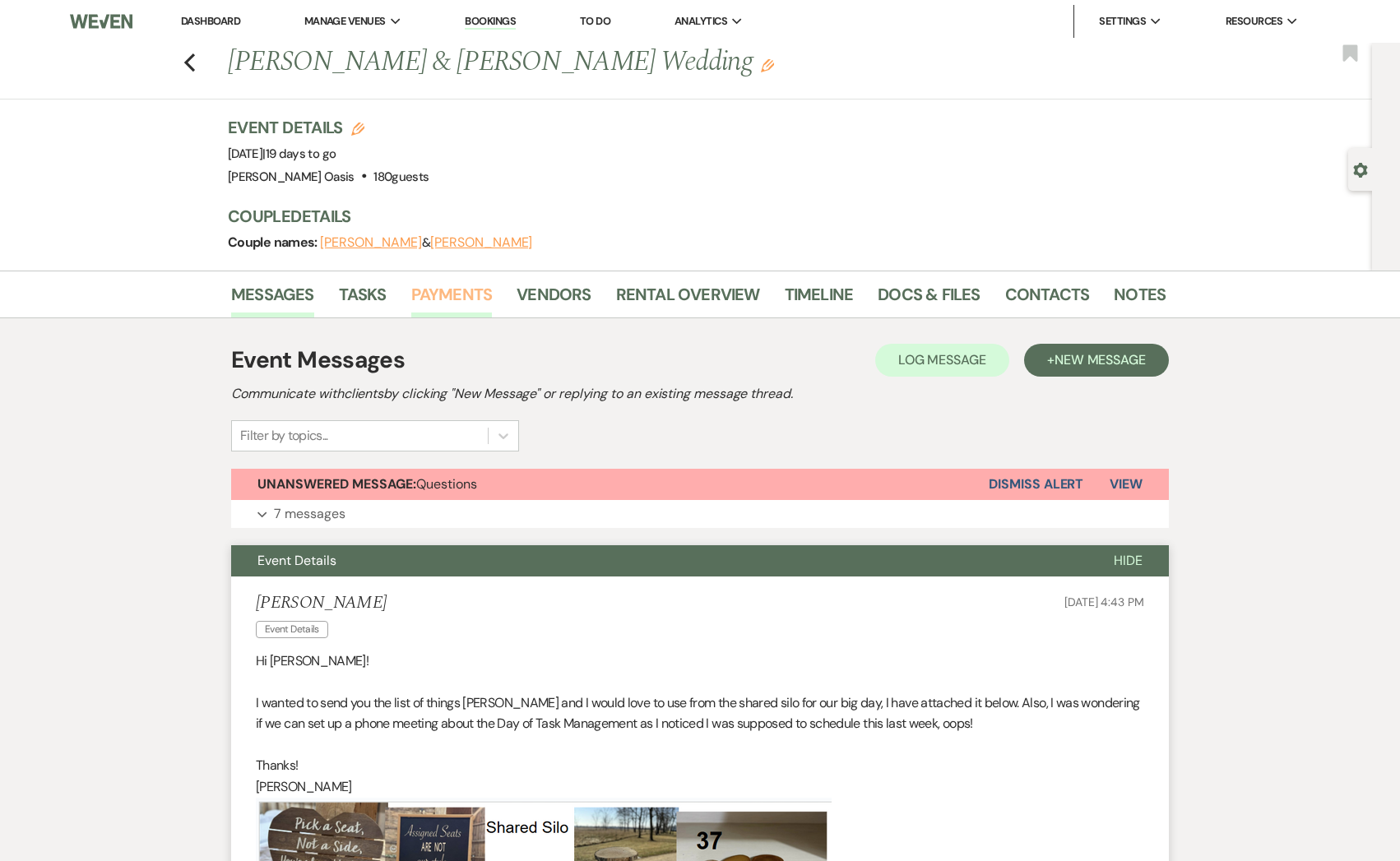
click at [420, 293] on link "Payments" at bounding box center [452, 299] width 82 height 36
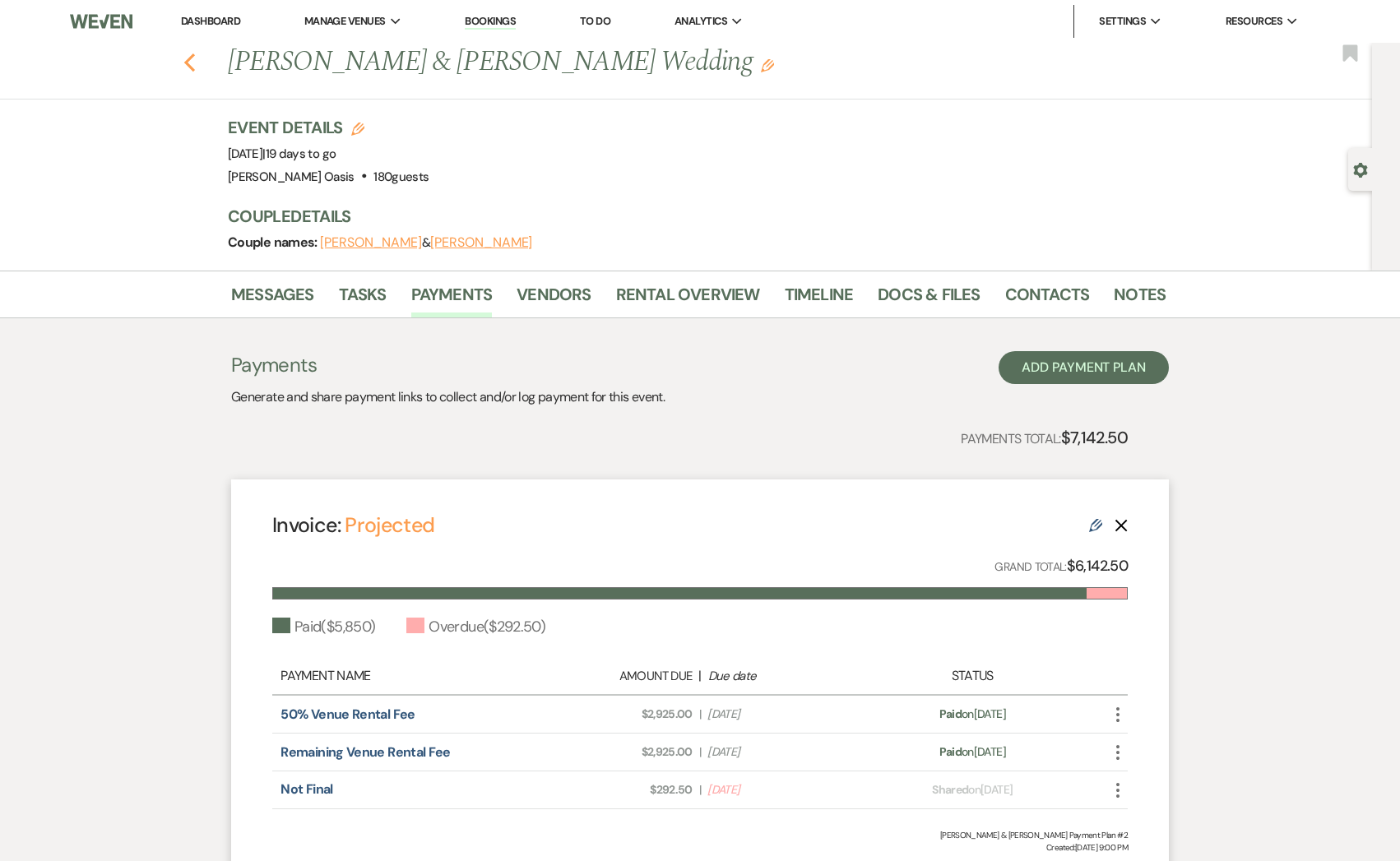
click at [187, 72] on icon "Previous" at bounding box center [190, 63] width 12 height 20
select select "8"
select select "5"
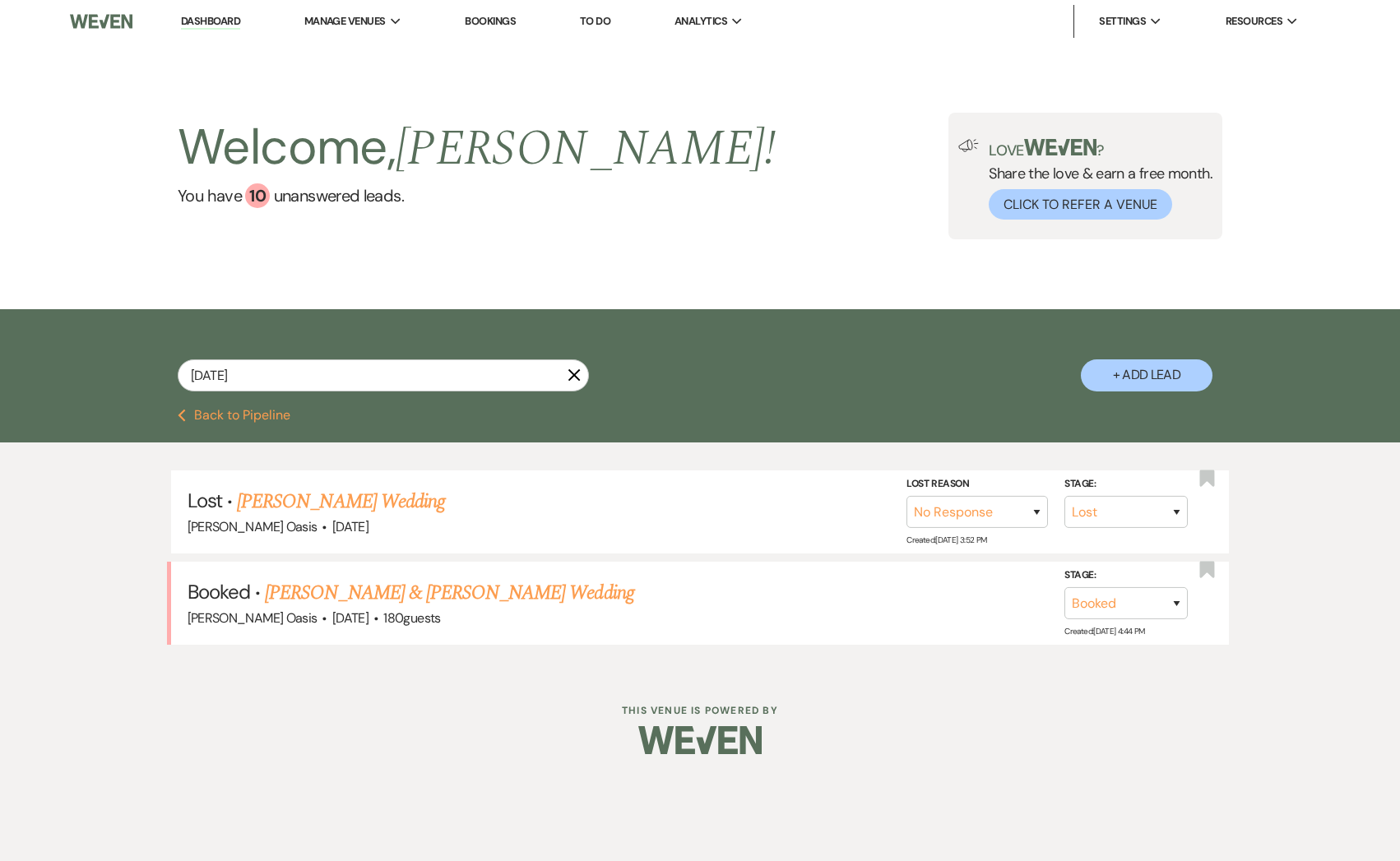
click at [222, 17] on link "Dashboard" at bounding box center [211, 21] width 59 height 16
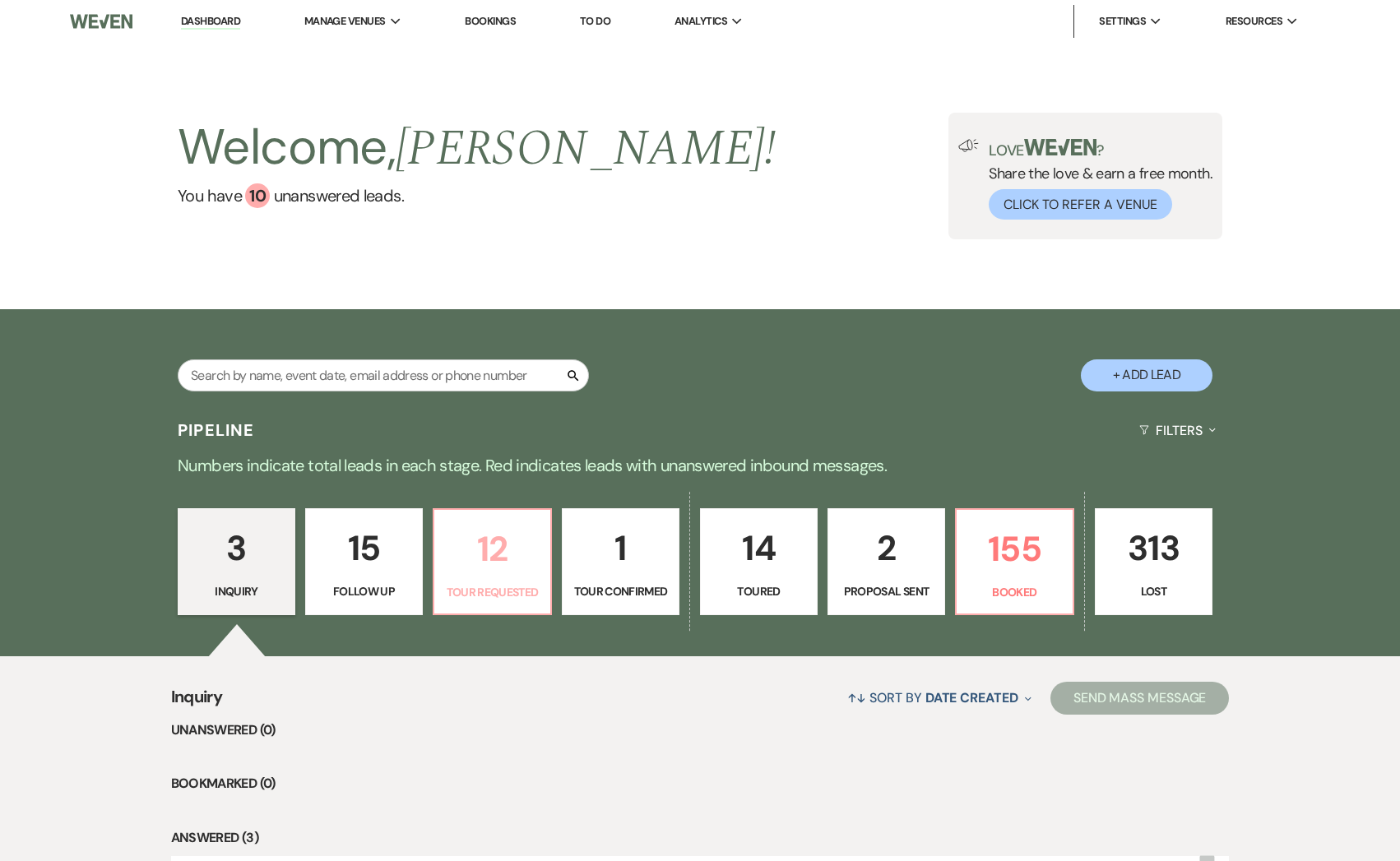
click at [484, 573] on p "12" at bounding box center [492, 549] width 96 height 55
select select "2"
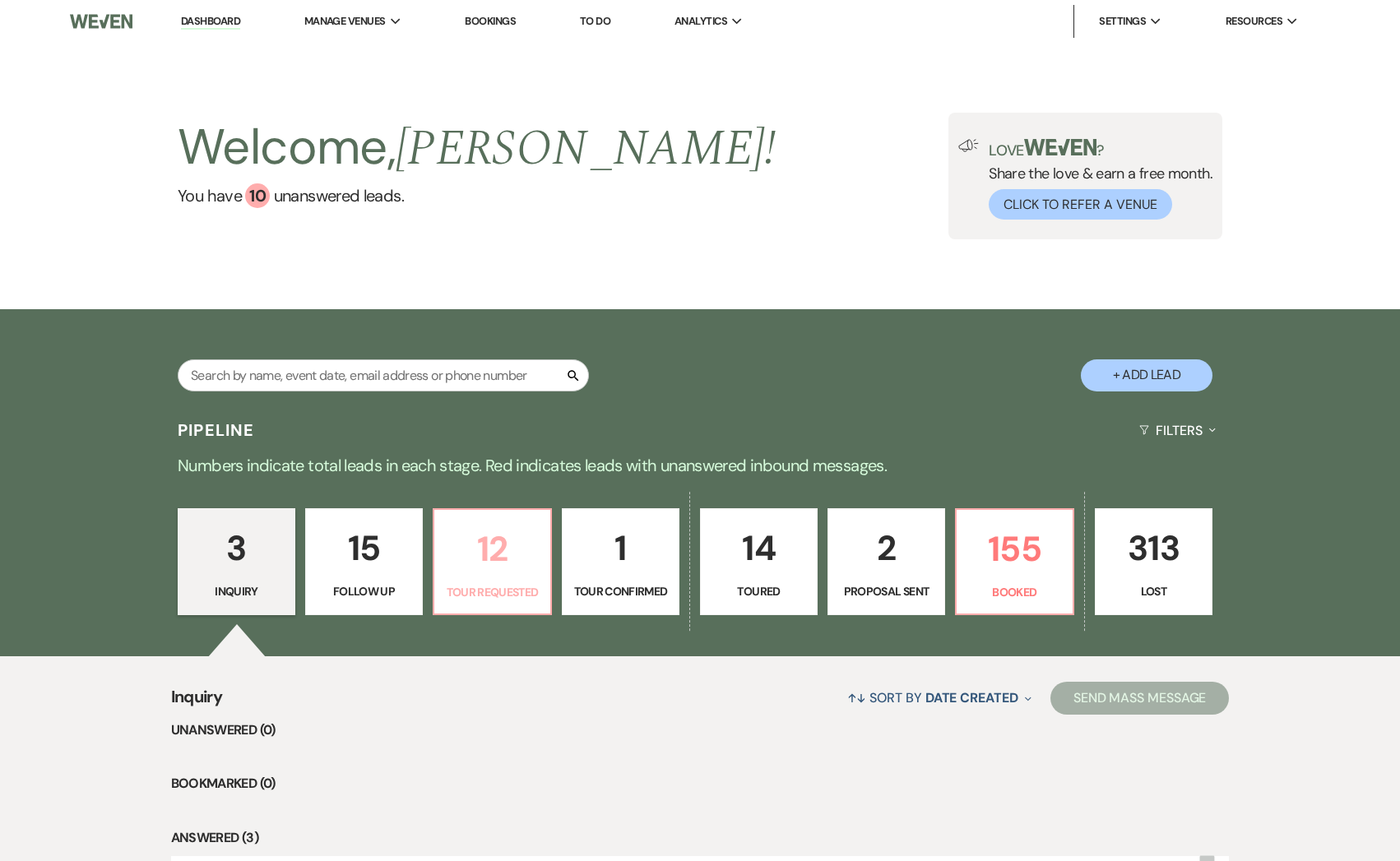
select select "2"
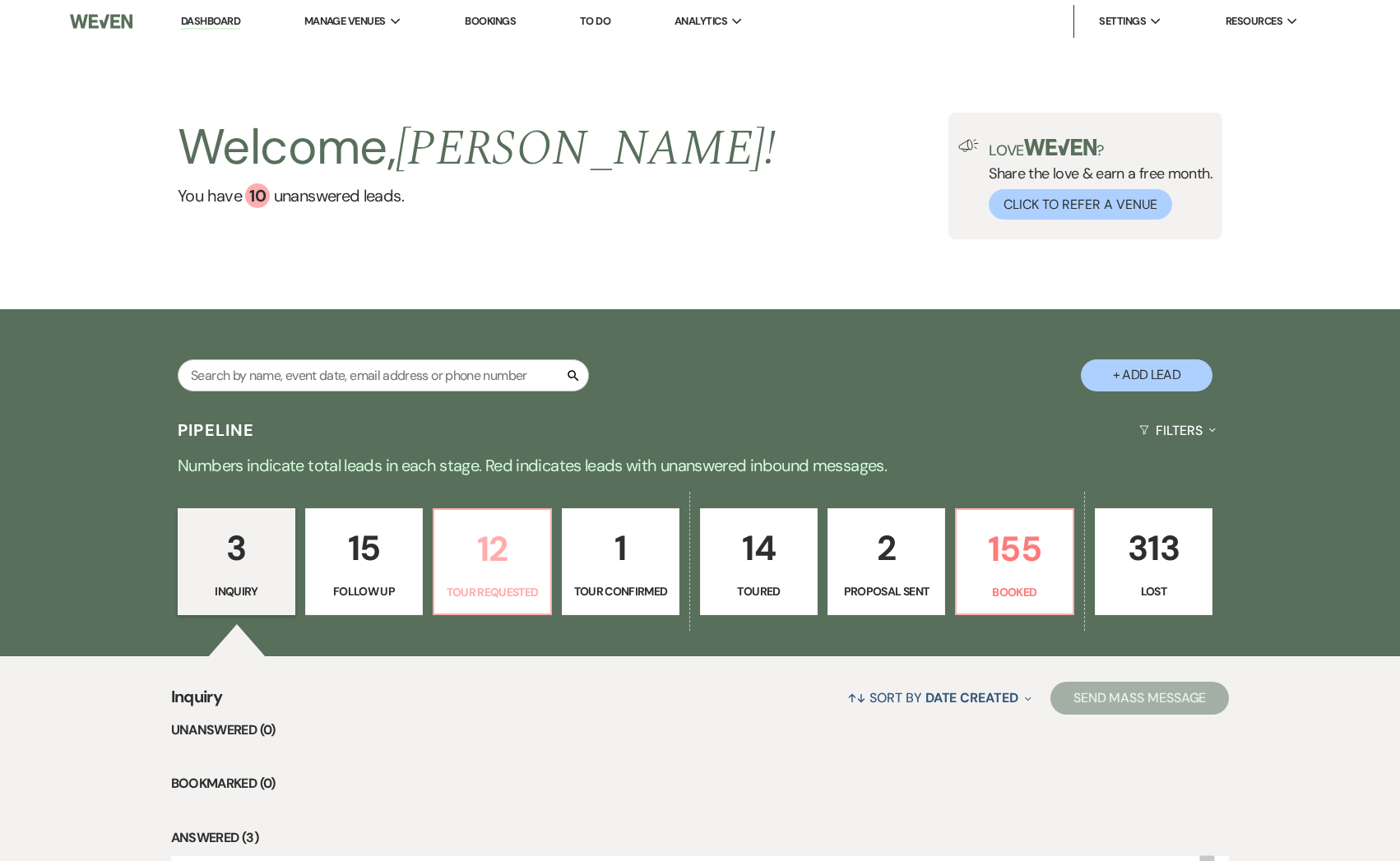
select select "2"
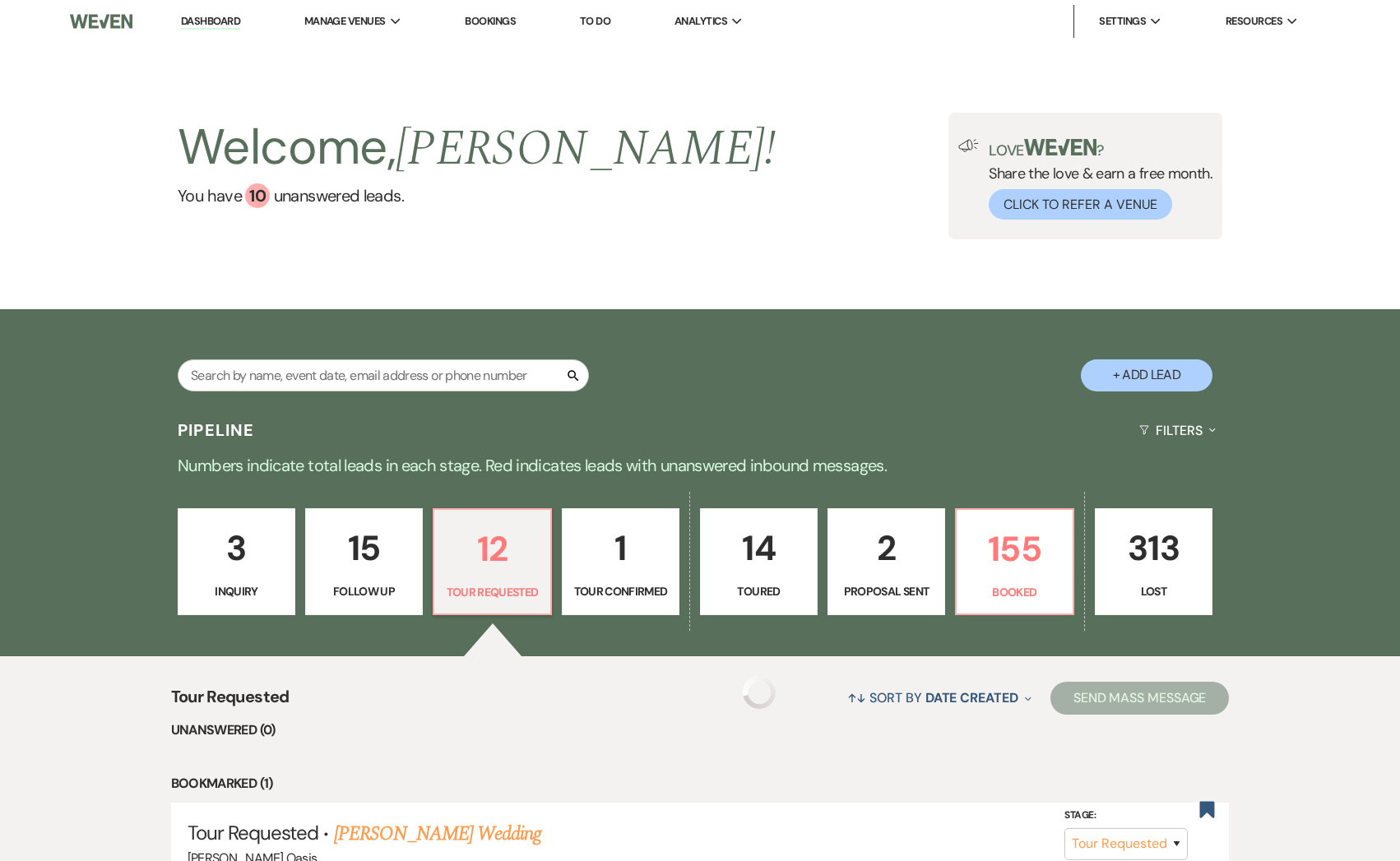
select select "2"
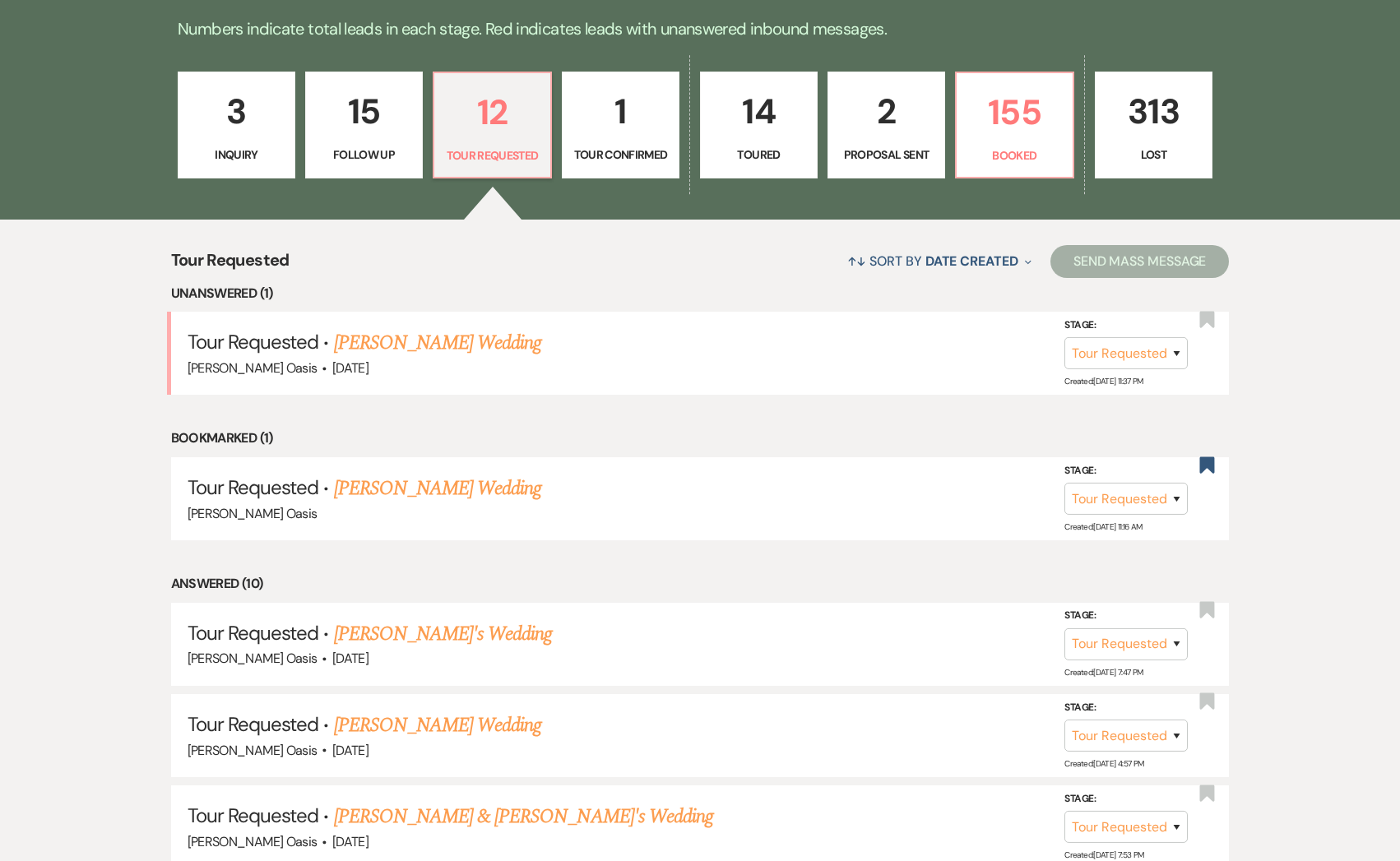
scroll to position [503, 0]
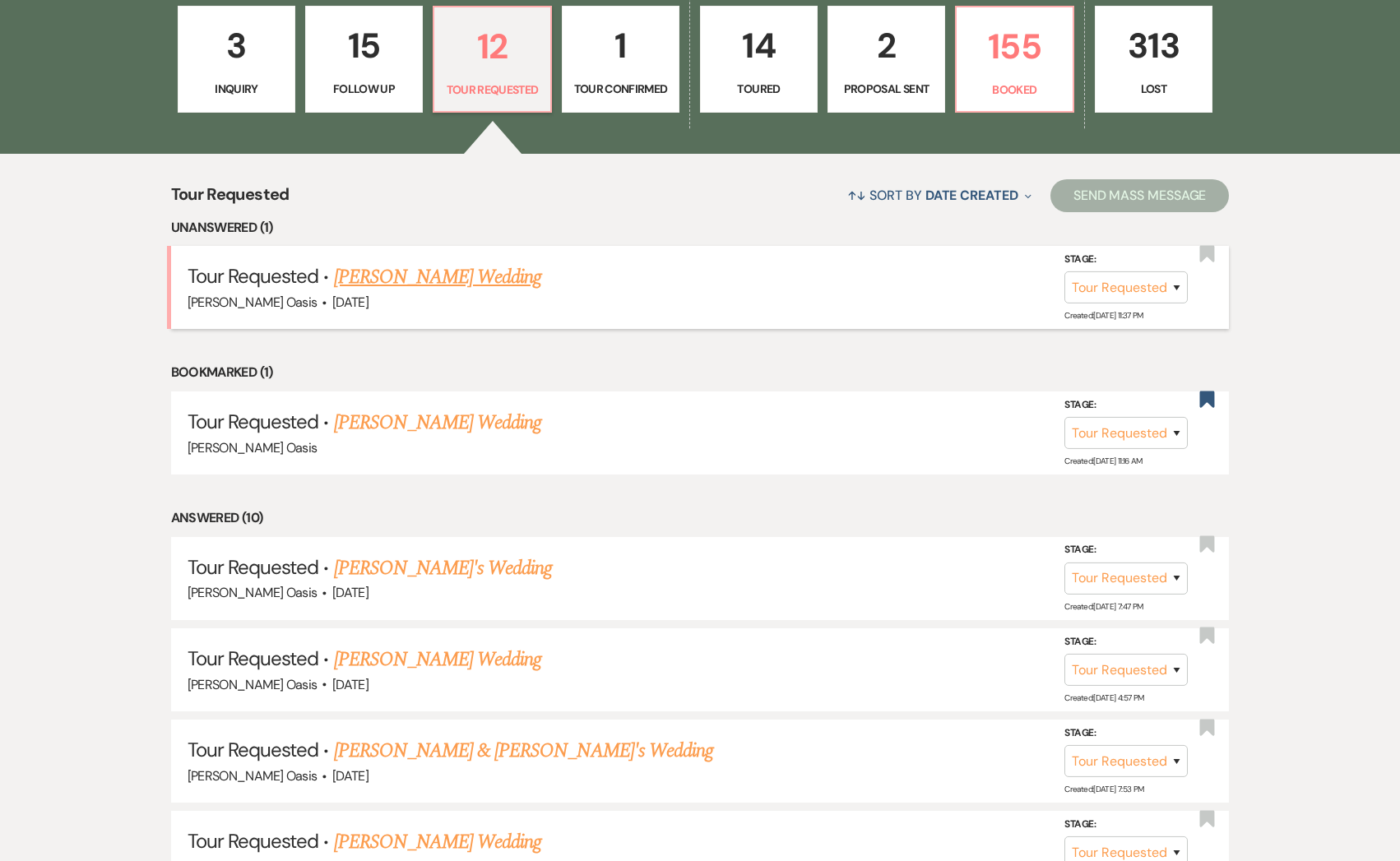
click at [479, 281] on link "[PERSON_NAME] Wedding" at bounding box center [438, 277] width 208 height 30
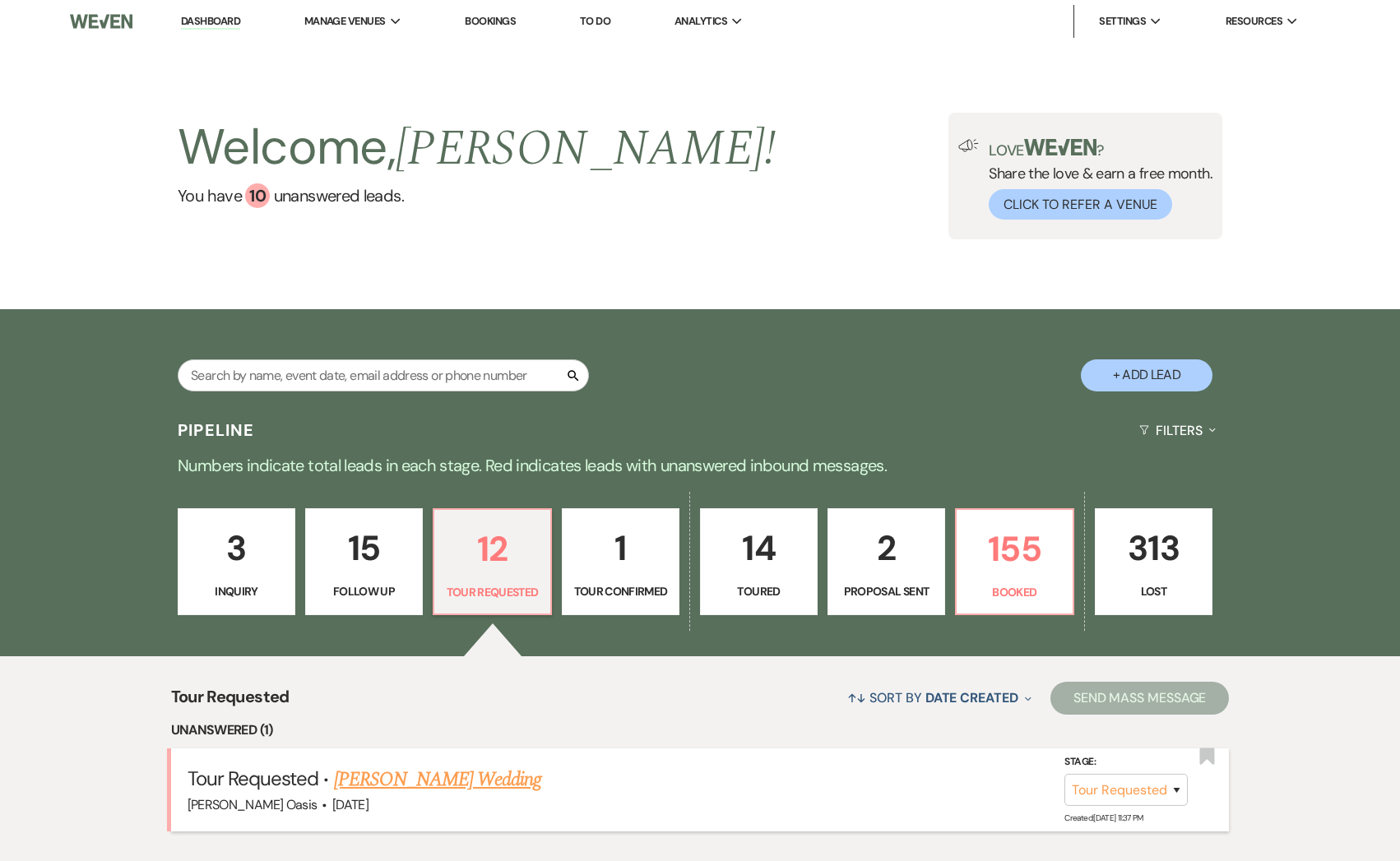
select select "2"
select select "5"
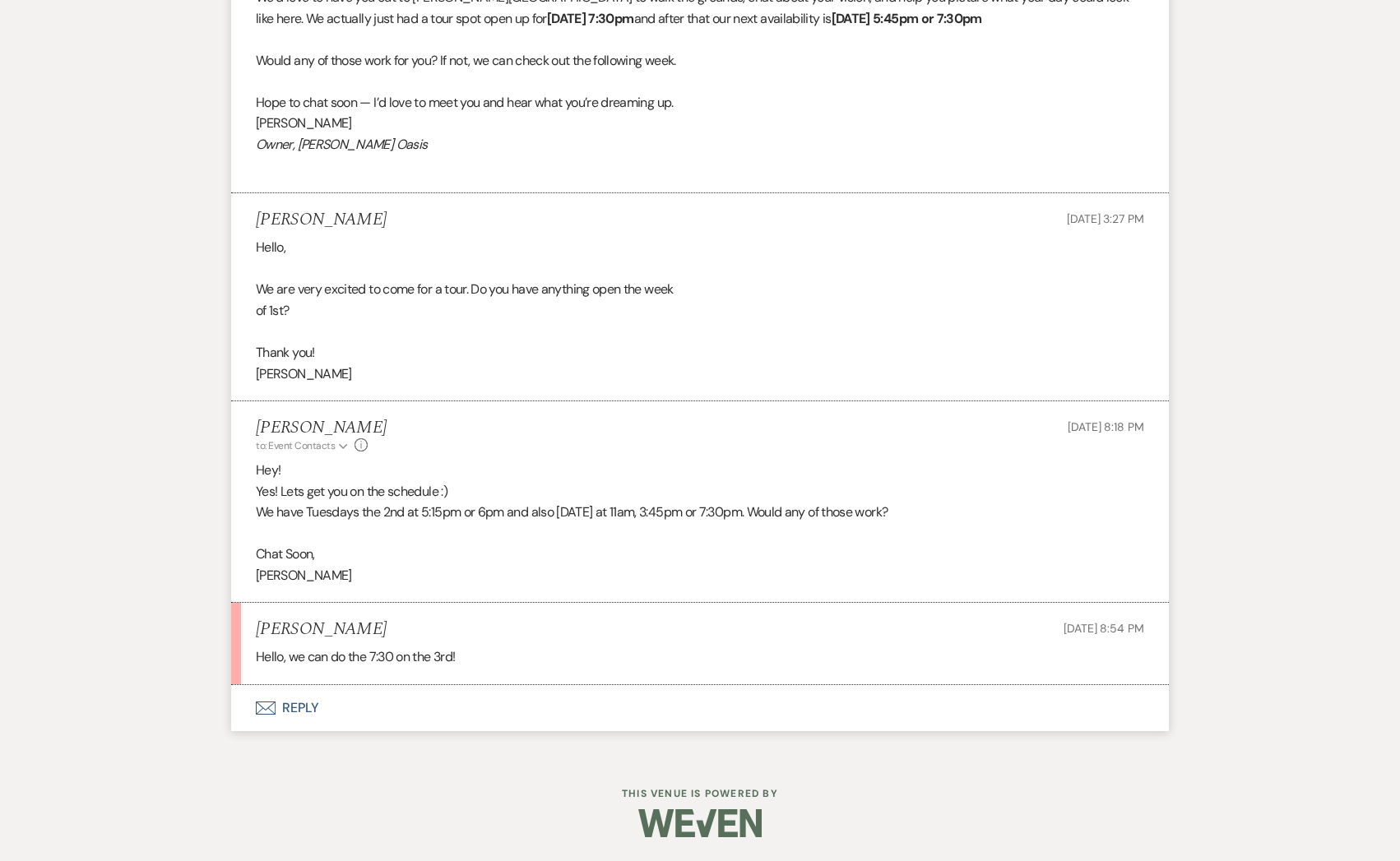
scroll to position [1408, 0]
click at [373, 700] on button "Envelope Reply" at bounding box center [700, 707] width 938 height 46
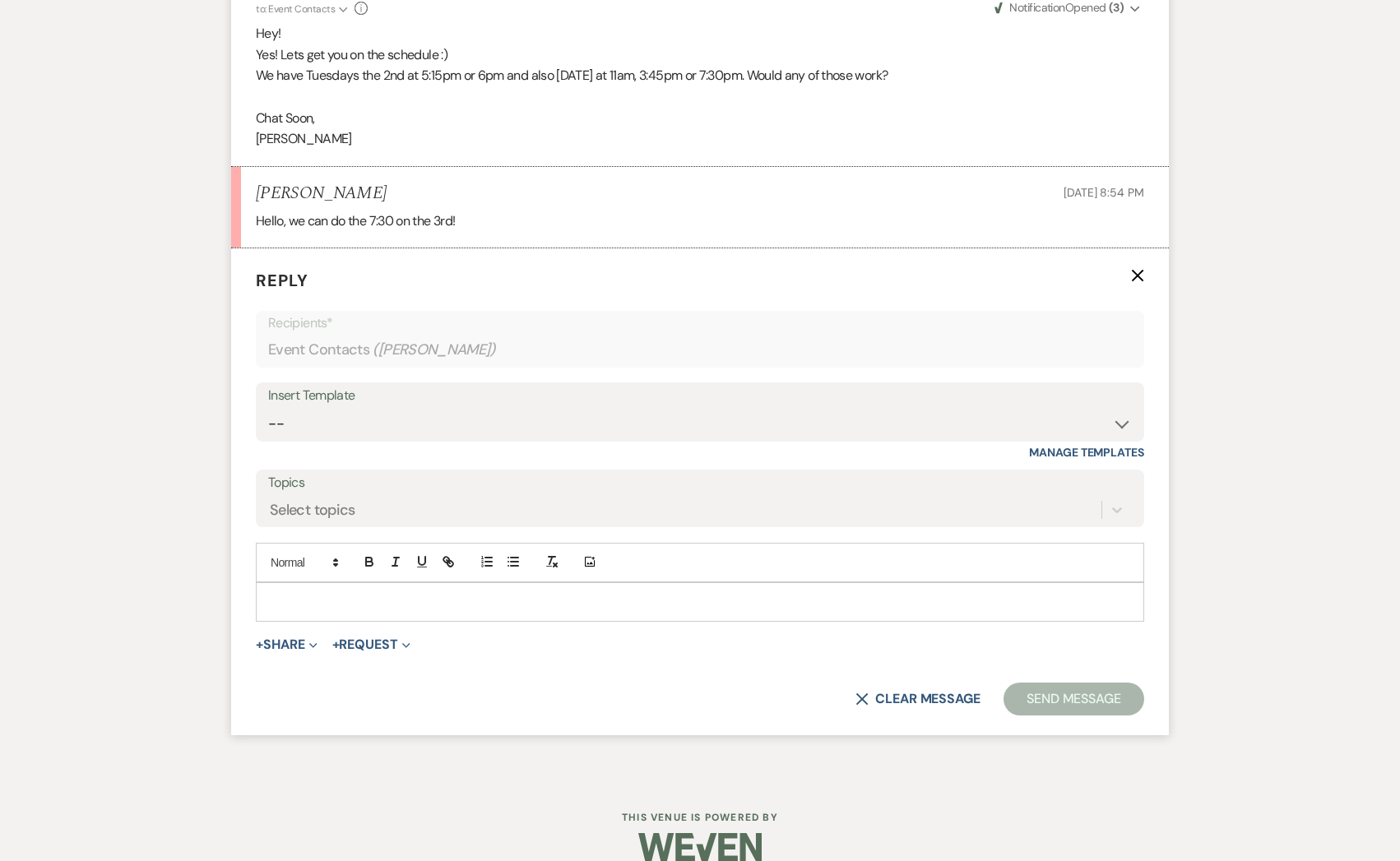
scroll to position [1868, 0]
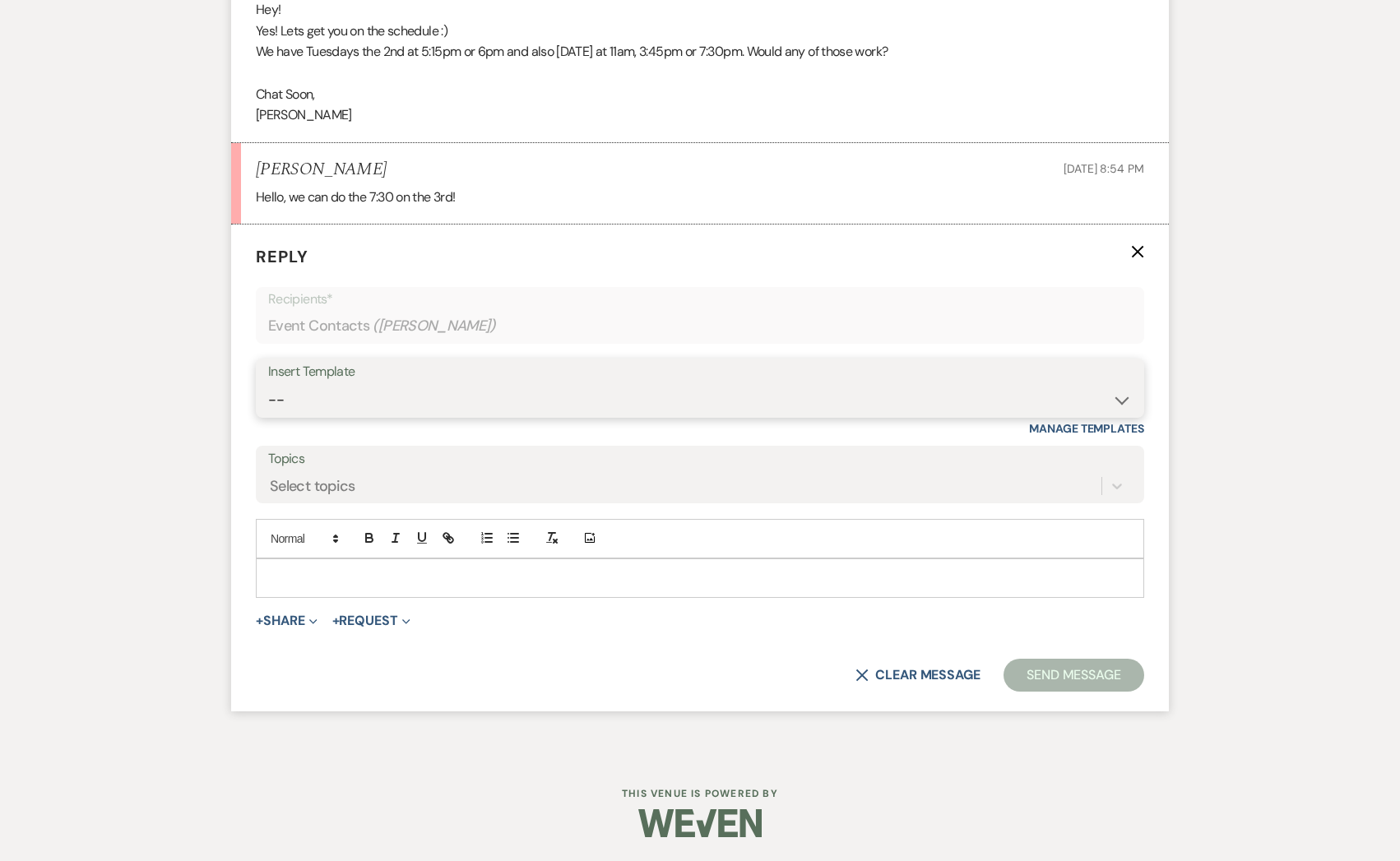
click at [373, 400] on select "-- WELCOME Weven Planning Portal Introduction Send With Contract Restroom Trail…" at bounding box center [700, 400] width 864 height 32
select select "2590"
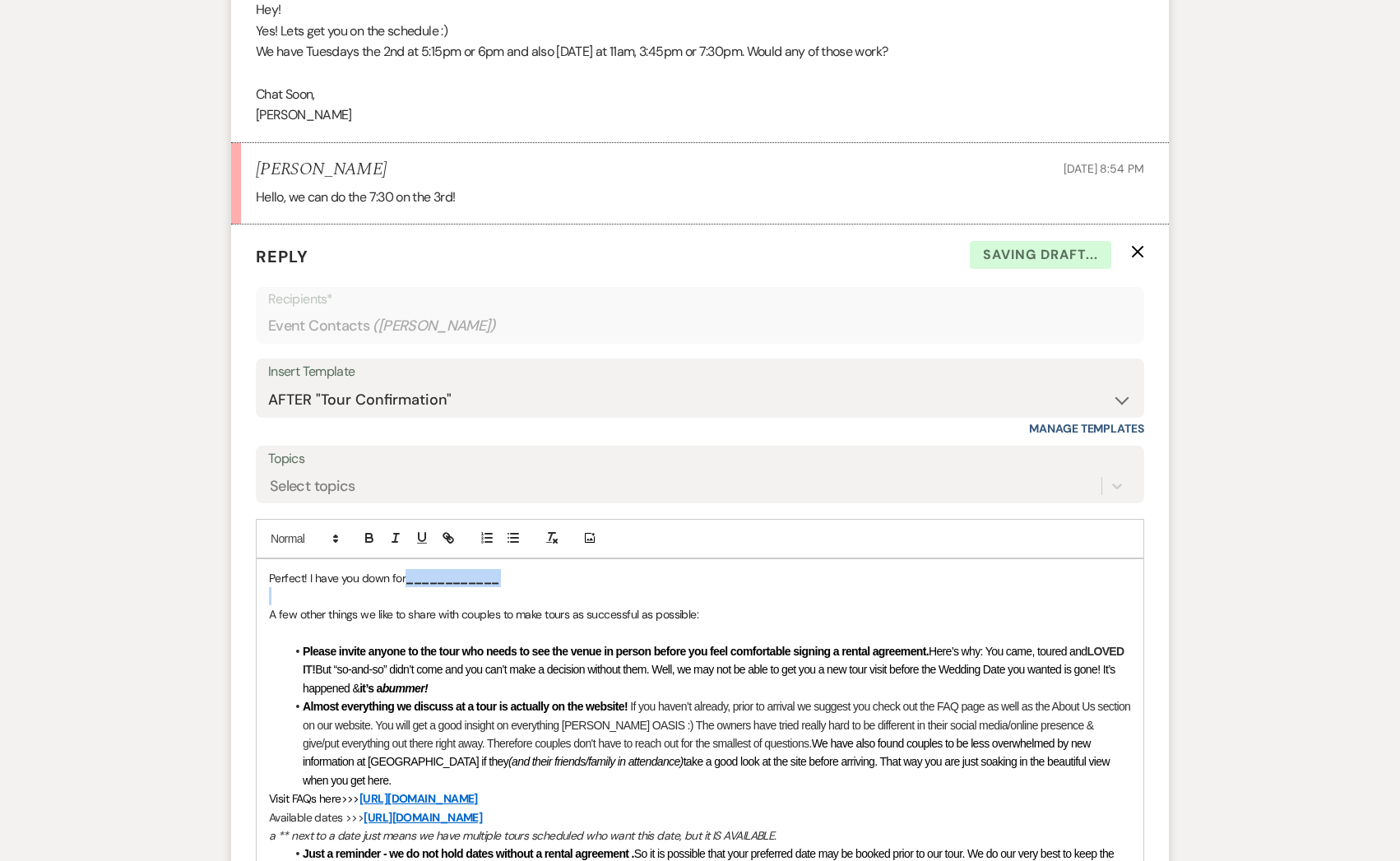
drag, startPoint x: 405, startPoint y: 579, endPoint x: 606, endPoint y: 590, distance: 201.3
click at [606, 591] on div "Perfect! I have you down for ____________ A few other things we like to share w…" at bounding box center [700, 790] width 887 height 461
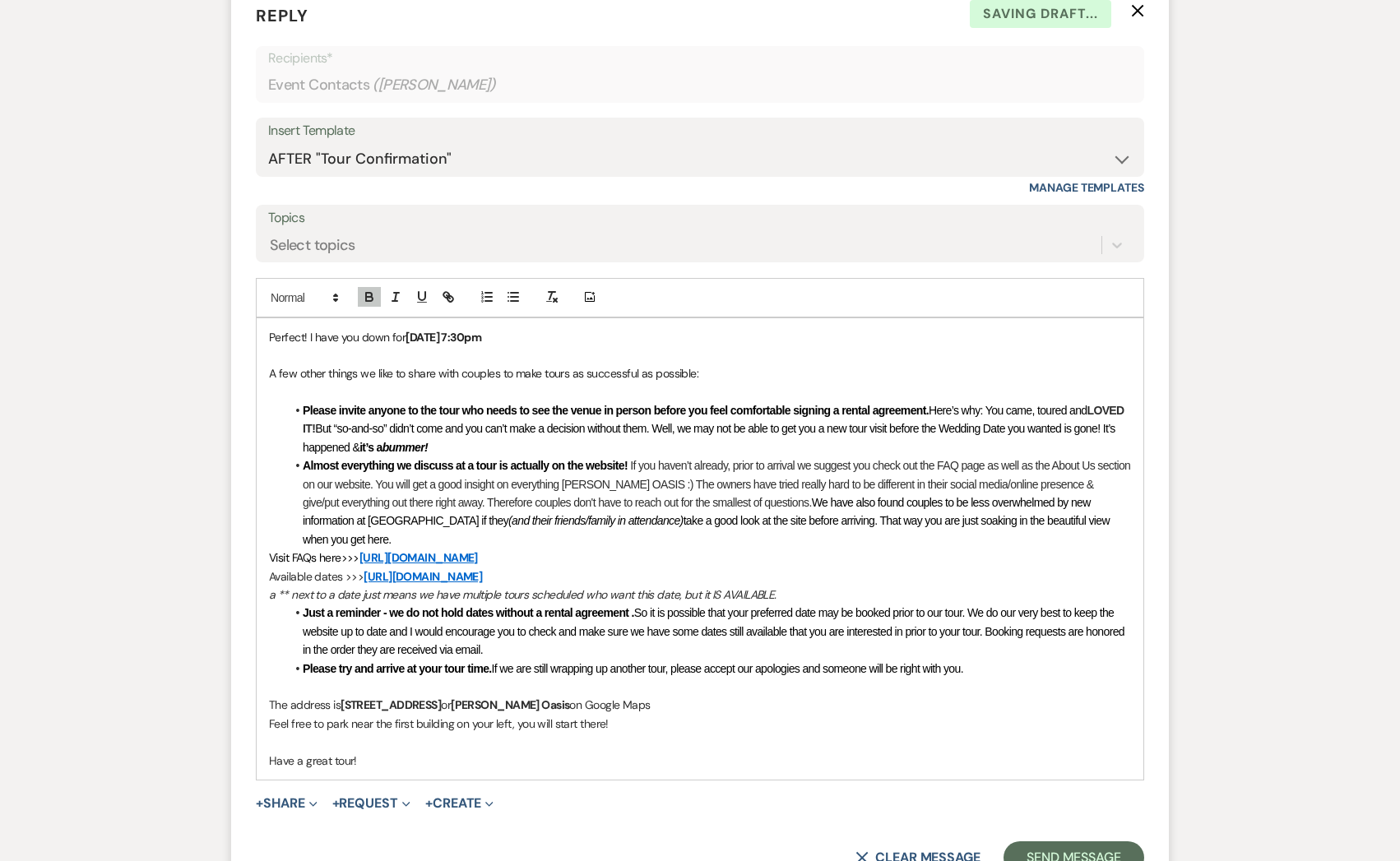
scroll to position [2128, 0]
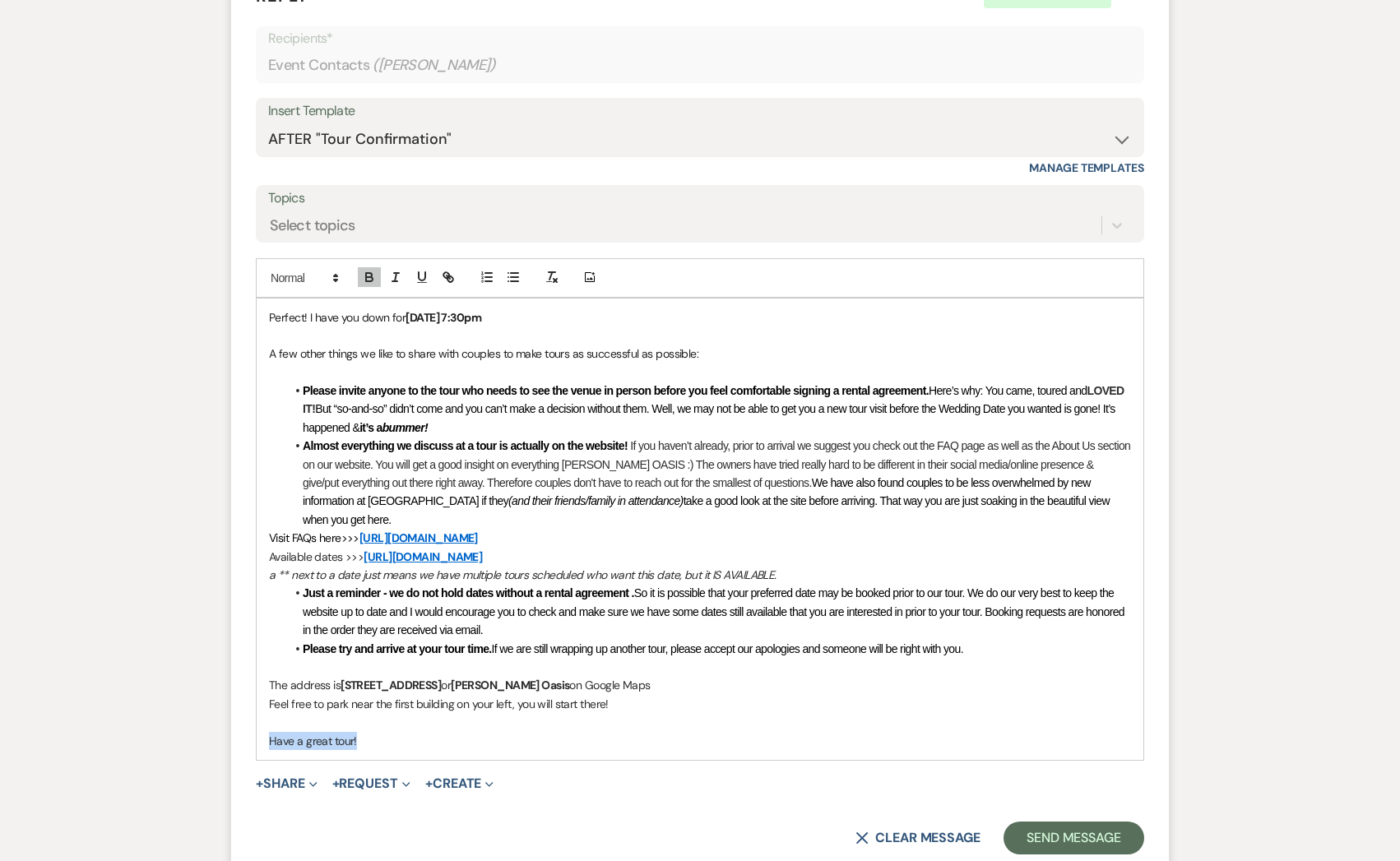
drag, startPoint x: 364, startPoint y: 715, endPoint x: 242, endPoint y: 714, distance: 122.0
click at [243, 714] on form "Reply X Draft saved! Recipients* Event Contacts ( [PERSON_NAME] ) Insert Templa…" at bounding box center [700, 419] width 938 height 910
click at [1042, 823] on button "Send Message" at bounding box center [1074, 838] width 141 height 33
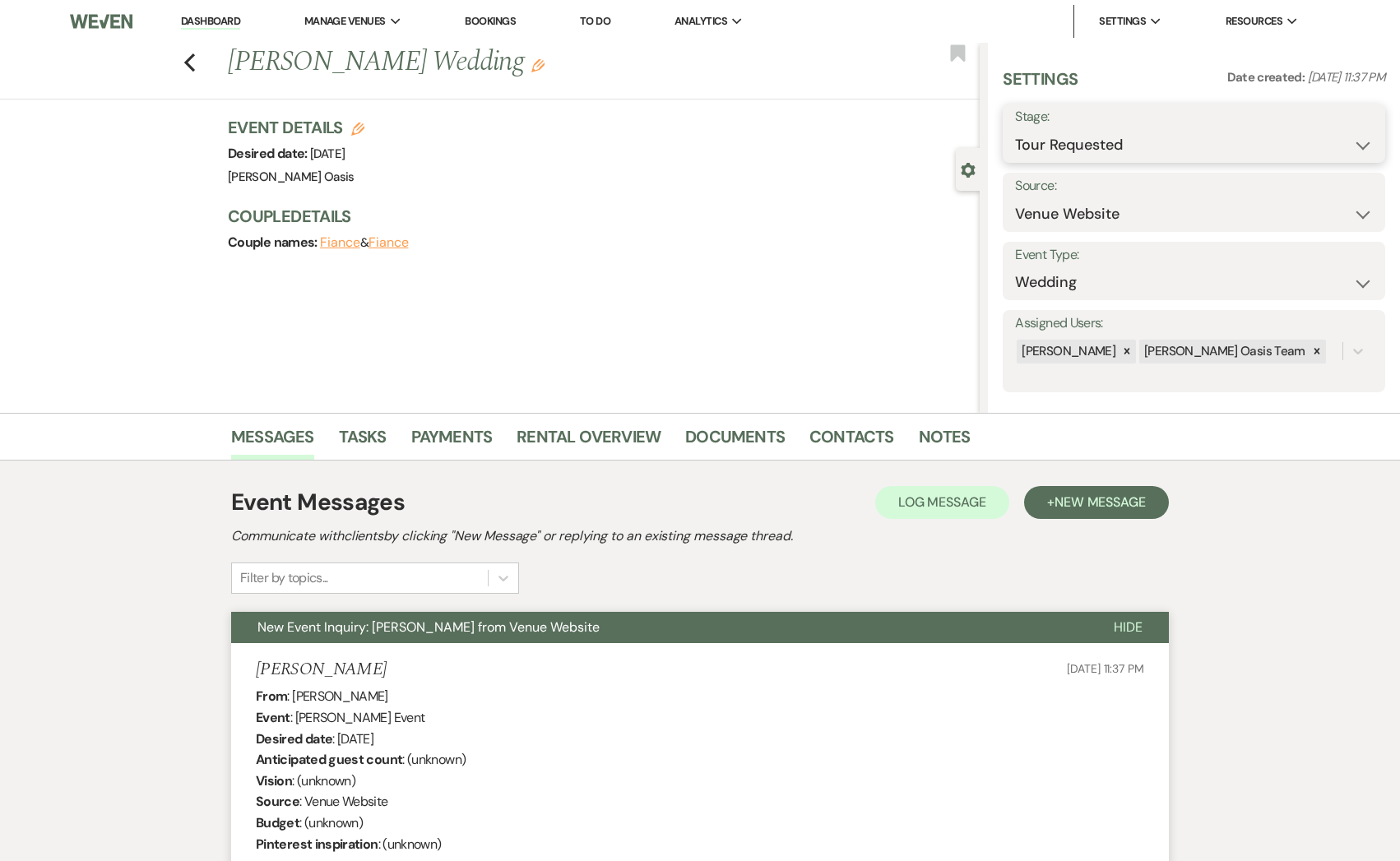
click at [1151, 144] on select "Inquiry Follow Up Tour Requested Tour Confirmed Toured Proposal Sent Booked Lost" at bounding box center [1194, 145] width 358 height 32
select select "4"
click at [1346, 126] on button "Save" at bounding box center [1344, 133] width 82 height 33
click at [211, 21] on link "Dashboard" at bounding box center [211, 21] width 59 height 16
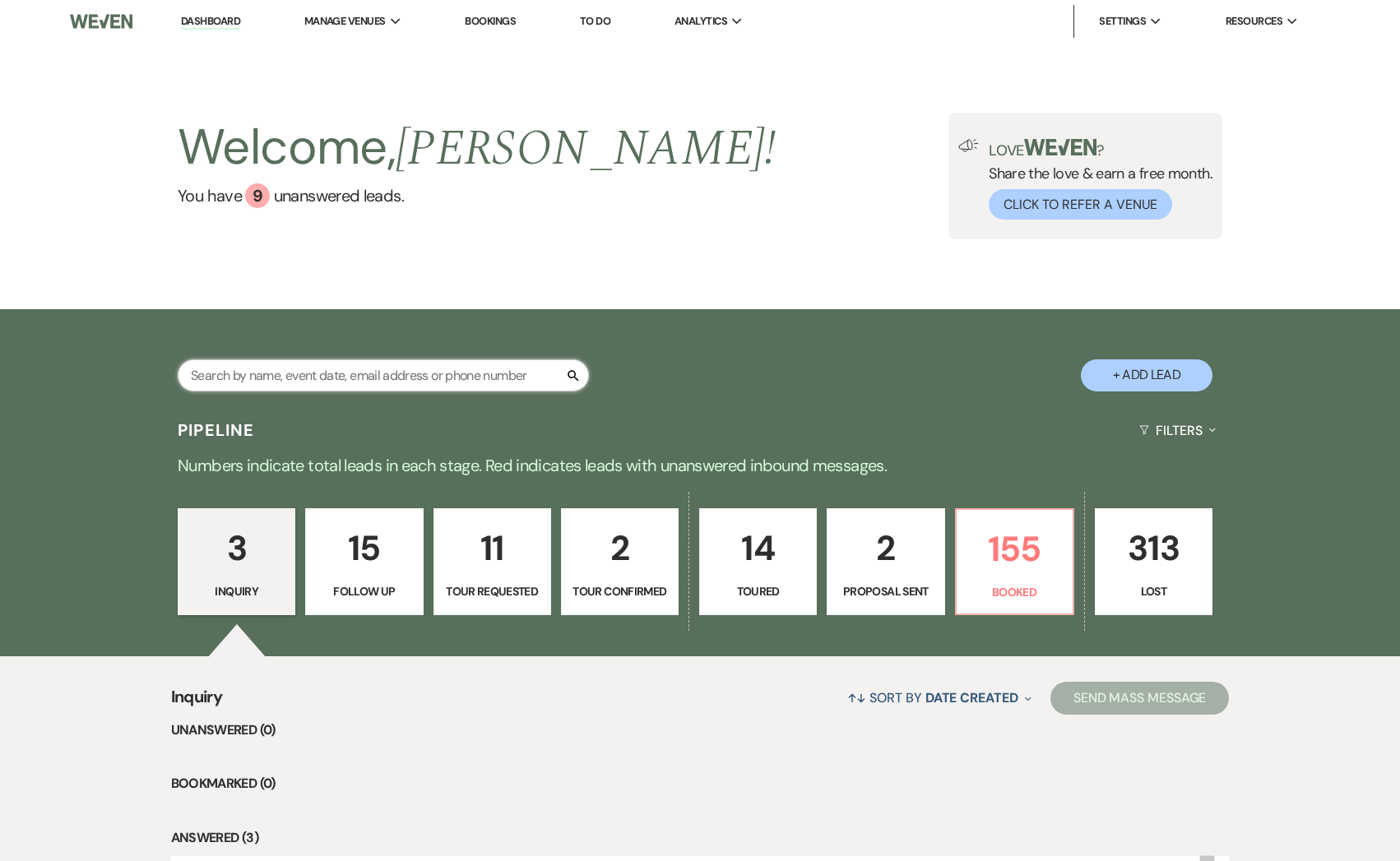
click at [286, 381] on input "text" at bounding box center [383, 375] width 411 height 32
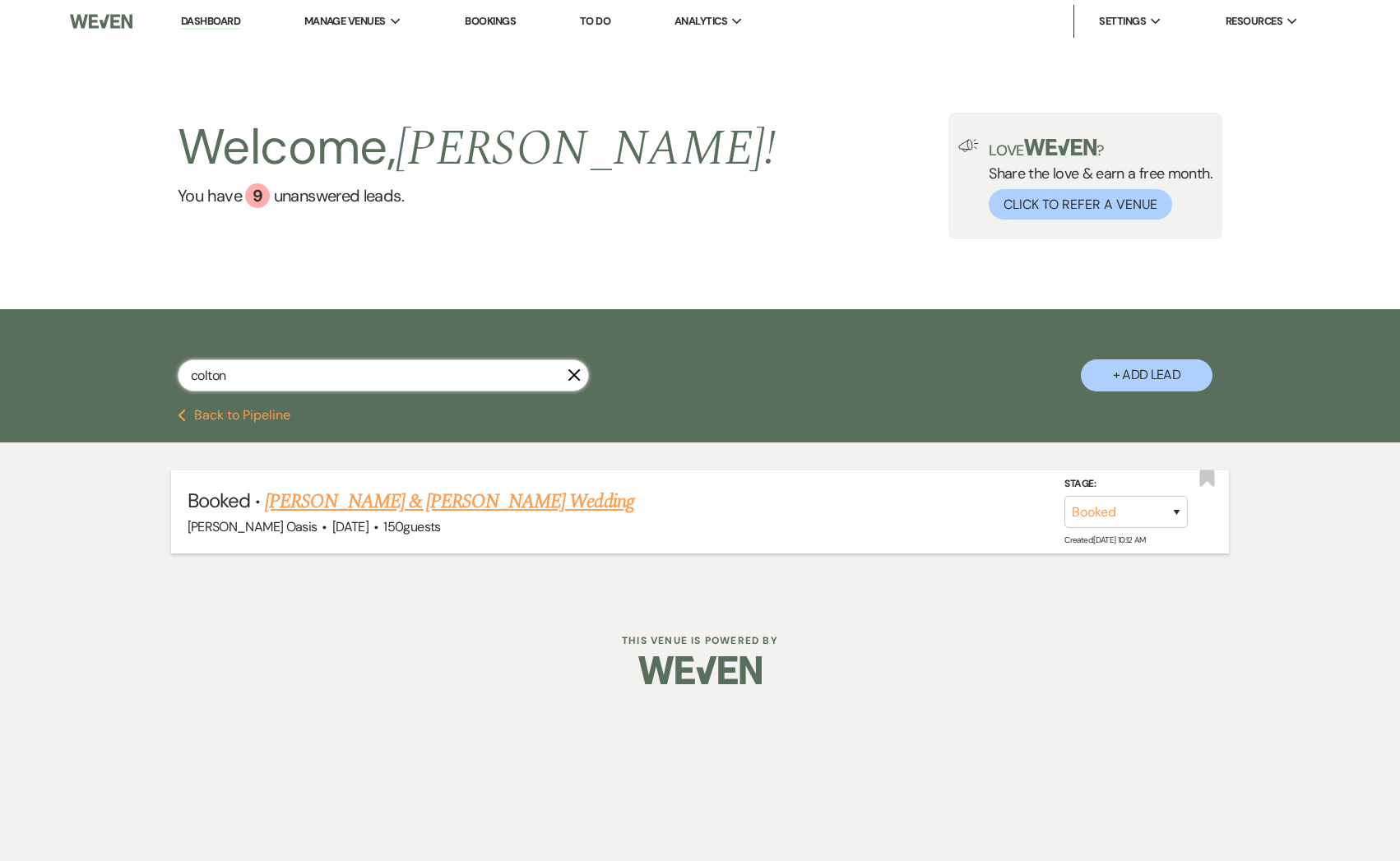
type input "colton"
click at [371, 509] on link "[PERSON_NAME] & [PERSON_NAME] Wedding" at bounding box center [448, 502] width 368 height 30
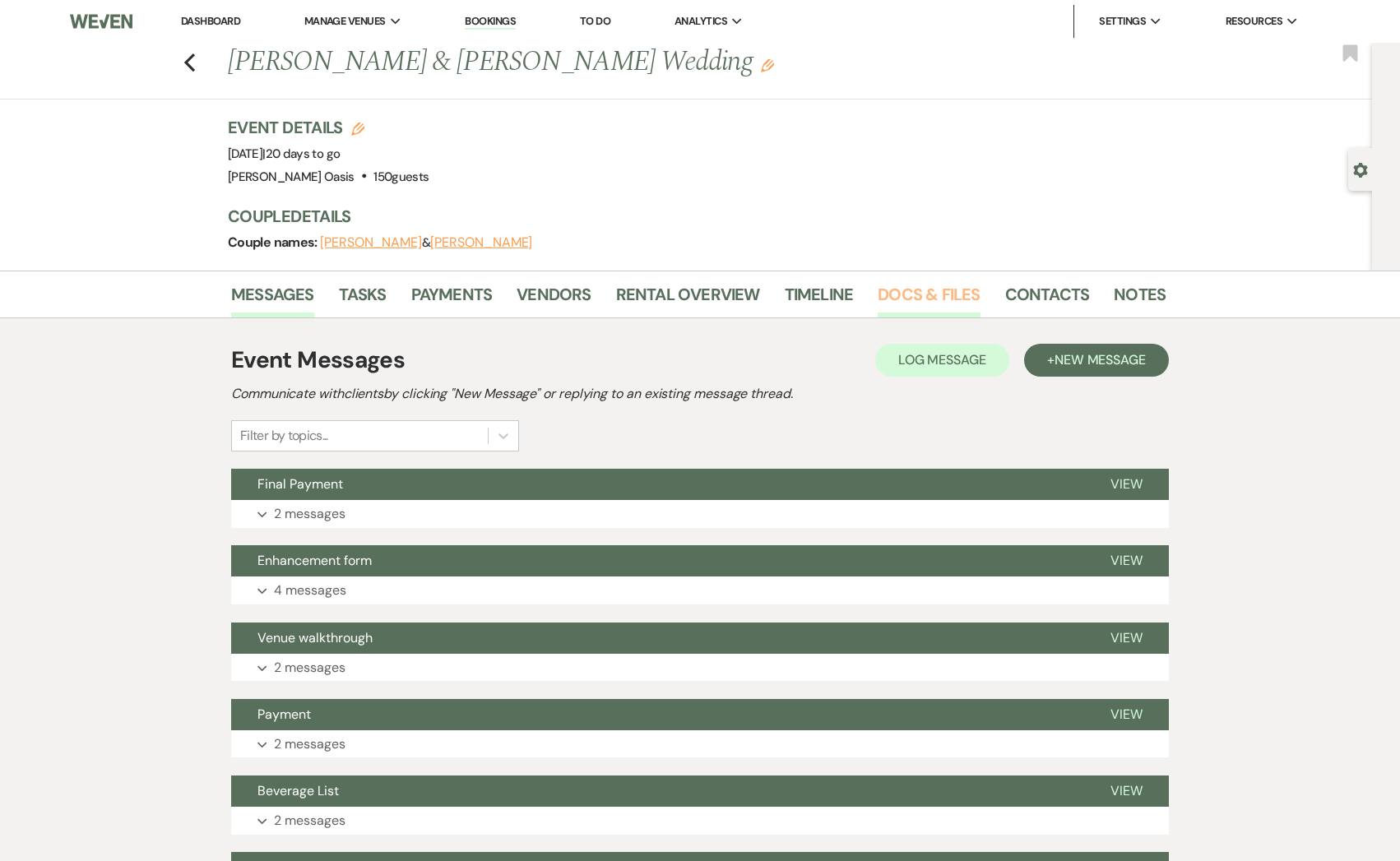
click at [908, 301] on link "Docs & Files" at bounding box center [929, 299] width 102 height 36
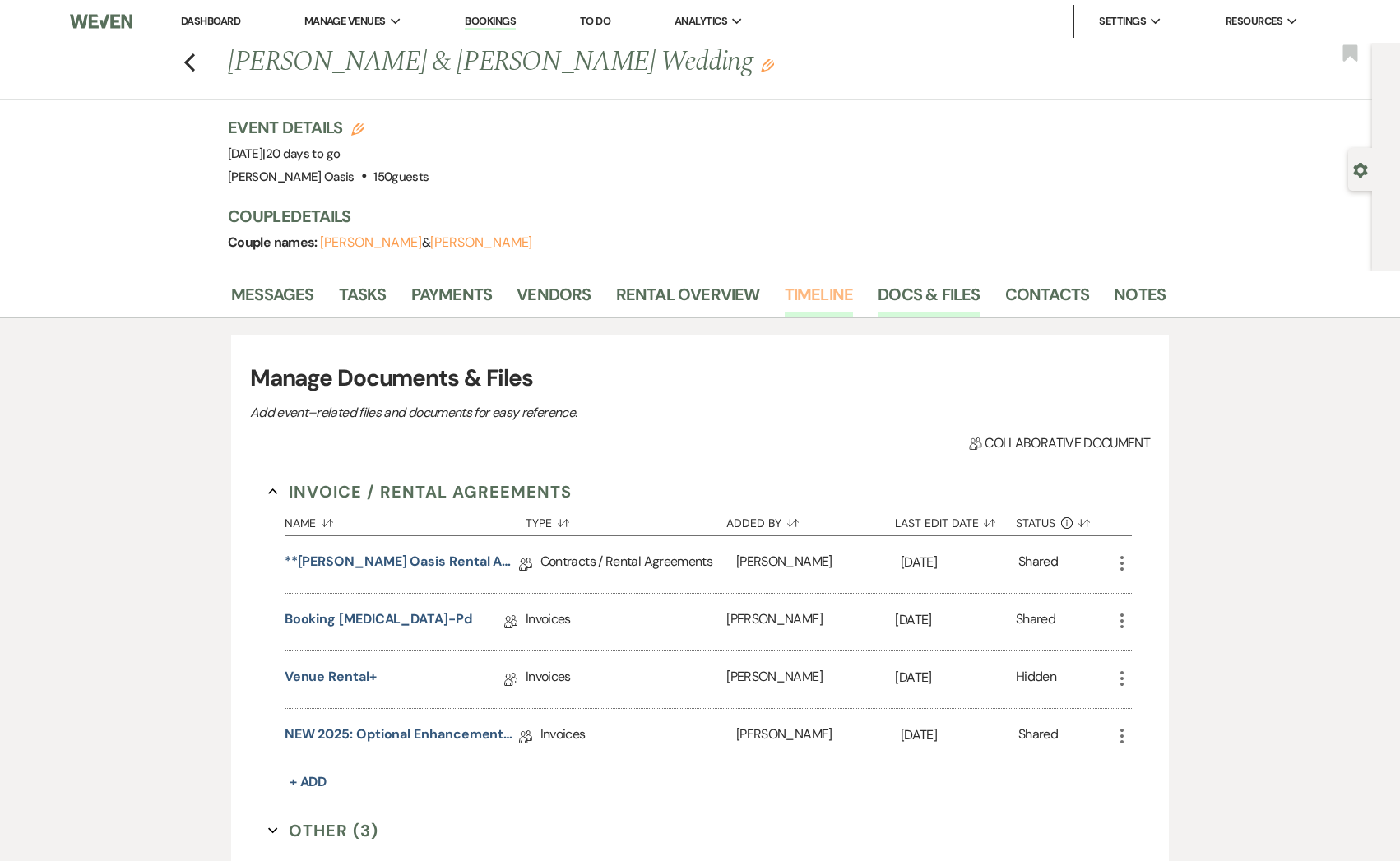
click at [818, 305] on link "Timeline" at bounding box center [819, 299] width 69 height 36
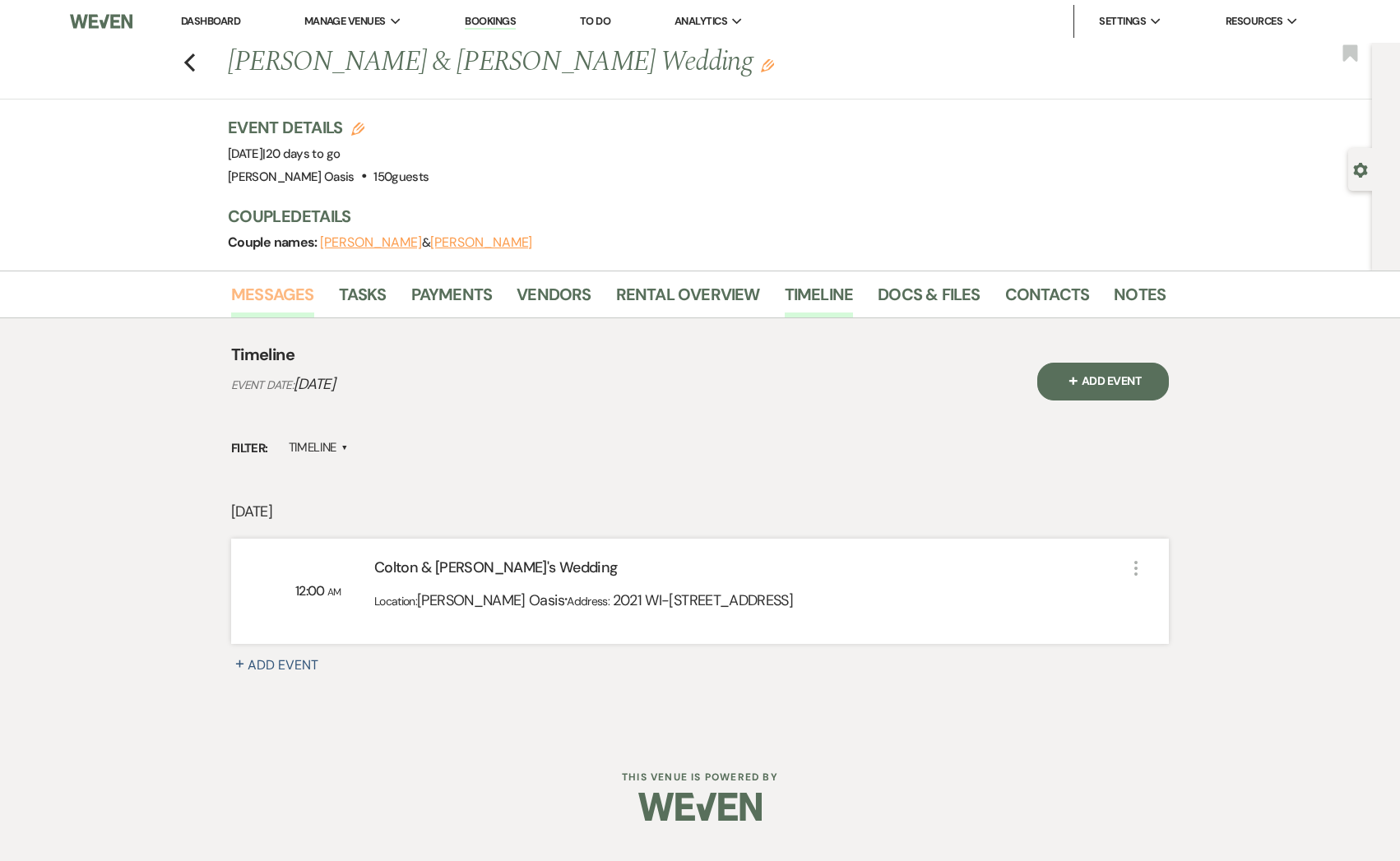
click at [260, 283] on link "Messages" at bounding box center [272, 299] width 83 height 36
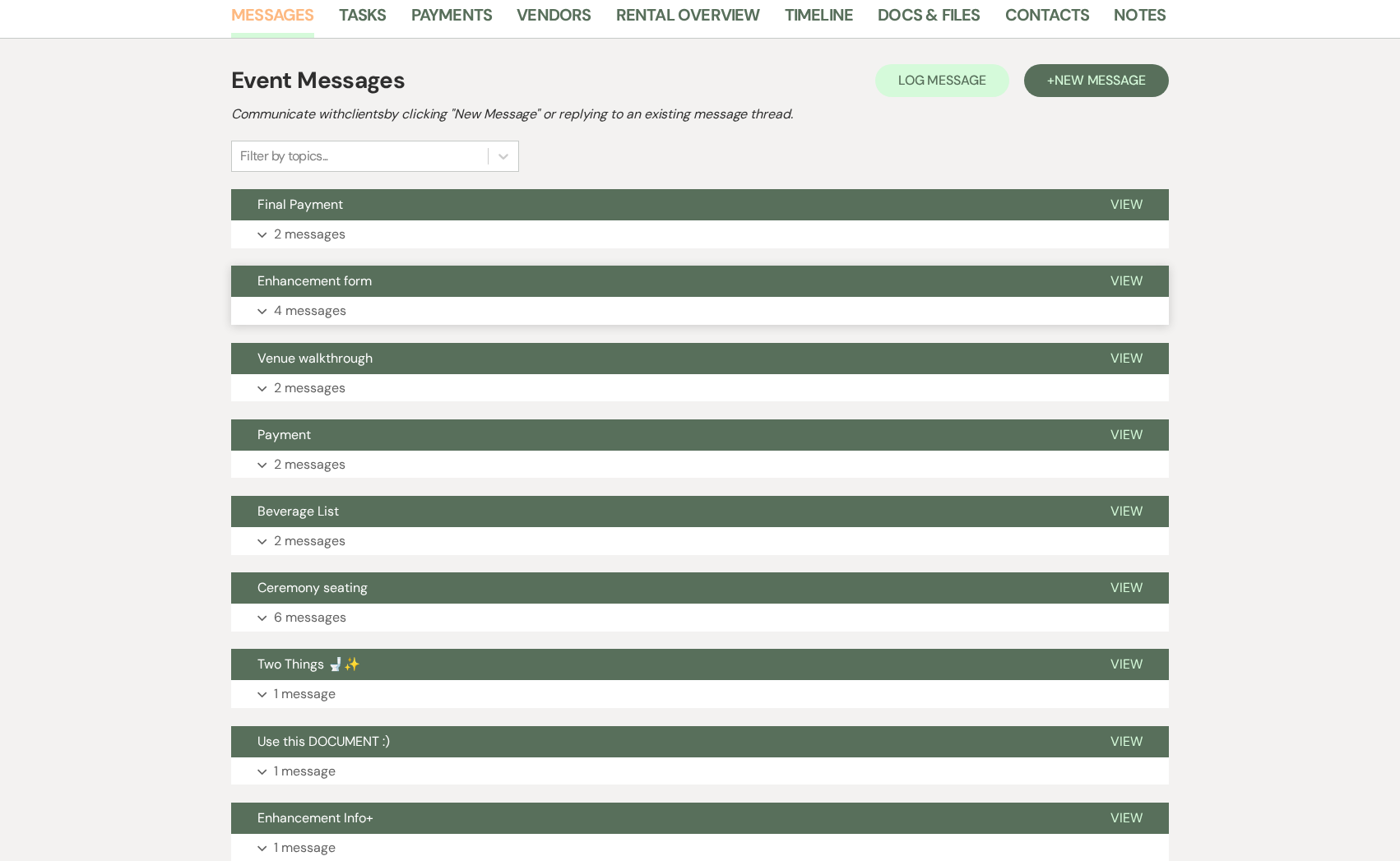
scroll to position [280, 0]
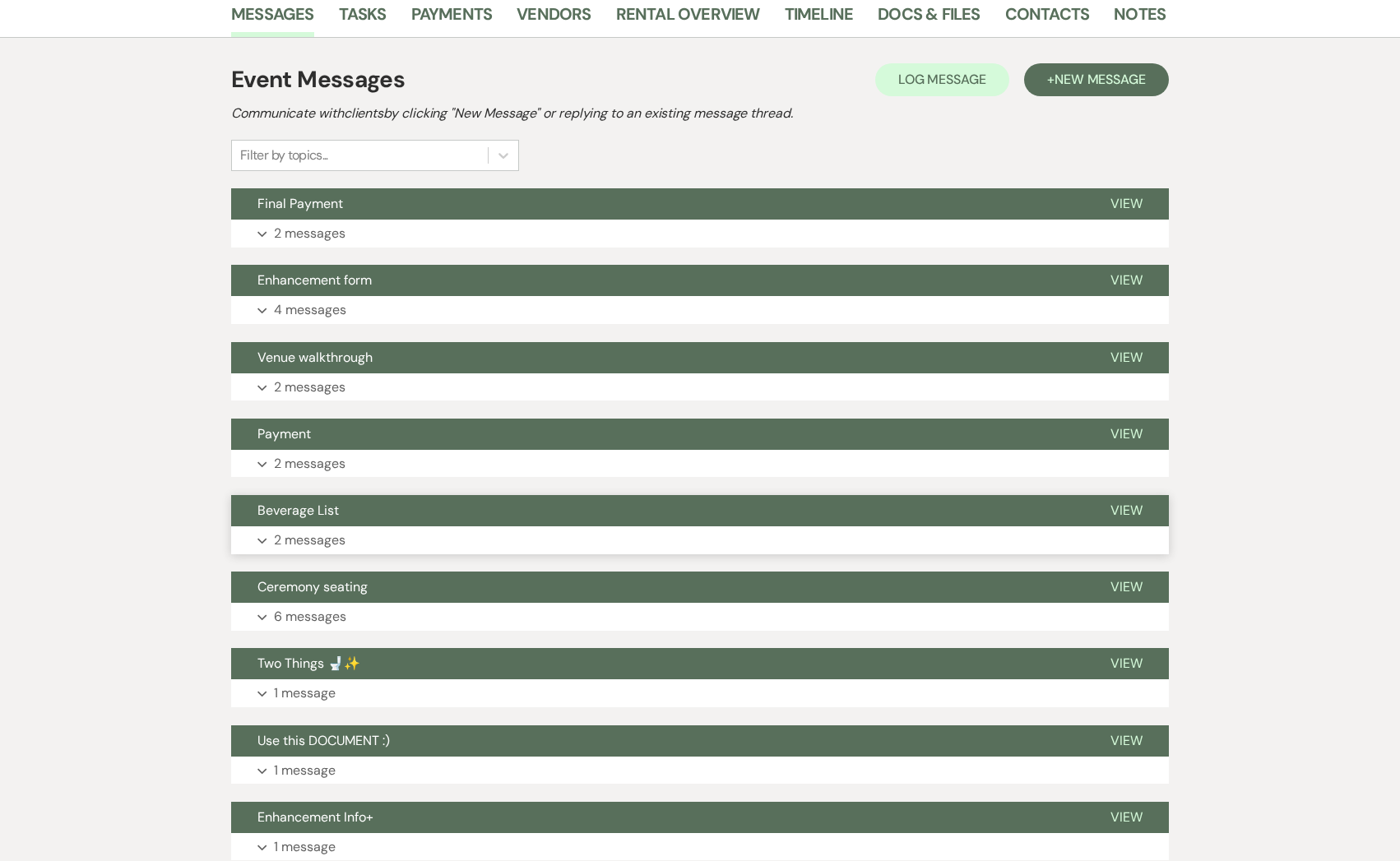
click at [428, 522] on button "Beverage List" at bounding box center [657, 511] width 853 height 31
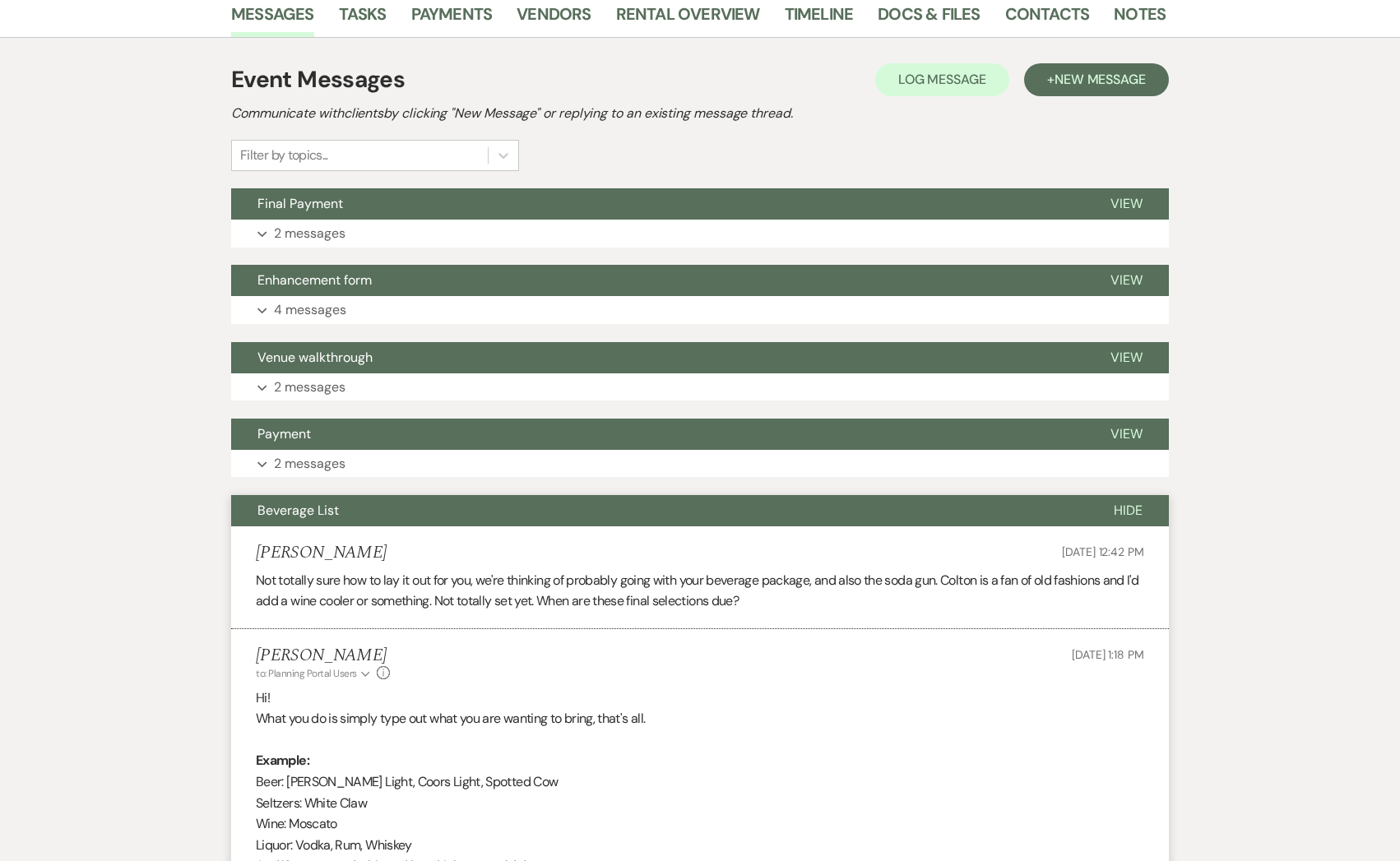
click at [428, 522] on button "Beverage List" at bounding box center [658, 511] width 856 height 31
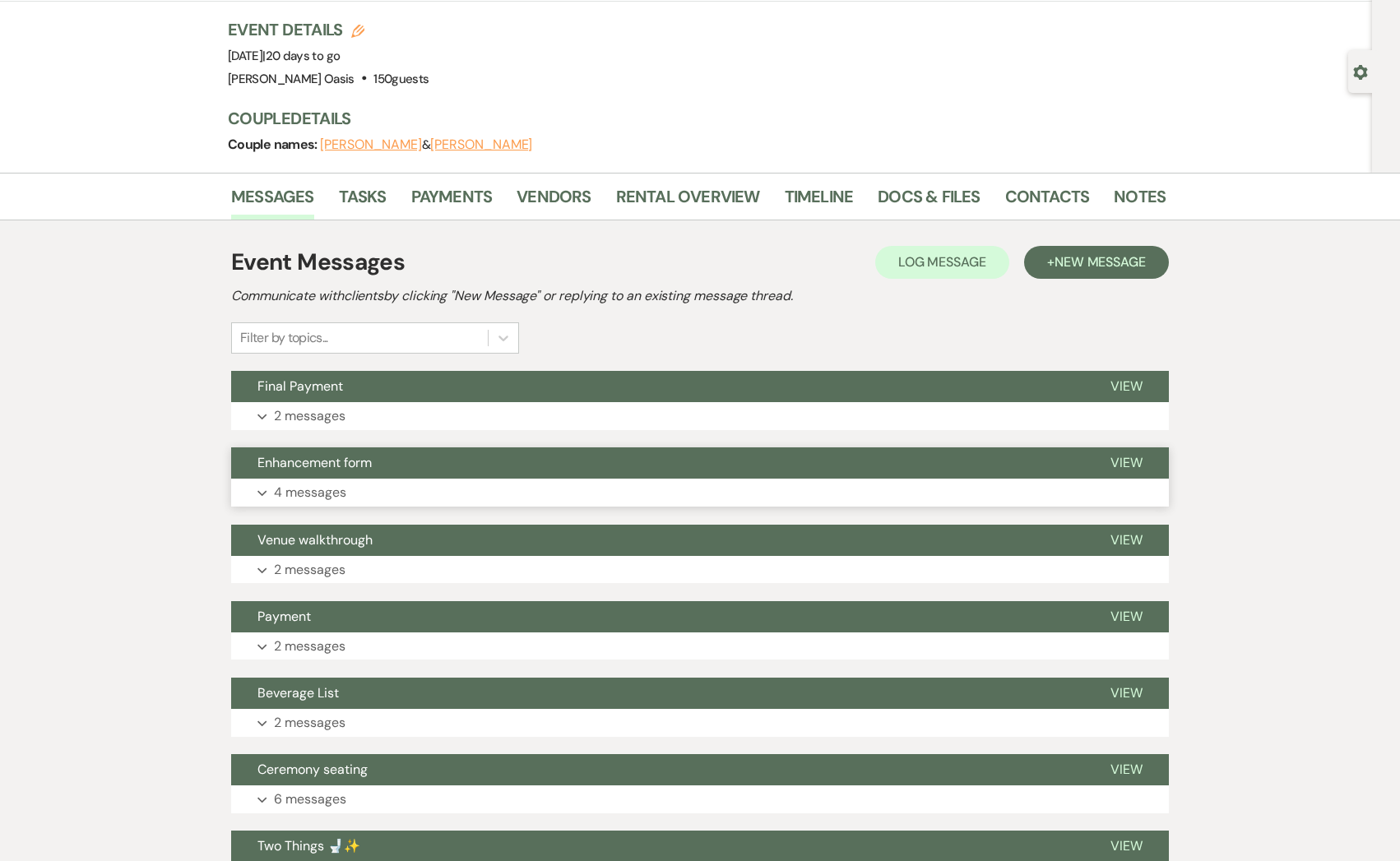
scroll to position [0, 0]
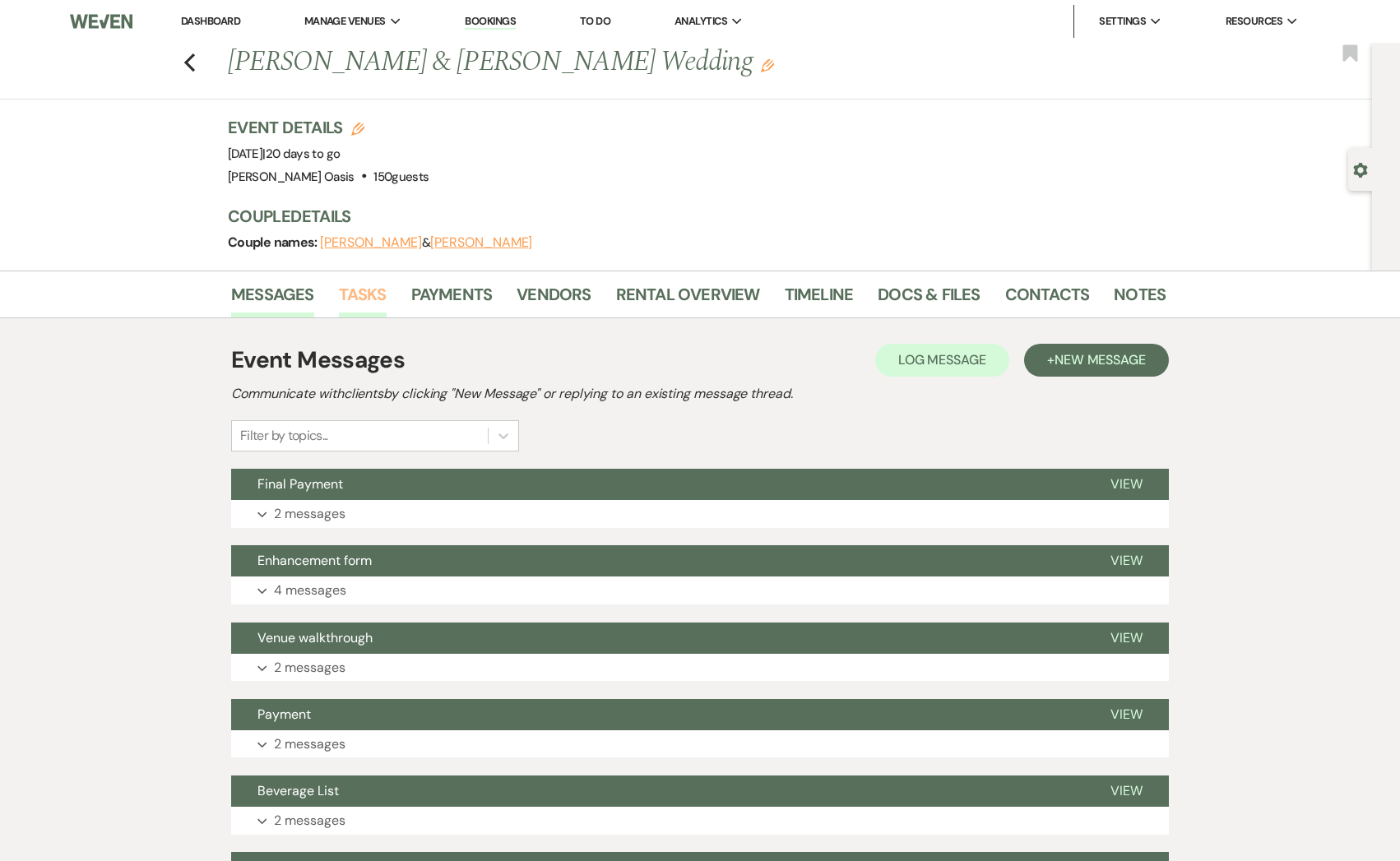
click at [364, 290] on link "Tasks" at bounding box center [363, 299] width 48 height 36
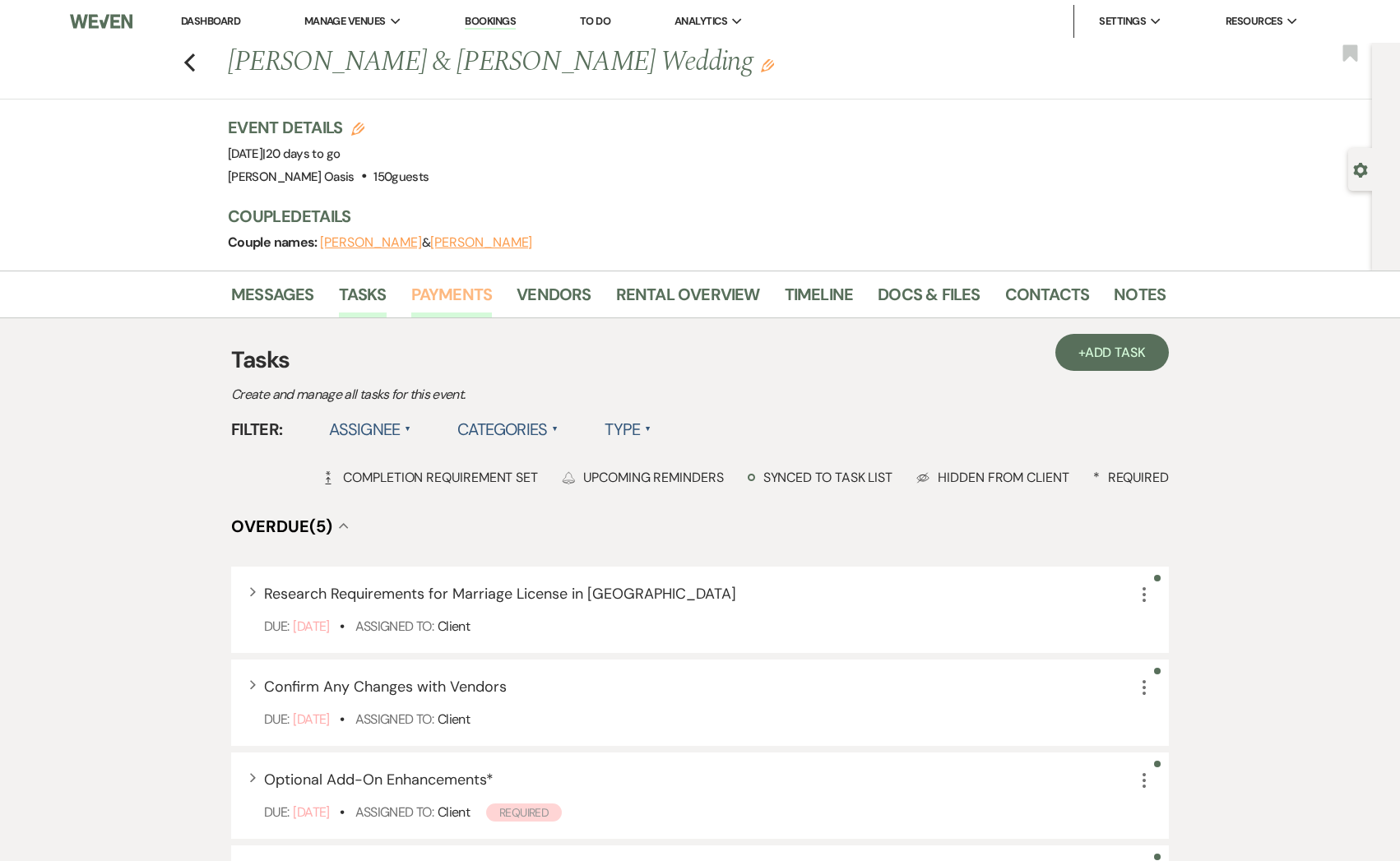
click at [457, 304] on link "Payments" at bounding box center [452, 299] width 82 height 36
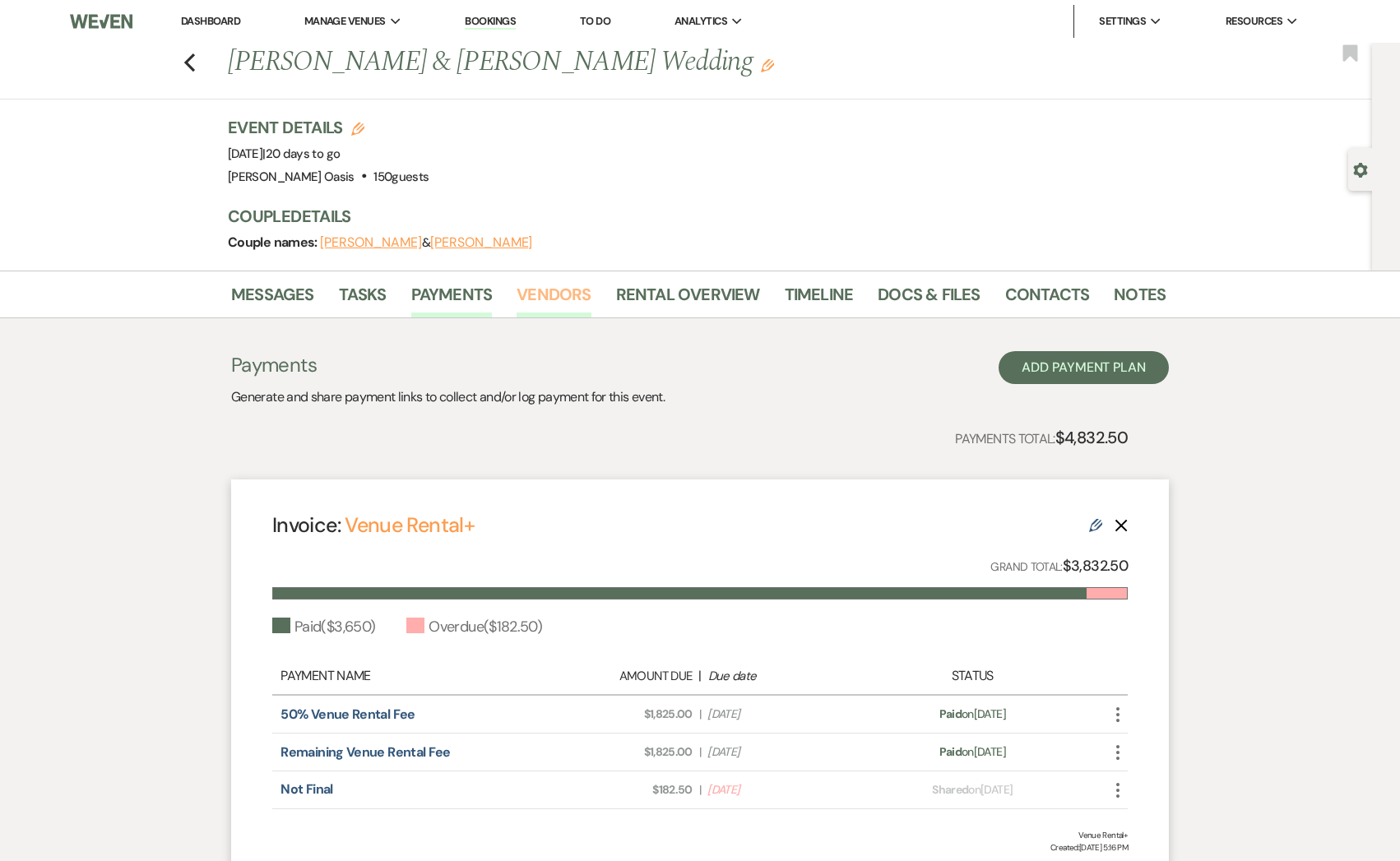
click at [555, 291] on link "Vendors" at bounding box center [554, 299] width 74 height 36
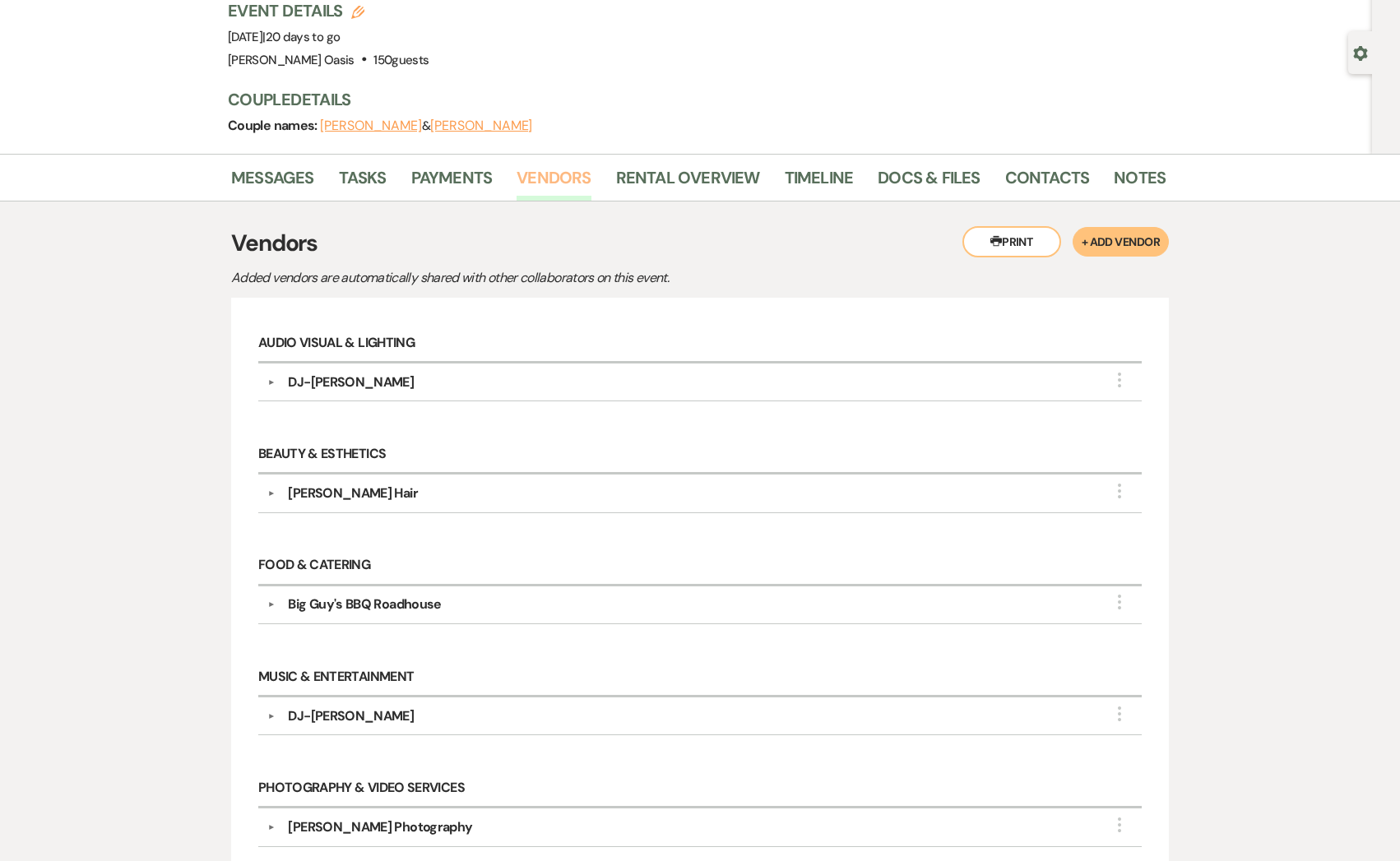
scroll to position [118, 0]
click at [696, 176] on link "Rental Overview" at bounding box center [688, 182] width 144 height 36
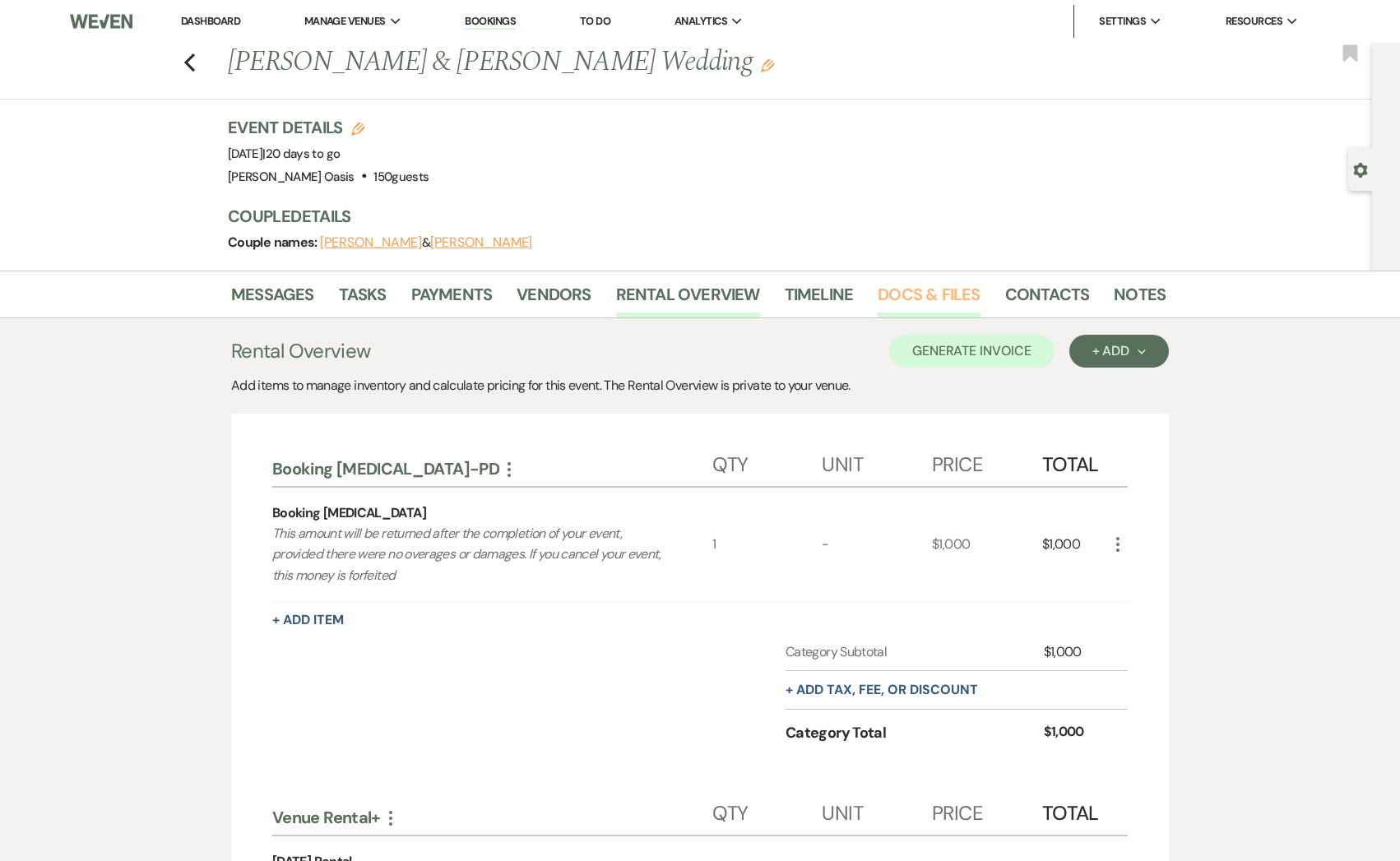
click at [911, 299] on link "Docs & Files" at bounding box center [929, 299] width 102 height 36
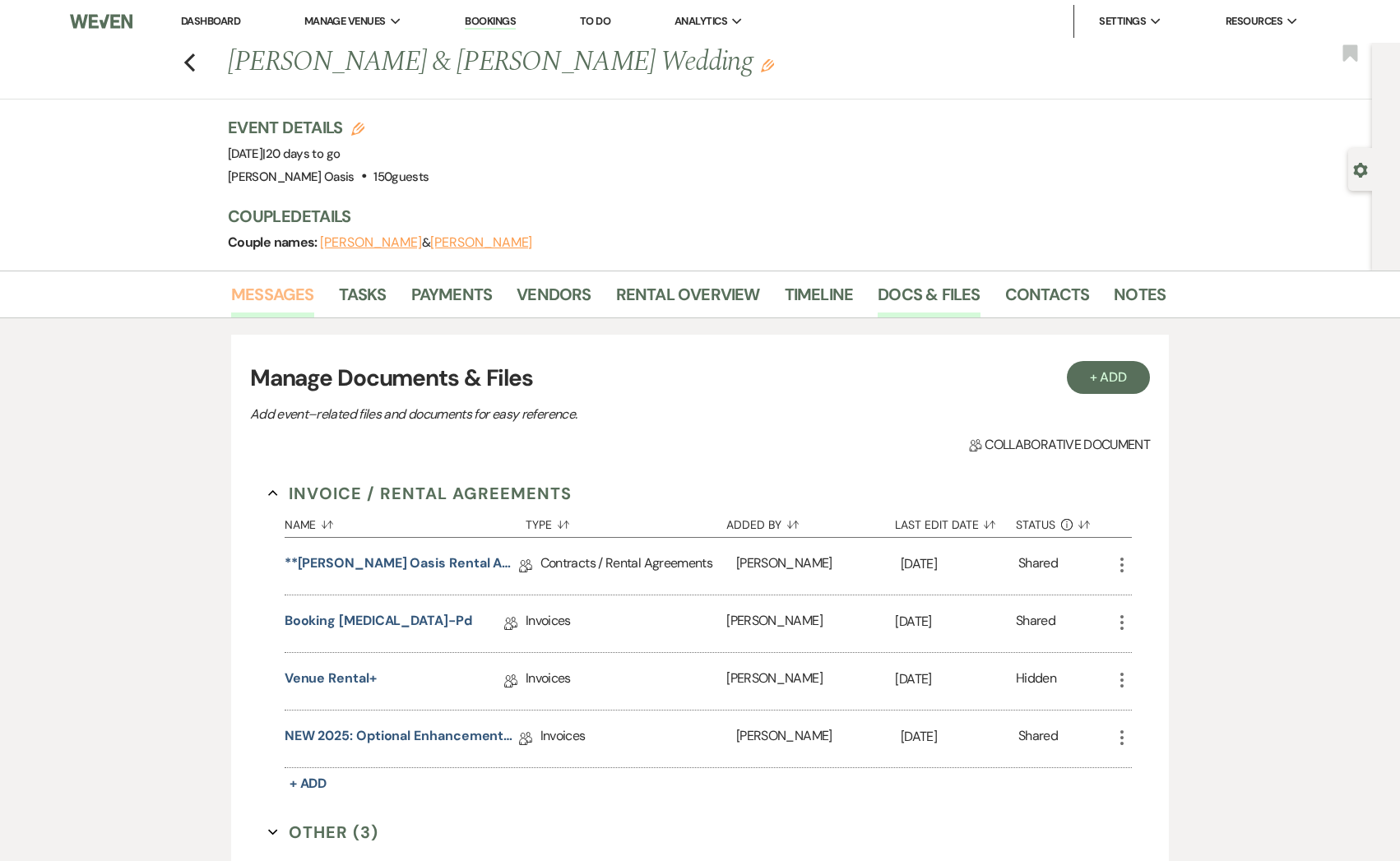
click at [272, 291] on link "Messages" at bounding box center [272, 299] width 83 height 36
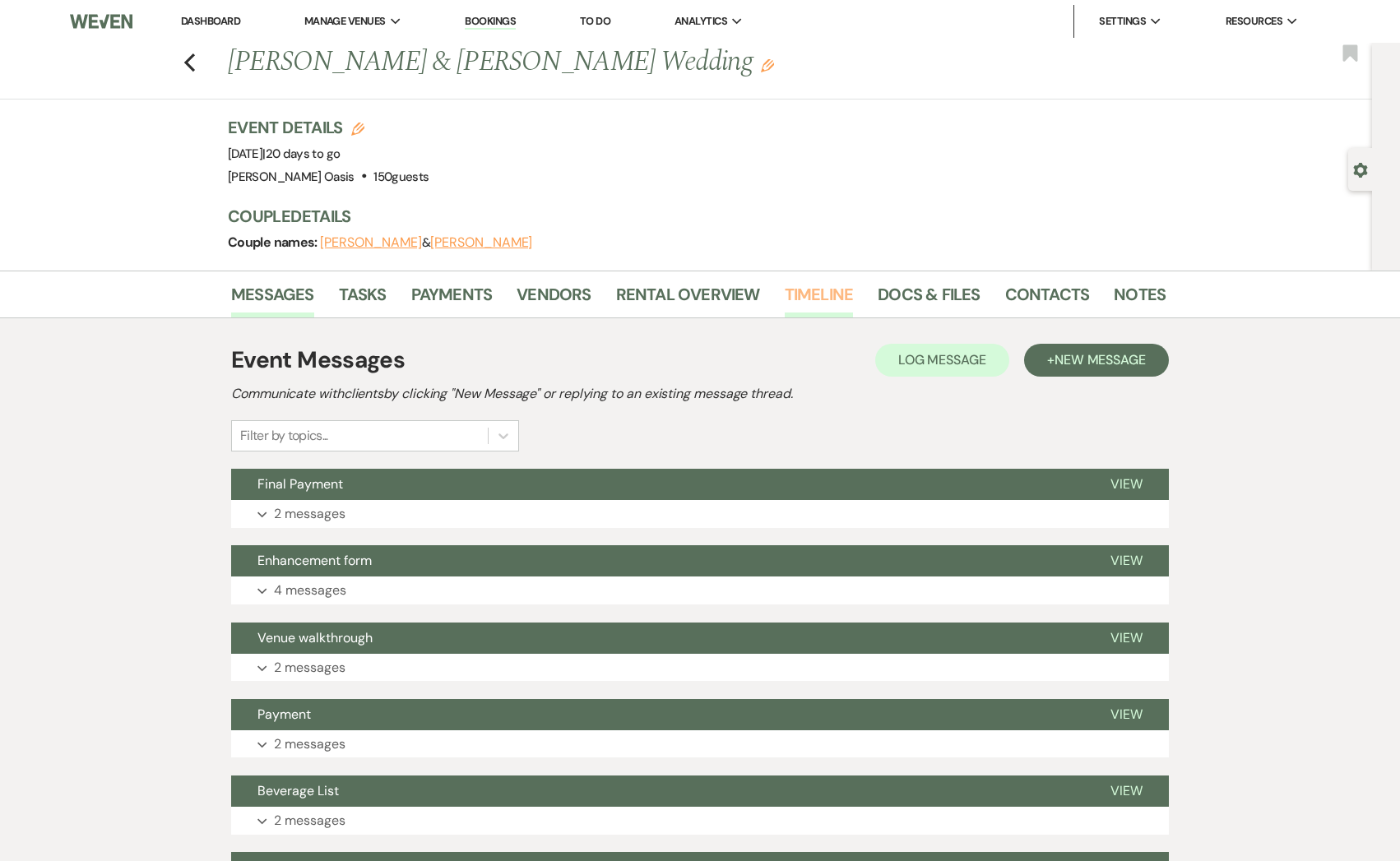
click at [803, 305] on link "Timeline" at bounding box center [819, 299] width 69 height 36
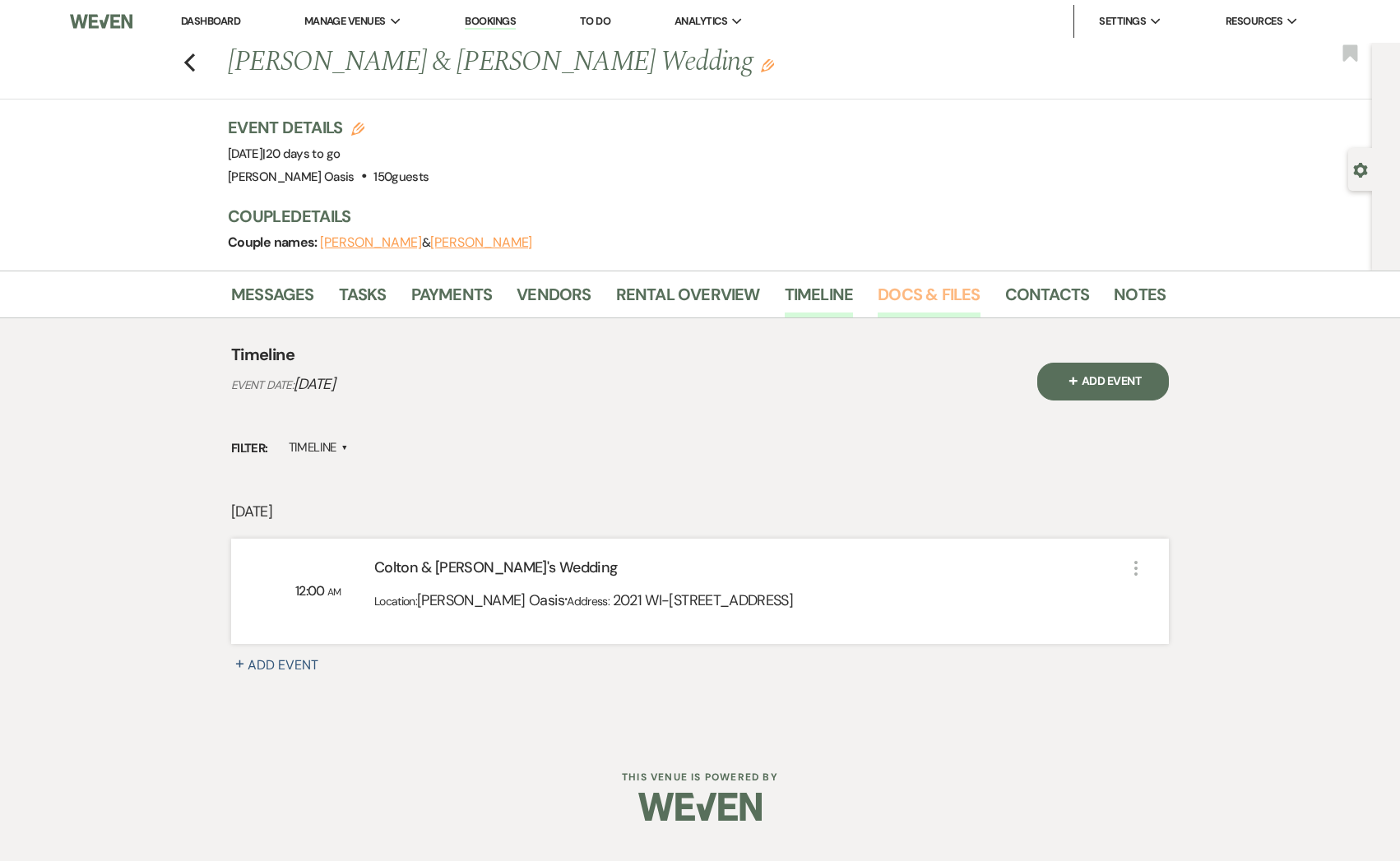
click at [935, 295] on link "Docs & Files" at bounding box center [929, 299] width 102 height 36
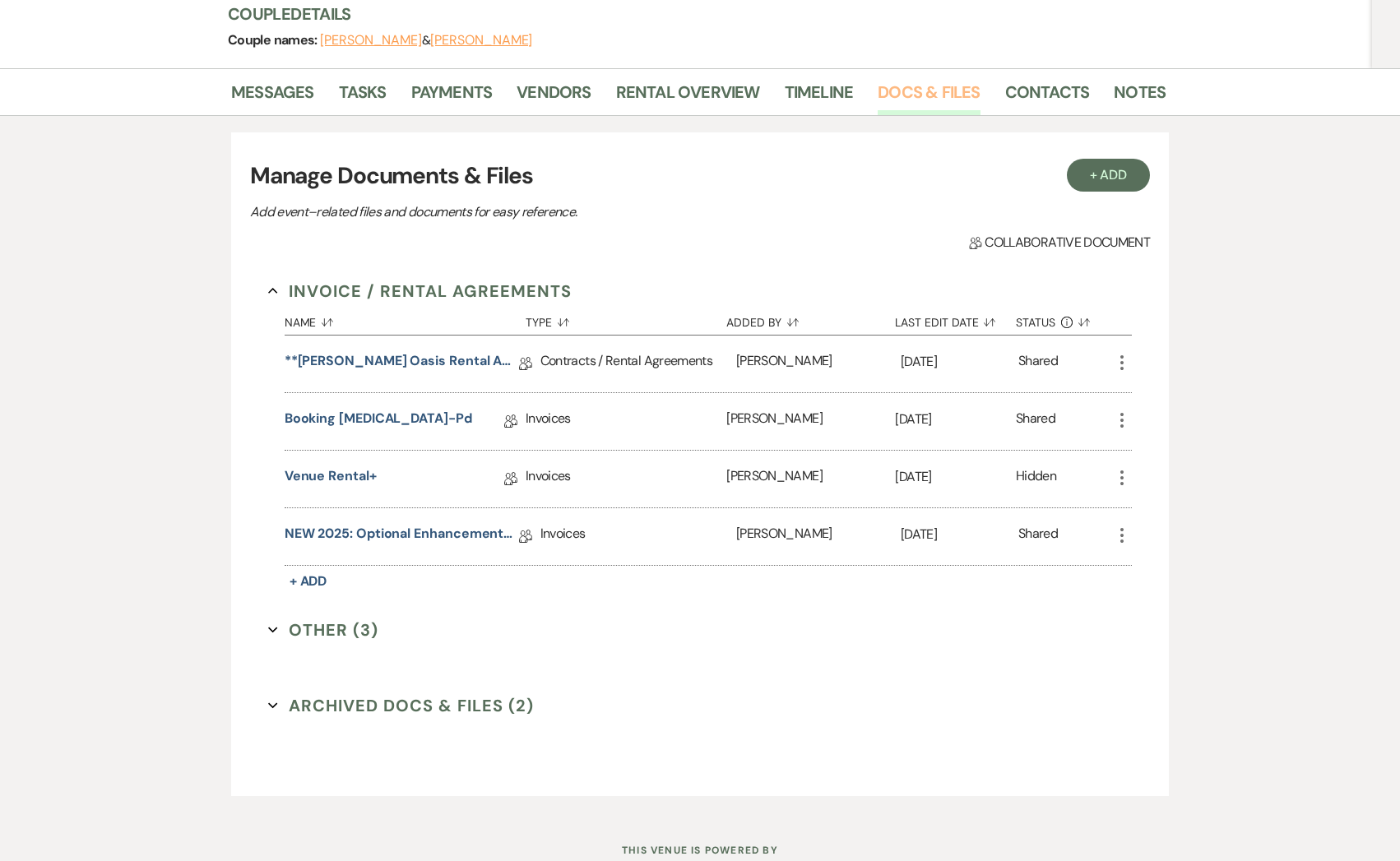
scroll to position [211, 0]
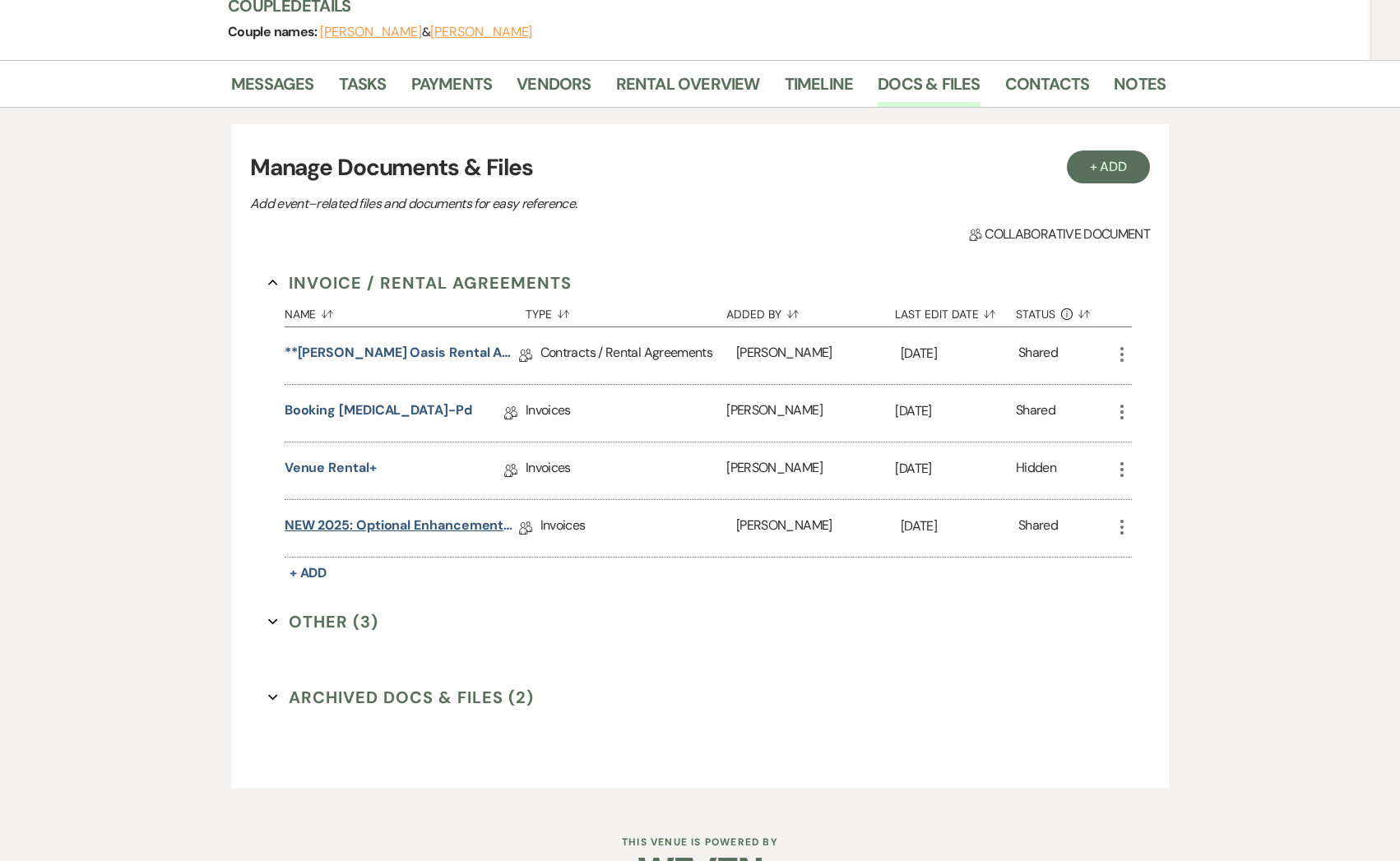
click at [434, 524] on link "NEW 2025: Optional Enhancements + Information" at bounding box center [401, 528] width 234 height 26
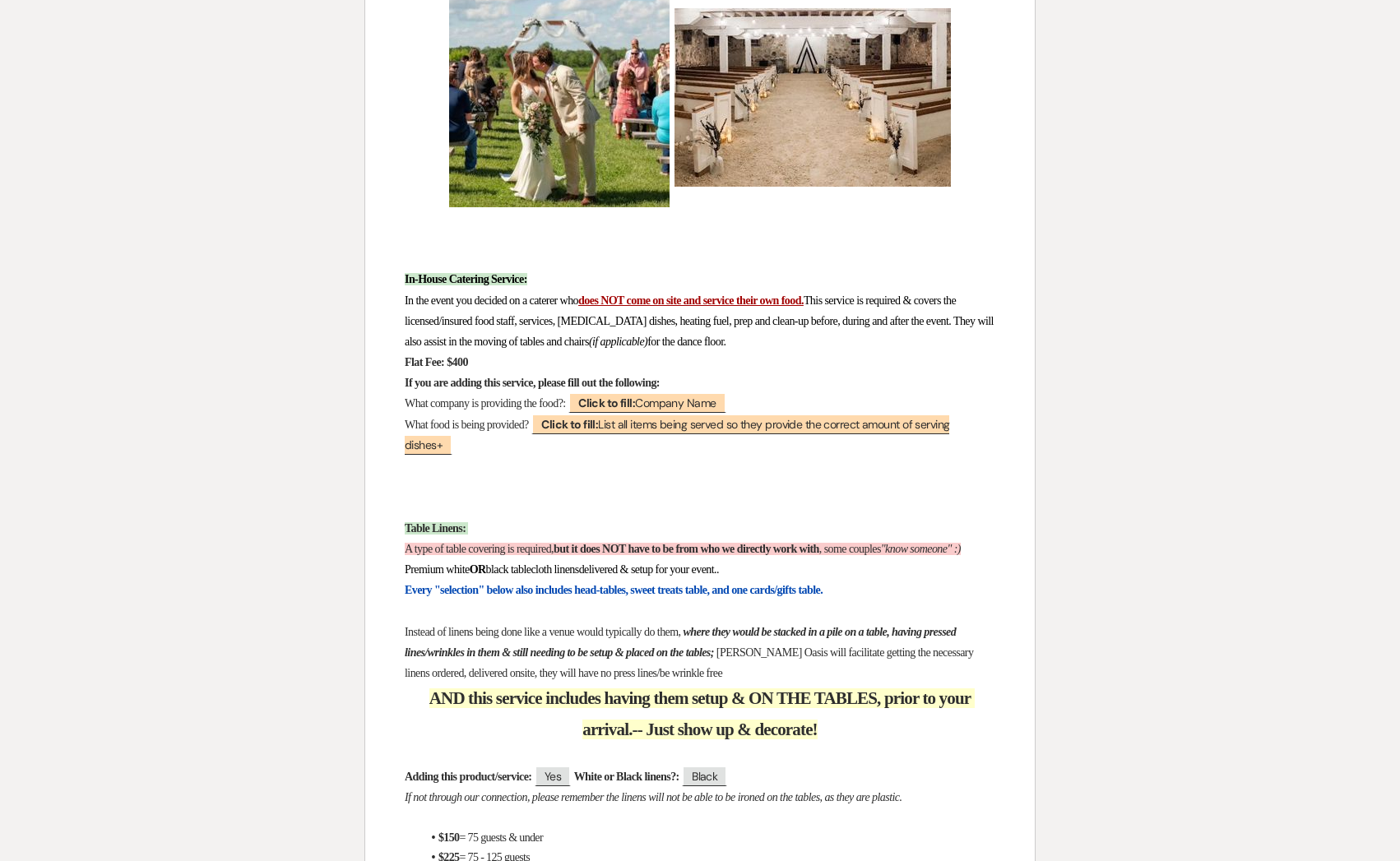
scroll to position [1933, 0]
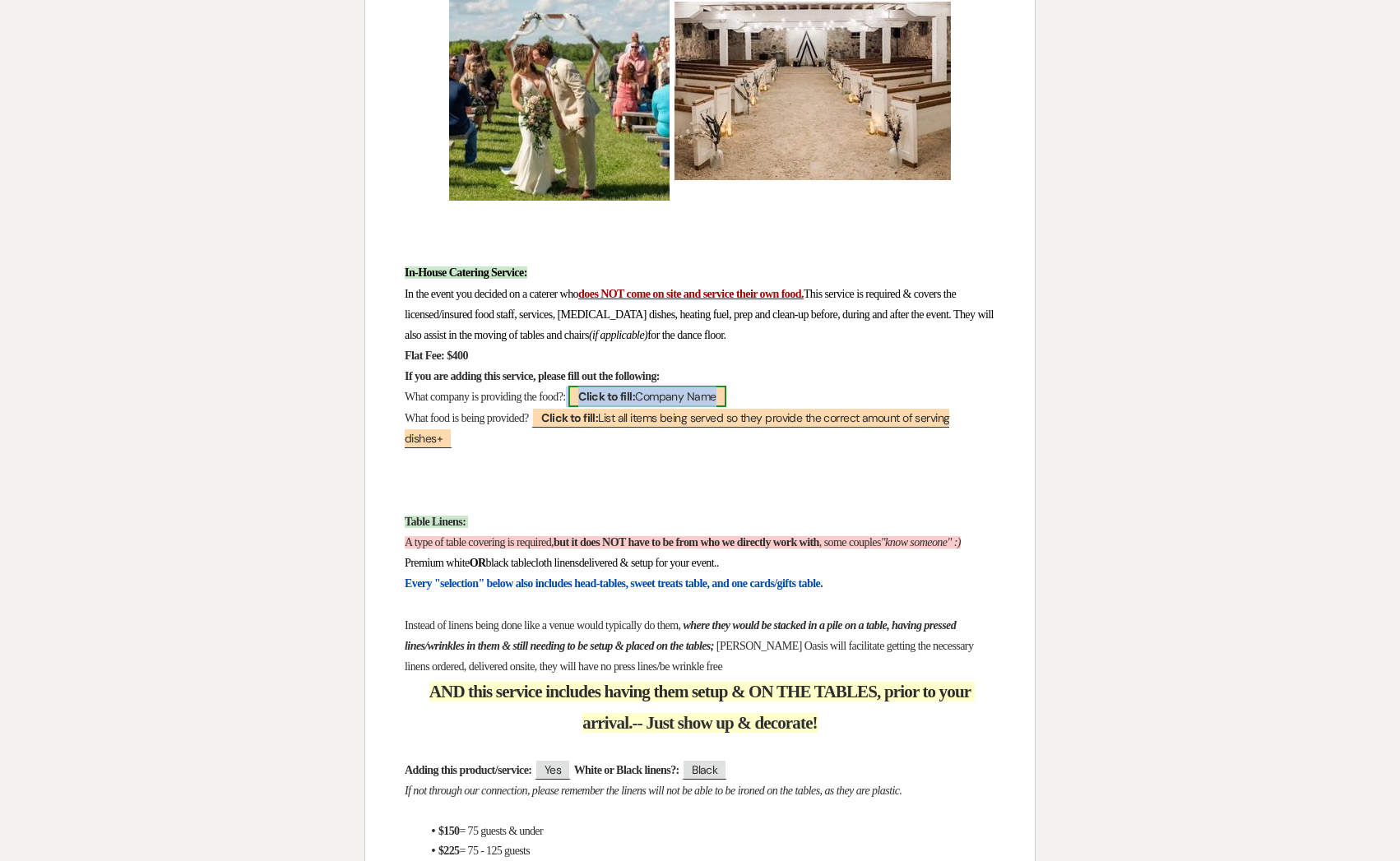
click at [666, 400] on span "Click to fill: Company Name" at bounding box center [647, 396] width 157 height 21
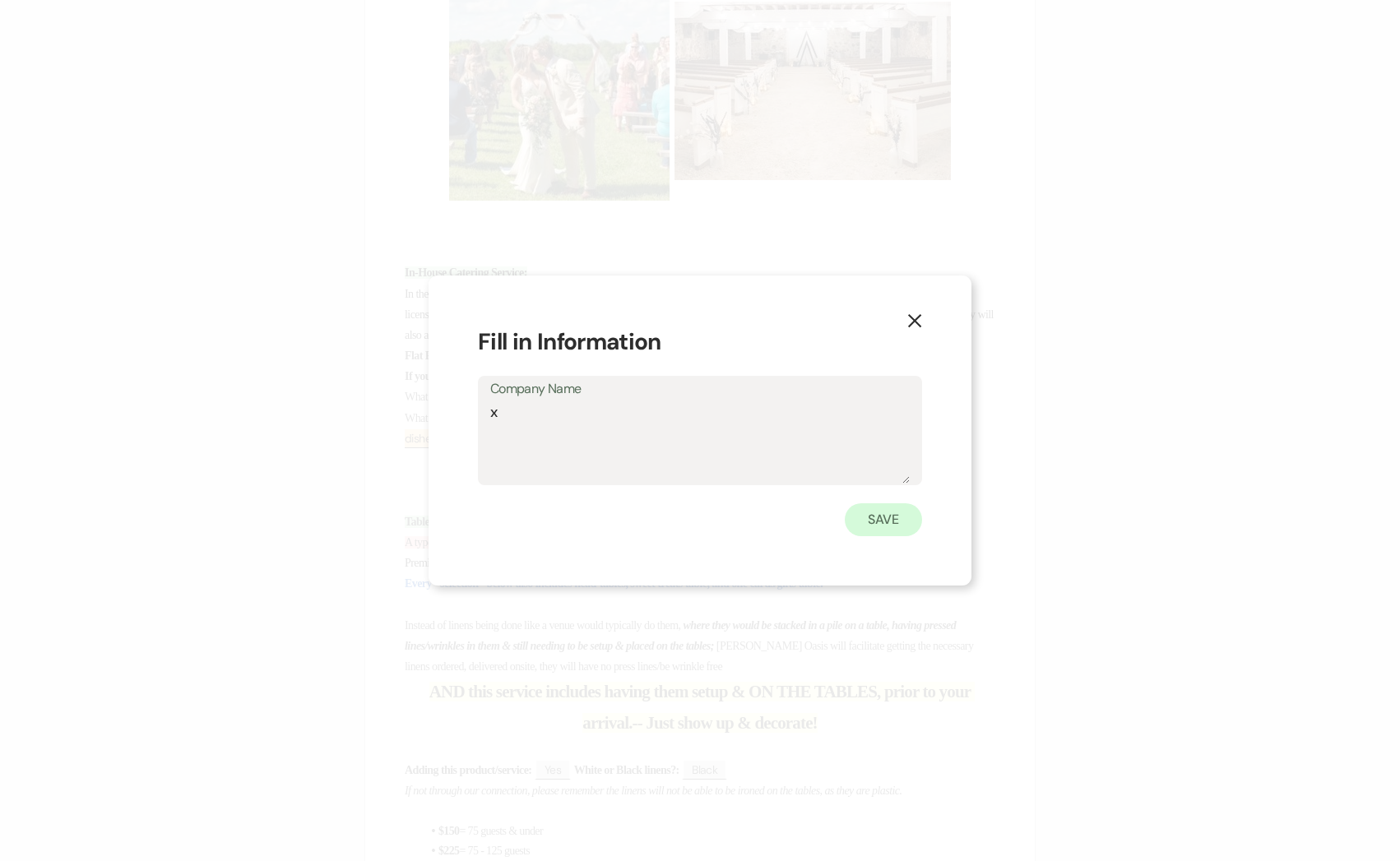
type textarea "x"
click at [905, 527] on button "Save" at bounding box center [883, 520] width 77 height 33
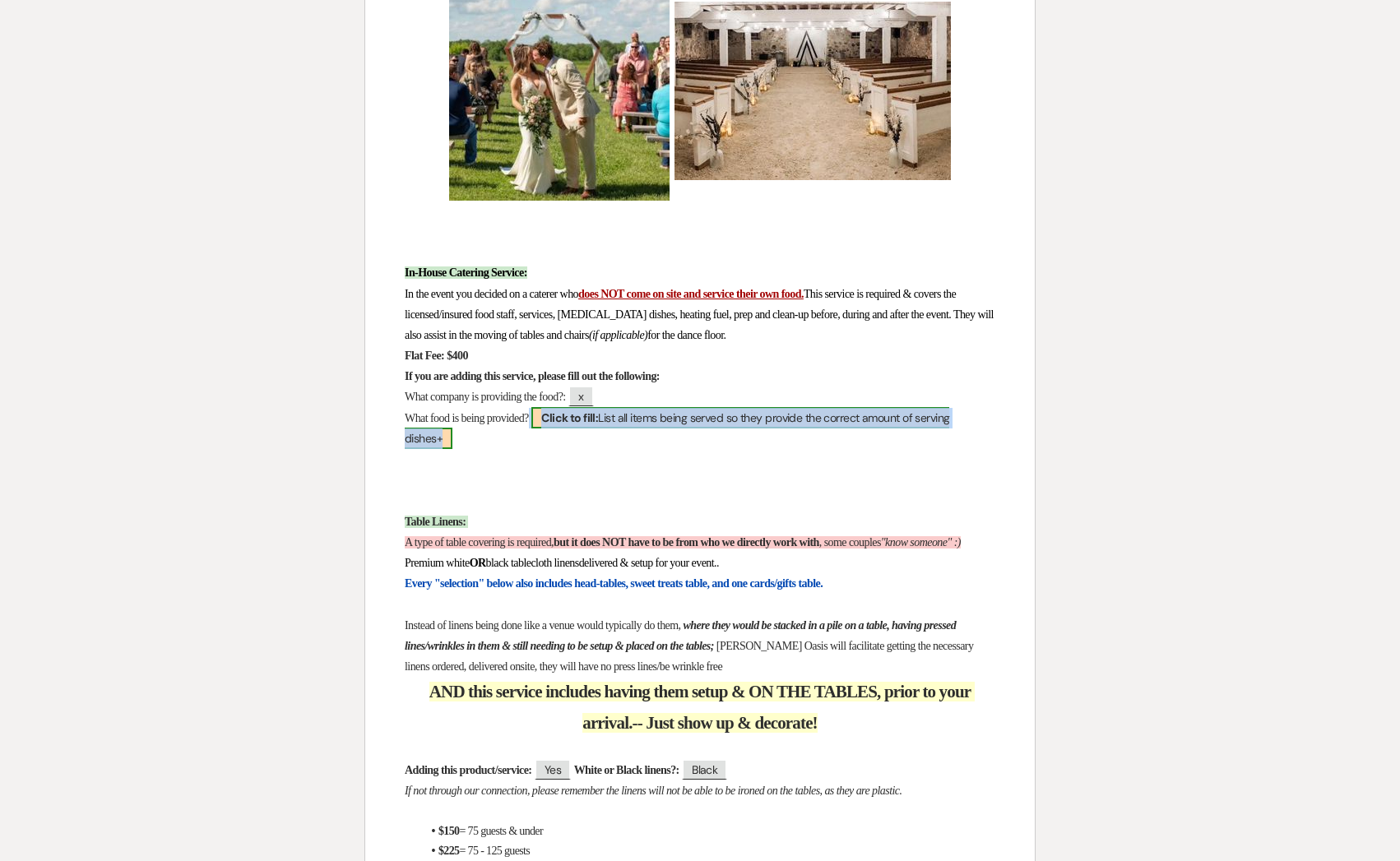
click at [646, 428] on span "Click to fill: List all items being served so they provide the correct amount o…" at bounding box center [677, 428] width 545 height 42
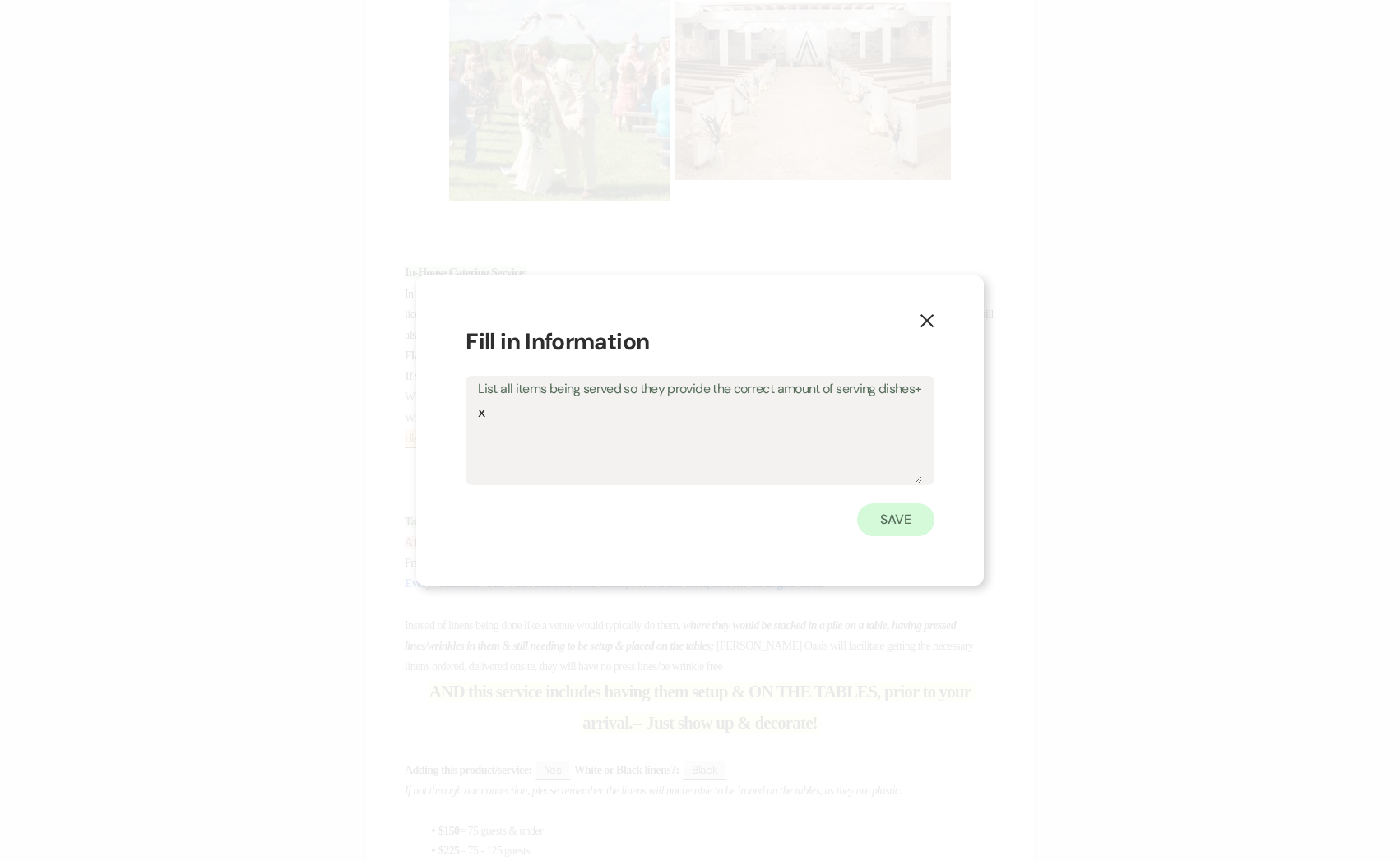
type textarea "x"
click at [891, 511] on button "Save" at bounding box center [896, 520] width 77 height 33
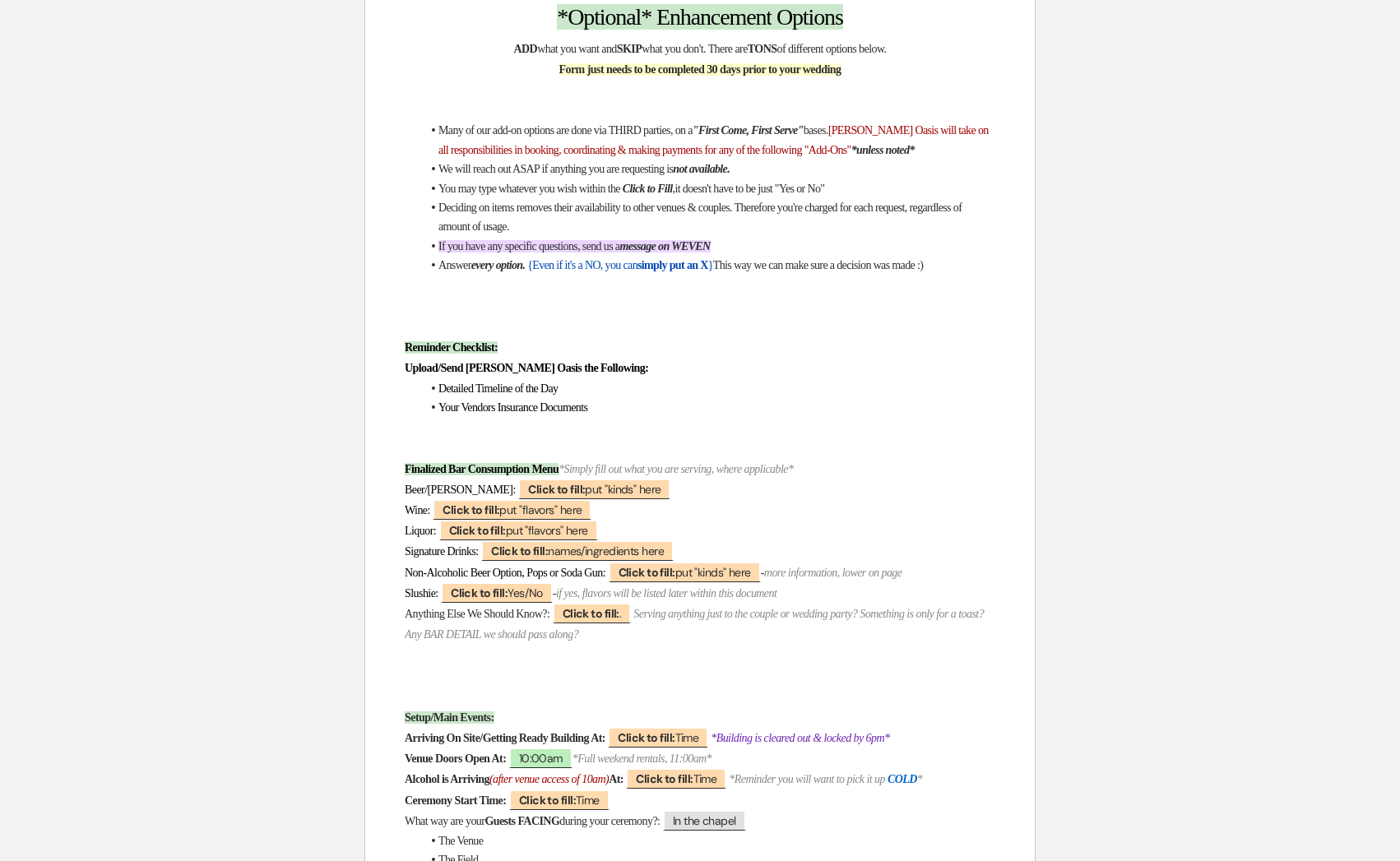
scroll to position [0, 0]
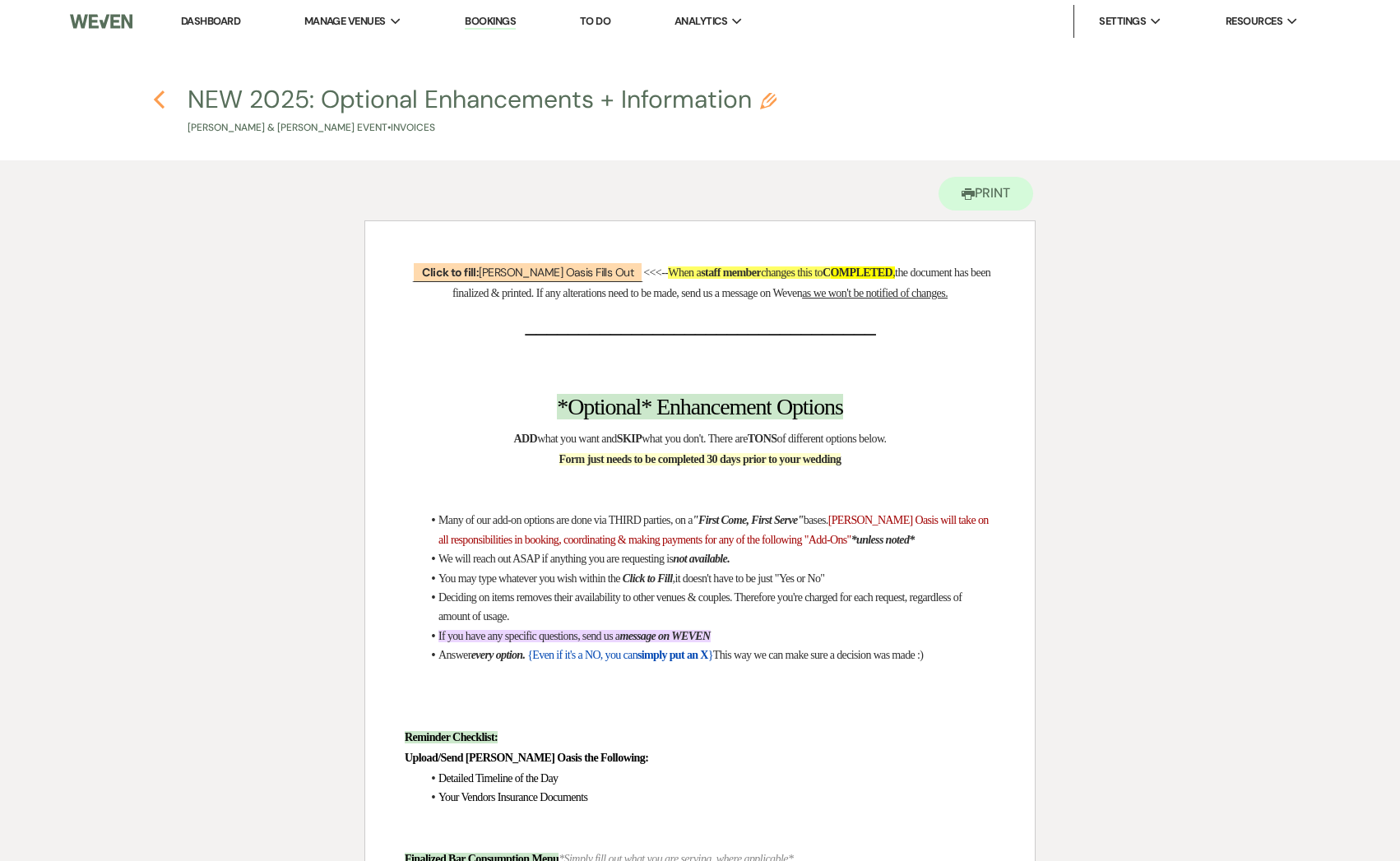
click at [161, 104] on use "button" at bounding box center [159, 100] width 11 height 18
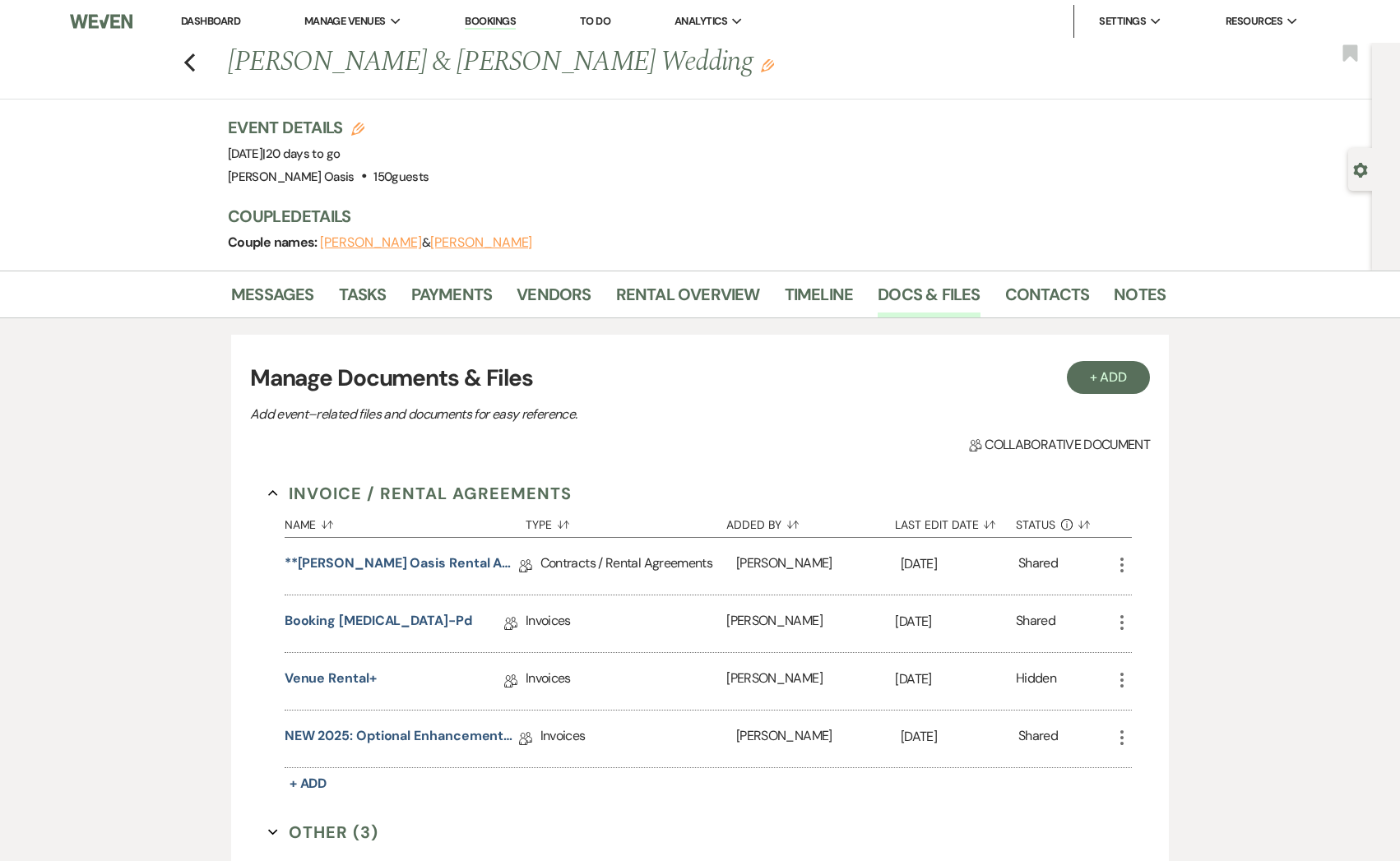
click at [321, 301] on li "Messages" at bounding box center [284, 297] width 108 height 40
click at [293, 296] on link "Messages" at bounding box center [272, 299] width 83 height 36
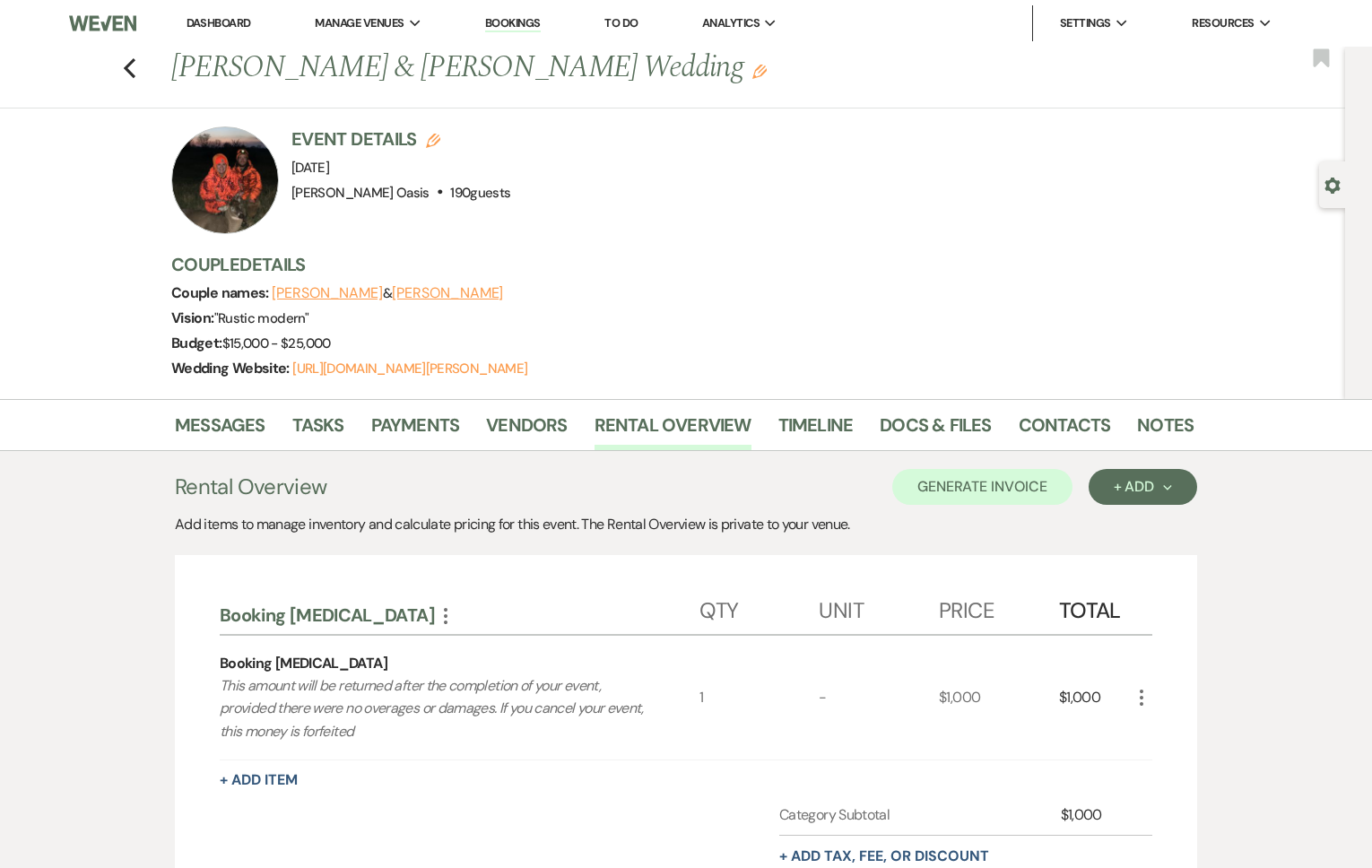
click at [216, 27] on link "Dashboard" at bounding box center [219, 22] width 65 height 15
